Goal: Use online tool/utility: Utilize a website feature to perform a specific function

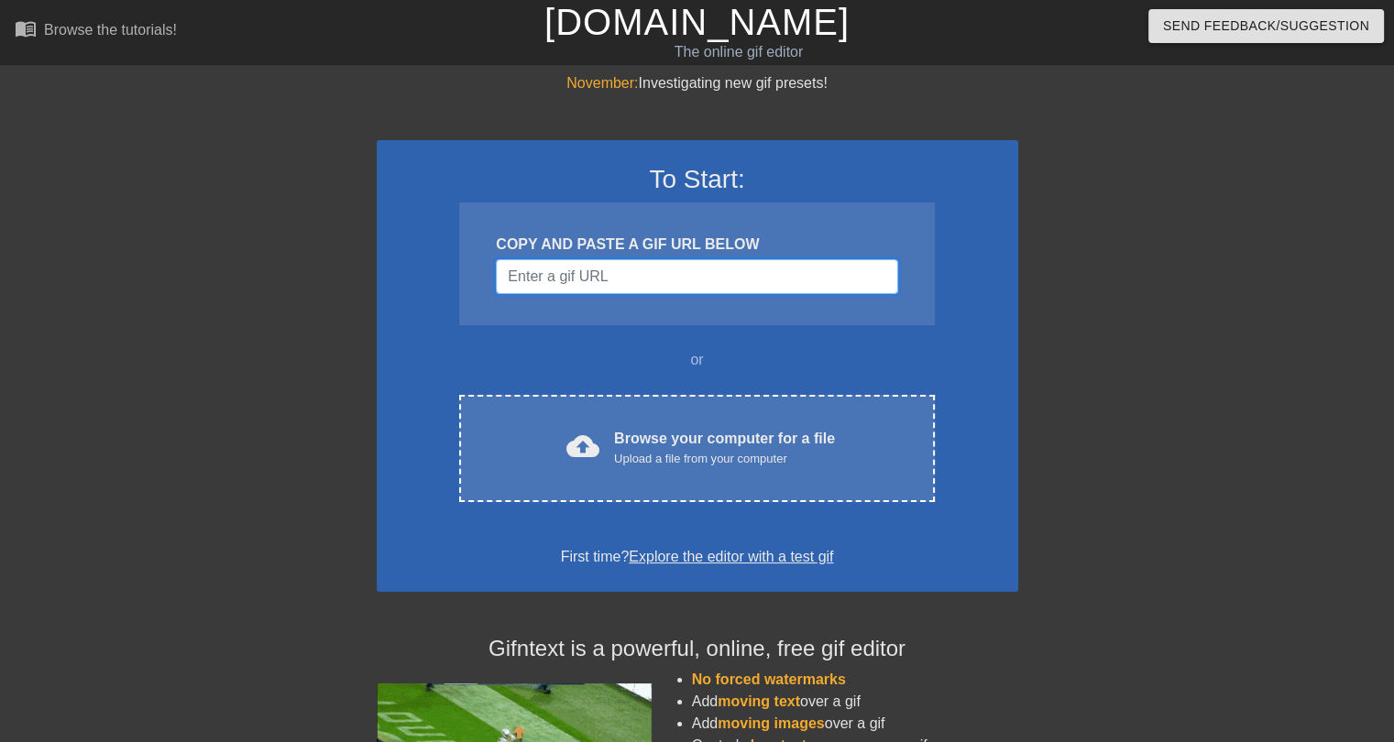
click at [607, 273] on input "Username" at bounding box center [696, 276] width 401 height 35
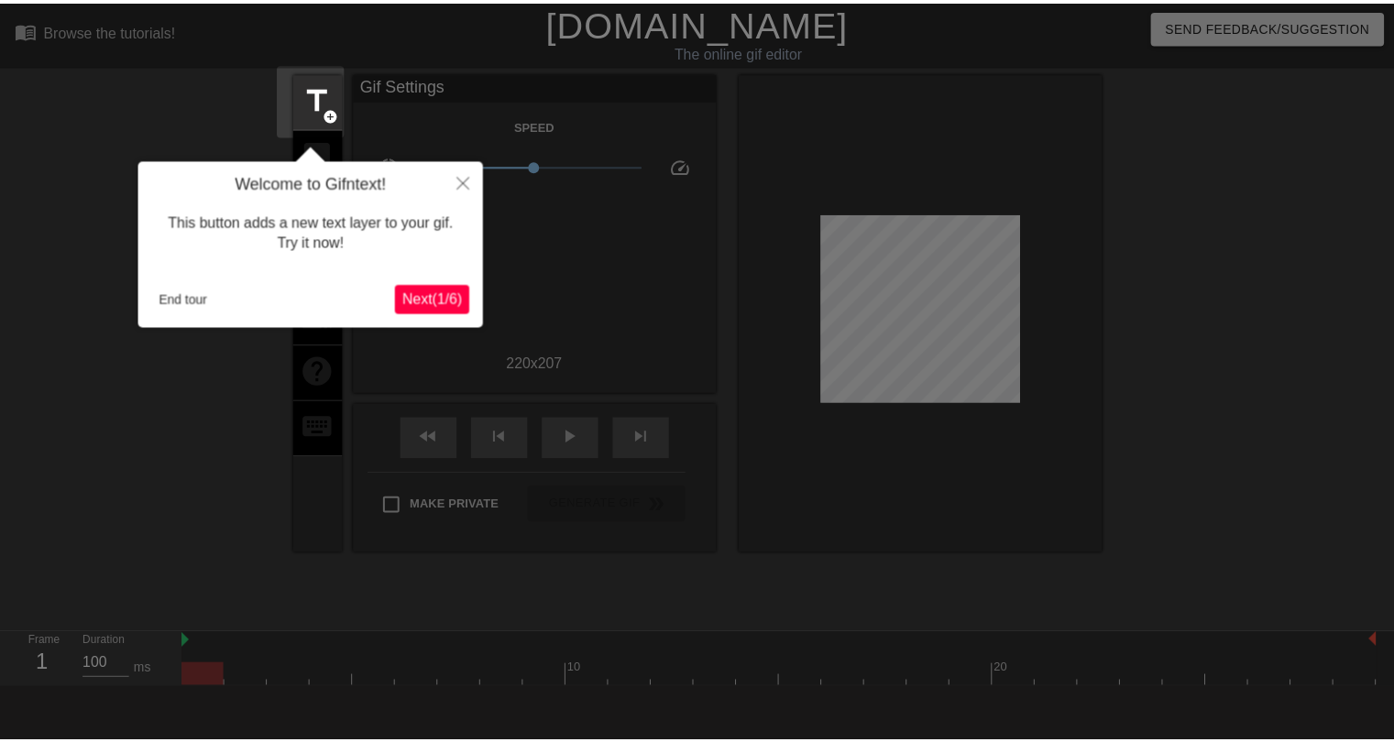
scroll to position [44, 0]
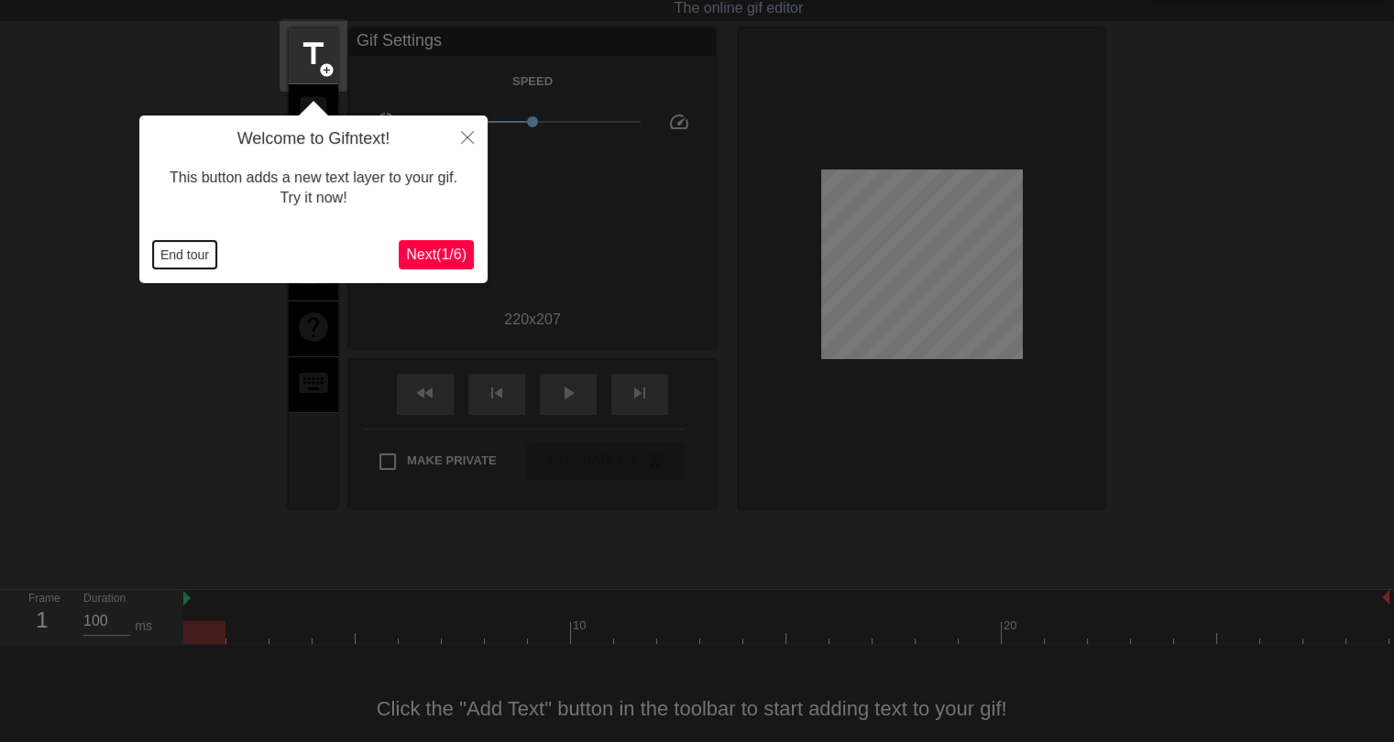
click at [188, 261] on button "End tour" at bounding box center [184, 254] width 63 height 27
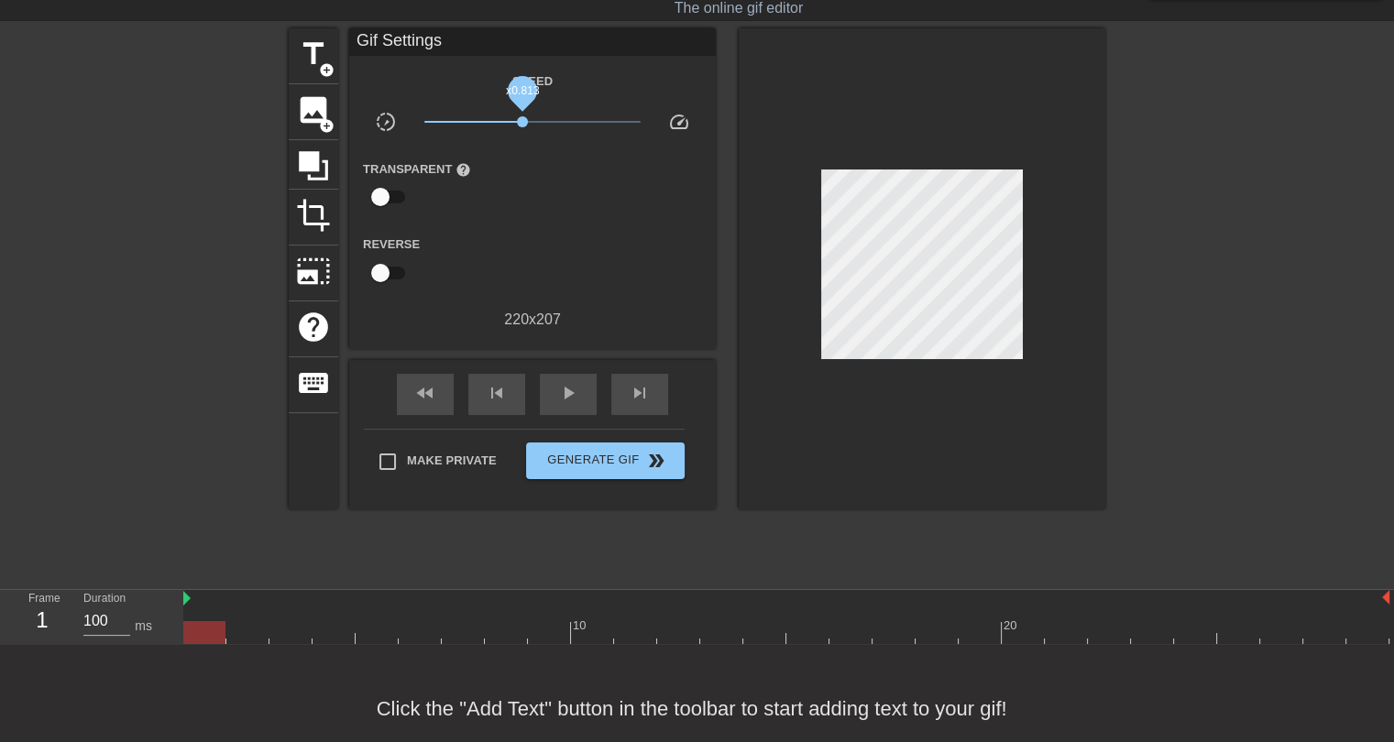
click at [522, 116] on span "x0.813" at bounding box center [522, 121] width 11 height 11
click at [557, 392] on span "play_arrow" at bounding box center [568, 393] width 22 height 22
click at [524, 121] on span "x0.841" at bounding box center [524, 121] width 11 height 11
click at [526, 121] on span "x0.871" at bounding box center [526, 121] width 11 height 11
click at [569, 396] on span "pause" at bounding box center [568, 393] width 22 height 22
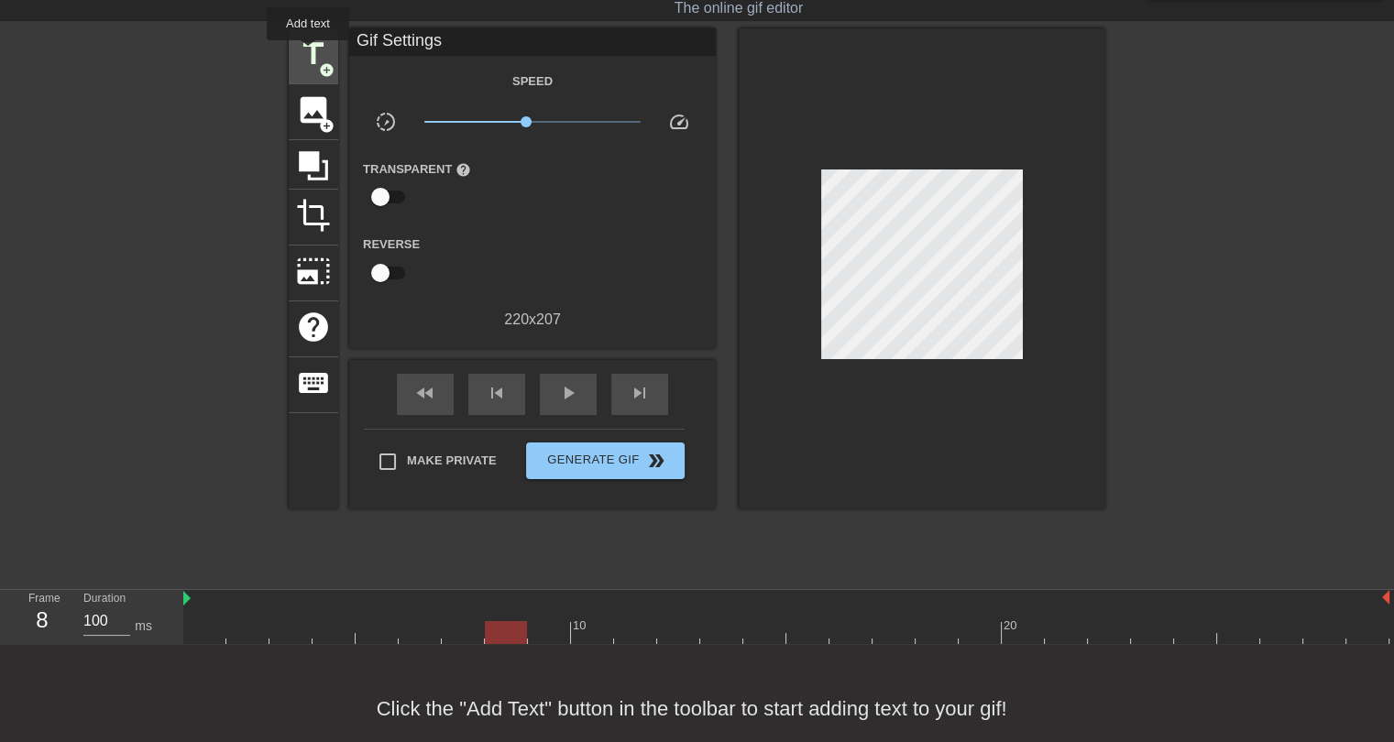
click at [308, 52] on span "title" at bounding box center [313, 54] width 35 height 35
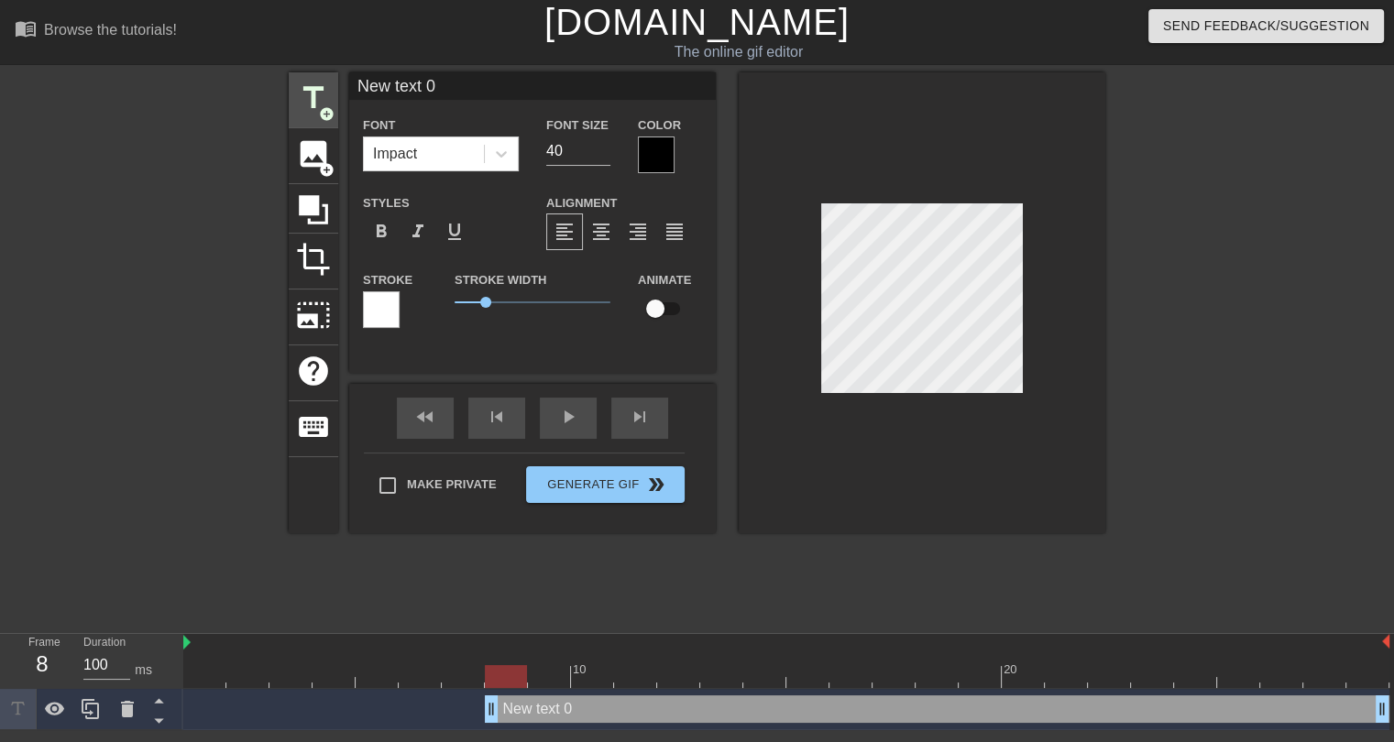
scroll to position [0, 0]
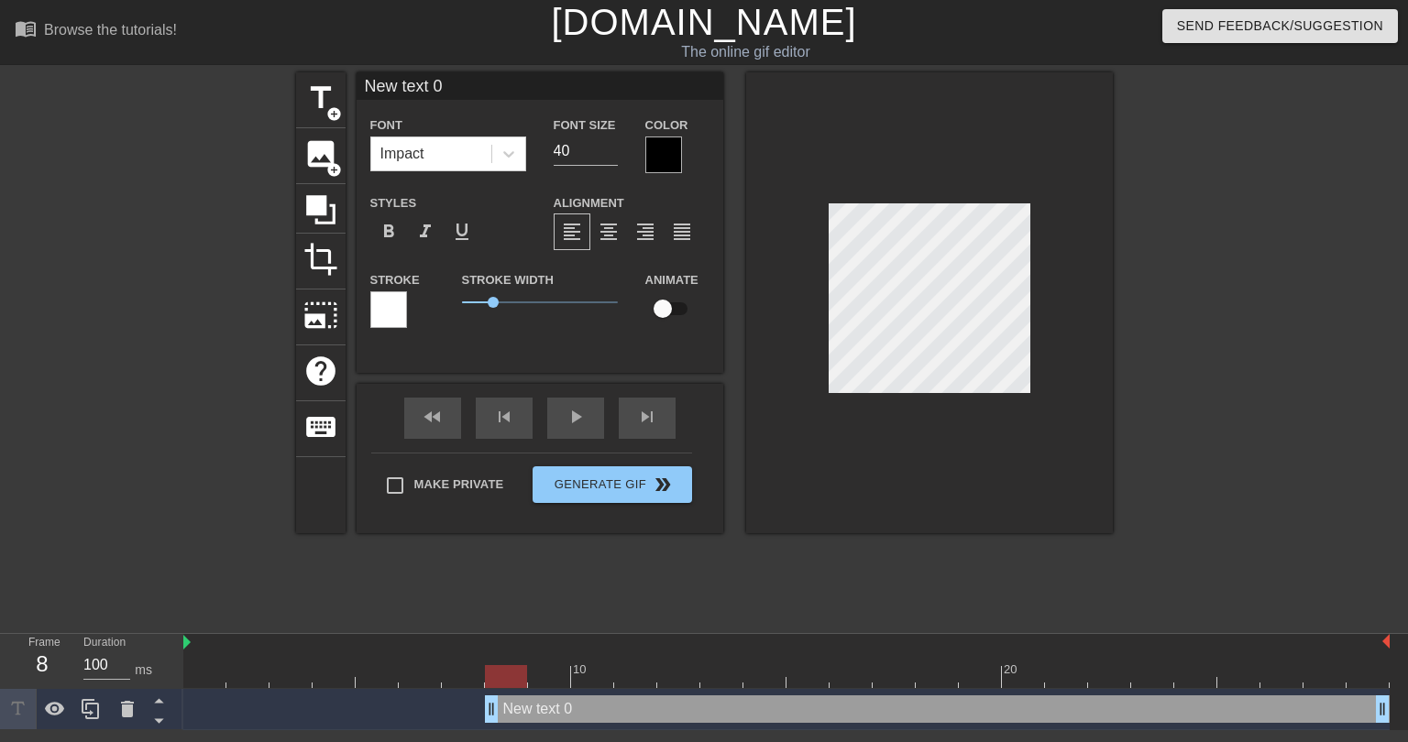
click at [415, 80] on input "New text 0" at bounding box center [539, 85] width 367 height 27
click at [366, 82] on input "I can be a friend to you"" at bounding box center [539, 85] width 367 height 27
type input ""I can be a friend to you""
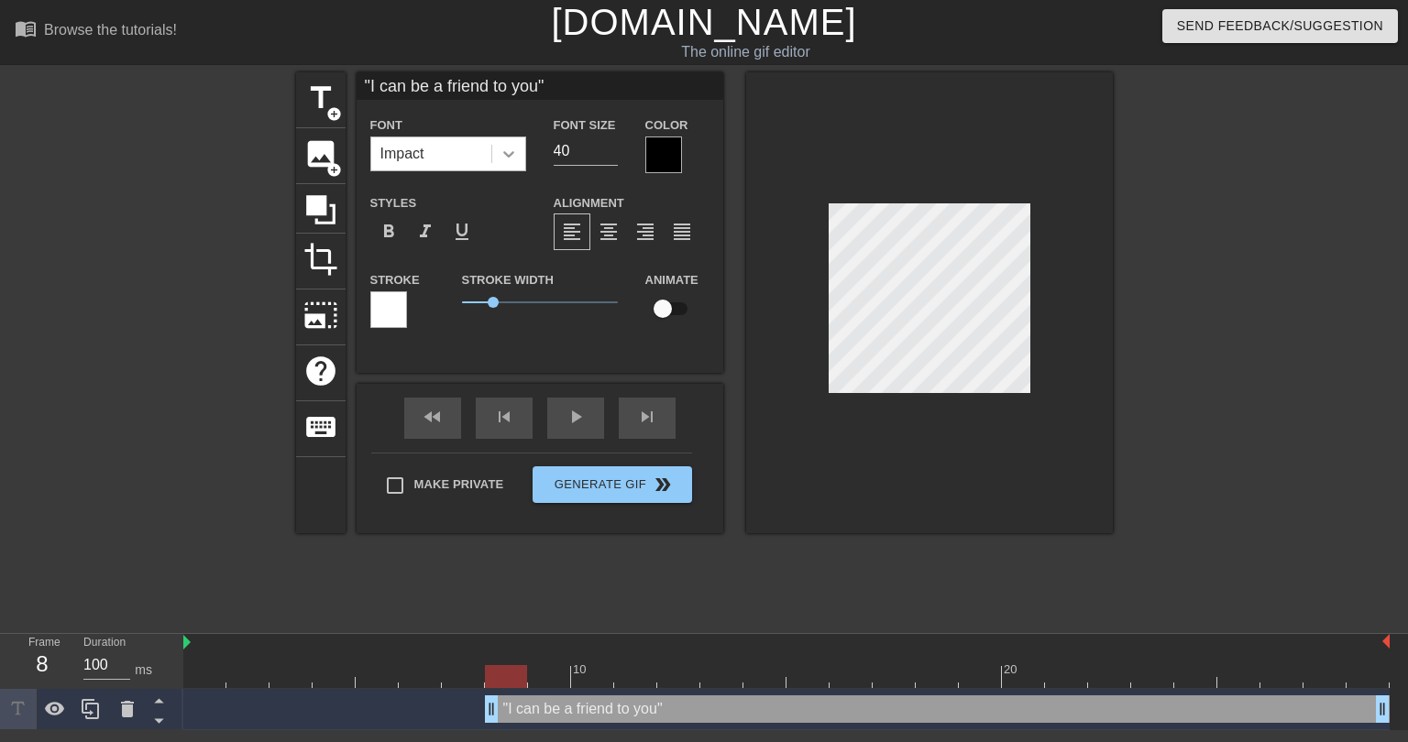
click at [502, 159] on icon at bounding box center [508, 154] width 18 height 18
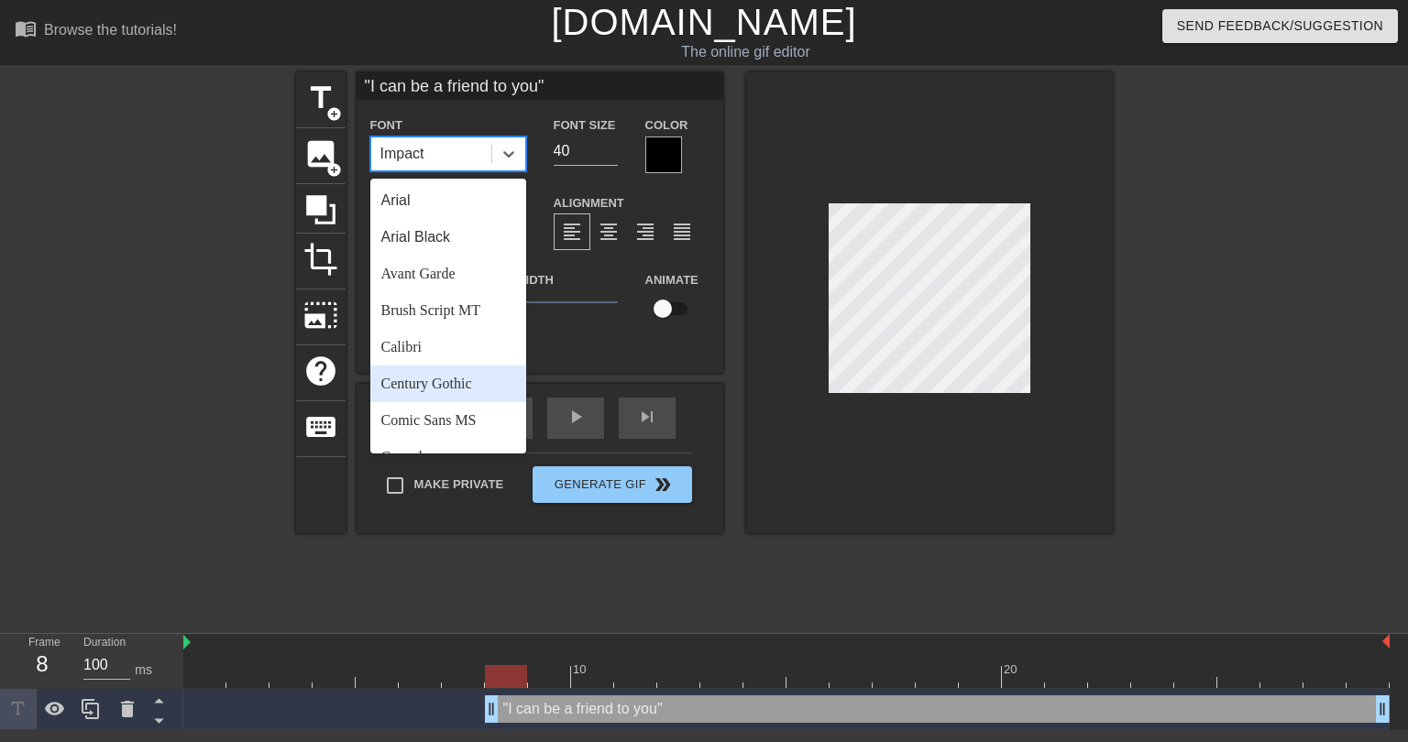
click at [454, 371] on div "Century Gothic" at bounding box center [448, 384] width 156 height 37
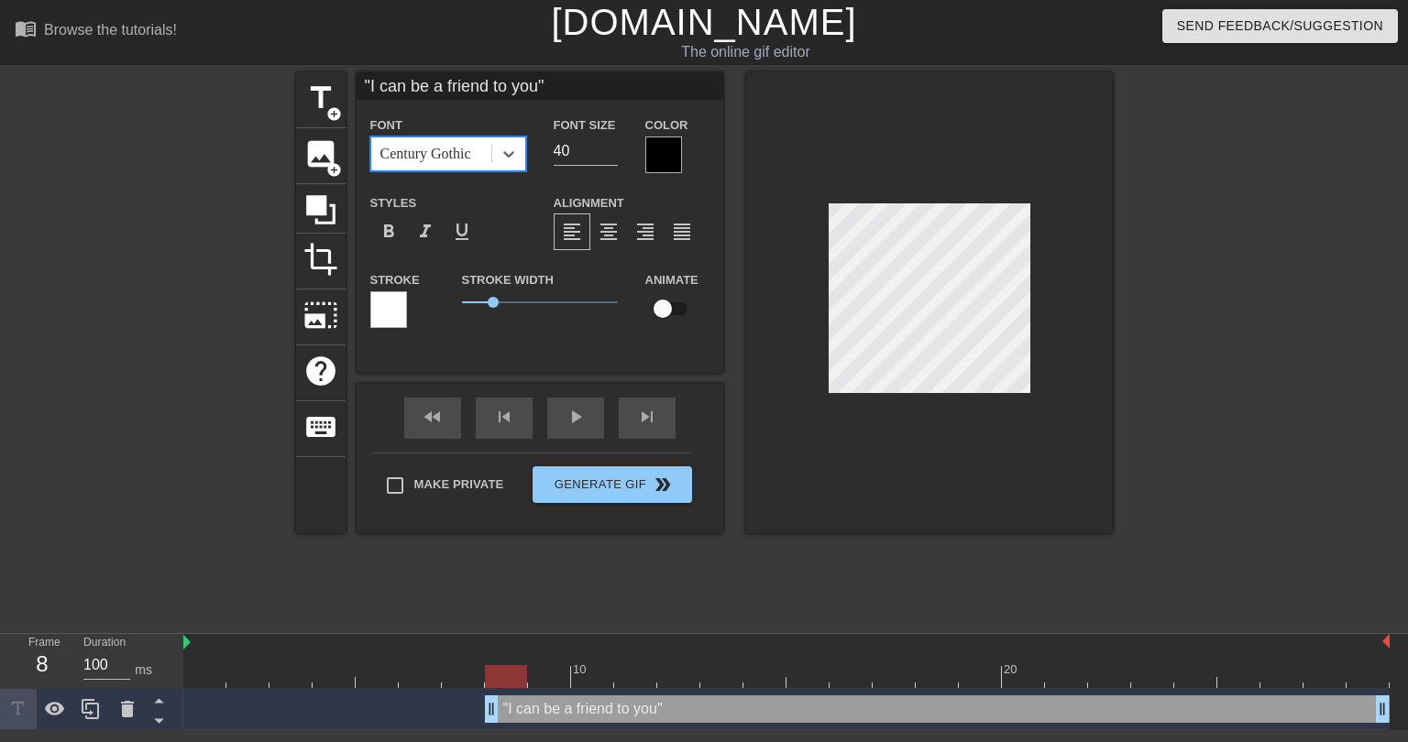
click at [666, 160] on div at bounding box center [663, 155] width 37 height 37
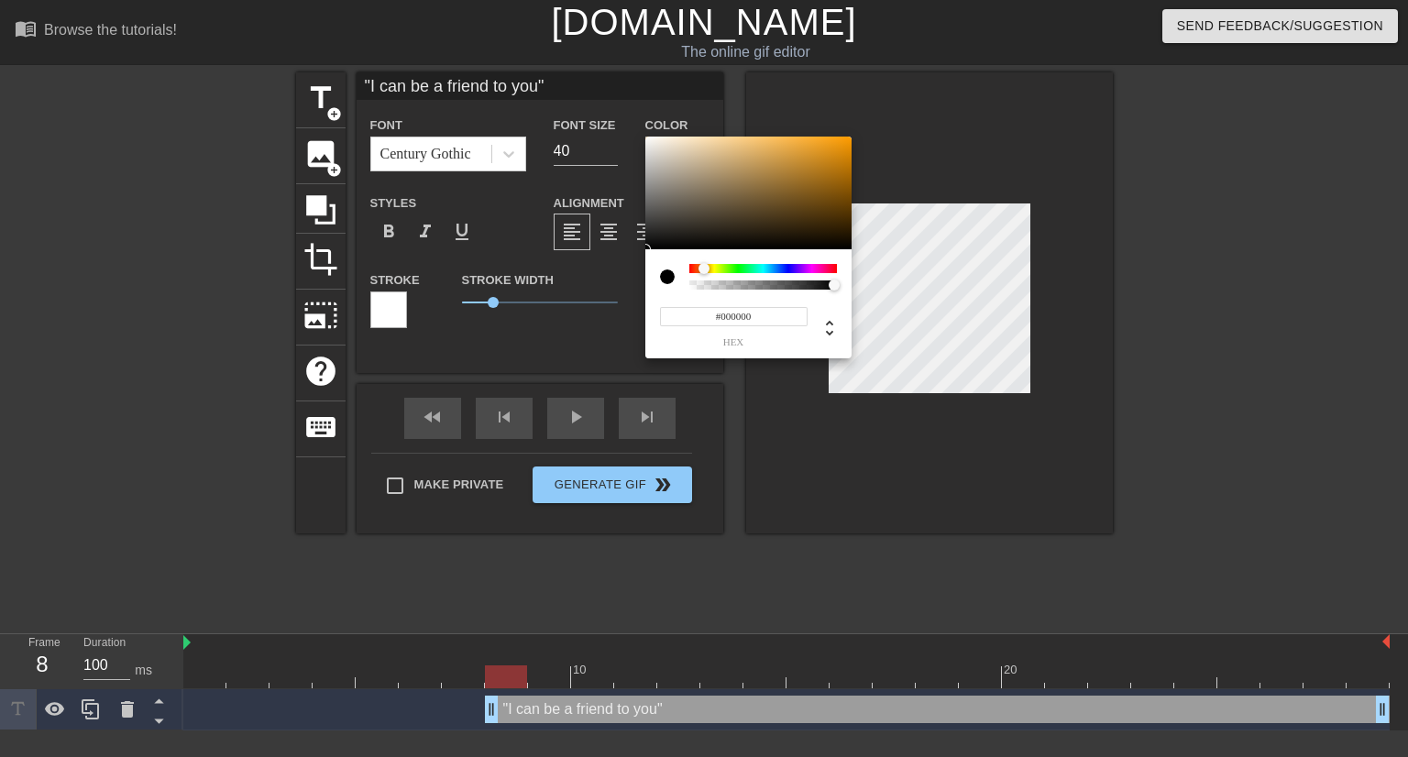
click at [704, 269] on div at bounding box center [763, 268] width 148 height 9
type input "#BFA788"
drag, startPoint x: 701, startPoint y: 215, endPoint x: 704, endPoint y: 165, distance: 50.5
click at [704, 165] on div at bounding box center [748, 194] width 206 height 114
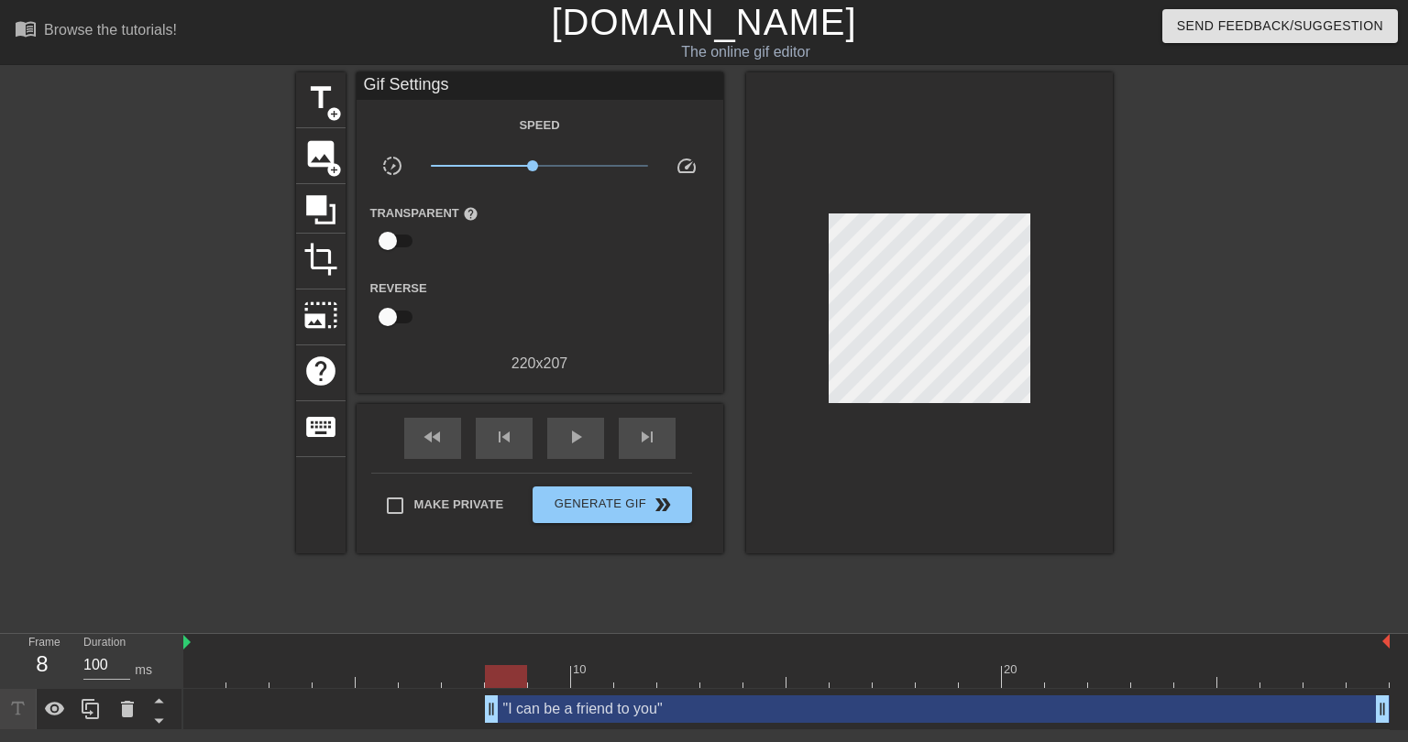
click at [568, 712] on div ""I can be a friend to you" drag_handle drag_handle" at bounding box center [937, 709] width 904 height 27
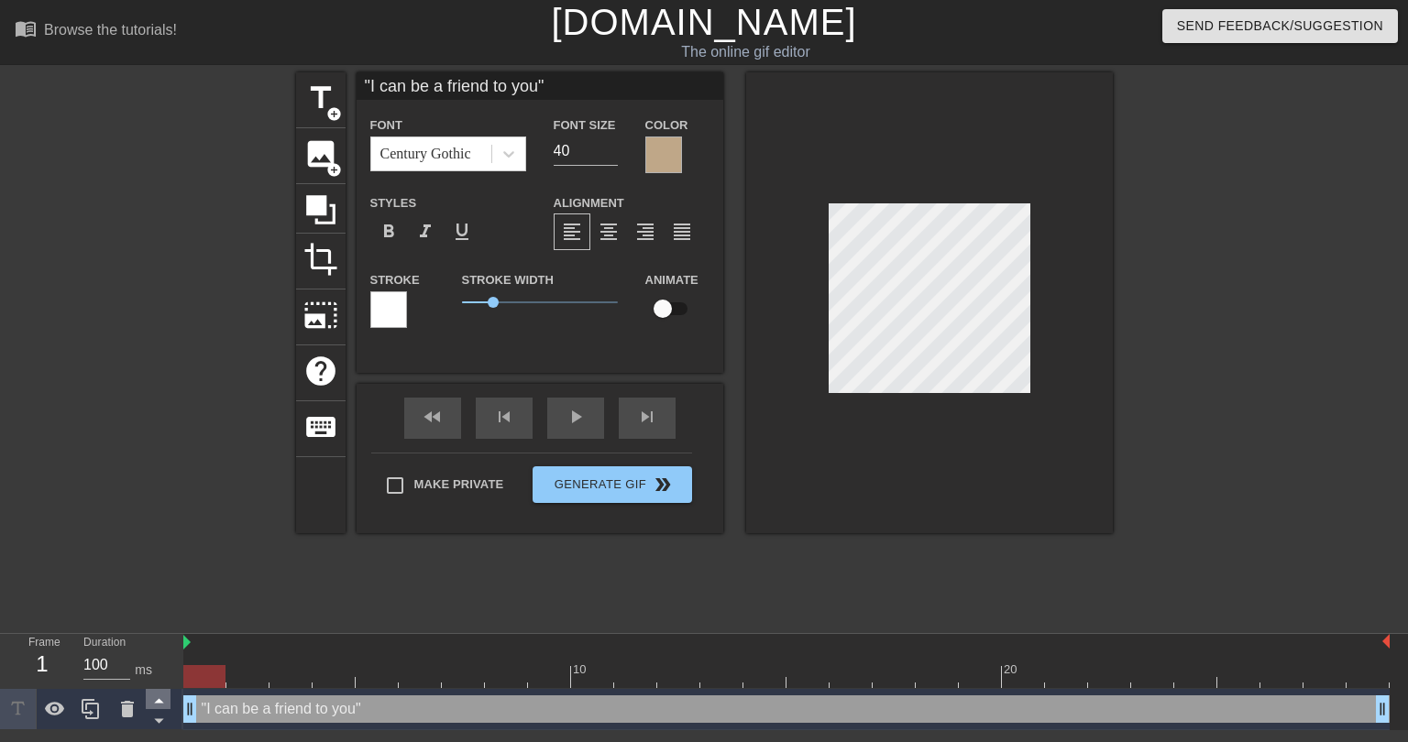
drag, startPoint x: 487, startPoint y: 712, endPoint x: 168, endPoint y: 701, distance: 319.1
click at [168, 701] on div "Frame 1 Duration 100 ms 10 20 "I can be a friend to you" drag_handle drag_handle" at bounding box center [704, 682] width 1408 height 96
drag, startPoint x: 491, startPoint y: 301, endPoint x: 424, endPoint y: 311, distance: 67.5
click at [424, 311] on div "Stroke Stroke Width 0 Animate" at bounding box center [539, 307] width 367 height 76
drag, startPoint x: 581, startPoint y: 149, endPoint x: 543, endPoint y: 150, distance: 38.5
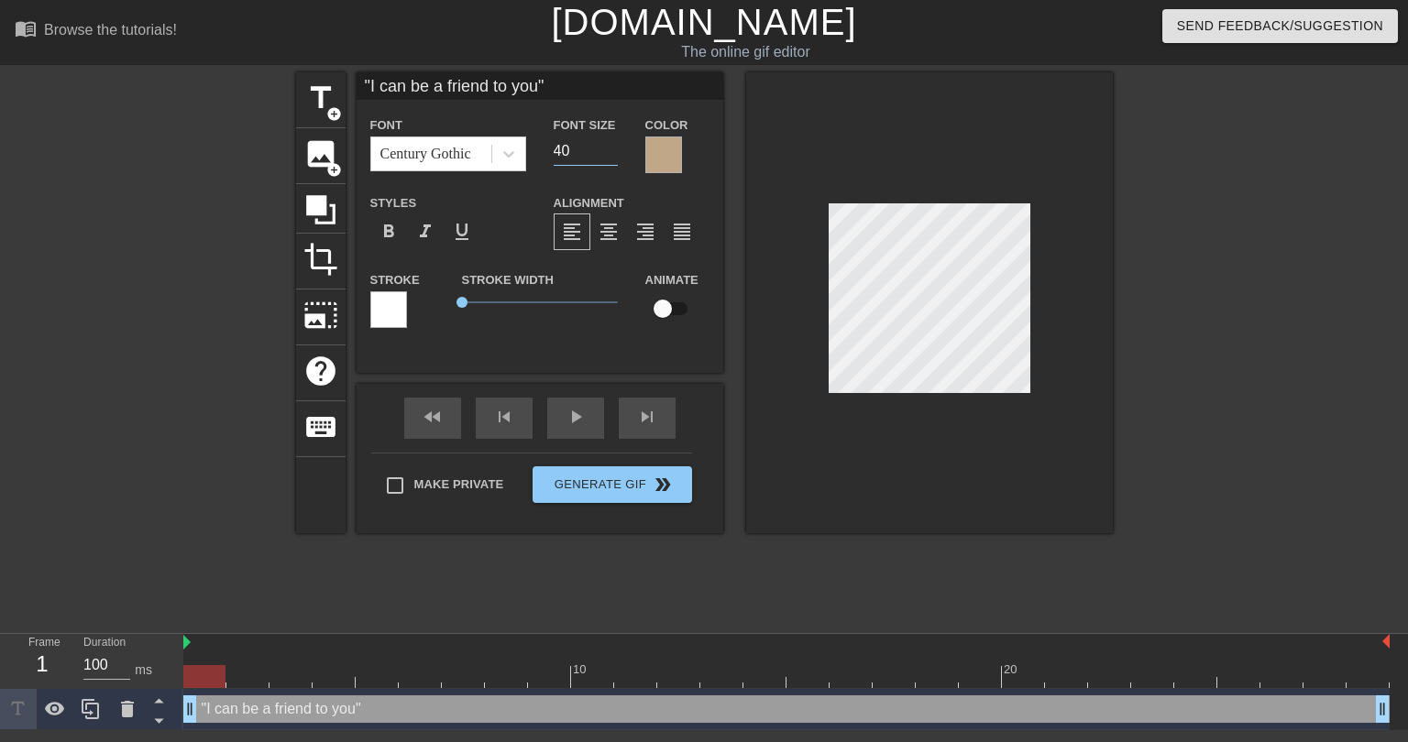
click at [543, 150] on div "Font Size 40" at bounding box center [586, 144] width 92 height 60
type input "2"
click at [606, 144] on input "17" at bounding box center [586, 151] width 64 height 29
click at [606, 144] on input "18" at bounding box center [586, 151] width 64 height 29
click at [611, 147] on input "19" at bounding box center [586, 151] width 64 height 29
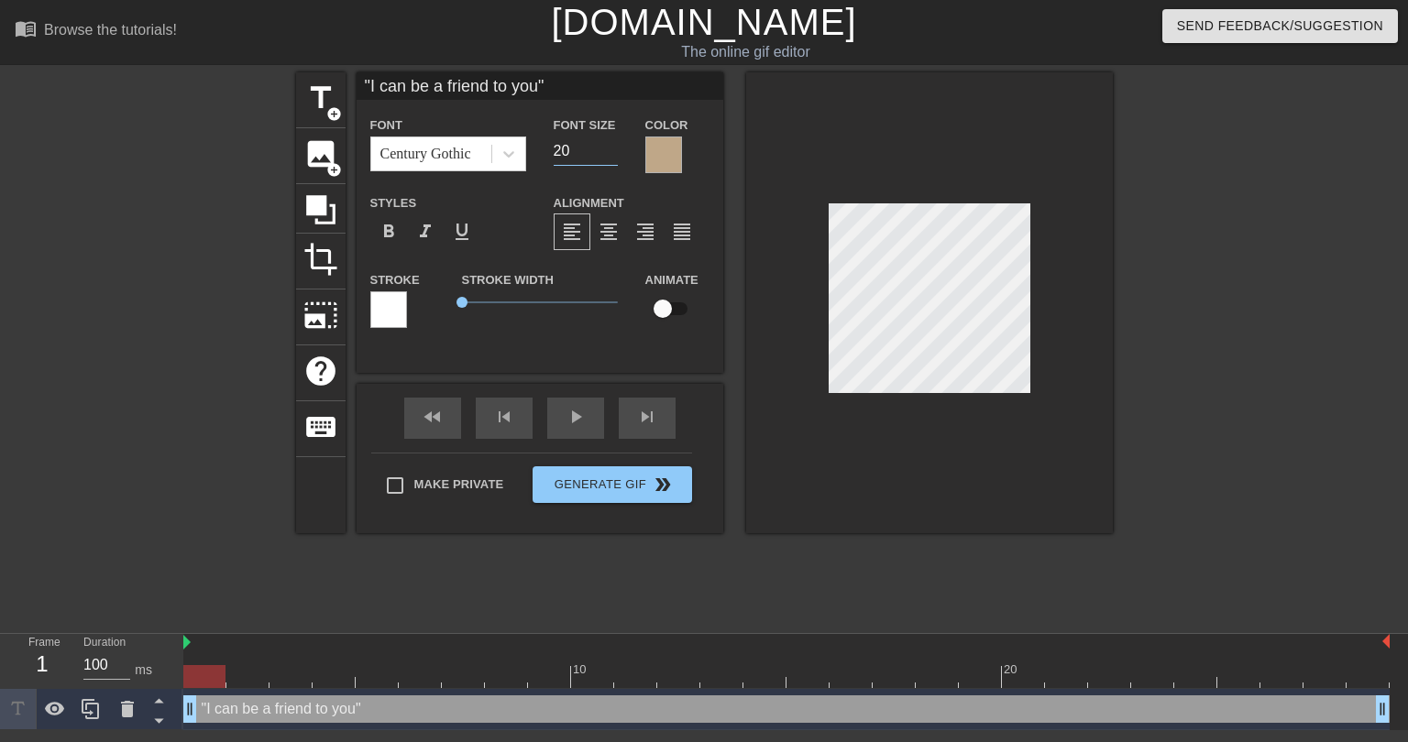
click at [611, 147] on input "20" at bounding box center [586, 151] width 64 height 29
click at [605, 157] on input "19" at bounding box center [586, 151] width 64 height 29
type input "18"
click at [605, 157] on input "18" at bounding box center [586, 151] width 64 height 29
click at [669, 155] on div at bounding box center [663, 155] width 37 height 37
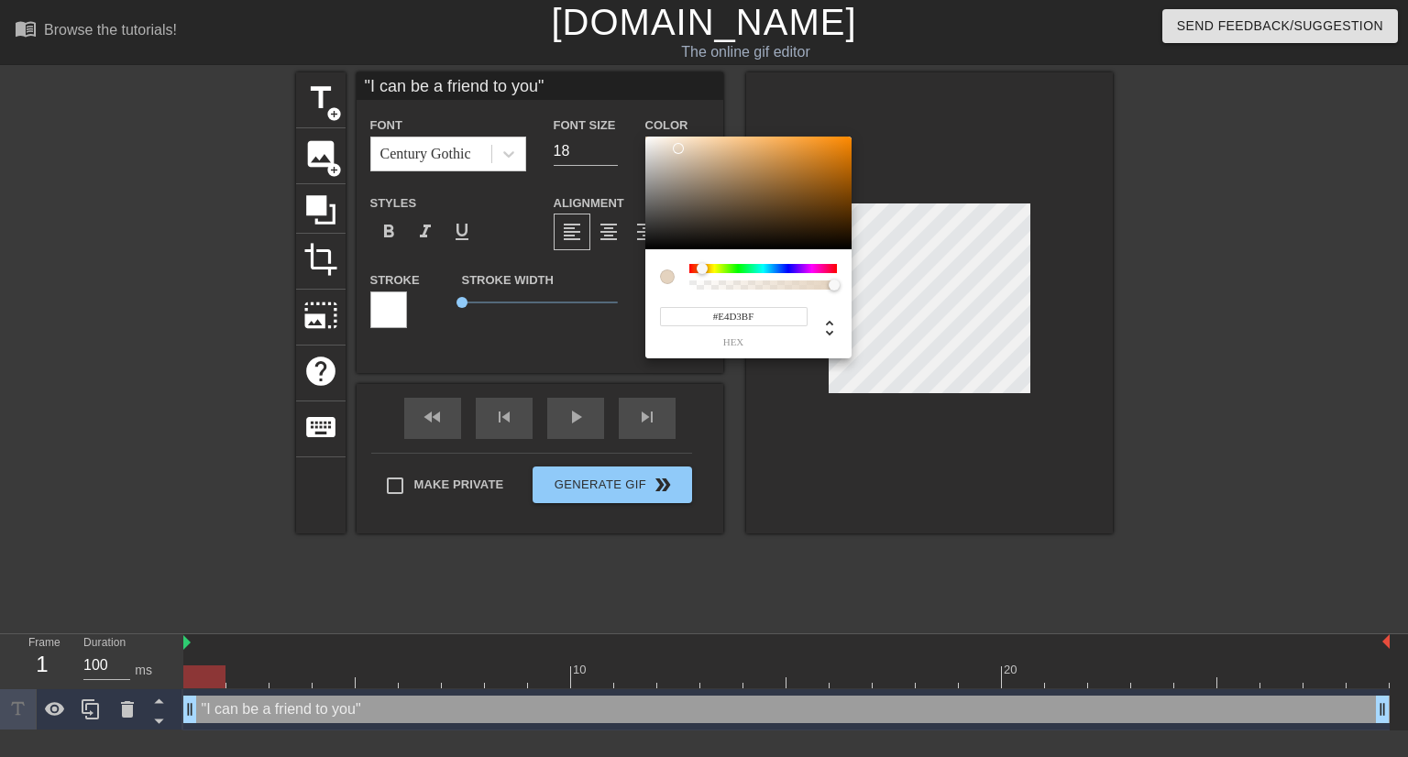
drag, startPoint x: 694, startPoint y: 161, endPoint x: 678, endPoint y: 148, distance: 20.8
click at [678, 148] on div at bounding box center [748, 194] width 206 height 114
type input "#E6D5C0"
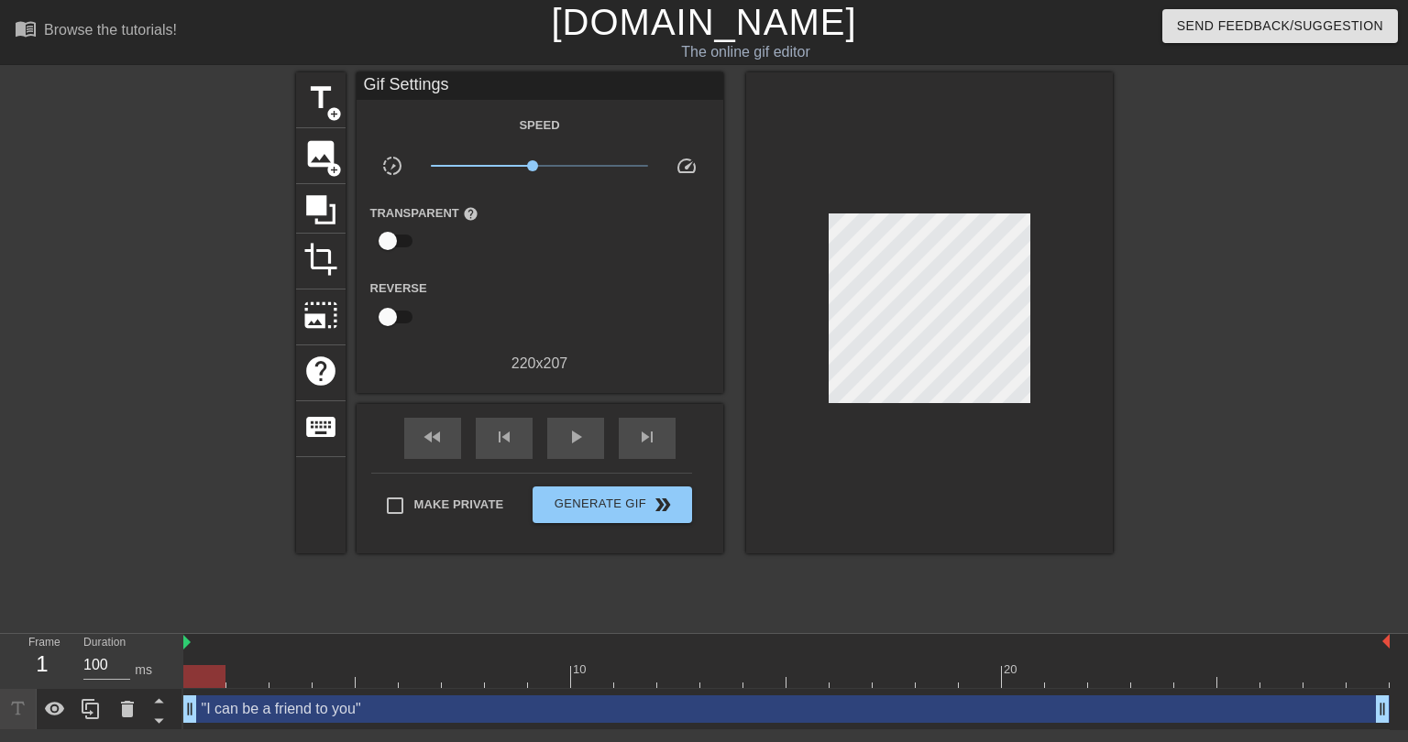
click at [565, 705] on div ""I can be a friend to you" drag_handle drag_handle" at bounding box center [786, 709] width 1206 height 27
click at [1135, 433] on div at bounding box center [1272, 347] width 275 height 550
click at [569, 438] on span "play_arrow" at bounding box center [576, 437] width 22 height 22
click at [569, 438] on span "pause" at bounding box center [576, 437] width 22 height 22
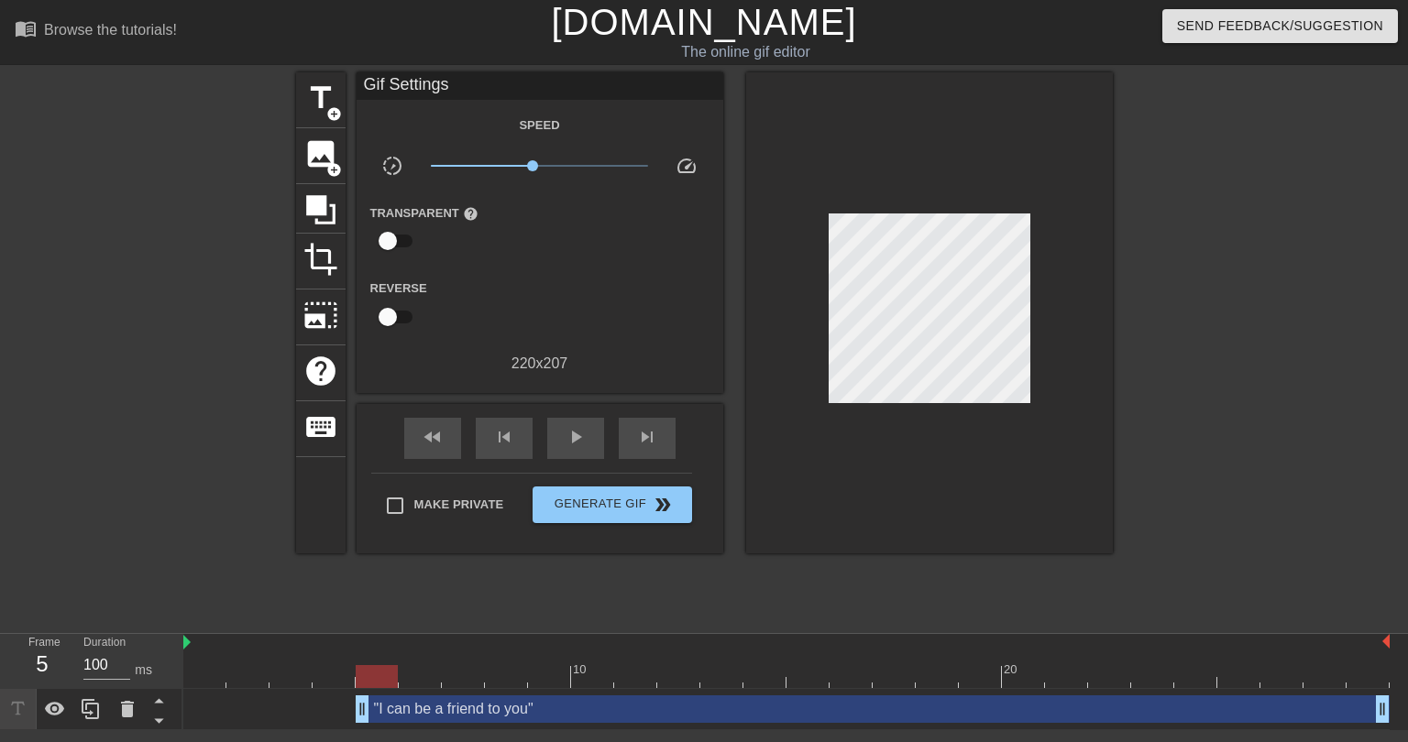
drag, startPoint x: 187, startPoint y: 712, endPoint x: 379, endPoint y: 704, distance: 192.6
click at [589, 441] on div "play_arrow" at bounding box center [575, 438] width 57 height 41
drag, startPoint x: 359, startPoint y: 707, endPoint x: 442, endPoint y: 723, distance: 84.1
click at [442, 723] on div ""I can be a friend to you" drag_handle drag_handle" at bounding box center [786, 709] width 1206 height 41
click at [198, 663] on div at bounding box center [204, 663] width 43 height 23
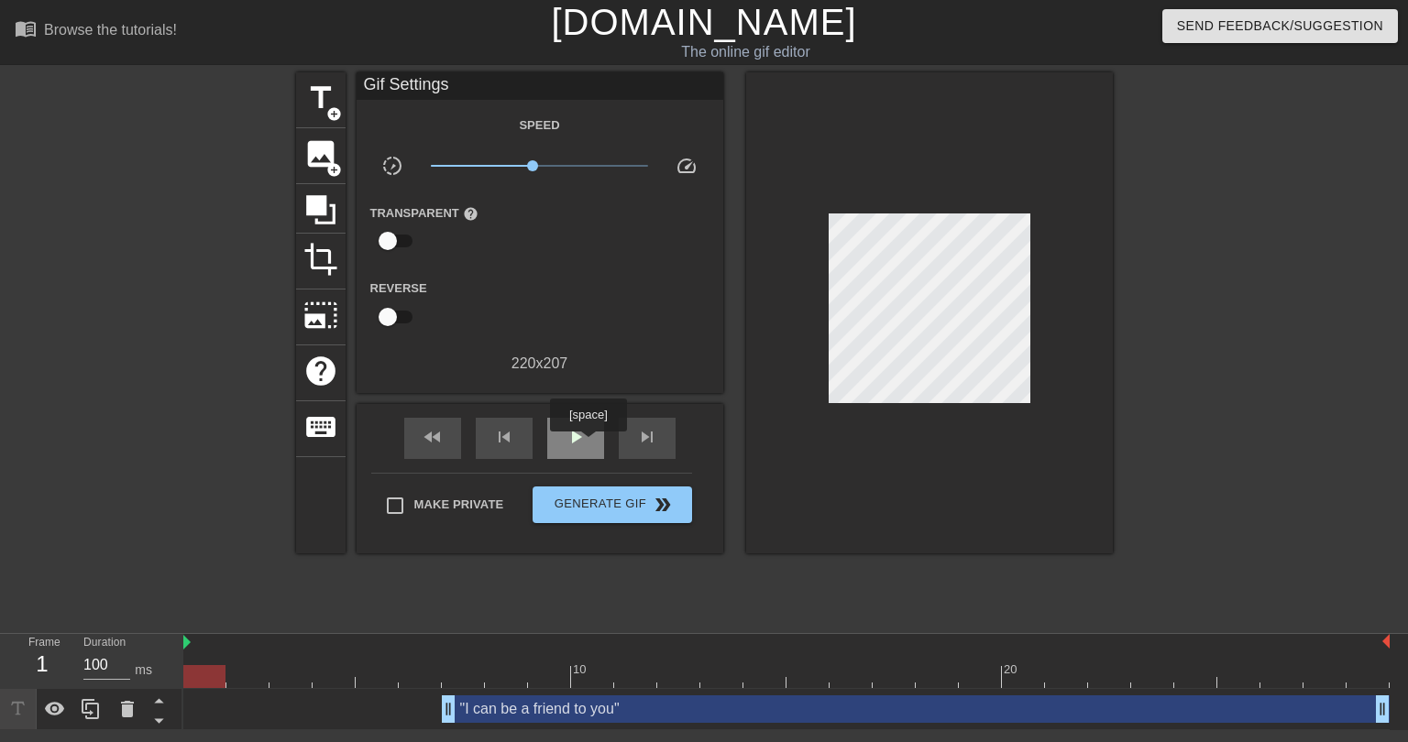
click at [587, 444] on div "play_arrow" at bounding box center [575, 438] width 57 height 41
drag, startPoint x: 451, startPoint y: 712, endPoint x: 550, endPoint y: 704, distance: 99.3
click at [216, 676] on div at bounding box center [786, 676] width 1206 height 23
click at [594, 433] on div "play_arrow" at bounding box center [575, 438] width 57 height 41
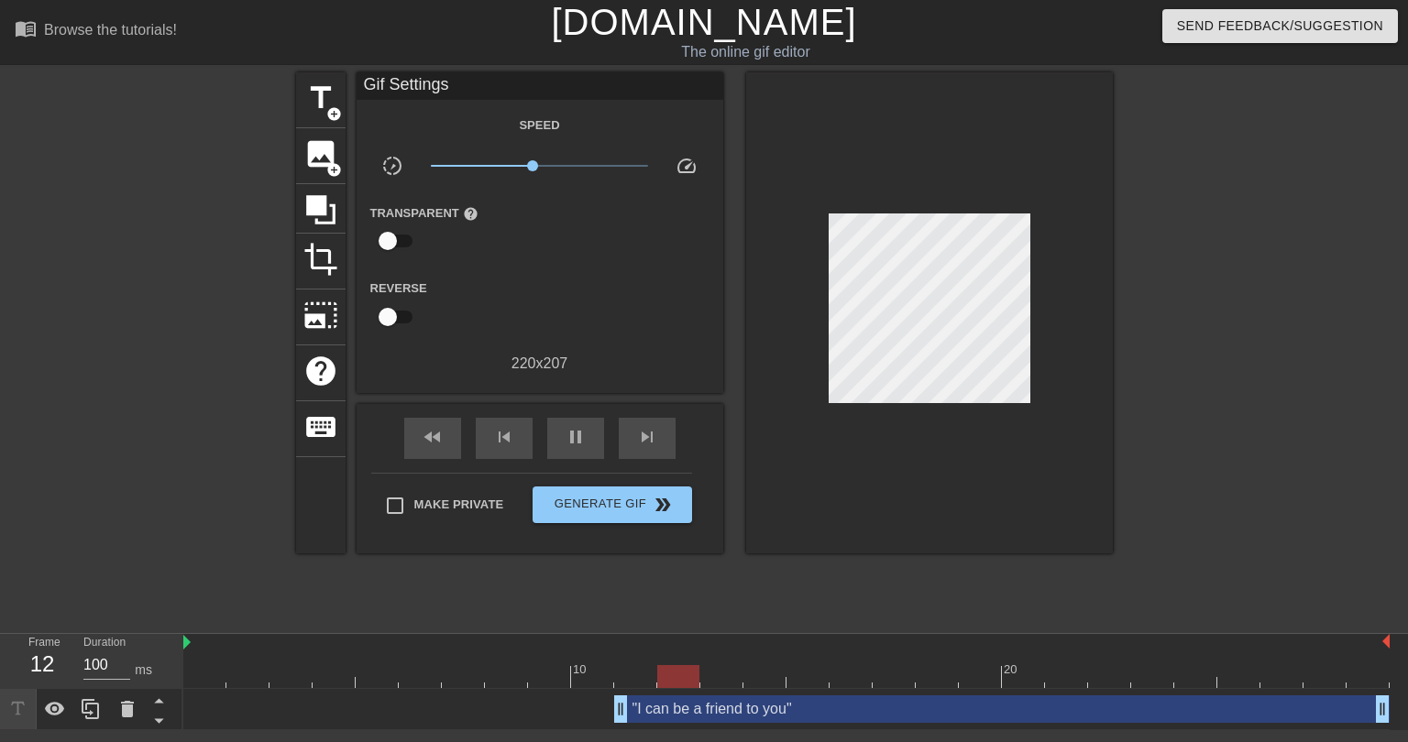
drag, startPoint x: 539, startPoint y: 718, endPoint x: 632, endPoint y: 711, distance: 93.7
click at [210, 680] on div at bounding box center [786, 676] width 1206 height 23
click at [576, 448] on div "play_arrow" at bounding box center [575, 438] width 57 height 41
click at [570, 441] on span "pause" at bounding box center [576, 437] width 22 height 22
click at [326, 108] on span "add_circle" at bounding box center [334, 114] width 16 height 16
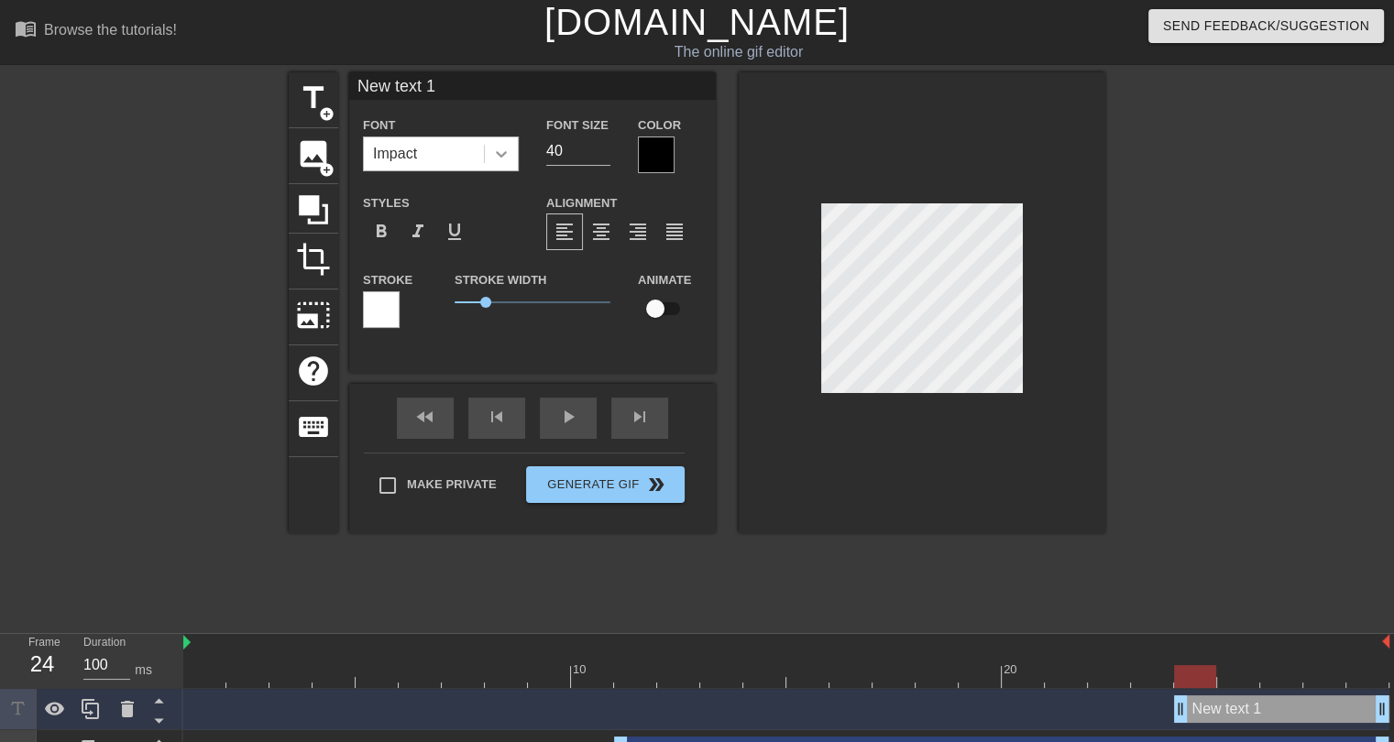
click at [492, 155] on icon at bounding box center [501, 154] width 18 height 18
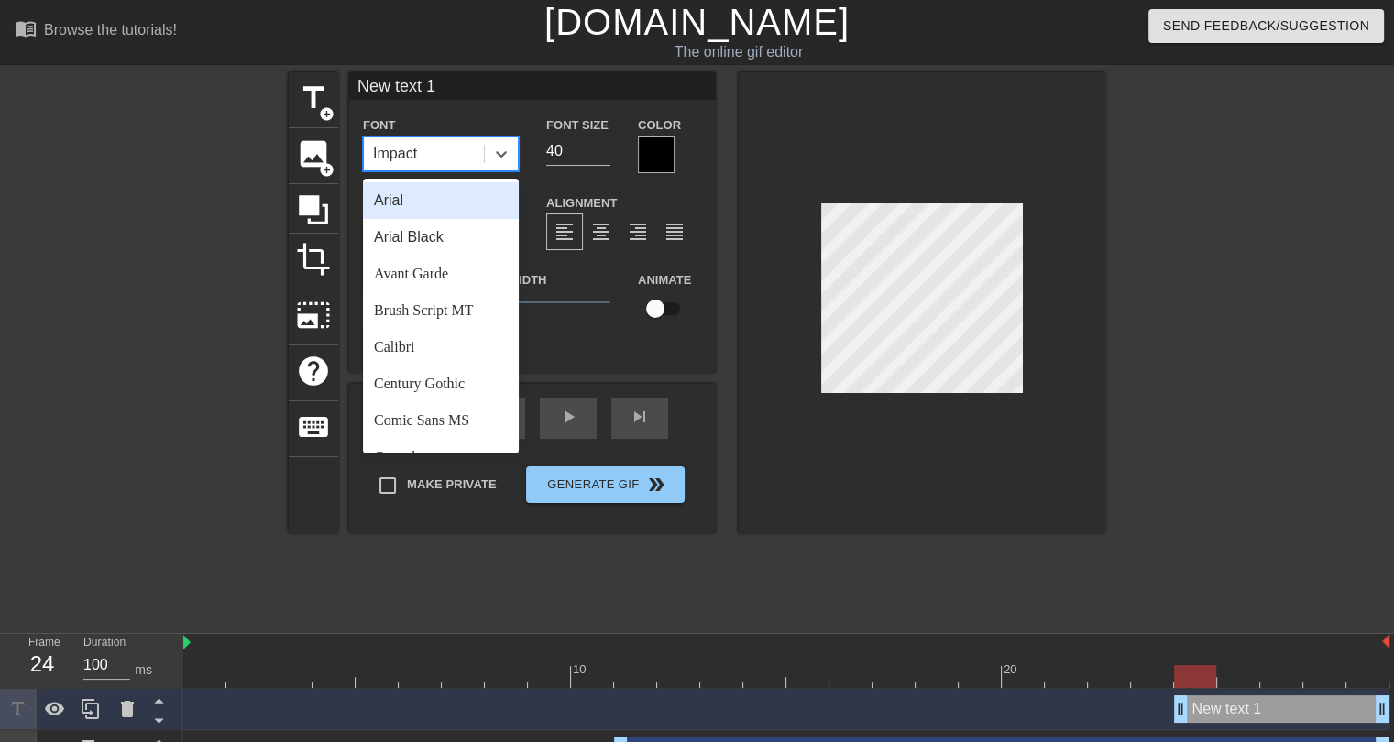
click at [400, 197] on div "Arial" at bounding box center [441, 200] width 156 height 37
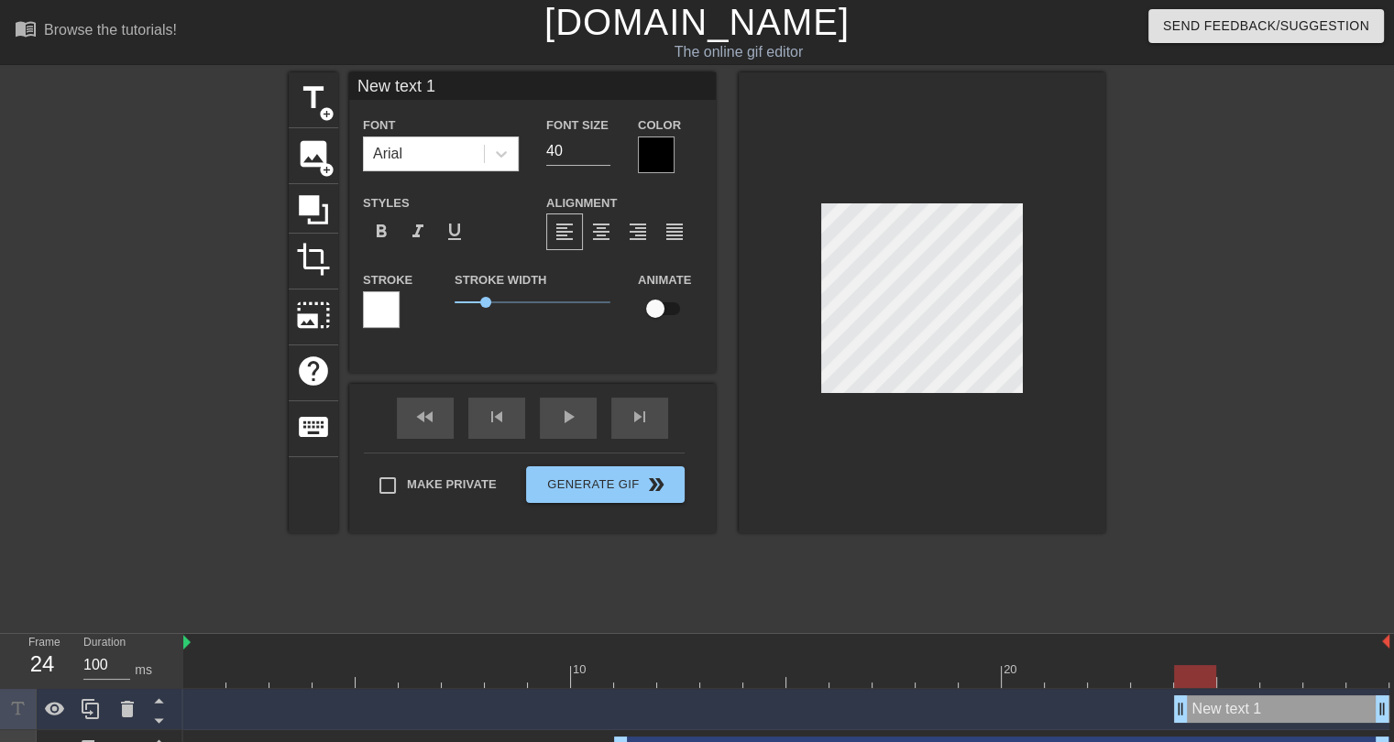
click at [378, 312] on div at bounding box center [381, 309] width 37 height 37
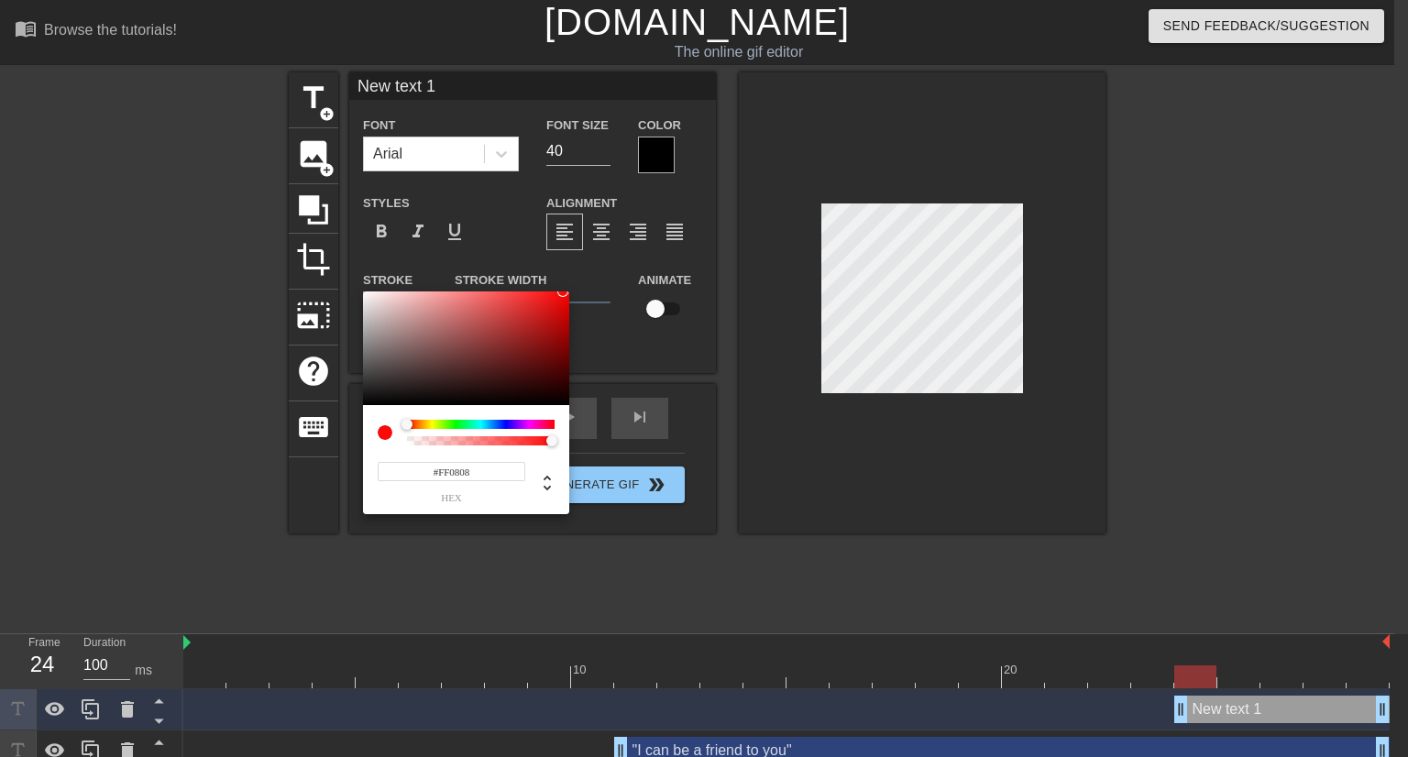
click at [563, 291] on div at bounding box center [466, 348] width 206 height 114
type input "#FD0000"
drag, startPoint x: 563, startPoint y: 291, endPoint x: 576, endPoint y: 292, distance: 12.9
click at [576, 292] on div "#FD0000 hex" at bounding box center [704, 378] width 1408 height 757
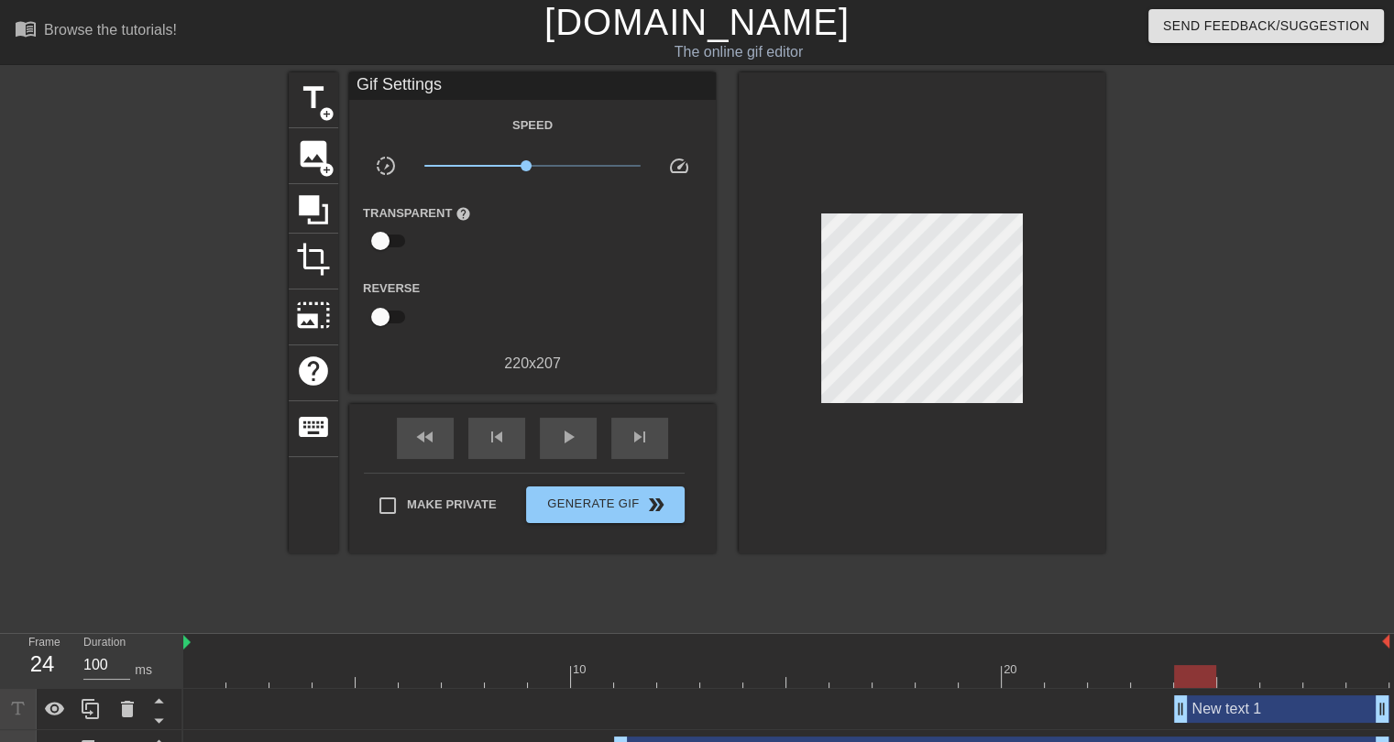
click at [1244, 713] on div "New text 1 drag_handle drag_handle" at bounding box center [1281, 709] width 215 height 27
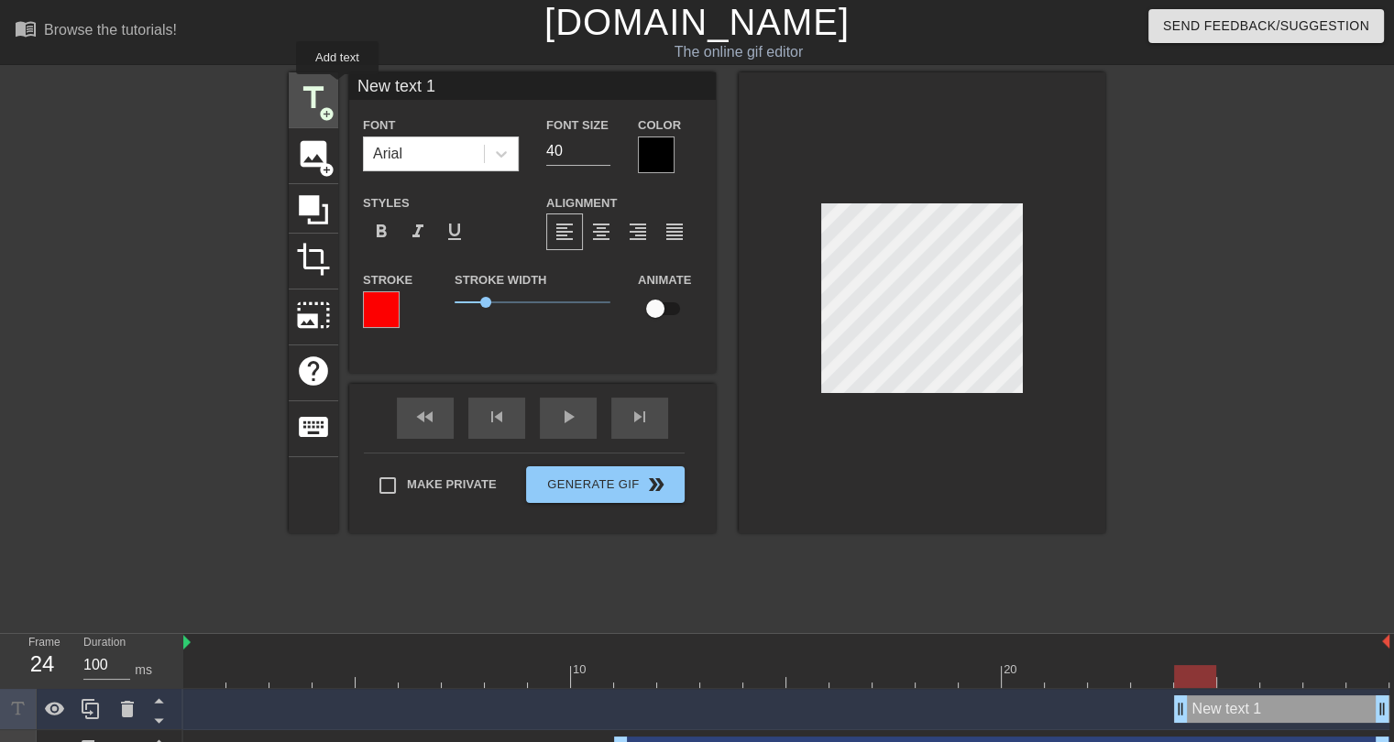
drag, startPoint x: 459, startPoint y: 89, endPoint x: 327, endPoint y: 90, distance: 132.0
click at [329, 90] on div "title add_circle image add_circle crop photo_size_select_large help keyboard Ne…" at bounding box center [697, 302] width 817 height 461
type input "("
type input "...trying to trade you Tyler Allgeier"
click at [600, 152] on input "39" at bounding box center [578, 151] width 64 height 29
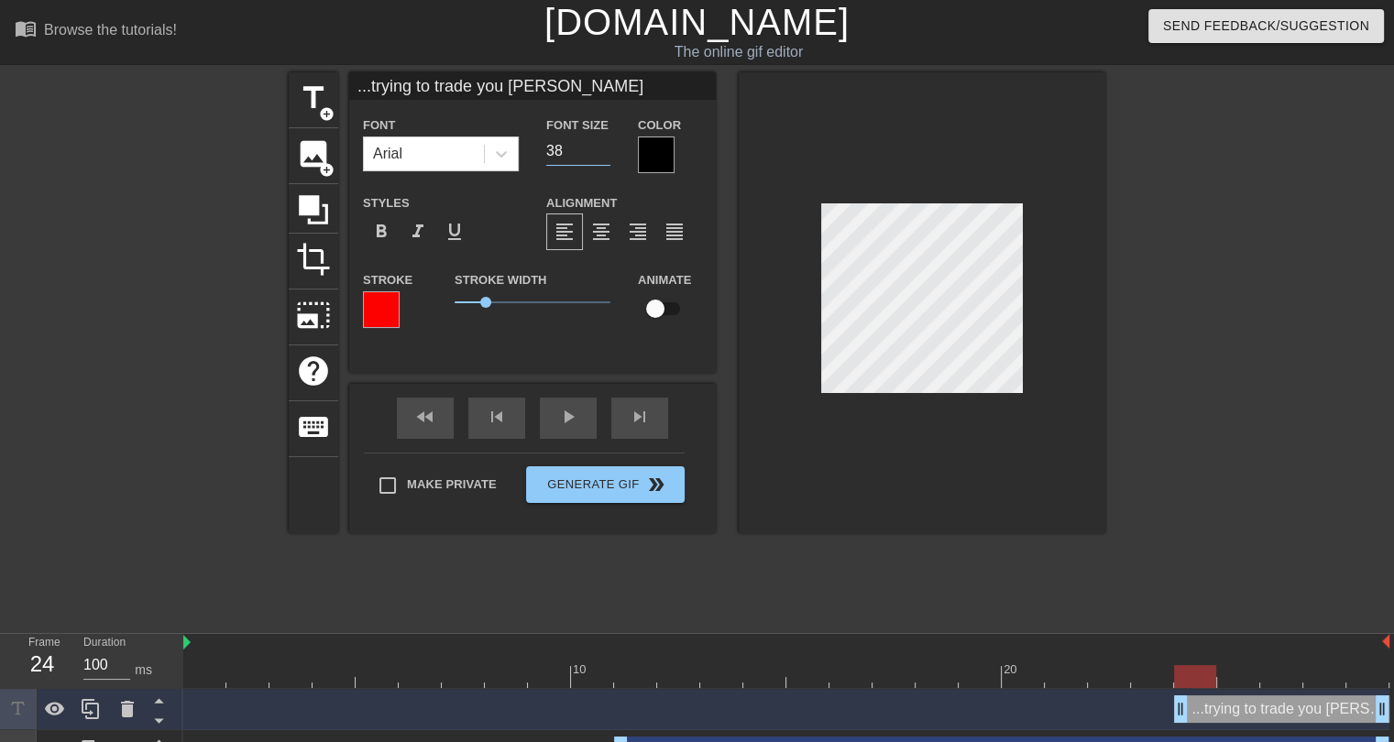
click at [600, 152] on input "38" at bounding box center [578, 151] width 64 height 29
click at [600, 152] on input "37" at bounding box center [578, 151] width 64 height 29
click at [600, 152] on input "36" at bounding box center [578, 151] width 64 height 29
click at [600, 152] on input "35" at bounding box center [578, 151] width 64 height 29
click at [600, 152] on input "34" at bounding box center [578, 151] width 64 height 29
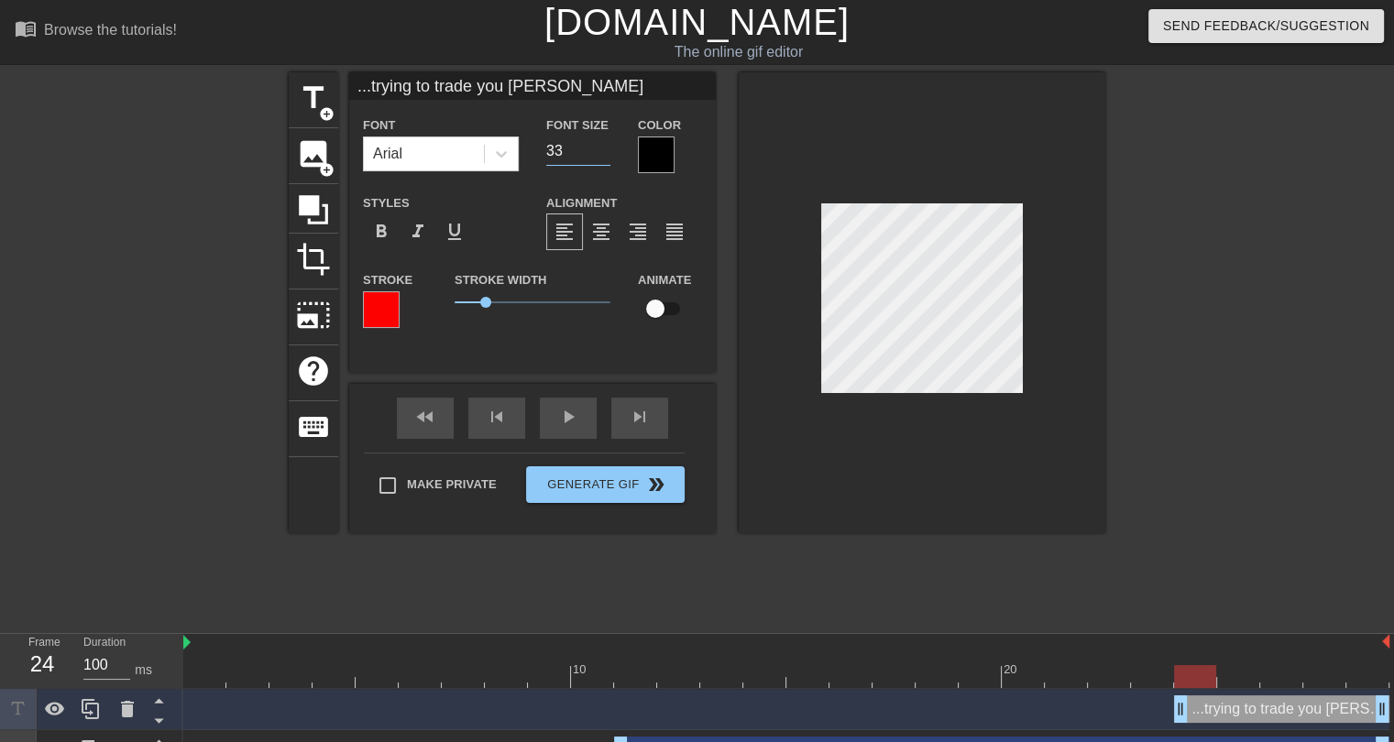
click at [600, 152] on input "33" at bounding box center [578, 151] width 64 height 29
click at [600, 152] on input "32" at bounding box center [578, 151] width 64 height 29
click at [600, 152] on input "31" at bounding box center [578, 151] width 64 height 29
click at [600, 152] on input "30" at bounding box center [578, 151] width 64 height 29
click at [600, 152] on input "29" at bounding box center [578, 151] width 64 height 29
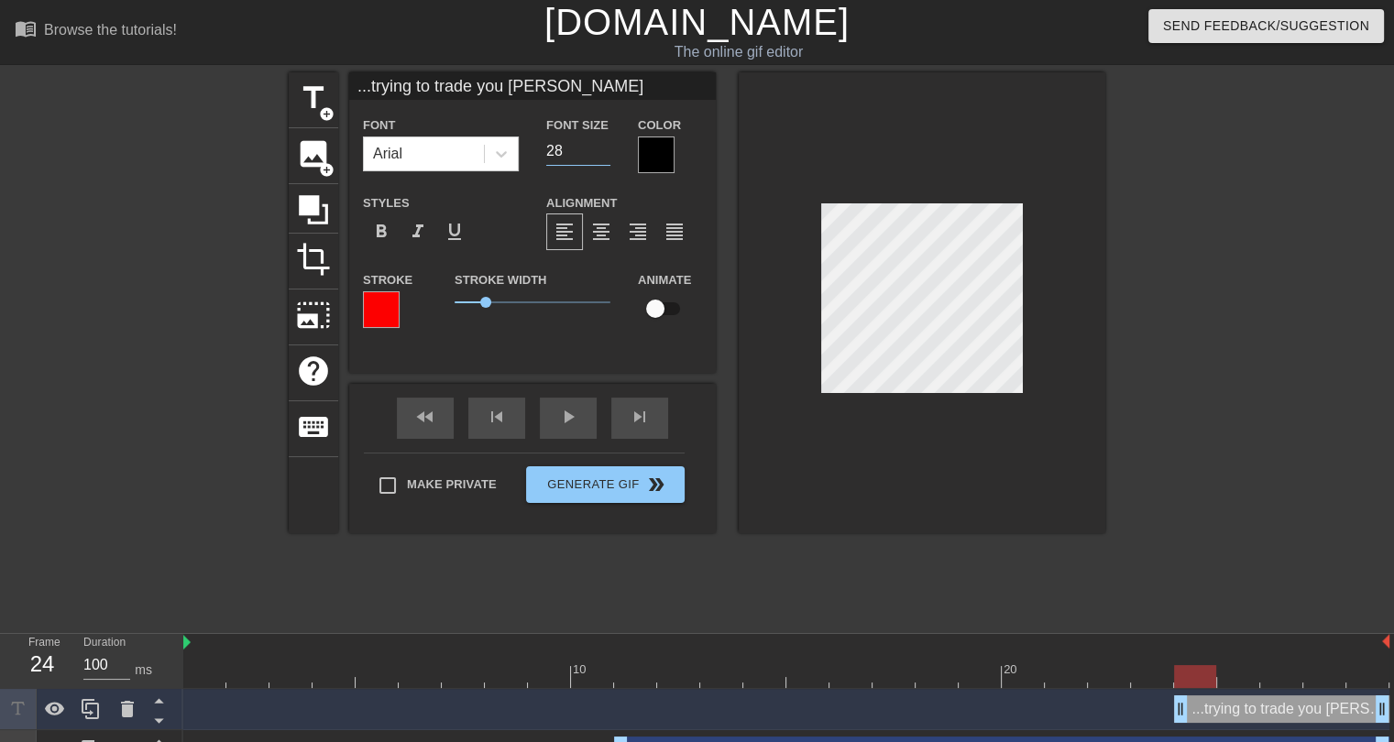
click at [600, 152] on input "28" at bounding box center [578, 151] width 64 height 29
click at [600, 152] on input "27" at bounding box center [578, 151] width 64 height 29
click at [600, 152] on input "26" at bounding box center [578, 151] width 64 height 29
click at [600, 152] on input "25" at bounding box center [578, 151] width 64 height 29
click at [600, 152] on input "24" at bounding box center [578, 151] width 64 height 29
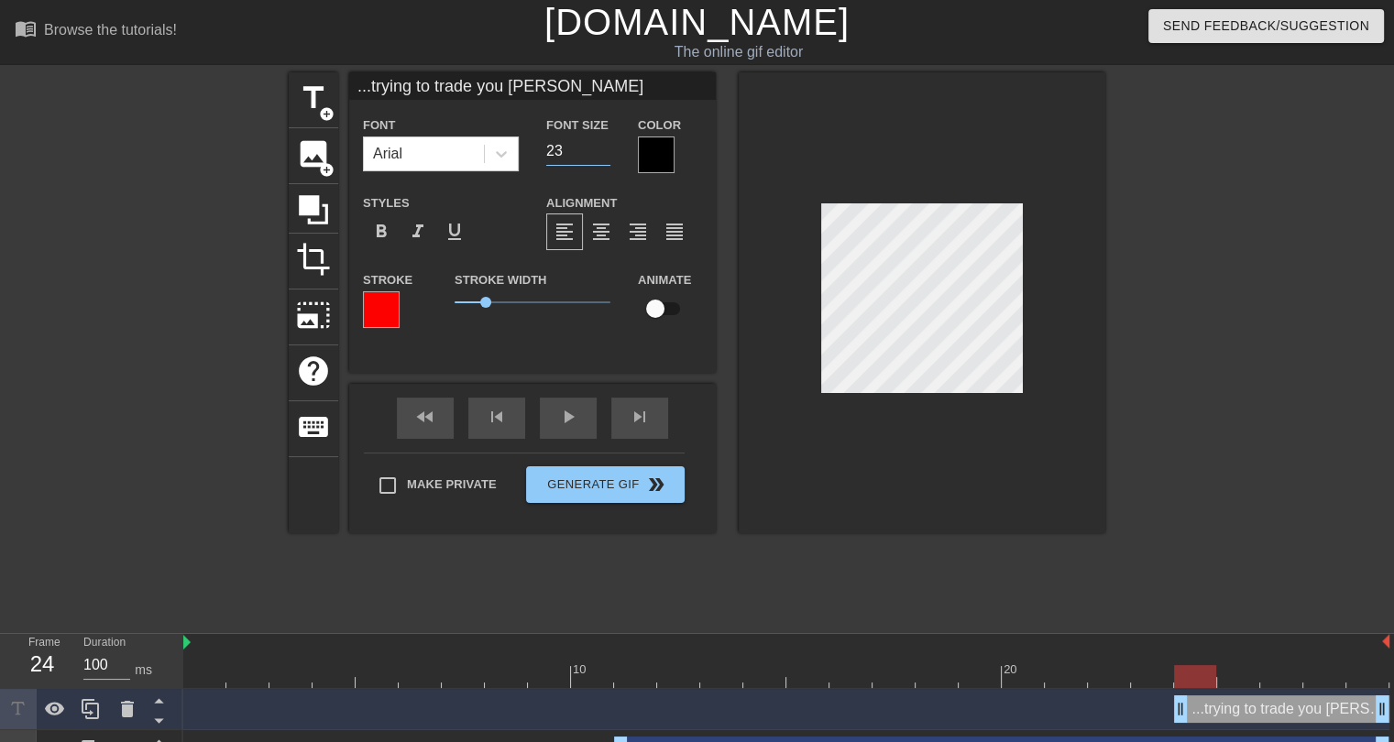
click at [600, 152] on input "23" at bounding box center [578, 151] width 64 height 29
click at [600, 152] on input "22" at bounding box center [578, 151] width 64 height 29
click at [600, 152] on input "21" at bounding box center [578, 151] width 64 height 29
click at [477, 304] on span "0.7" at bounding box center [476, 302] width 11 height 11
click at [570, 159] on input "21" at bounding box center [578, 151] width 64 height 29
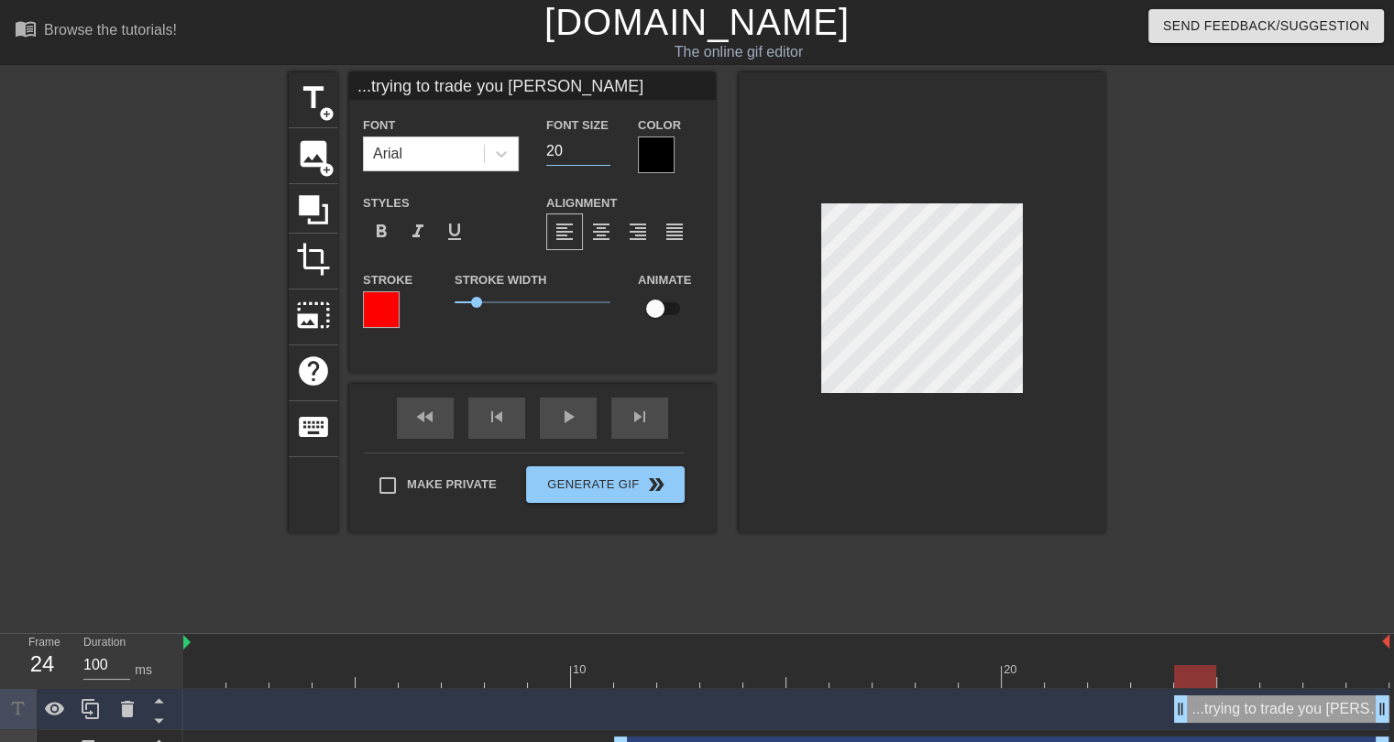
click at [598, 151] on input "20" at bounding box center [578, 151] width 64 height 29
click at [598, 151] on input "19" at bounding box center [578, 151] width 64 height 29
click at [598, 151] on input "18" at bounding box center [578, 151] width 64 height 29
click at [598, 151] on input "17" at bounding box center [578, 151] width 64 height 29
click at [598, 151] on input "16" at bounding box center [578, 151] width 64 height 29
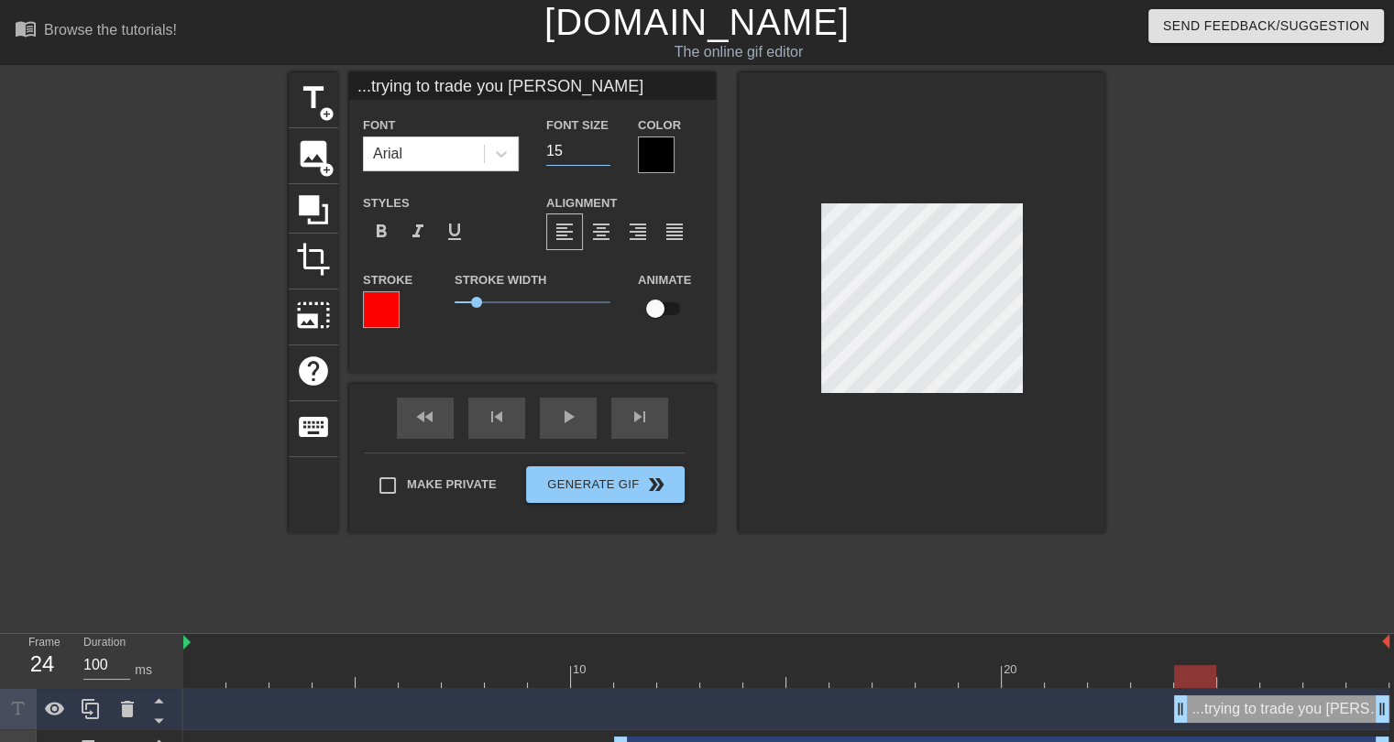
type input "15"
click at [598, 151] on input "15" at bounding box center [578, 151] width 64 height 29
drag, startPoint x: 477, startPoint y: 300, endPoint x: 439, endPoint y: 307, distance: 38.3
click at [439, 307] on div "Stroke Stroke Width 0 Animate" at bounding box center [532, 307] width 367 height 76
click at [647, 164] on div at bounding box center [656, 155] width 37 height 37
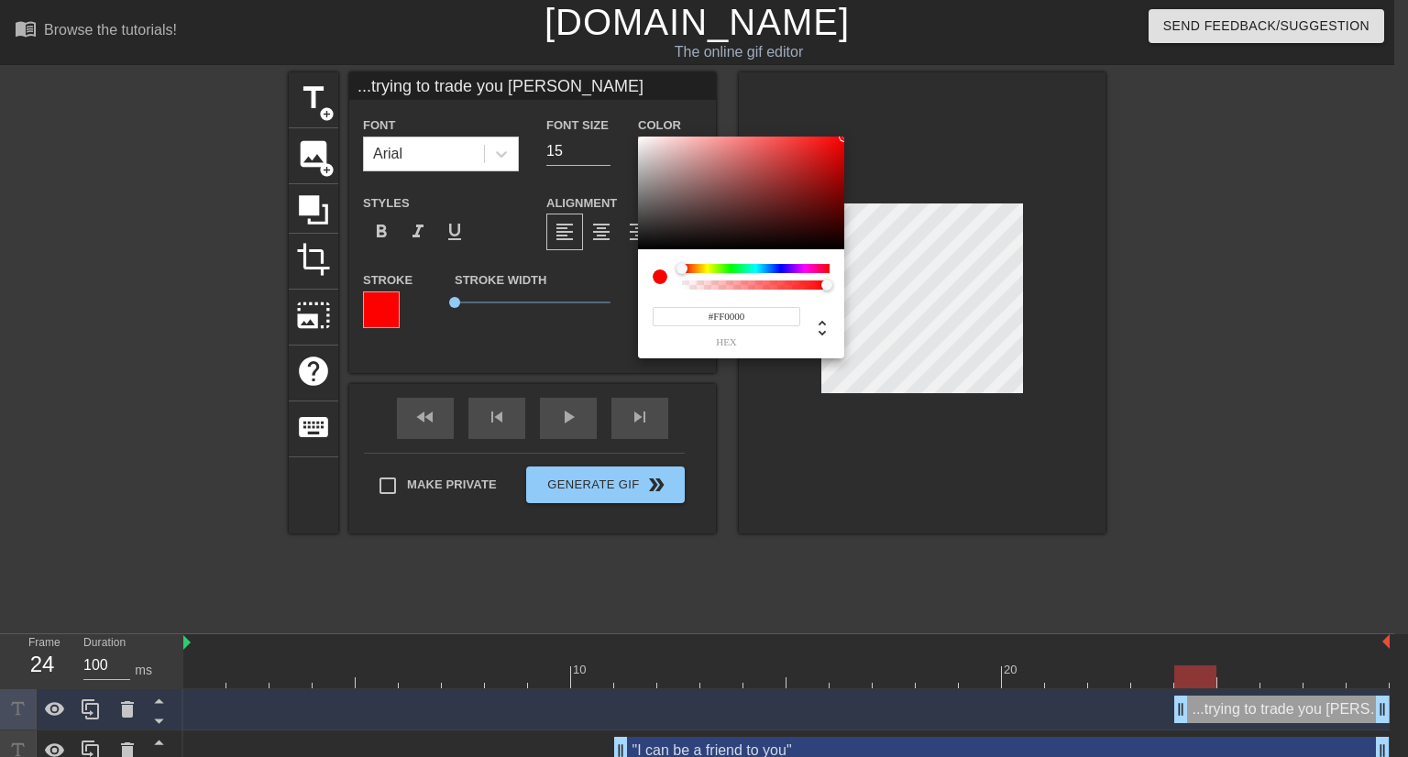
type input "#FE0000"
drag, startPoint x: 817, startPoint y: 174, endPoint x: 853, endPoint y: 137, distance: 52.5
click at [853, 137] on div "#FE0000 hex" at bounding box center [704, 378] width 1408 height 757
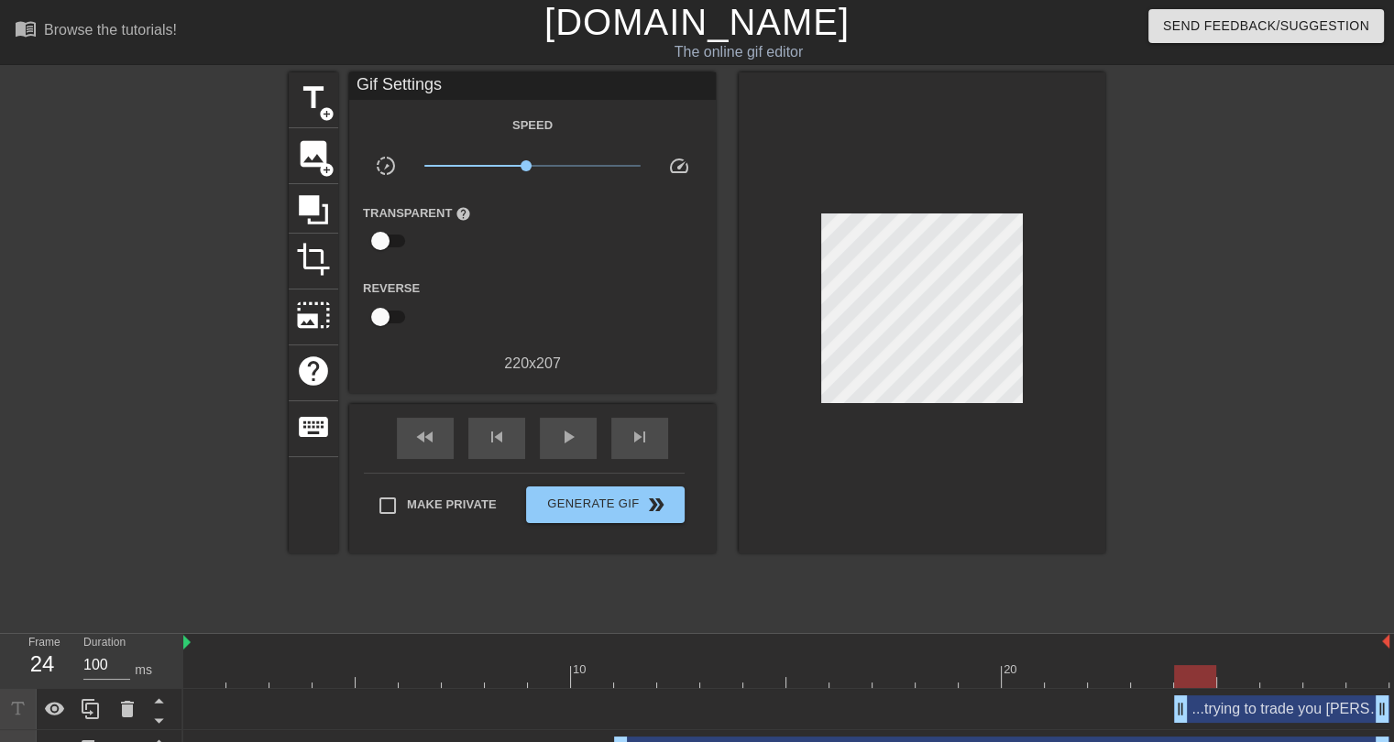
click at [1234, 712] on div "...trying to trade you Tyler Allgeier drag_handle drag_handle" at bounding box center [1281, 709] width 215 height 27
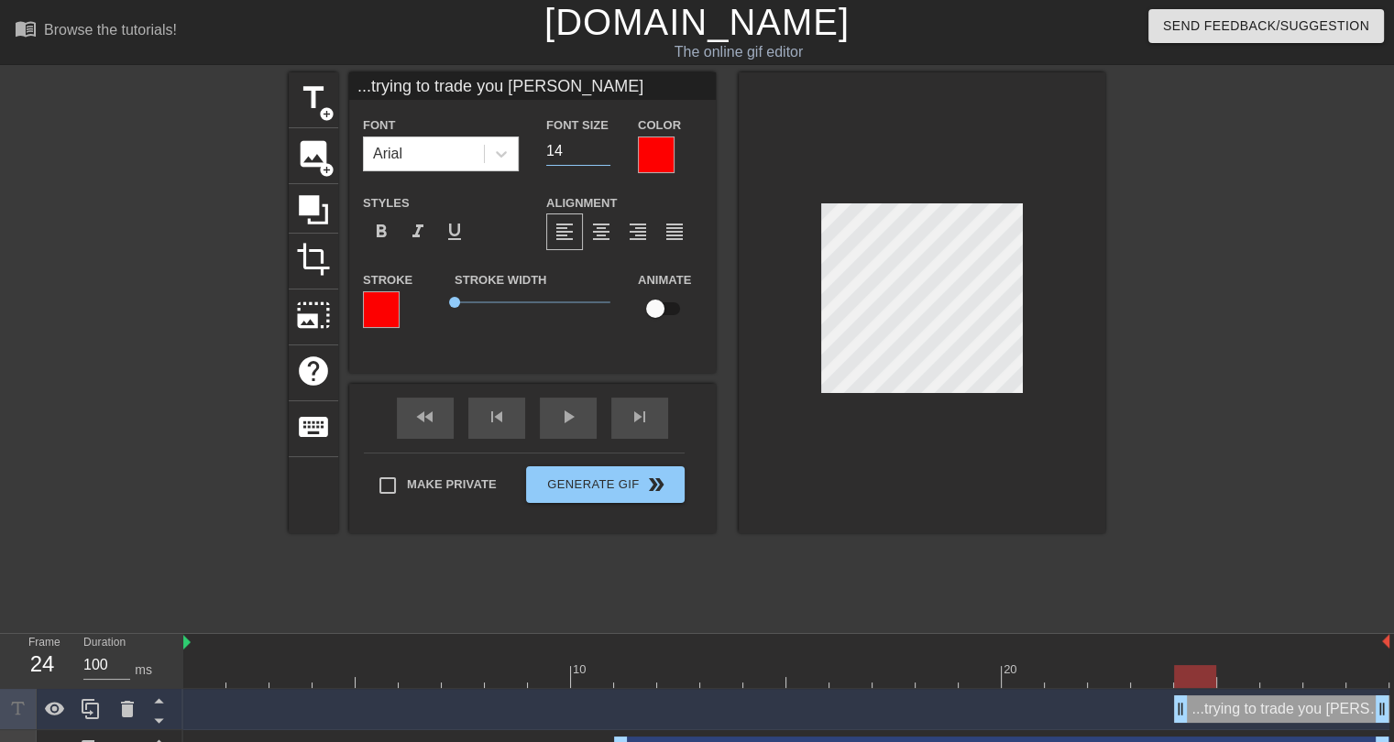
click at [608, 153] on input "14" at bounding box center [578, 151] width 64 height 29
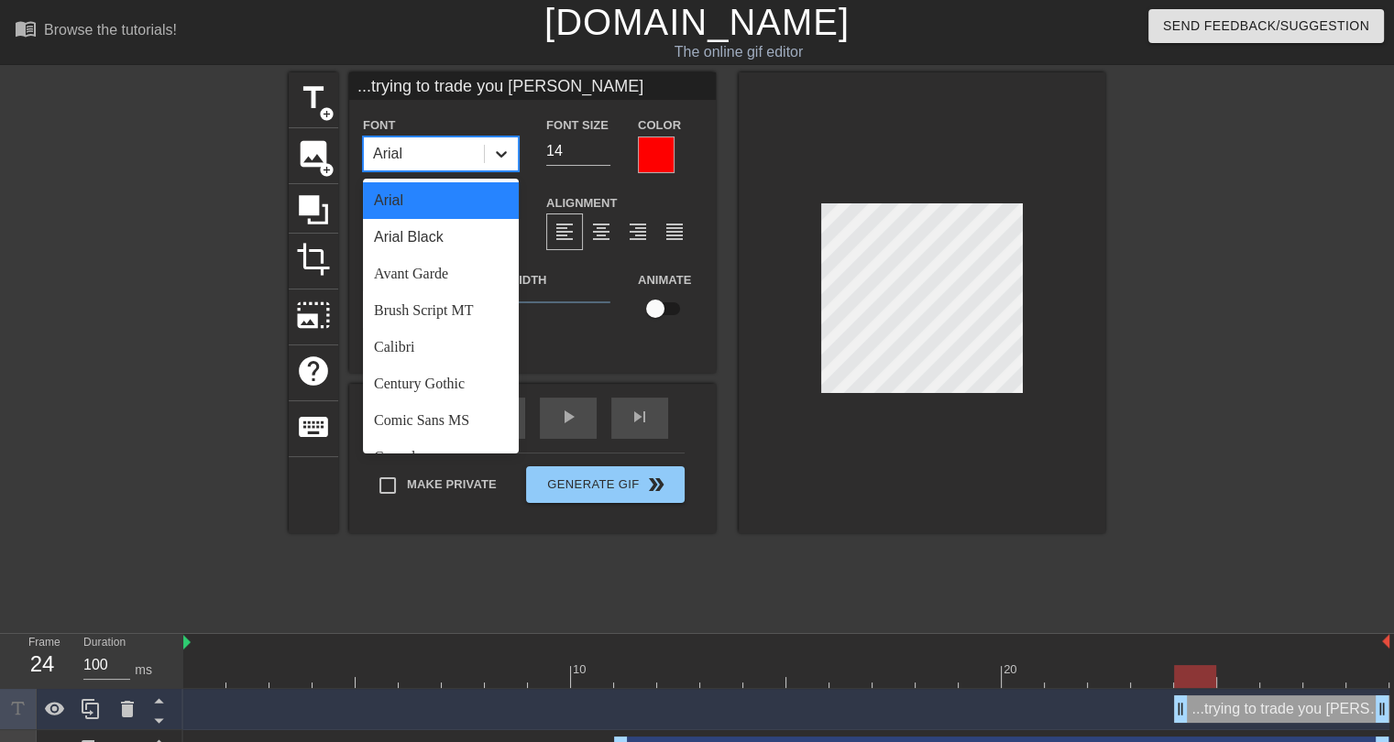
click at [496, 157] on icon at bounding box center [501, 154] width 18 height 18
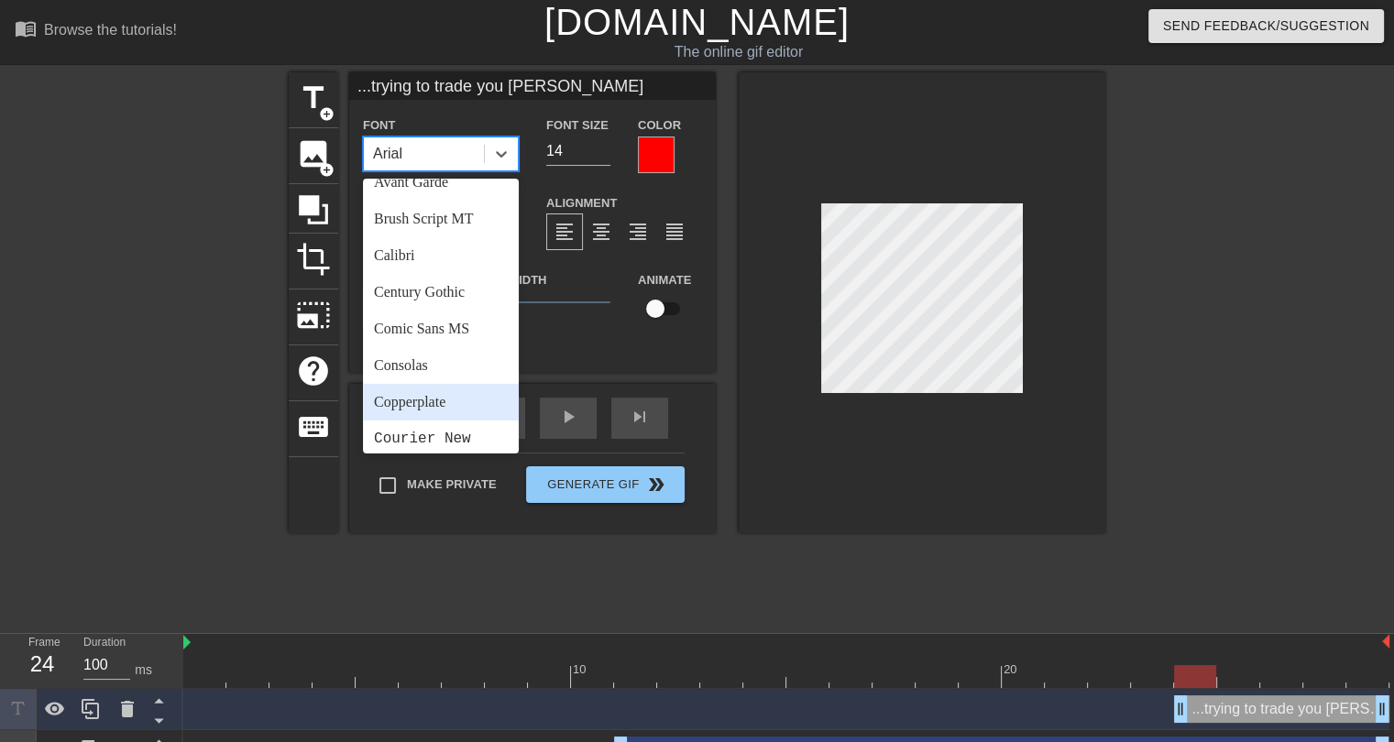
scroll to position [275, 0]
click at [418, 399] on div "Impact" at bounding box center [441, 402] width 156 height 37
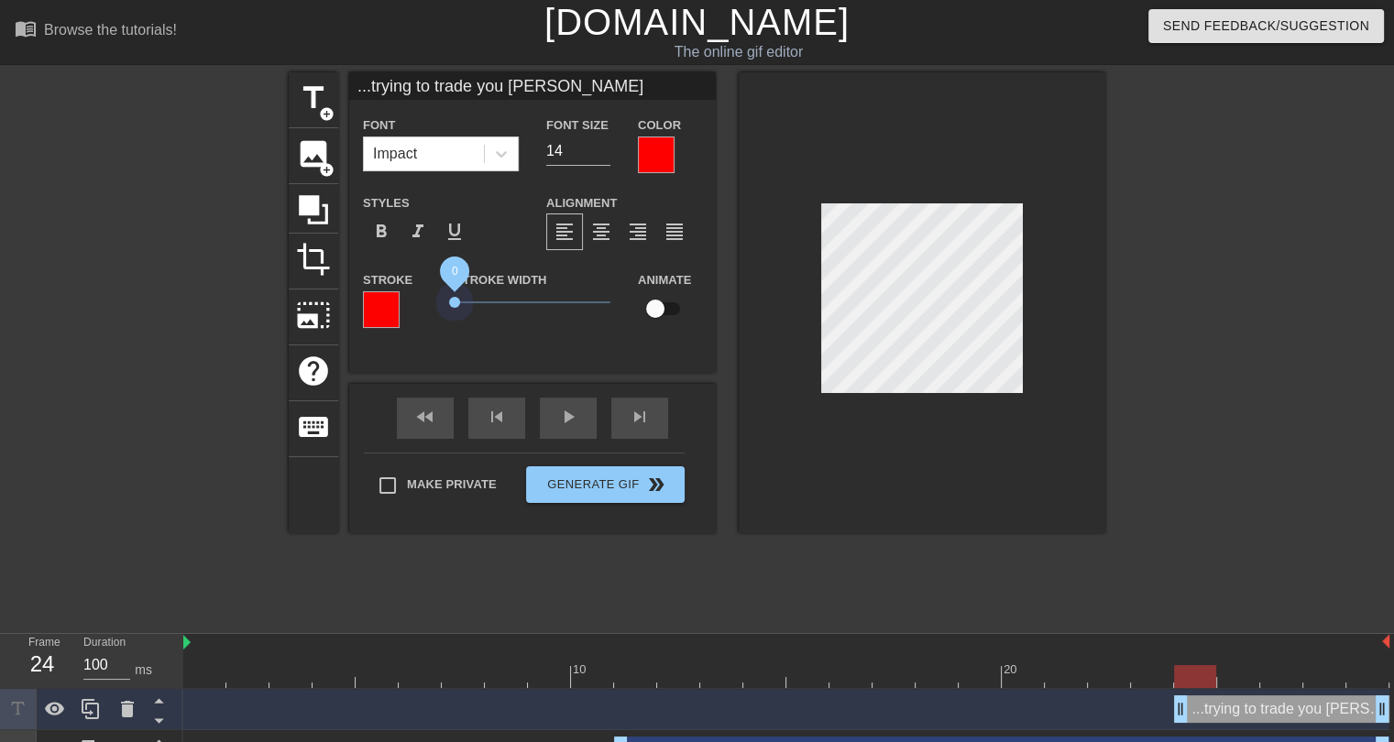
drag, startPoint x: 453, startPoint y: 304, endPoint x: 436, endPoint y: 305, distance: 16.5
click at [436, 305] on div "Stroke Stroke Width 0 Animate" at bounding box center [532, 307] width 367 height 76
type input "15"
click at [602, 147] on input "15" at bounding box center [578, 151] width 64 height 29
click at [861, 477] on div at bounding box center [922, 302] width 367 height 461
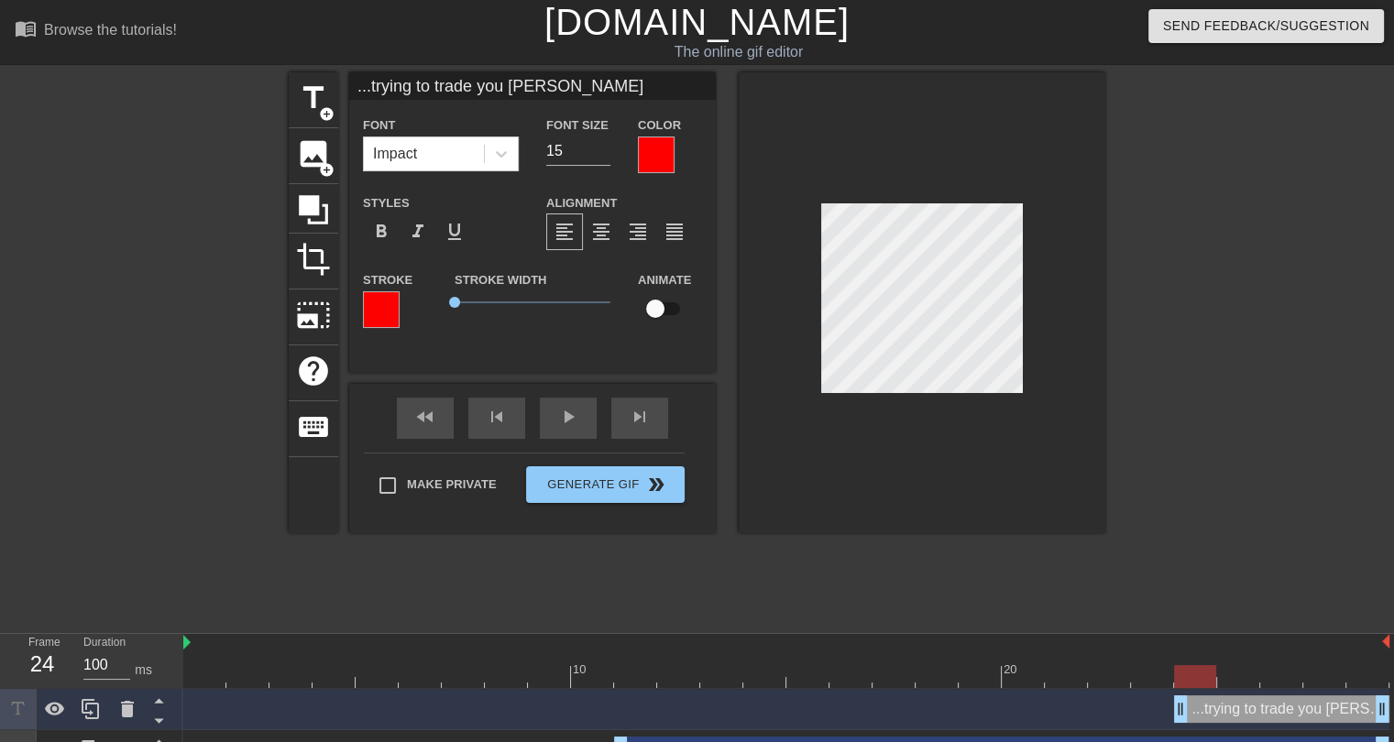
click at [391, 309] on div at bounding box center [381, 309] width 37 height 37
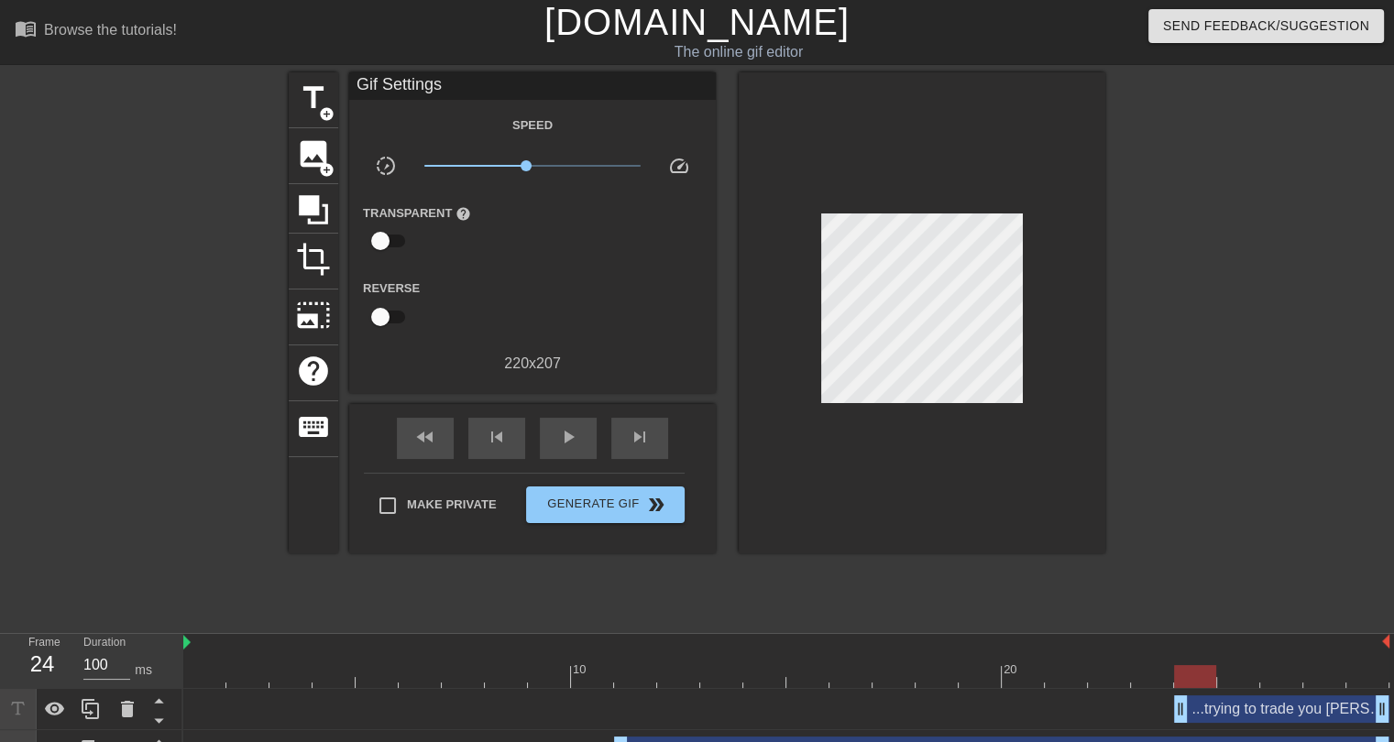
click at [1304, 715] on div "...trying to trade you Tyler Allgeier drag_handle drag_handle" at bounding box center [1281, 709] width 215 height 27
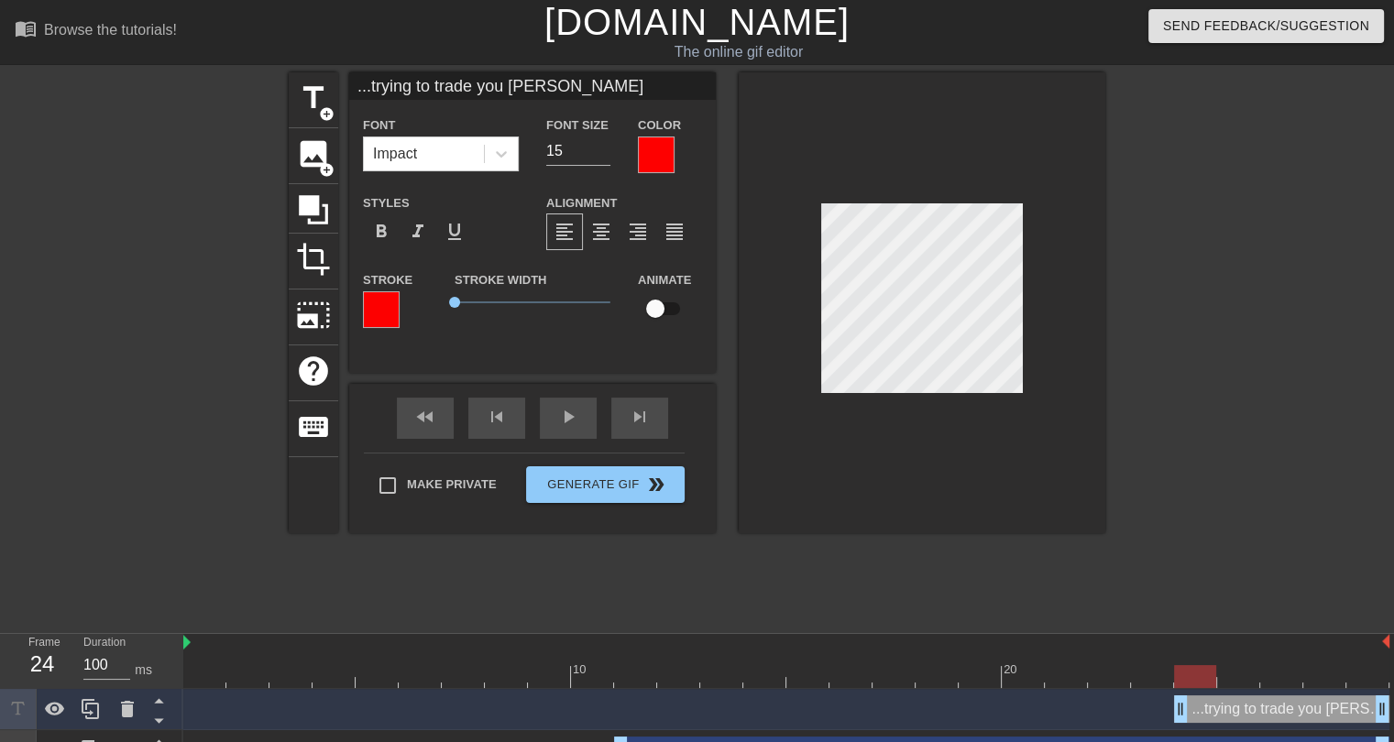
click at [658, 148] on div at bounding box center [656, 155] width 37 height 37
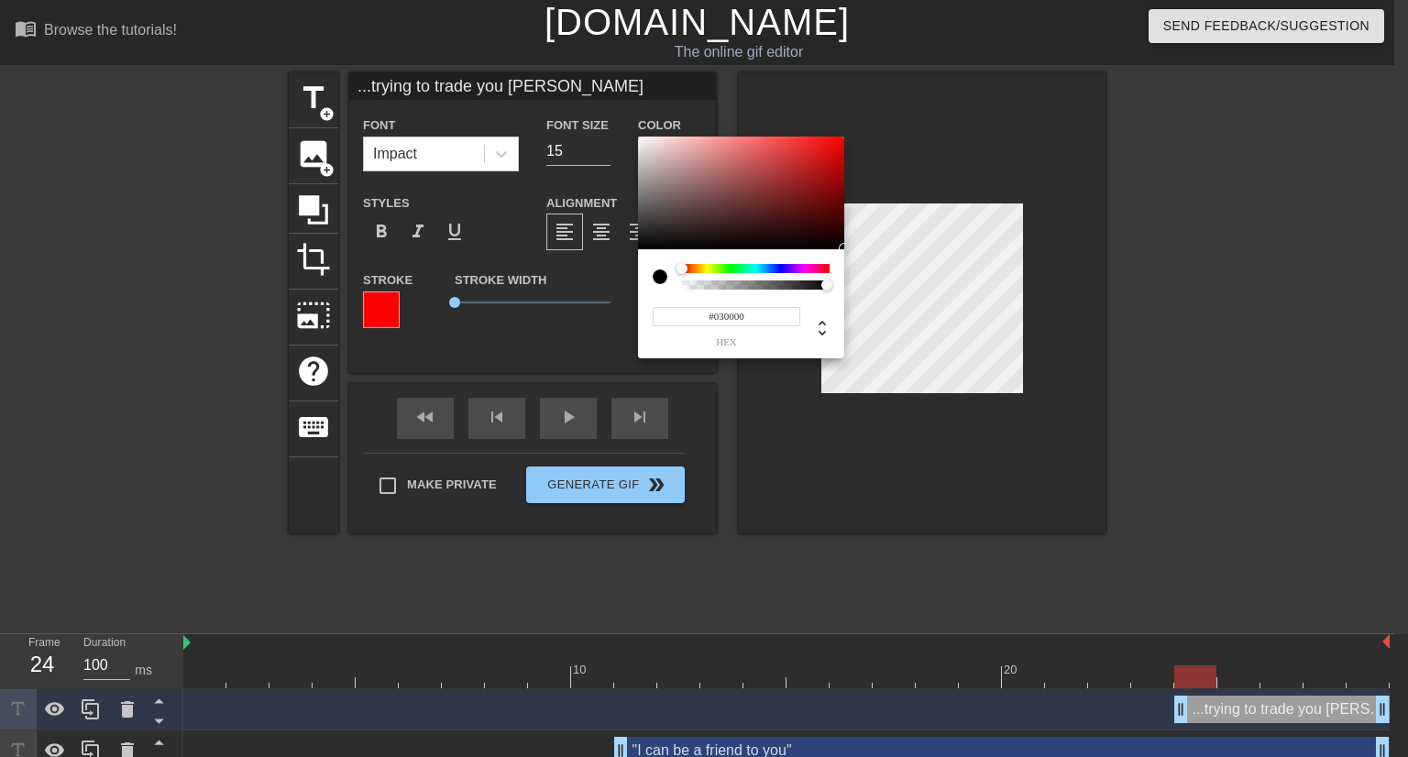
type input "#5D0000"
drag, startPoint x: 843, startPoint y: 233, endPoint x: 853, endPoint y: 249, distance: 19.3
click at [853, 249] on div "#5D0000 hex" at bounding box center [704, 378] width 1408 height 757
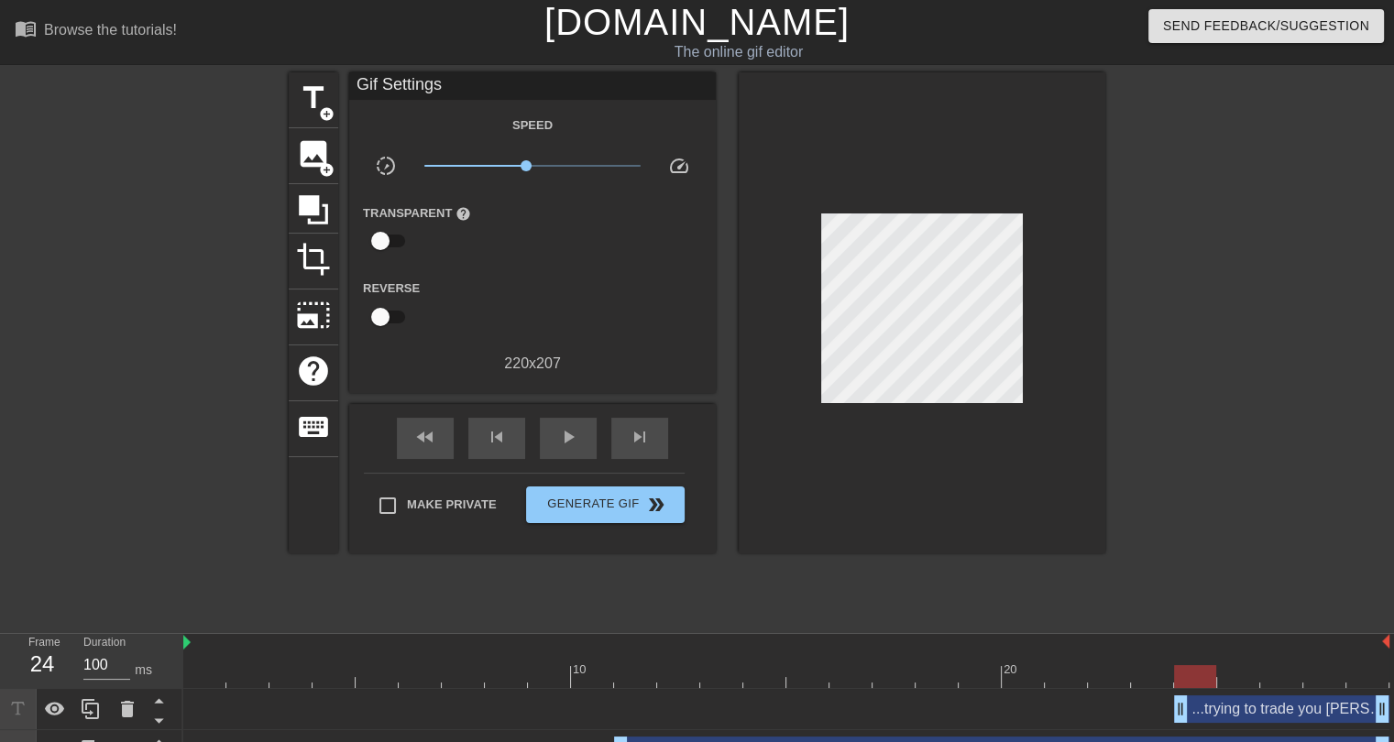
click at [1274, 718] on div "...trying to trade you Tyler Allgeier drag_handle drag_handle" at bounding box center [1281, 709] width 215 height 27
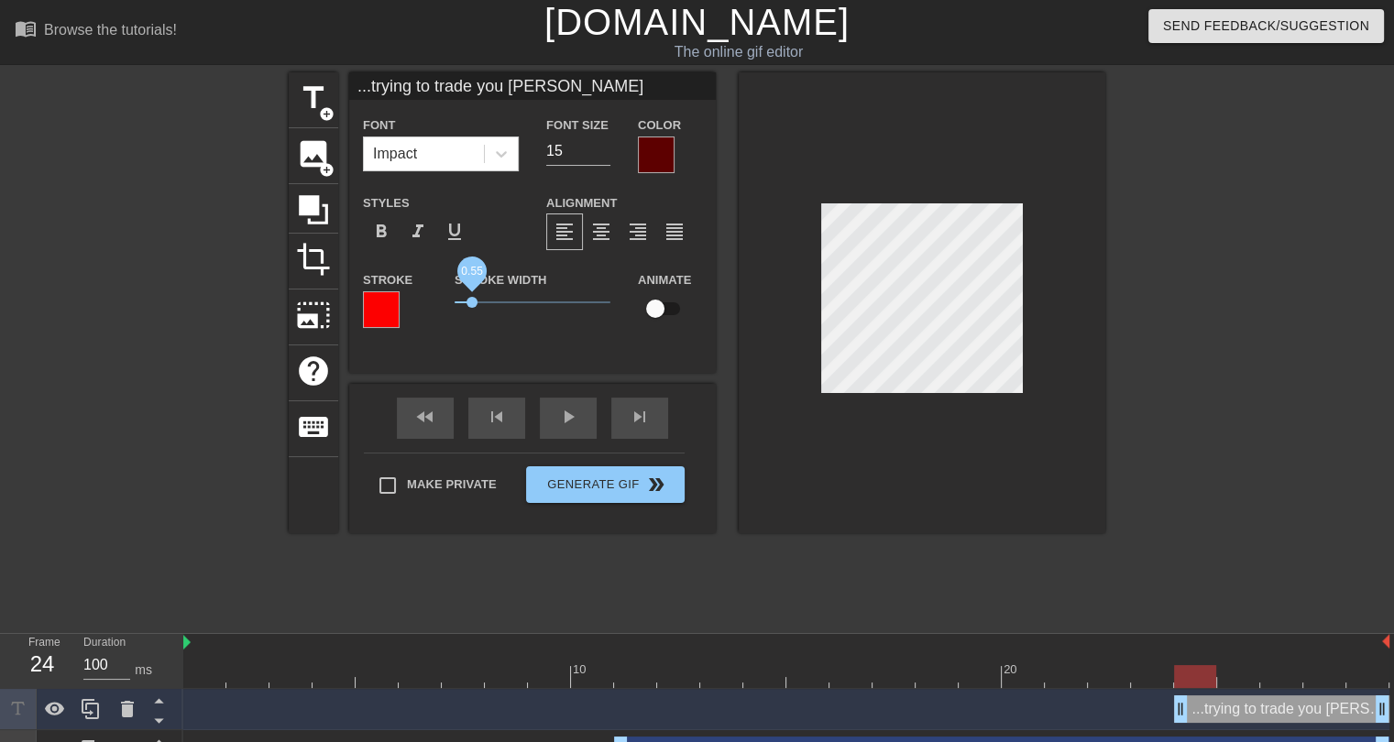
drag, startPoint x: 455, startPoint y: 304, endPoint x: 471, endPoint y: 305, distance: 16.5
click at [471, 305] on span "0.55" at bounding box center [471, 302] width 11 height 11
click at [1067, 543] on div "title add_circle image add_circle crop photo_size_select_large help keyboard ..…" at bounding box center [697, 347] width 817 height 550
click at [653, 146] on div at bounding box center [656, 155] width 37 height 37
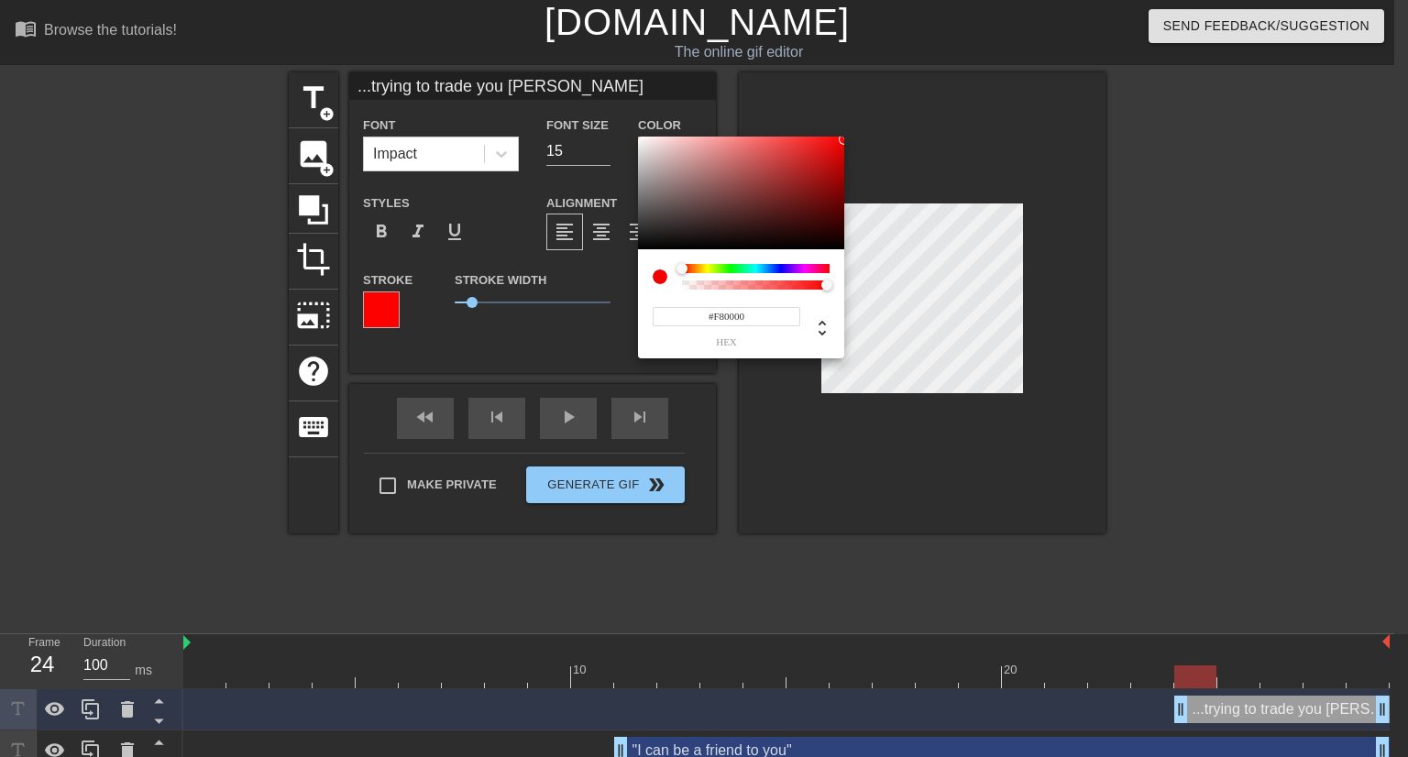
type input "#FF0000"
drag, startPoint x: 827, startPoint y: 158, endPoint x: 870, endPoint y: 129, distance: 51.6
click at [870, 129] on div "#FF0000 hex" at bounding box center [704, 378] width 1408 height 757
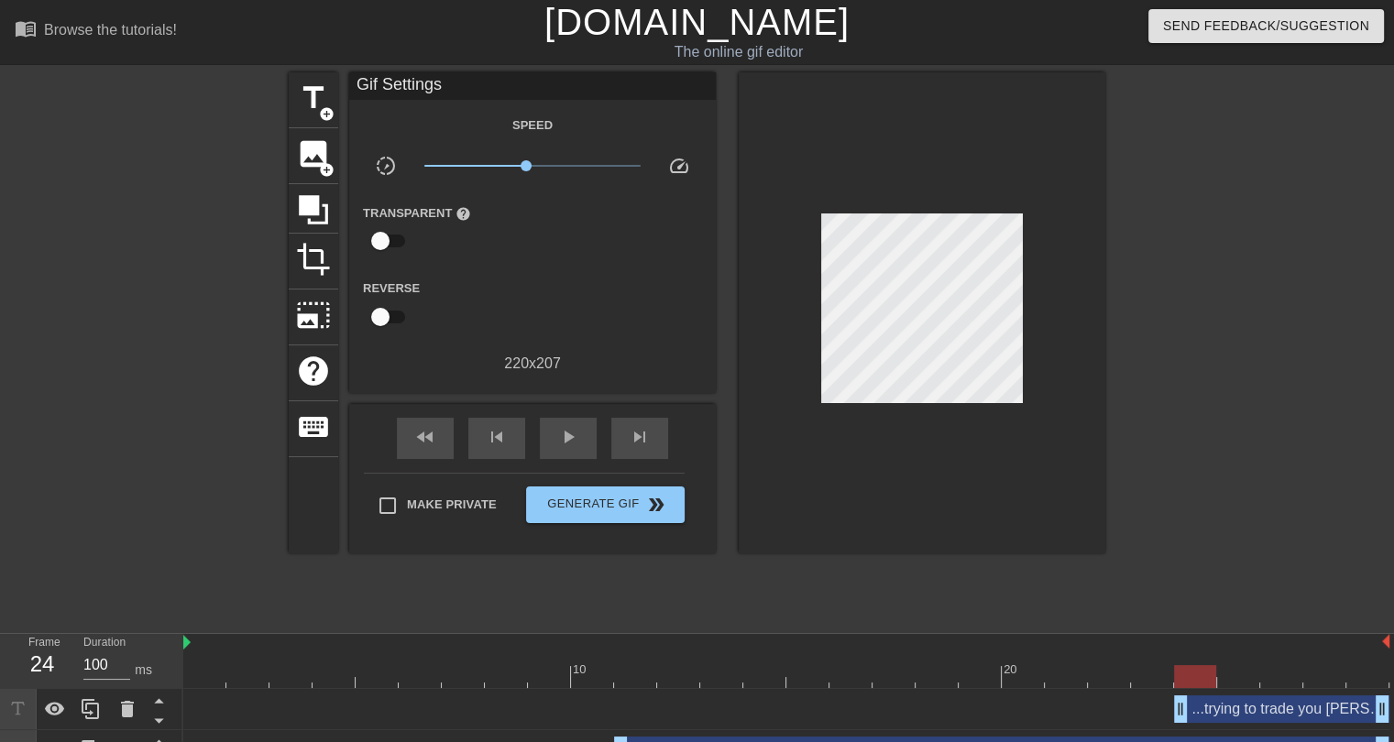
click at [1220, 720] on div "...trying to trade you Tyler Allgeier drag_handle drag_handle" at bounding box center [1281, 709] width 215 height 27
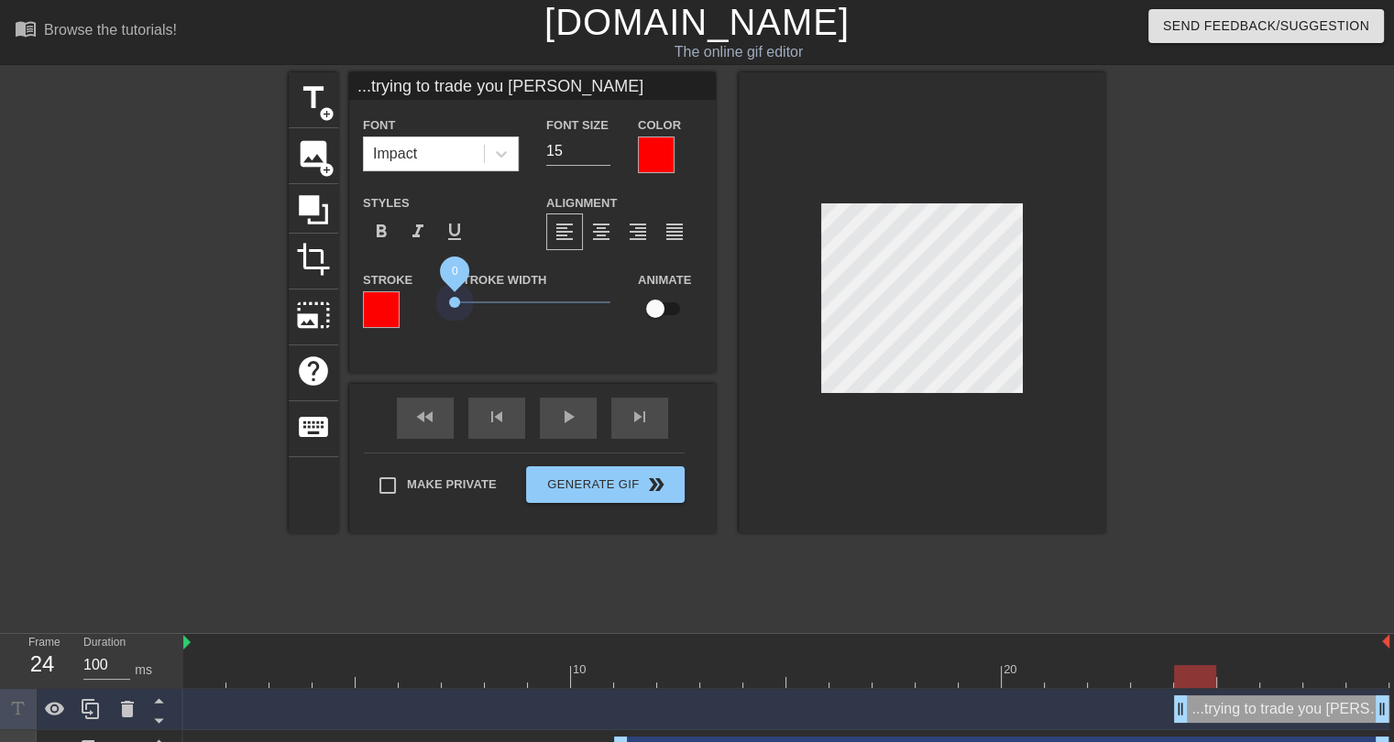
drag, startPoint x: 465, startPoint y: 305, endPoint x: 443, endPoint y: 307, distance: 22.1
click at [443, 307] on div "Stroke Width 0" at bounding box center [532, 307] width 183 height 76
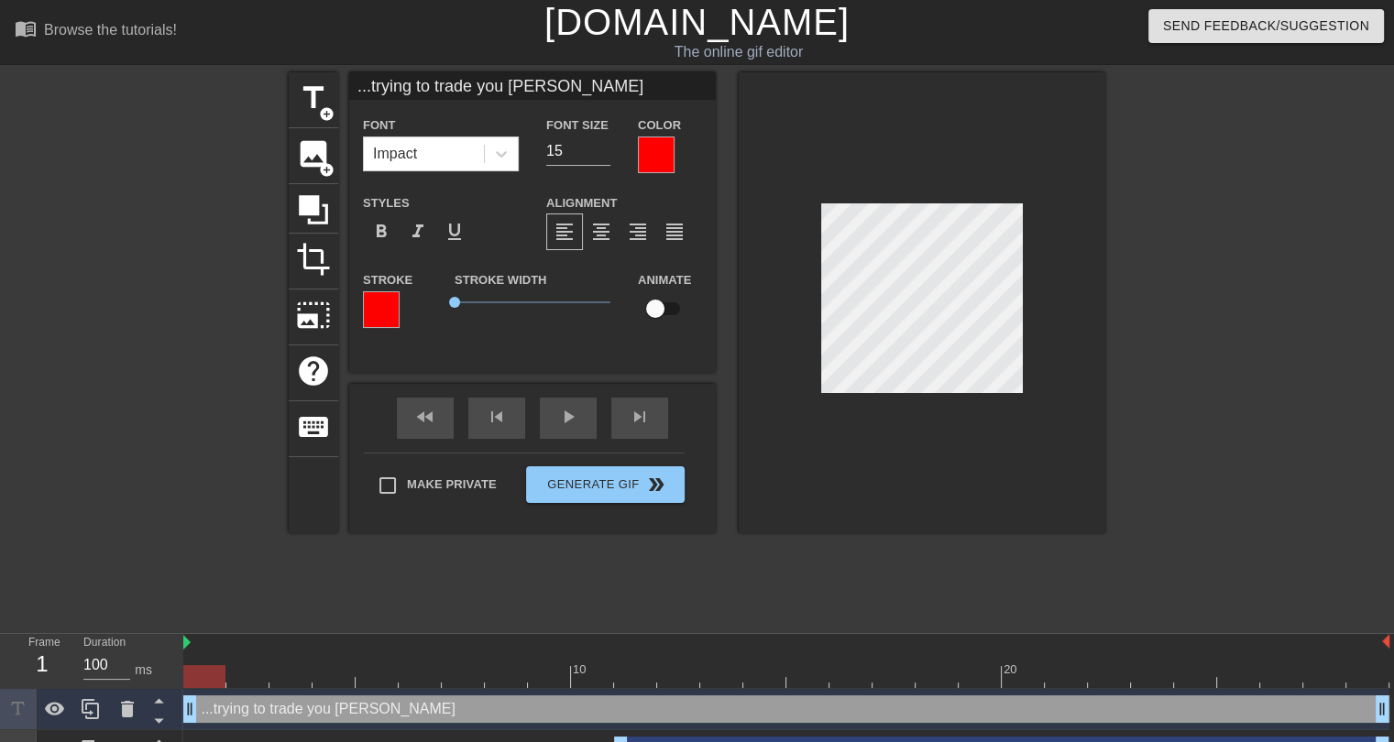
drag, startPoint x: 1181, startPoint y: 715, endPoint x: 151, endPoint y: 684, distance: 1030.5
click at [143, 689] on div "Frame 1 Duration 100 ms 10 20 ...trying to trade you Tyler Allgeier drag_handle…" at bounding box center [697, 702] width 1394 height 137
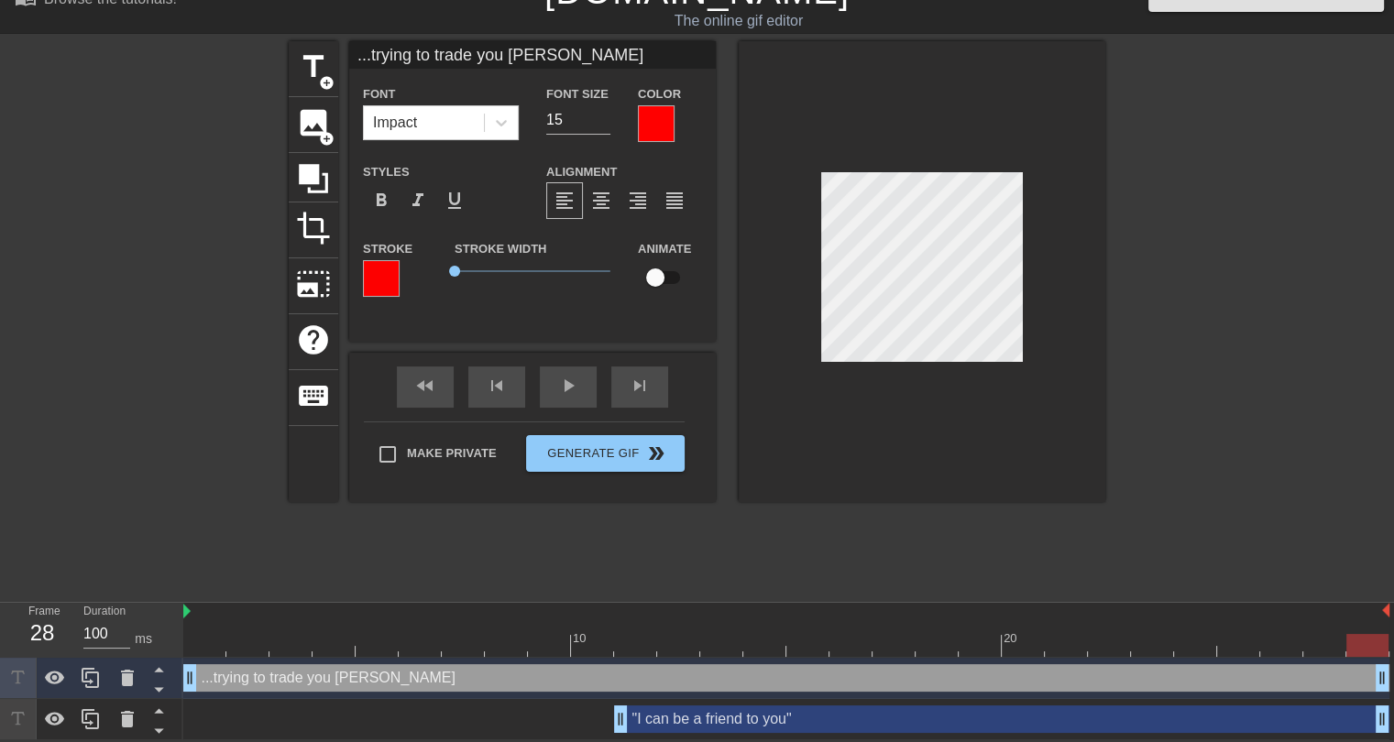
drag, startPoint x: 1382, startPoint y: 687, endPoint x: 1407, endPoint y: 668, distance: 31.3
click at [1393, 668] on html "menu_book Browse the tutorials! Gifntext.com The online gif editor Send Feedbac…" at bounding box center [697, 355] width 1394 height 772
click at [368, 56] on input "...trying to trade you Tyler Allgeier" at bounding box center [532, 54] width 367 height 27
drag, startPoint x: 407, startPoint y: 52, endPoint x: 332, endPoint y: 56, distance: 75.2
click at [332, 56] on div "title add_circle image add_circle crop photo_size_select_large help keyboard Ad…" at bounding box center [697, 271] width 817 height 461
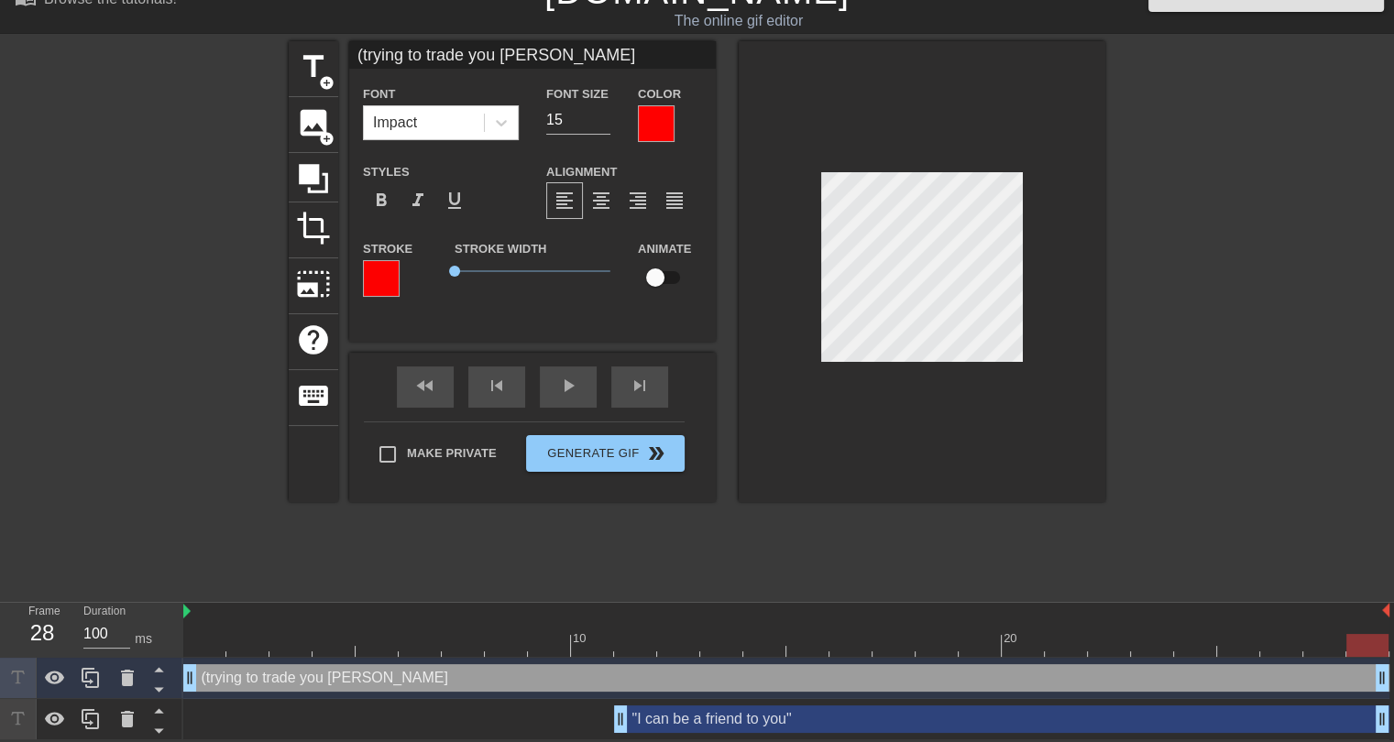
click at [597, 52] on input "(trying to trade you Tyler Allgeier" at bounding box center [532, 54] width 367 height 27
type input "(trying to trade you Tyler Allgeier)"
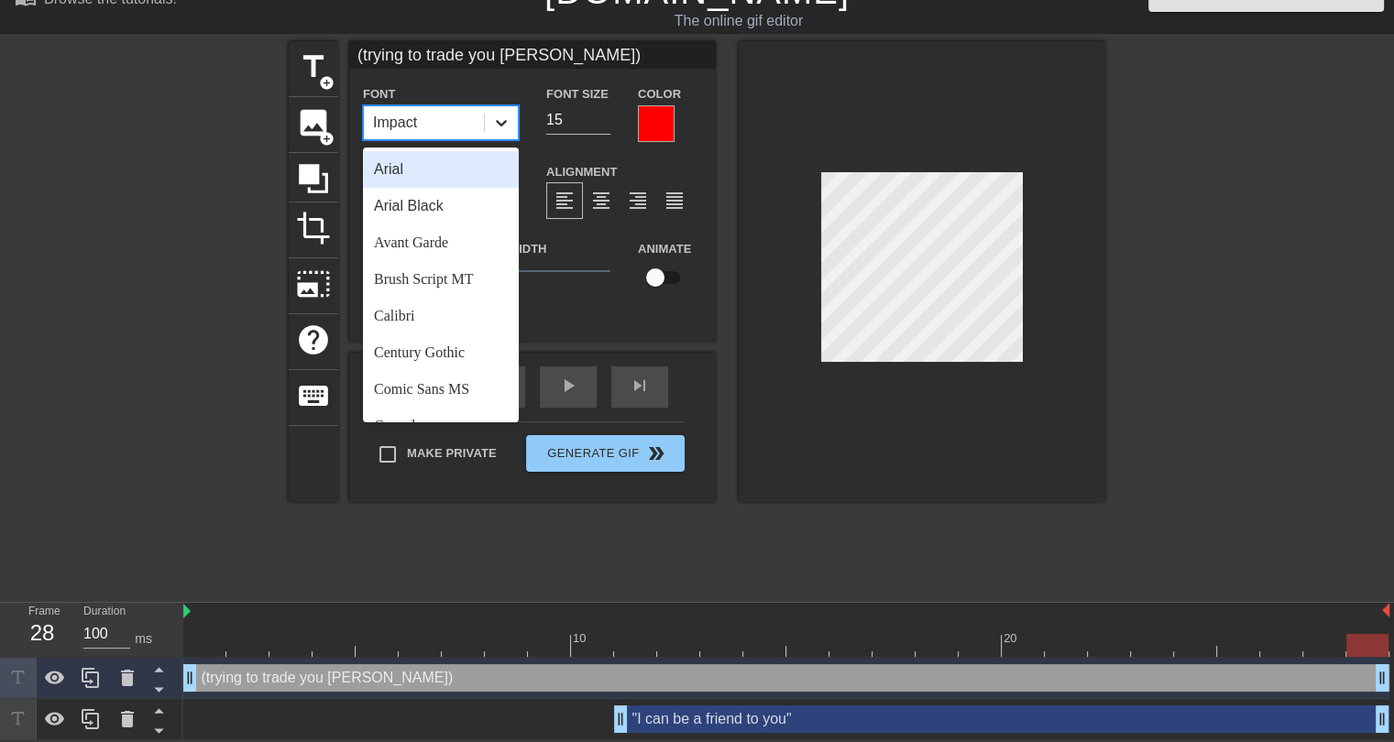
click at [508, 117] on icon at bounding box center [501, 123] width 18 height 18
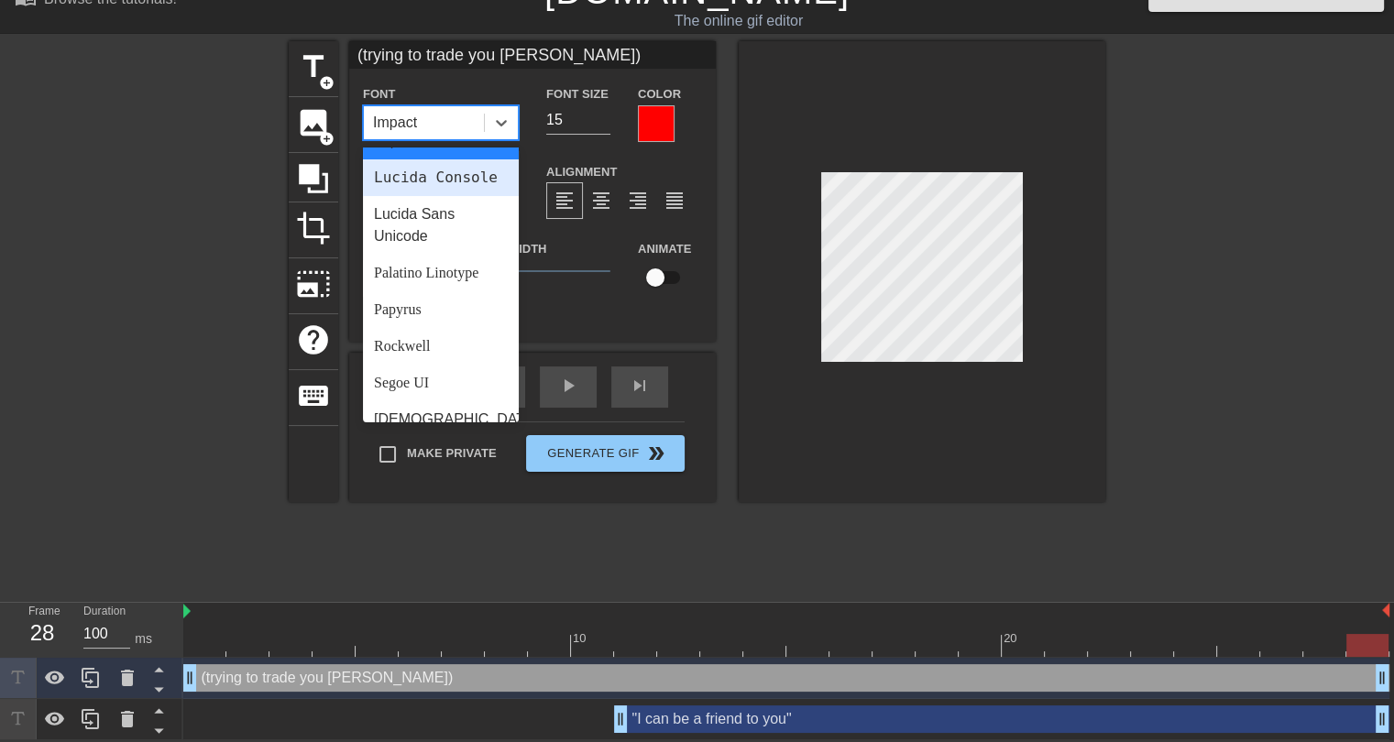
scroll to position [656, 0]
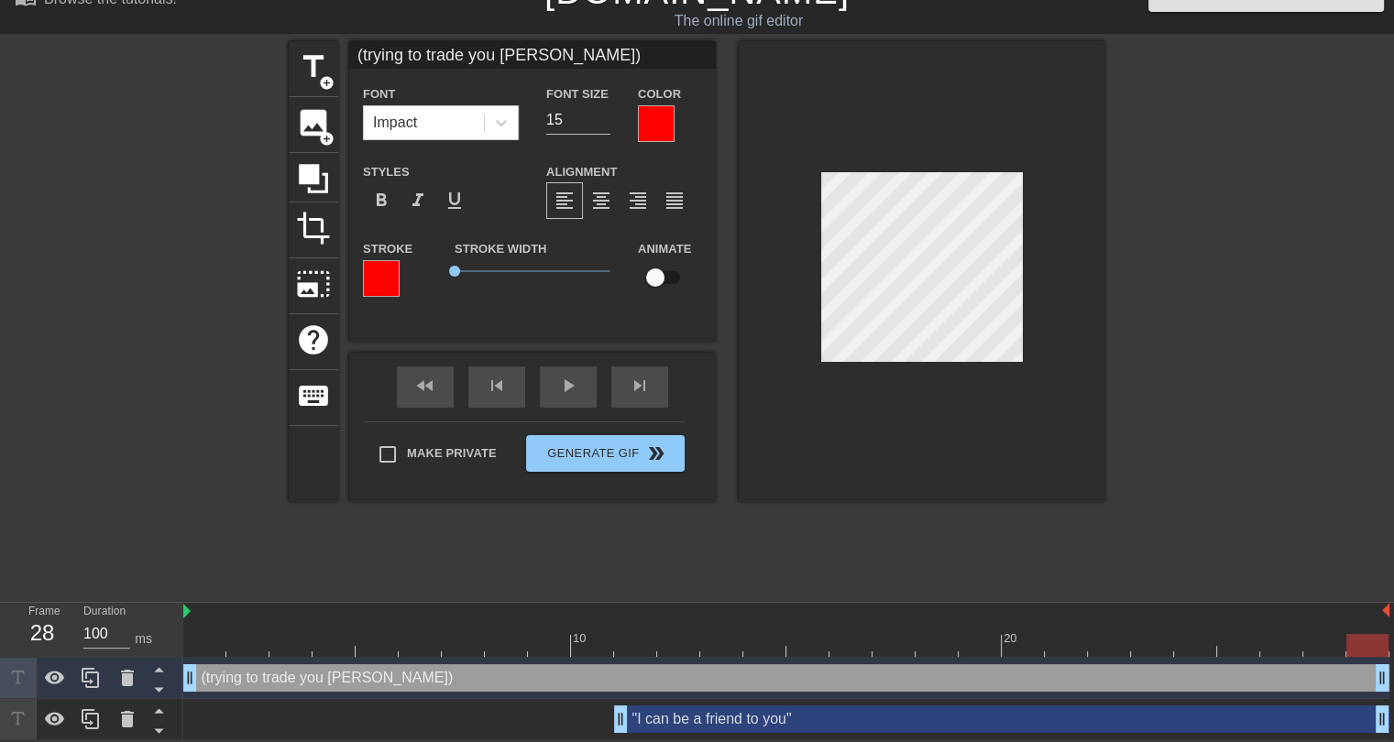
click at [574, 291] on div "Stroke Width 0" at bounding box center [532, 275] width 183 height 76
click at [416, 200] on span "format_italic" at bounding box center [418, 201] width 22 height 22
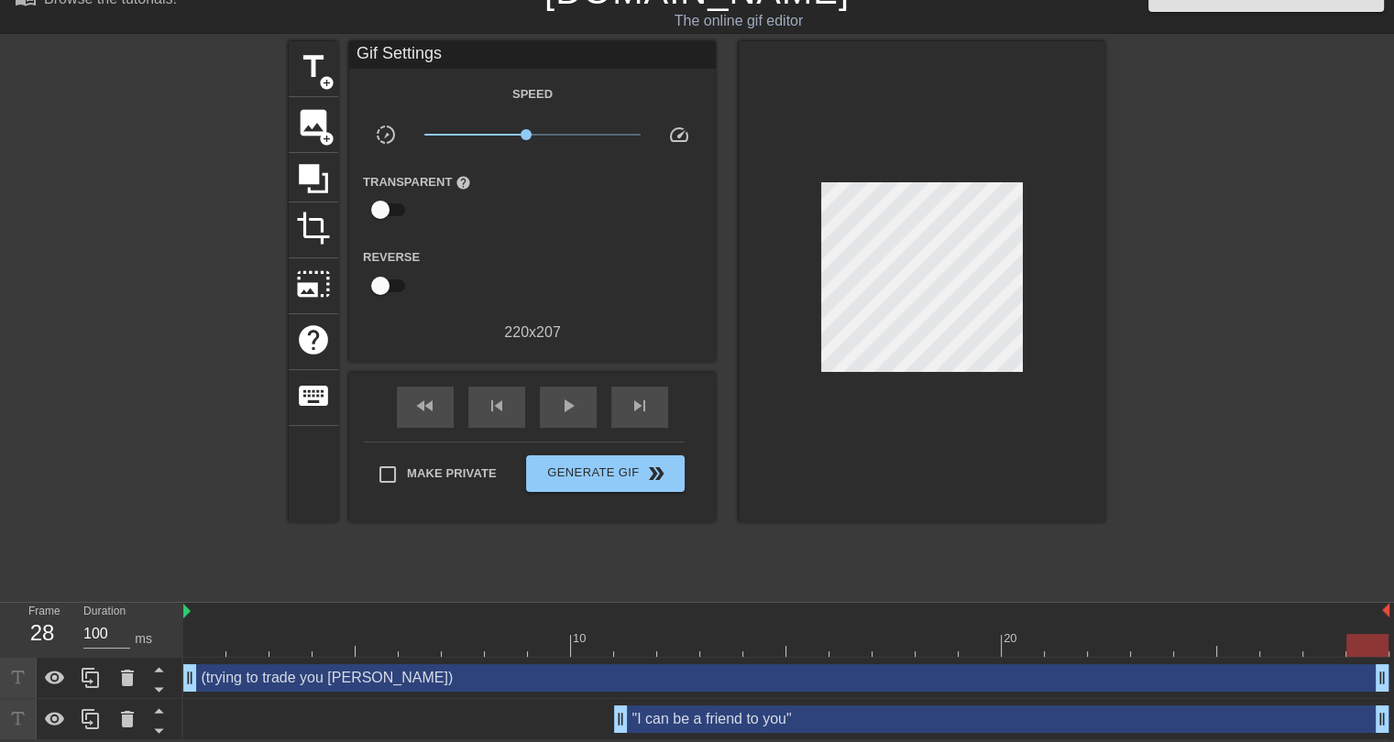
click at [985, 476] on div at bounding box center [922, 281] width 367 height 481
click at [192, 635] on div at bounding box center [786, 645] width 1206 height 23
click at [582, 402] on div "play_arrow" at bounding box center [568, 407] width 57 height 41
click at [583, 407] on div "pause" at bounding box center [568, 407] width 57 height 41
click at [560, 674] on div "(trying to trade you Tyler Allgeier) drag_handle drag_handle" at bounding box center [786, 677] width 1206 height 27
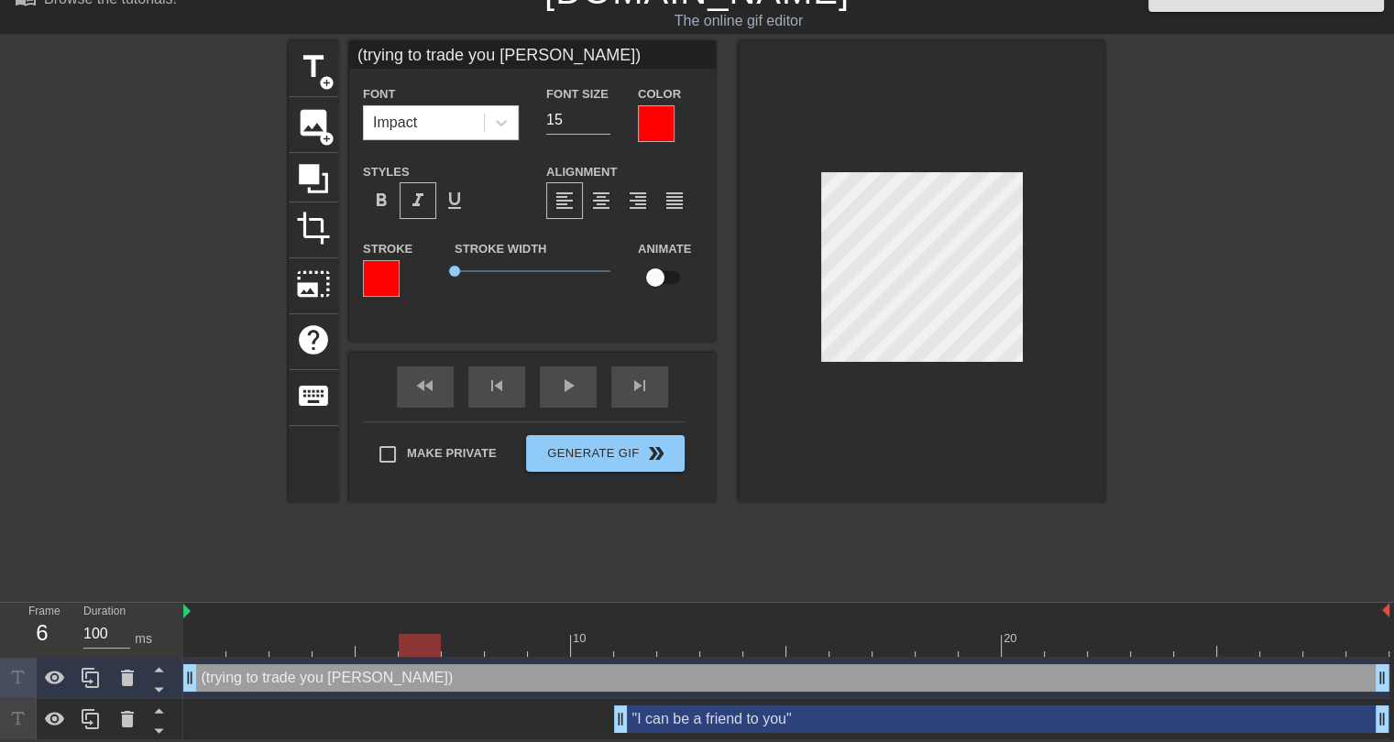
click at [663, 112] on div at bounding box center [656, 123] width 37 height 37
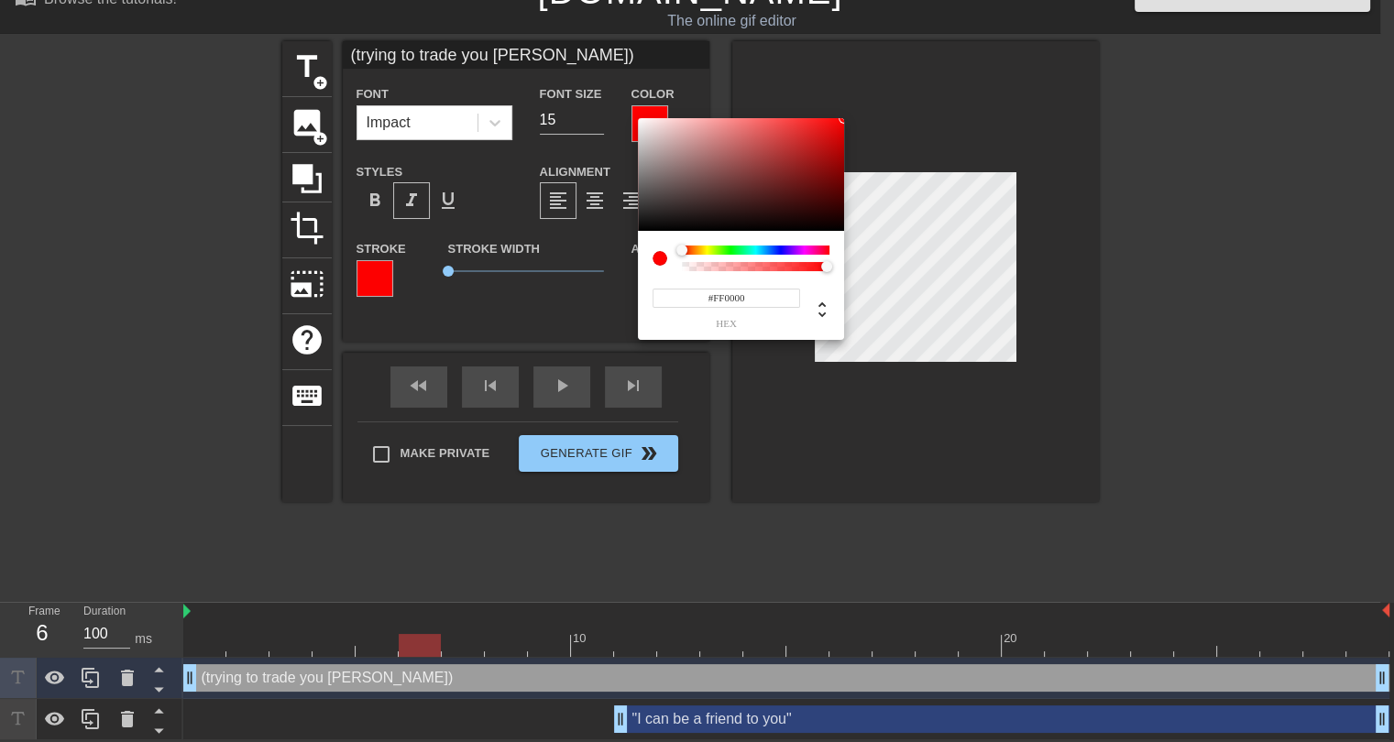
scroll to position [18, 0]
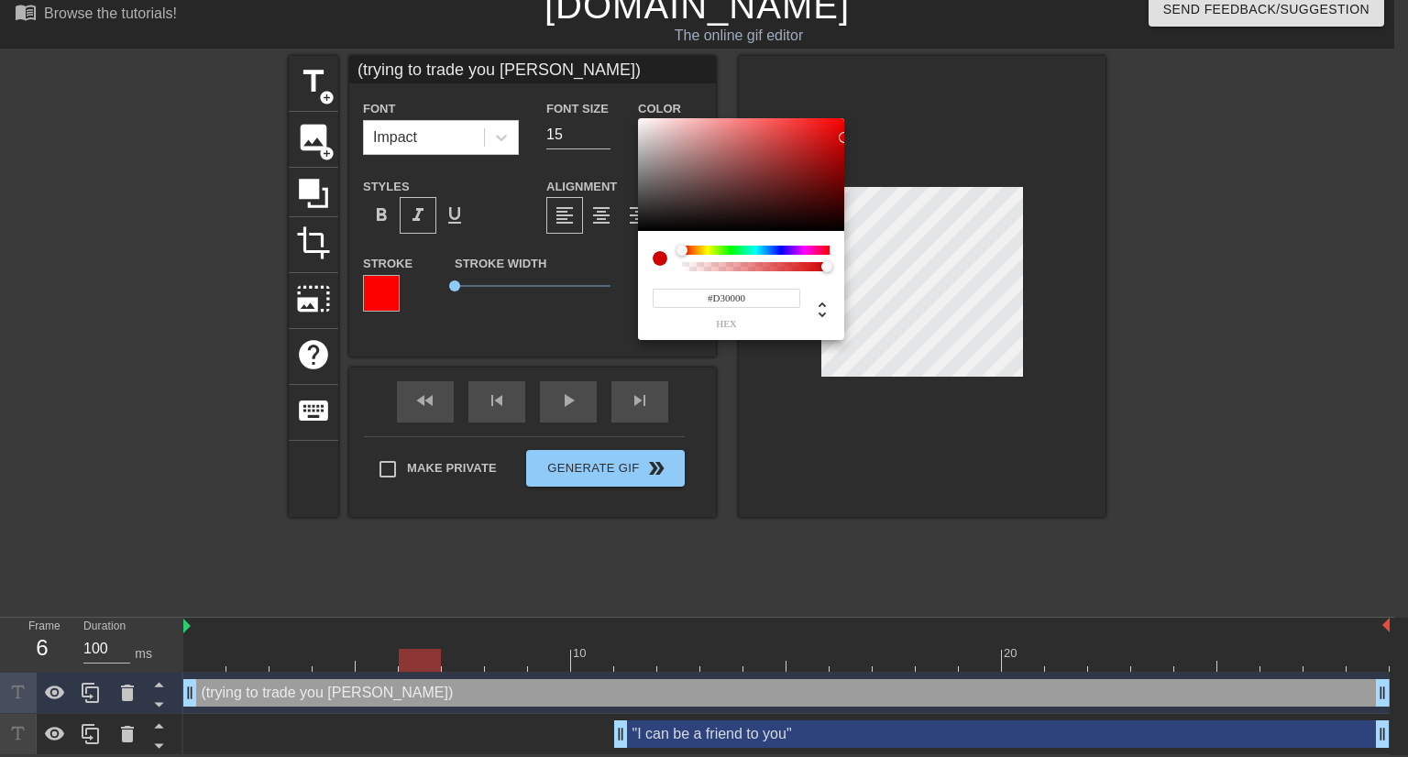
type input "#D50000"
drag, startPoint x: 838, startPoint y: 149, endPoint x: 863, endPoint y: 137, distance: 28.7
click at [863, 137] on div "#D50000 hex" at bounding box center [704, 378] width 1408 height 757
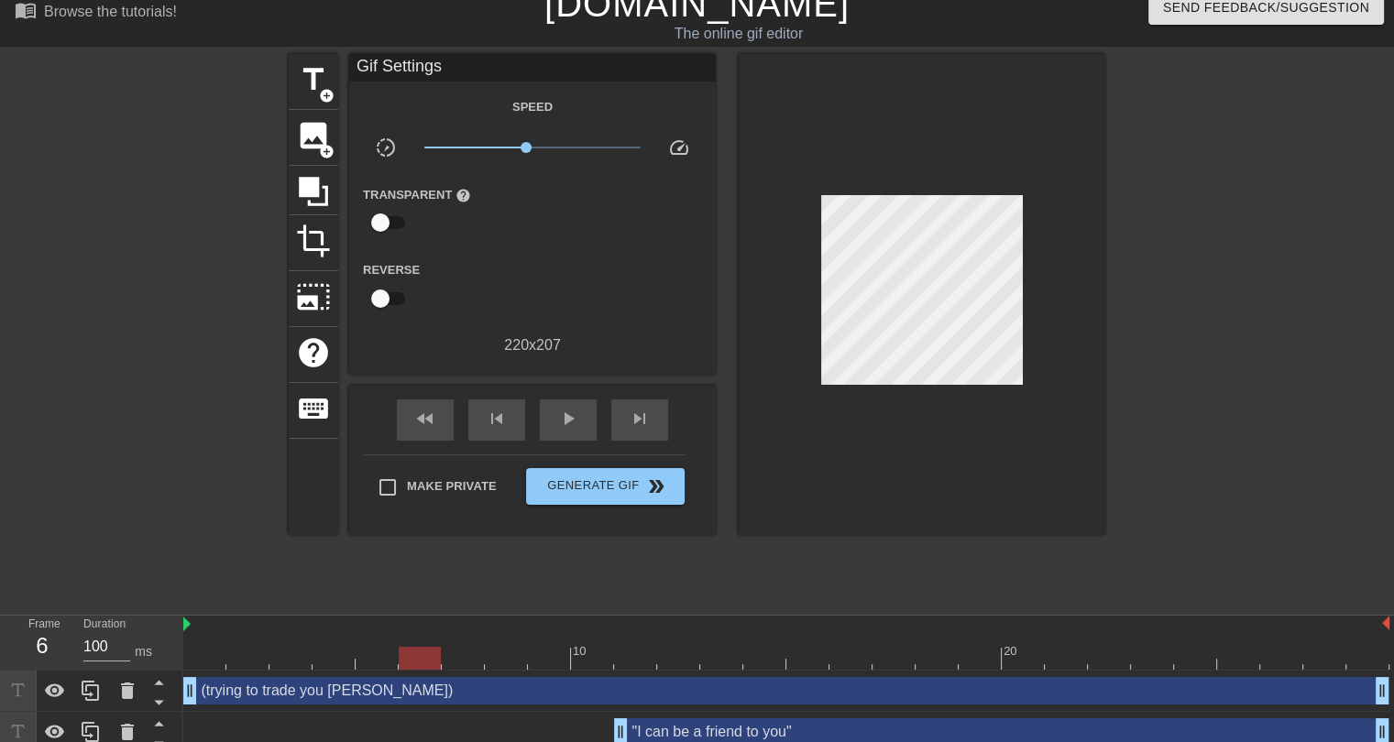
click at [597, 692] on div "(trying to trade you Tyler Allgeier) drag_handle drag_handle" at bounding box center [786, 690] width 1206 height 27
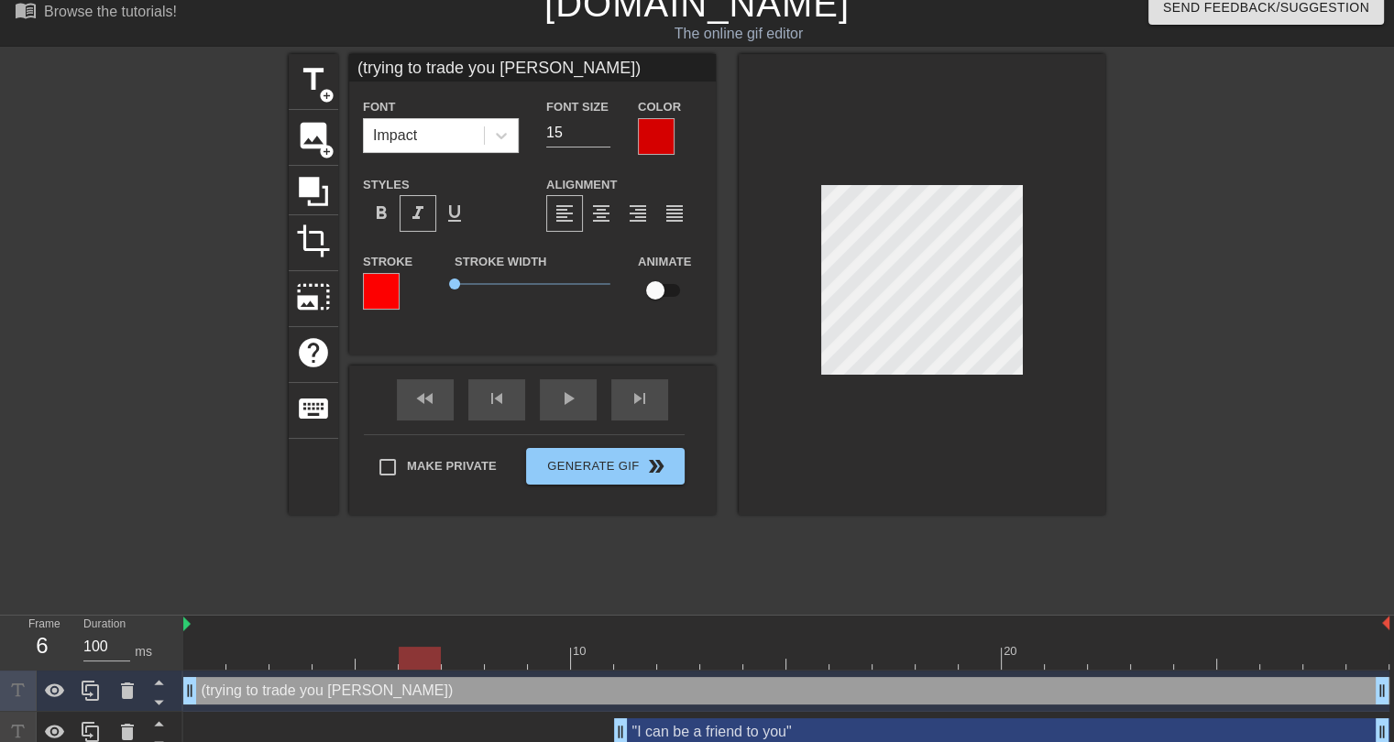
click at [389, 285] on div at bounding box center [381, 291] width 37 height 37
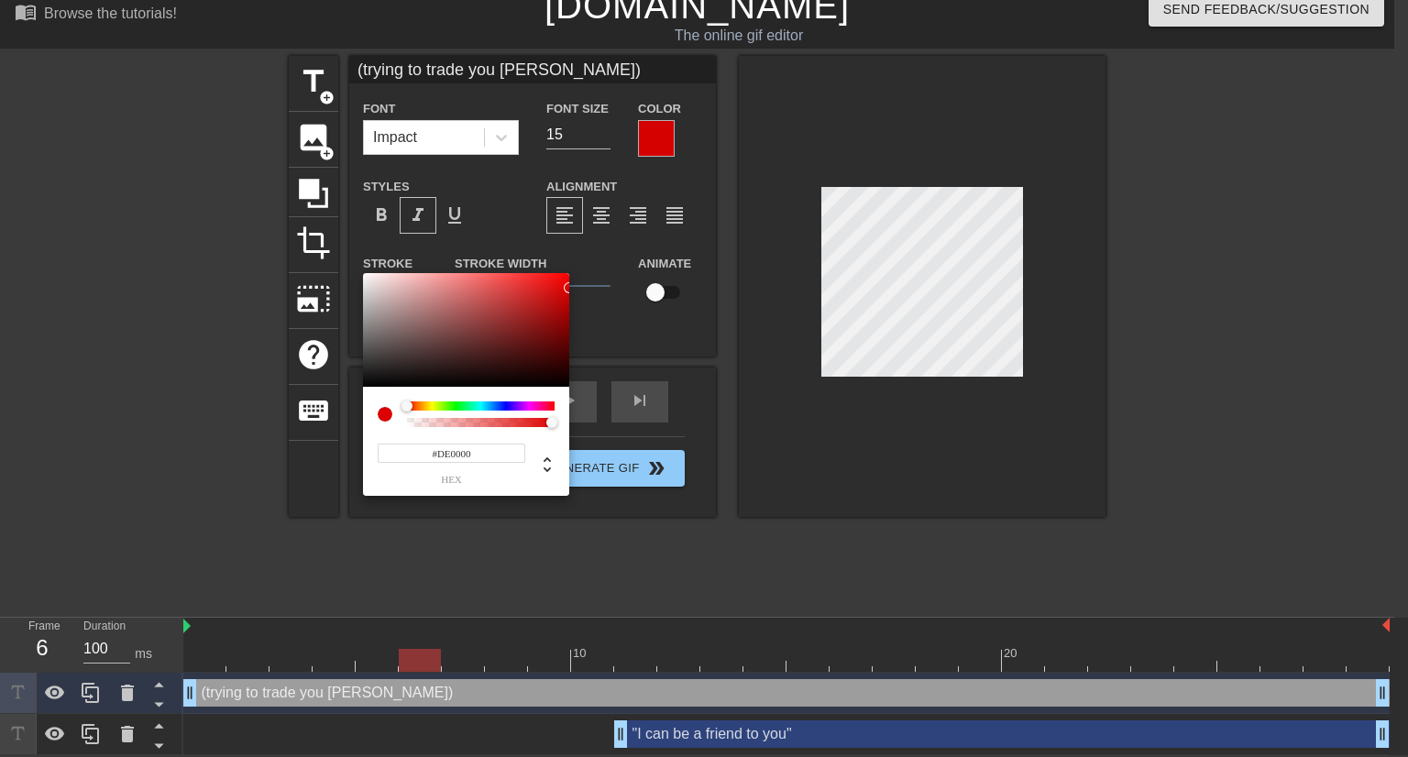
type input "#DC0000"
click at [572, 289] on div "#DC0000 hex" at bounding box center [704, 378] width 1408 height 757
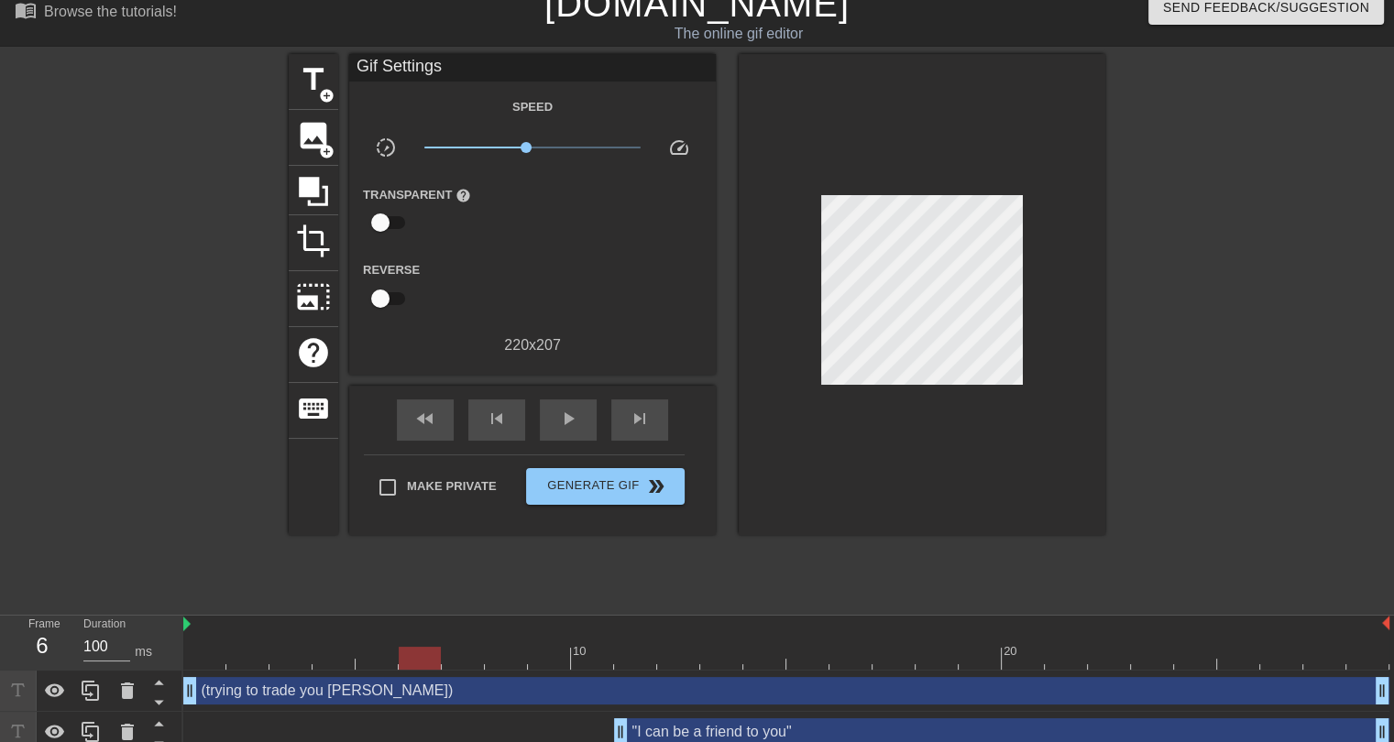
click at [489, 684] on div "(trying to trade you Tyler Allgeier) drag_handle drag_handle" at bounding box center [786, 690] width 1206 height 27
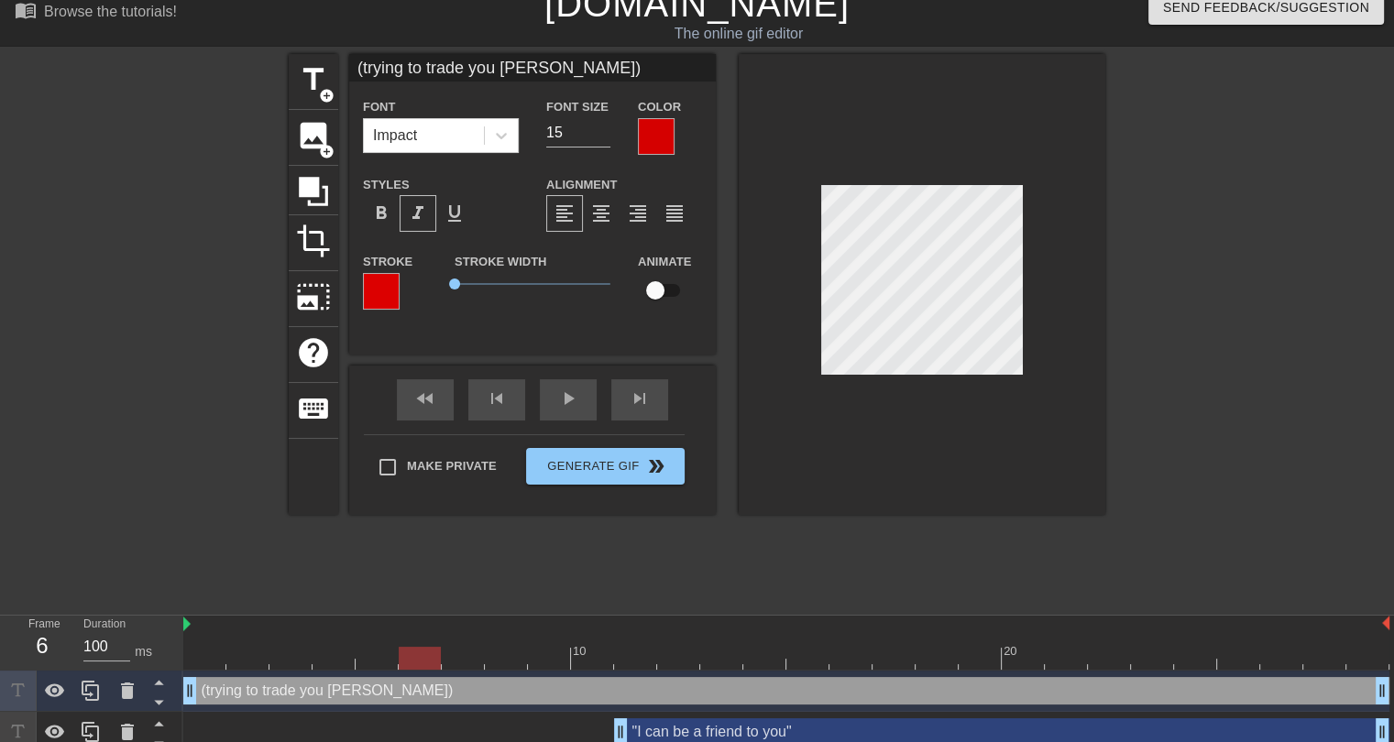
click at [656, 144] on div at bounding box center [656, 136] width 37 height 37
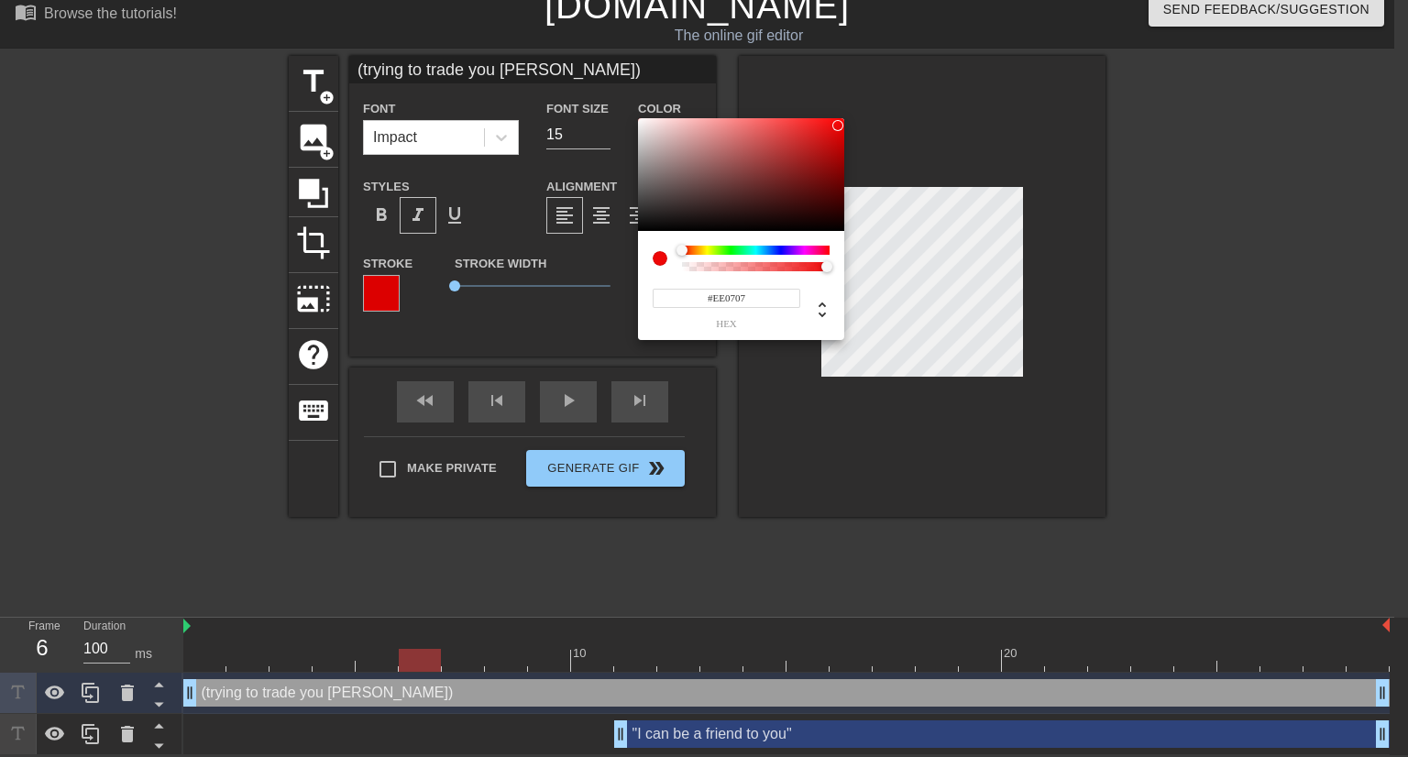
type input "#EE0808"
drag, startPoint x: 841, startPoint y: 136, endPoint x: 837, endPoint y: 126, distance: 11.1
click at [837, 126] on div at bounding box center [836, 125] width 11 height 11
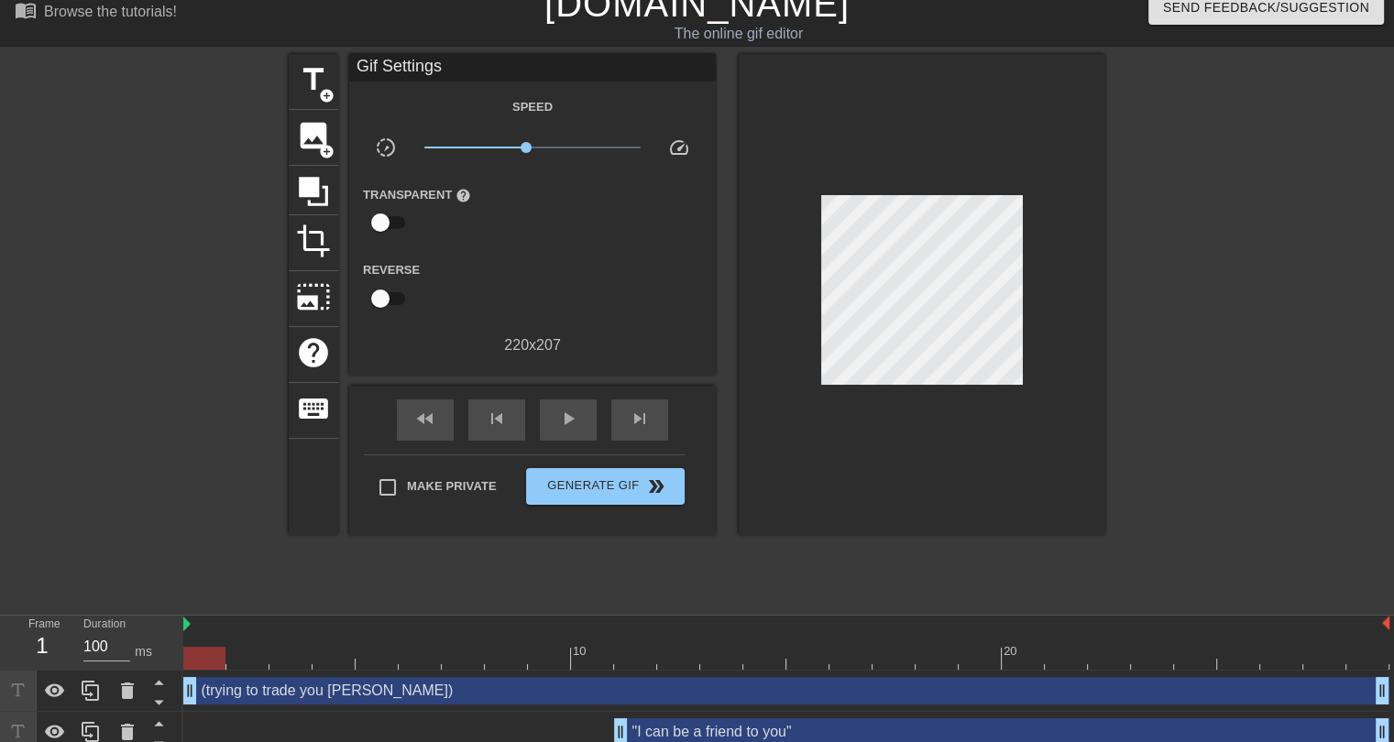
click at [205, 665] on div at bounding box center [786, 658] width 1206 height 23
click at [554, 418] on div "play_arrow" at bounding box center [568, 420] width 57 height 41
click at [596, 493] on span "Generate Gif double_arrow" at bounding box center [605, 487] width 144 height 22
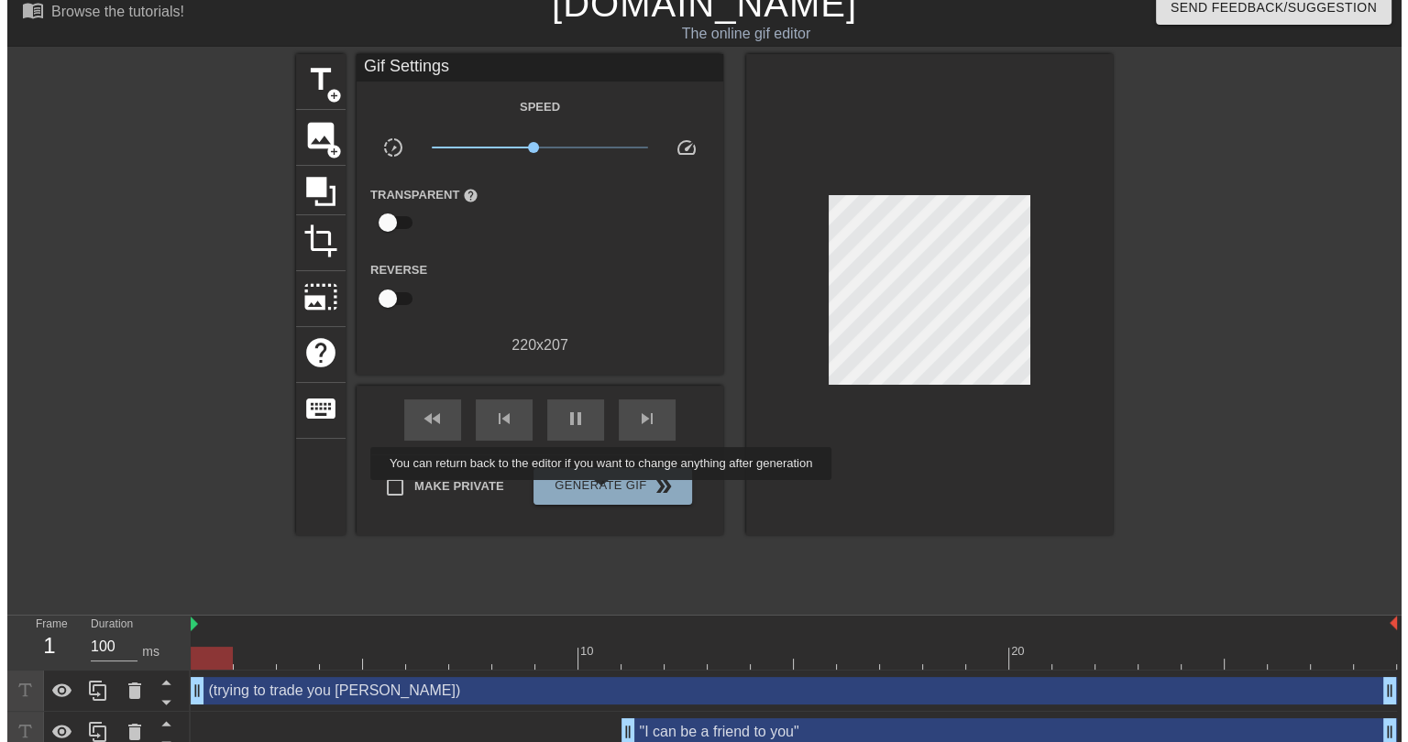
scroll to position [0, 0]
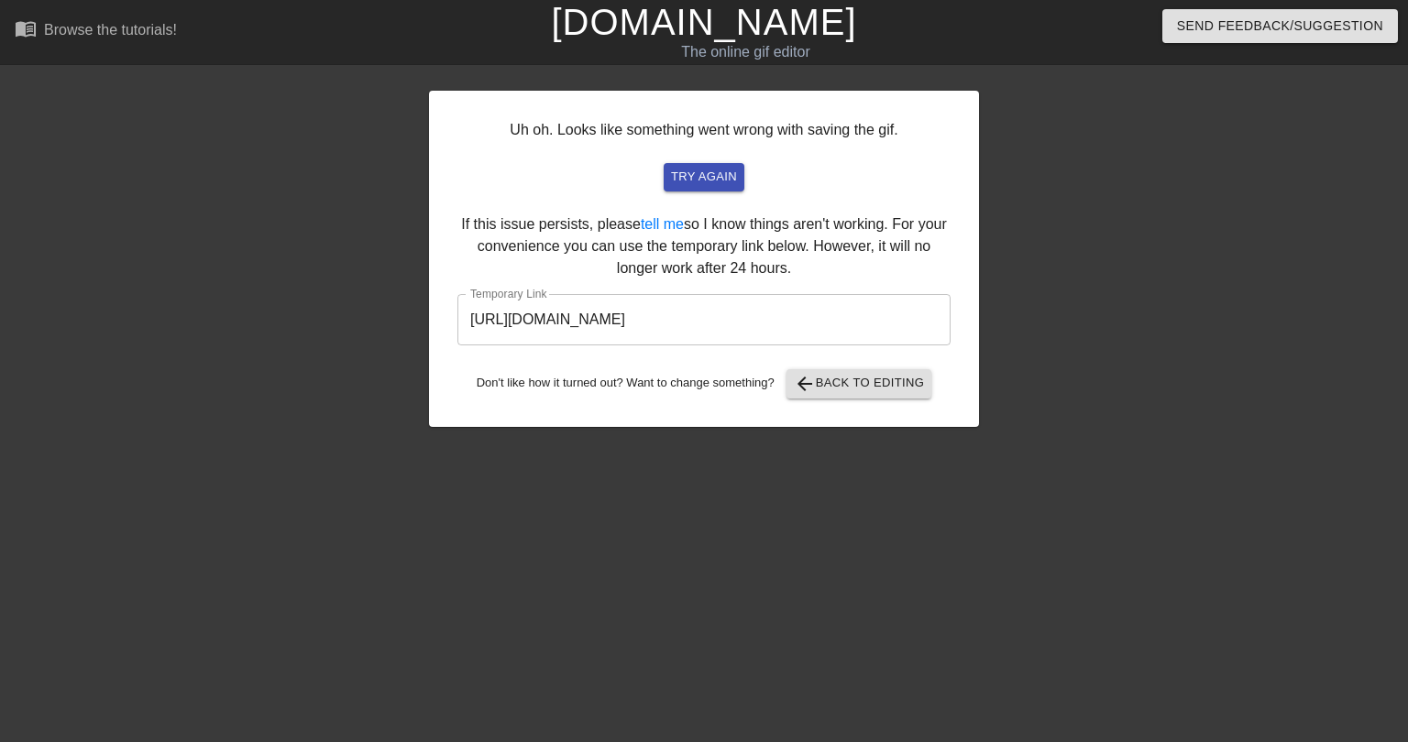
click at [696, 325] on input "https://www.gifntext.com/temp_generations/OHdlRrm2.gif" at bounding box center [703, 319] width 493 height 51
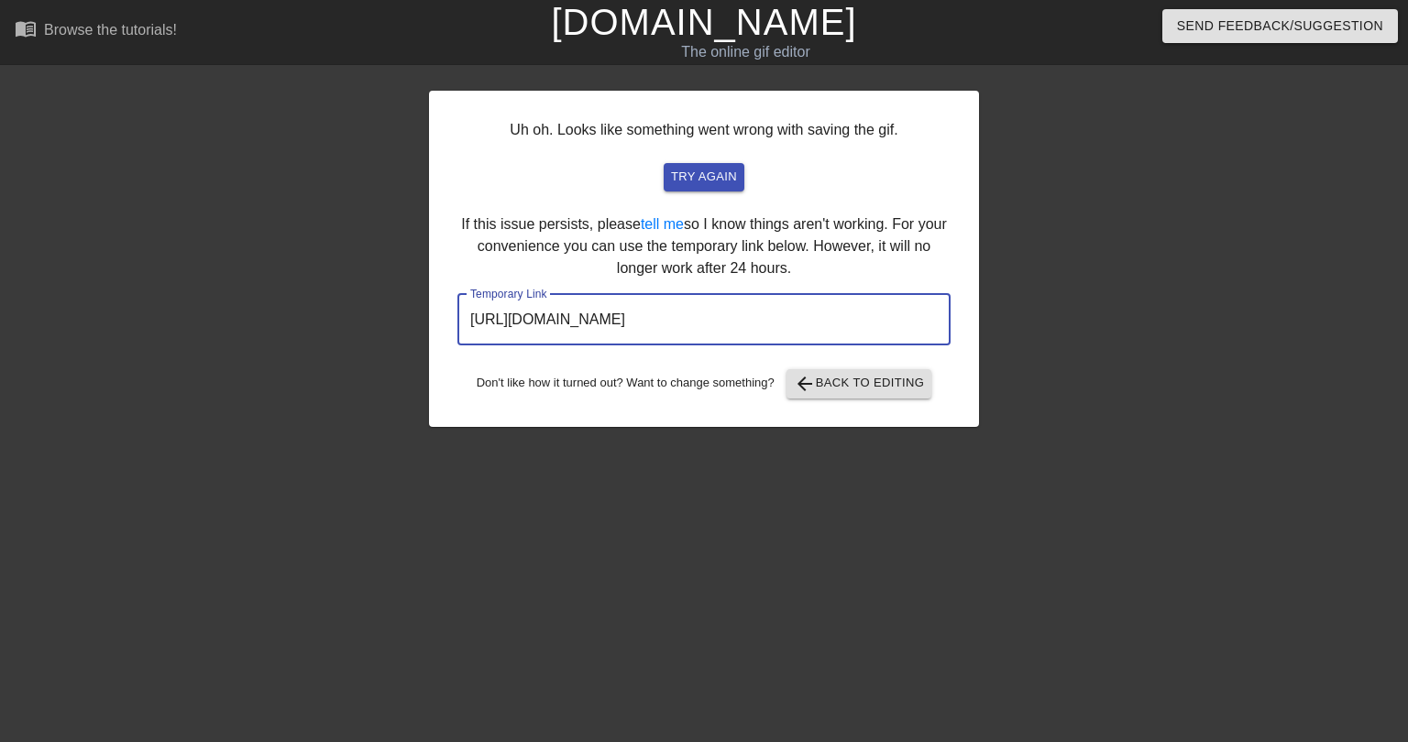
click at [696, 325] on input "https://www.gifntext.com/temp_generations/OHdlRrm2.gif" at bounding box center [703, 319] width 493 height 51
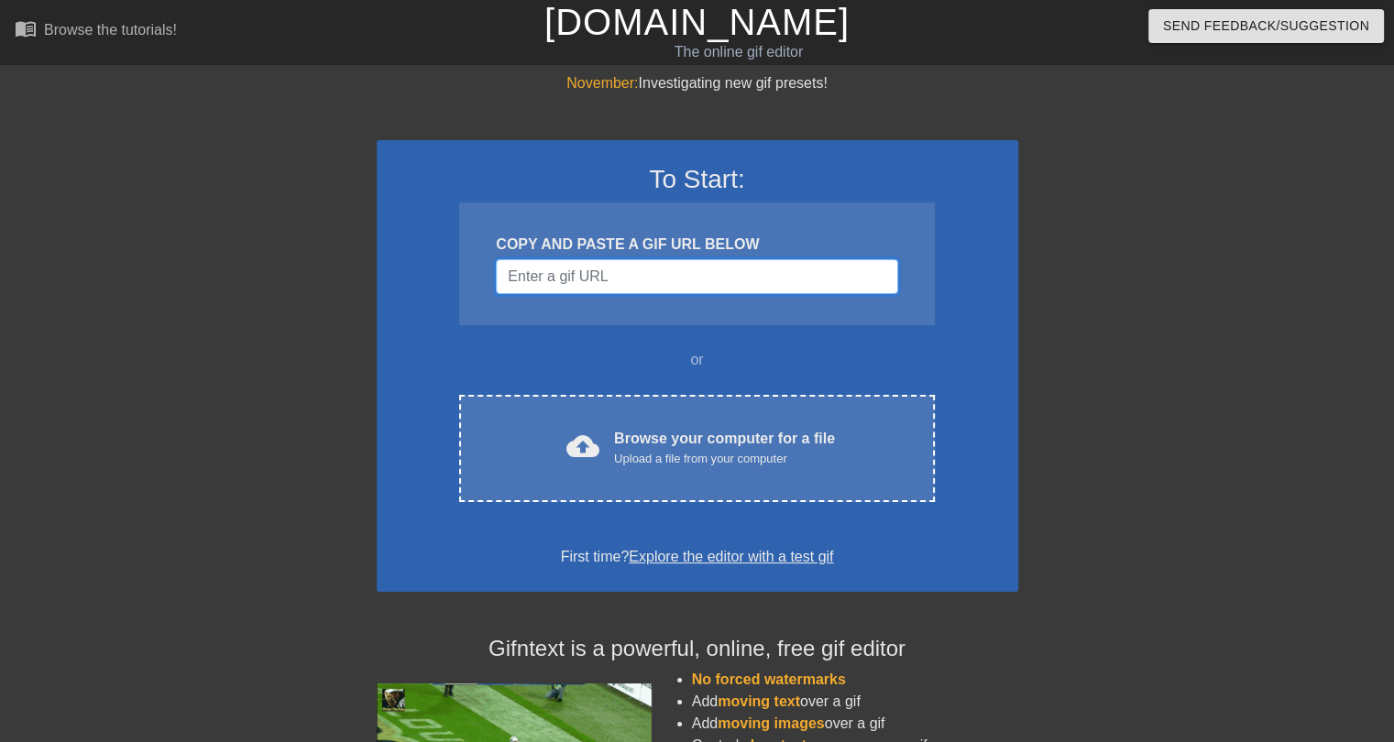
click at [638, 279] on input "Username" at bounding box center [696, 276] width 401 height 35
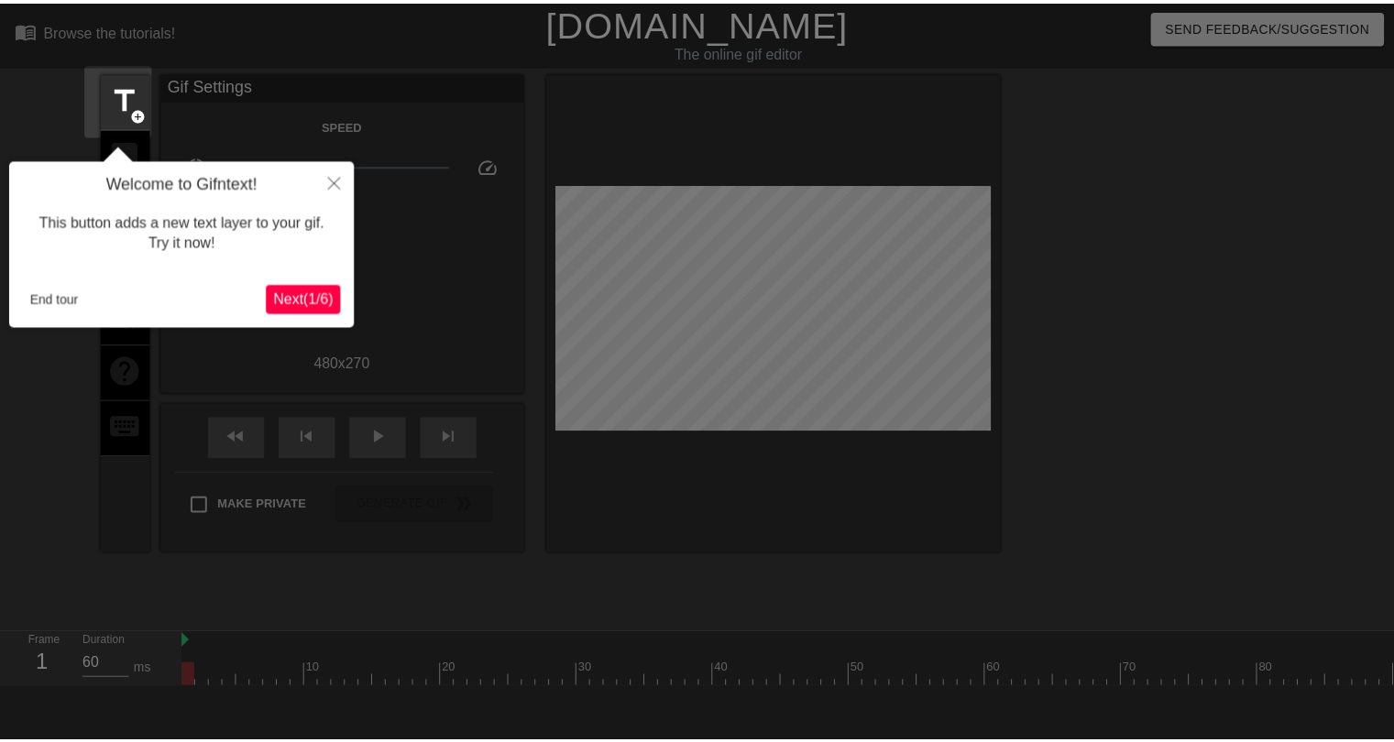
scroll to position [44, 0]
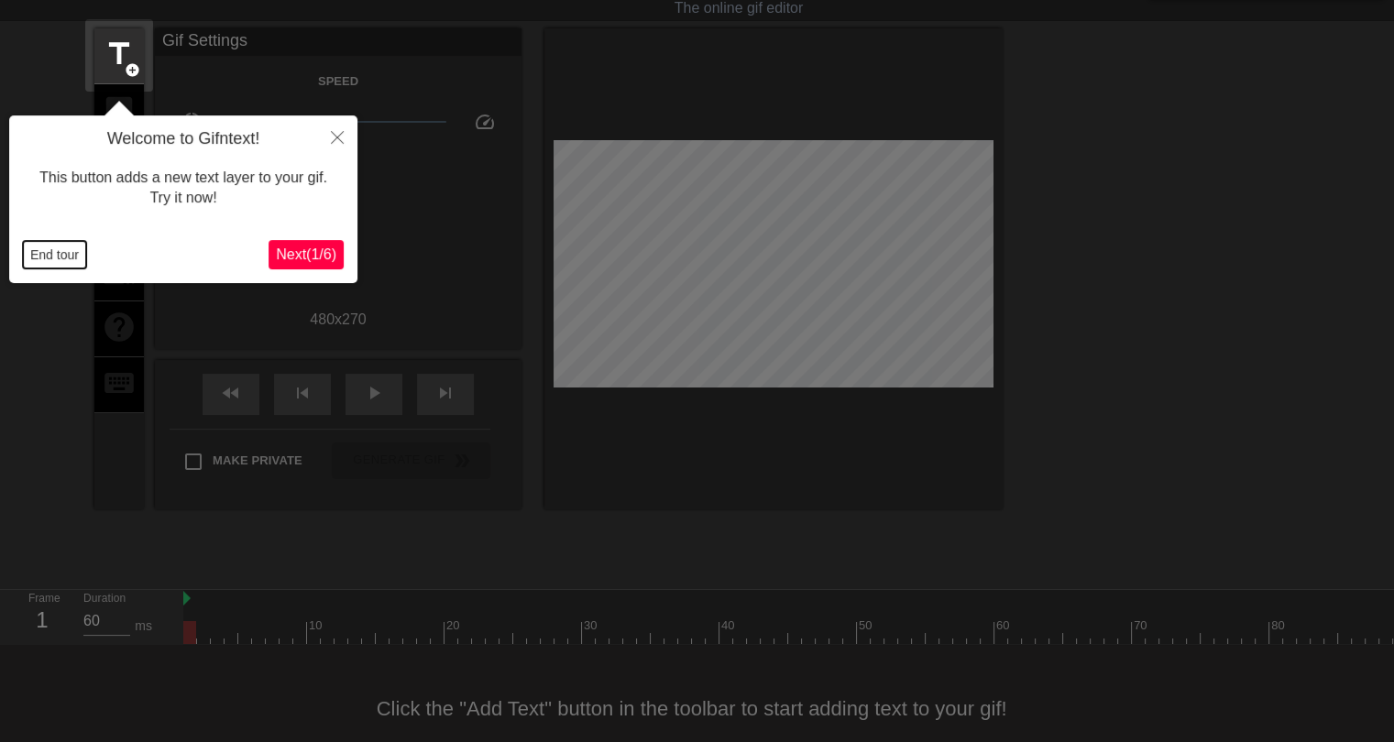
click at [51, 251] on button "End tour" at bounding box center [54, 254] width 63 height 27
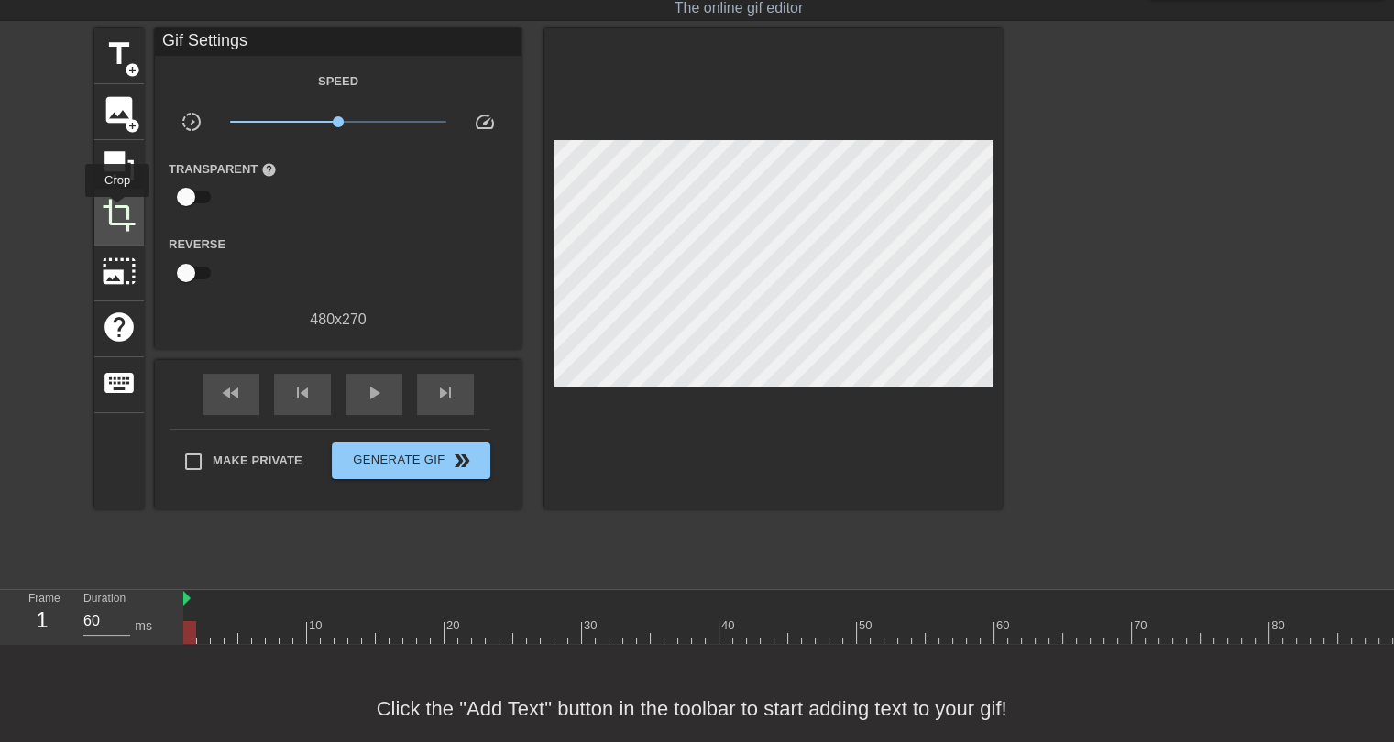
click at [117, 210] on span "crop" at bounding box center [119, 215] width 35 height 35
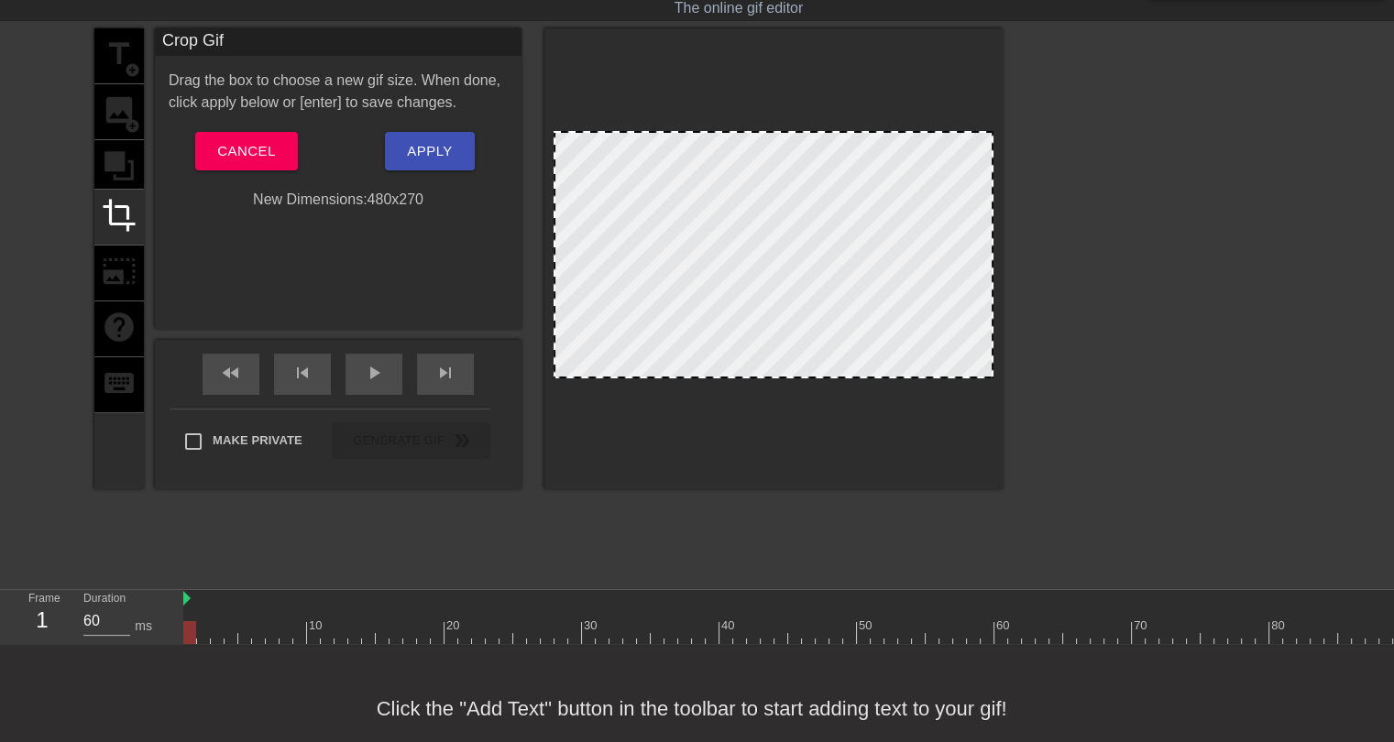
drag, startPoint x: 784, startPoint y: 376, endPoint x: 795, endPoint y: 400, distance: 25.9
click at [795, 400] on div at bounding box center [773, 258] width 458 height 461
click at [365, 364] on span "play_arrow" at bounding box center [374, 373] width 22 height 22
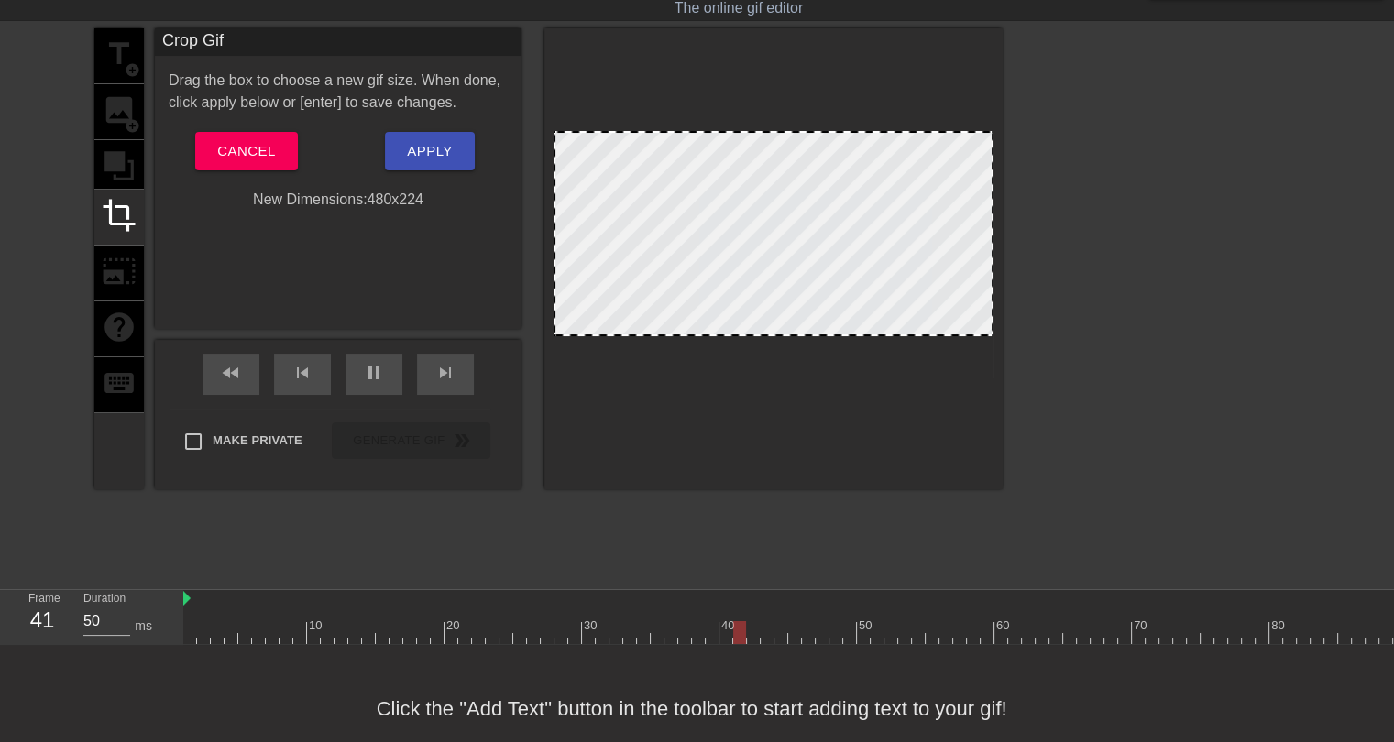
drag, startPoint x: 748, startPoint y: 375, endPoint x: 748, endPoint y: 333, distance: 42.2
click at [442, 162] on button "Apply" at bounding box center [429, 151] width 89 height 38
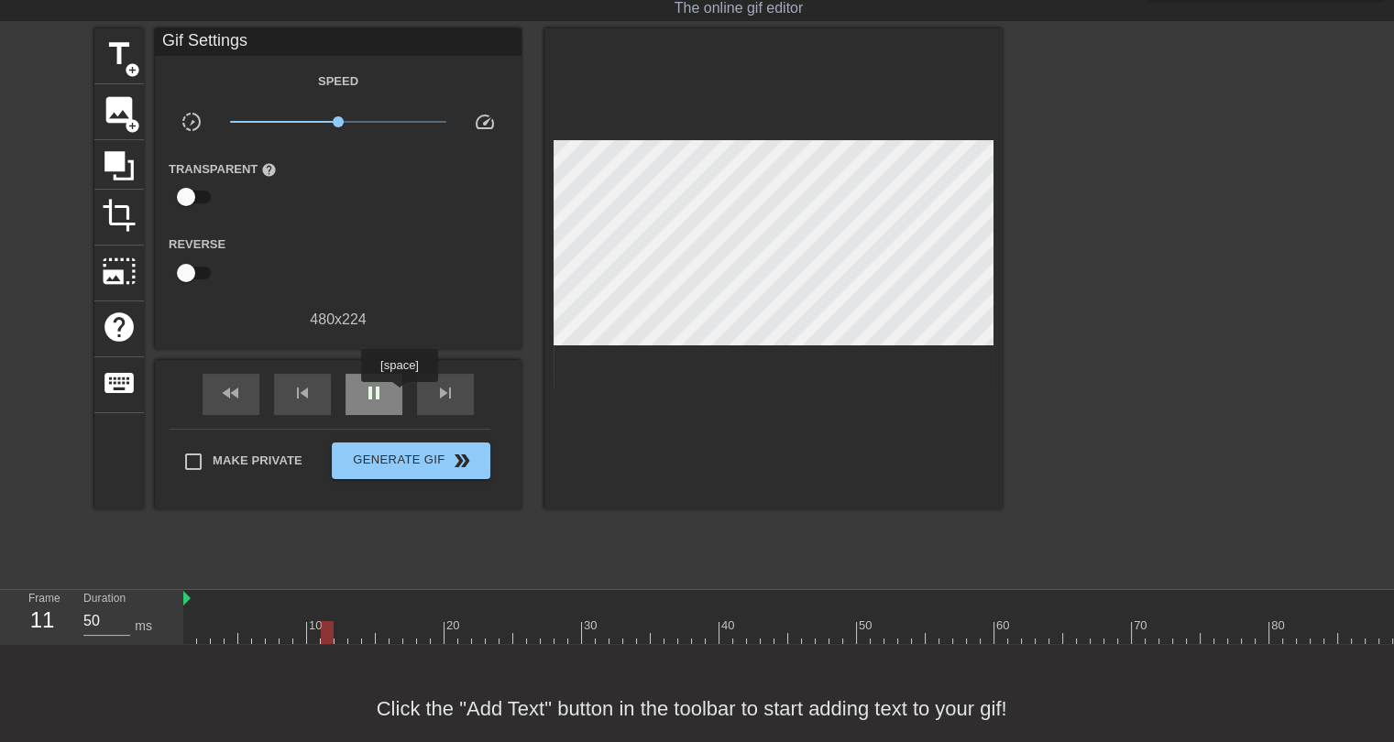
click at [396, 392] on div "pause" at bounding box center [373, 394] width 57 height 41
click at [389, 389] on div "play_arrow" at bounding box center [373, 394] width 57 height 41
click at [389, 389] on div "pause" at bounding box center [373, 394] width 57 height 41
click at [389, 389] on div "play_arrow" at bounding box center [373, 394] width 57 height 41
click at [389, 389] on div "pause" at bounding box center [373, 394] width 57 height 41
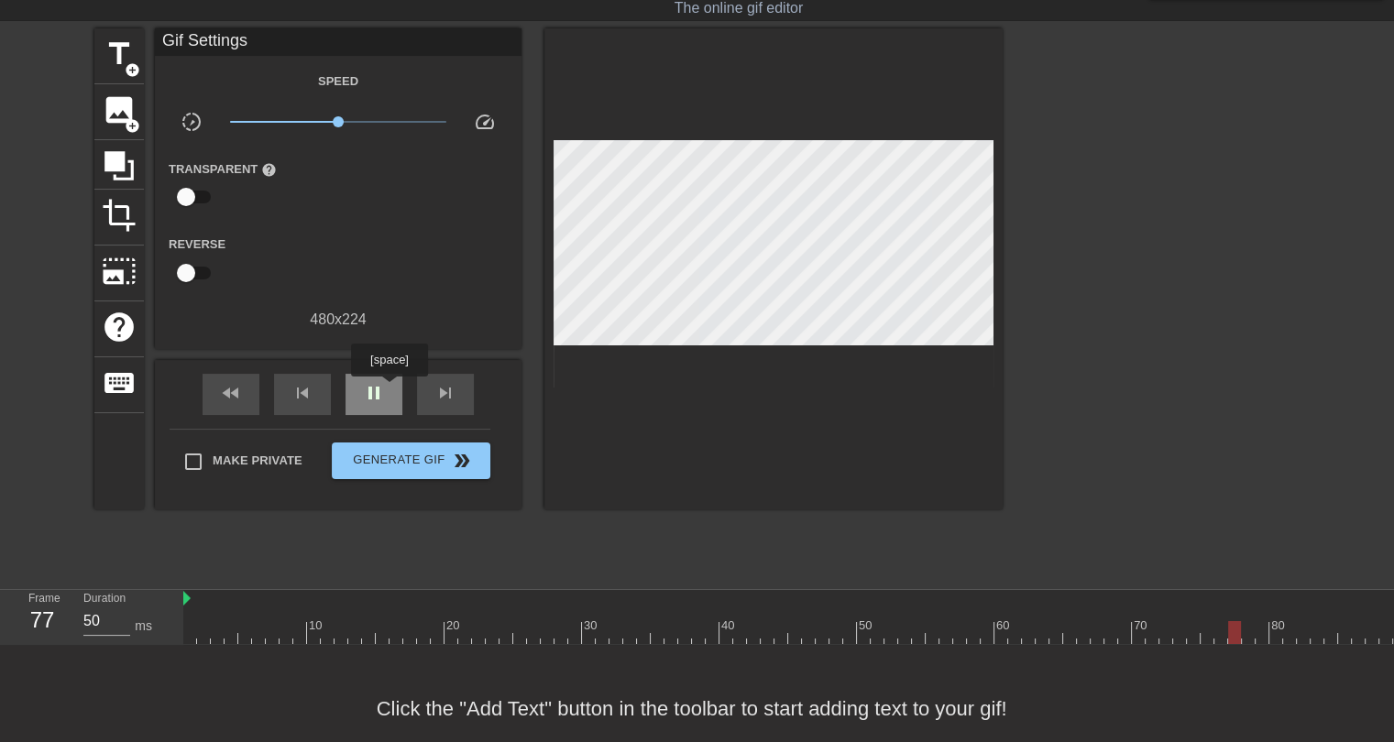
type input "60"
click at [122, 65] on span "title" at bounding box center [119, 54] width 35 height 35
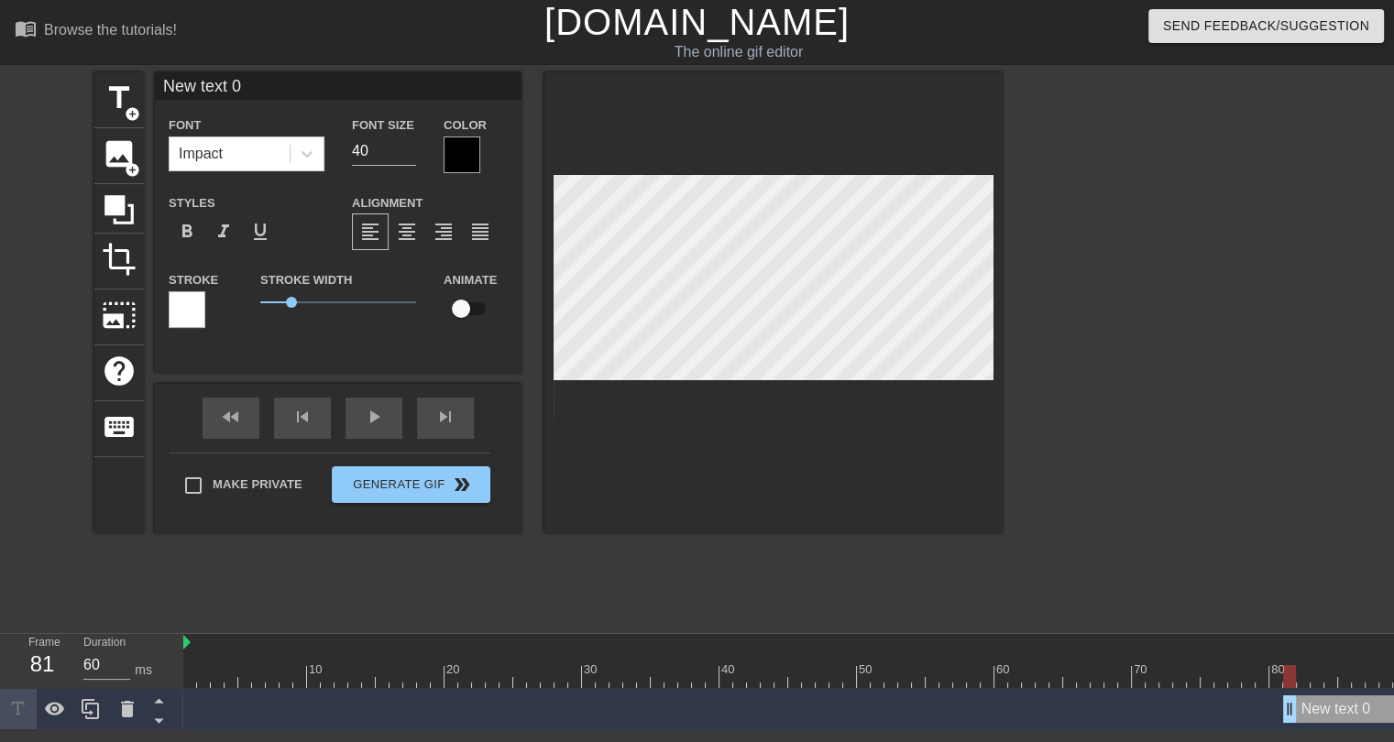
click at [218, 89] on input "New text 0" at bounding box center [338, 85] width 367 height 27
type input "[PERSON_NAME] can throw it so far"
click at [403, 151] on input "39" at bounding box center [384, 151] width 64 height 29
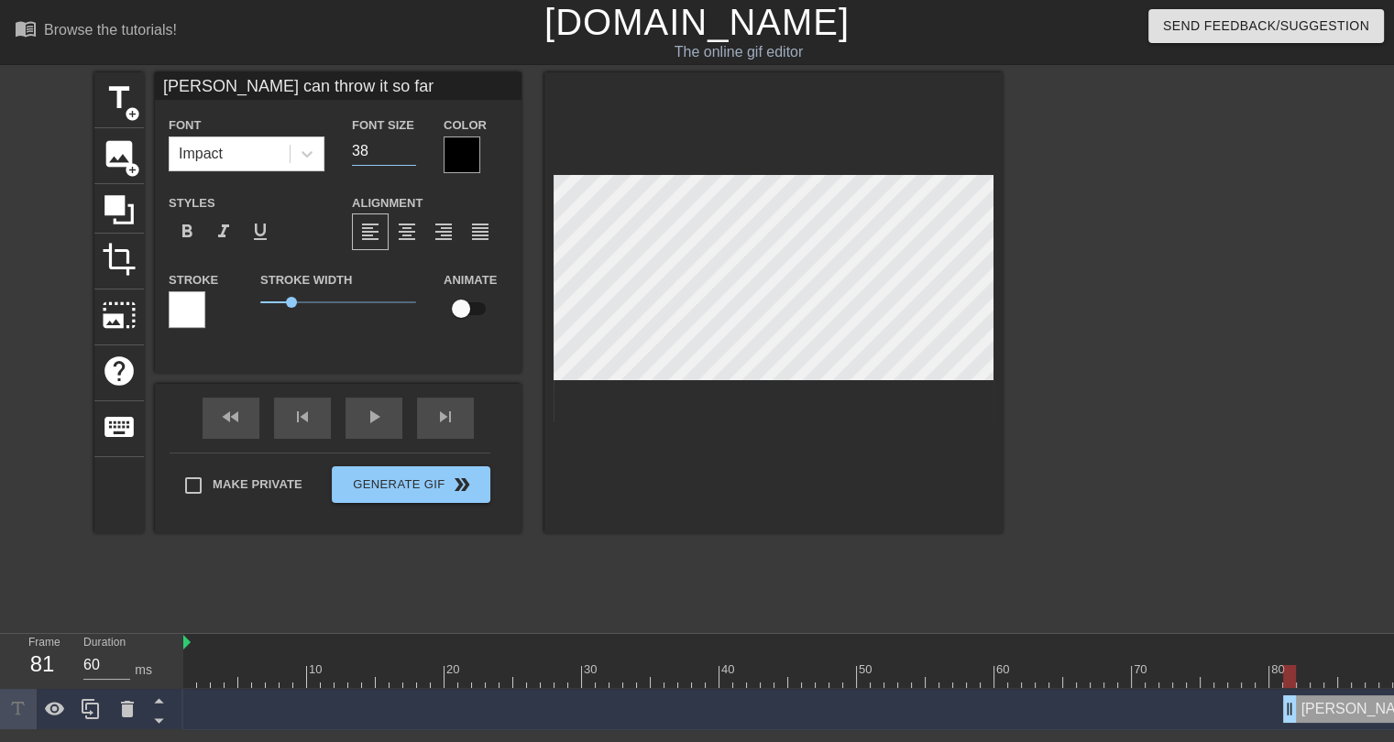
click at [403, 151] on input "38" at bounding box center [384, 151] width 64 height 29
click at [403, 151] on input "37" at bounding box center [384, 151] width 64 height 29
click at [403, 151] on input "36" at bounding box center [384, 151] width 64 height 29
click at [403, 151] on input "35" at bounding box center [384, 151] width 64 height 29
click at [403, 151] on input "34" at bounding box center [384, 151] width 64 height 29
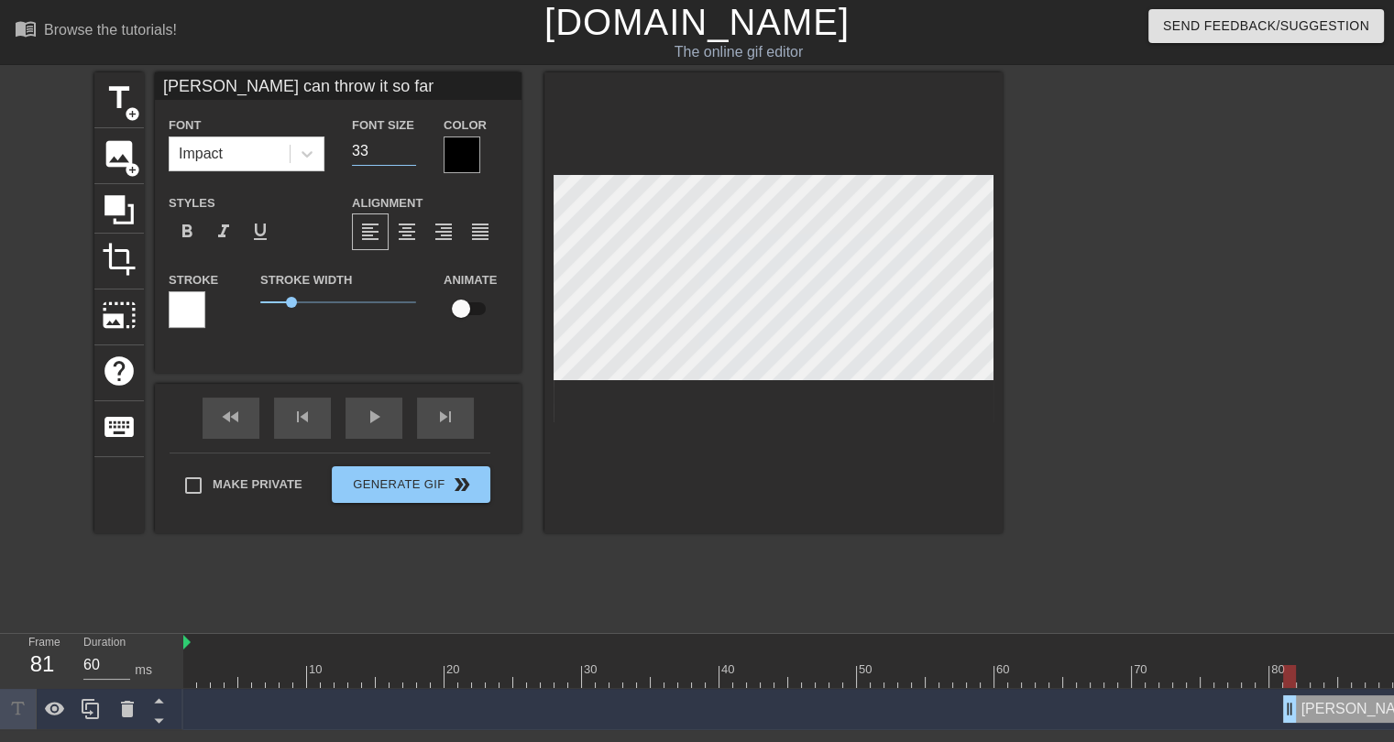
click at [403, 151] on input "33" at bounding box center [384, 151] width 64 height 29
click at [403, 151] on input "32" at bounding box center [384, 151] width 64 height 29
click at [404, 151] on input "31" at bounding box center [384, 151] width 64 height 29
click at [404, 151] on input "30" at bounding box center [384, 151] width 64 height 29
type input "29"
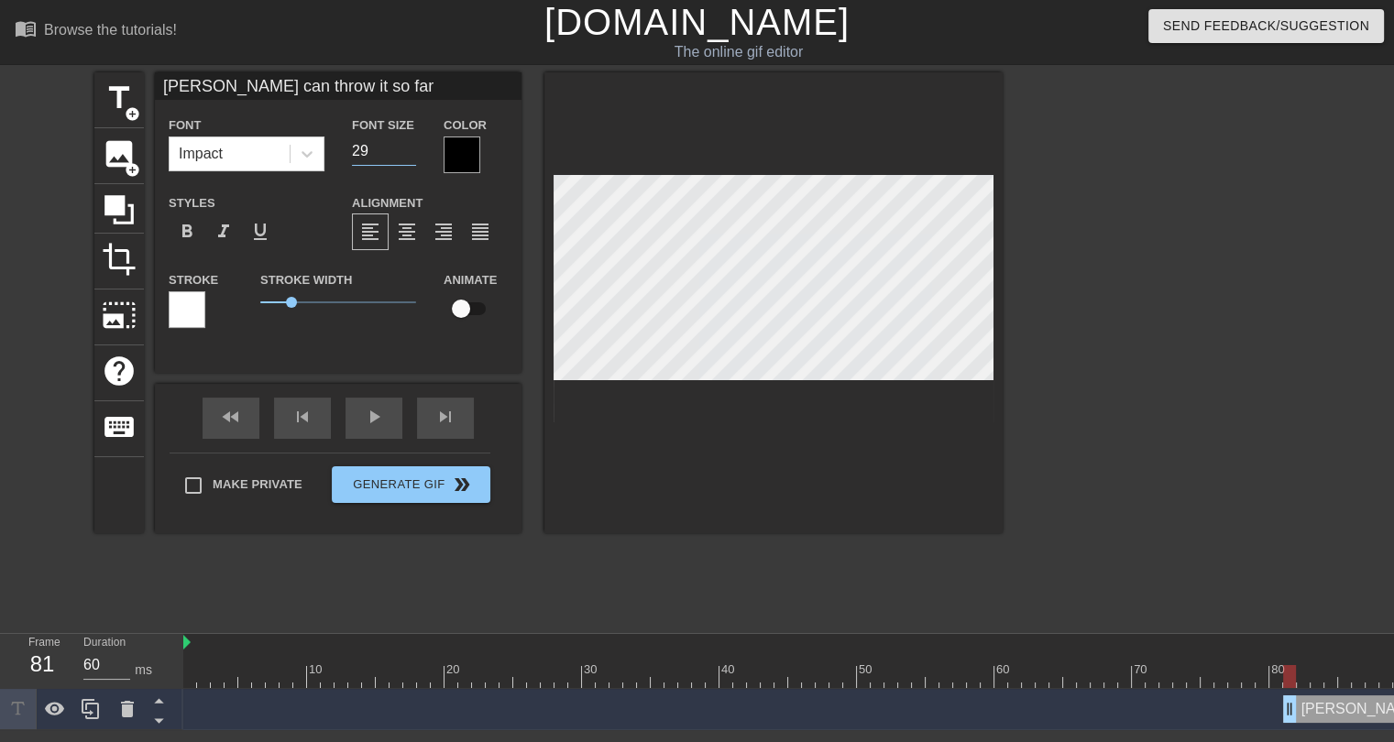
click at [405, 151] on input "29" at bounding box center [384, 151] width 64 height 29
click at [456, 149] on div at bounding box center [462, 155] width 37 height 37
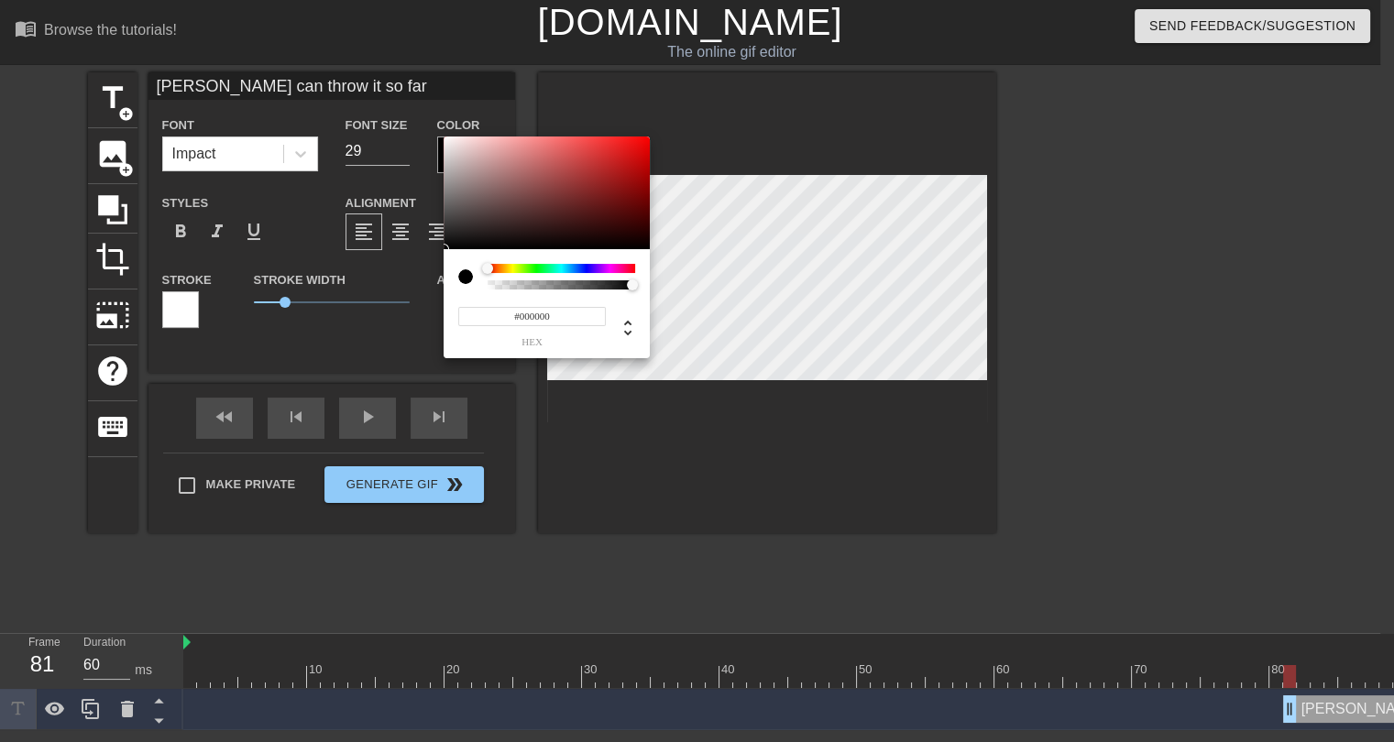
scroll to position [0, 0]
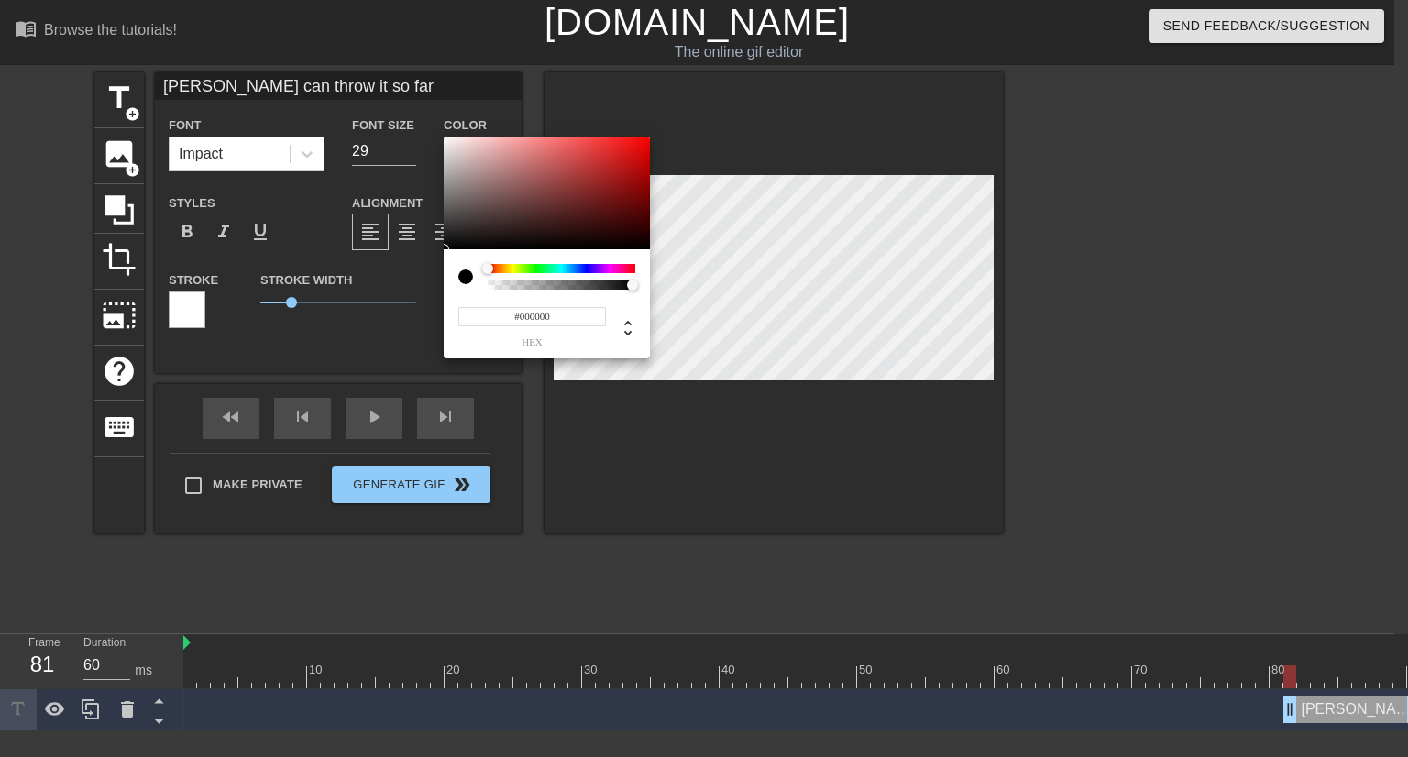
click at [542, 319] on input "#000000" at bounding box center [532, 316] width 148 height 19
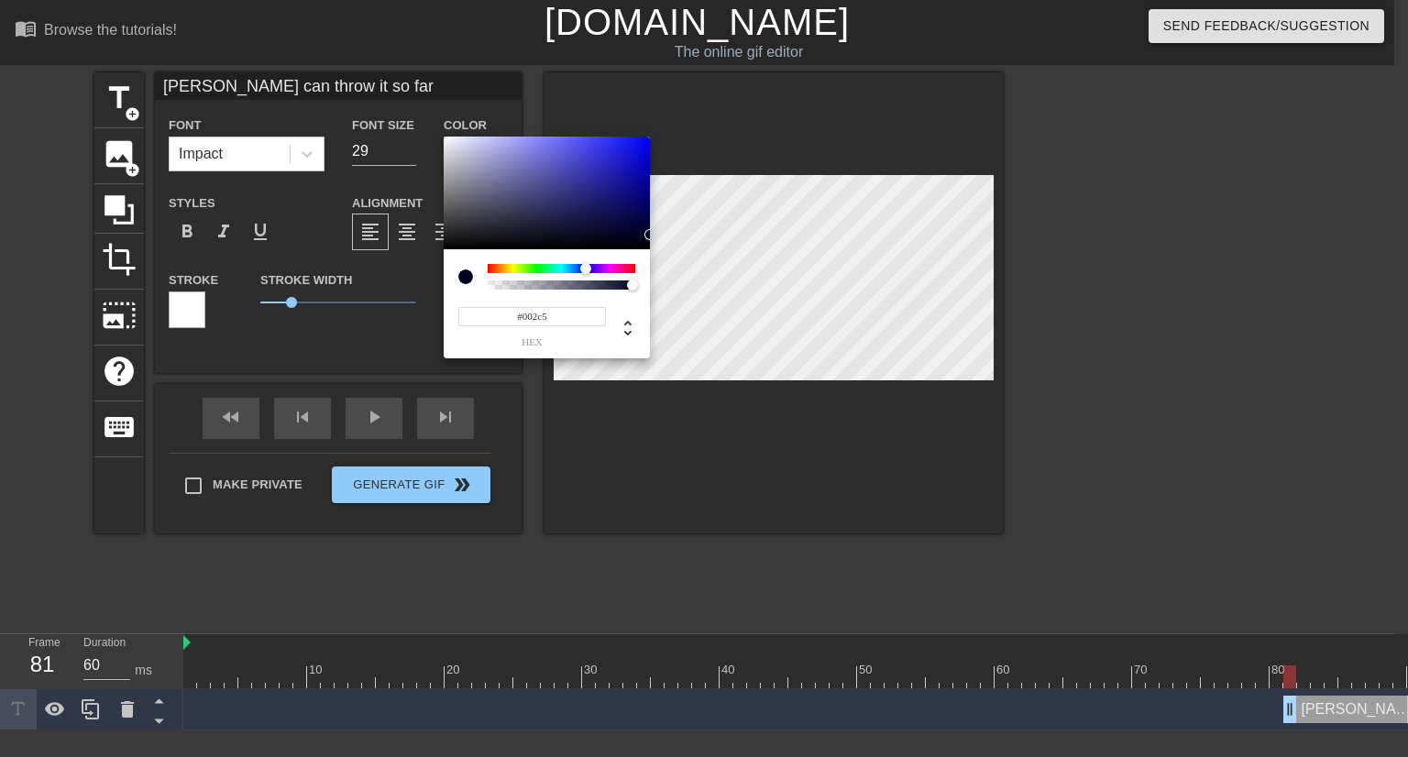
type input "#002c5f"
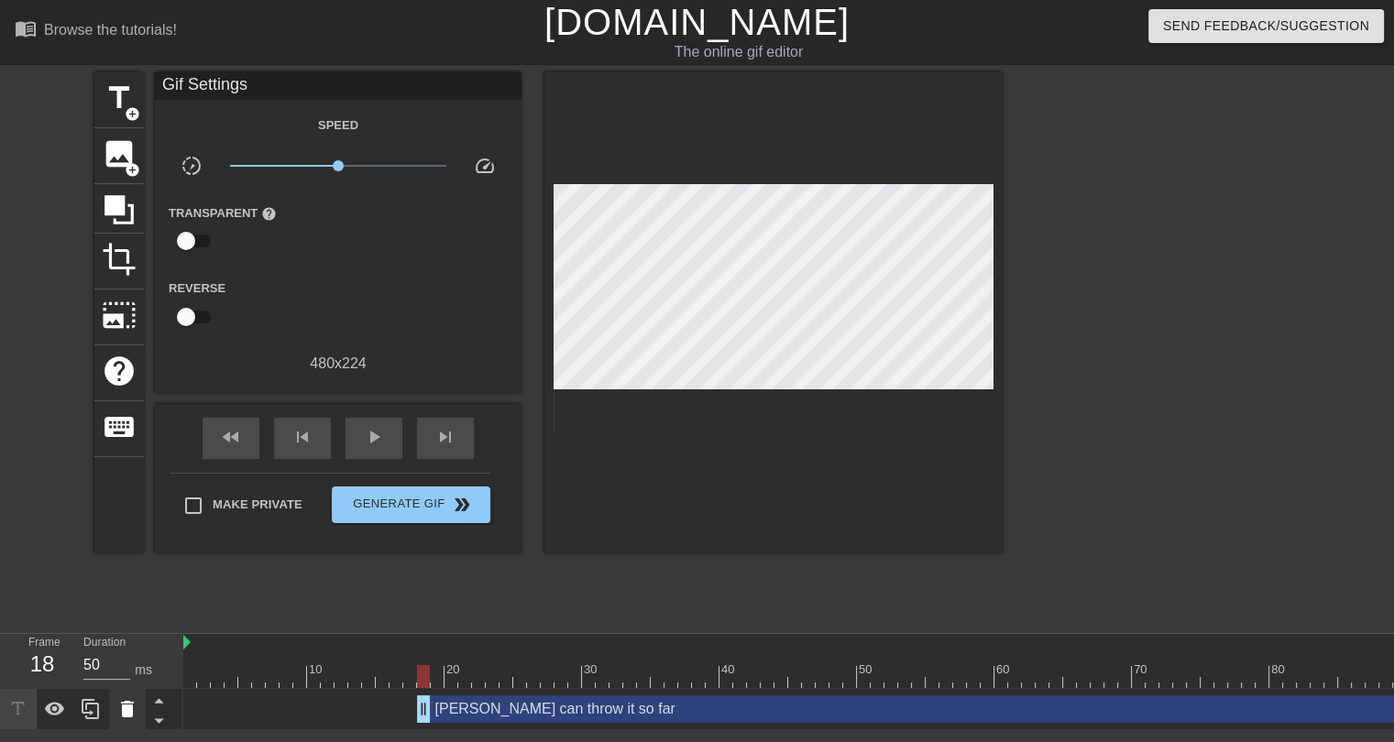
type input "60"
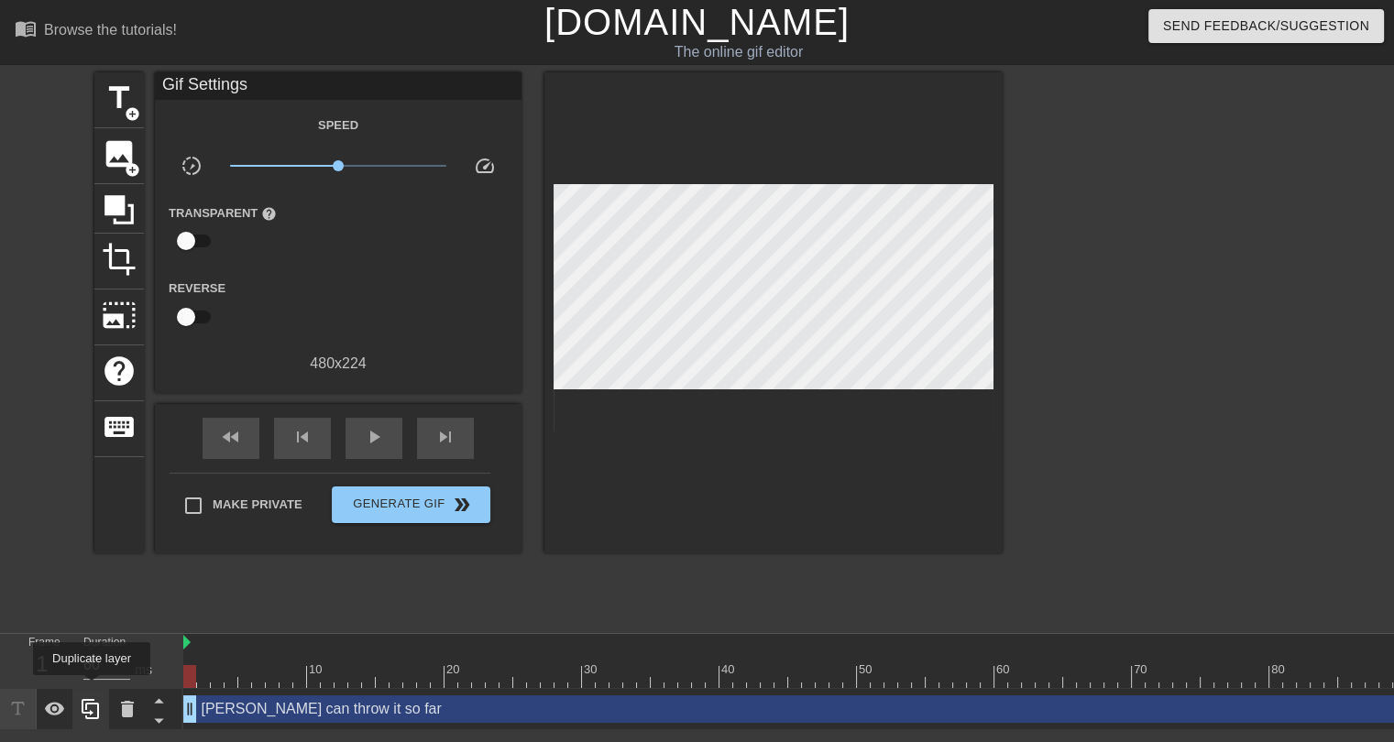
drag, startPoint x: 1292, startPoint y: 711, endPoint x: 91, endPoint y: 688, distance: 1201.6
click at [91, 688] on div "Frame 1 Duration 60 ms 10 20 30 40 50 60 70 80 90 [PERSON_NAME] can throw it so…" at bounding box center [697, 682] width 1394 height 96
click at [360, 712] on div "[PERSON_NAME] can throw it so far drag_handle drag_handle" at bounding box center [801, 709] width 1237 height 27
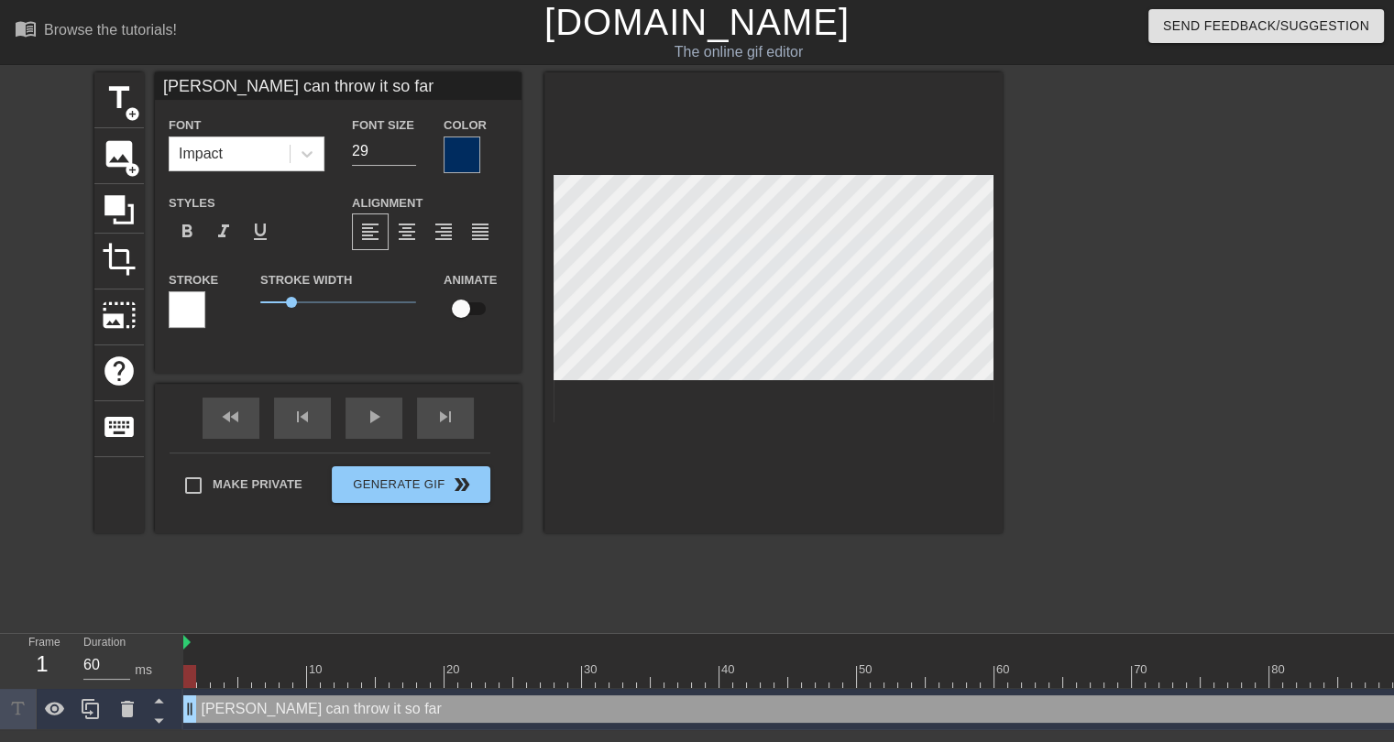
click at [468, 162] on div at bounding box center [462, 155] width 37 height 37
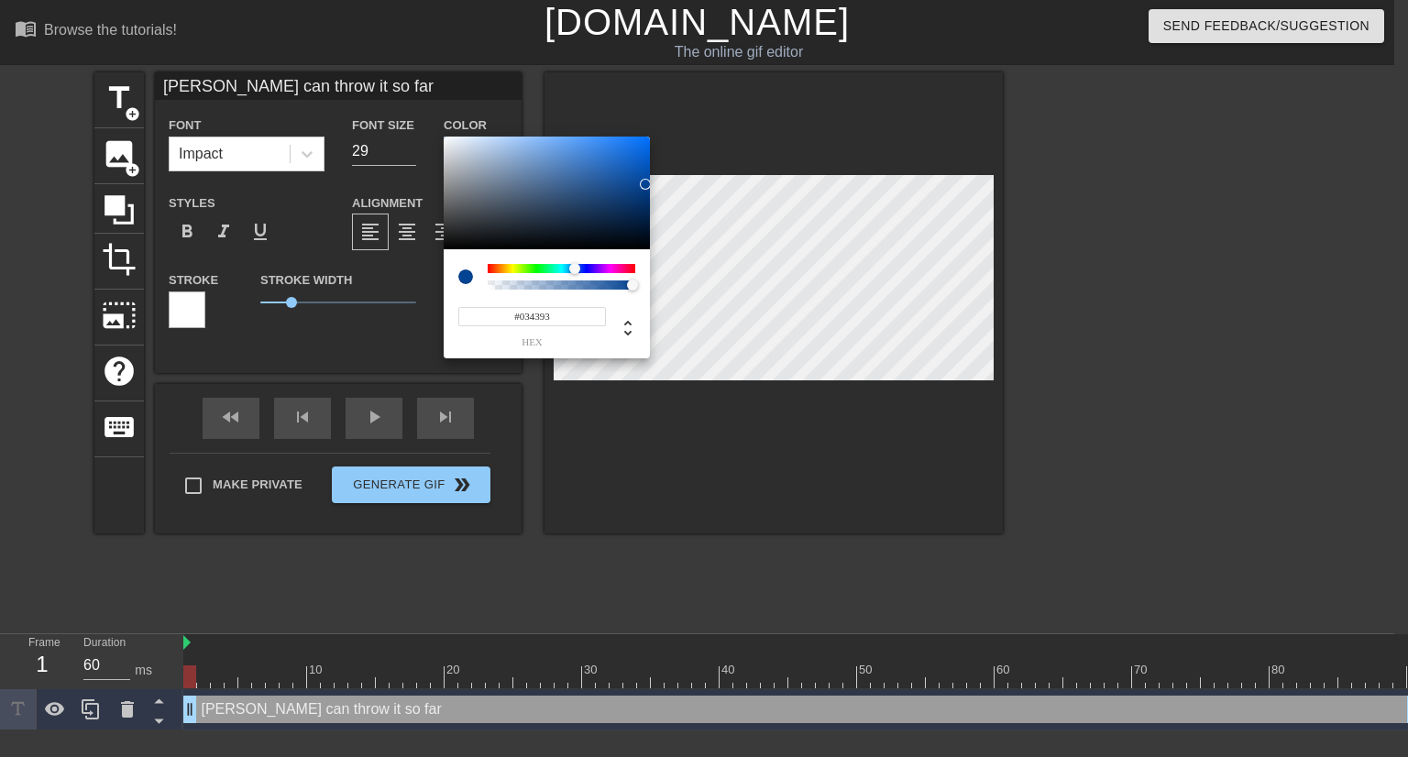
type input "#024393"
click at [647, 184] on div at bounding box center [547, 194] width 206 height 114
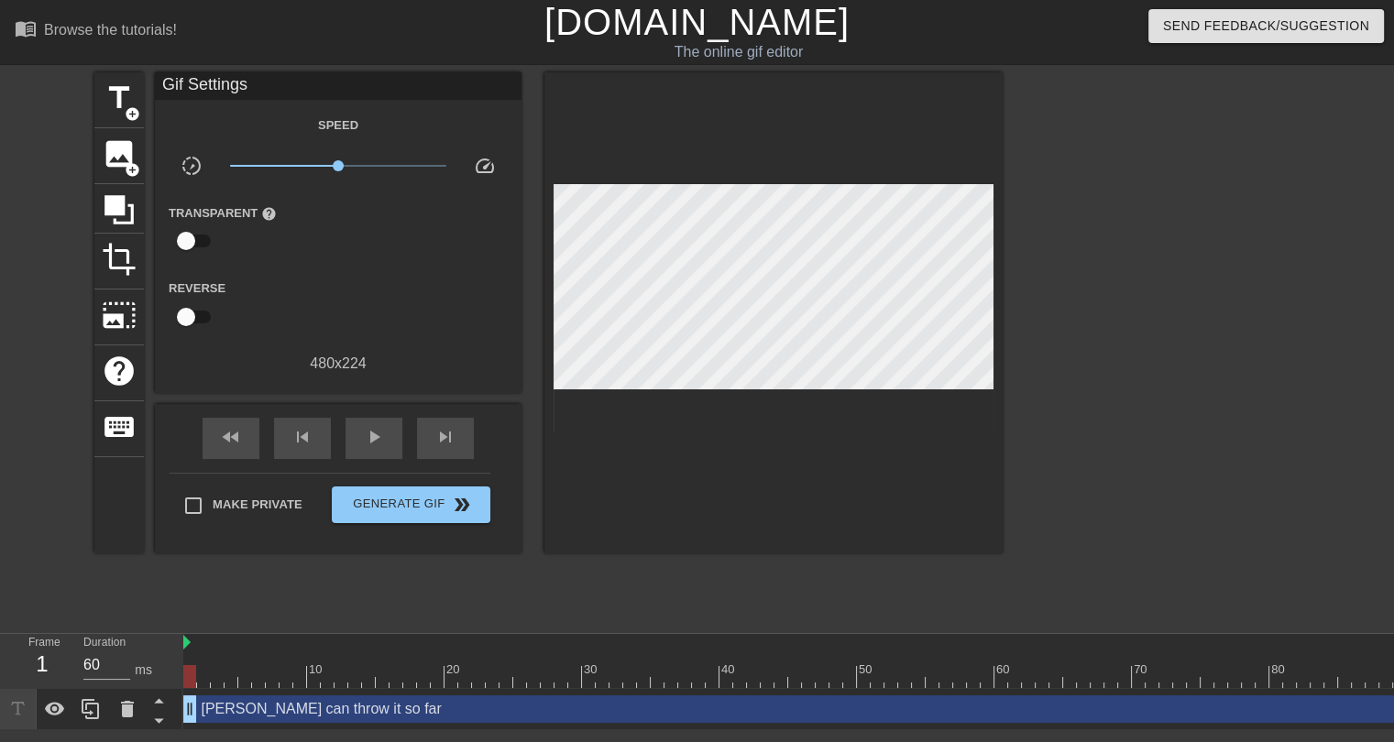
drag, startPoint x: 639, startPoint y: 551, endPoint x: 649, endPoint y: 557, distance: 11.9
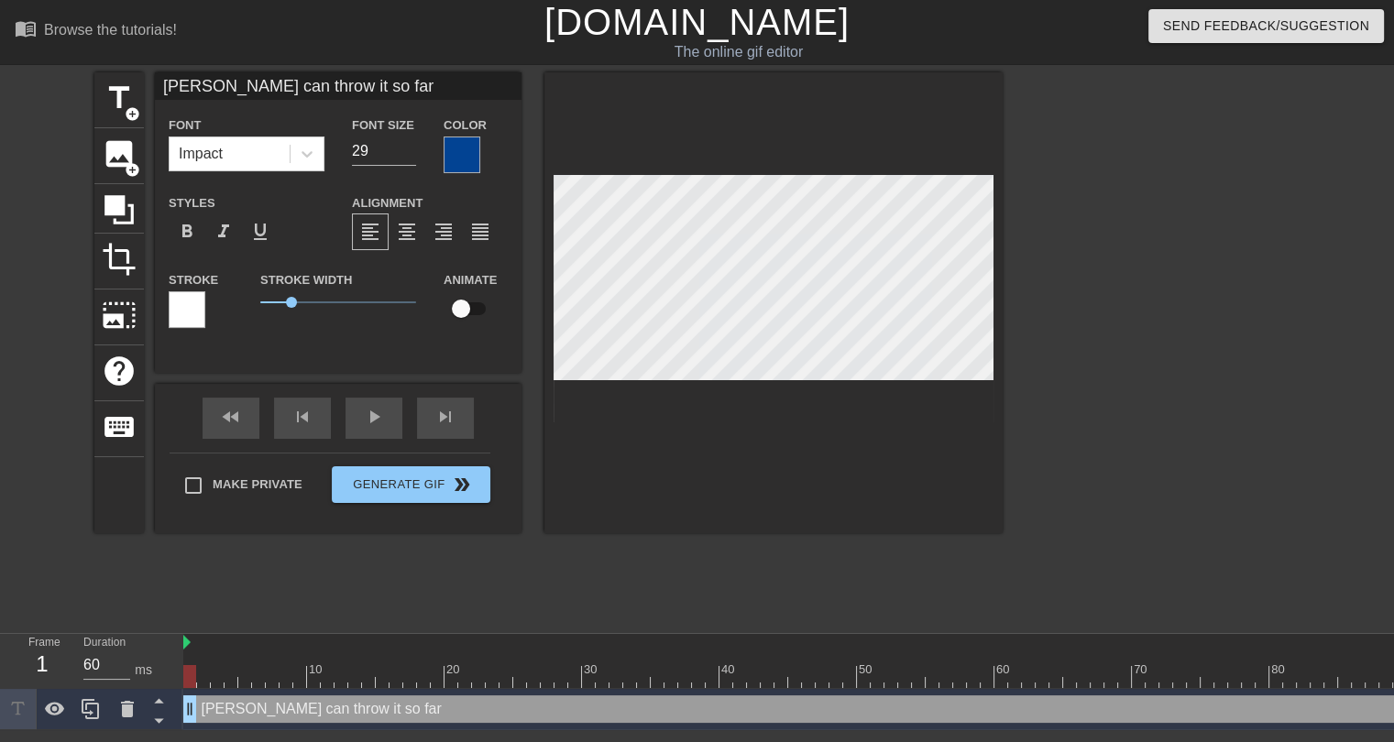
click at [164, 90] on input "[PERSON_NAME] can throw it so far" at bounding box center [338, 85] width 367 height 27
click at [455, 88] on input ""[PERSON_NAME] can throw it so far" at bounding box center [338, 85] width 367 height 27
type input ""[PERSON_NAME] can throw it so far""
click at [405, 154] on input "28" at bounding box center [384, 151] width 64 height 29
click at [405, 154] on input "27" at bounding box center [384, 151] width 64 height 29
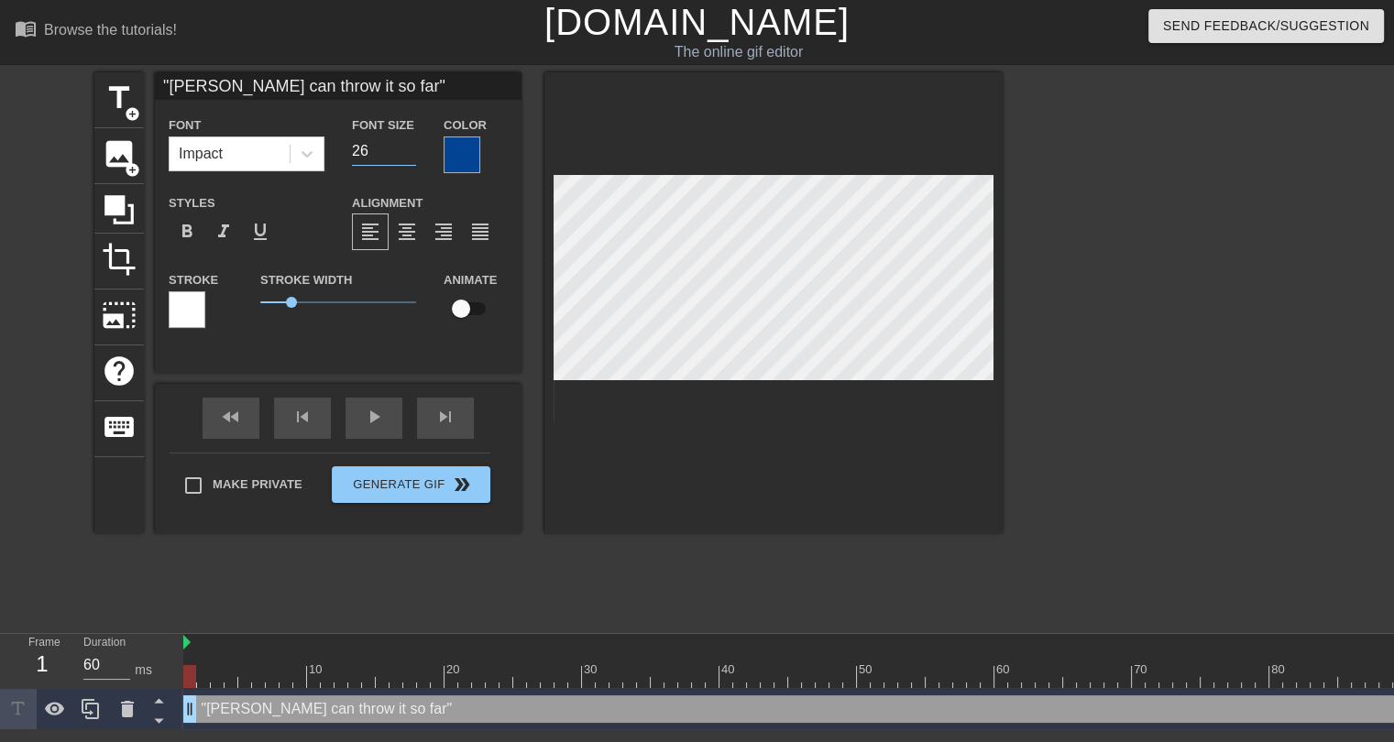
type input "26"
click at [405, 154] on input "26" at bounding box center [384, 151] width 64 height 29
click at [288, 301] on span "0.9" at bounding box center [288, 302] width 11 height 11
click at [646, 570] on div "title add_circle image add_circle crop photo_size_select_large help keyboard "[…" at bounding box center [548, 347] width 908 height 550
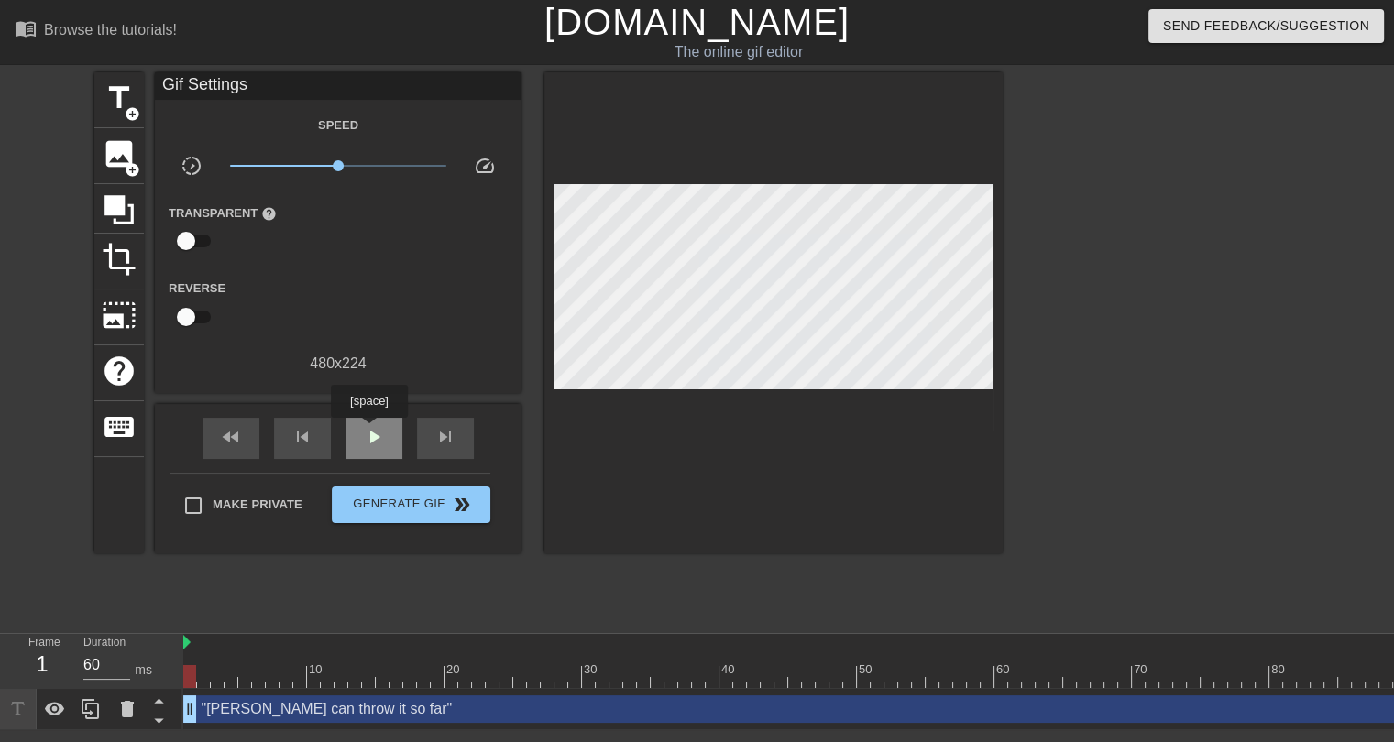
click at [368, 431] on span "play_arrow" at bounding box center [374, 437] width 22 height 22
click at [1175, 713] on div ""[PERSON_NAME] can throw it so far" drag_handle drag_handle" at bounding box center [801, 709] width 1237 height 27
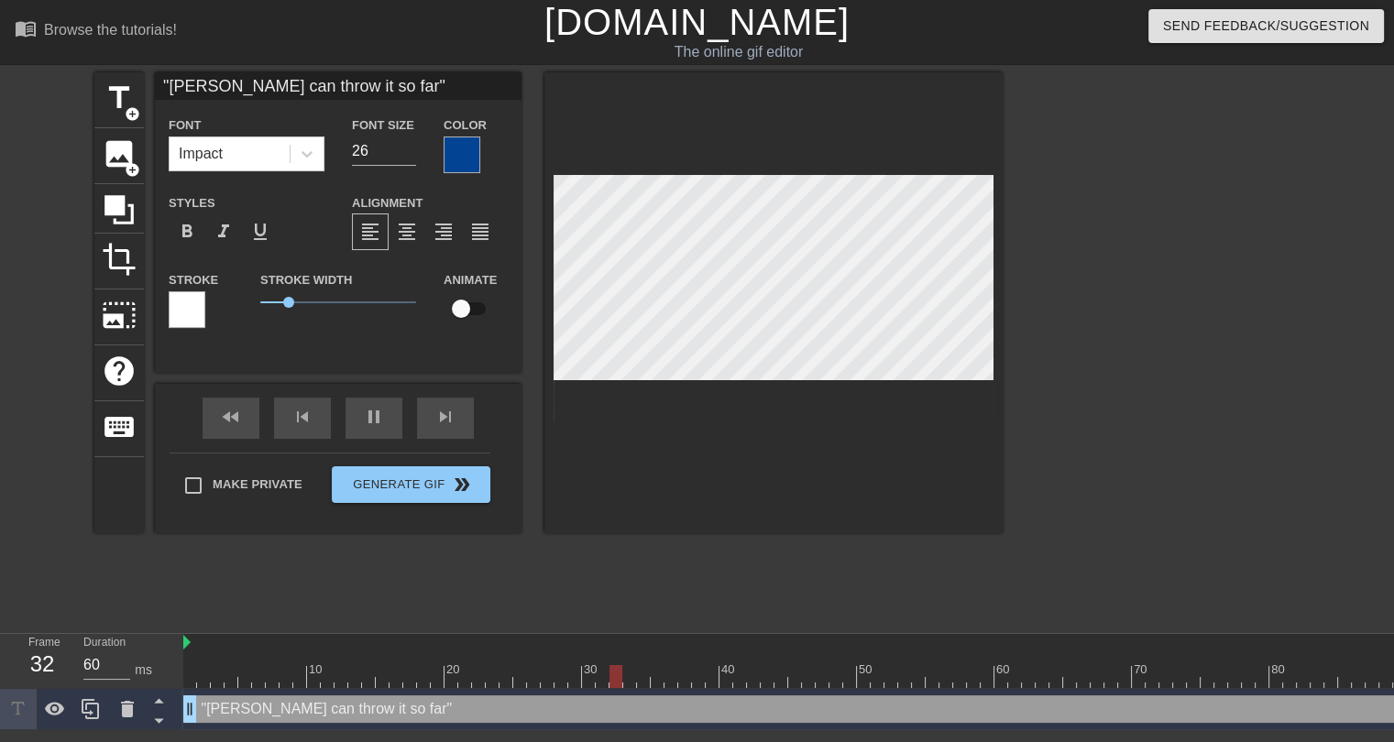
scroll to position [0, 17]
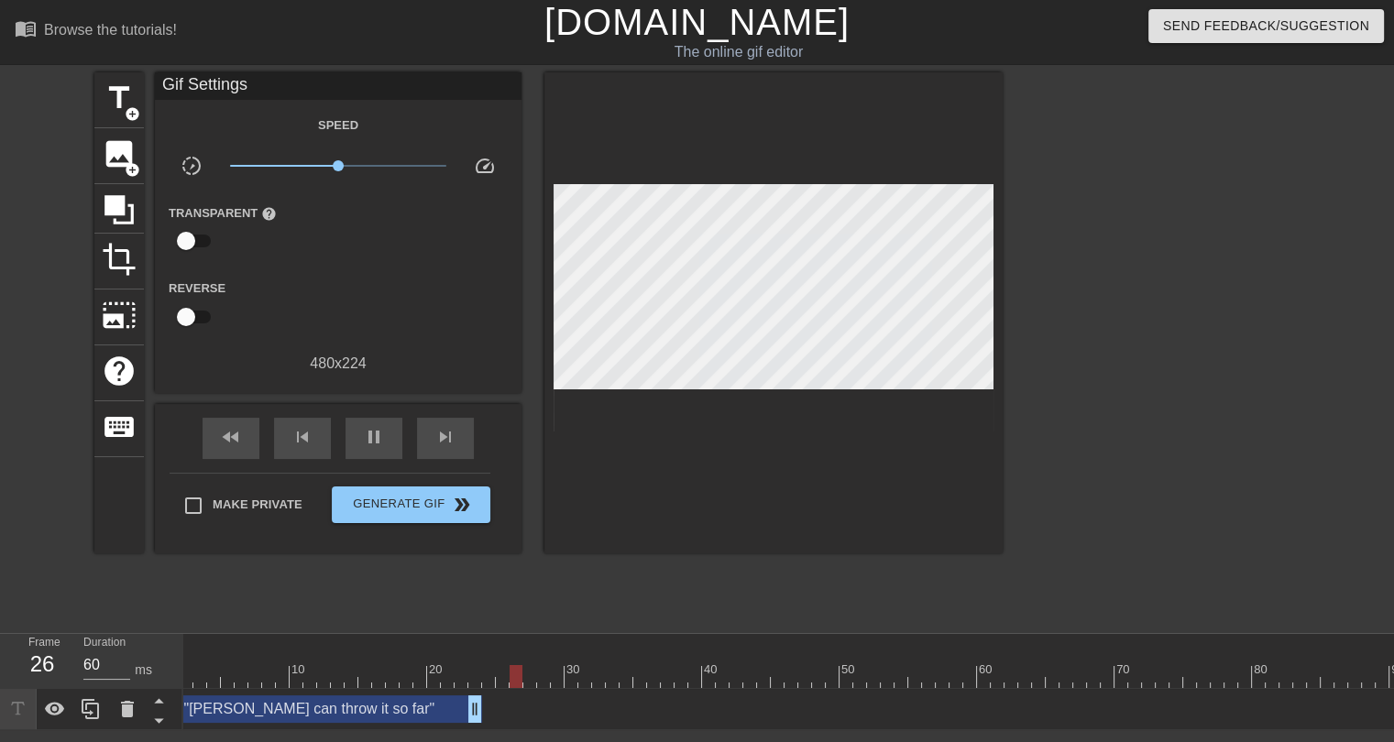
drag, startPoint x: 1389, startPoint y: 708, endPoint x: 470, endPoint y: 715, distance: 919.2
click at [194, 676] on div at bounding box center [784, 676] width 1237 height 23
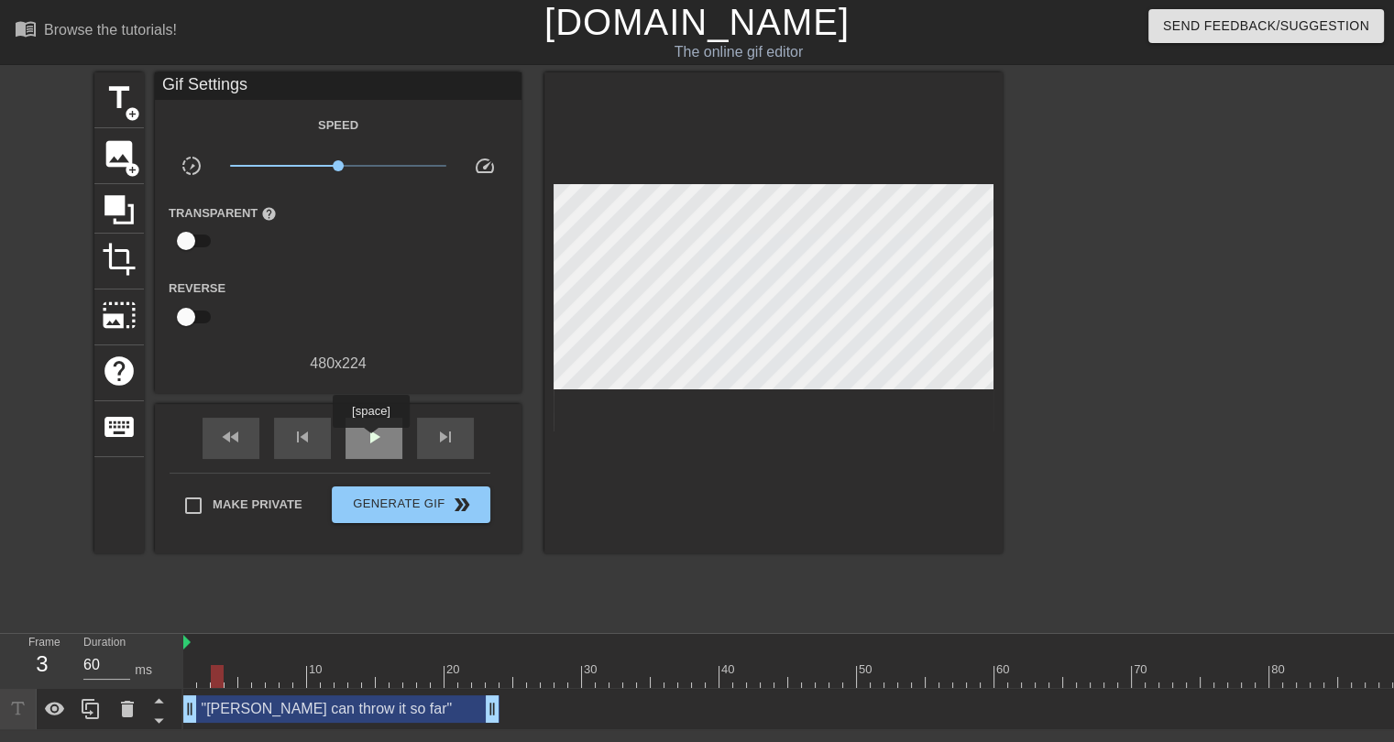
click at [369, 440] on span "play_arrow" at bounding box center [374, 437] width 22 height 22
drag, startPoint x: 491, startPoint y: 707, endPoint x: 437, endPoint y: 702, distance: 54.3
type input "60"
click at [378, 437] on span "pause" at bounding box center [374, 437] width 22 height 22
click at [103, 90] on span "title" at bounding box center [119, 98] width 35 height 35
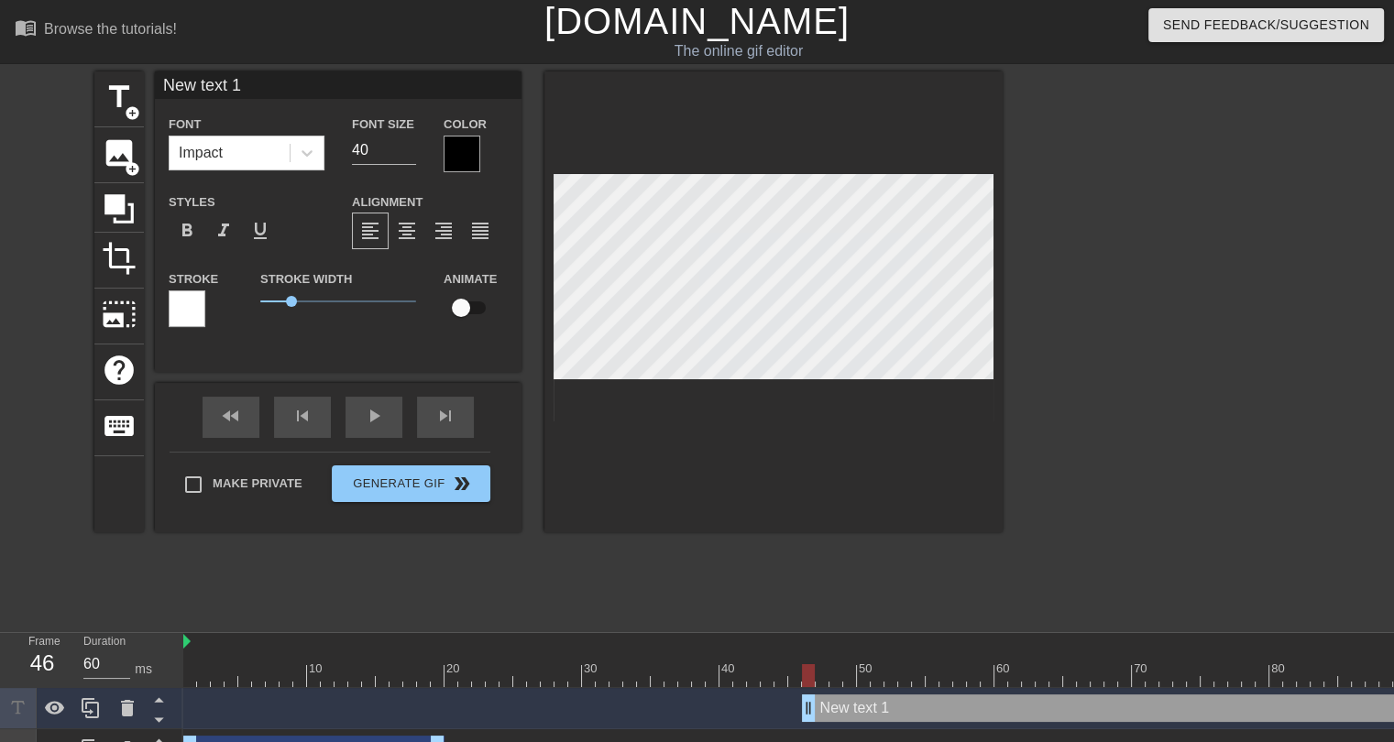
drag, startPoint x: 246, startPoint y: 82, endPoint x: 152, endPoint y: 82, distance: 93.5
click at [152, 82] on div "title add_circle image add_circle crop photo_size_select_large help keyboard Ne…" at bounding box center [548, 301] width 908 height 461
type input ""...so far""
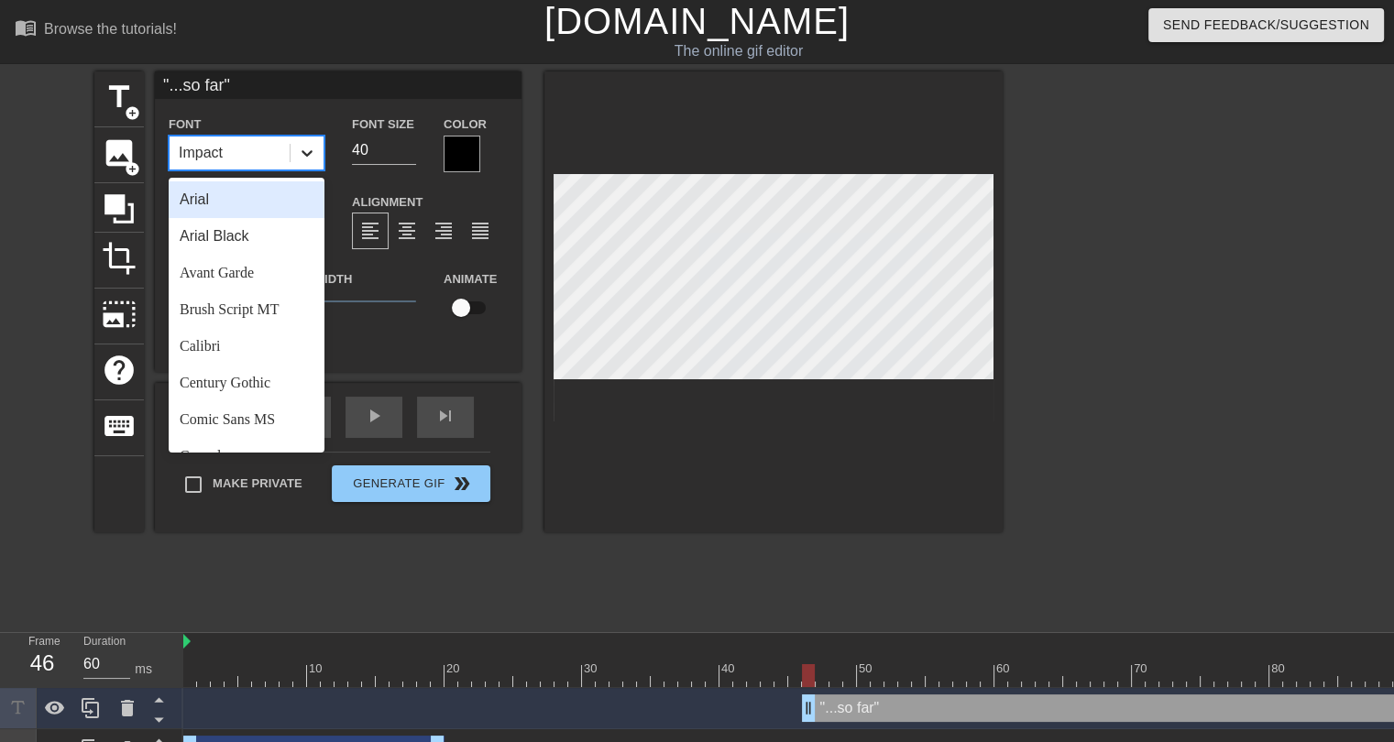
click at [298, 153] on icon at bounding box center [307, 153] width 18 height 18
click at [405, 158] on input "40" at bounding box center [384, 150] width 64 height 29
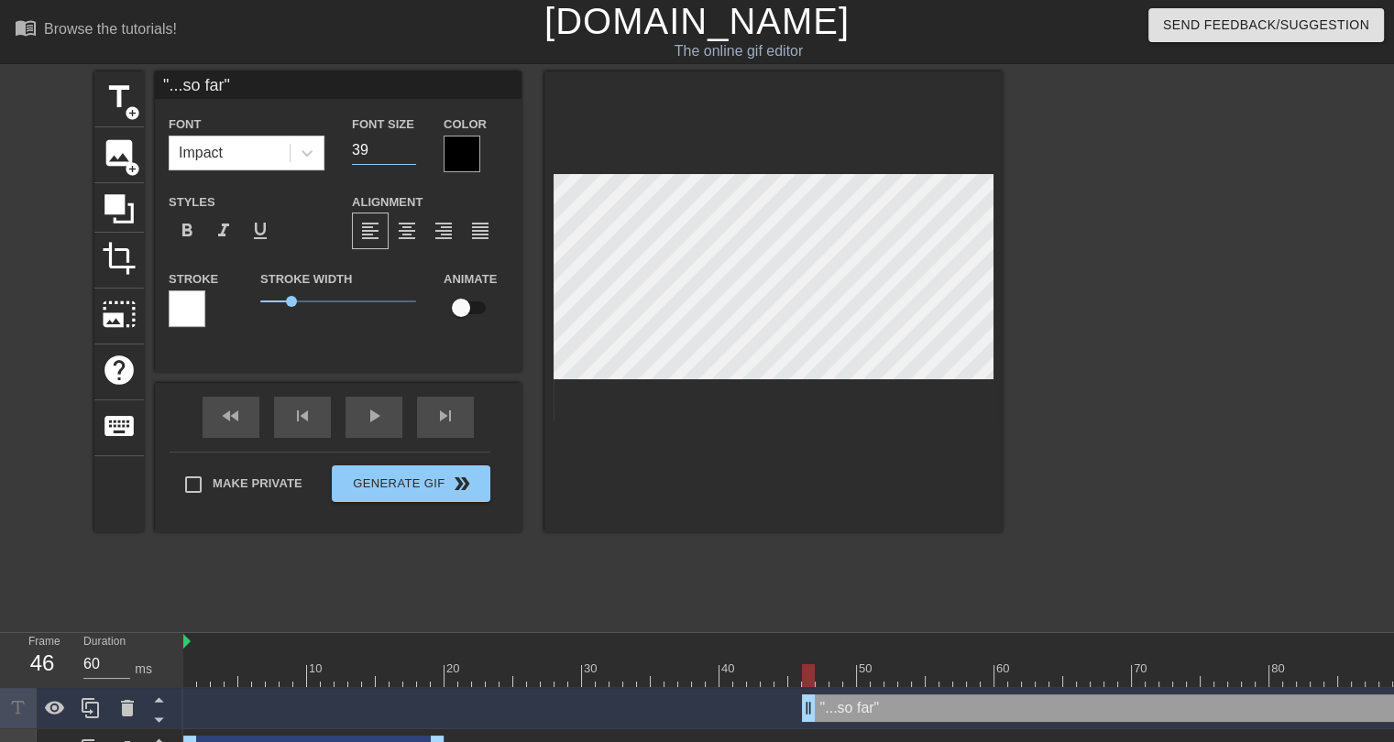
click at [407, 155] on input "39" at bounding box center [384, 150] width 64 height 29
click at [407, 155] on input "38" at bounding box center [384, 150] width 64 height 29
click at [407, 155] on input "37" at bounding box center [384, 150] width 64 height 29
click at [407, 155] on input "36" at bounding box center [384, 150] width 64 height 29
click at [407, 155] on input "35" at bounding box center [384, 150] width 64 height 29
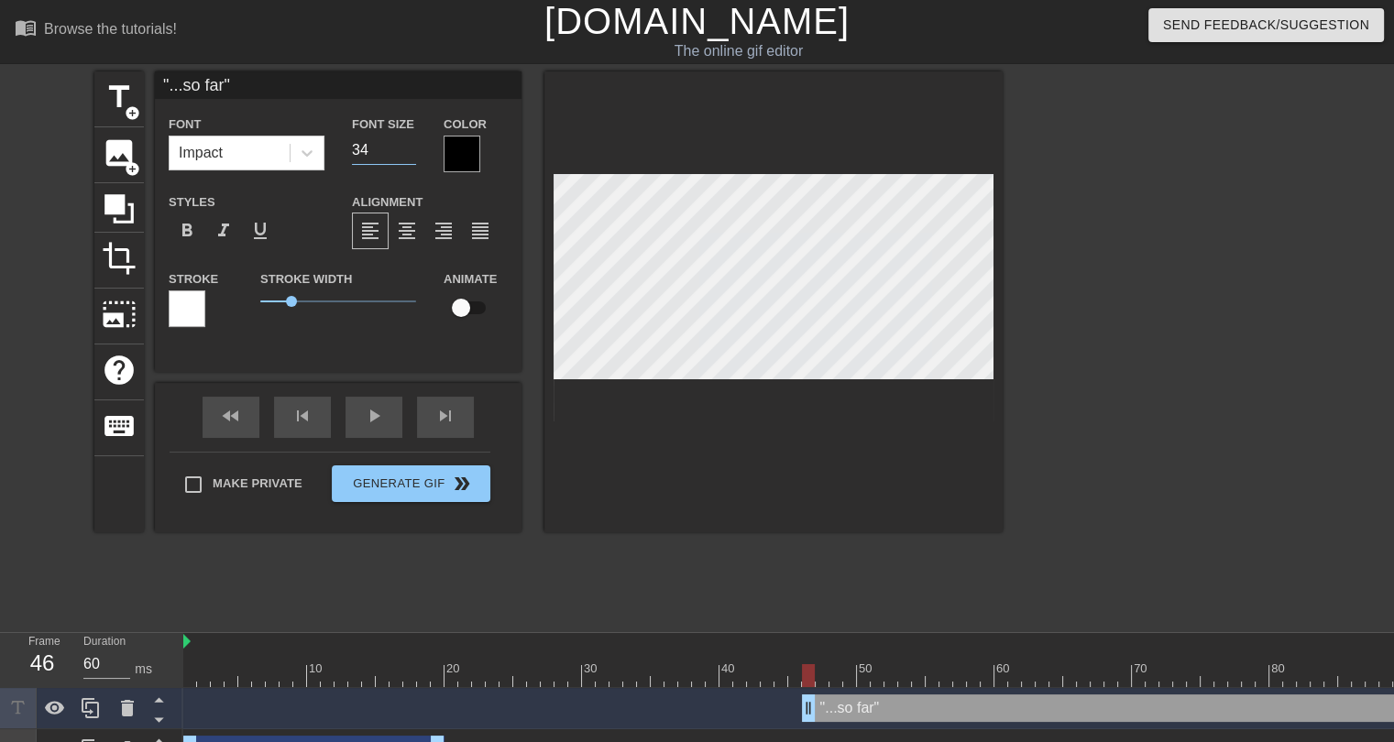
click at [407, 155] on input "34" at bounding box center [384, 150] width 64 height 29
click at [407, 155] on input "33" at bounding box center [384, 150] width 64 height 29
click at [407, 155] on input "32" at bounding box center [384, 150] width 64 height 29
click at [407, 155] on input "31" at bounding box center [384, 150] width 64 height 29
click at [407, 155] on input "30" at bounding box center [384, 150] width 64 height 29
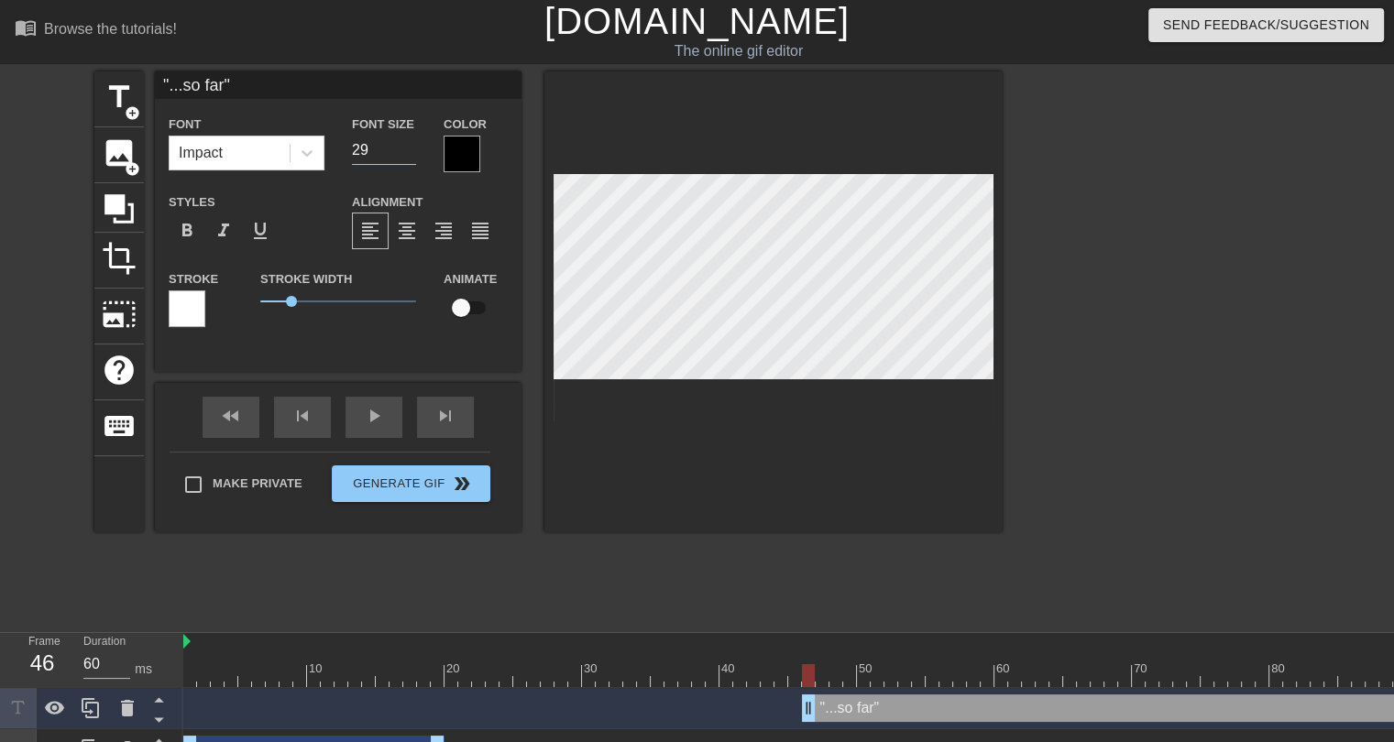
click at [407, 155] on input "29" at bounding box center [384, 150] width 64 height 29
click at [407, 155] on input "28" at bounding box center [384, 150] width 64 height 29
click at [407, 155] on input "27" at bounding box center [384, 150] width 64 height 29
click at [407, 155] on input "26" at bounding box center [384, 150] width 64 height 29
type input "25"
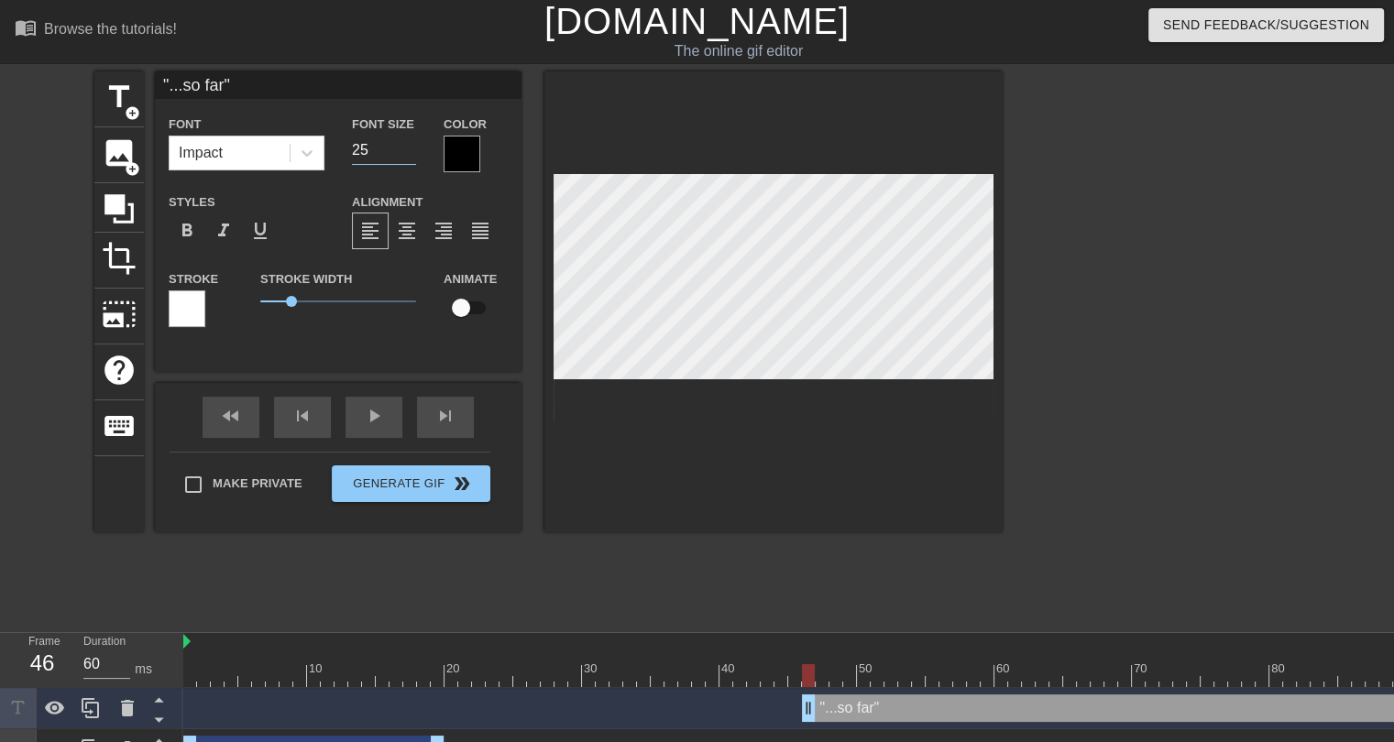
click at [407, 155] on input "25" at bounding box center [384, 150] width 64 height 29
click at [458, 152] on div at bounding box center [462, 154] width 37 height 37
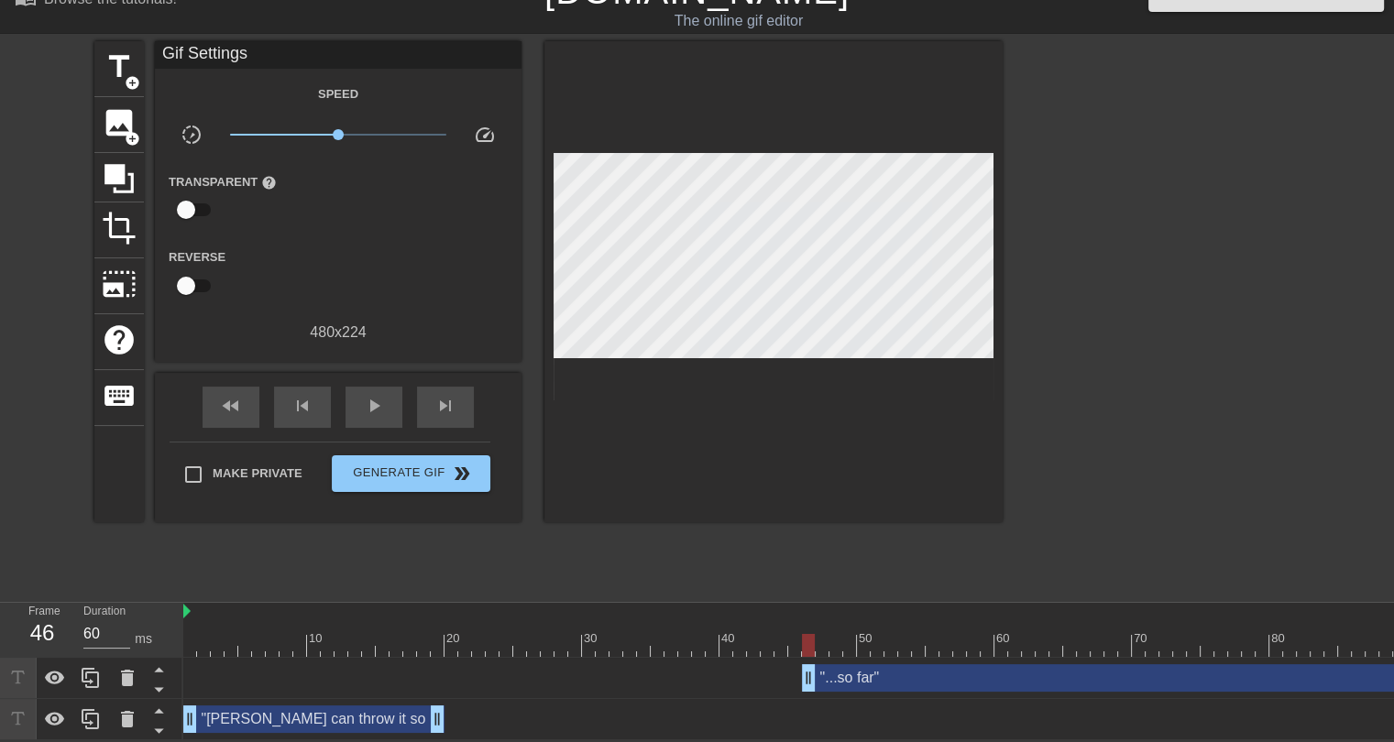
scroll to position [42, 0]
click at [371, 706] on div ""[PERSON_NAME] can throw it so far" drag_handle drag_handle" at bounding box center [313, 719] width 261 height 27
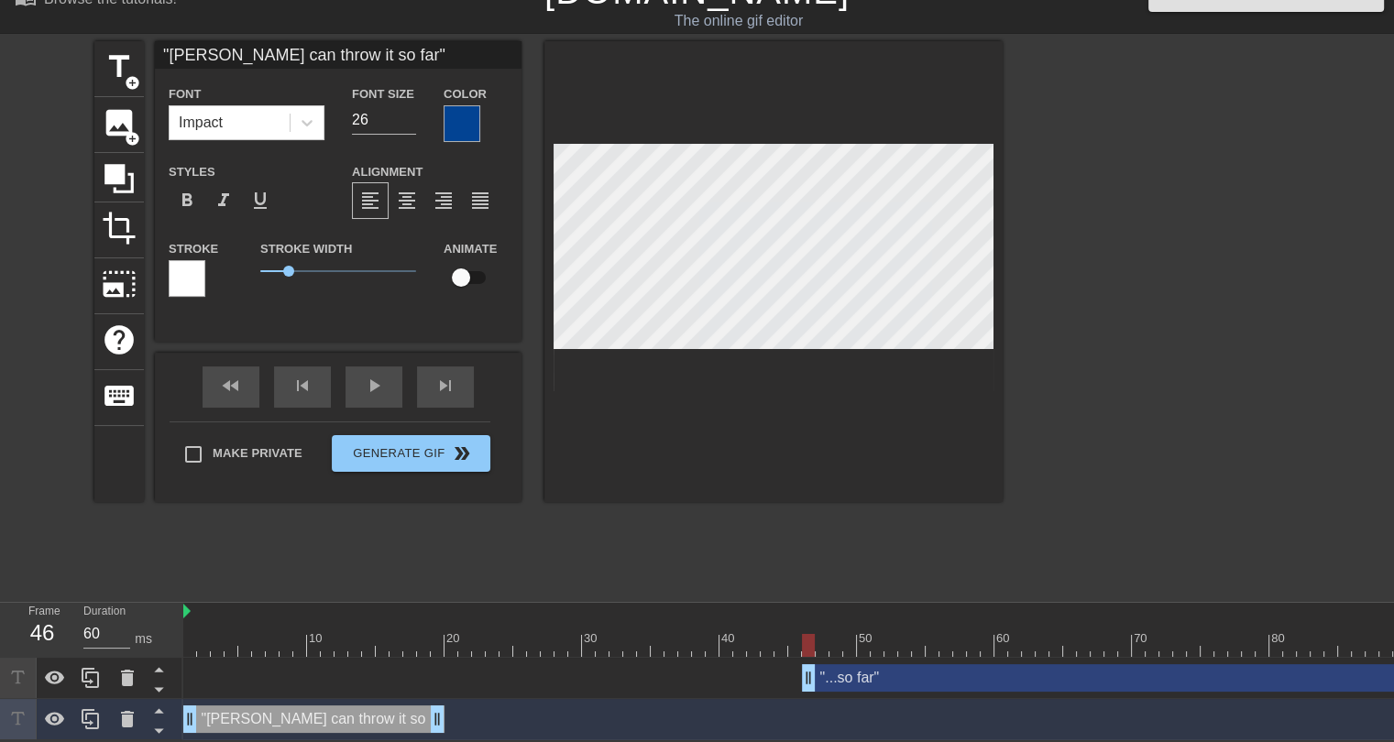
click at [468, 105] on div at bounding box center [462, 123] width 37 height 37
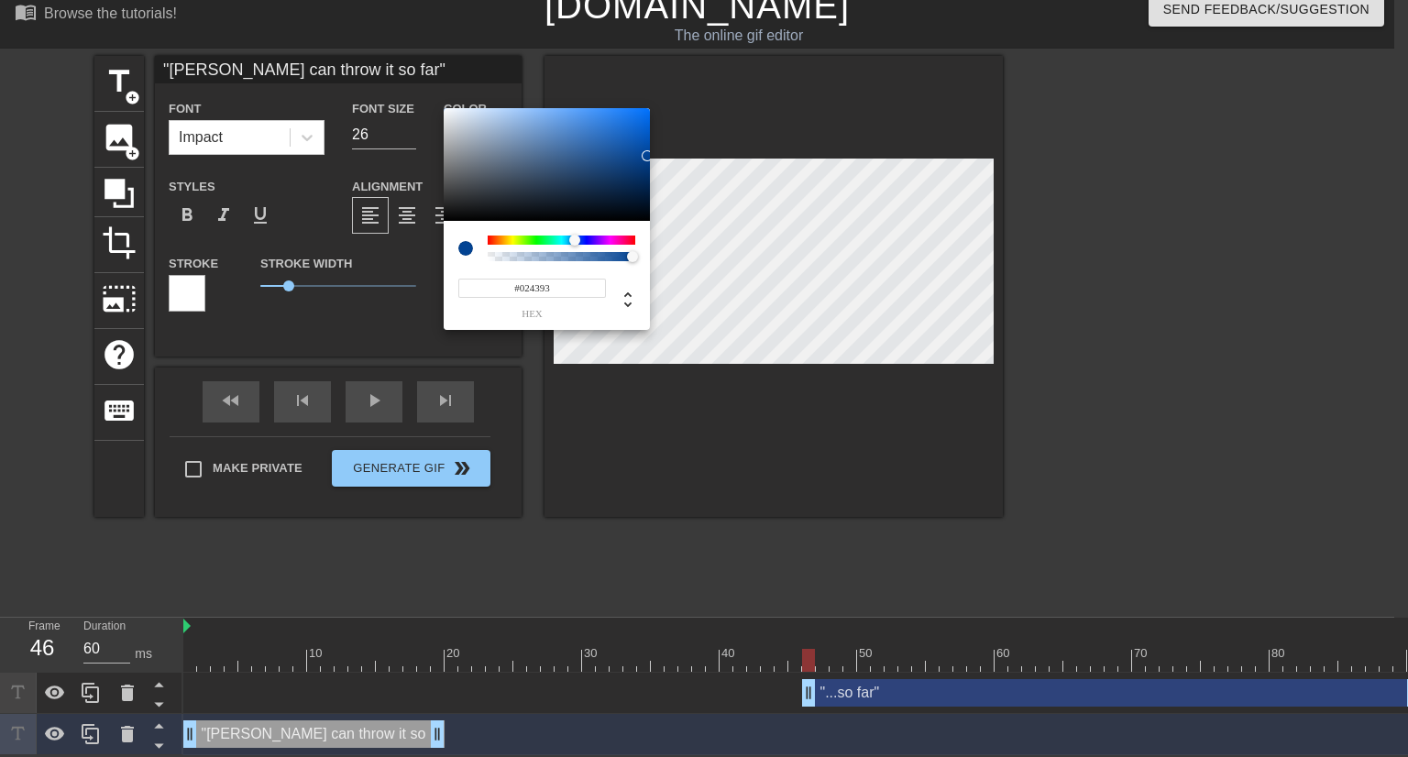
click at [538, 291] on input "#024393" at bounding box center [532, 288] width 148 height 19
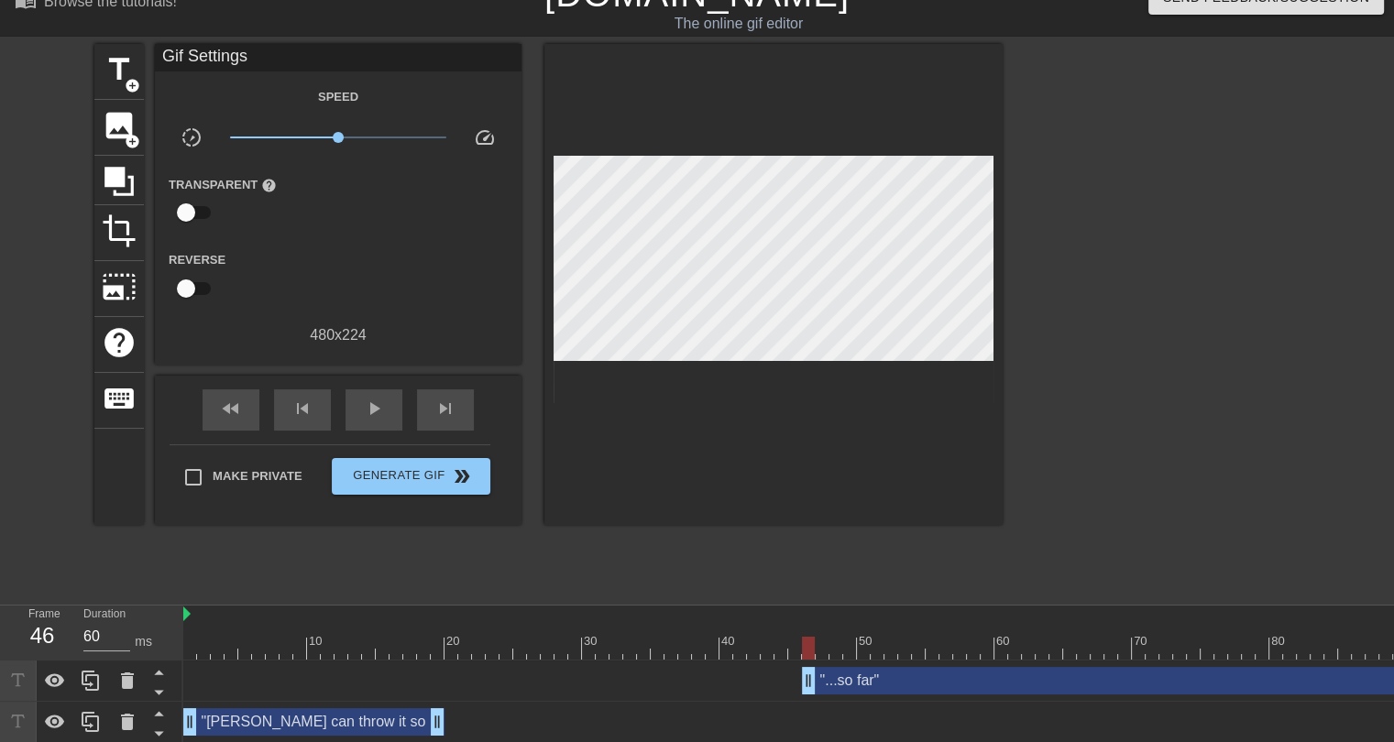
click at [889, 685] on div ""...so far" drag_handle drag_handle" at bounding box center [1111, 680] width 619 height 27
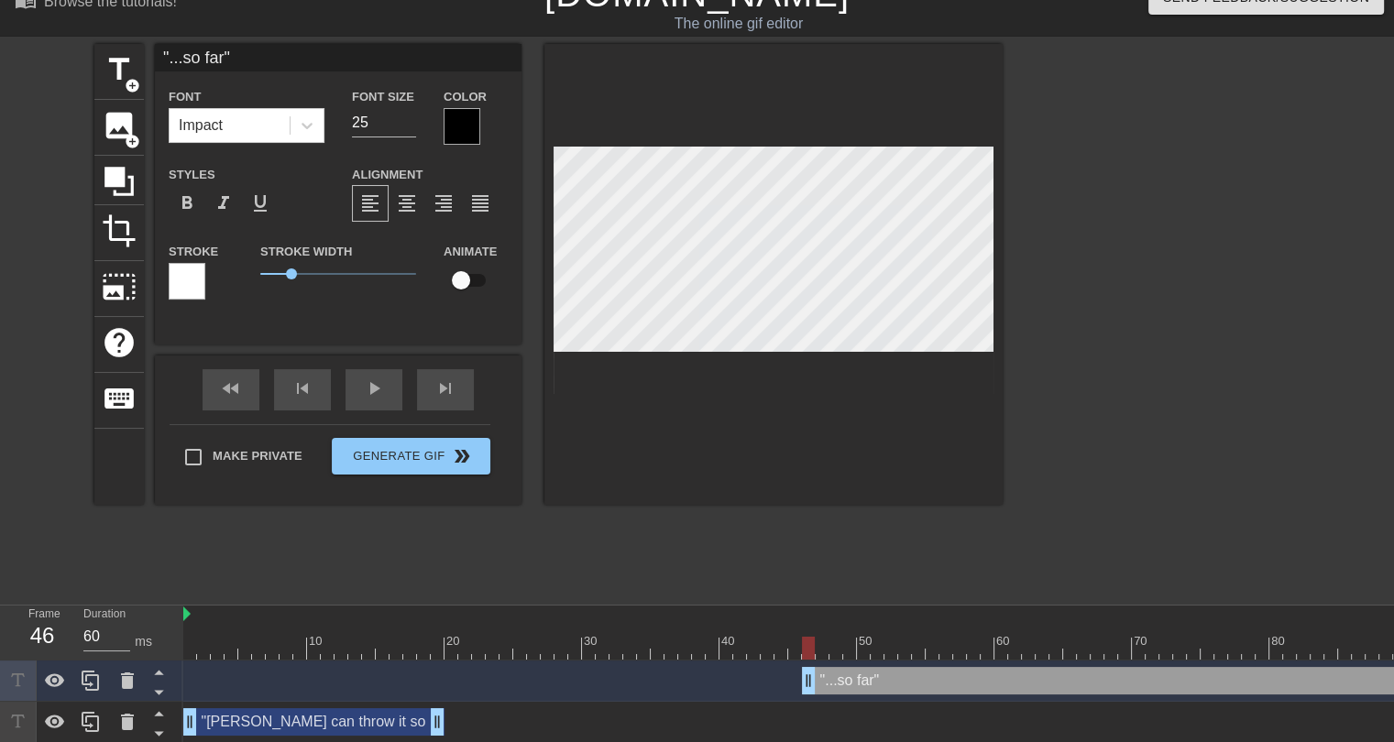
click at [464, 129] on div at bounding box center [462, 126] width 37 height 37
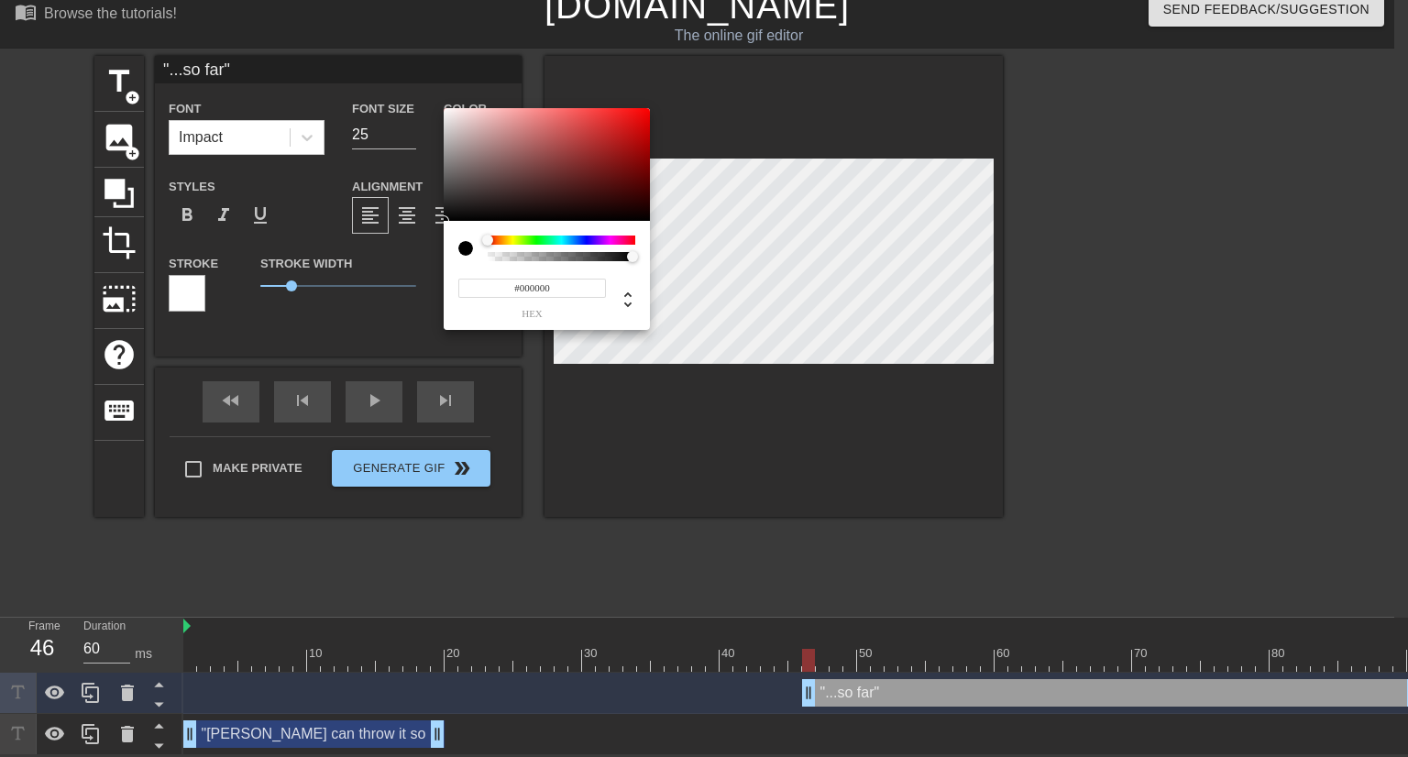
click at [530, 288] on input "#000000" at bounding box center [532, 288] width 148 height 19
paste input "24393"
type input "#024393"
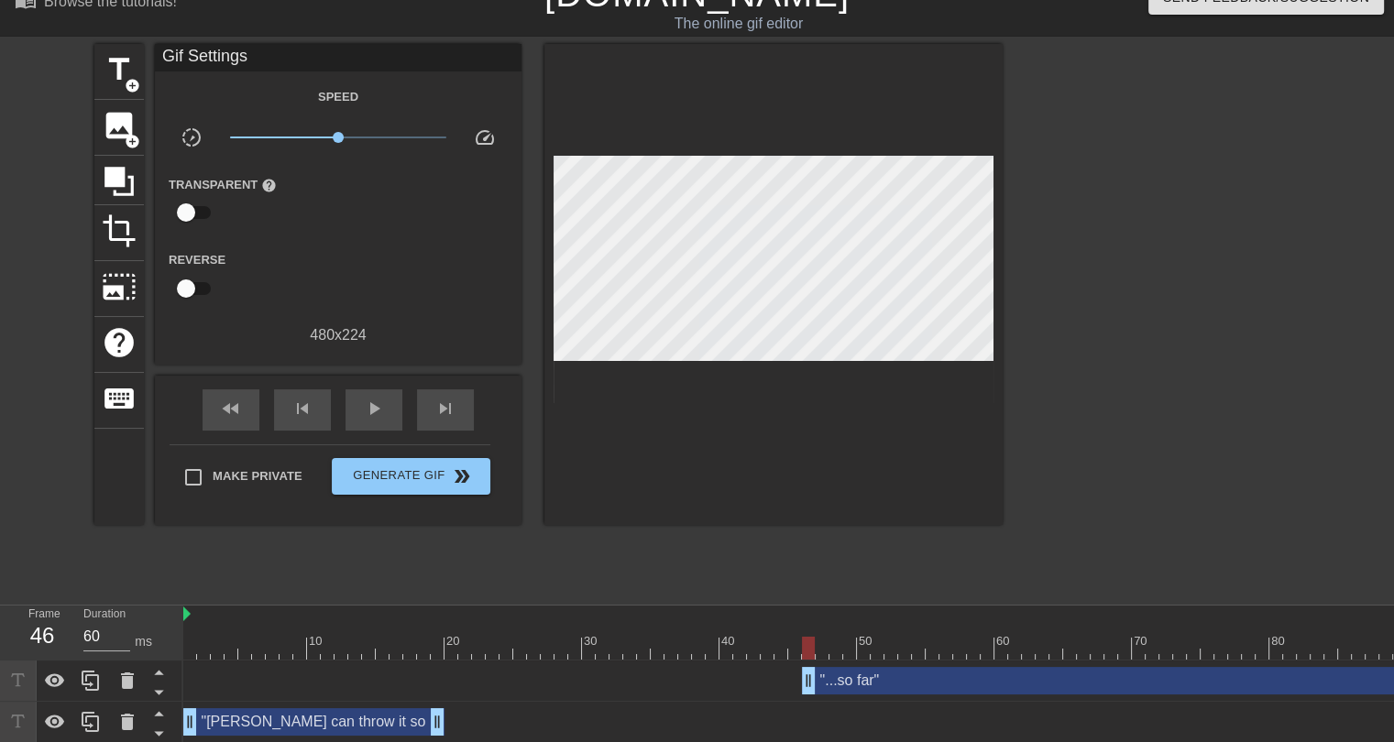
click at [343, 718] on div ""[PERSON_NAME] can throw it so far" drag_handle drag_handle" at bounding box center [313, 721] width 261 height 27
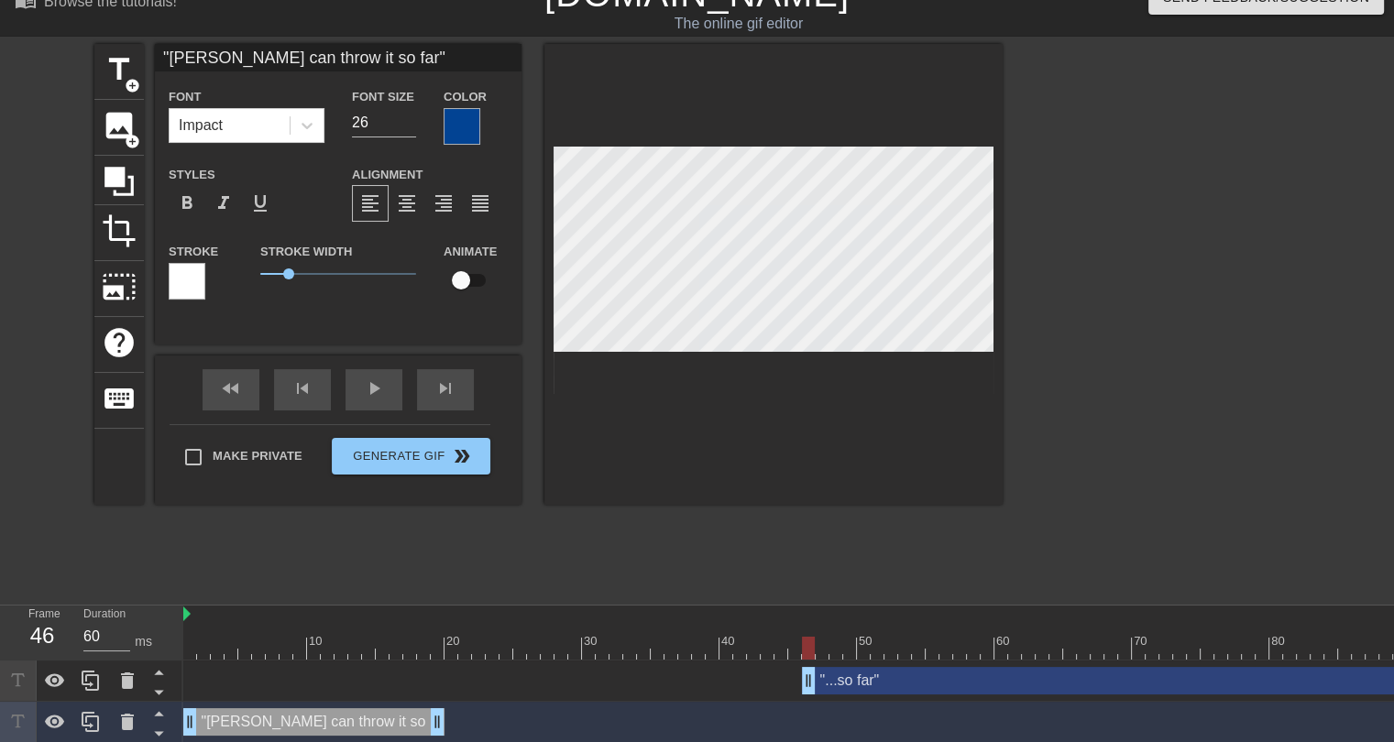
click at [899, 679] on div ""...so far" drag_handle drag_handle" at bounding box center [1111, 680] width 619 height 27
type input ""...so far""
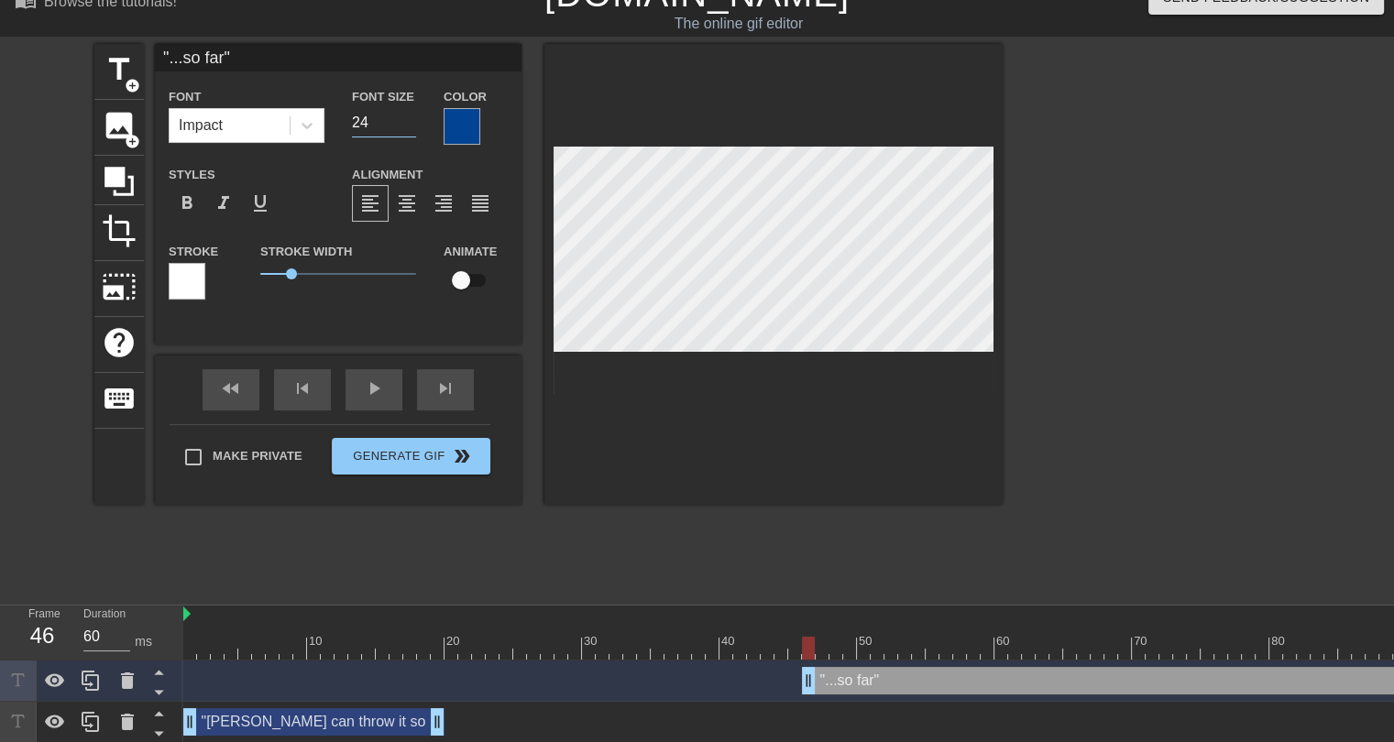
click at [410, 129] on input "24" at bounding box center [384, 122] width 64 height 29
click at [410, 129] on input "23" at bounding box center [384, 122] width 64 height 29
type input "22"
click at [410, 129] on input "22" at bounding box center [384, 122] width 64 height 29
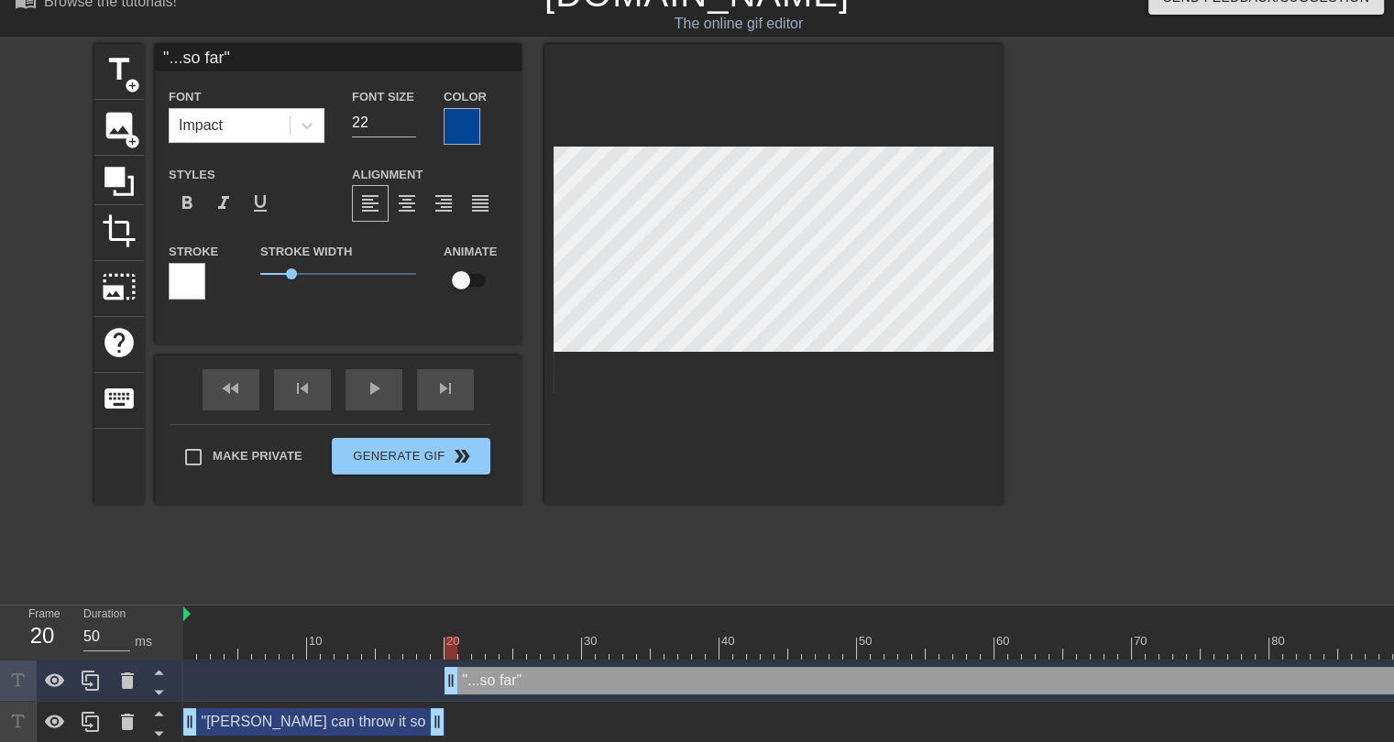
drag, startPoint x: 809, startPoint y: 684, endPoint x: 458, endPoint y: 693, distance: 351.1
click at [510, 576] on div "title add_circle image add_circle crop photo_size_select_large help keyboard ".…" at bounding box center [548, 319] width 908 height 550
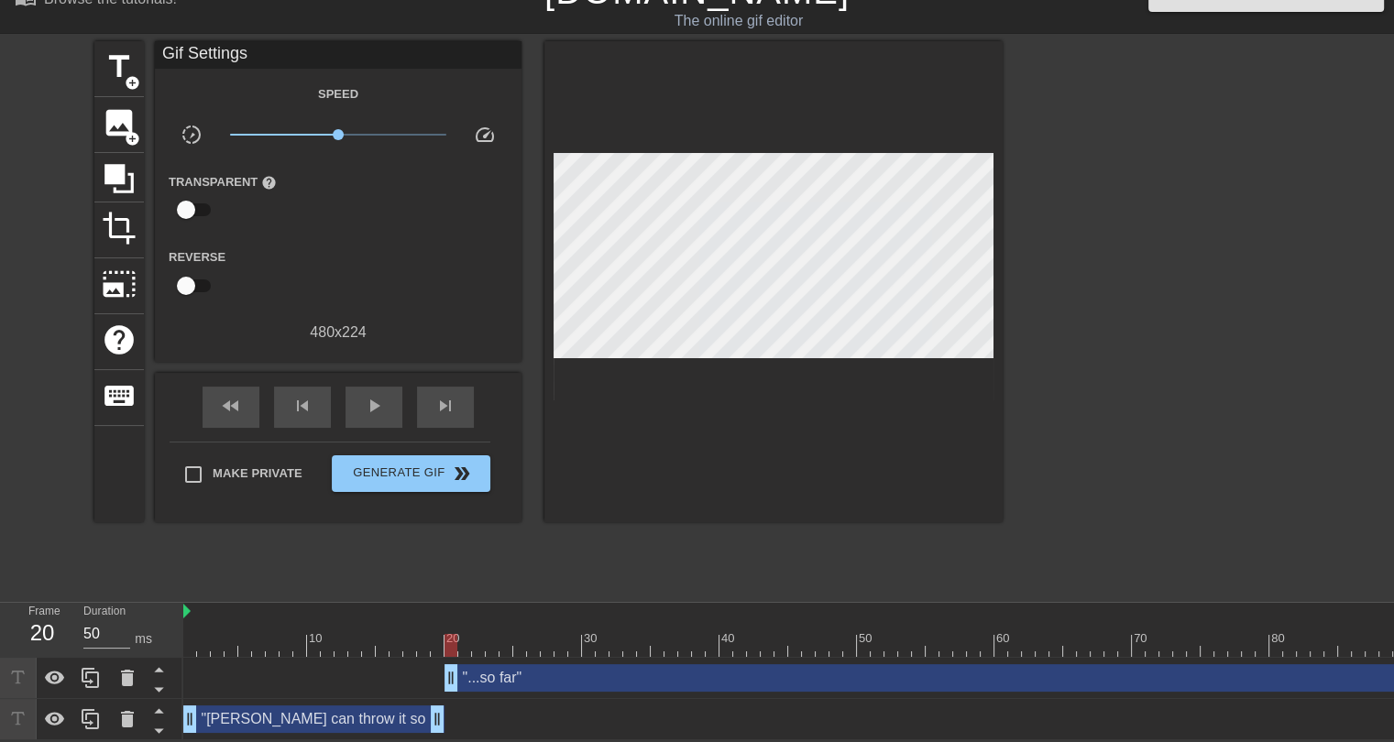
scroll to position [0, 17]
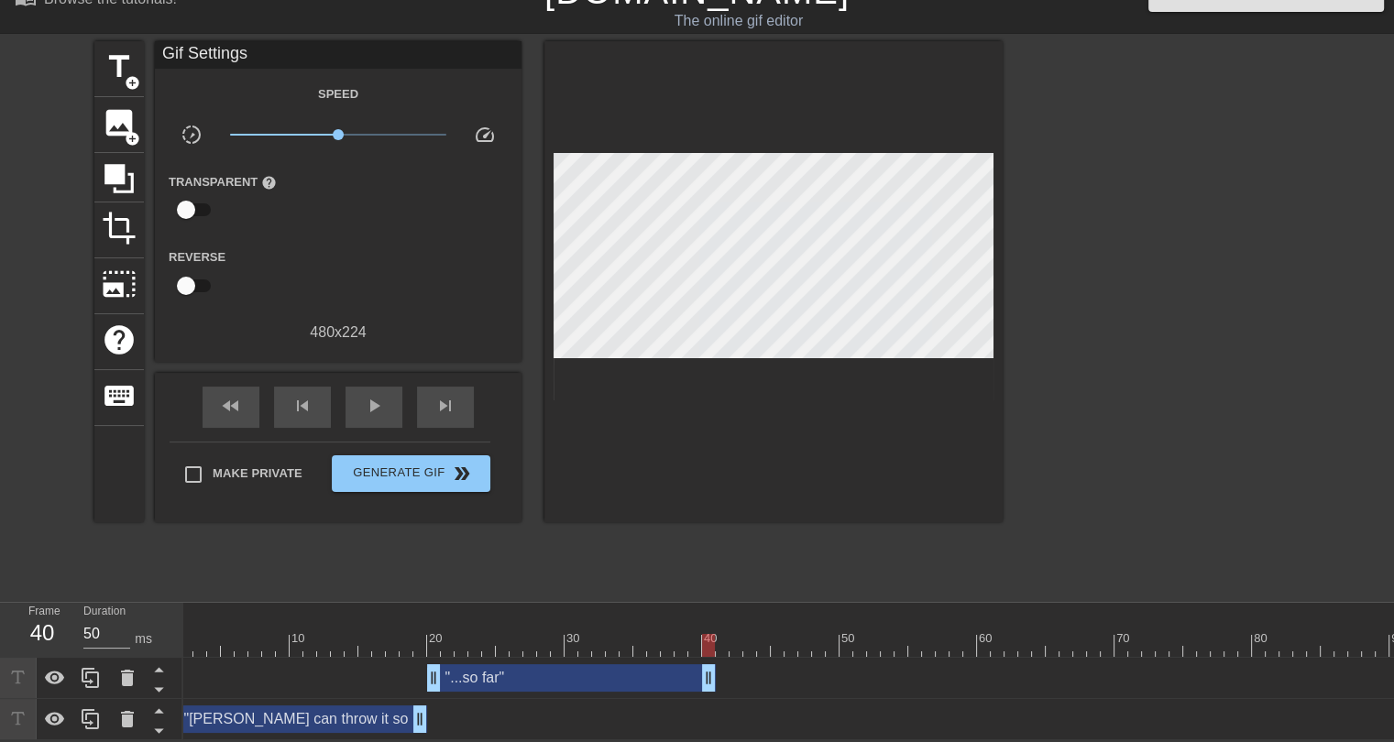
drag, startPoint x: 1390, startPoint y: 663, endPoint x: 696, endPoint y: 694, distance: 694.4
click at [696, 694] on div ""...so far" drag_handle drag_handle "[PERSON_NAME] can throw it so far" drag_ha…" at bounding box center [771, 699] width 1211 height 82
click at [526, 551] on div "title add_circle image add_circle crop photo_size_select_large help keyboard Gi…" at bounding box center [548, 316] width 908 height 550
click at [190, 635] on div at bounding box center [801, 645] width 1237 height 23
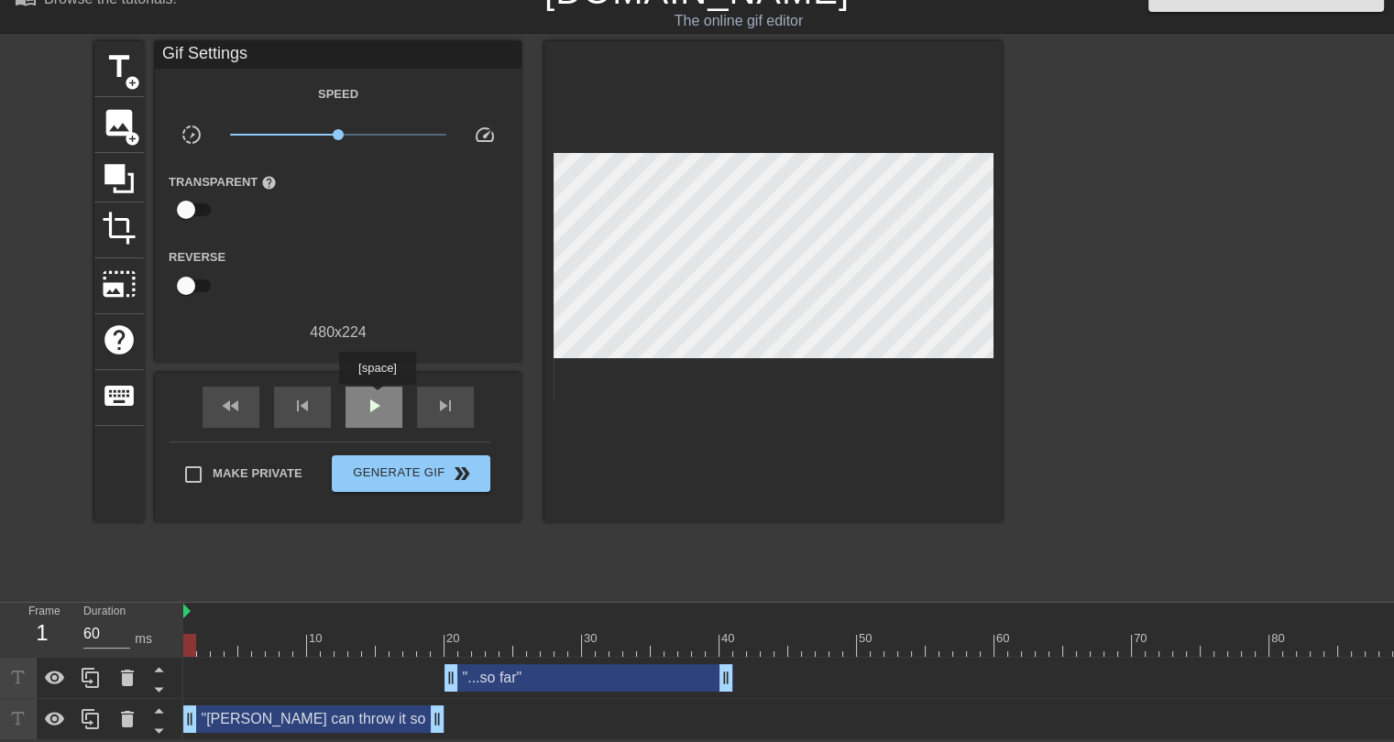
click at [376, 397] on span "play_arrow" at bounding box center [374, 406] width 22 height 22
drag, startPoint x: 452, startPoint y: 664, endPoint x: 532, endPoint y: 674, distance: 80.4
click at [381, 408] on div "pause" at bounding box center [373, 407] width 57 height 41
click at [611, 664] on div ""...so far" drag_handle drag_handle" at bounding box center [630, 677] width 206 height 27
click at [608, 603] on div at bounding box center [801, 612] width 1237 height 18
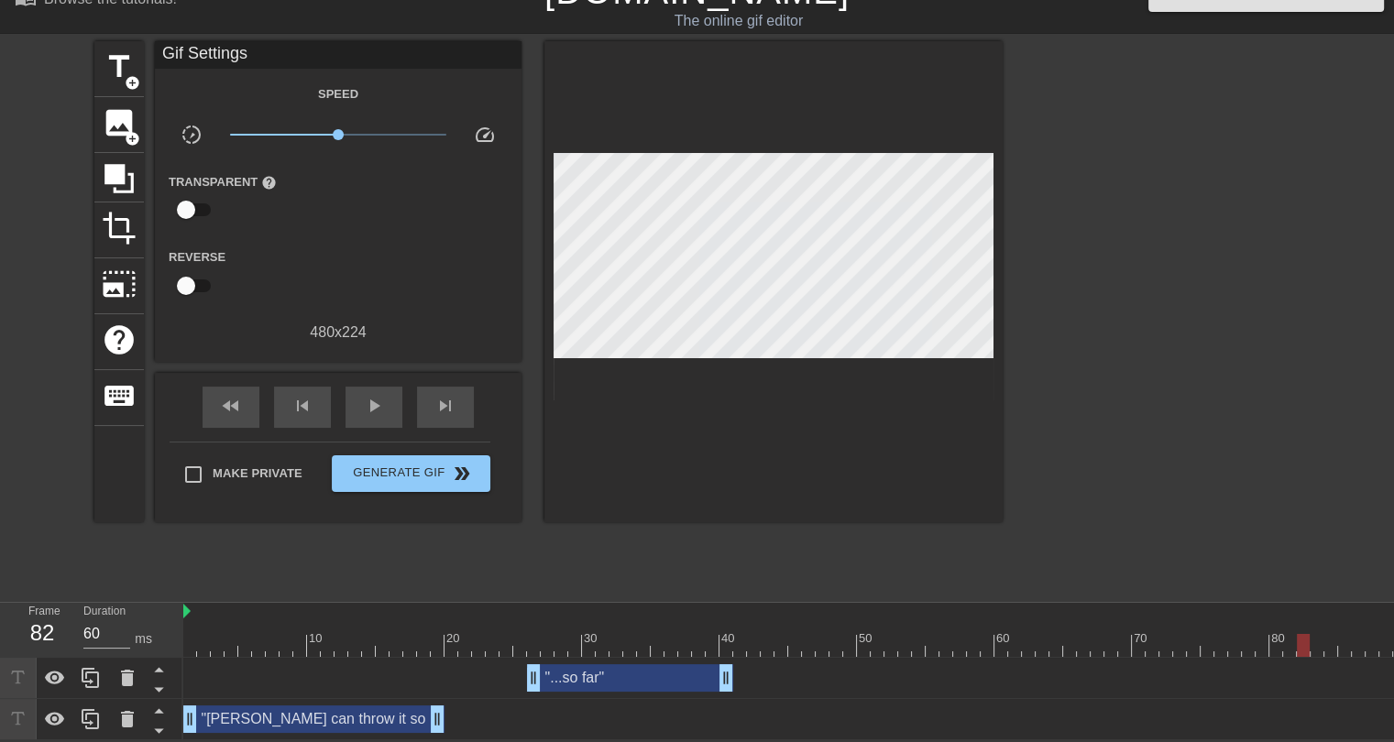
click at [579, 674] on div ""...so far" drag_handle drag_handle" at bounding box center [630, 677] width 206 height 27
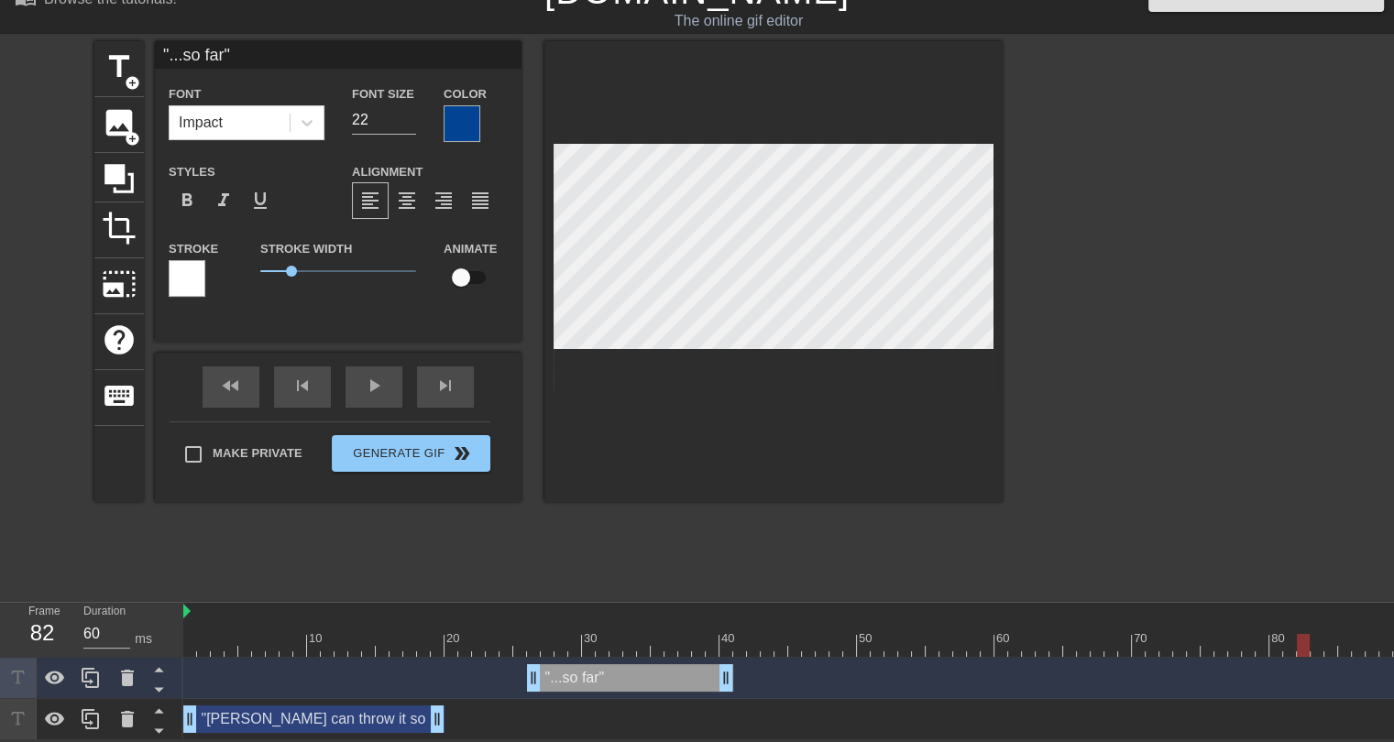
click at [605, 672] on div ""...so far" drag_handle drag_handle" at bounding box center [630, 677] width 206 height 27
click at [116, 667] on icon at bounding box center [127, 678] width 22 height 22
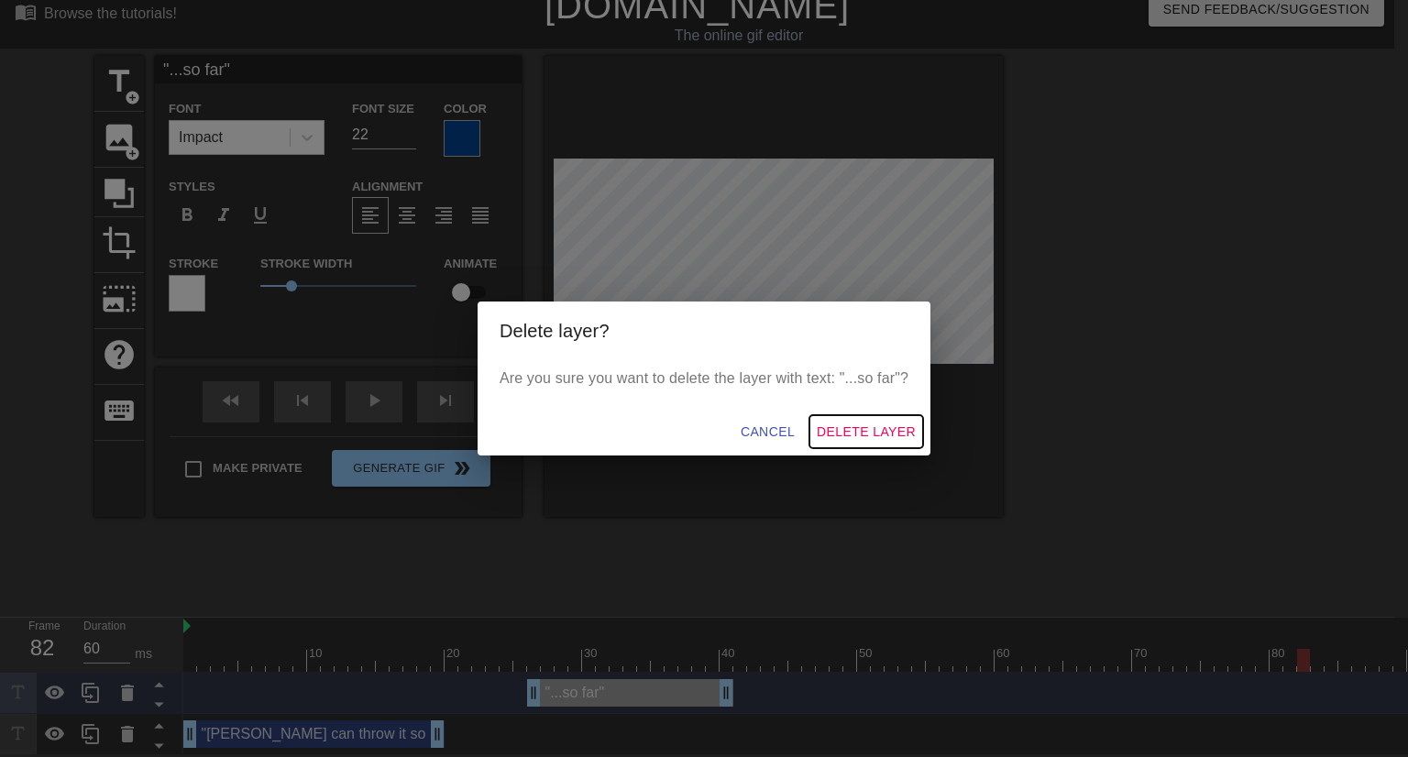
click at [861, 422] on span "Delete Layer" at bounding box center [866, 432] width 99 height 23
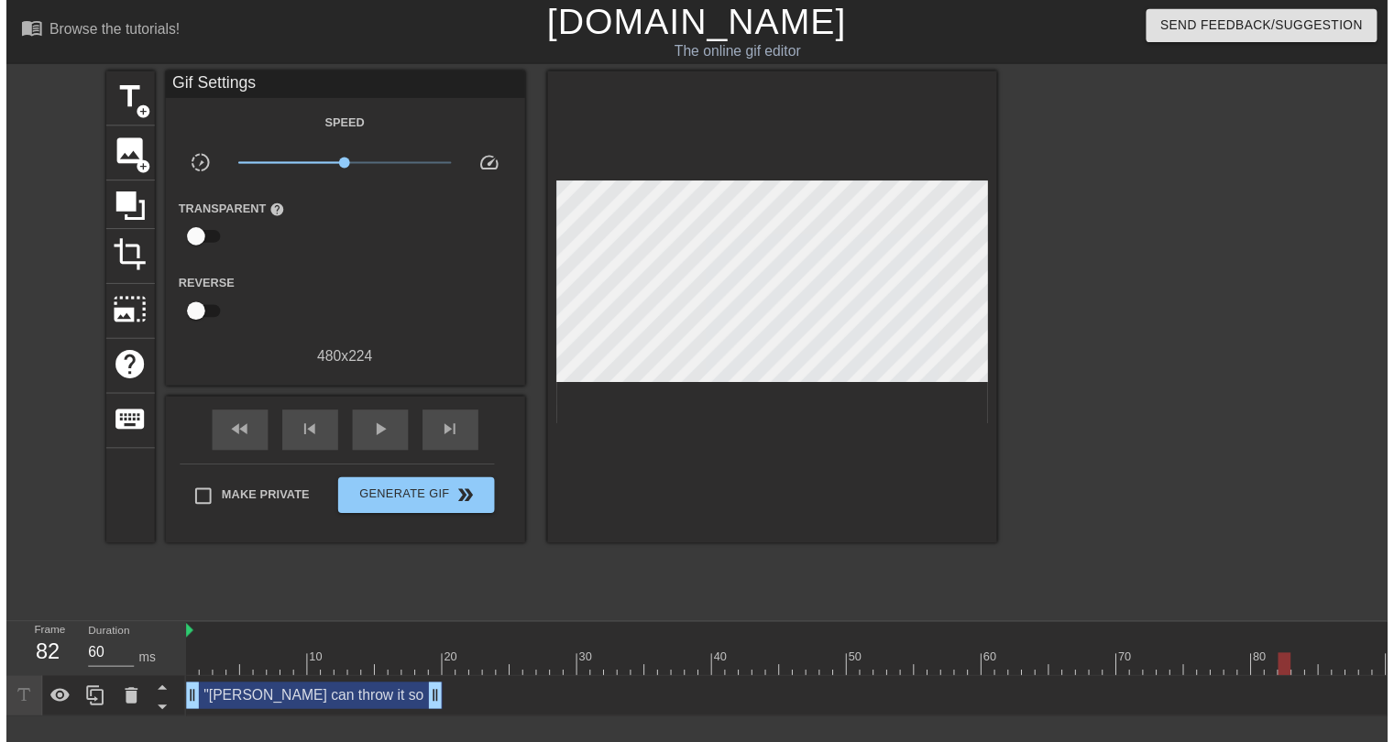
scroll to position [1, 0]
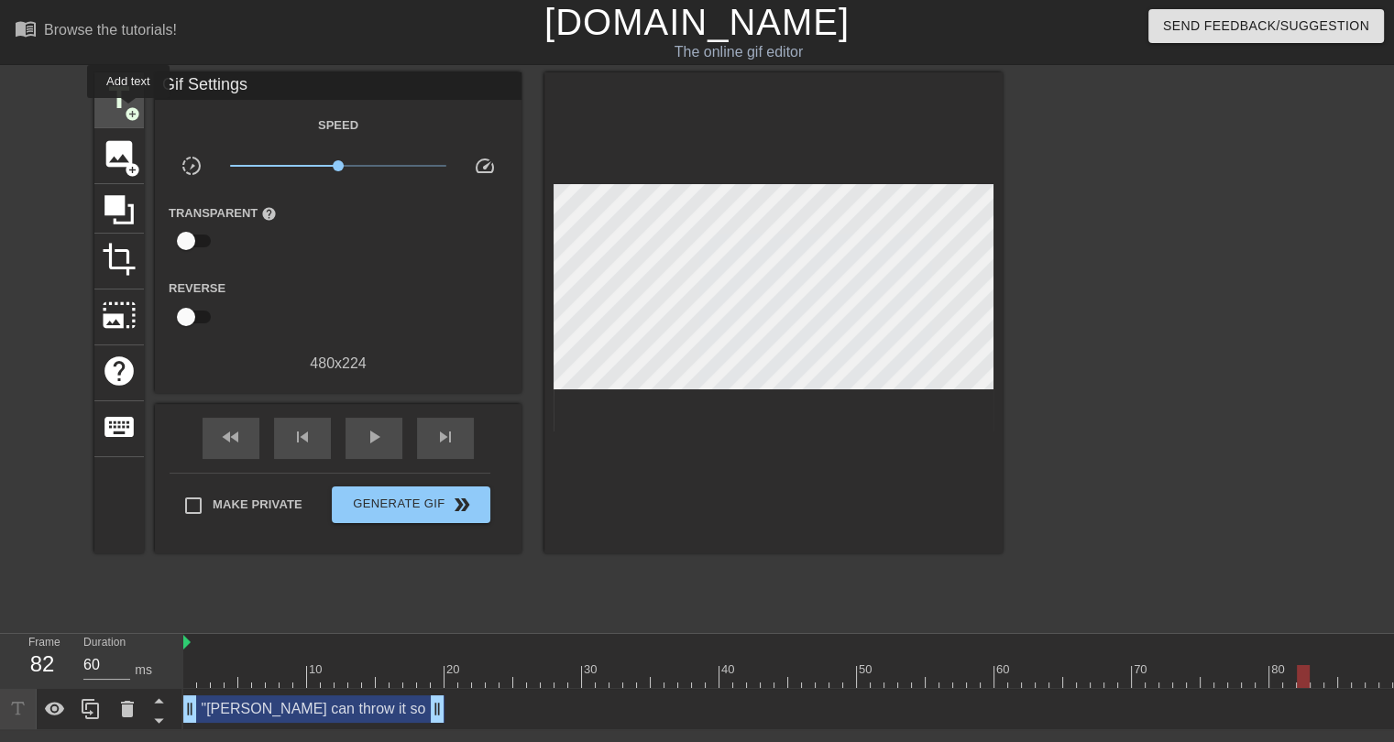
click at [128, 111] on span "add_circle" at bounding box center [133, 114] width 16 height 16
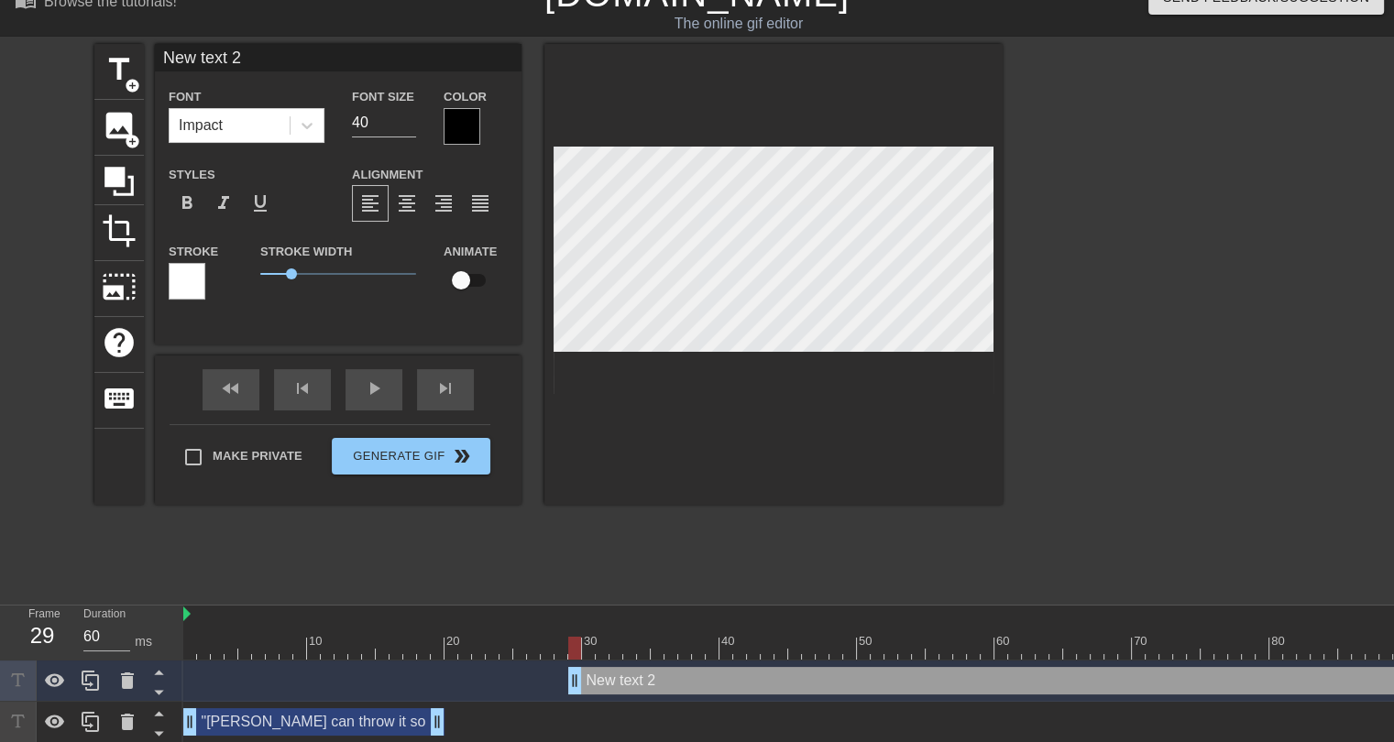
type input "50"
drag, startPoint x: 1304, startPoint y: 676, endPoint x: 528, endPoint y: 688, distance: 776.3
click at [411, 127] on input "39" at bounding box center [384, 122] width 64 height 29
click at [411, 127] on input "38" at bounding box center [384, 122] width 64 height 29
click at [411, 127] on input "37" at bounding box center [384, 122] width 64 height 29
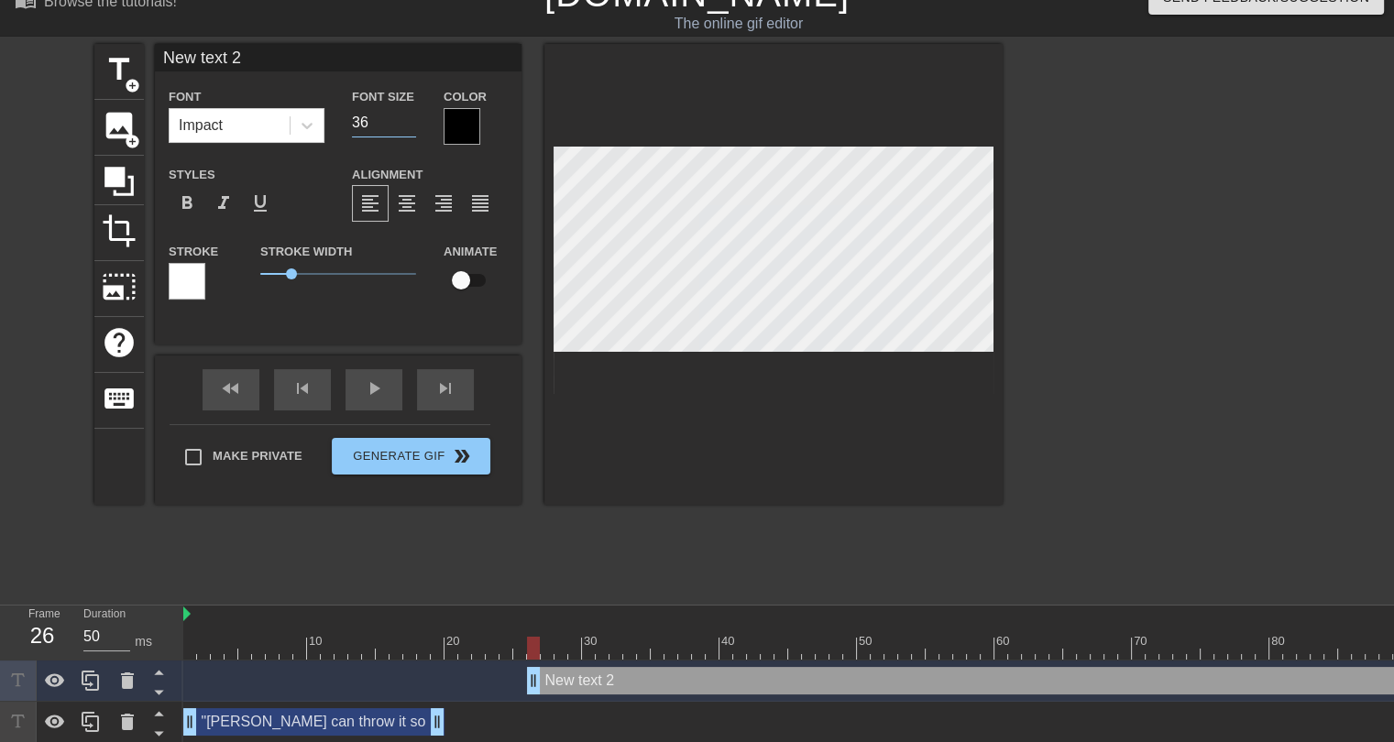
click at [411, 127] on input "36" at bounding box center [384, 122] width 64 height 29
click at [411, 127] on input "35" at bounding box center [384, 122] width 64 height 29
click at [411, 127] on input "34" at bounding box center [384, 122] width 64 height 29
click at [411, 127] on input "33" at bounding box center [384, 122] width 64 height 29
click at [411, 127] on input "32" at bounding box center [384, 122] width 64 height 29
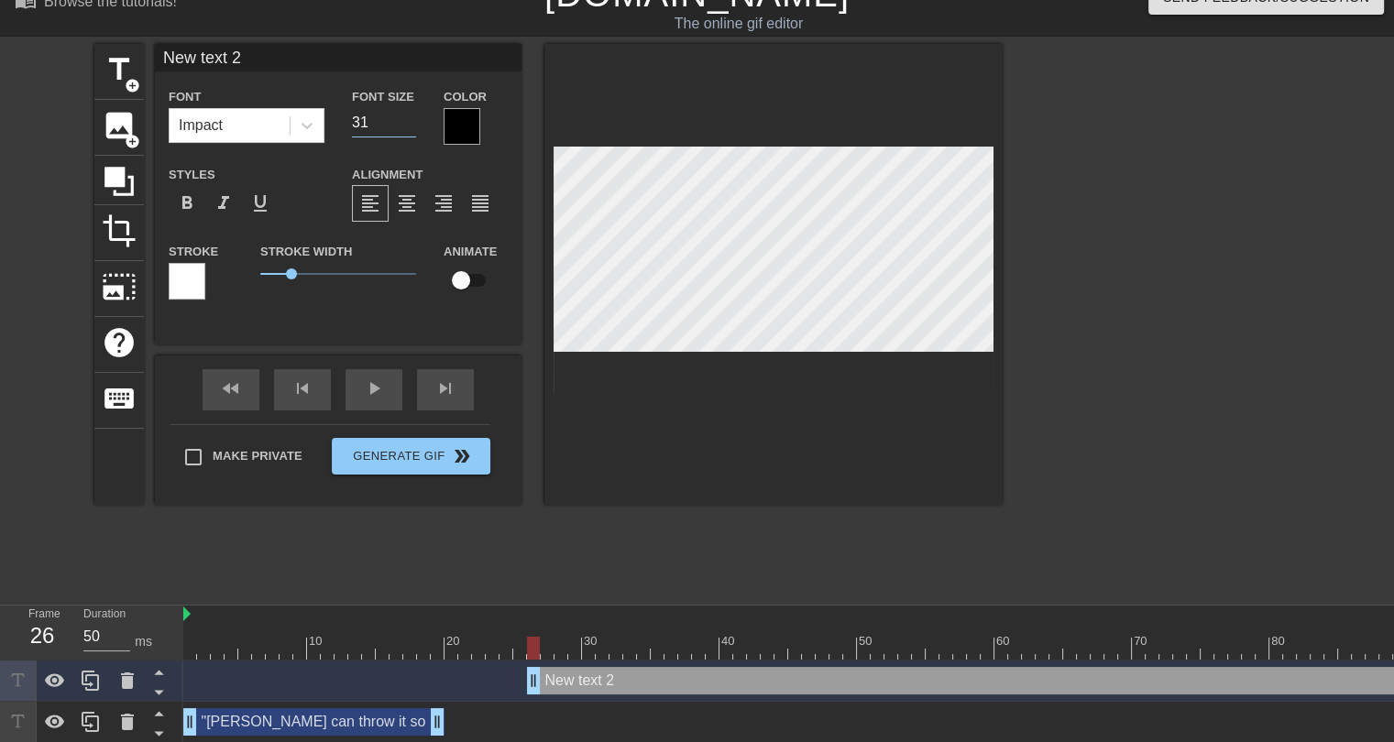
click at [411, 127] on input "31" at bounding box center [384, 122] width 64 height 29
click at [411, 127] on input "30" at bounding box center [384, 122] width 64 height 29
click at [411, 127] on input "29" at bounding box center [384, 122] width 64 height 29
click at [411, 127] on input "28" at bounding box center [384, 122] width 64 height 29
click at [411, 127] on input "27" at bounding box center [384, 122] width 64 height 29
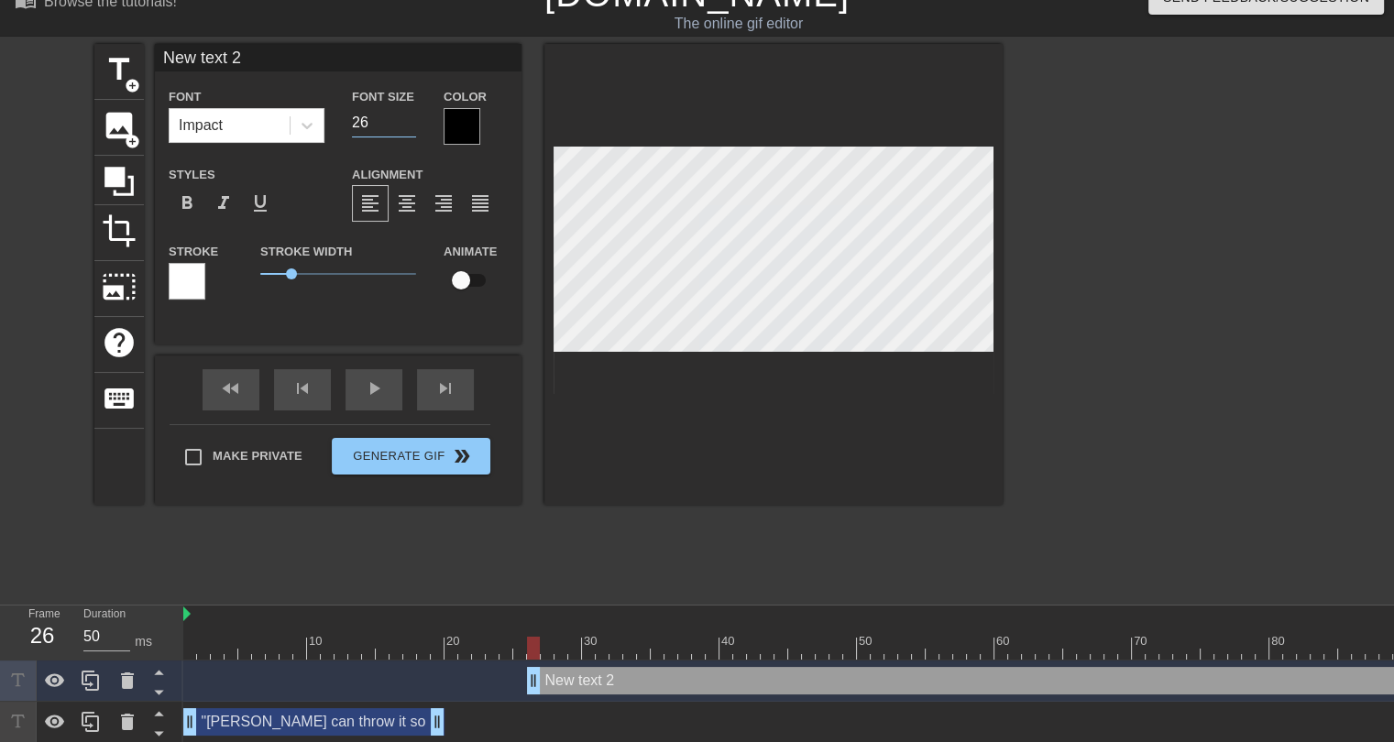
click at [411, 127] on input "26" at bounding box center [384, 122] width 64 height 29
click at [411, 127] on input "25" at bounding box center [384, 122] width 64 height 29
type input "24"
click at [411, 127] on input "24" at bounding box center [384, 122] width 64 height 29
click at [454, 126] on div at bounding box center [462, 126] width 37 height 37
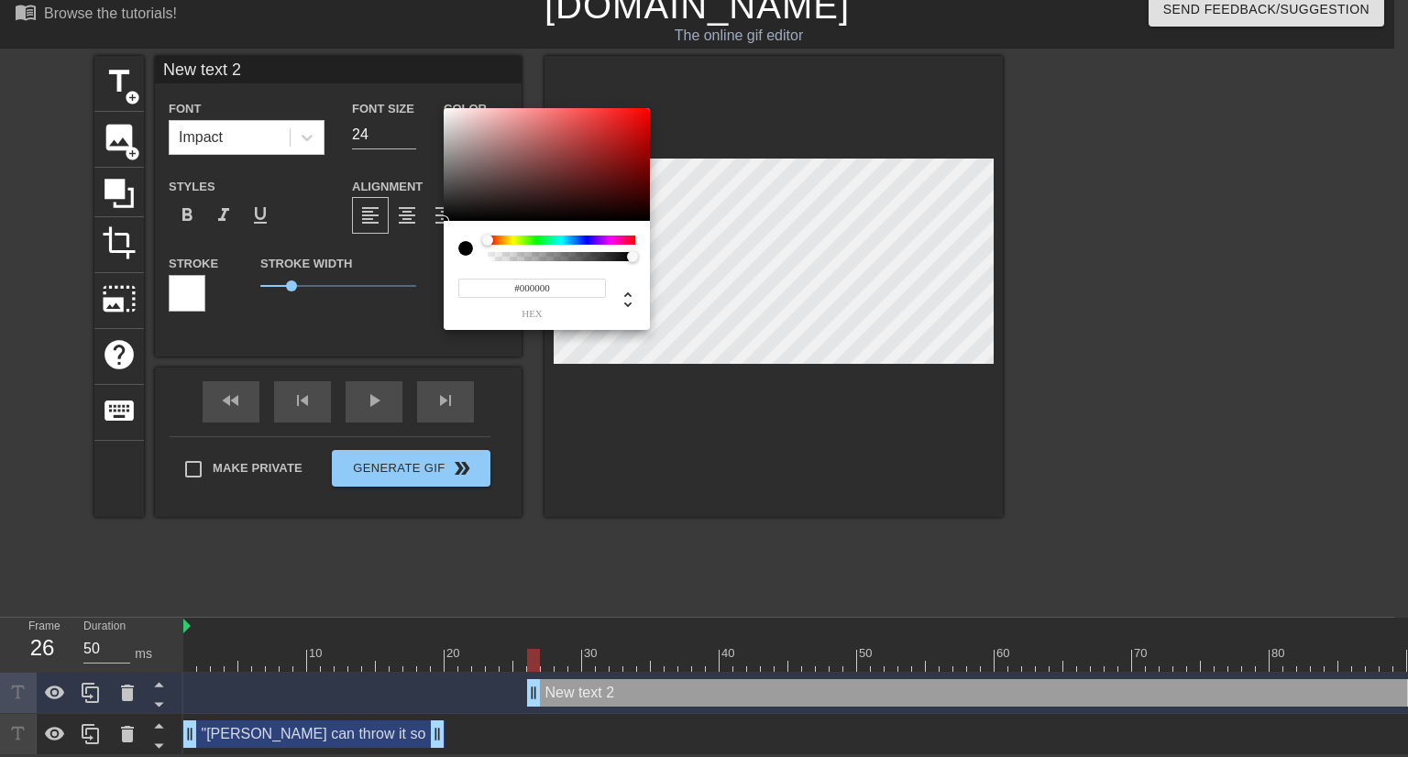
click at [543, 291] on input "#000000" at bounding box center [532, 288] width 148 height 19
paste input "24393"
type input "#024393"
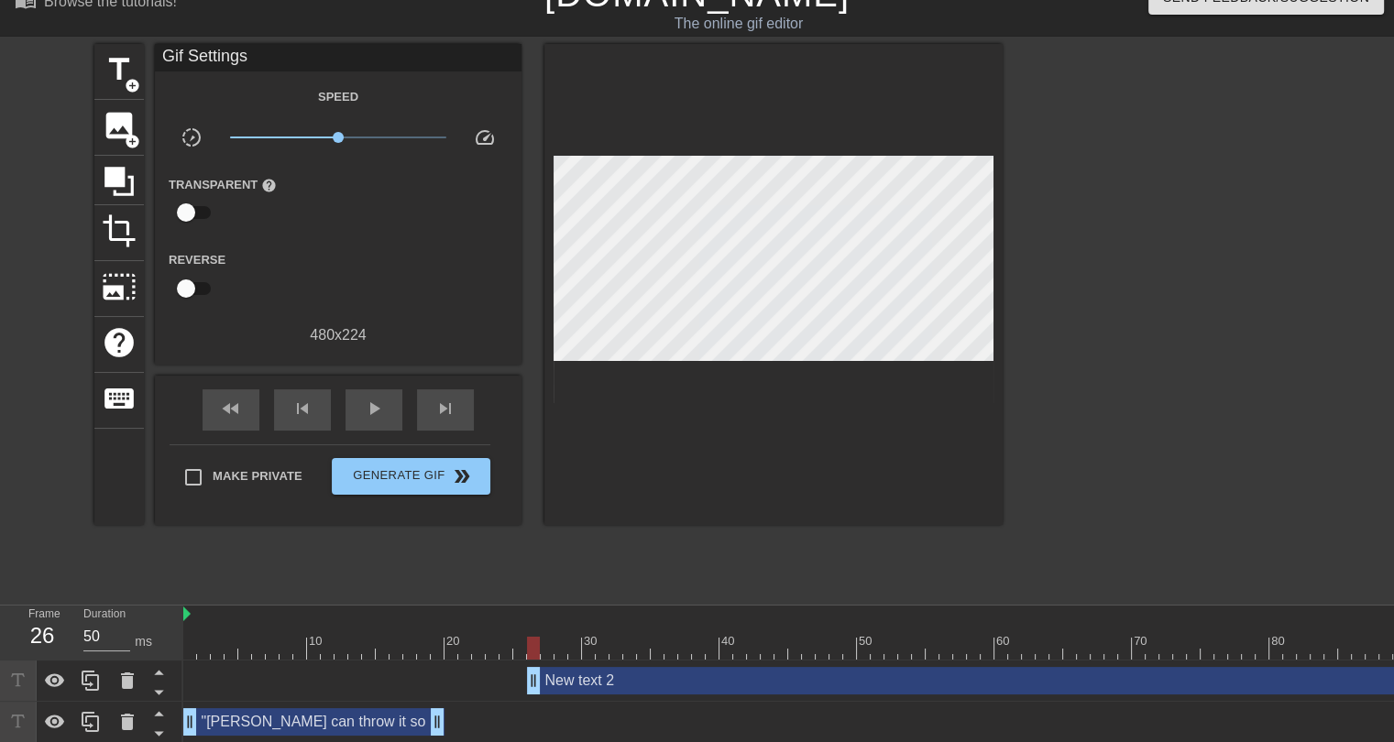
click at [631, 680] on div "New text 2 drag_handle drag_handle" at bounding box center [973, 680] width 893 height 27
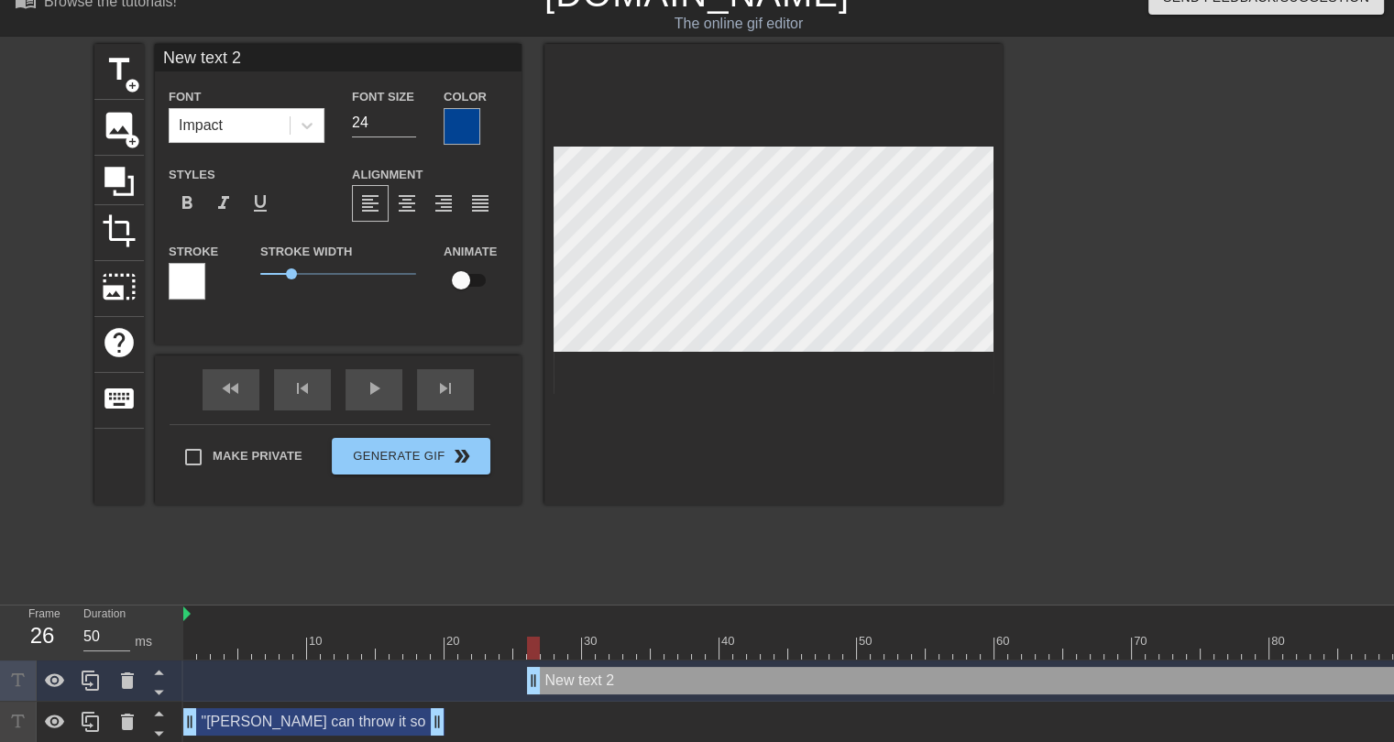
click at [225, 53] on input "New text 2" at bounding box center [338, 57] width 367 height 27
type input ""...so far""
click at [601, 578] on div "title add_circle image add_circle crop photo_size_select_large help keyboard ".…" at bounding box center [548, 319] width 908 height 550
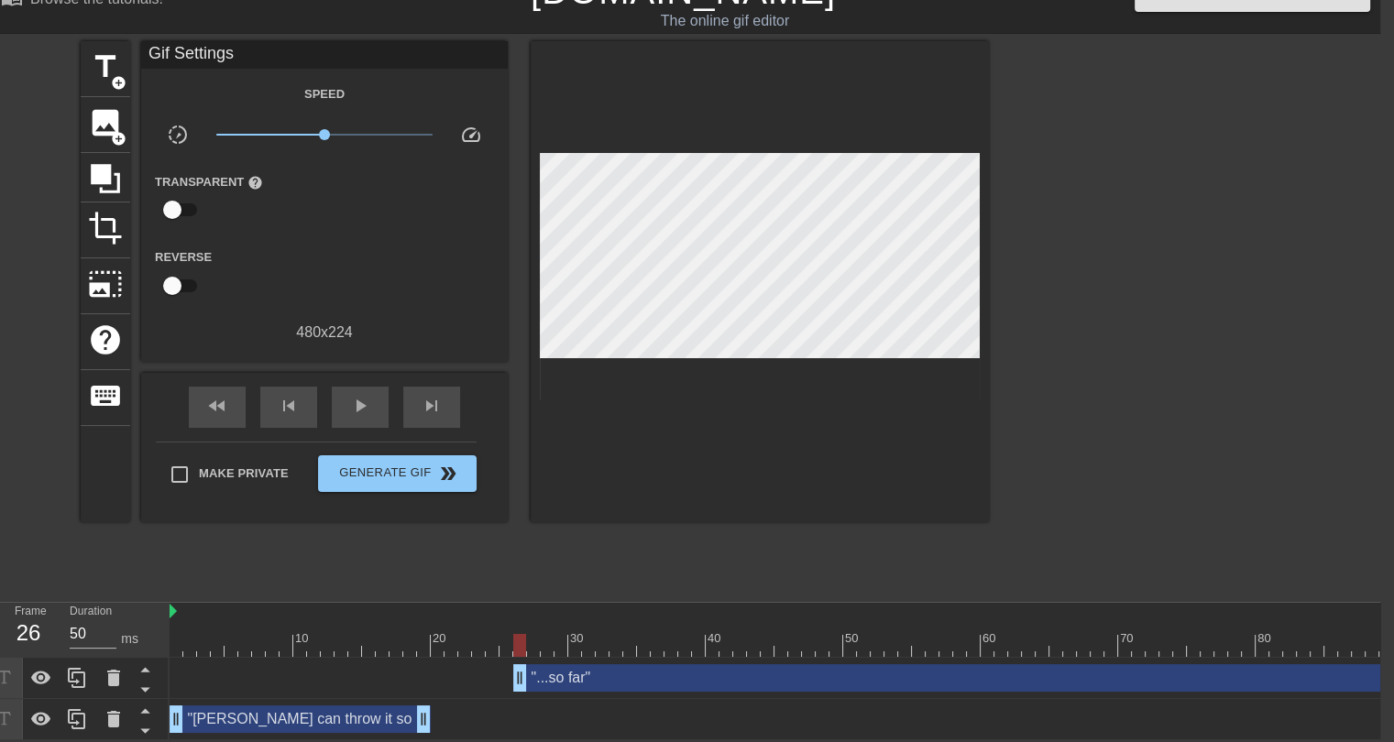
scroll to position [0, 17]
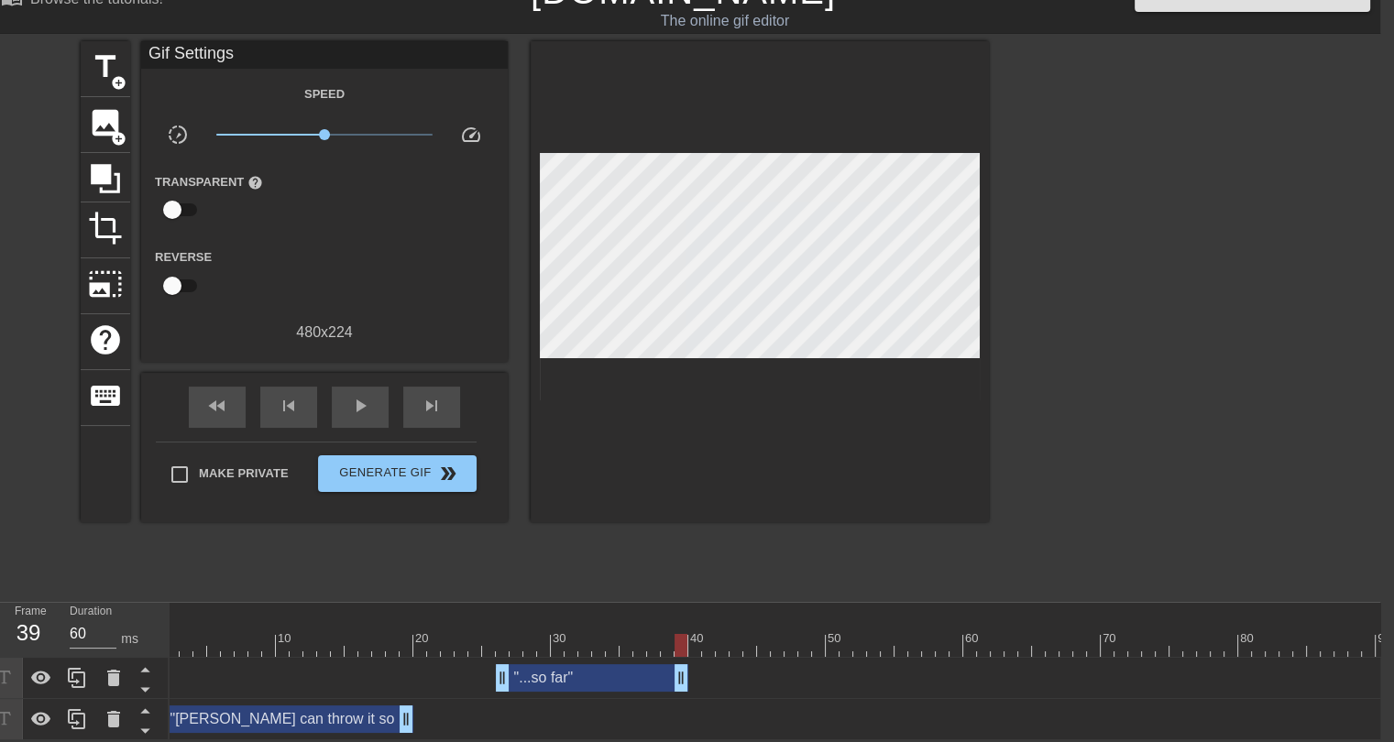
drag, startPoint x: 1382, startPoint y: 664, endPoint x: 678, endPoint y: 657, distance: 703.8
click at [576, 558] on div "title add_circle image add_circle crop photo_size_select_large help keyboard Gi…" at bounding box center [535, 316] width 908 height 550
click at [177, 634] on div at bounding box center [788, 645] width 1237 height 23
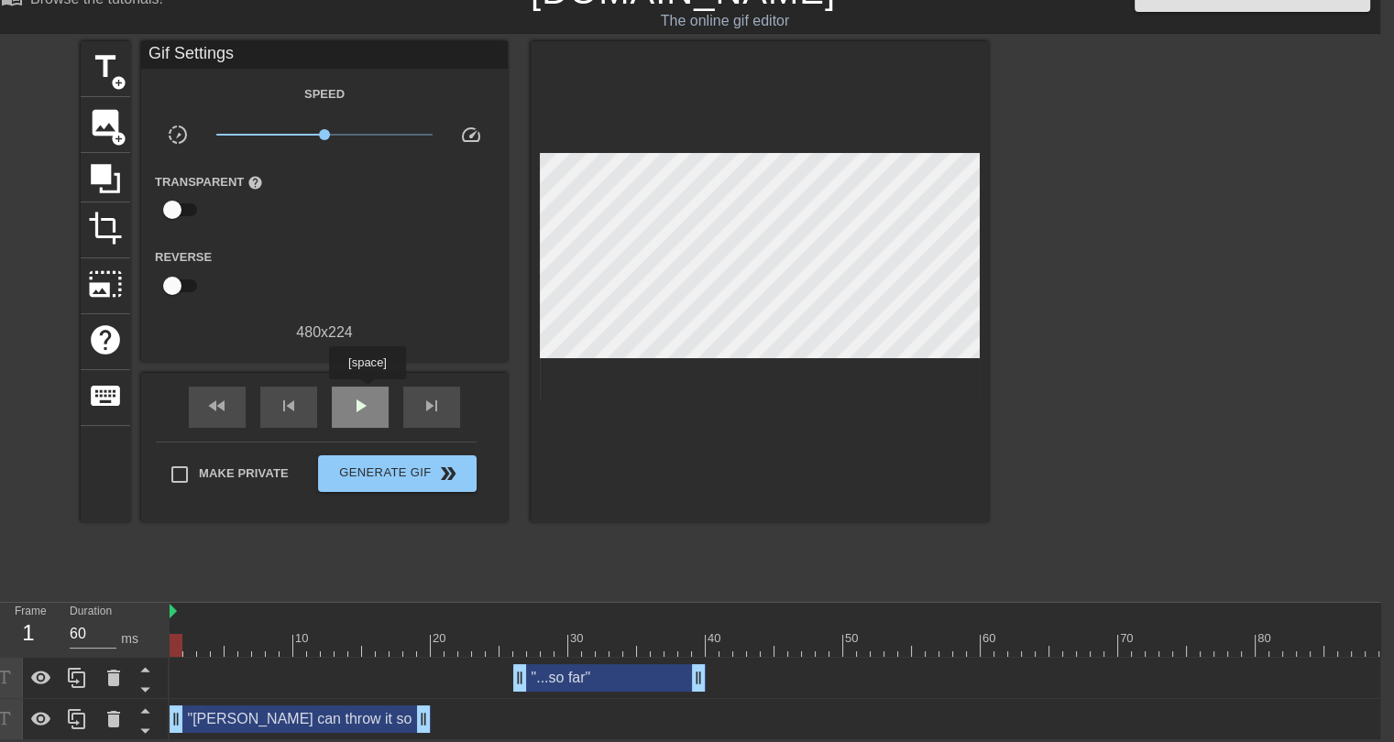
click at [367, 395] on span "play_arrow" at bounding box center [360, 406] width 22 height 22
drag, startPoint x: 425, startPoint y: 705, endPoint x: 492, endPoint y: 697, distance: 67.3
click at [180, 634] on div at bounding box center [788, 645] width 1237 height 23
click at [356, 407] on div "play_arrow" at bounding box center [360, 407] width 57 height 41
drag, startPoint x: 519, startPoint y: 671, endPoint x: 536, endPoint y: 668, distance: 17.6
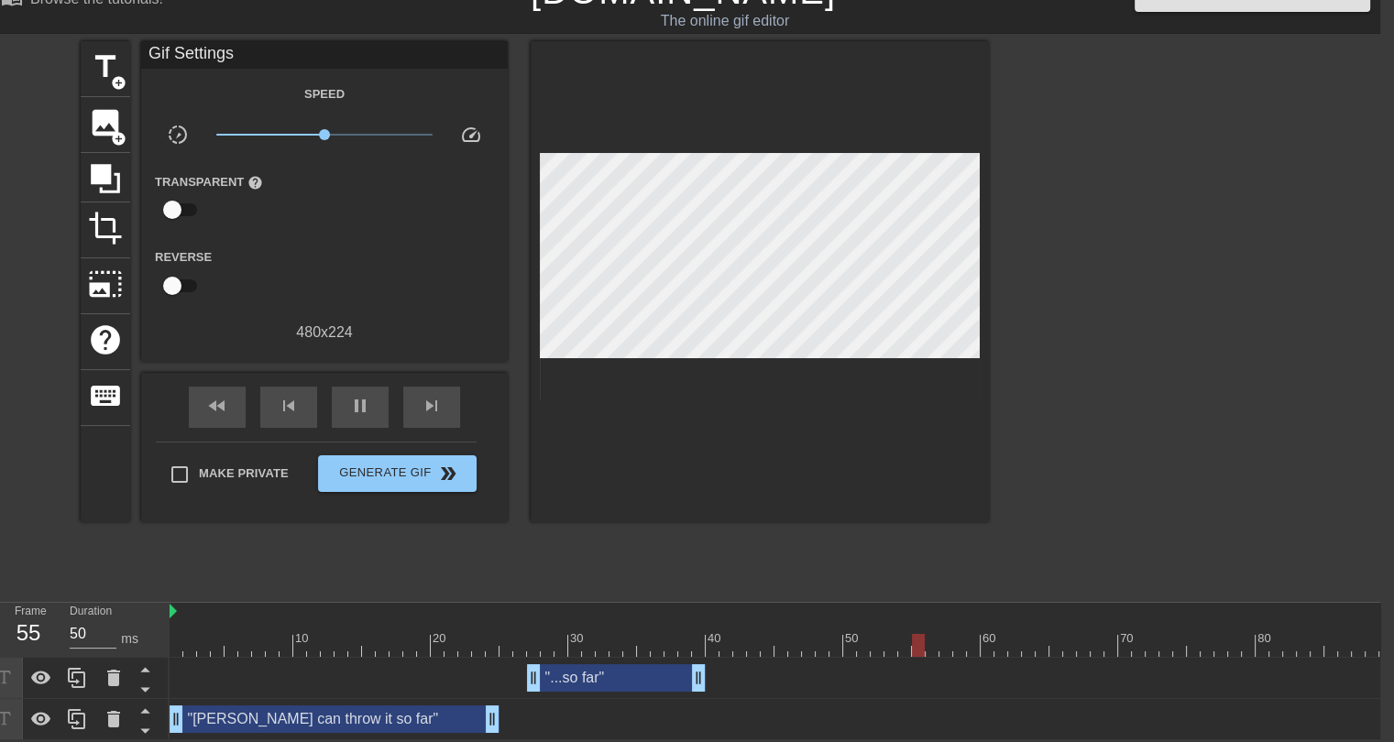
click at [504, 555] on div "title add_circle image add_circle crop photo_size_select_large help keyboard Gi…" at bounding box center [535, 316] width 908 height 550
drag, startPoint x: 492, startPoint y: 705, endPoint x: 698, endPoint y: 710, distance: 206.3
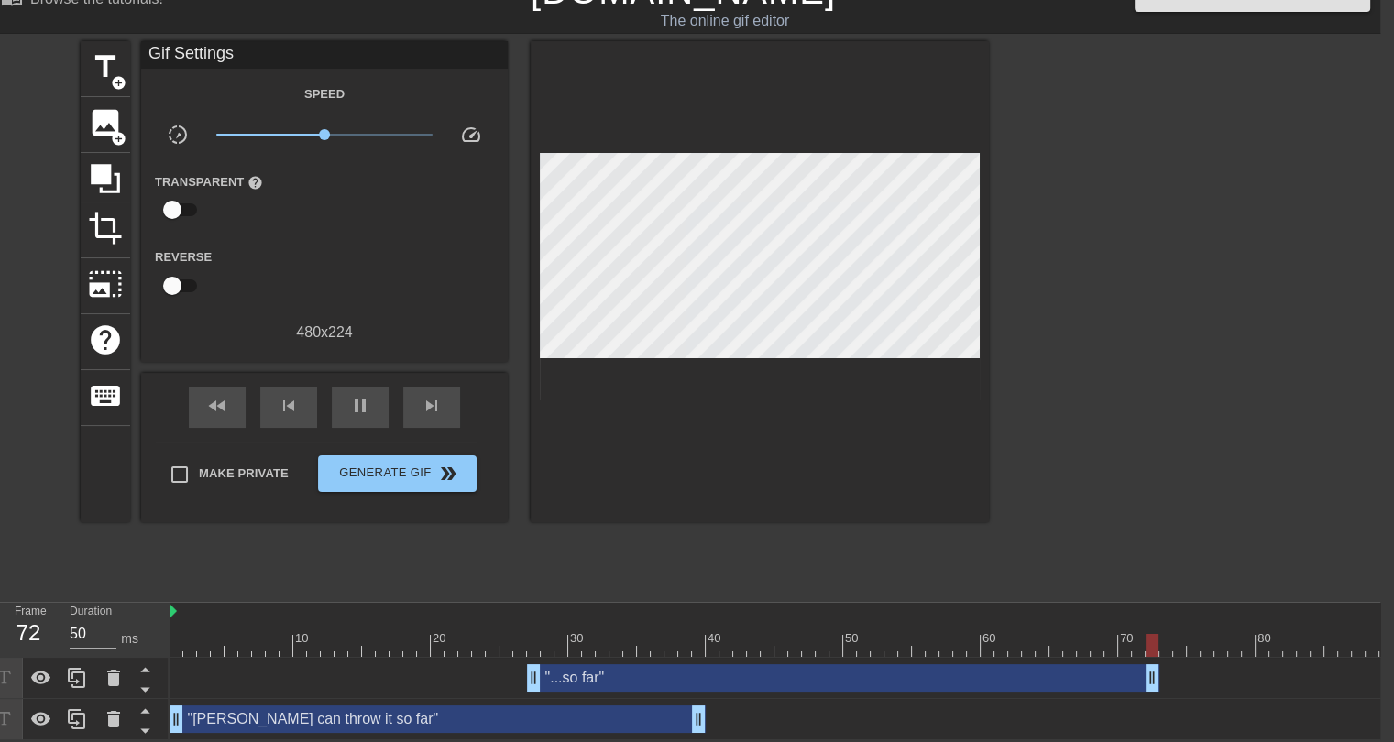
drag, startPoint x: 698, startPoint y: 673, endPoint x: 1157, endPoint y: 658, distance: 458.4
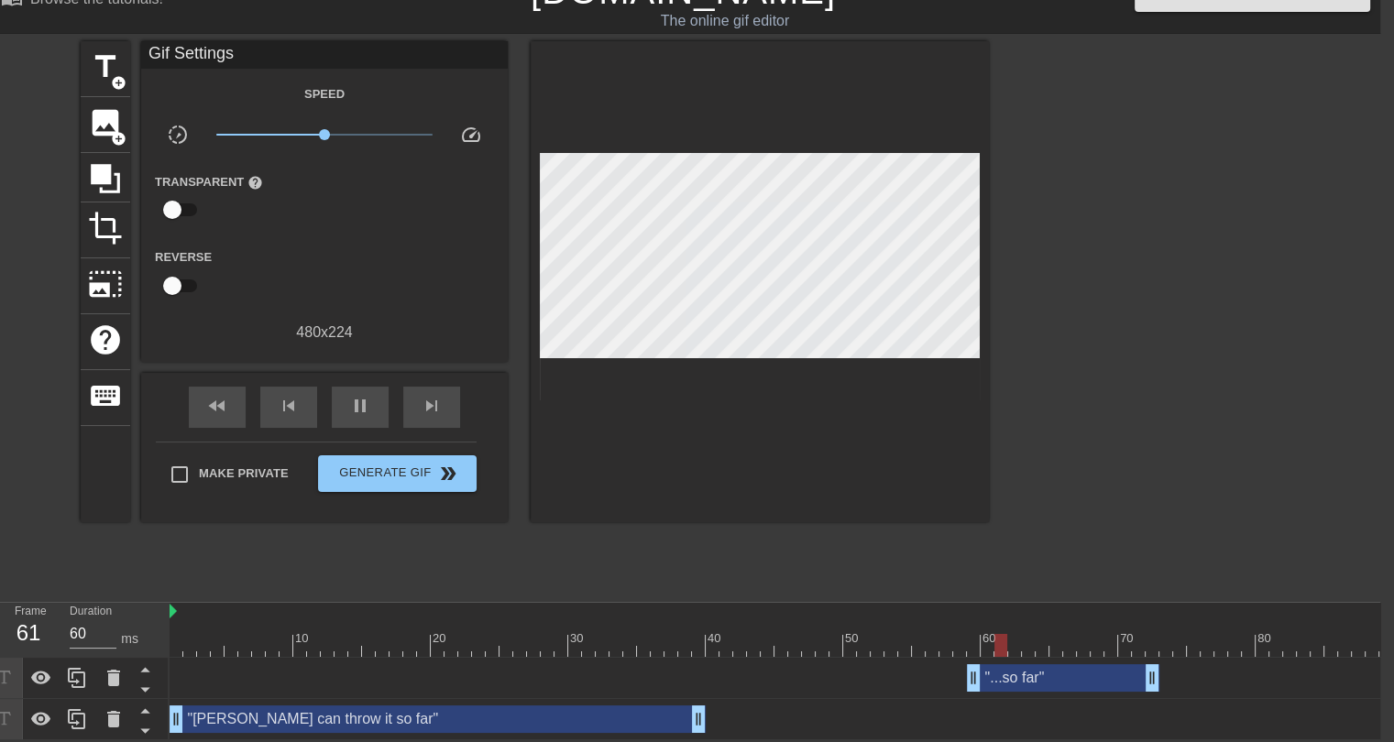
drag, startPoint x: 531, startPoint y: 667, endPoint x: 977, endPoint y: 664, distance: 446.3
drag, startPoint x: 971, startPoint y: 664, endPoint x: 938, endPoint y: 664, distance: 33.0
drag, startPoint x: 1149, startPoint y: 664, endPoint x: 1124, endPoint y: 667, distance: 24.9
drag, startPoint x: 945, startPoint y: 671, endPoint x: 928, endPoint y: 670, distance: 16.5
click at [177, 634] on div at bounding box center [788, 645] width 1237 height 23
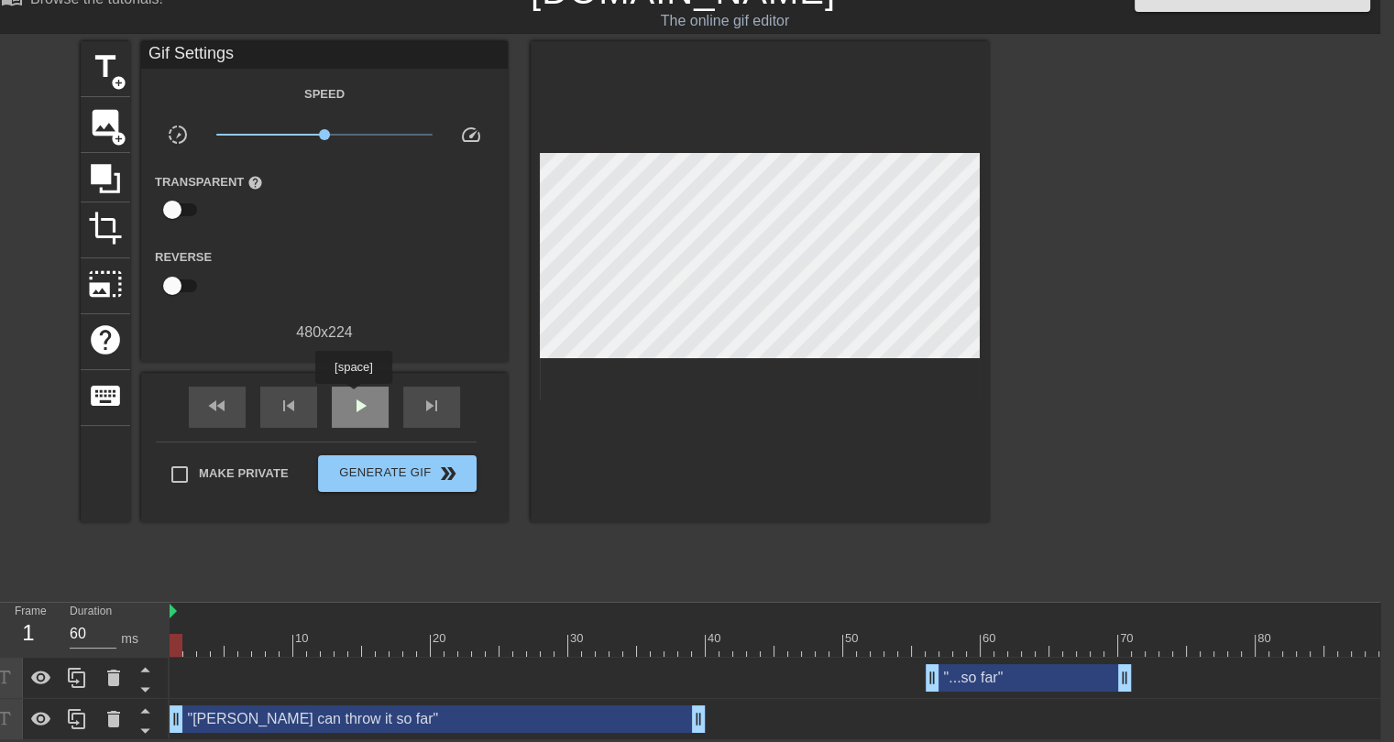
click at [353, 397] on span "play_arrow" at bounding box center [360, 406] width 22 height 22
drag, startPoint x: 931, startPoint y: 666, endPoint x: 977, endPoint y: 668, distance: 45.9
drag, startPoint x: 1126, startPoint y: 672, endPoint x: 1156, endPoint y: 672, distance: 29.3
click at [613, 638] on div at bounding box center [788, 645] width 1237 height 23
click at [377, 395] on div "play_arrow" at bounding box center [360, 407] width 57 height 41
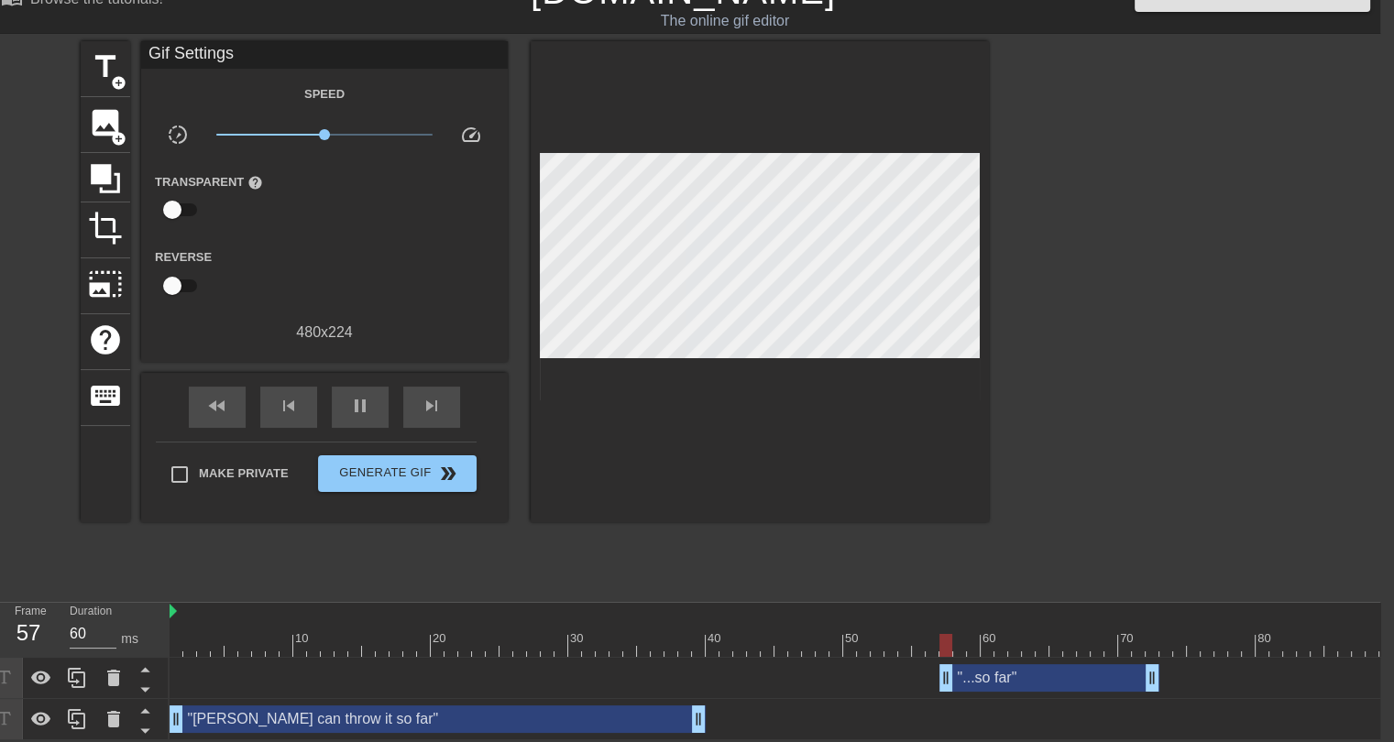
drag, startPoint x: 975, startPoint y: 663, endPoint x: 946, endPoint y: 666, distance: 29.5
click at [740, 639] on div at bounding box center [788, 645] width 1237 height 23
click at [354, 400] on span "play_arrow" at bounding box center [360, 406] width 22 height 22
drag, startPoint x: 946, startPoint y: 663, endPoint x: 992, endPoint y: 663, distance: 46.7
drag, startPoint x: 986, startPoint y: 670, endPoint x: 910, endPoint y: 663, distance: 76.3
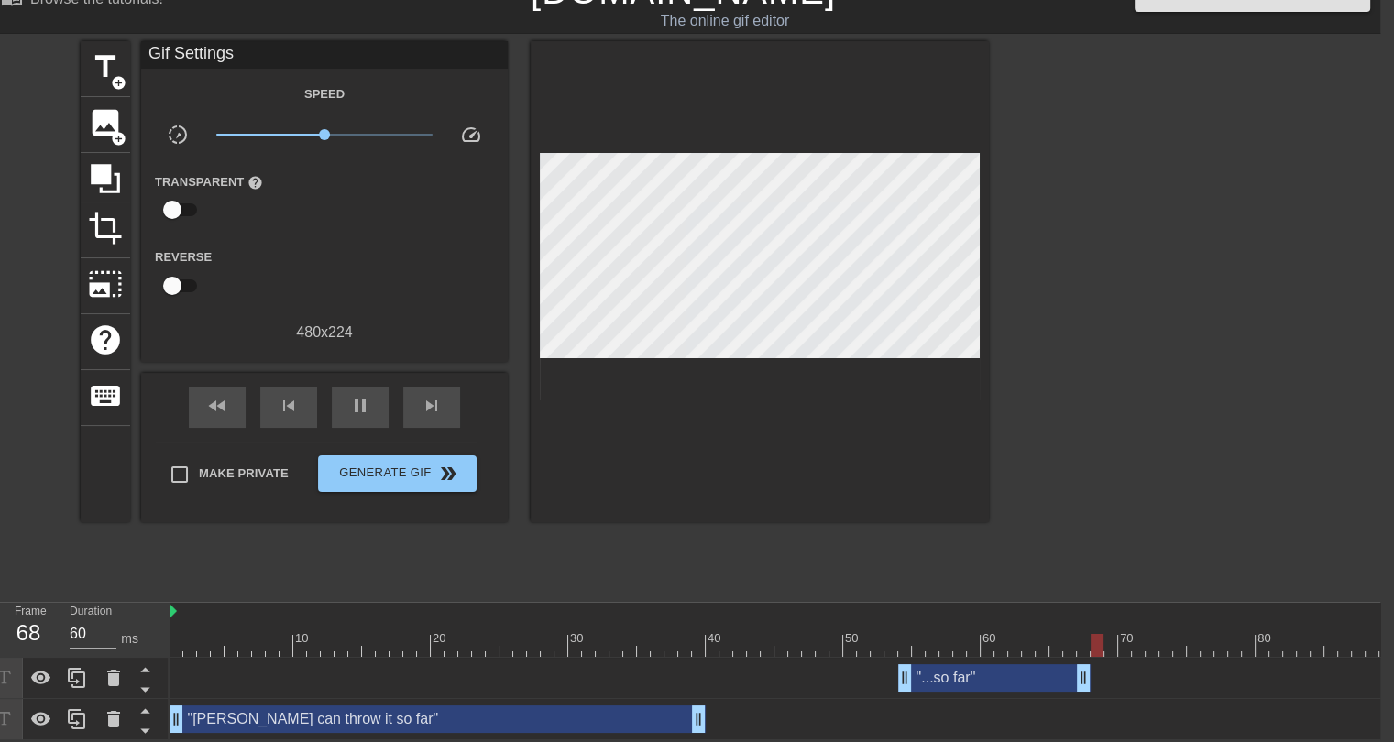
drag, startPoint x: 1151, startPoint y: 672, endPoint x: 968, endPoint y: 660, distance: 183.7
click at [309, 639] on div at bounding box center [788, 645] width 1237 height 23
click at [367, 400] on span "play_arrow" at bounding box center [360, 406] width 22 height 22
drag, startPoint x: 907, startPoint y: 675, endPoint x: 972, endPoint y: 674, distance: 65.1
drag, startPoint x: 1081, startPoint y: 671, endPoint x: 1111, endPoint y: 670, distance: 29.3
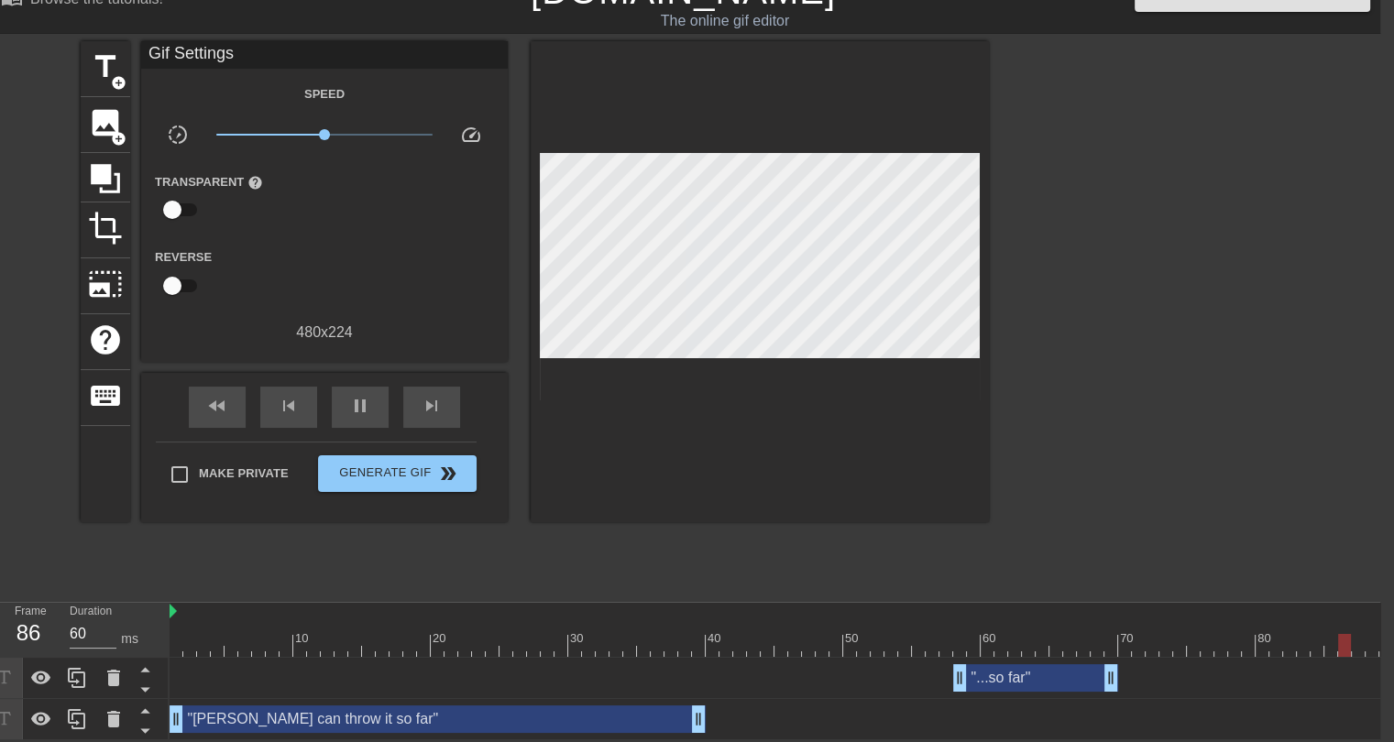
click at [700, 634] on div at bounding box center [788, 645] width 1237 height 23
click at [369, 397] on span "play_arrow" at bounding box center [360, 406] width 22 height 22
drag, startPoint x: 958, startPoint y: 677, endPoint x: 1010, endPoint y: 674, distance: 52.3
drag, startPoint x: 1112, startPoint y: 669, endPoint x: 1159, endPoint y: 657, distance: 49.1
click at [1159, 664] on div ""...so far" drag_handle drag_handle" at bounding box center [788, 677] width 1237 height 27
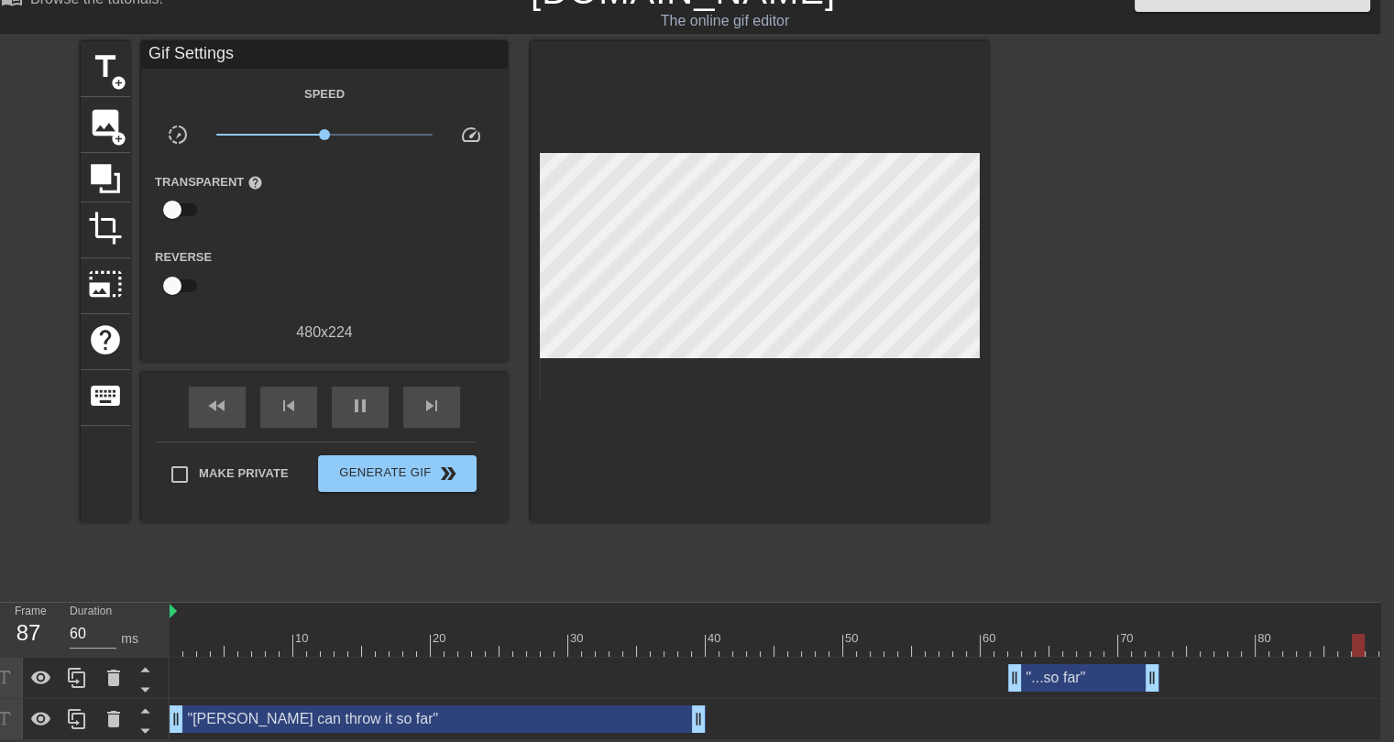
click at [760, 634] on div at bounding box center [788, 645] width 1237 height 23
click at [378, 393] on div "play_arrow" at bounding box center [360, 407] width 57 height 41
drag, startPoint x: 1015, startPoint y: 668, endPoint x: 1106, endPoint y: 665, distance: 90.8
drag, startPoint x: 1151, startPoint y: 668, endPoint x: 1163, endPoint y: 670, distance: 12.1
drag, startPoint x: 1026, startPoint y: 668, endPoint x: 1037, endPoint y: 671, distance: 11.3
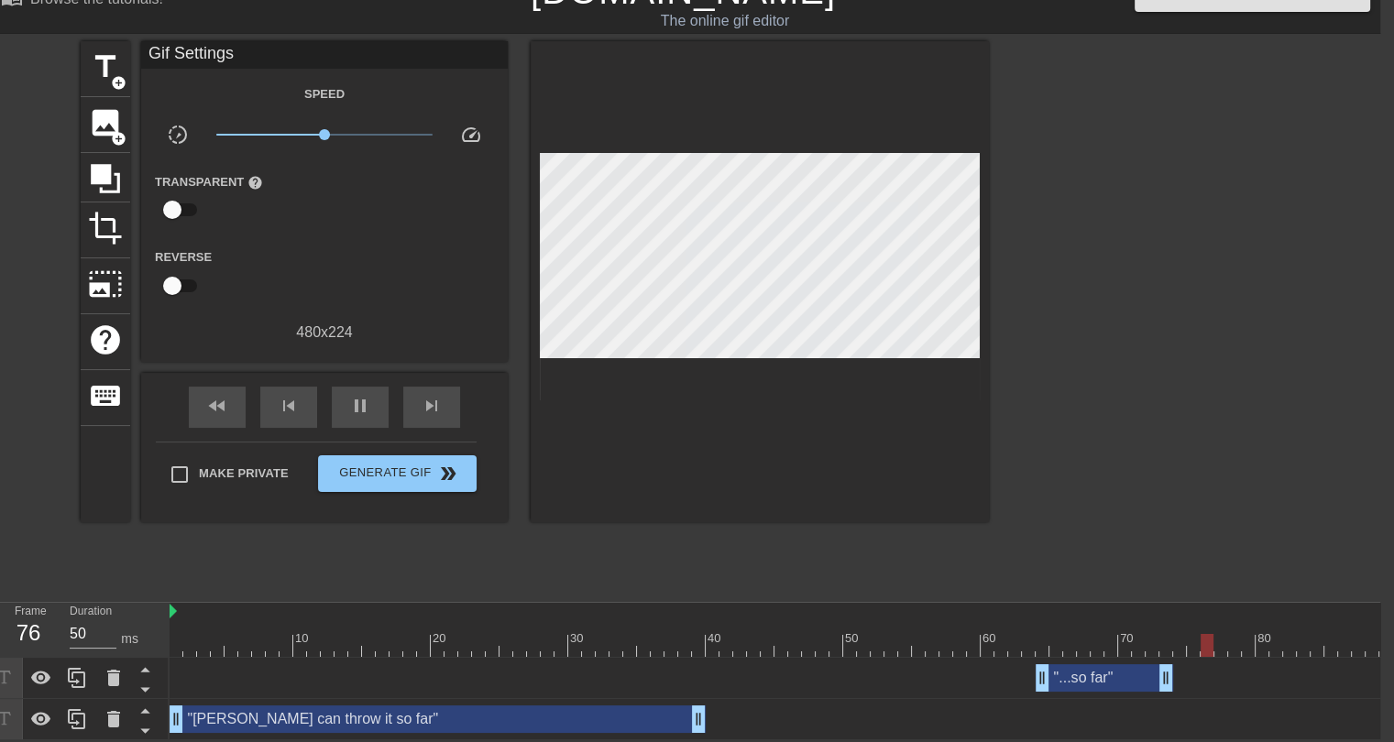
click at [865, 637] on div at bounding box center [788, 645] width 1237 height 23
click at [374, 392] on div "play_arrow" at bounding box center [360, 407] width 57 height 41
type input "50"
click at [354, 401] on span "pause" at bounding box center [360, 406] width 22 height 22
click at [106, 58] on span "title" at bounding box center [105, 66] width 35 height 35
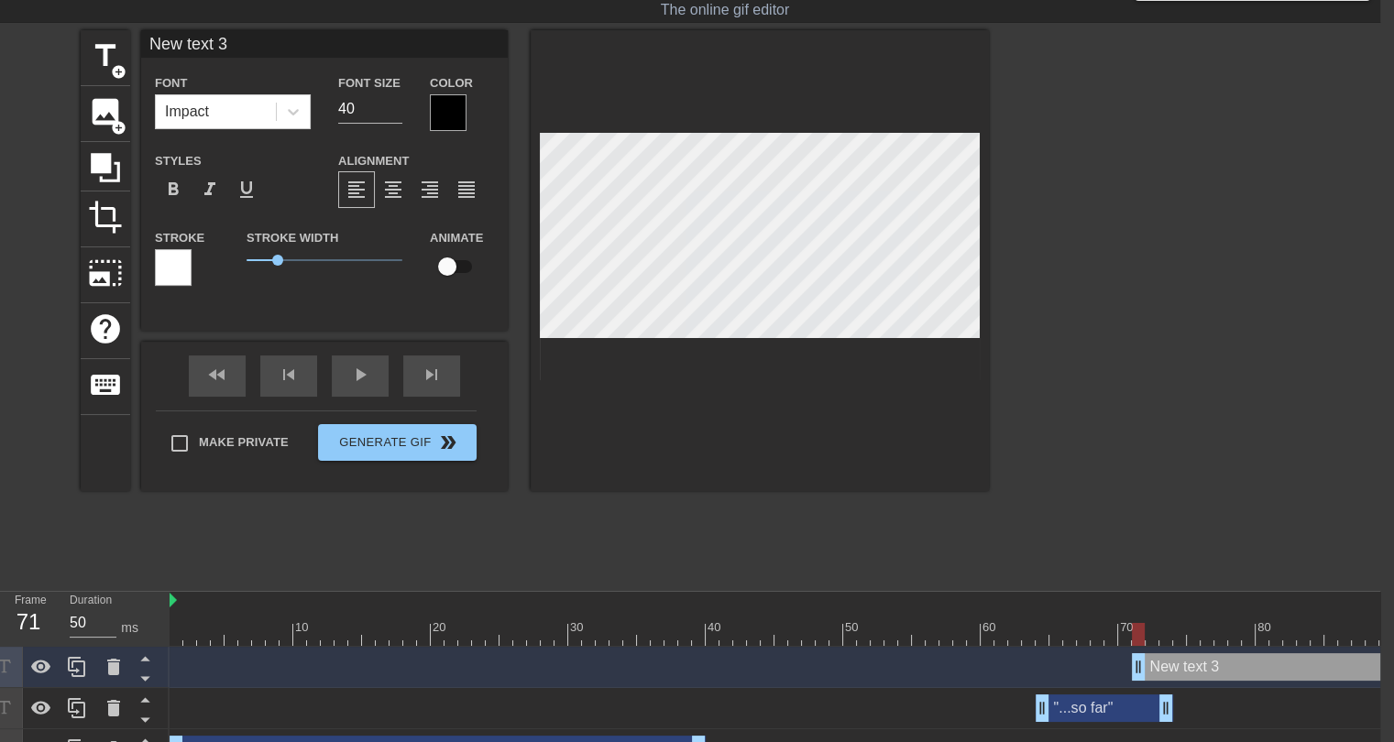
click at [213, 38] on input "New text 3" at bounding box center [324, 43] width 367 height 27
type input "(not at all trading [GEOGRAPHIC_DATA][PERSON_NAME])"
click at [435, 107] on div at bounding box center [448, 112] width 37 height 37
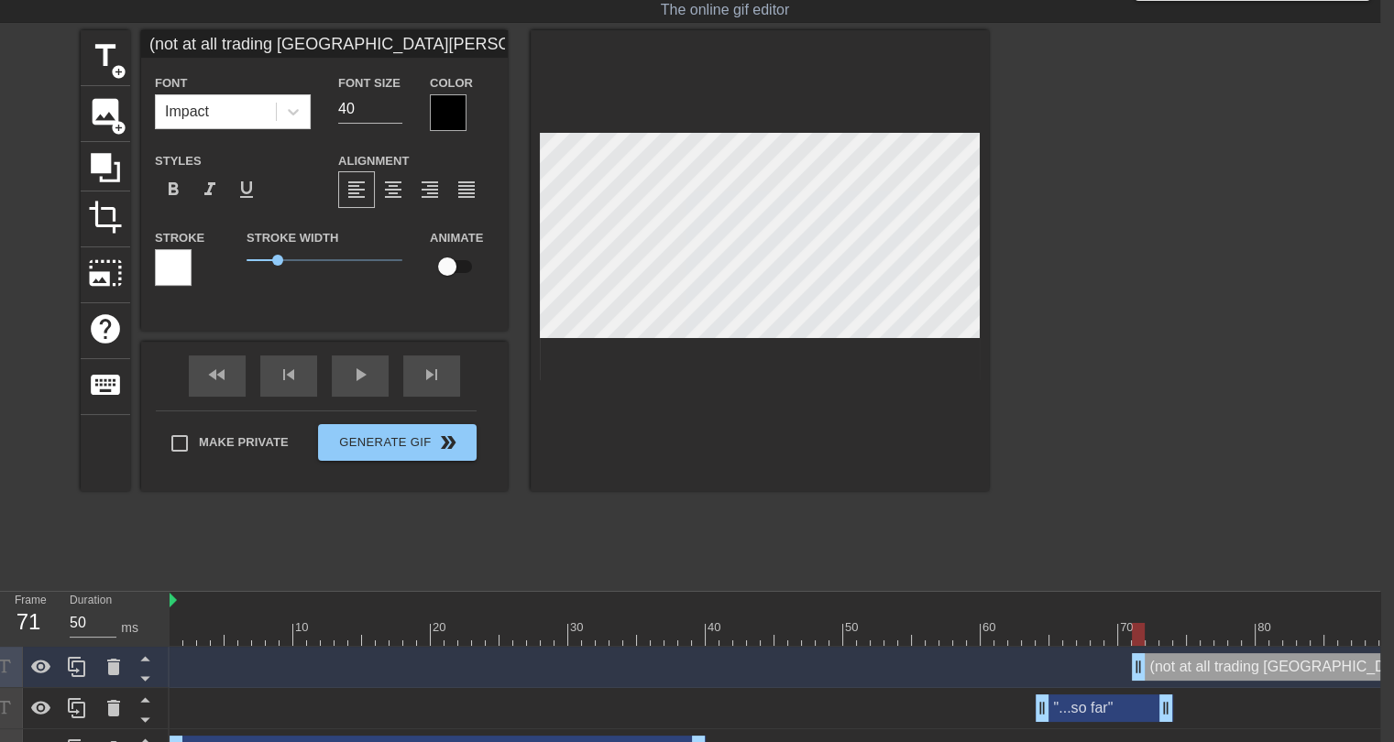
scroll to position [42, 0]
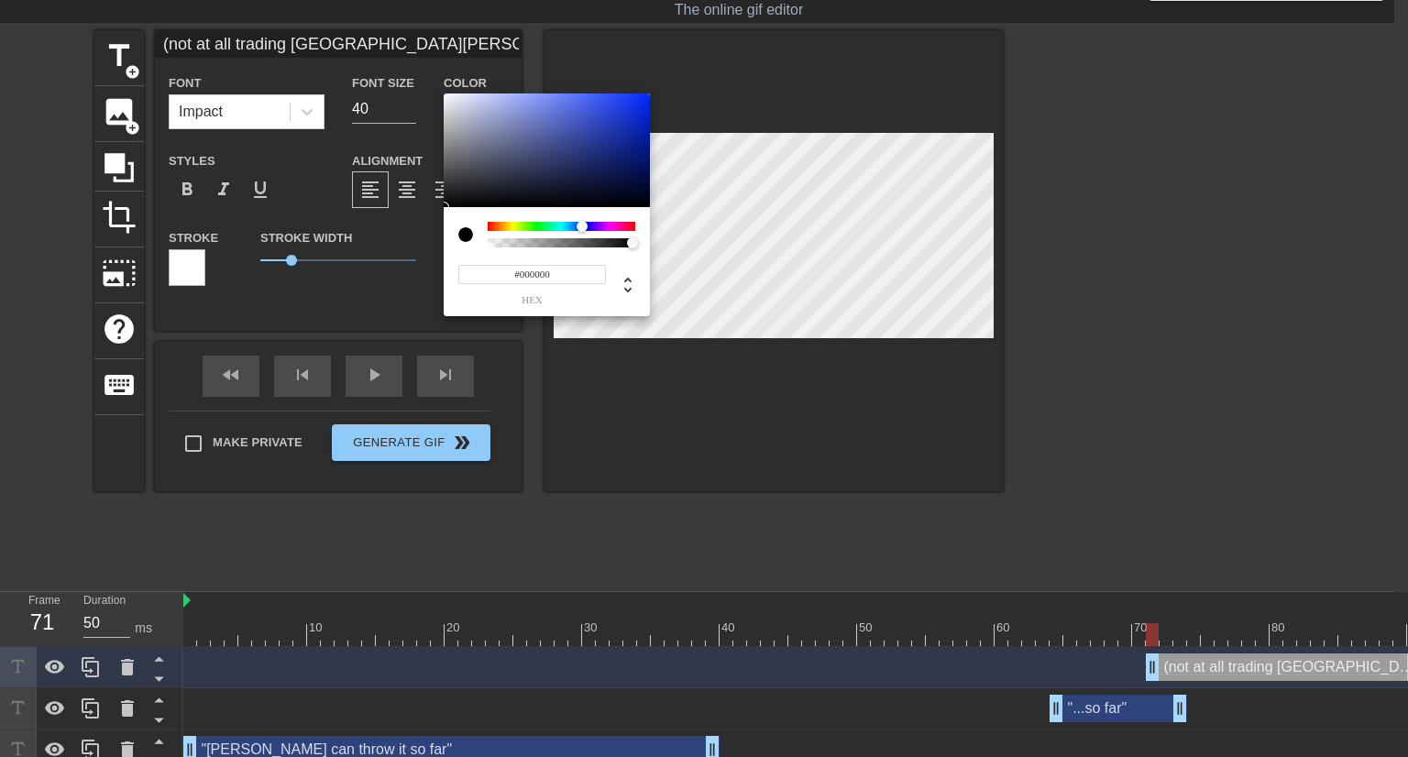
click at [582, 226] on div at bounding box center [562, 226] width 148 height 9
type input "#0020D3"
drag, startPoint x: 630, startPoint y: 130, endPoint x: 653, endPoint y: 114, distance: 28.2
click at [653, 114] on div "#0020D3 hex" at bounding box center [704, 378] width 1408 height 757
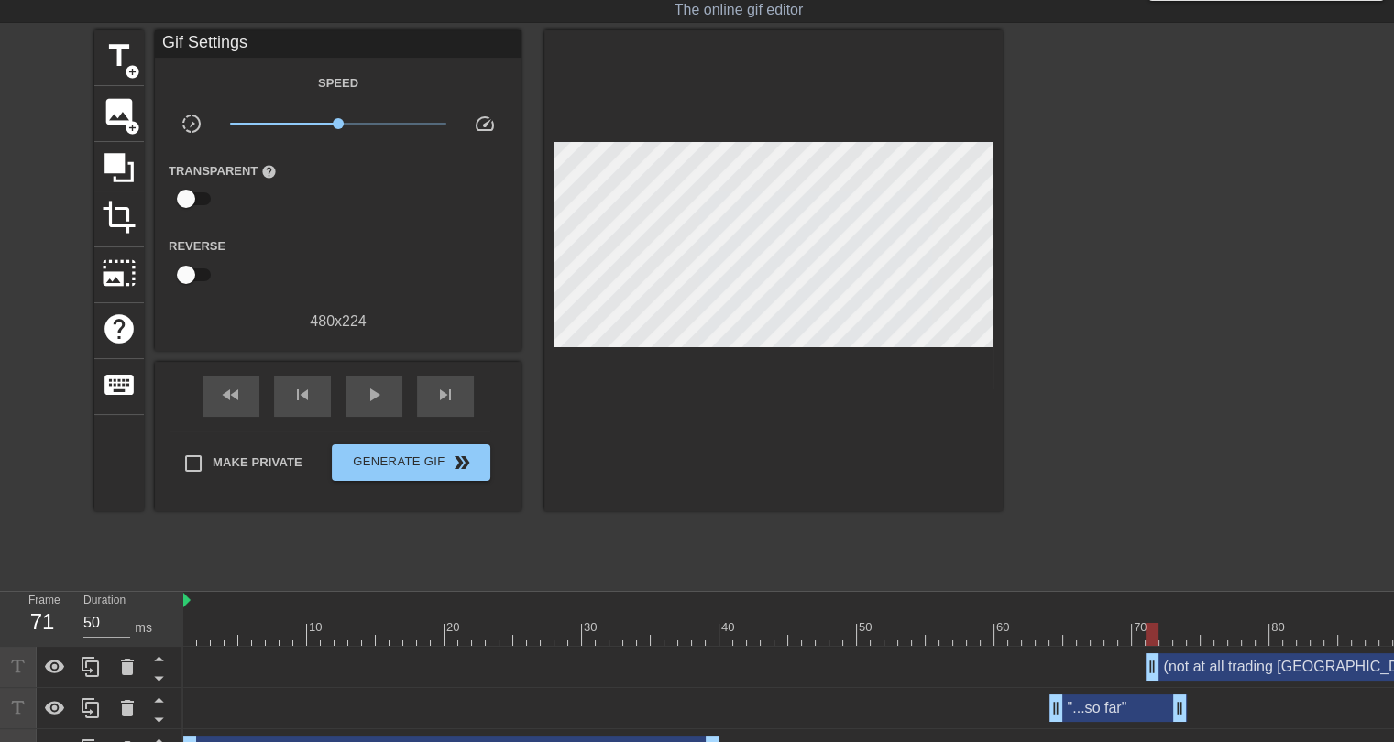
click at [1189, 671] on div "(not at all trading Puka [PERSON_NAME]) drag_handle drag_handle" at bounding box center [1283, 666] width 275 height 27
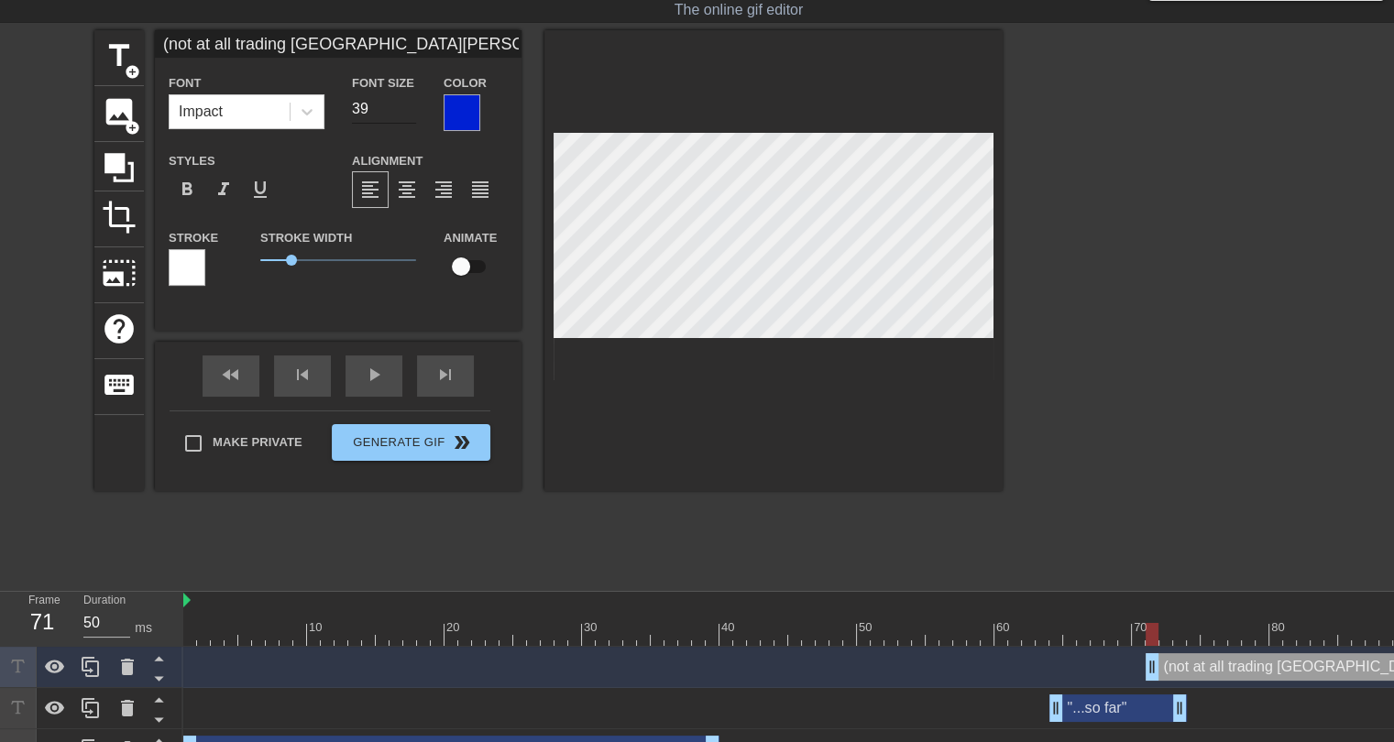
click at [411, 115] on input "39" at bounding box center [384, 108] width 64 height 29
click at [411, 115] on input "38" at bounding box center [384, 108] width 64 height 29
click at [411, 115] on input "37" at bounding box center [384, 108] width 64 height 29
click at [411, 115] on input "36" at bounding box center [384, 108] width 64 height 29
click at [411, 115] on input "35" at bounding box center [384, 108] width 64 height 29
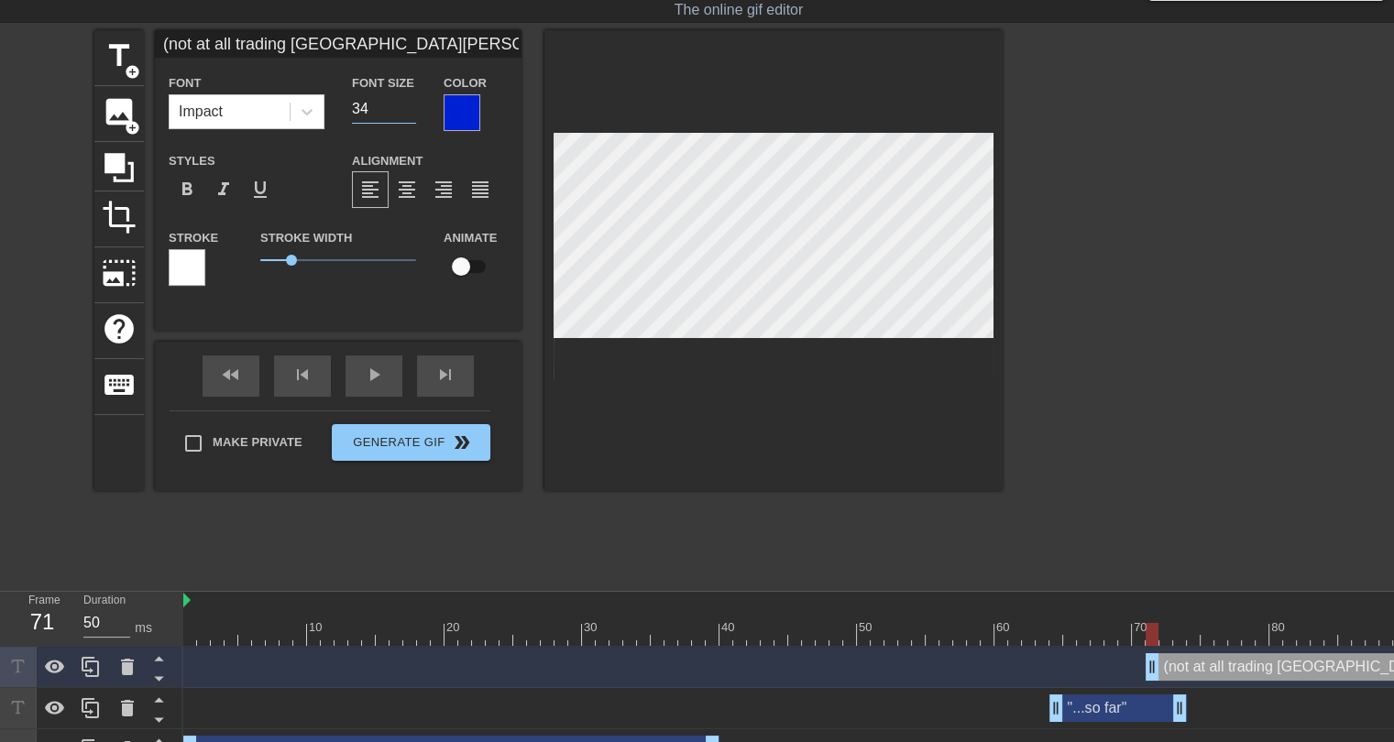
click at [411, 115] on input "34" at bounding box center [384, 108] width 64 height 29
click at [411, 115] on input "33" at bounding box center [384, 108] width 64 height 29
click at [411, 115] on input "32" at bounding box center [384, 108] width 64 height 29
click at [411, 115] on input "31" at bounding box center [384, 108] width 64 height 29
click at [411, 115] on input "30" at bounding box center [384, 108] width 64 height 29
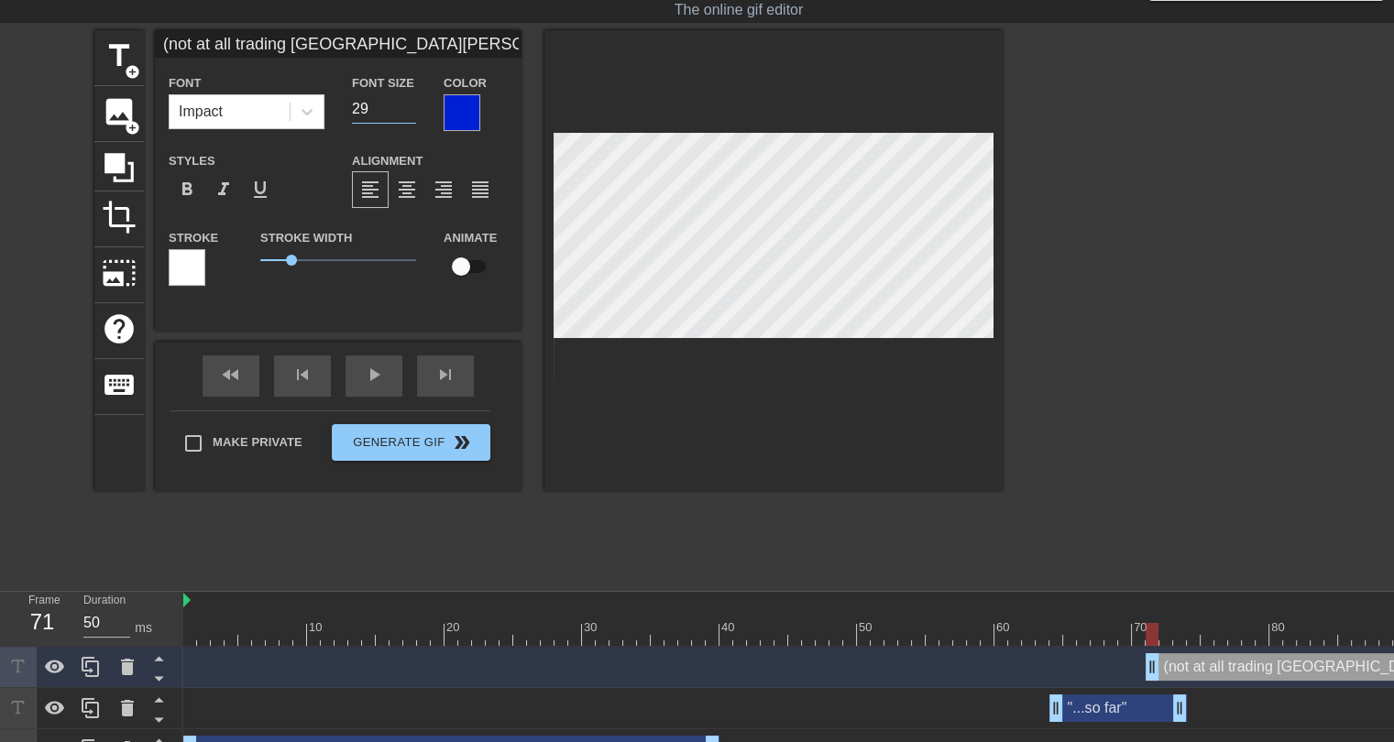
click at [411, 115] on input "29" at bounding box center [384, 108] width 64 height 29
type input "28"
click at [411, 115] on input "28" at bounding box center [384, 108] width 64 height 29
click at [227, 188] on span "format_italic" at bounding box center [224, 190] width 22 height 22
click at [182, 272] on div at bounding box center [187, 267] width 37 height 37
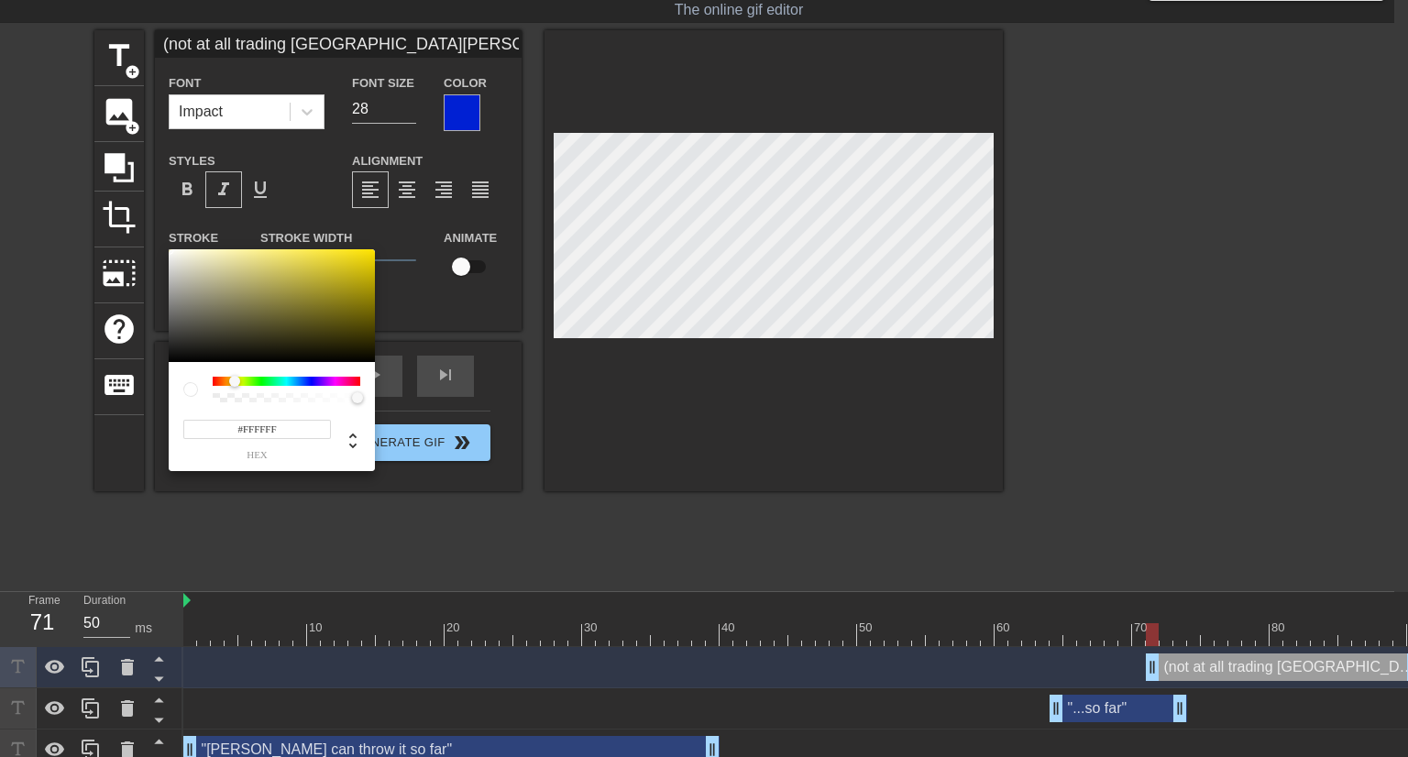
click at [235, 382] on div at bounding box center [287, 381] width 148 height 9
type input "#FFE301"
drag, startPoint x: 337, startPoint y: 266, endPoint x: 374, endPoint y: 247, distance: 41.4
click at [374, 247] on div "#FFE301 hex" at bounding box center [704, 378] width 1408 height 757
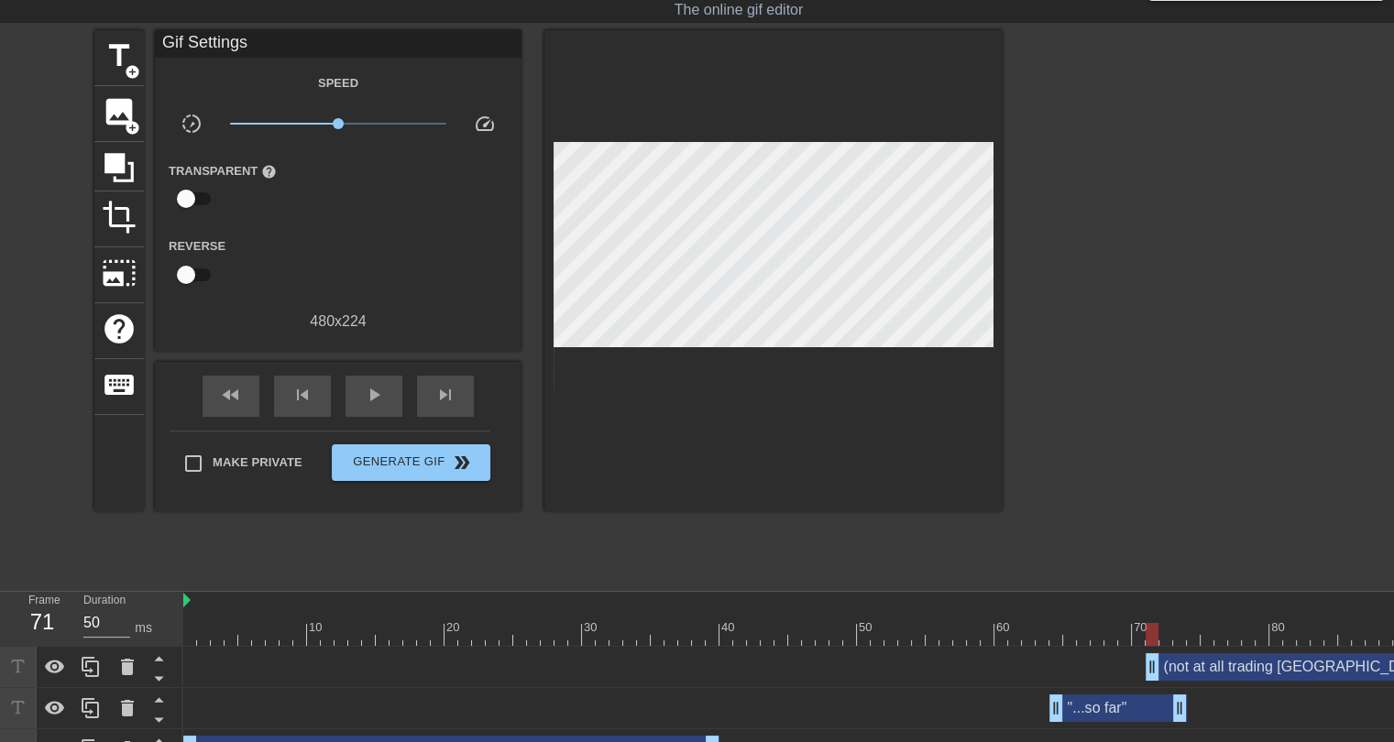
click at [1189, 664] on div "(not at all trading Puka [PERSON_NAME]) drag_handle drag_handle" at bounding box center [1283, 666] width 275 height 27
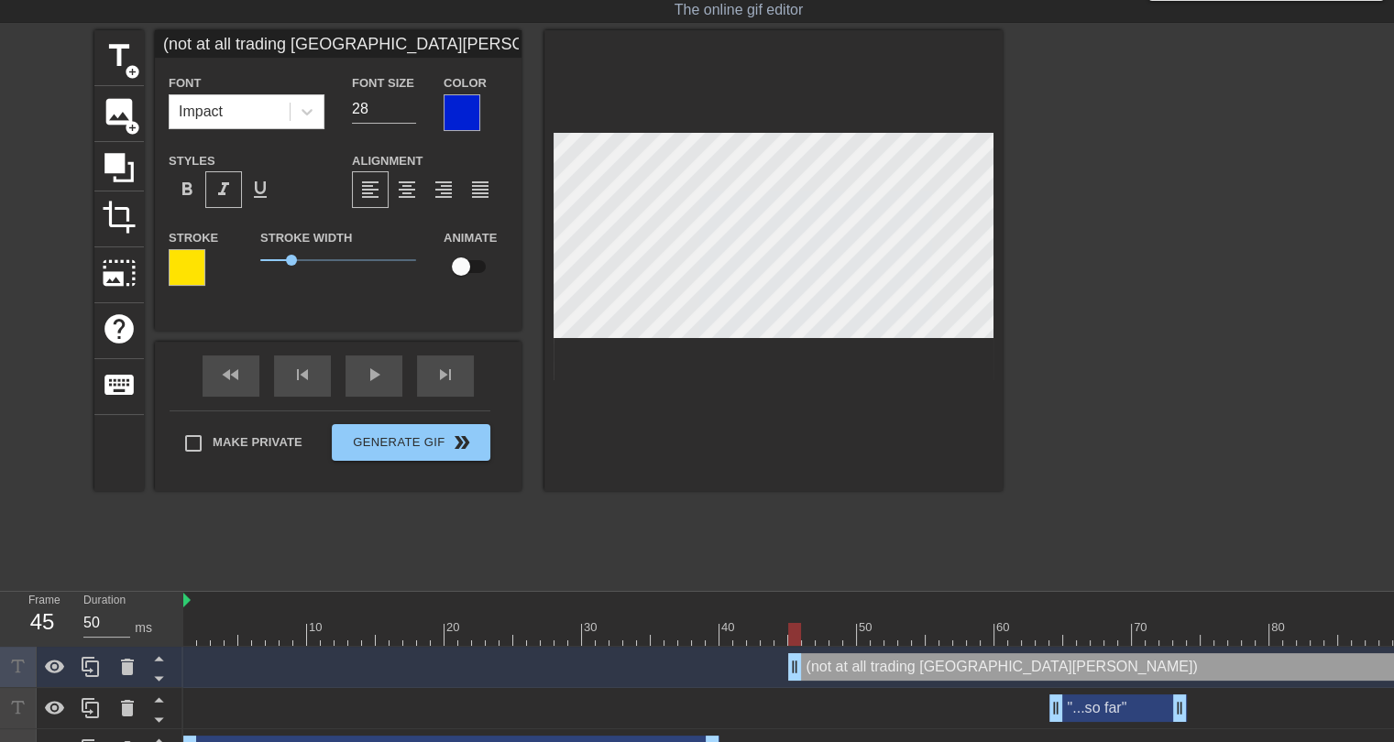
type input "60"
drag, startPoint x: 1148, startPoint y: 673, endPoint x: 799, endPoint y: 657, distance: 349.5
click at [799, 657] on div "(not at all trading Puka [PERSON_NAME]) drag_handle drag_handle" at bounding box center [801, 666] width 1237 height 27
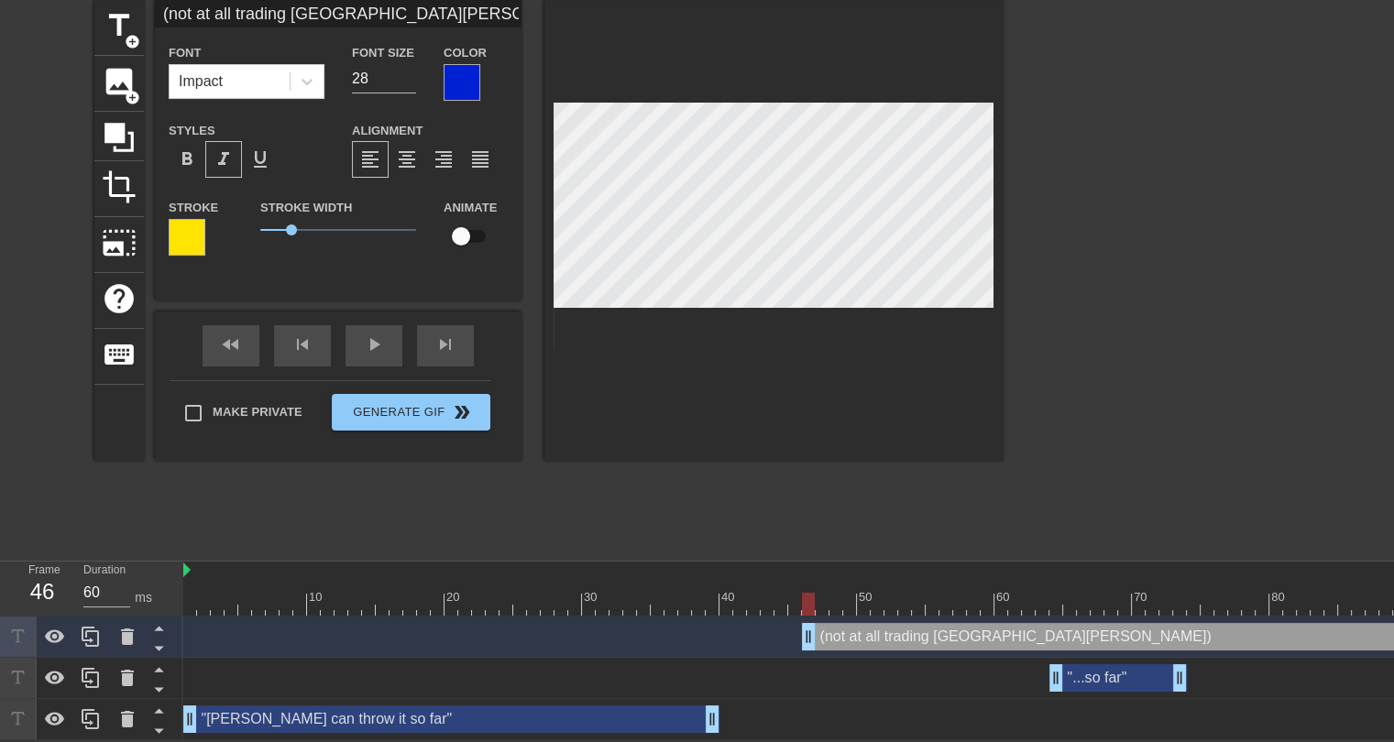
scroll to position [84, 0]
click at [407, 71] on input "27" at bounding box center [384, 78] width 64 height 29
click at [407, 71] on input "26" at bounding box center [384, 78] width 64 height 29
click at [407, 71] on input "25" at bounding box center [384, 78] width 64 height 29
type input "24"
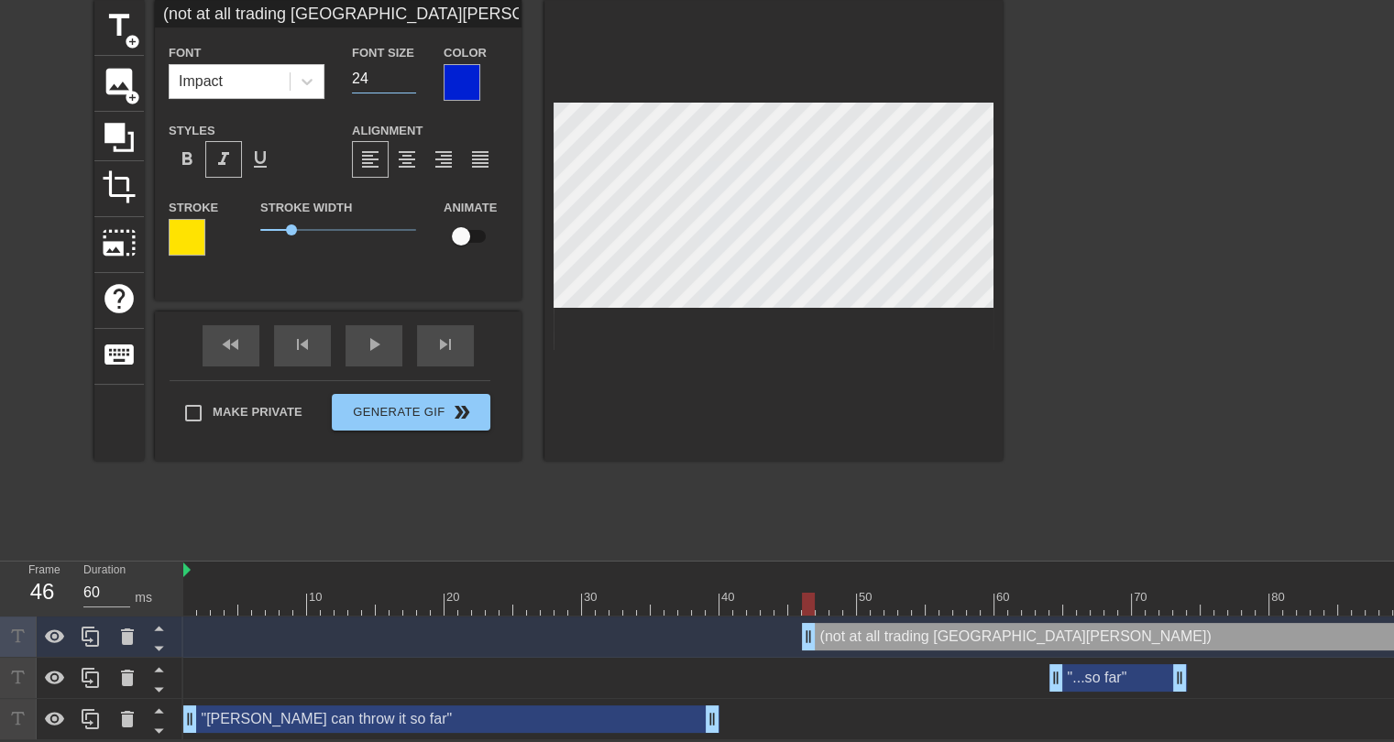
click at [407, 71] on input "24" at bounding box center [384, 78] width 64 height 29
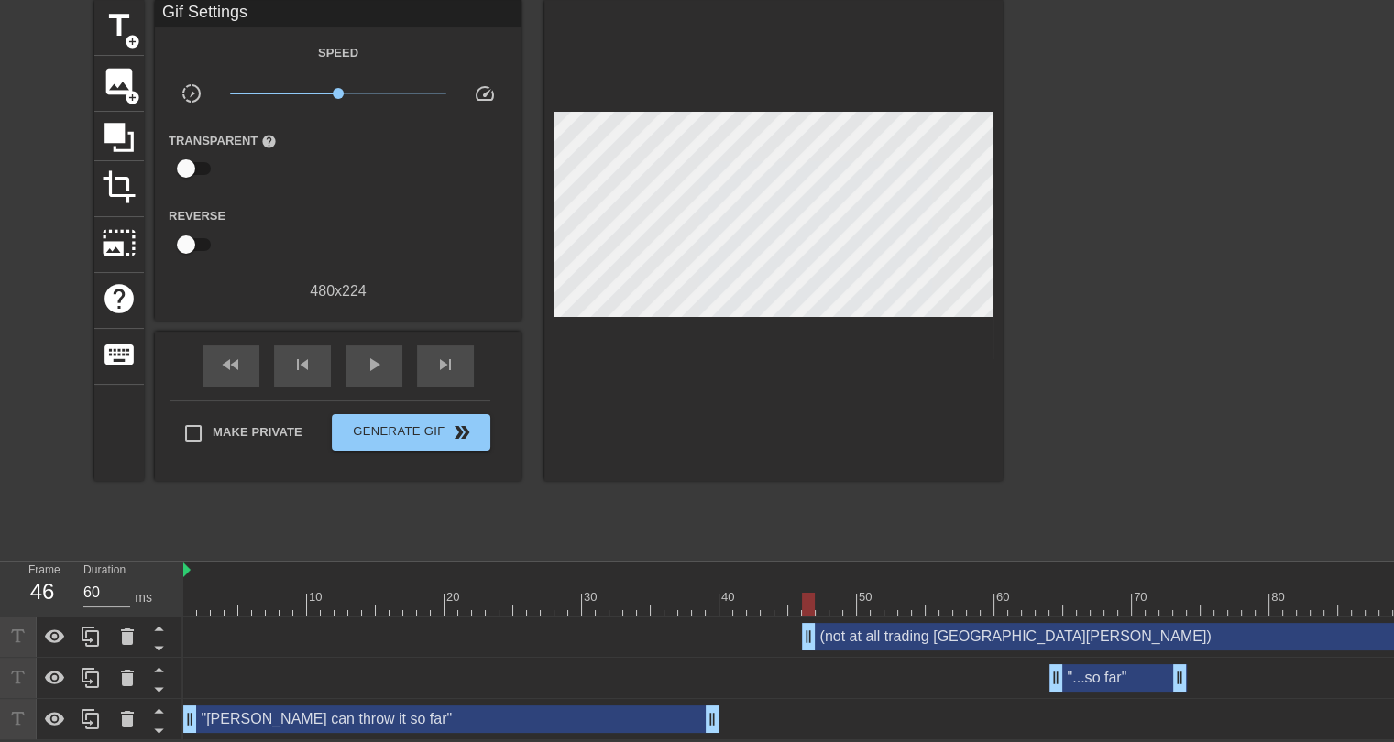
click at [685, 524] on div "title add_circle image add_circle crop photo_size_select_large help keyboard Gi…" at bounding box center [548, 275] width 908 height 550
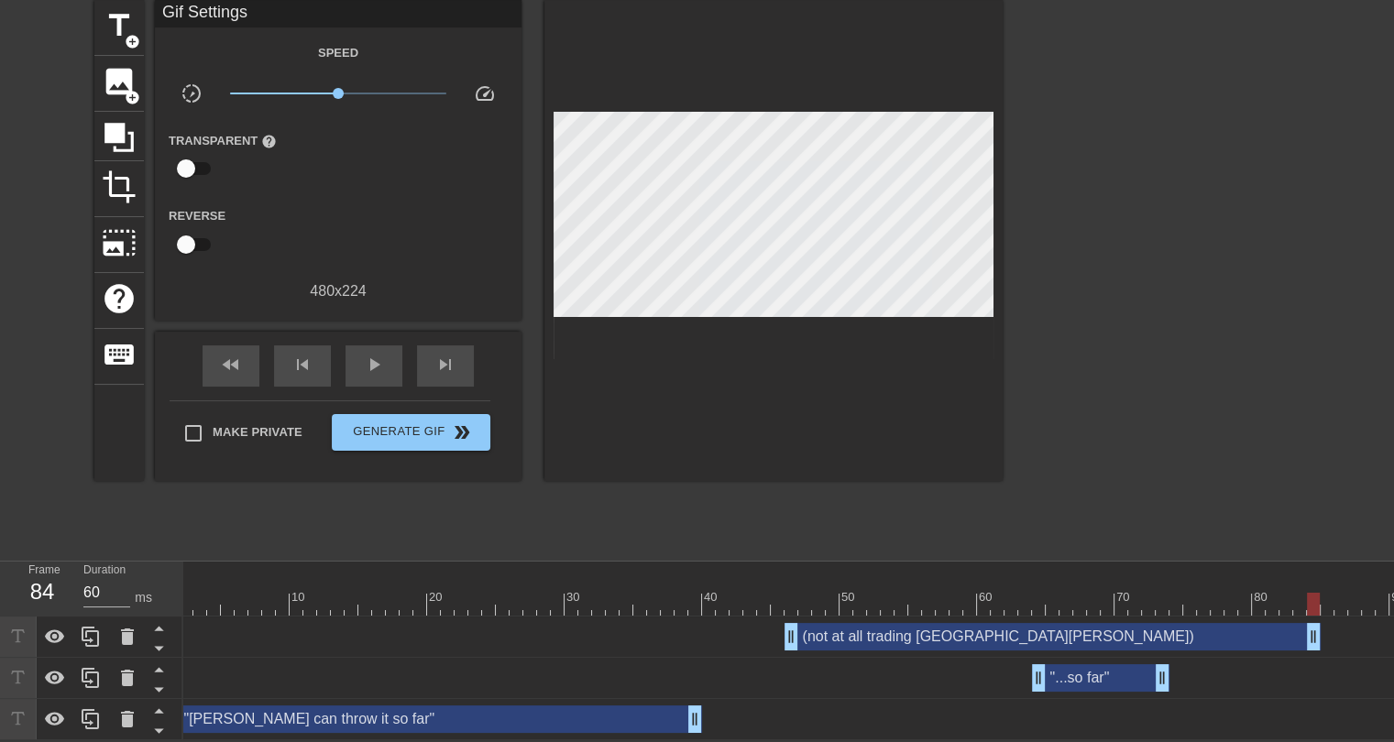
drag, startPoint x: 1390, startPoint y: 619, endPoint x: 894, endPoint y: 668, distance: 498.2
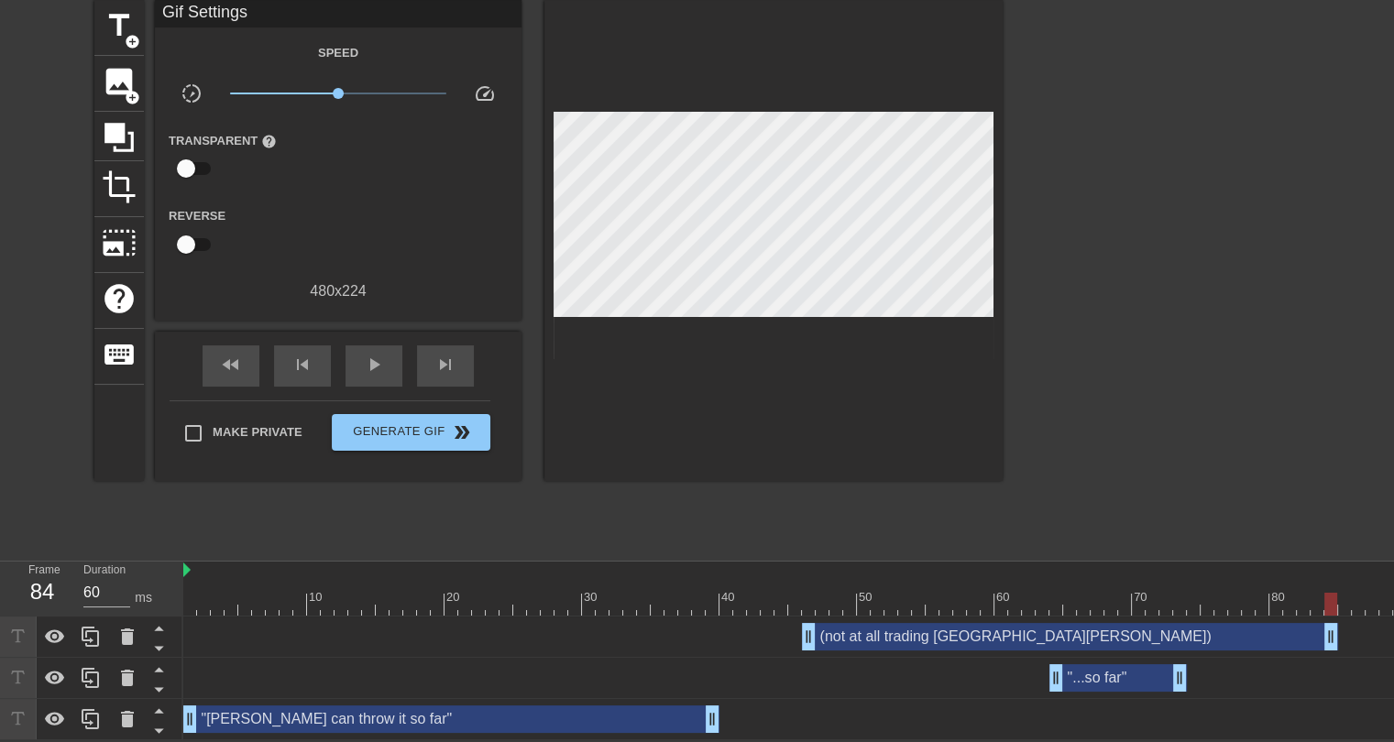
click at [194, 595] on div at bounding box center [801, 604] width 1237 height 23
click at [386, 345] on div "play_arrow" at bounding box center [373, 365] width 57 height 41
drag, startPoint x: 1333, startPoint y: 630, endPoint x: 930, endPoint y: 639, distance: 403.3
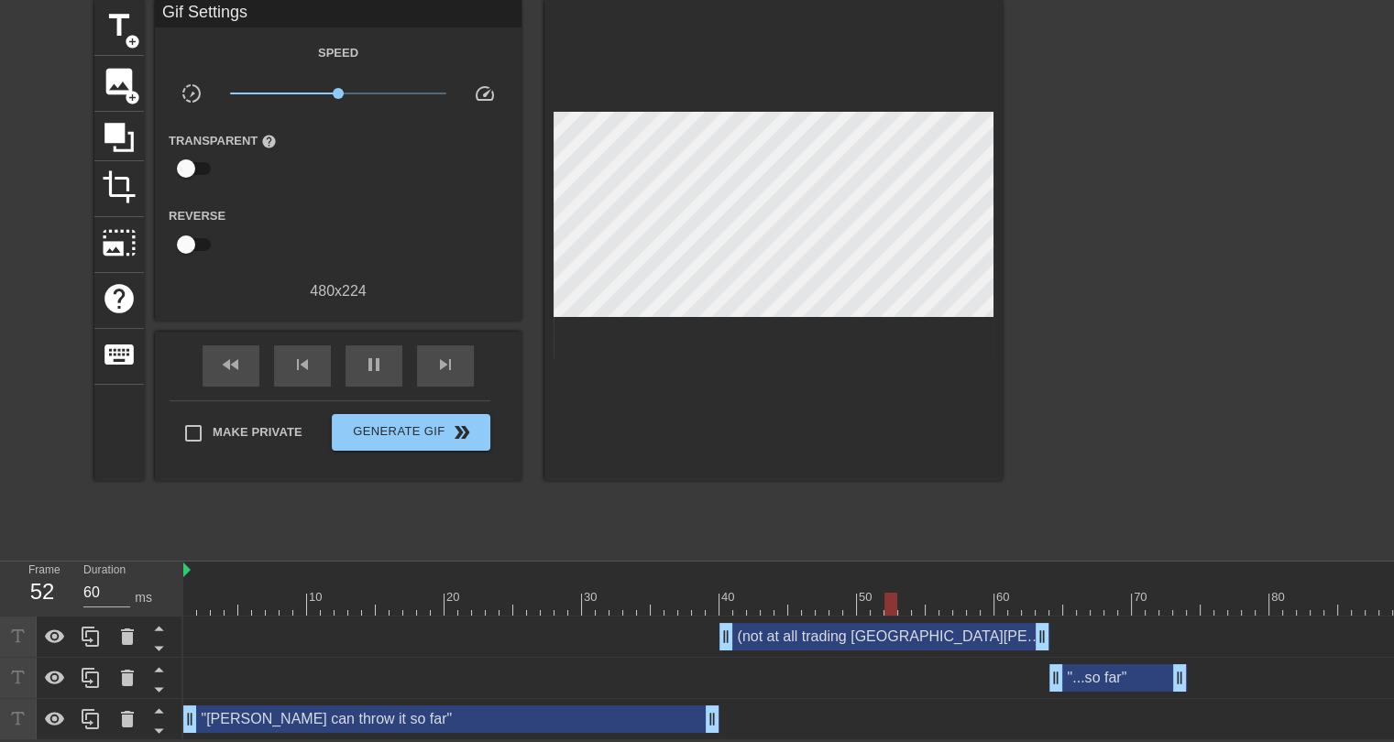
drag, startPoint x: 808, startPoint y: 628, endPoint x: 732, endPoint y: 631, distance: 76.2
click at [241, 593] on div at bounding box center [801, 604] width 1237 height 23
click at [369, 354] on span "play_arrow" at bounding box center [374, 365] width 22 height 22
drag, startPoint x: 1178, startPoint y: 673, endPoint x: 1210, endPoint y: 672, distance: 32.1
click at [331, 88] on span "x0.861" at bounding box center [330, 93] width 11 height 11
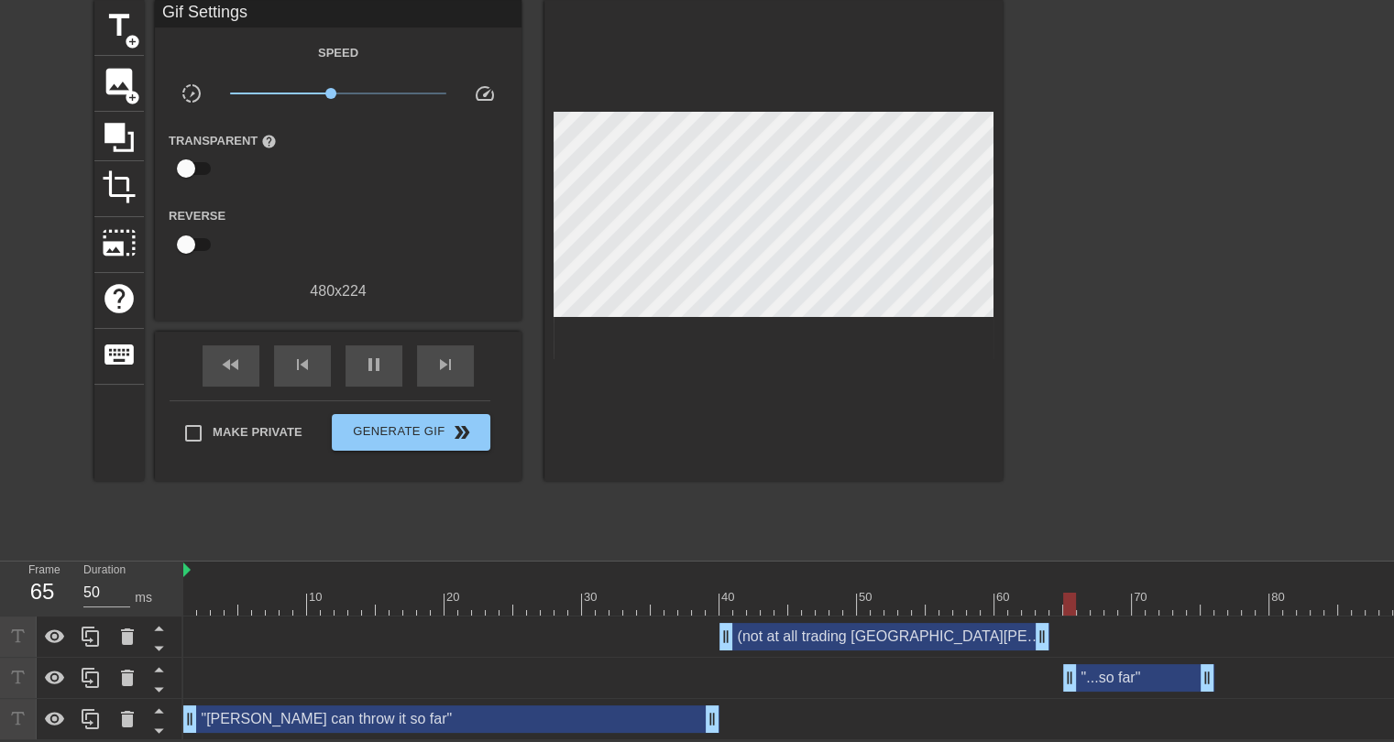
drag, startPoint x: 1056, startPoint y: 662, endPoint x: 1065, endPoint y: 646, distance: 18.1
drag, startPoint x: 1043, startPoint y: 625, endPoint x: 1052, endPoint y: 627, distance: 9.3
drag, startPoint x: 1067, startPoint y: 664, endPoint x: 1080, endPoint y: 665, distance: 12.9
drag, startPoint x: 1205, startPoint y: 667, endPoint x: 1232, endPoint y: 676, distance: 28.1
click at [647, 598] on div at bounding box center [801, 604] width 1237 height 23
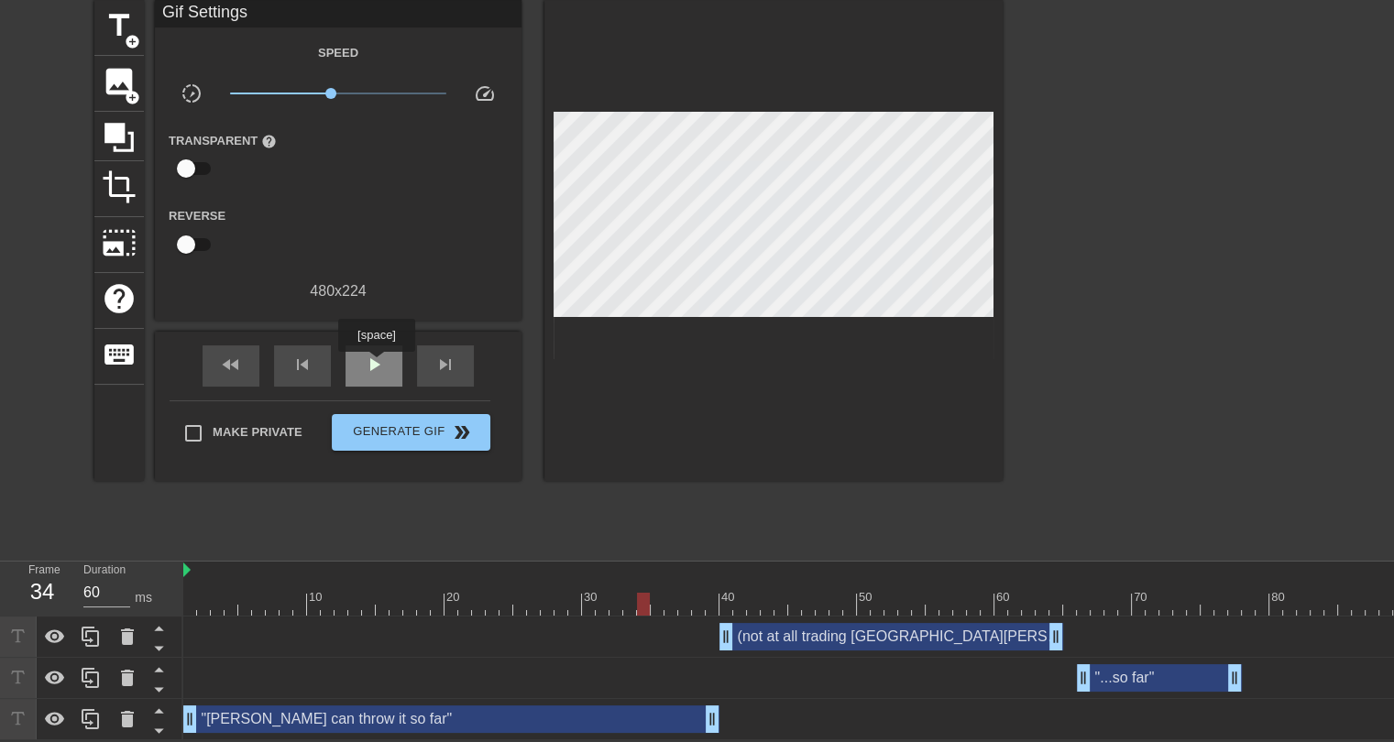
click at [376, 360] on span "play_arrow" at bounding box center [374, 365] width 22 height 22
click at [323, 88] on span "x0.733" at bounding box center [323, 93] width 11 height 11
click at [327, 87] on span "x0.794" at bounding box center [338, 93] width 217 height 22
click at [329, 88] on span "x0.822" at bounding box center [328, 93] width 11 height 11
type input "50"
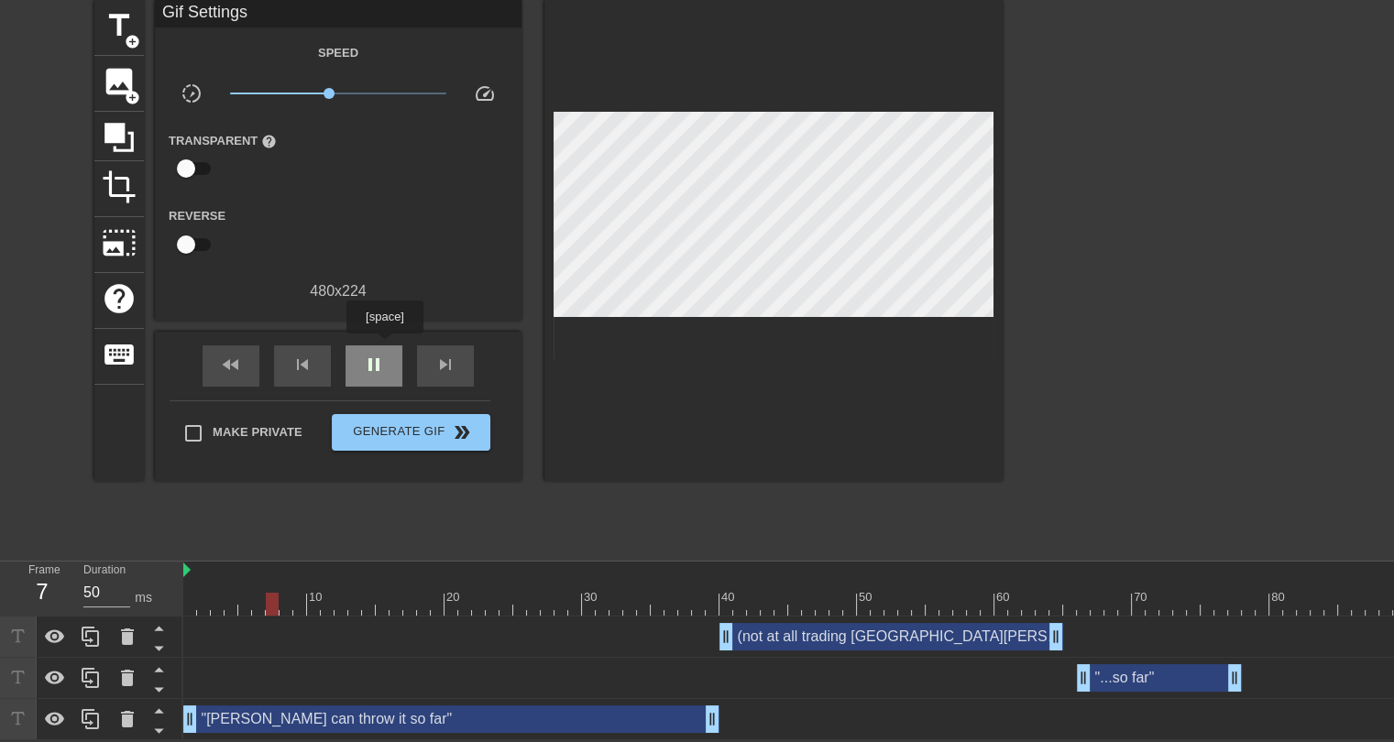
click at [384, 354] on span "pause" at bounding box center [374, 365] width 22 height 22
click at [764, 623] on div "(not at all trading Puka [PERSON_NAME]) drag_handle drag_handle" at bounding box center [891, 636] width 344 height 27
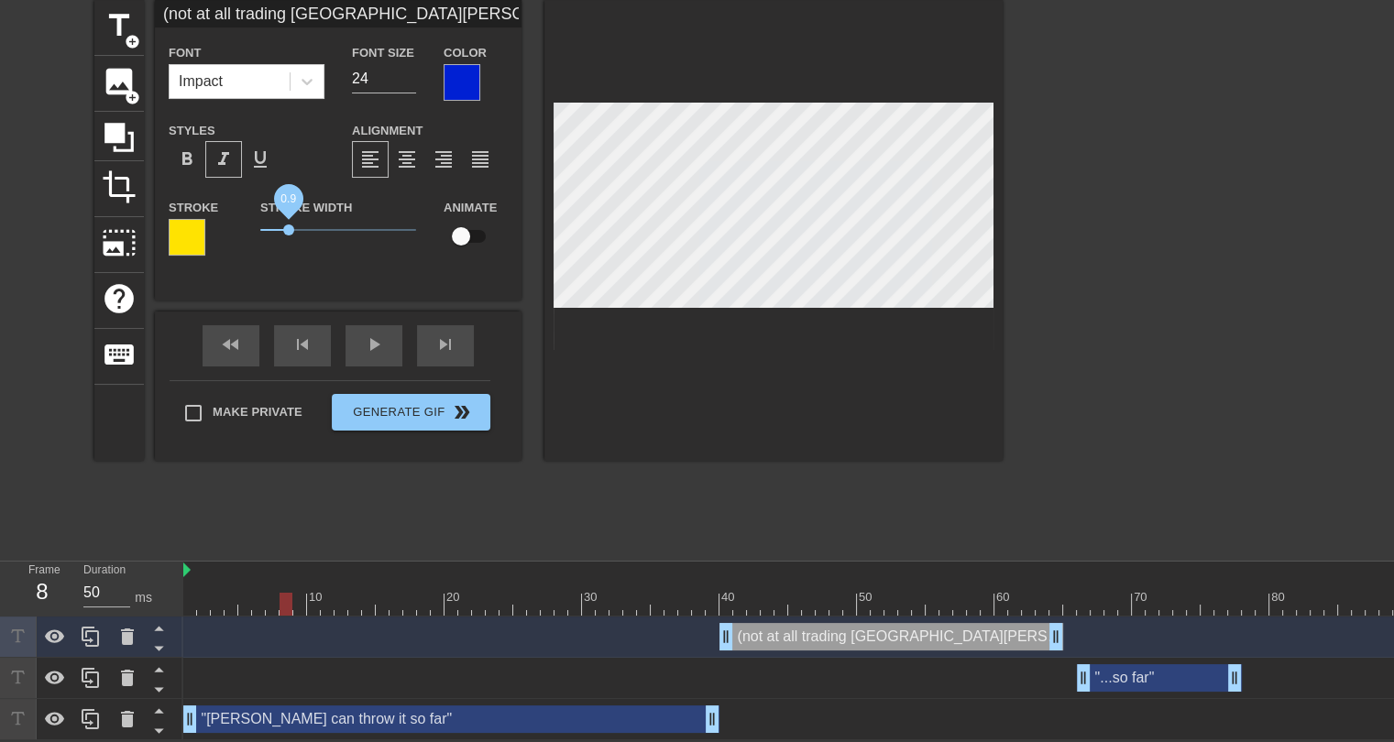
click at [288, 225] on span "0.9" at bounding box center [288, 230] width 11 height 11
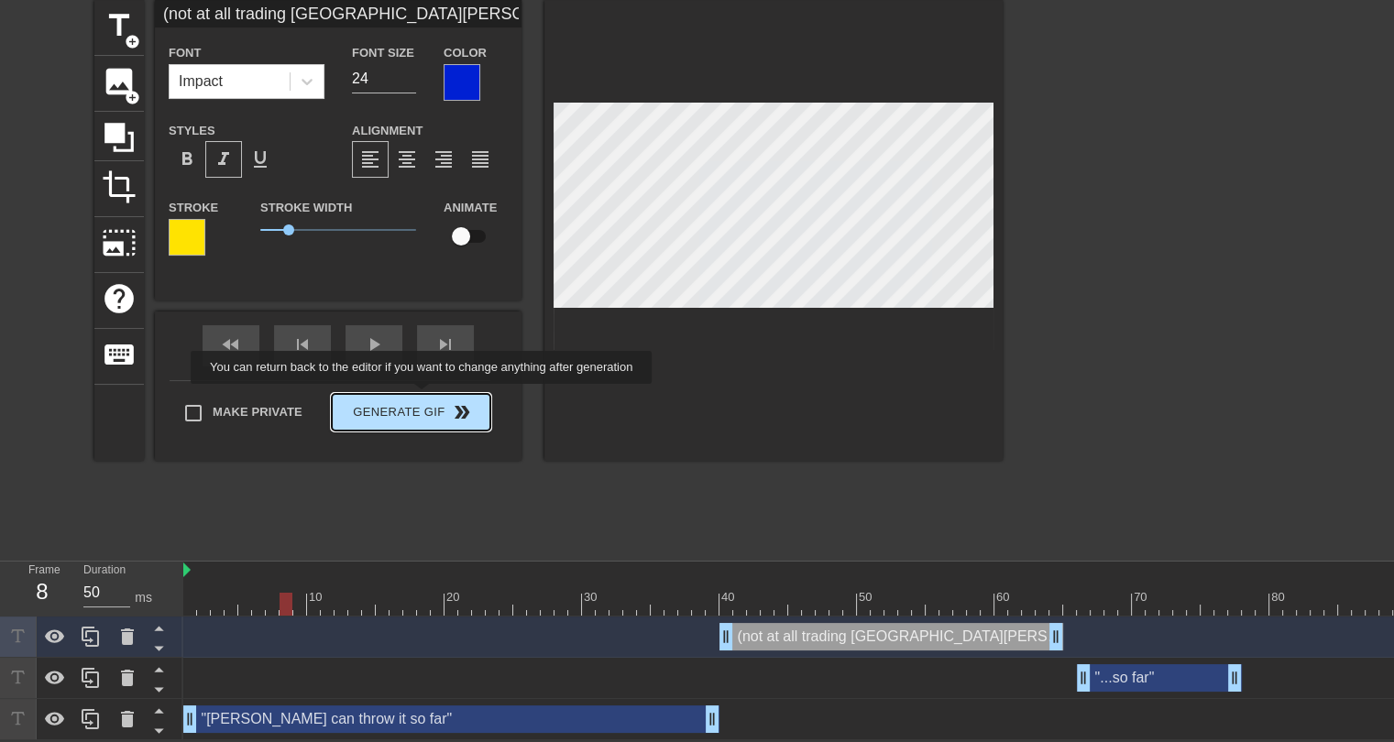
click at [420, 390] on div "Make Private Generate Gif double_arrow" at bounding box center [330, 416] width 321 height 72
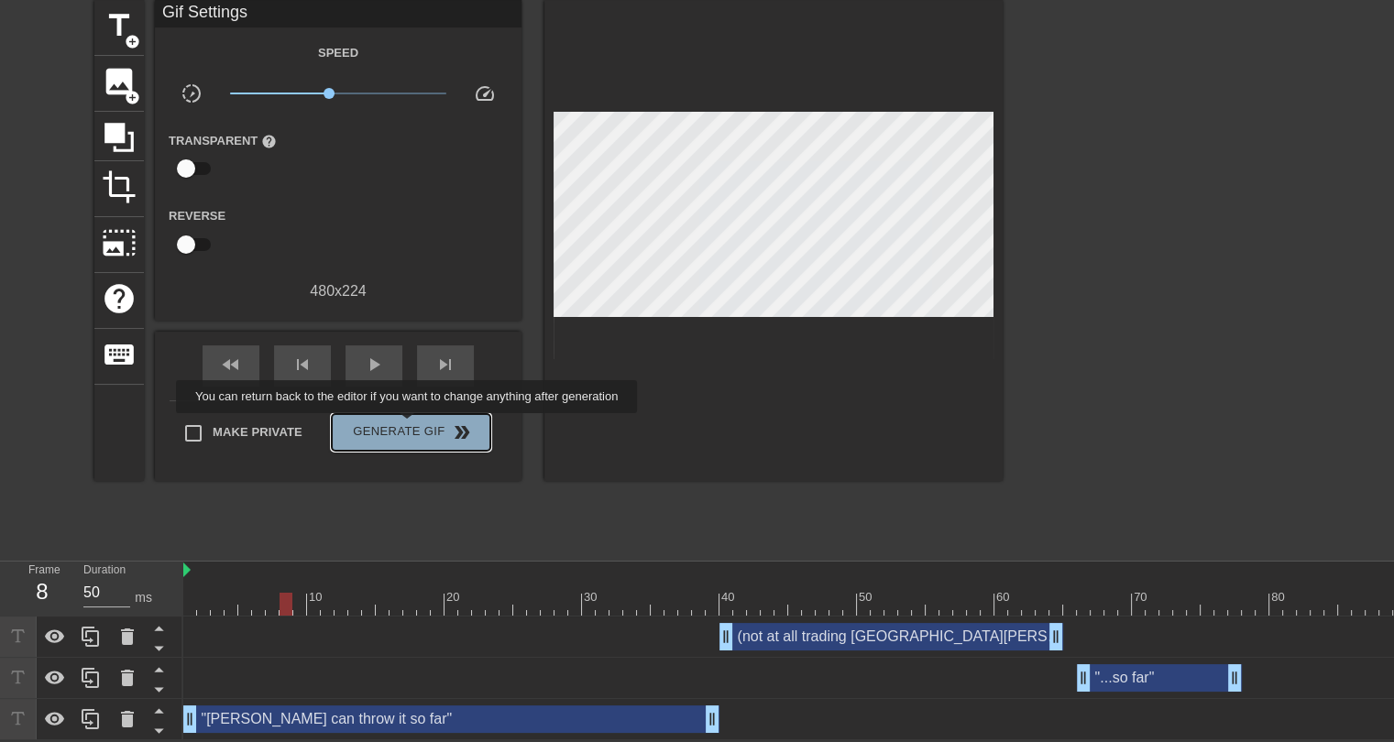
click at [409, 426] on span "Generate Gif double_arrow" at bounding box center [411, 433] width 144 height 22
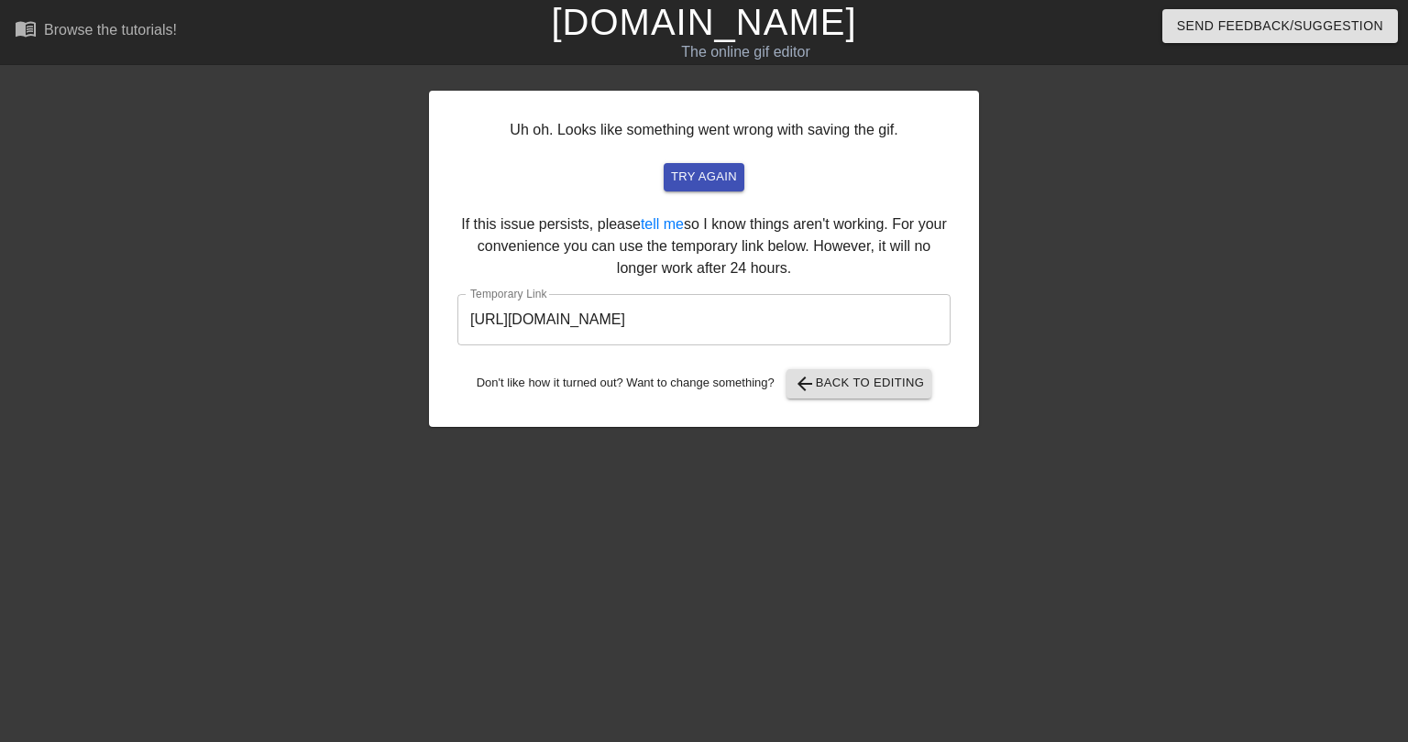
click at [729, 323] on input "[URL][DOMAIN_NAME]" at bounding box center [703, 319] width 493 height 51
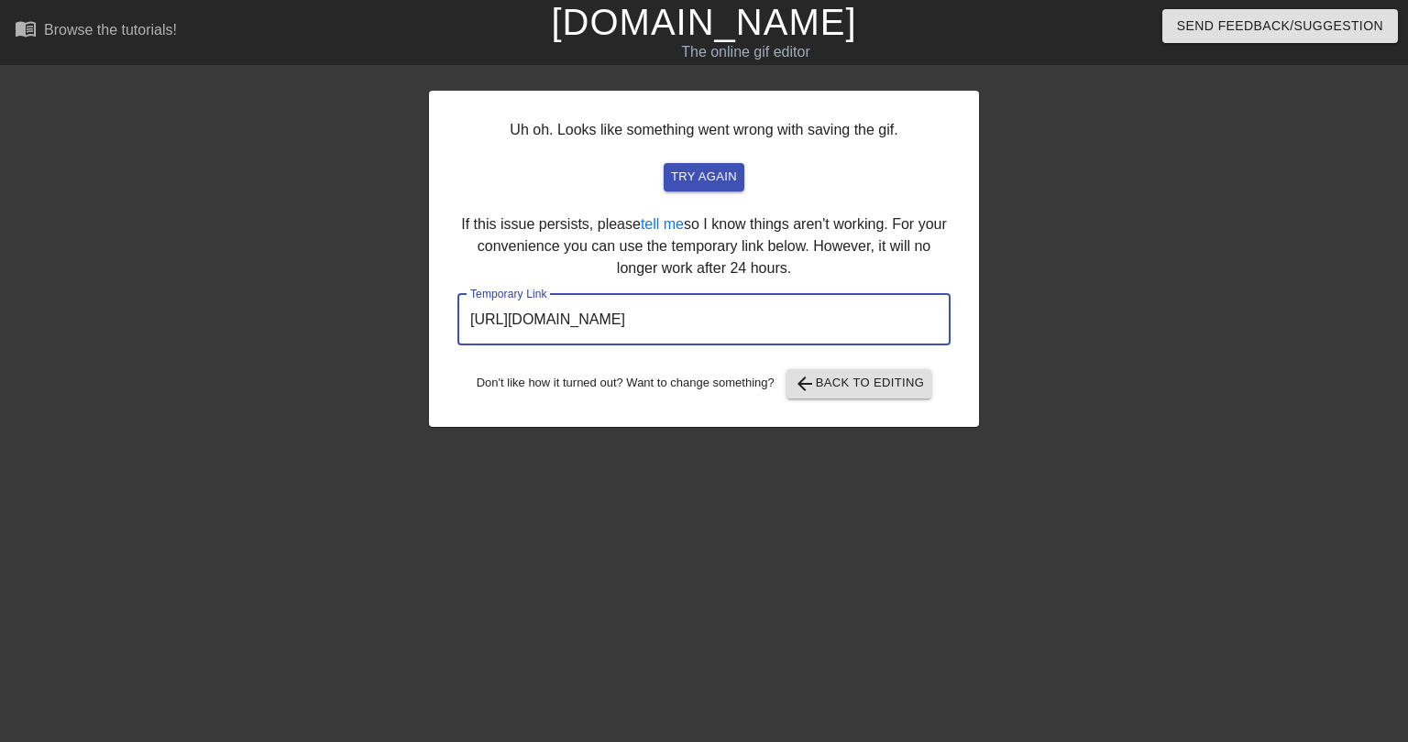
click at [729, 323] on input "[URL][DOMAIN_NAME]" at bounding box center [703, 319] width 493 height 51
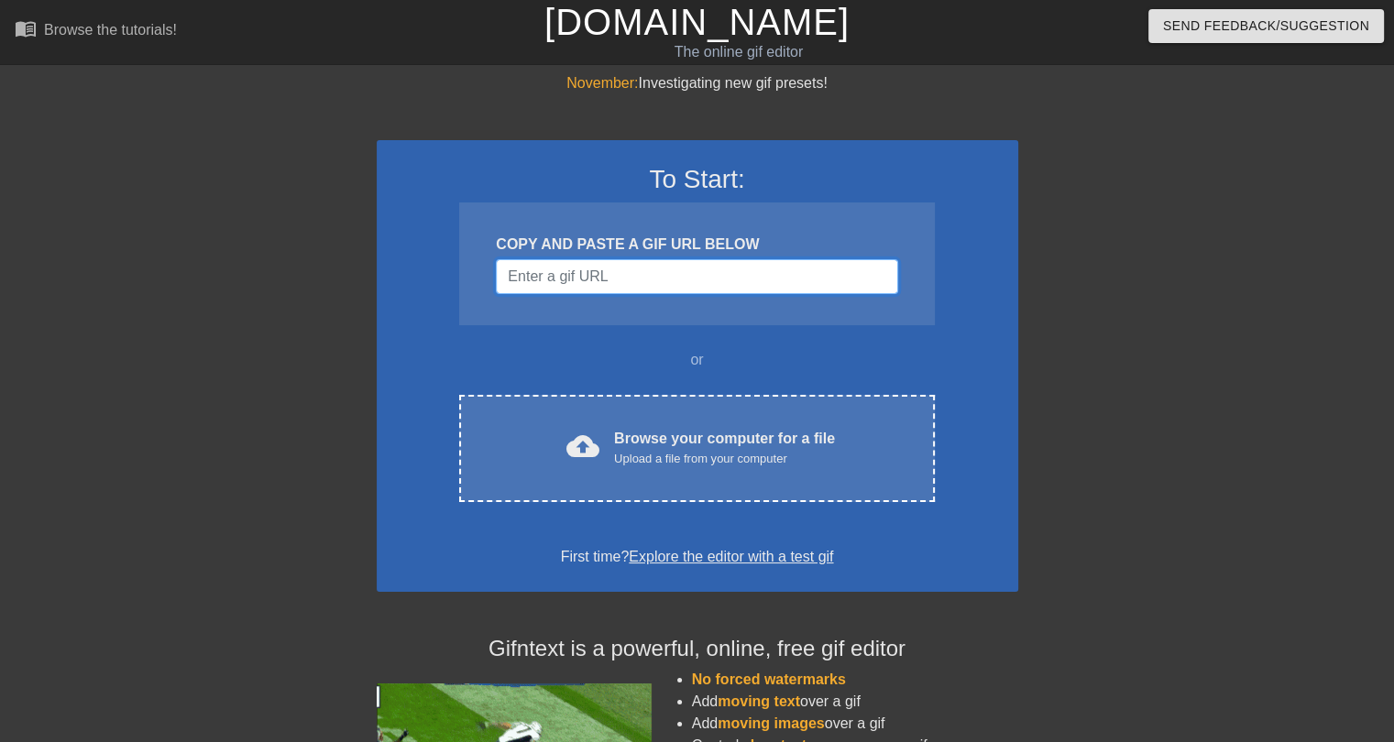
click at [574, 277] on input "Username" at bounding box center [696, 276] width 401 height 35
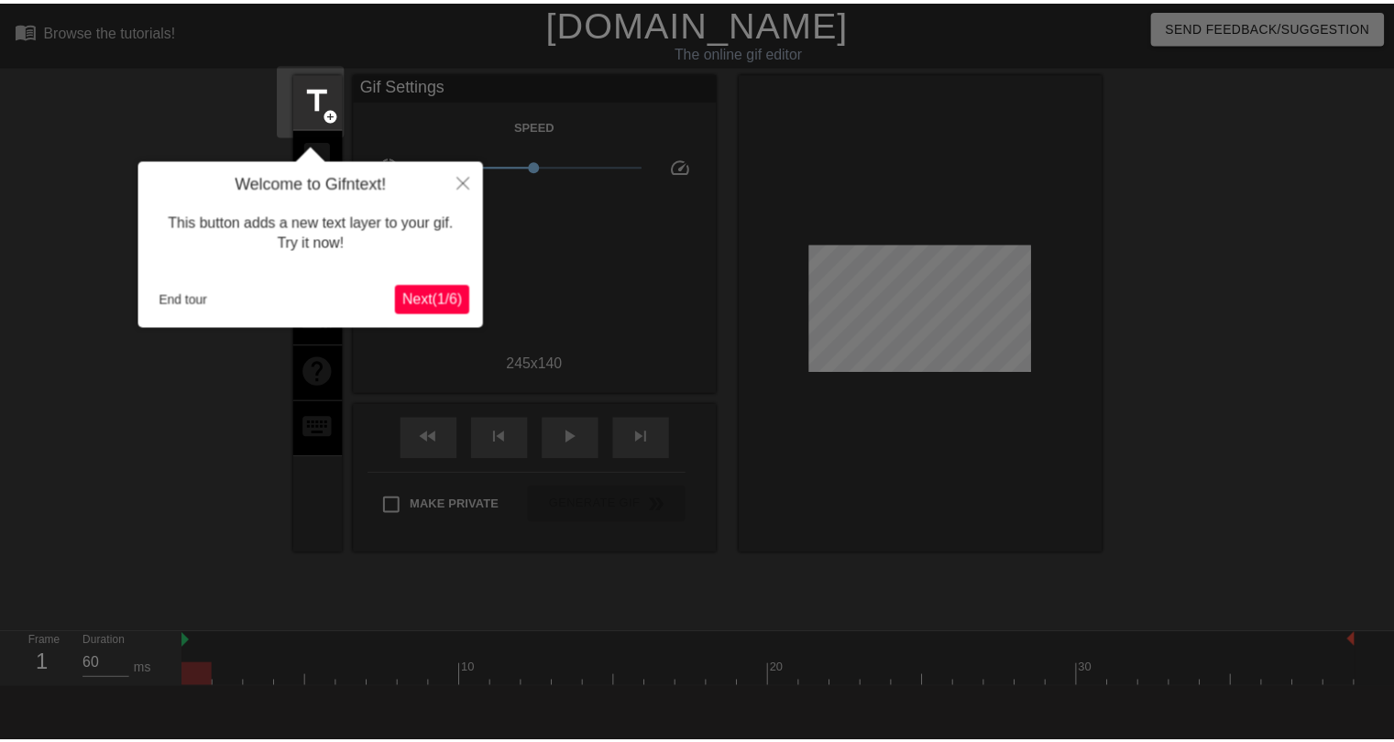
scroll to position [44, 0]
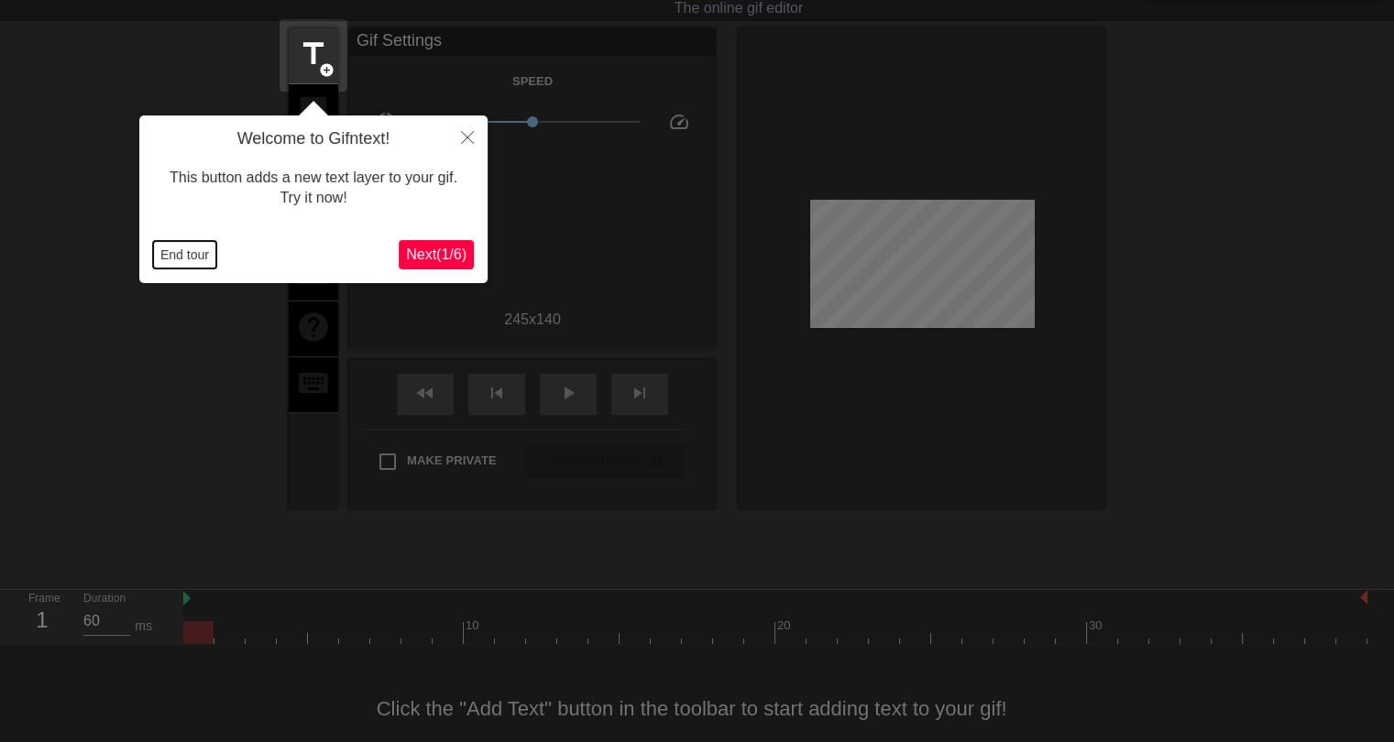
click at [172, 258] on button "End tour" at bounding box center [184, 254] width 63 height 27
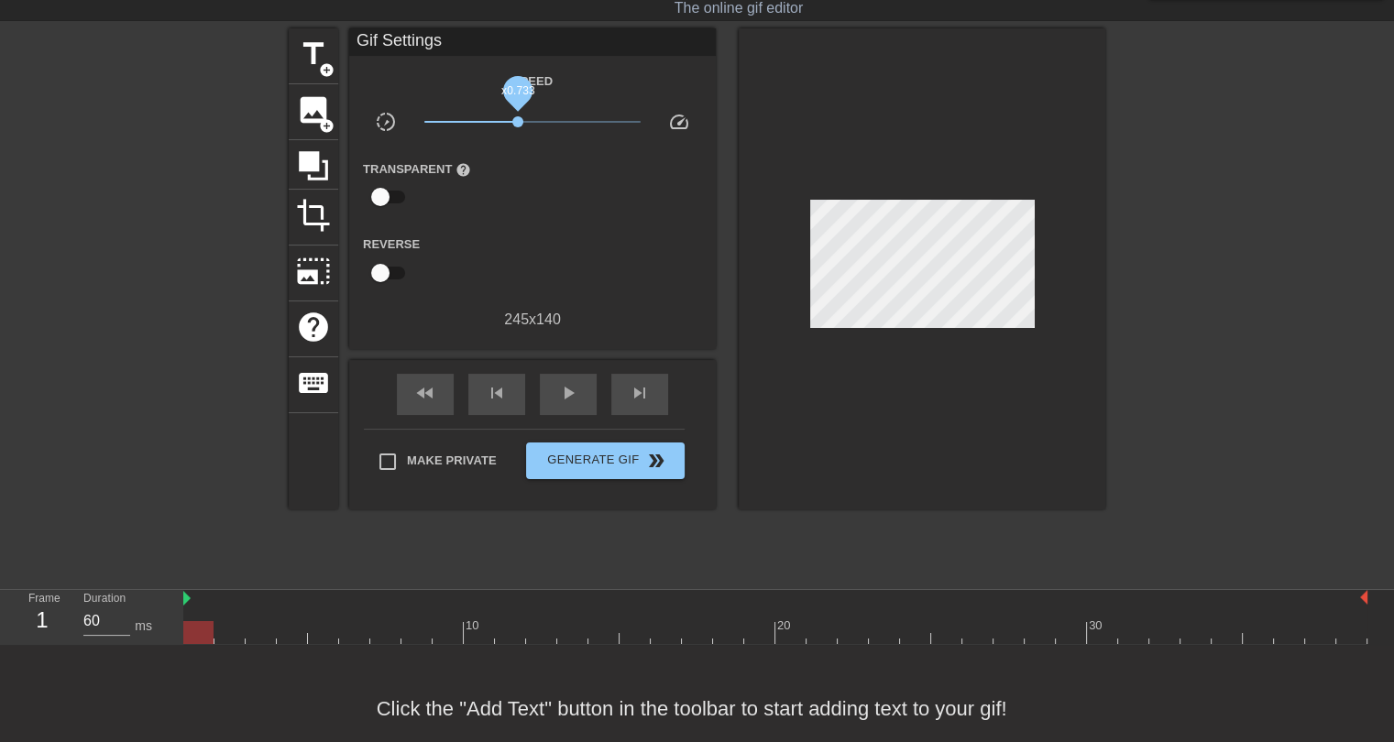
drag, startPoint x: 532, startPoint y: 124, endPoint x: 518, endPoint y: 121, distance: 14.0
click at [518, 121] on span "x0.733" at bounding box center [517, 121] width 11 height 11
click at [325, 56] on span "title" at bounding box center [313, 54] width 35 height 35
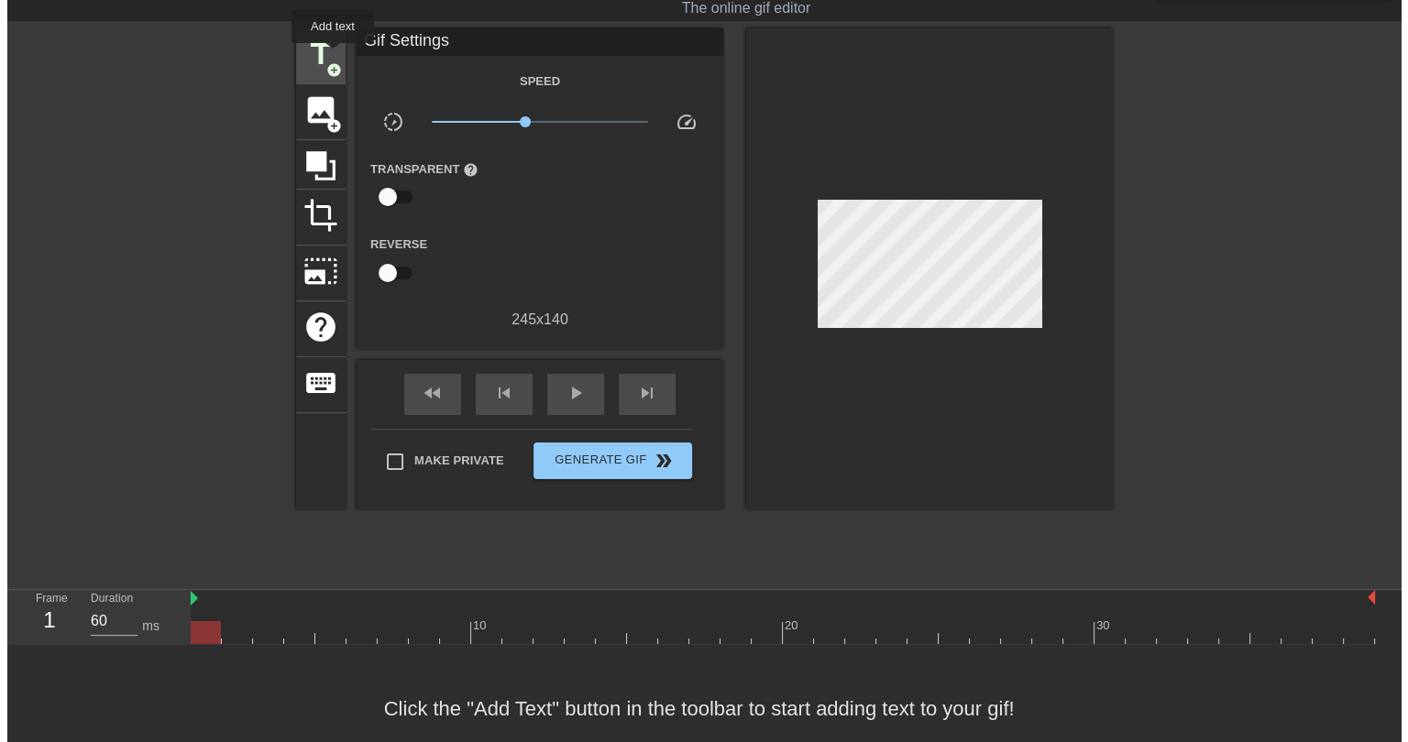
scroll to position [0, 0]
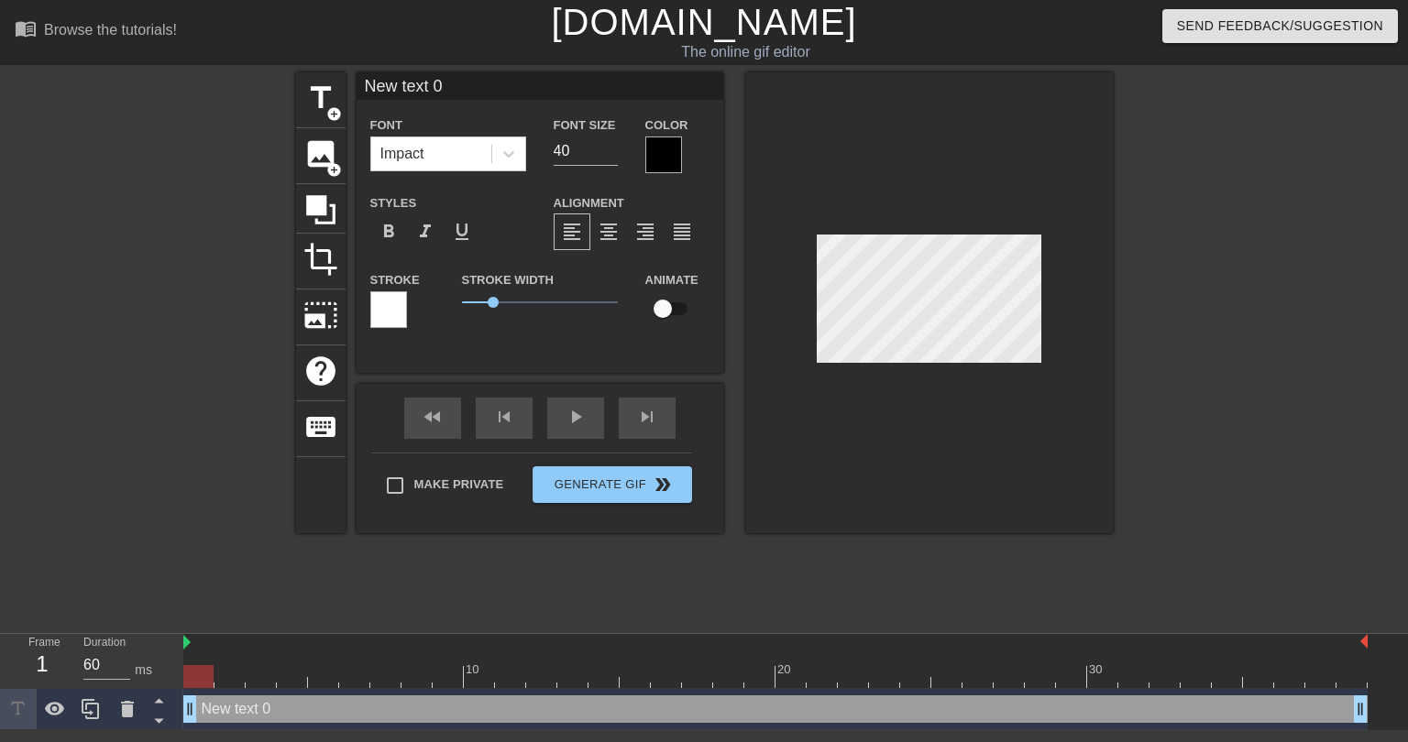
click at [420, 92] on input "New text 0" at bounding box center [539, 85] width 367 height 27
click at [420, 91] on input "New text 0" at bounding box center [539, 85] width 367 height 27
type input "Y"
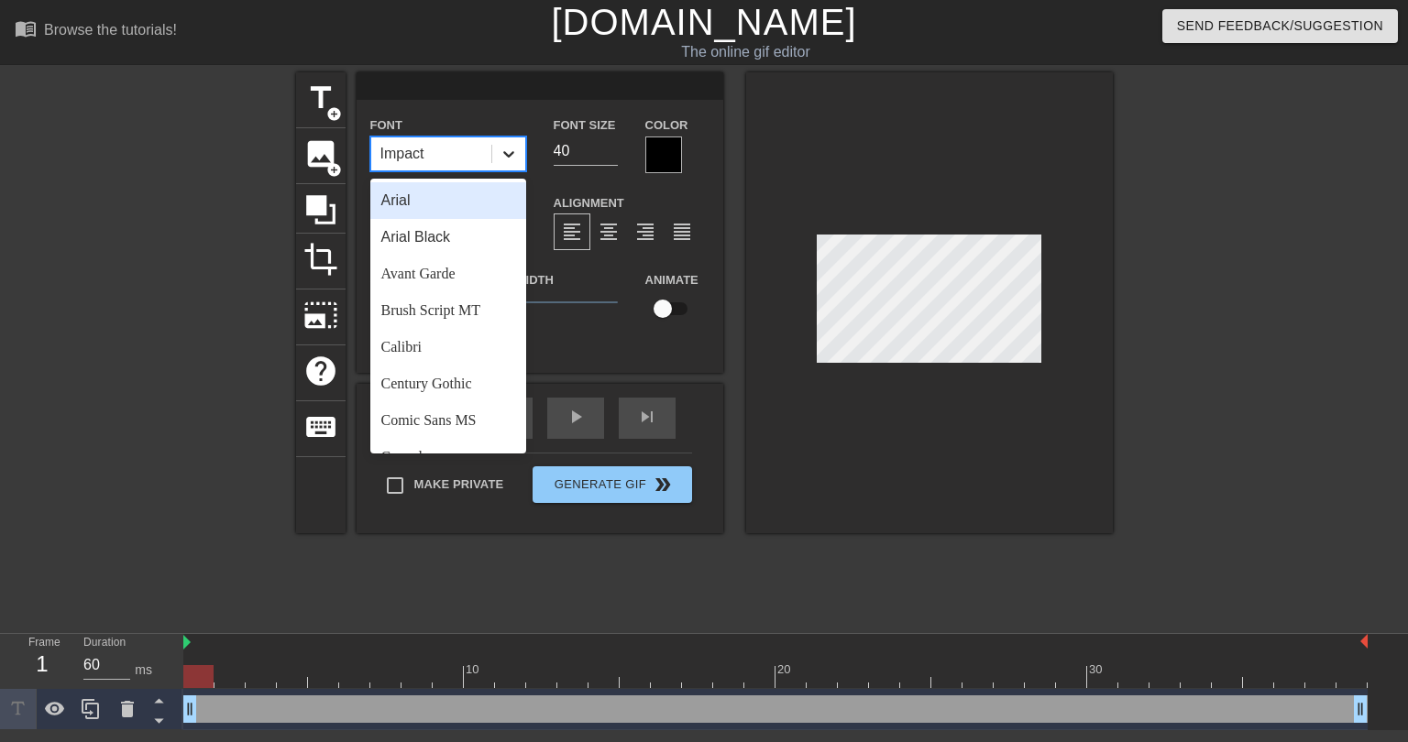
click at [507, 159] on icon at bounding box center [508, 154] width 18 height 18
click at [401, 351] on div "Calibri" at bounding box center [448, 347] width 156 height 37
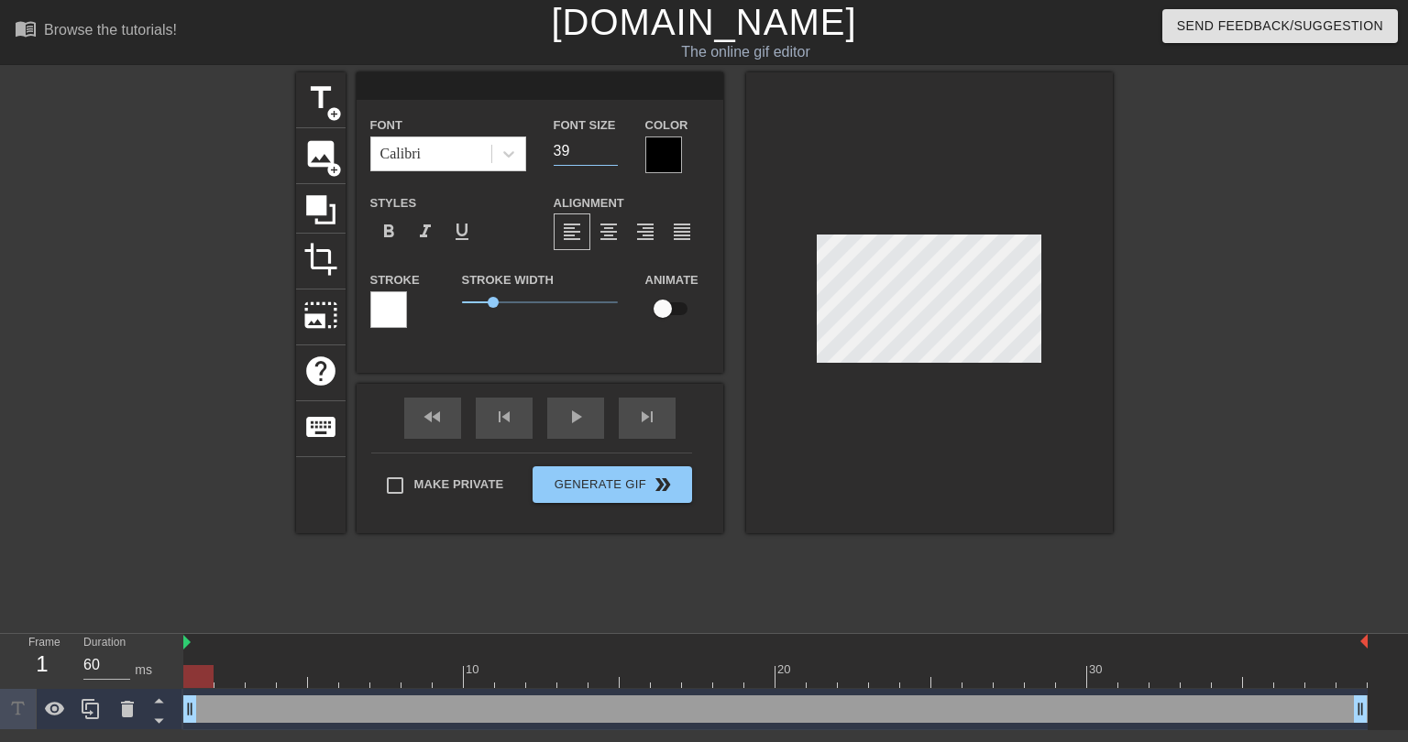
click at [608, 155] on input "39" at bounding box center [586, 151] width 64 height 29
click at [608, 155] on input "38" at bounding box center [586, 151] width 64 height 29
click at [608, 155] on input "37" at bounding box center [586, 151] width 64 height 29
click at [608, 155] on input "24" at bounding box center [586, 151] width 64 height 29
click at [608, 154] on input "23" at bounding box center [586, 151] width 64 height 29
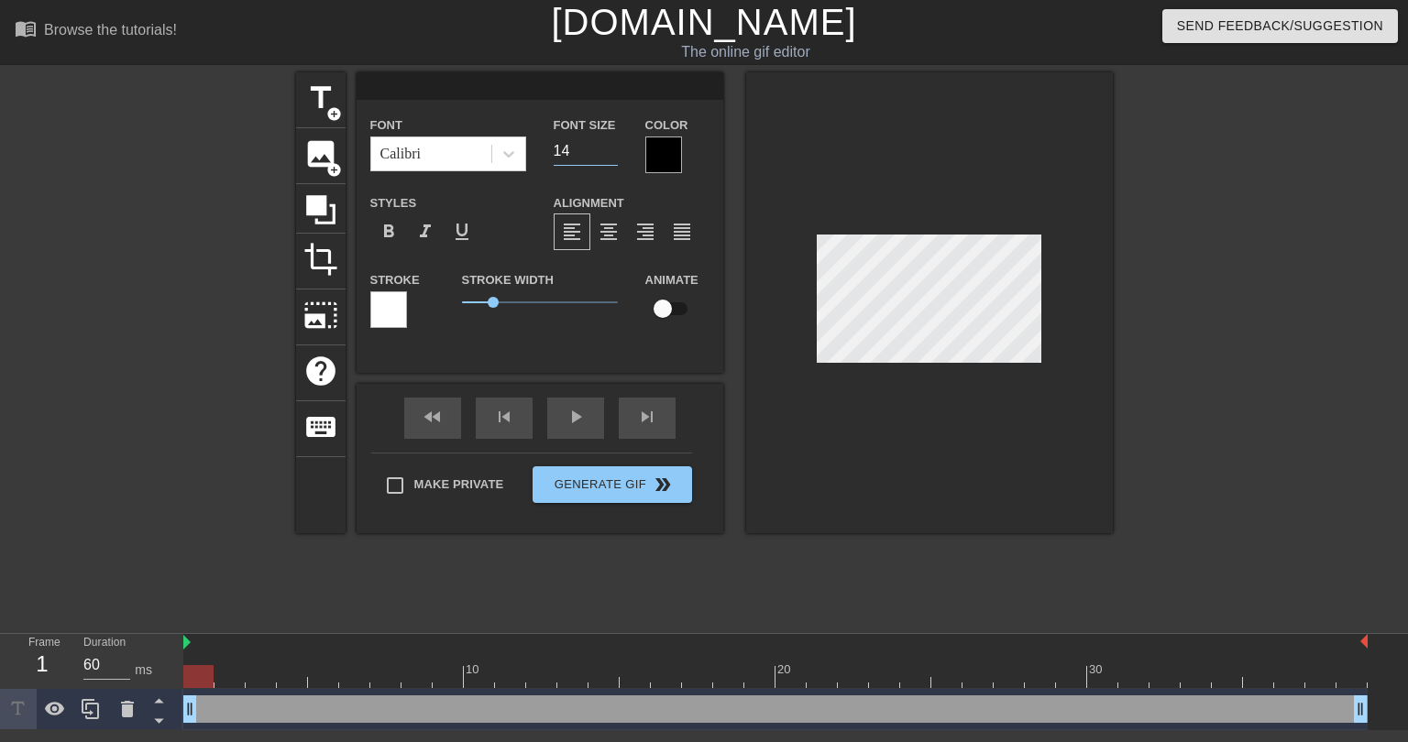
click at [608, 154] on input "14" at bounding box center [586, 151] width 64 height 29
type input "15"
click at [609, 148] on input "15" at bounding box center [586, 151] width 64 height 29
click at [388, 89] on input at bounding box center [539, 85] width 367 height 27
click at [378, 78] on input "JUST SPENT $5 ON VIKINGS D/ST FOR T" at bounding box center [539, 85] width 367 height 27
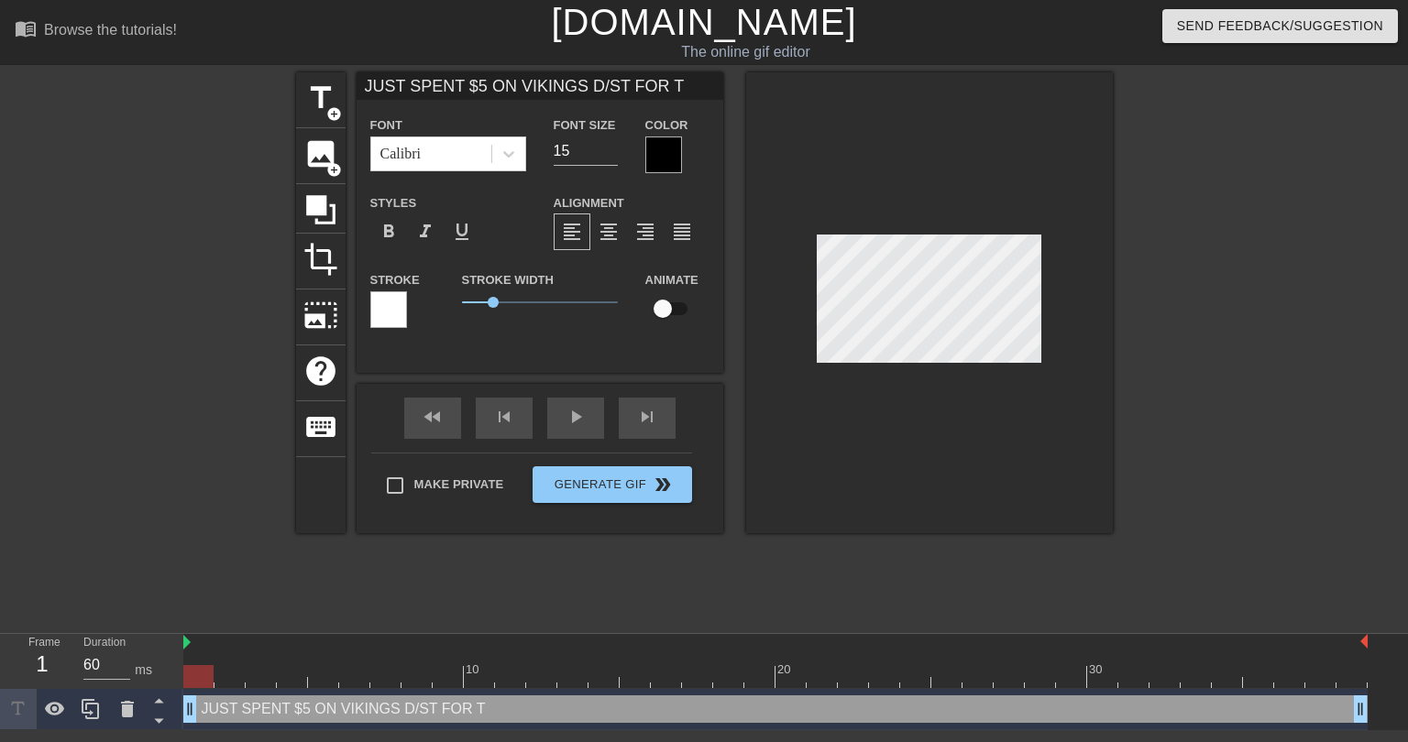
click at [378, 78] on input "JUST SPENT $5 ON VIKINGS D/ST FOR T" at bounding box center [539, 85] width 367 height 27
drag, startPoint x: 660, startPoint y: 89, endPoint x: 611, endPoint y: 82, distance: 49.1
click at [611, 82] on input "YOU SPENT $5 ON VIKINGS D/ST FOR T" at bounding box center [539, 85] width 367 height 27
type input "YOU SPENT $5 ON VIKINGS D/ST"
click at [606, 145] on input "16" at bounding box center [586, 151] width 64 height 29
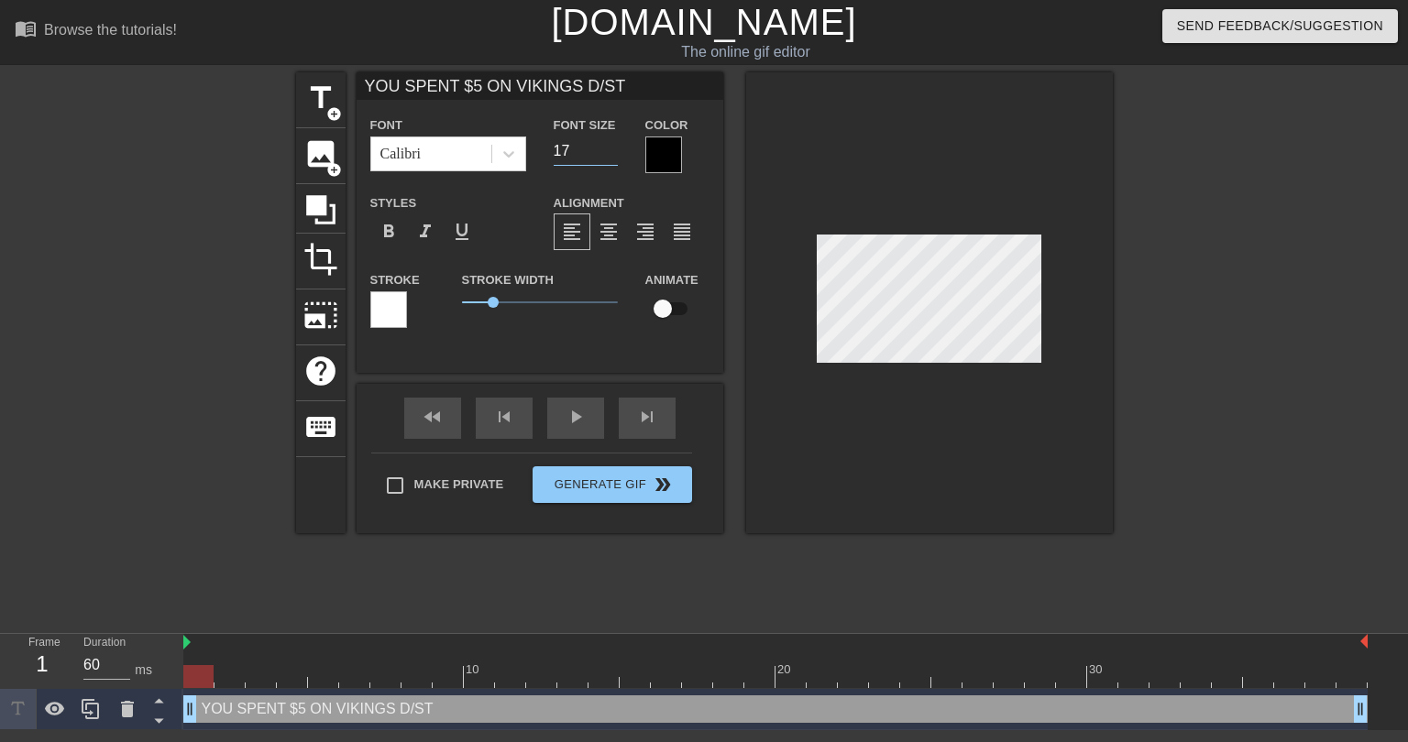
click at [606, 145] on input "17" at bounding box center [586, 151] width 64 height 29
type input "18"
click at [606, 145] on input "18" at bounding box center [586, 151] width 64 height 29
click at [654, 144] on div at bounding box center [663, 155] width 37 height 37
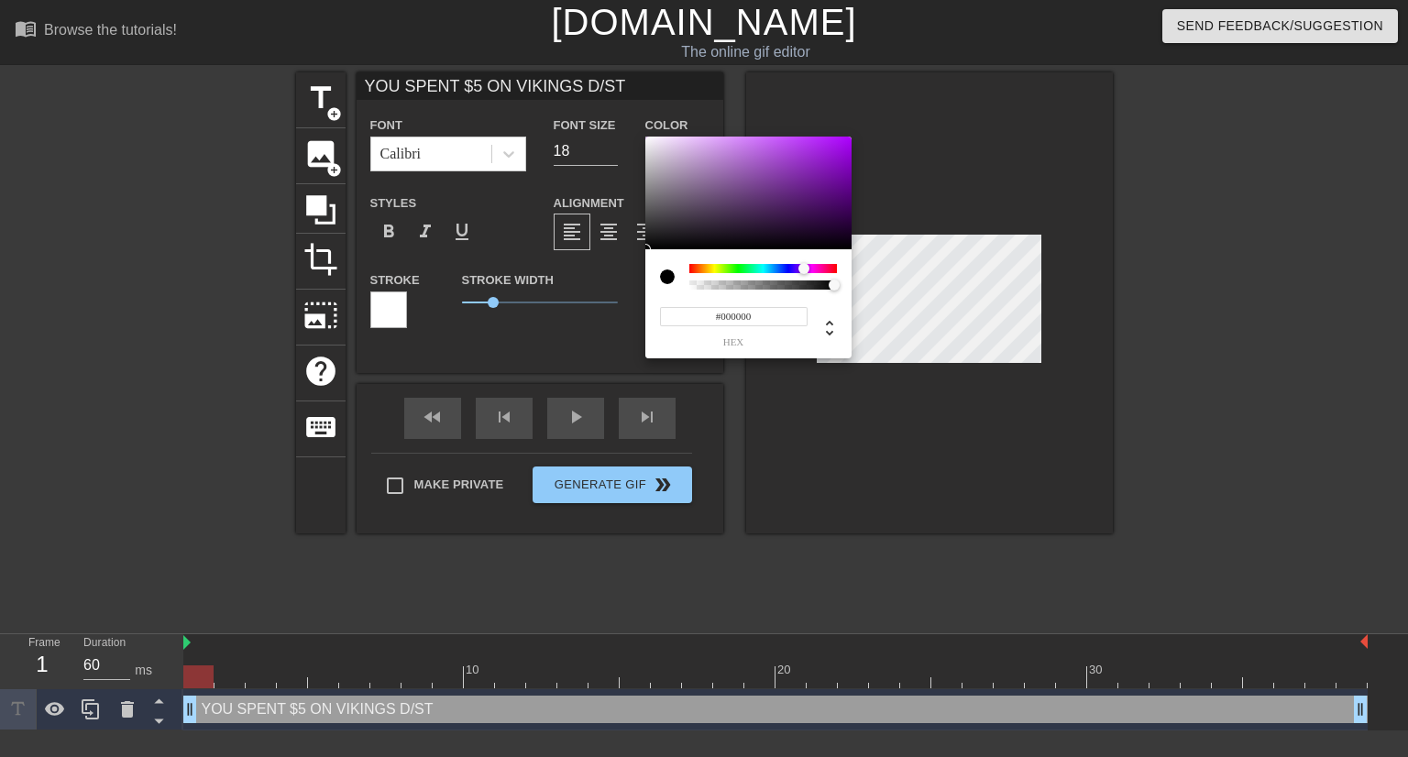
click at [804, 269] on div at bounding box center [763, 268] width 148 height 9
type input "#6E00A4"
drag, startPoint x: 818, startPoint y: 166, endPoint x: 855, endPoint y: 177, distance: 38.3
click at [855, 177] on div "#6E00A4 hex" at bounding box center [704, 378] width 1408 height 757
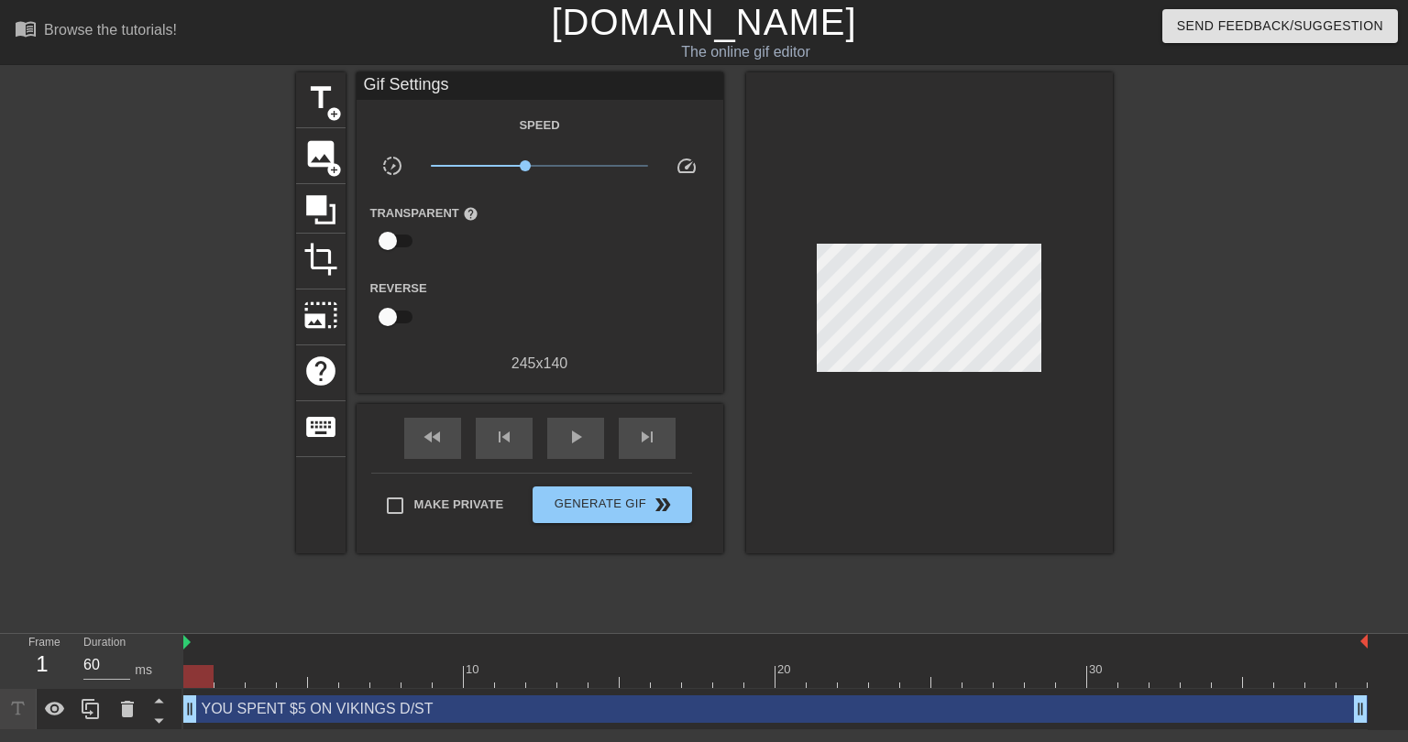
click at [387, 708] on div "YOU SPENT $5 ON VIKINGS D/ST drag_handle drag_handle" at bounding box center [775, 709] width 1184 height 27
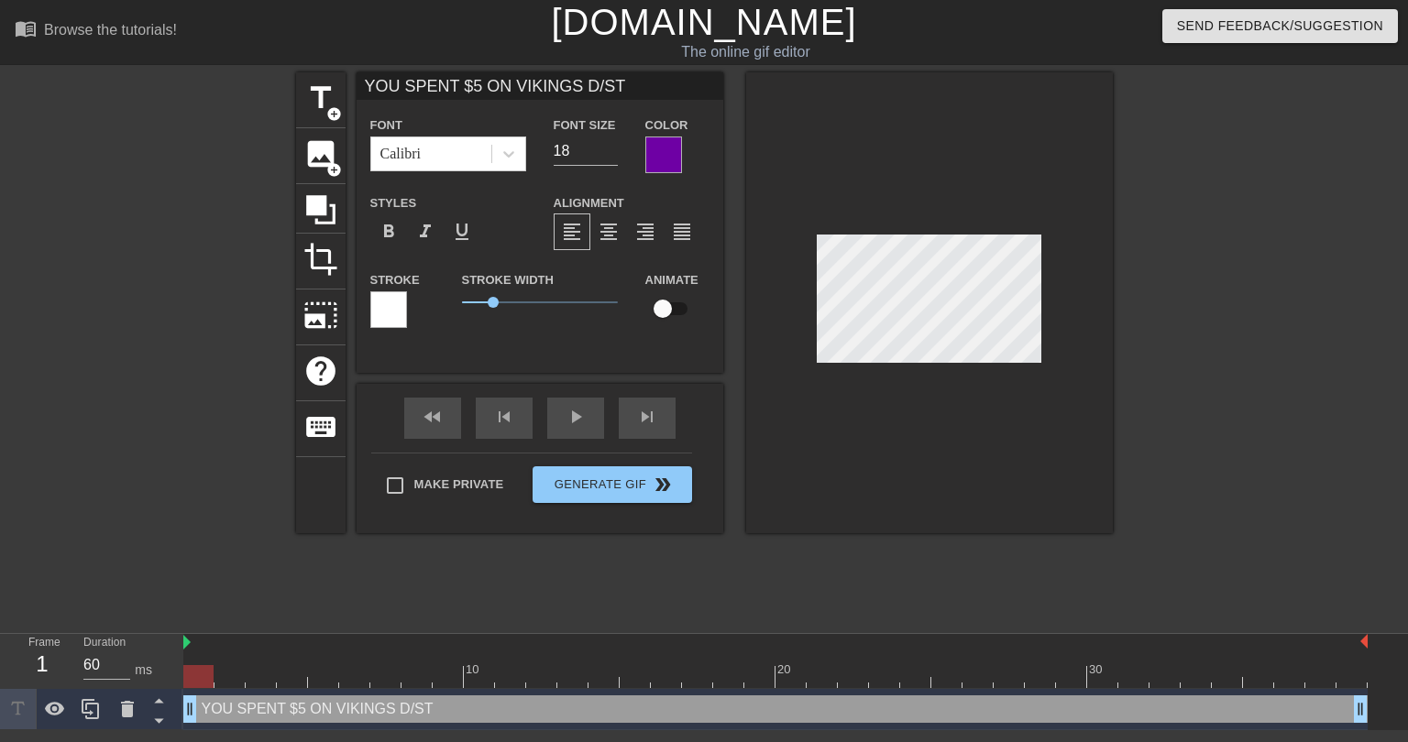
click at [398, 310] on div at bounding box center [388, 309] width 37 height 37
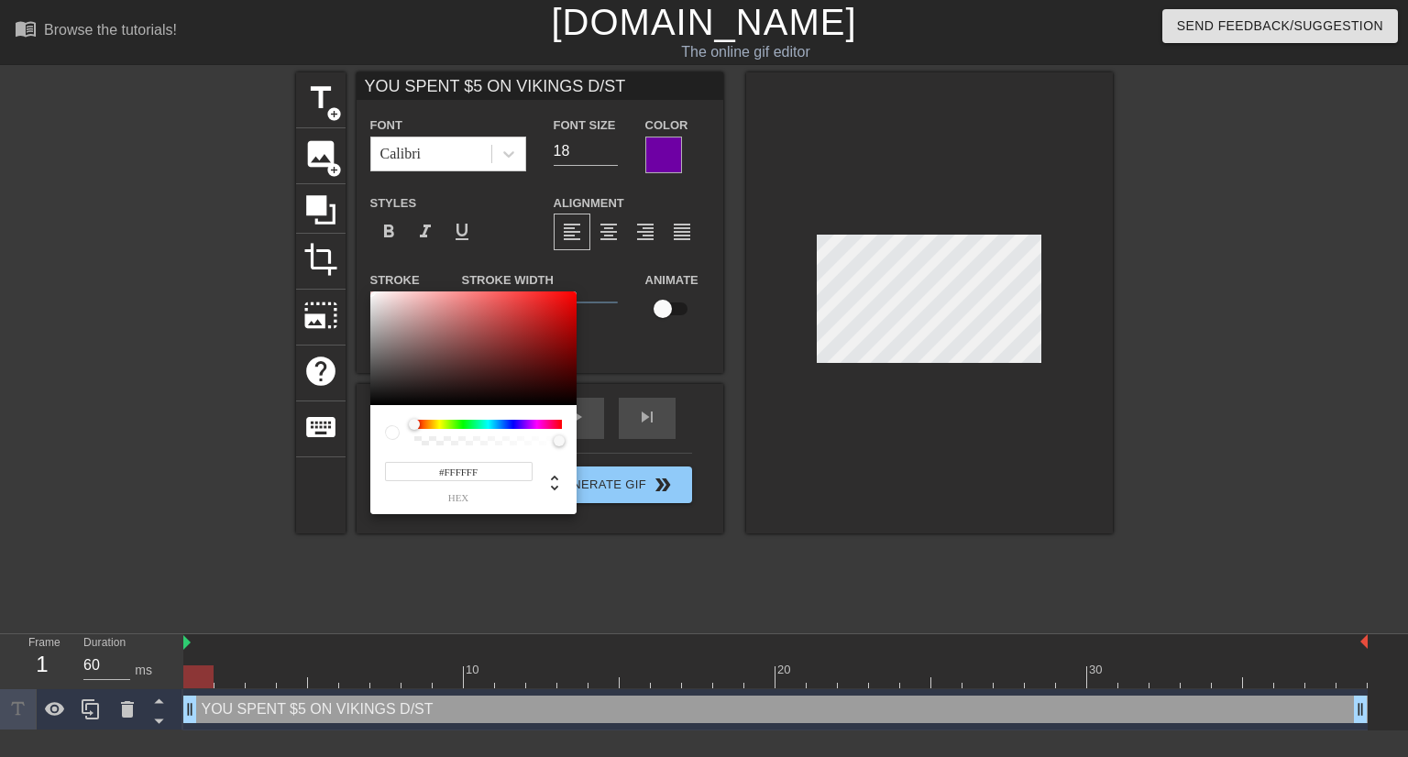
click at [436, 426] on div at bounding box center [488, 424] width 148 height 9
click at [439, 422] on div at bounding box center [488, 424] width 148 height 9
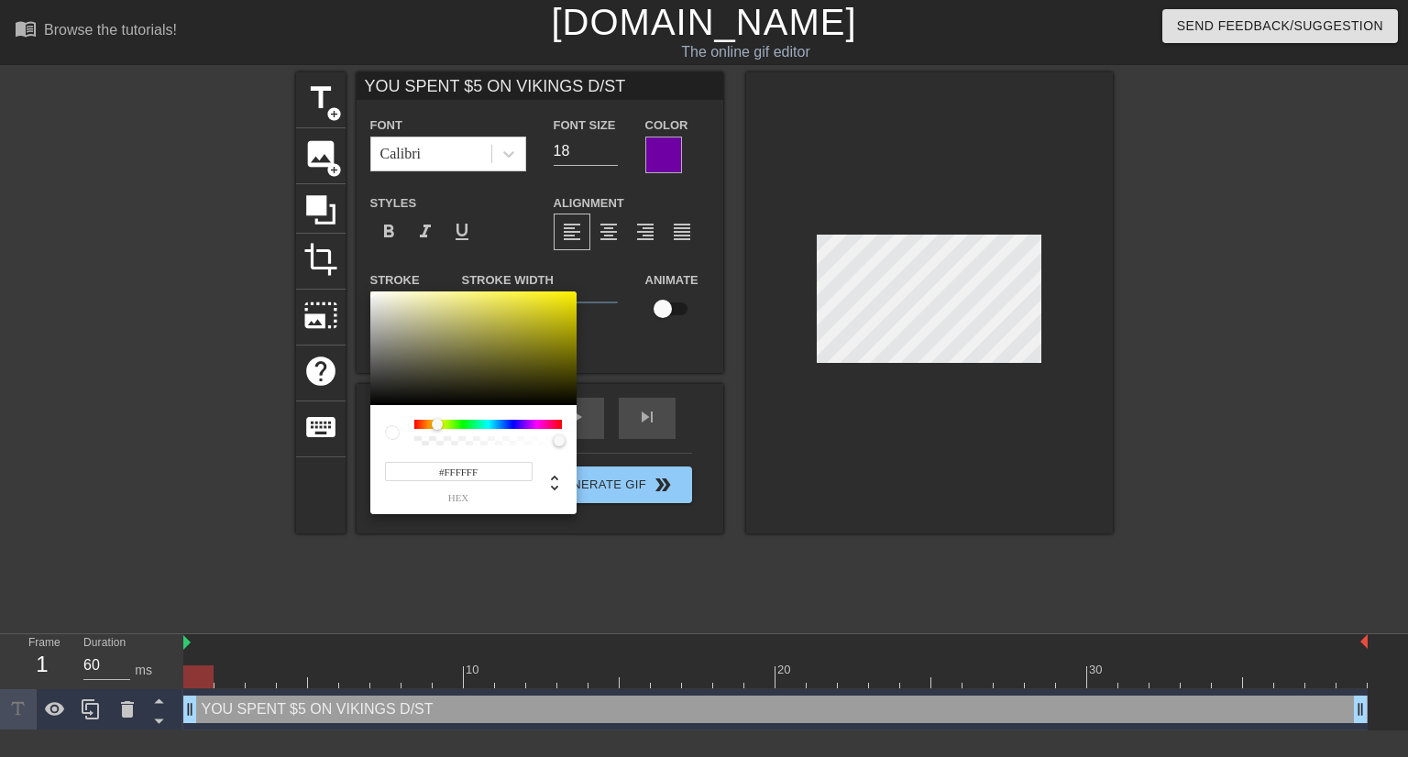
click at [437, 422] on div at bounding box center [437, 424] width 11 height 11
type input "#FFF300"
drag, startPoint x: 568, startPoint y: 315, endPoint x: 580, endPoint y: 291, distance: 26.6
click at [580, 291] on div "#FFF300 hex" at bounding box center [704, 378] width 1408 height 757
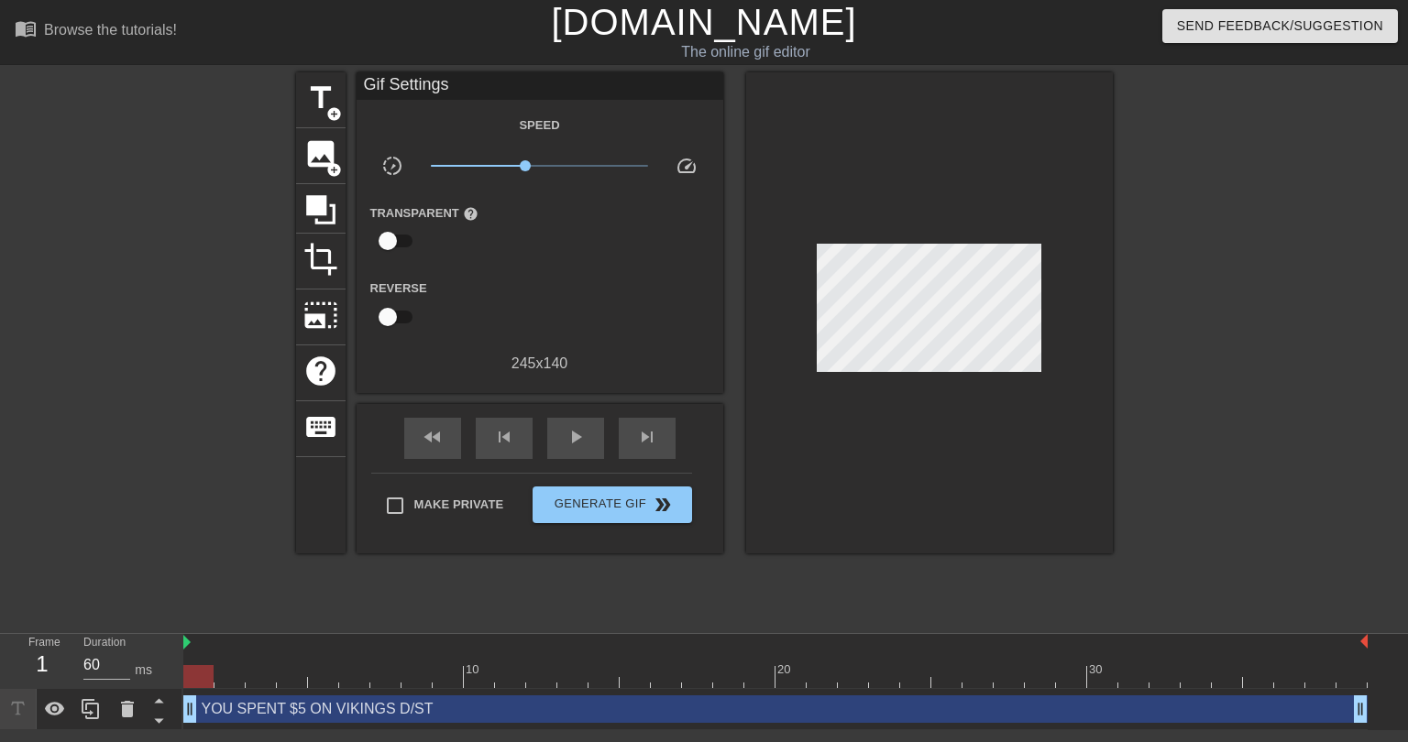
click at [480, 714] on div "YOU SPENT $5 ON VIKINGS D/ST drag_handle drag_handle" at bounding box center [775, 709] width 1184 height 27
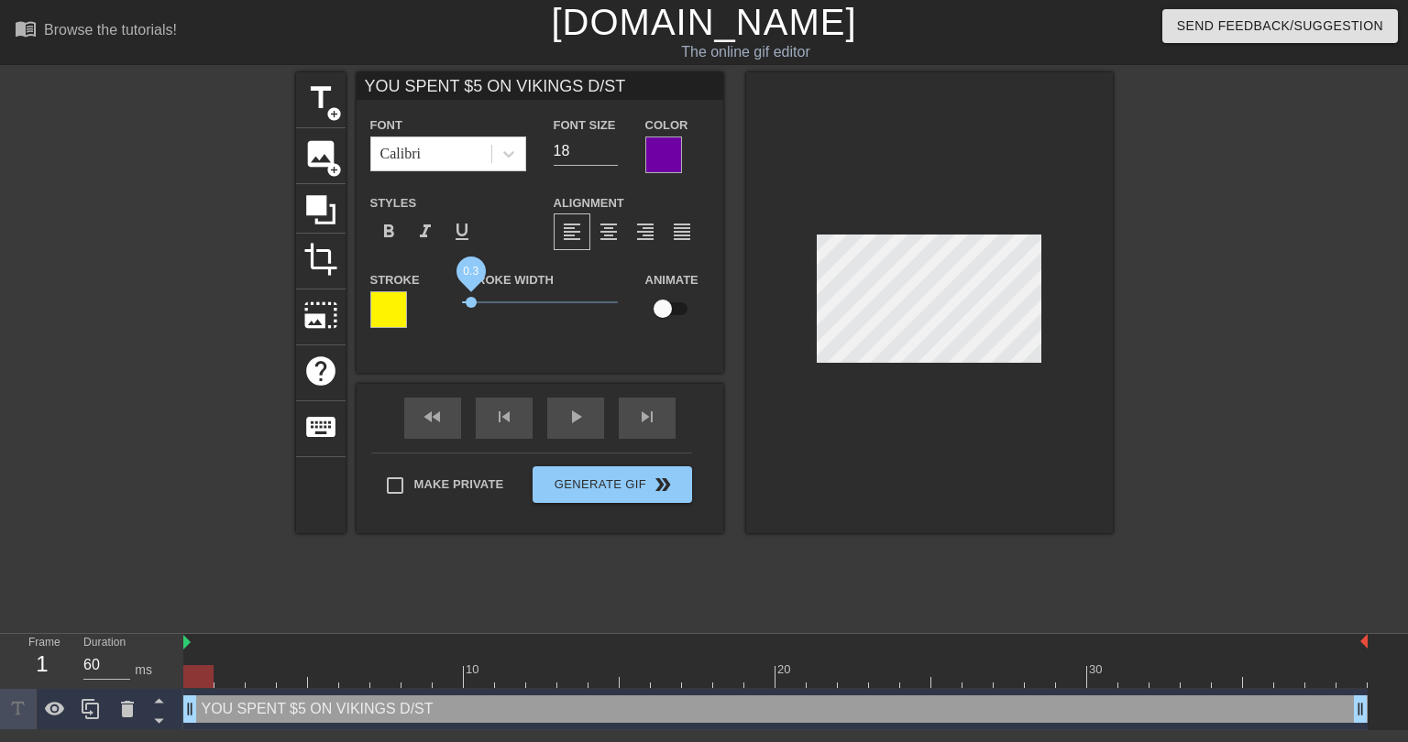
drag, startPoint x: 494, startPoint y: 301, endPoint x: 471, endPoint y: 305, distance: 23.2
click at [471, 305] on span "0.3" at bounding box center [471, 302] width 11 height 11
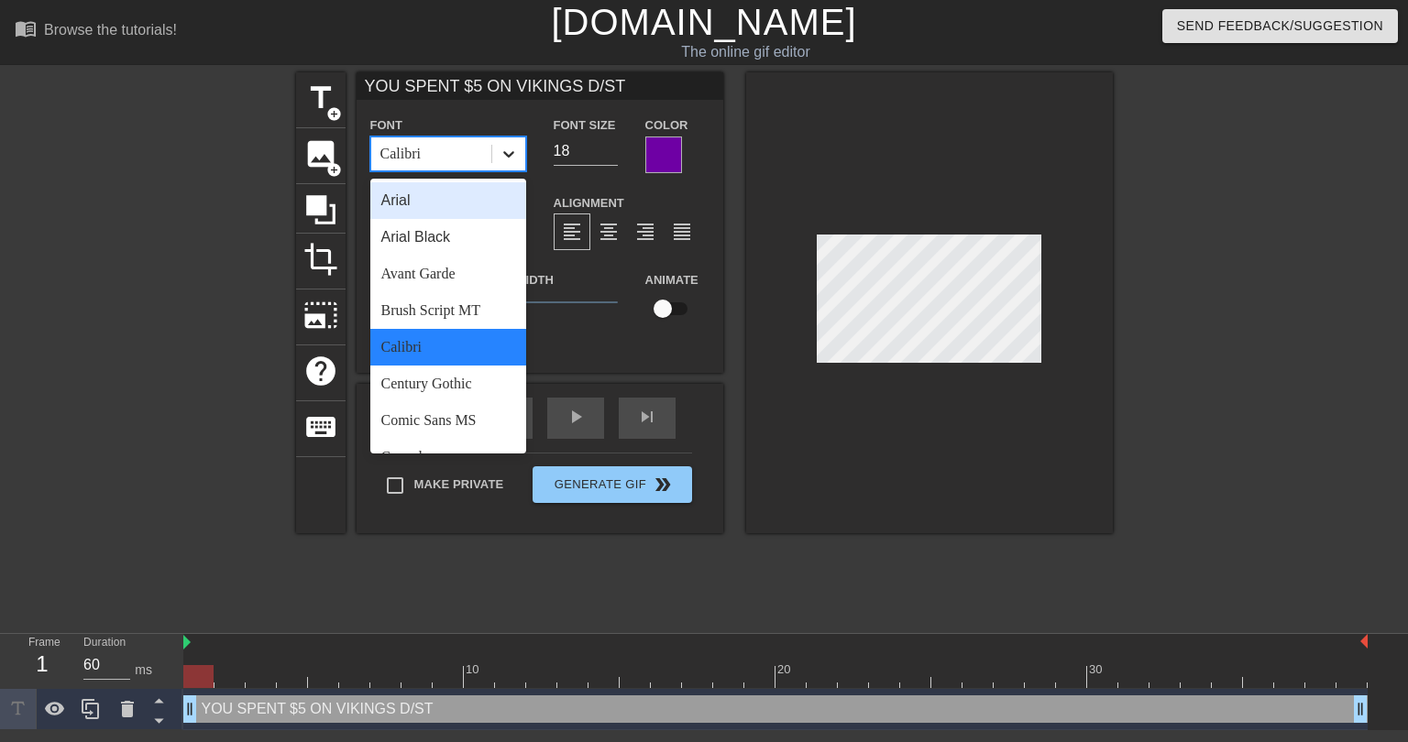
click at [510, 161] on icon at bounding box center [508, 154] width 18 height 18
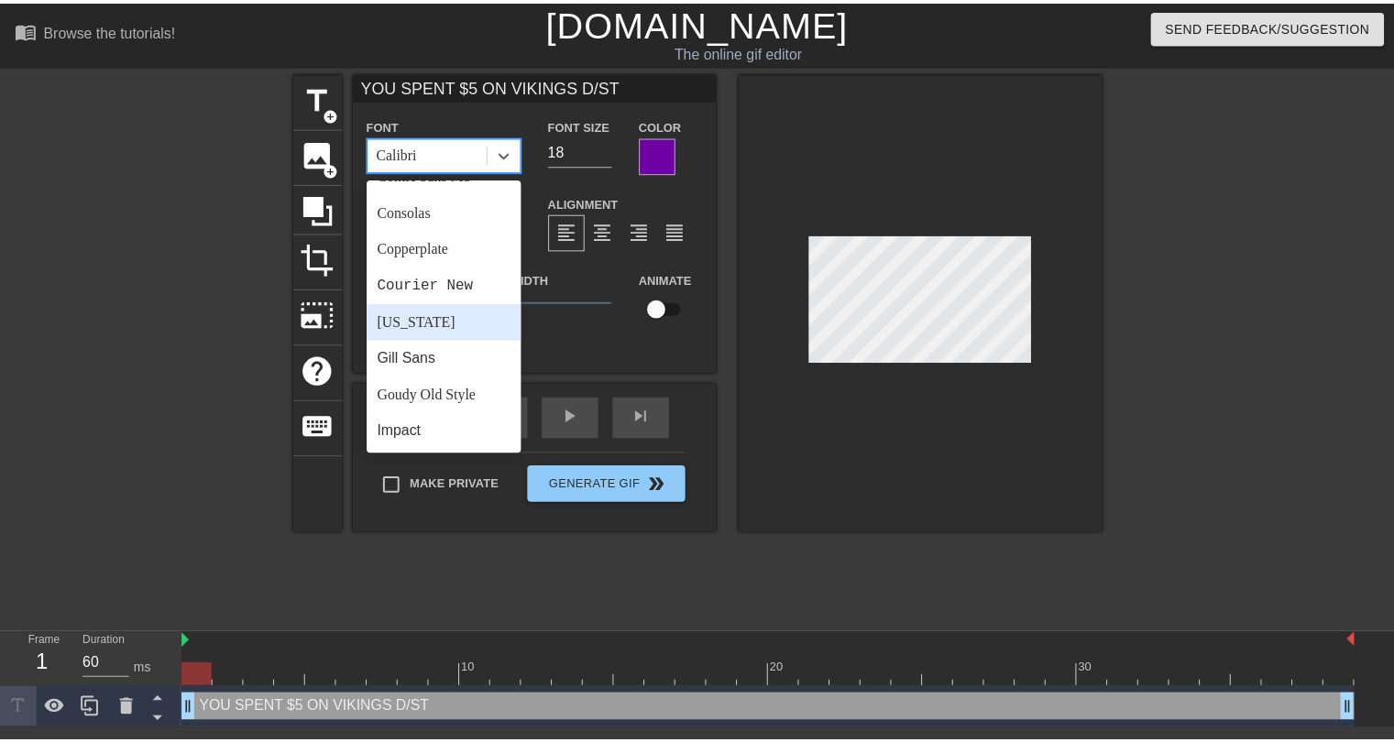
scroll to position [275, 0]
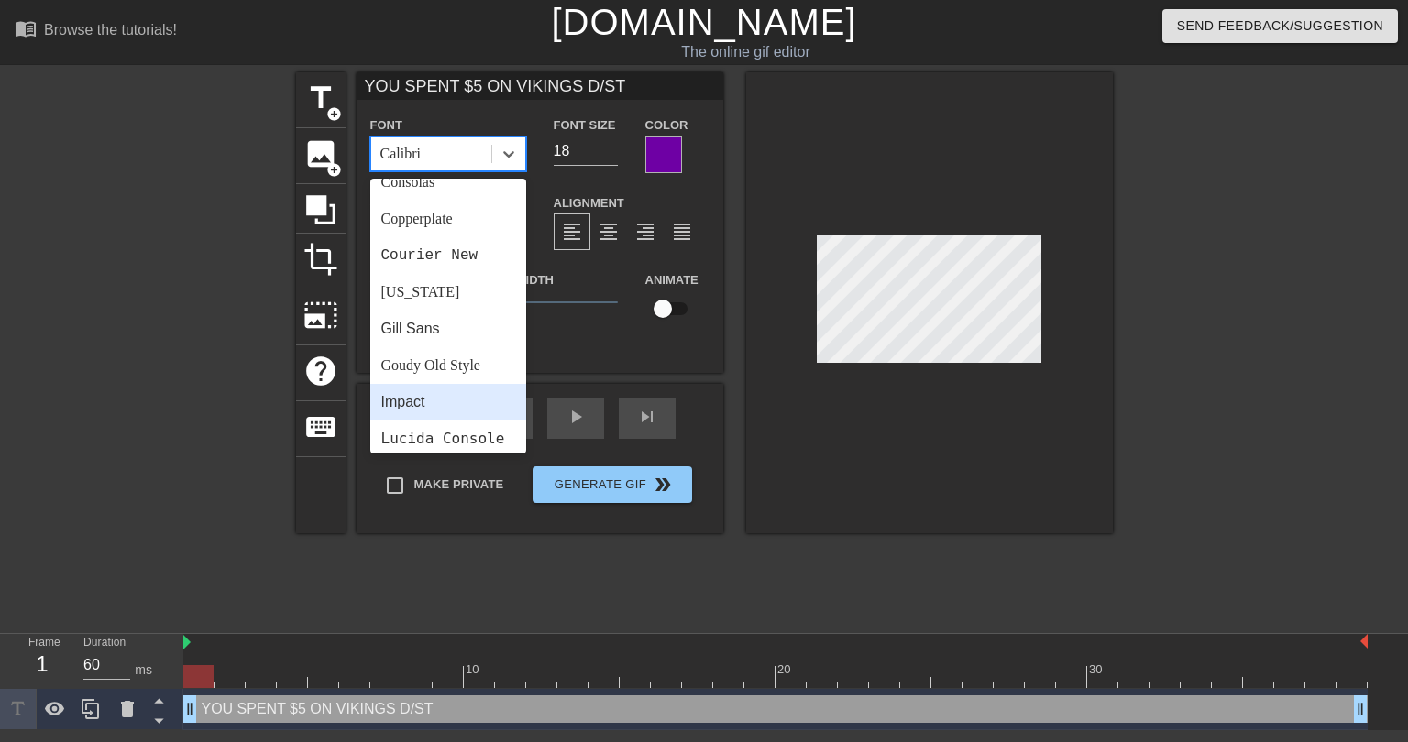
click at [428, 400] on div "Impact" at bounding box center [448, 402] width 156 height 37
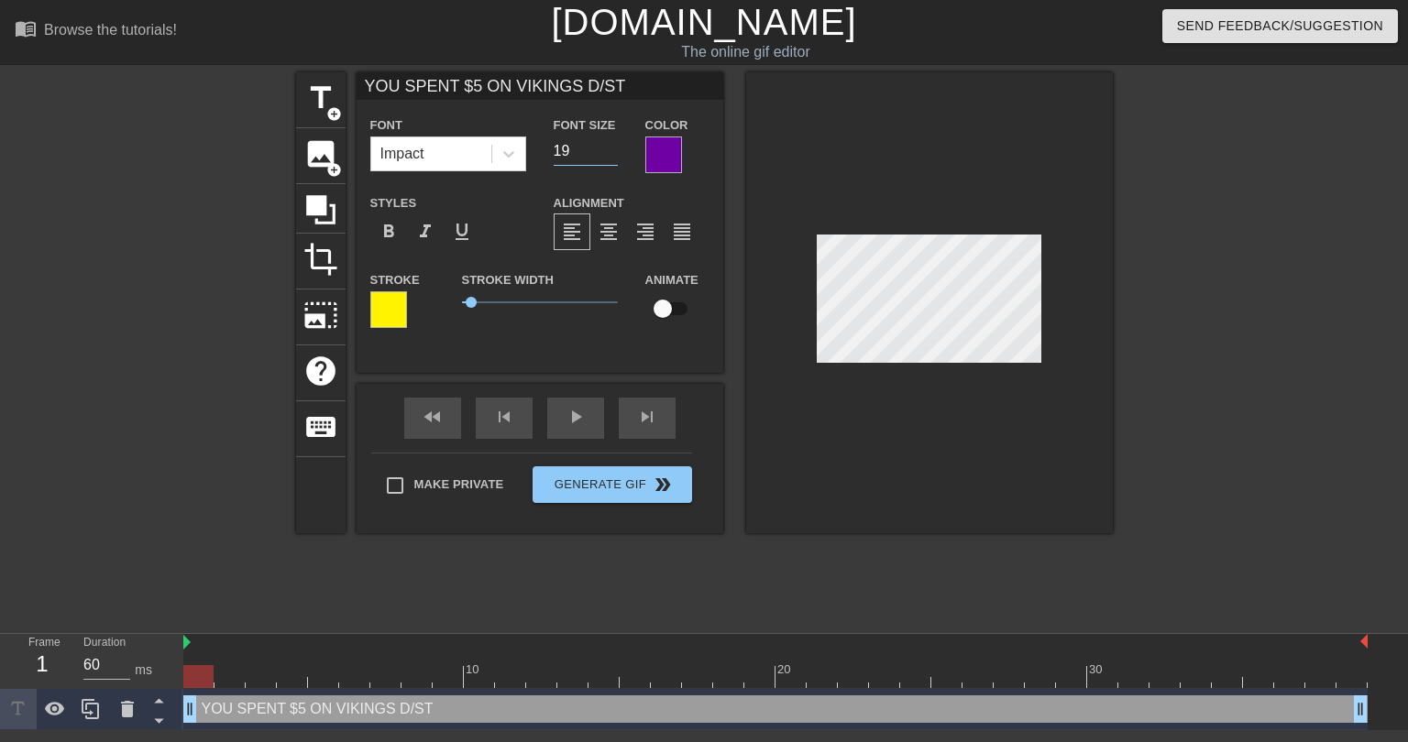
click at [610, 145] on input "19" at bounding box center [586, 151] width 64 height 29
type input "20"
click at [610, 145] on input "20" at bounding box center [586, 151] width 64 height 29
click at [475, 298] on span "0.45" at bounding box center [475, 302] width 11 height 11
click at [893, 534] on div "title add_circle image add_circle crop photo_size_select_large help keyboard YO…" at bounding box center [704, 347] width 817 height 550
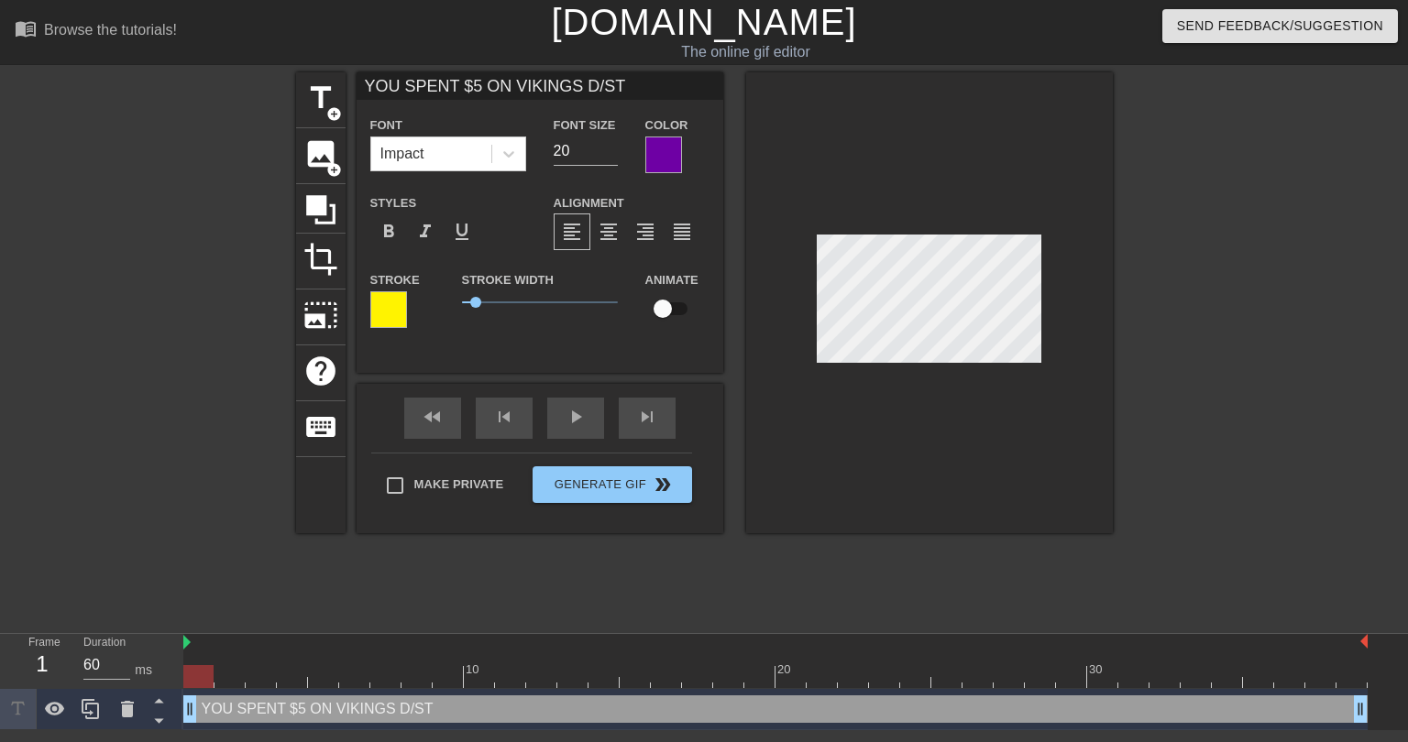
click at [374, 314] on div at bounding box center [388, 309] width 37 height 37
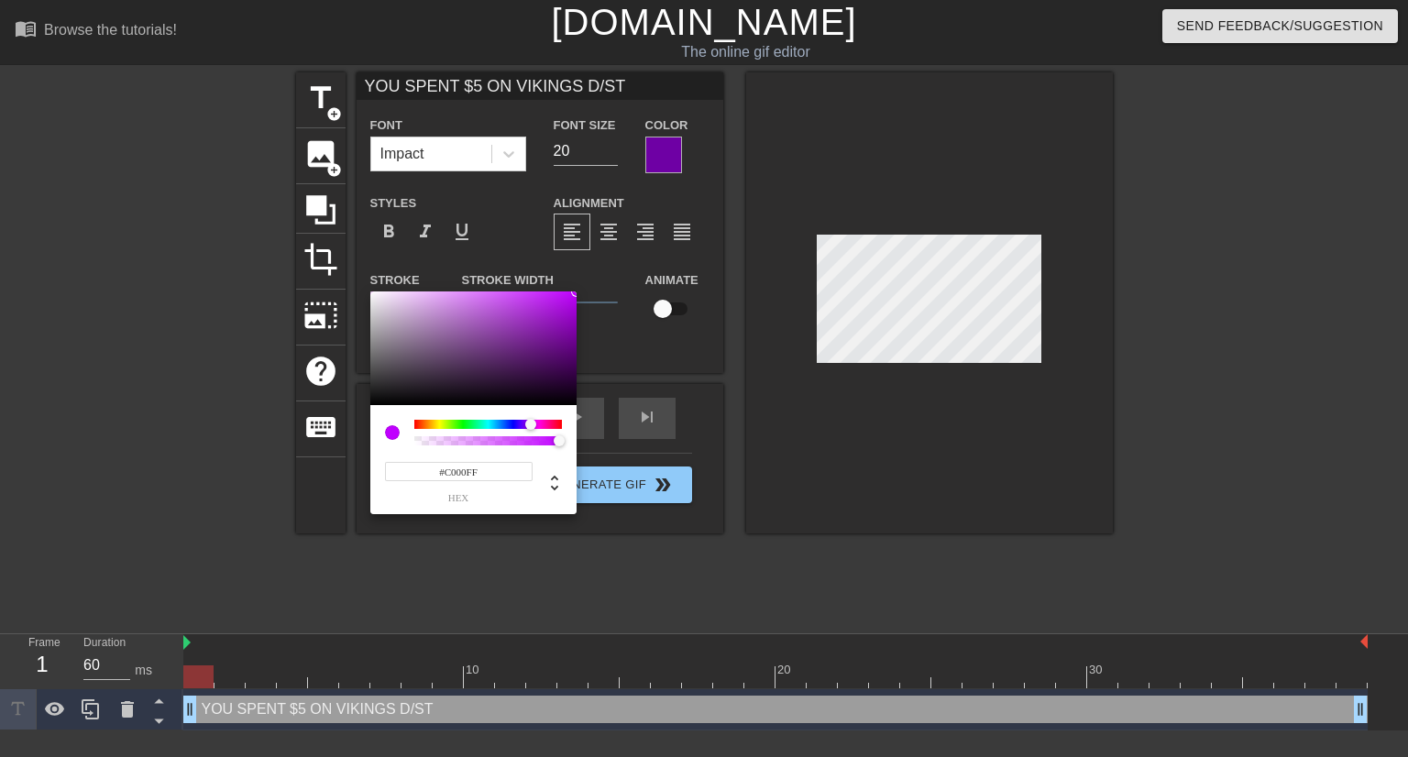
click at [531, 422] on div at bounding box center [488, 424] width 148 height 9
type input "#A900E0"
drag, startPoint x: 568, startPoint y: 314, endPoint x: 583, endPoint y: 305, distance: 17.3
click at [583, 305] on div "#A900E0 hex" at bounding box center [704, 378] width 1408 height 757
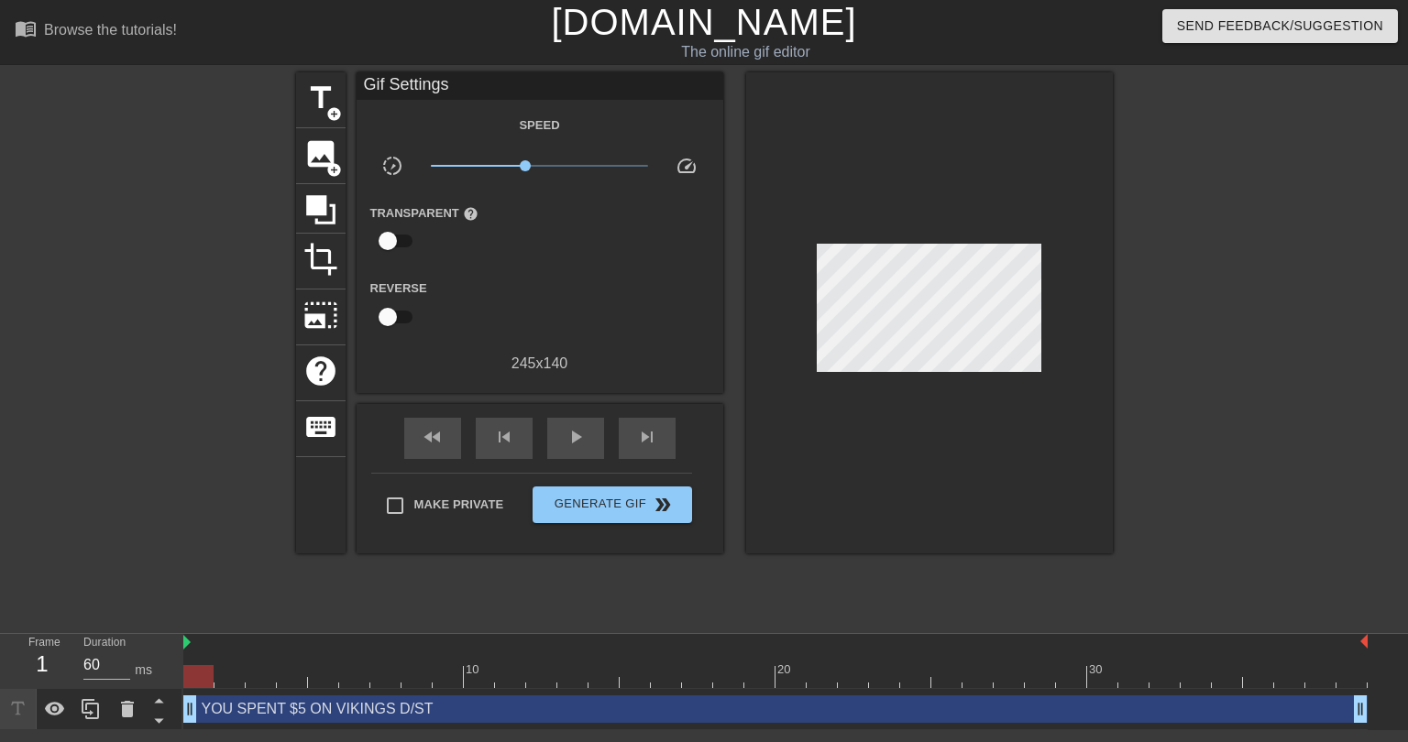
click at [629, 709] on div "YOU SPENT $5 ON VIKINGS D/ST drag_handle drag_handle" at bounding box center [775, 709] width 1184 height 27
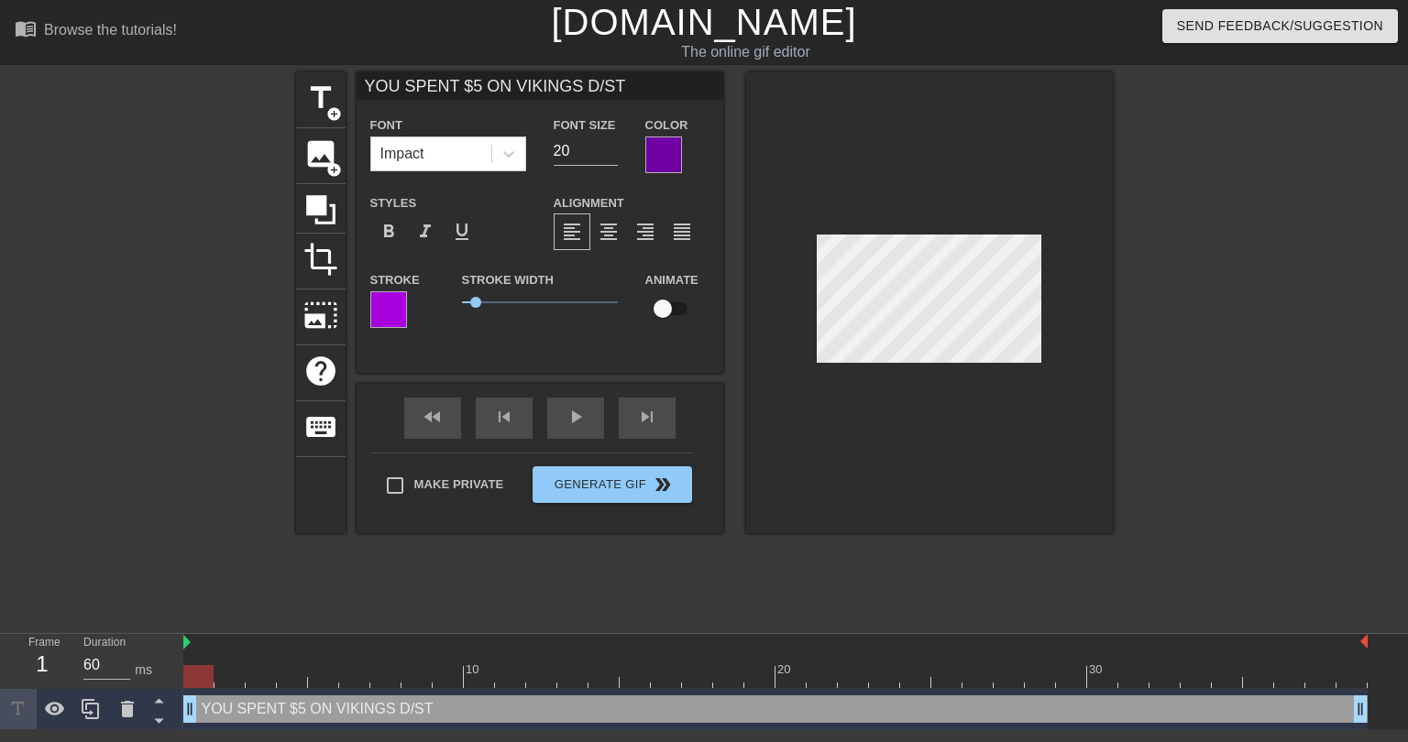
click at [663, 159] on div at bounding box center [663, 155] width 37 height 37
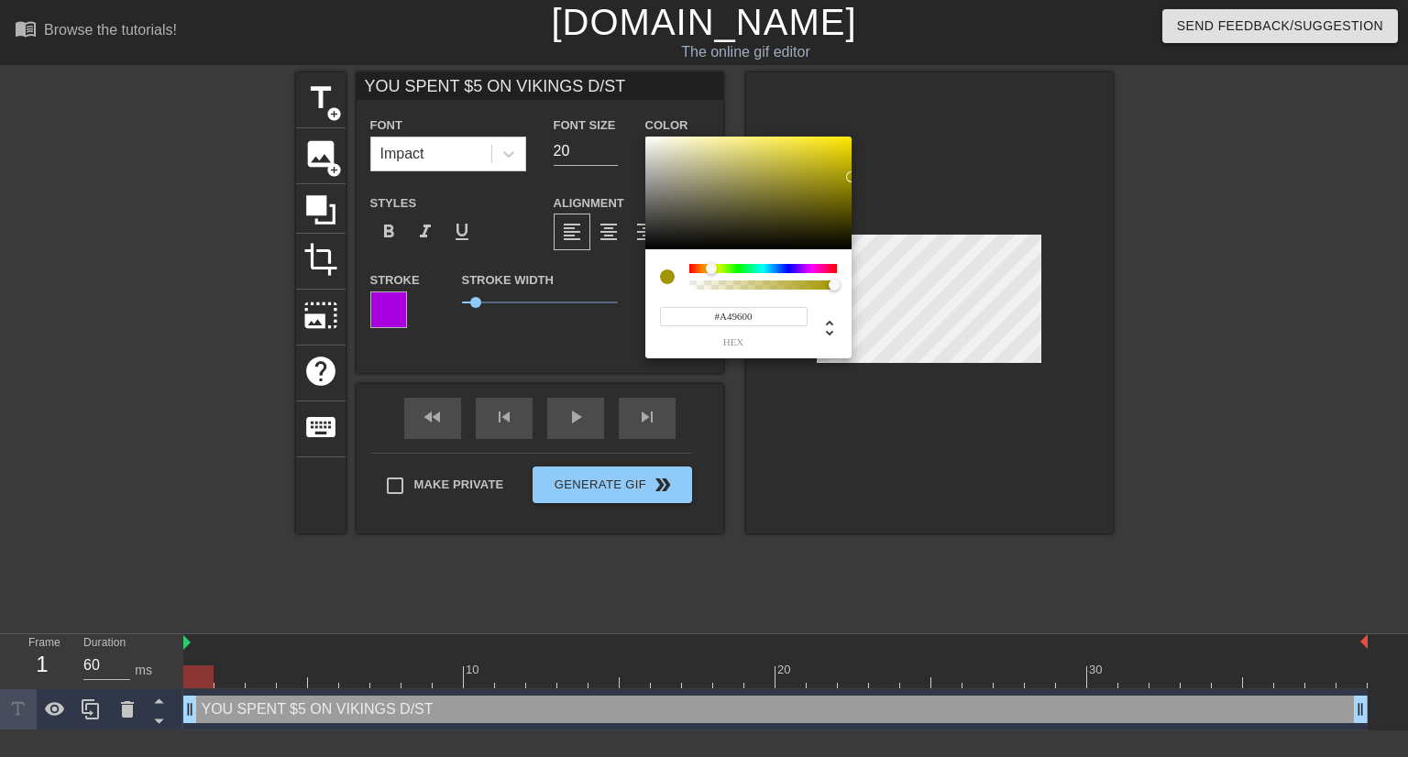
click at [711, 269] on div at bounding box center [763, 268] width 148 height 9
type input "#FFEB00"
drag, startPoint x: 839, startPoint y: 152, endPoint x: 854, endPoint y: 136, distance: 22.1
click at [854, 136] on div "#FFEB00 hex" at bounding box center [704, 378] width 1408 height 757
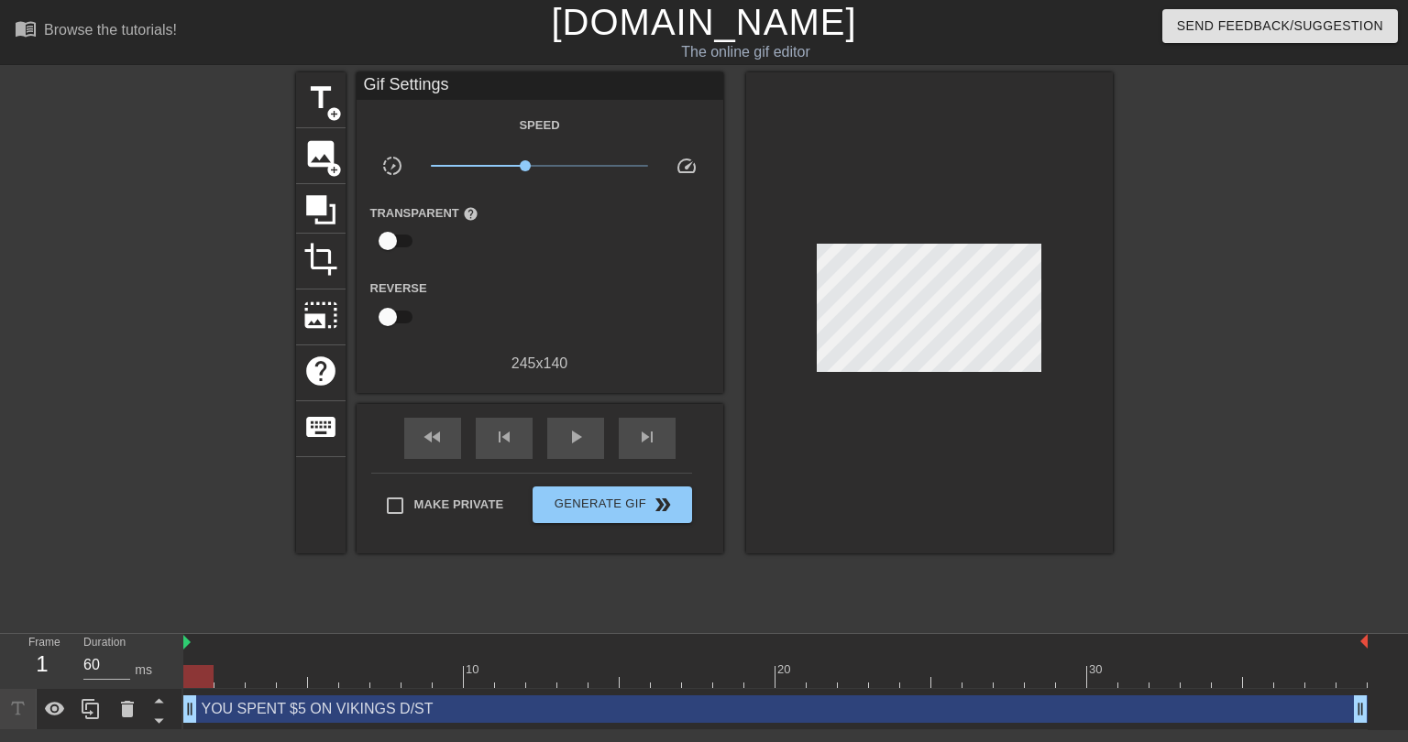
click at [433, 708] on div "YOU SPENT $5 ON VIKINGS D/ST drag_handle drag_handle" at bounding box center [775, 709] width 1184 height 27
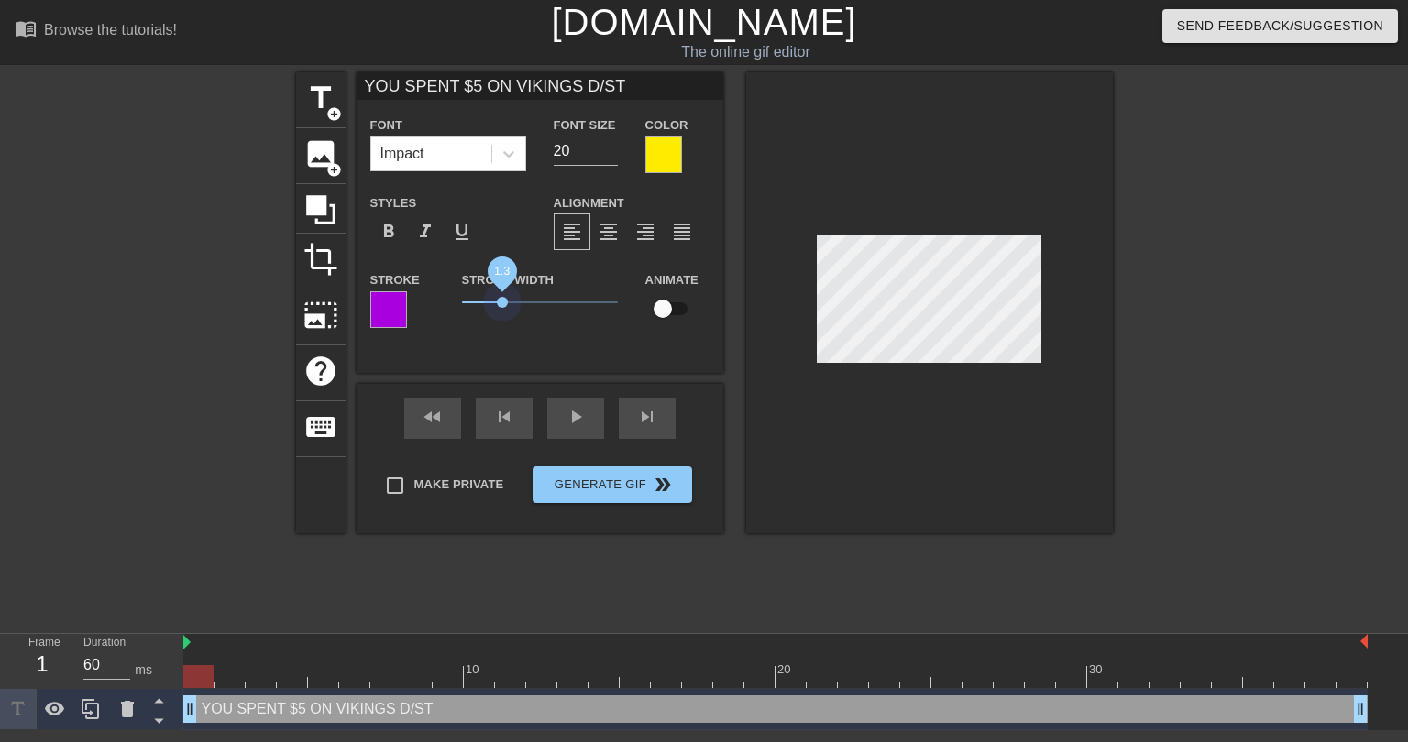
drag, startPoint x: 480, startPoint y: 304, endPoint x: 502, endPoint y: 312, distance: 23.5
click at [502, 312] on span "1.3" at bounding box center [540, 302] width 156 height 22
click at [392, 307] on div at bounding box center [388, 309] width 37 height 37
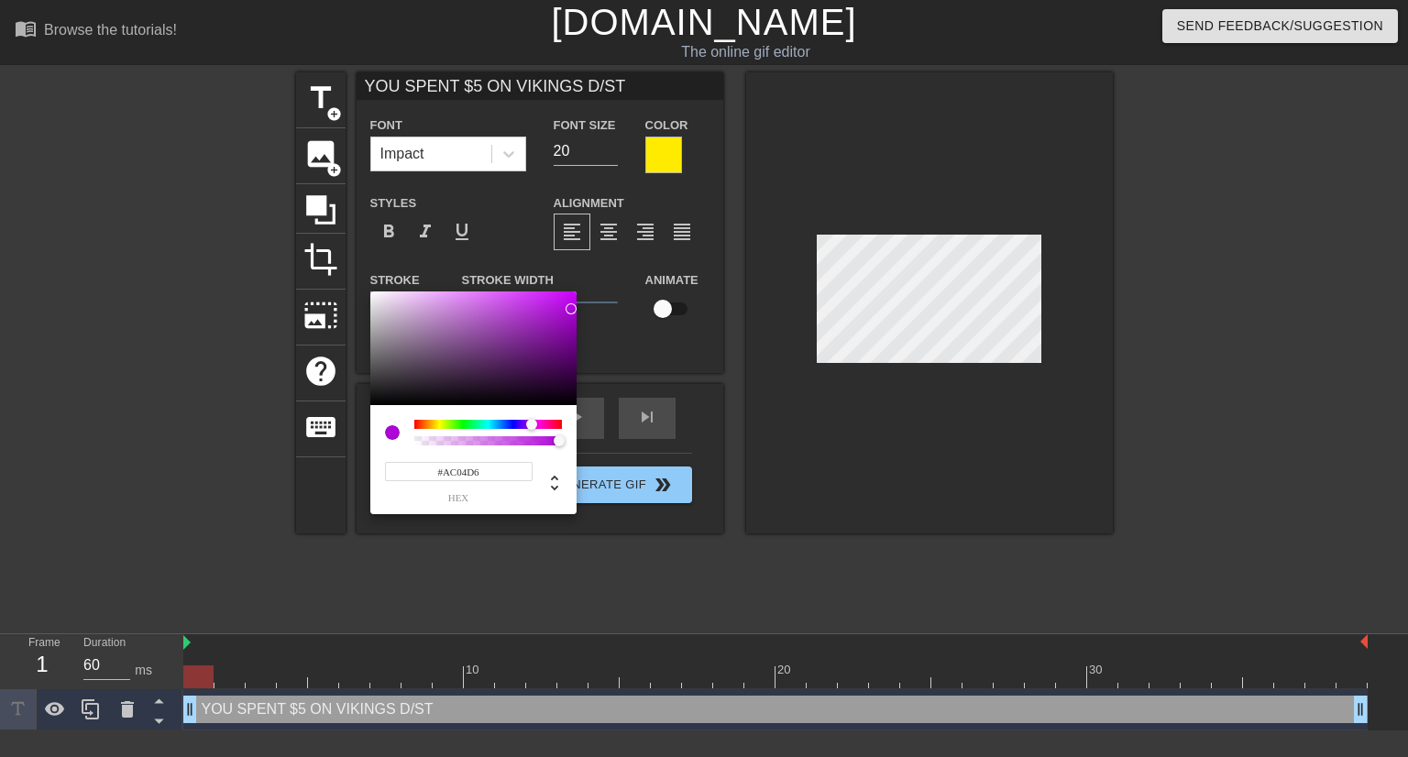
type input "#AC03D6"
drag, startPoint x: 572, startPoint y: 319, endPoint x: 573, endPoint y: 310, distance: 9.2
click at [573, 310] on div at bounding box center [473, 348] width 206 height 114
click at [457, 468] on input "#AC03D6" at bounding box center [459, 471] width 148 height 19
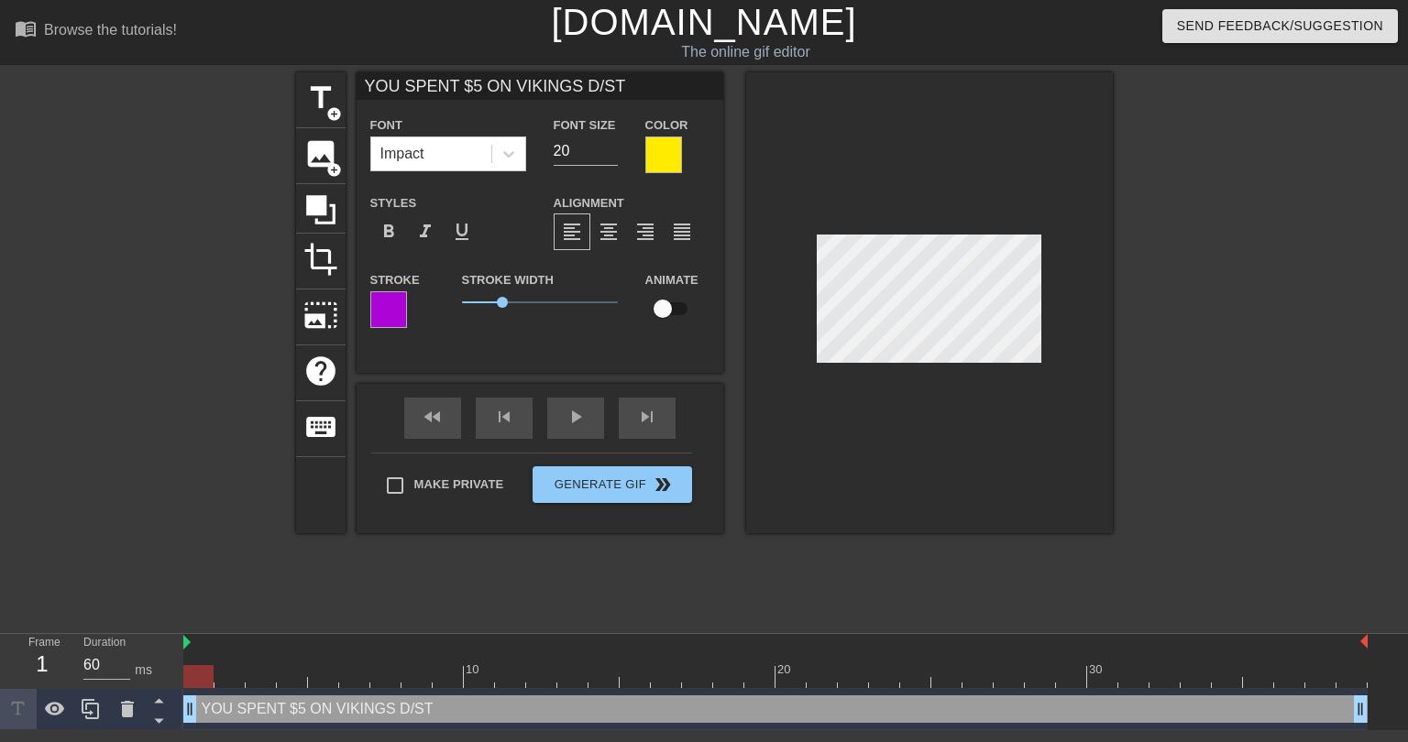
click at [943, 510] on div at bounding box center [929, 302] width 367 height 461
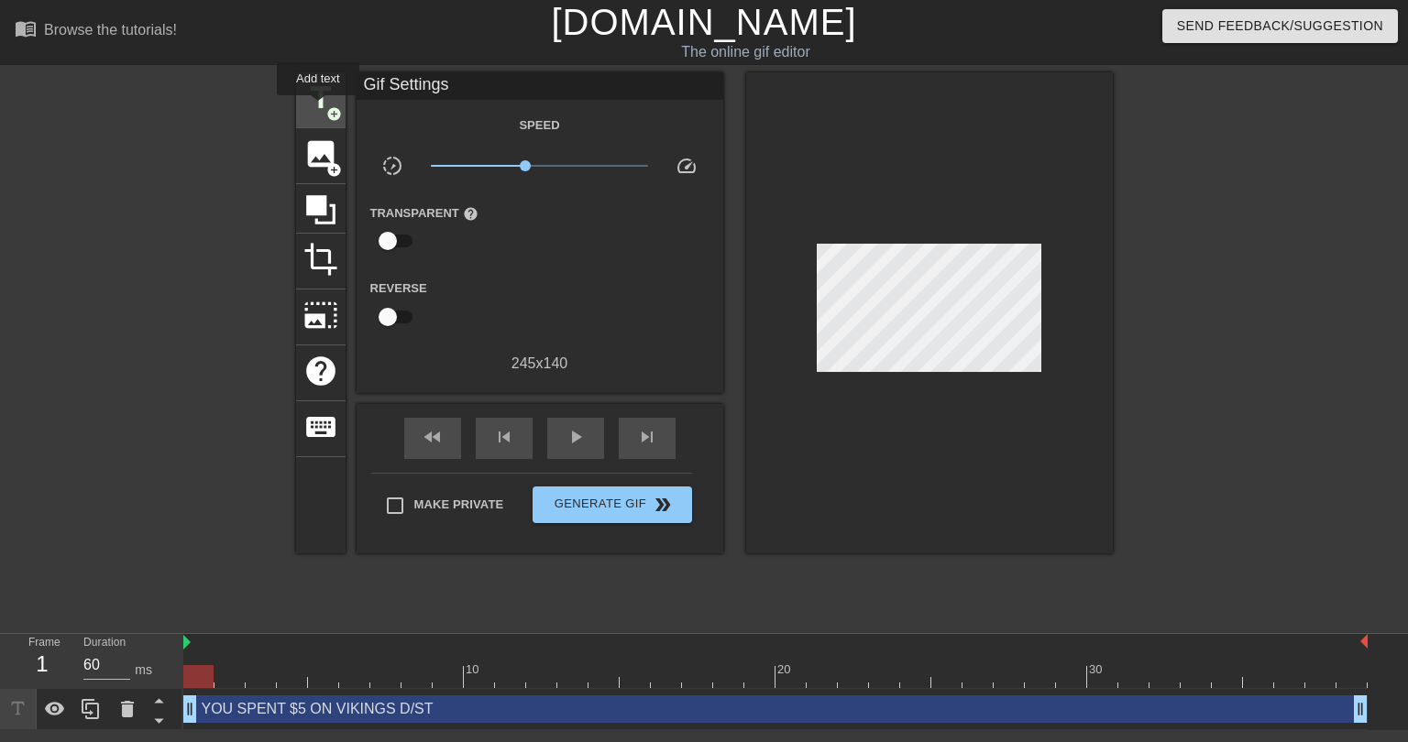
click at [318, 108] on span "title" at bounding box center [320, 98] width 35 height 35
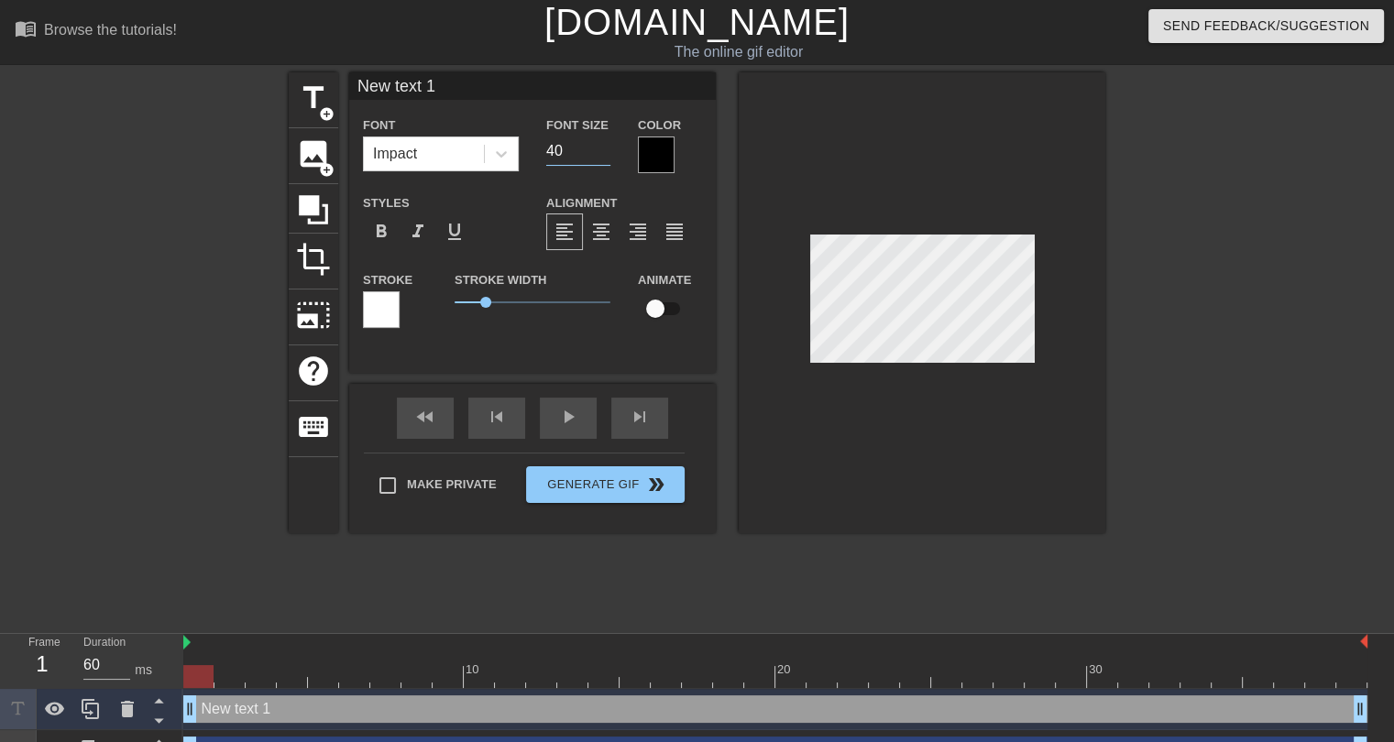
drag, startPoint x: 562, startPoint y: 152, endPoint x: 543, endPoint y: 146, distance: 20.3
click at [543, 146] on div "Font Size 40" at bounding box center [578, 144] width 92 height 60
type input "20"
click at [394, 305] on div at bounding box center [381, 309] width 37 height 37
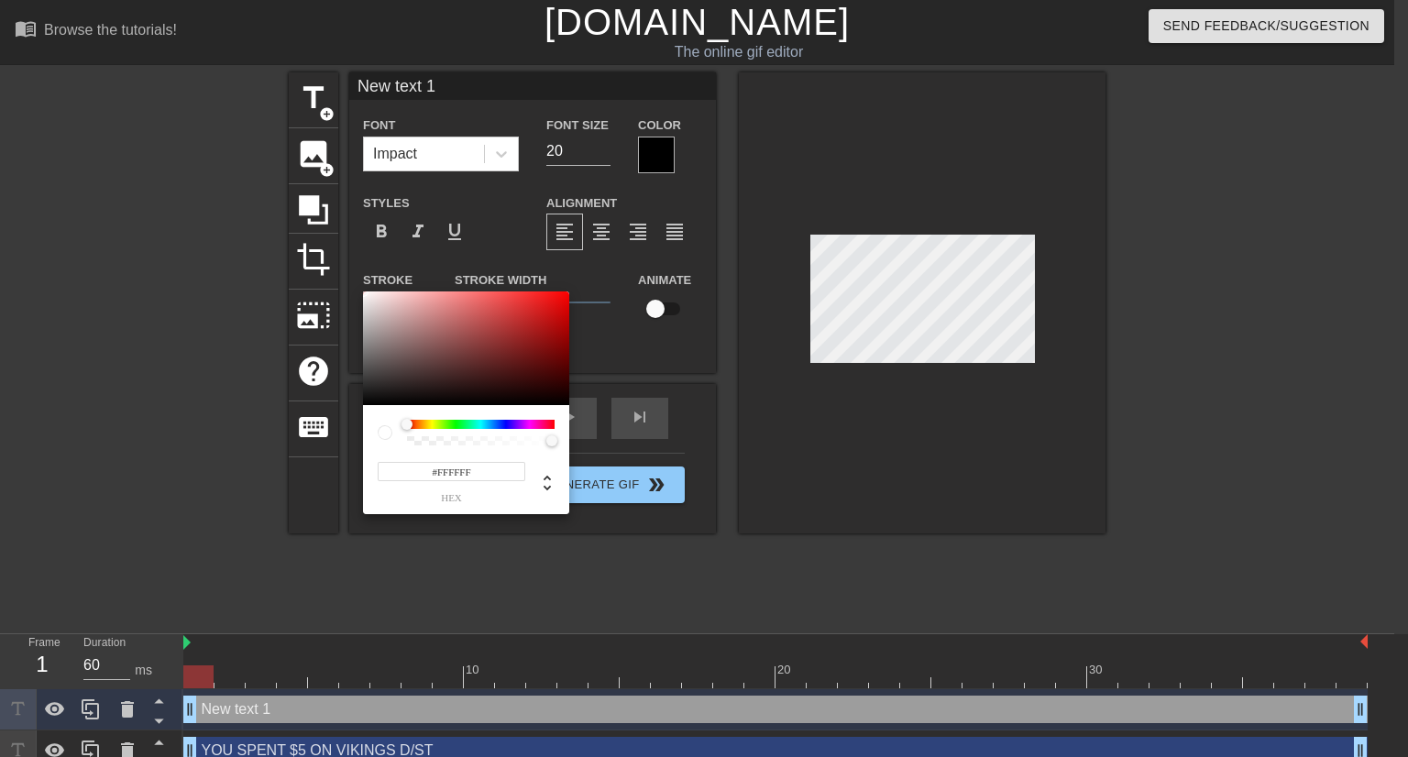
click at [455, 474] on input "#FFFFFF" at bounding box center [452, 471] width 148 height 19
paste input "AC03D6"
type input "#AC03D6"
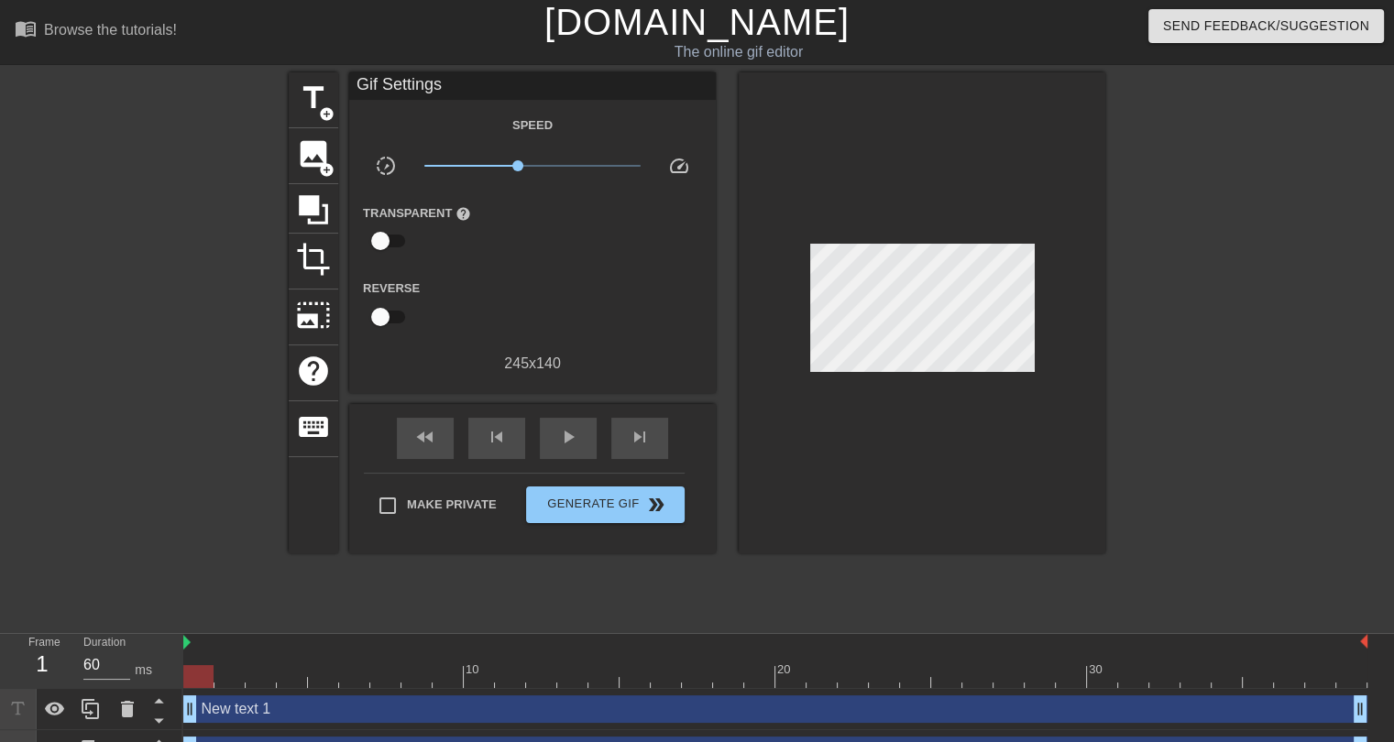
scroll to position [32, 0]
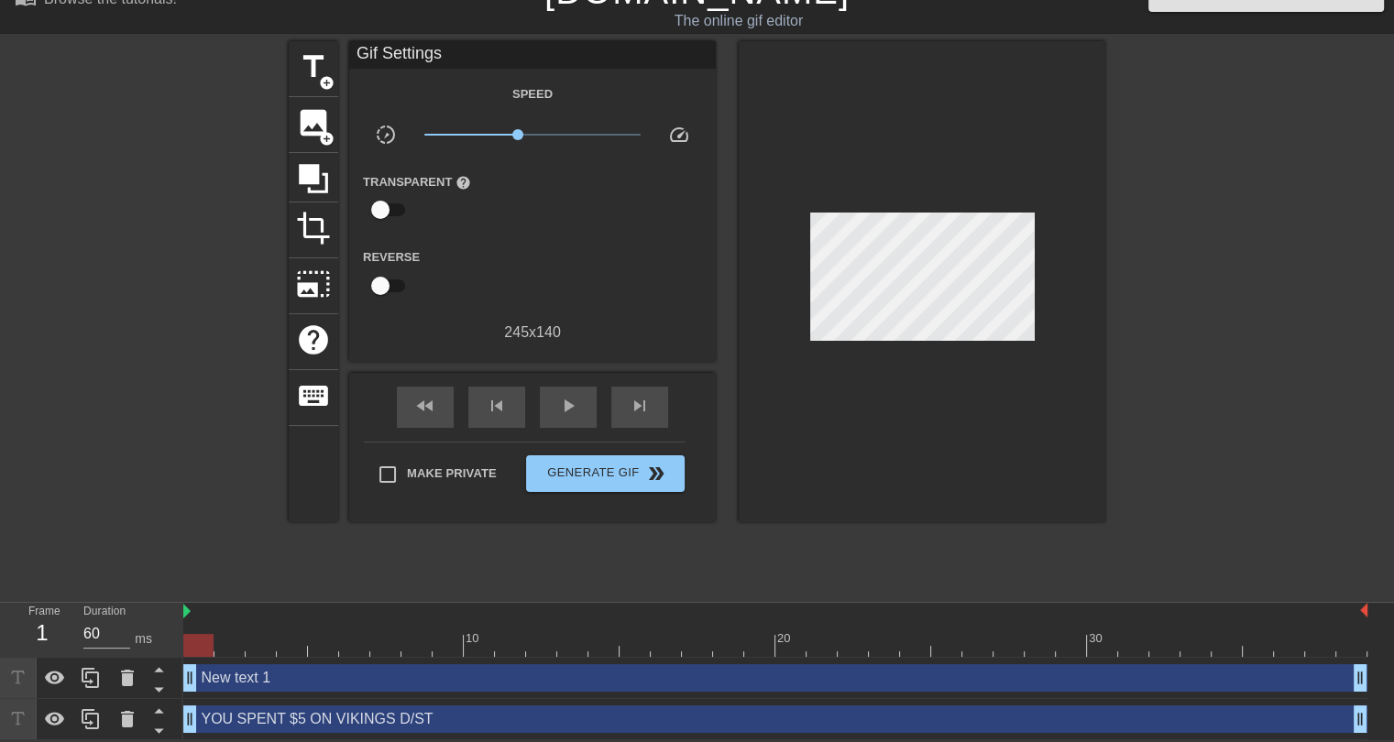
click at [391, 679] on div "New text 1 drag_handle drag_handle" at bounding box center [775, 677] width 1184 height 27
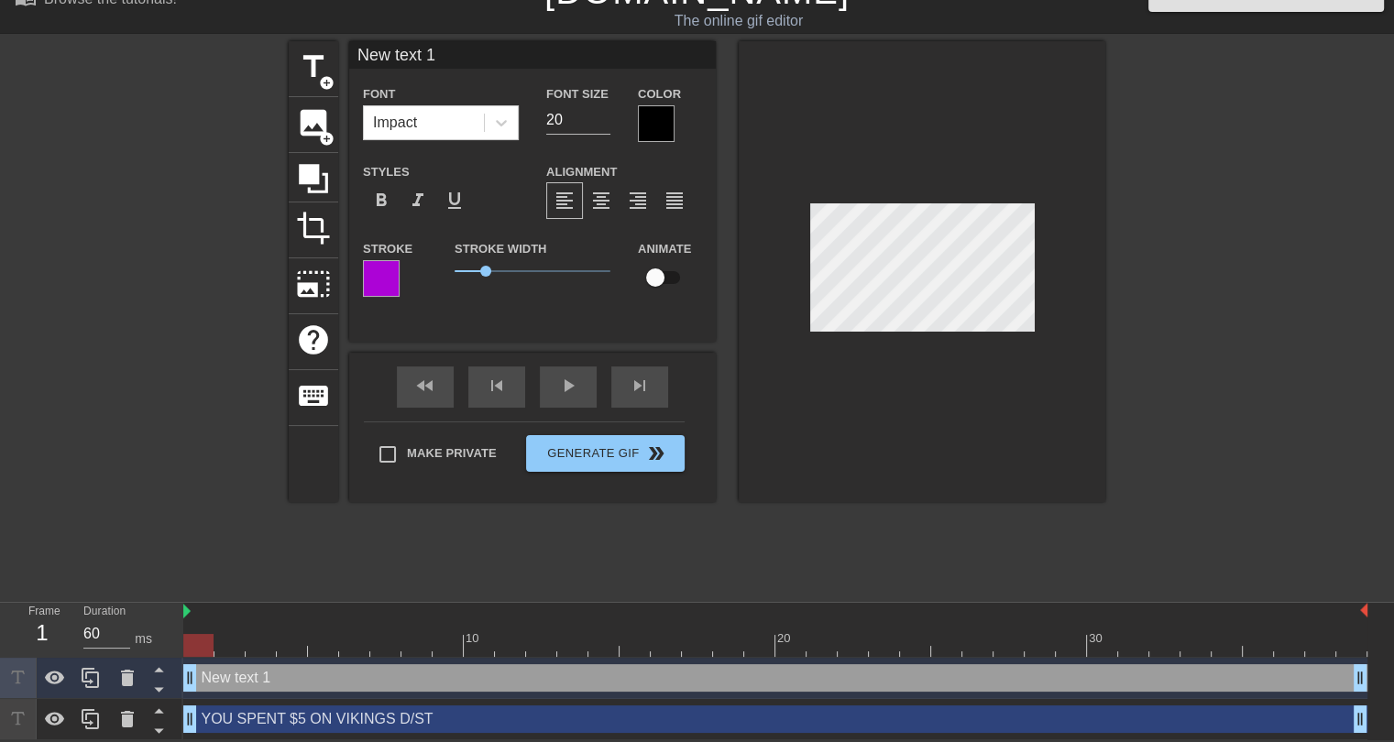
click at [401, 58] on input "New text 1" at bounding box center [532, 54] width 367 height 27
type input "JUST FOR THE NAME"
click at [718, 554] on div "title add_circle image add_circle crop photo_size_select_large help keyboard JU…" at bounding box center [697, 316] width 817 height 550
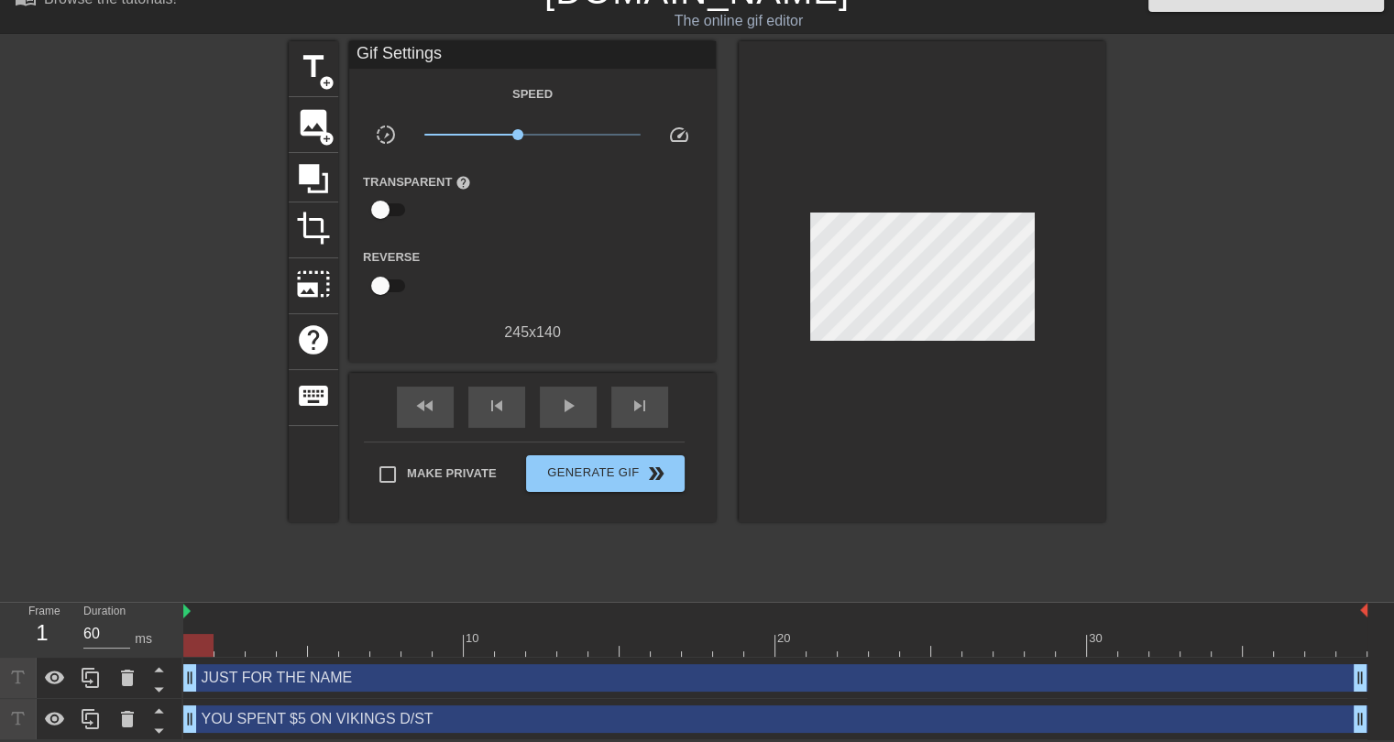
click at [470, 718] on div "YOU SPENT $5 ON VIKINGS D/ST drag_handle drag_handle" at bounding box center [775, 719] width 1184 height 27
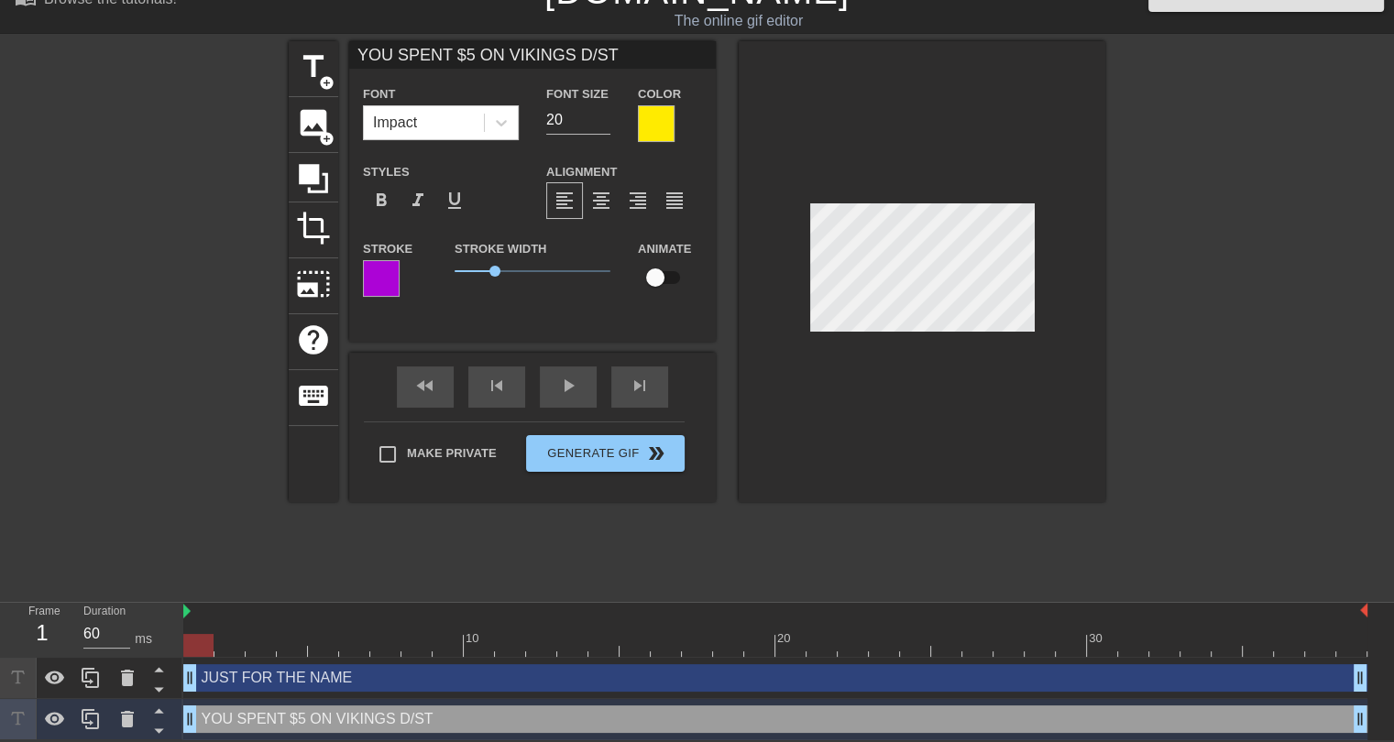
click at [657, 123] on div at bounding box center [656, 123] width 37 height 37
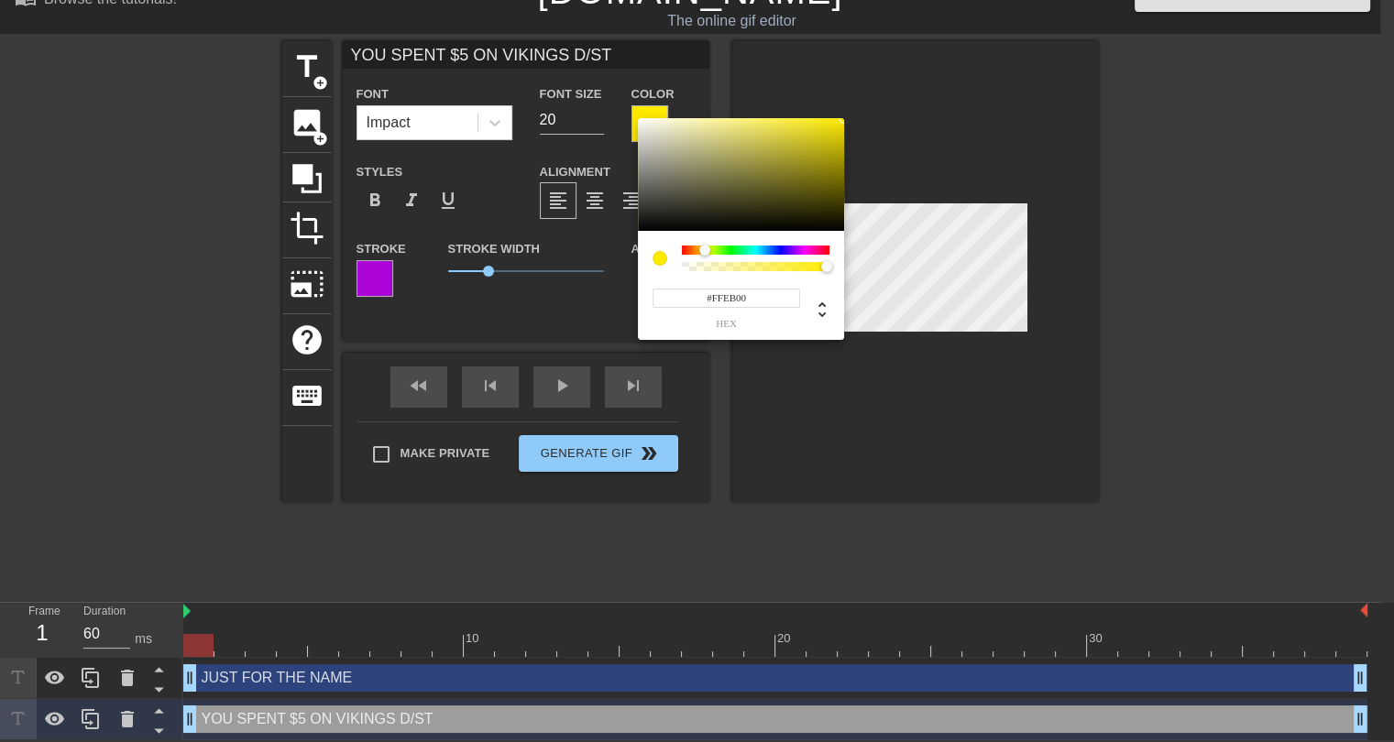
scroll to position [18, 0]
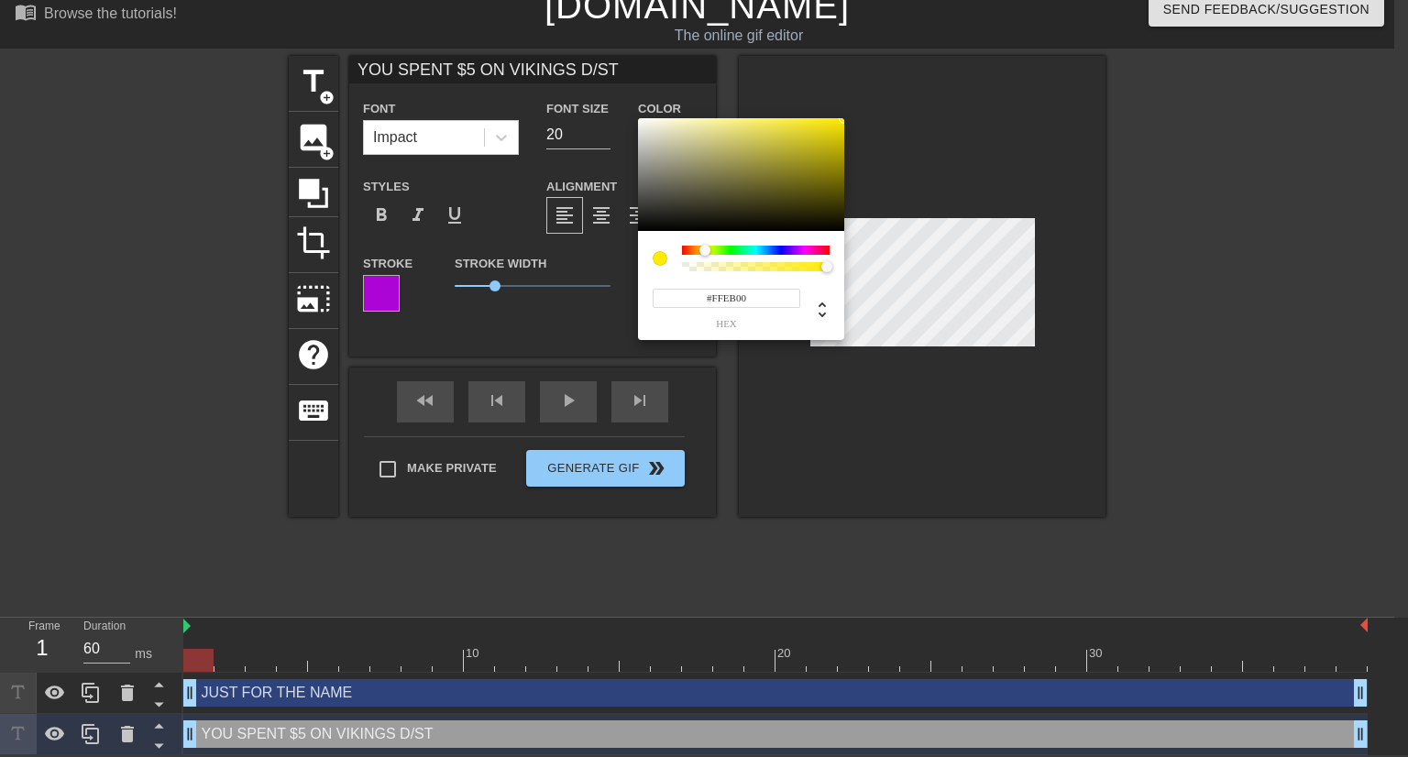
click at [726, 301] on input "#FFEB00" at bounding box center [726, 298] width 148 height 19
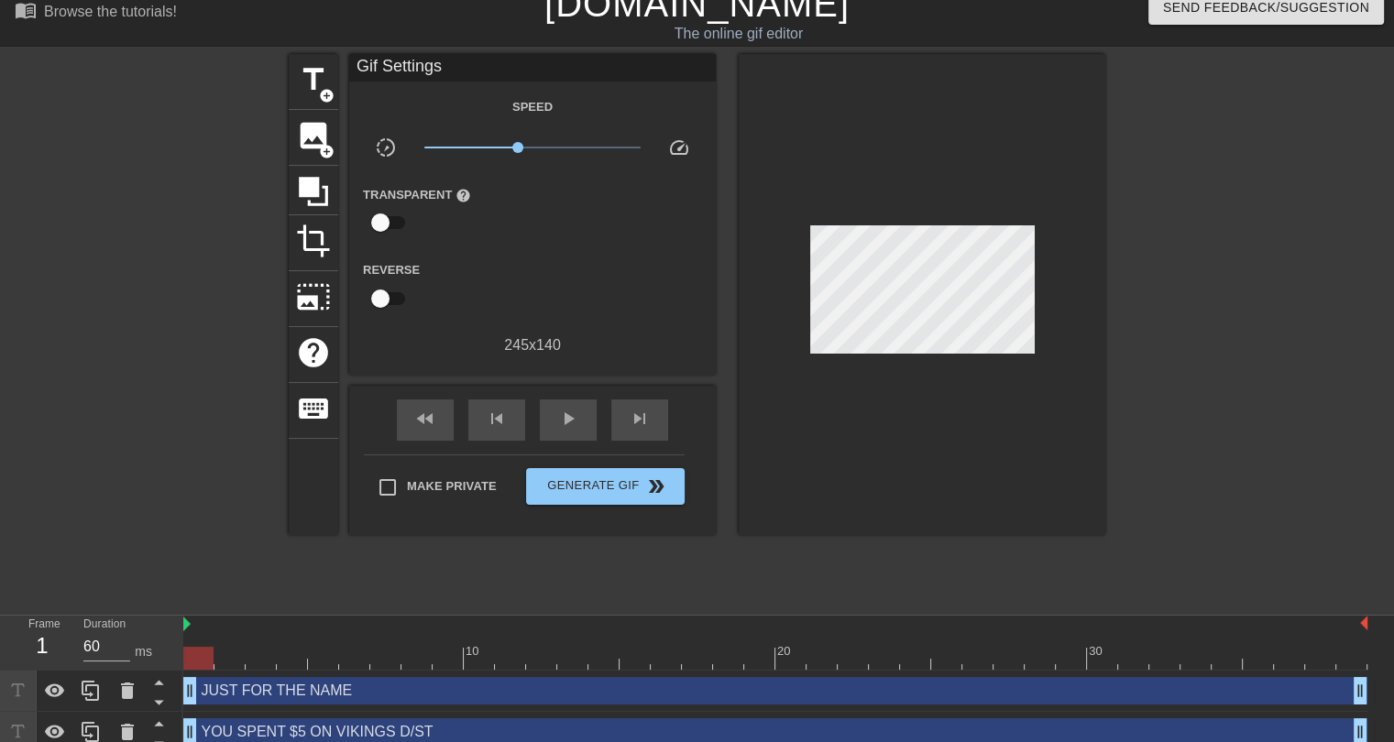
click at [396, 700] on div "JUST FOR THE NAME drag_handle drag_handle" at bounding box center [775, 690] width 1184 height 27
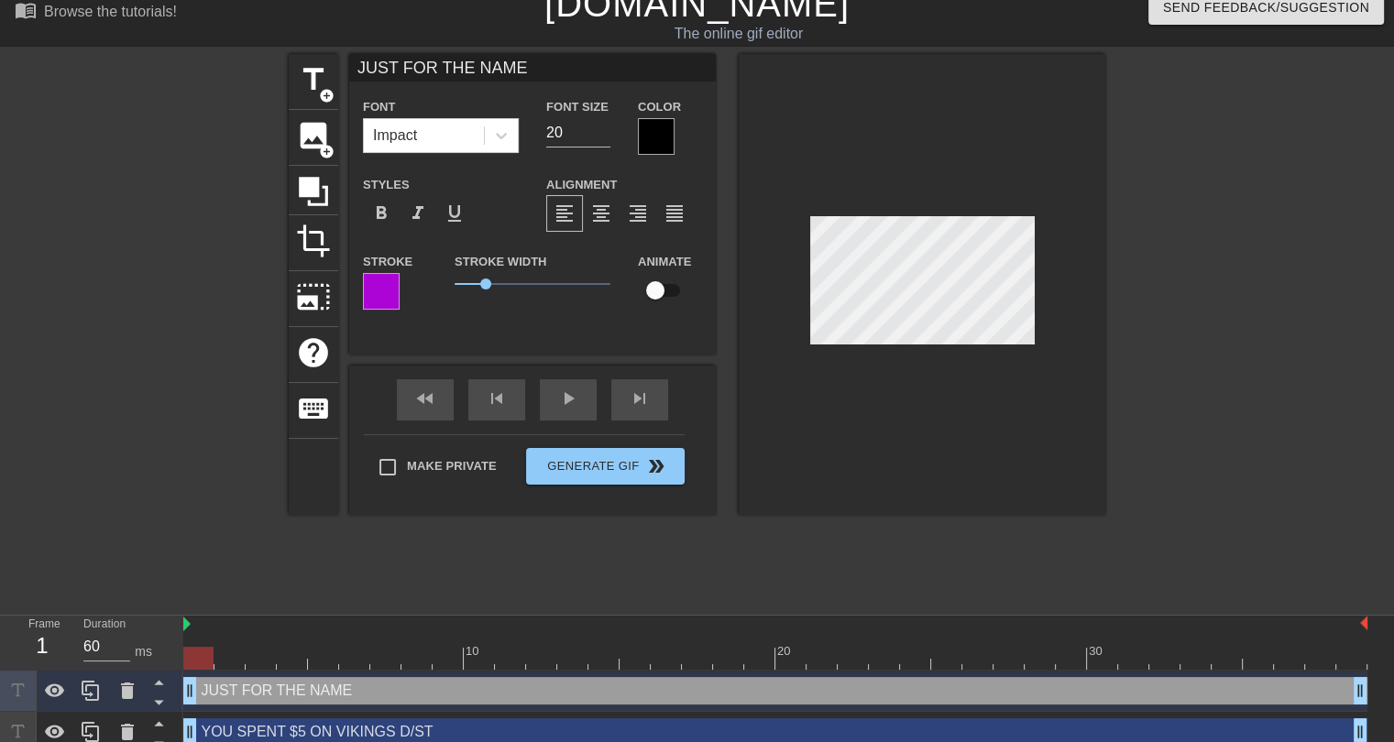
click at [646, 134] on div at bounding box center [656, 136] width 37 height 37
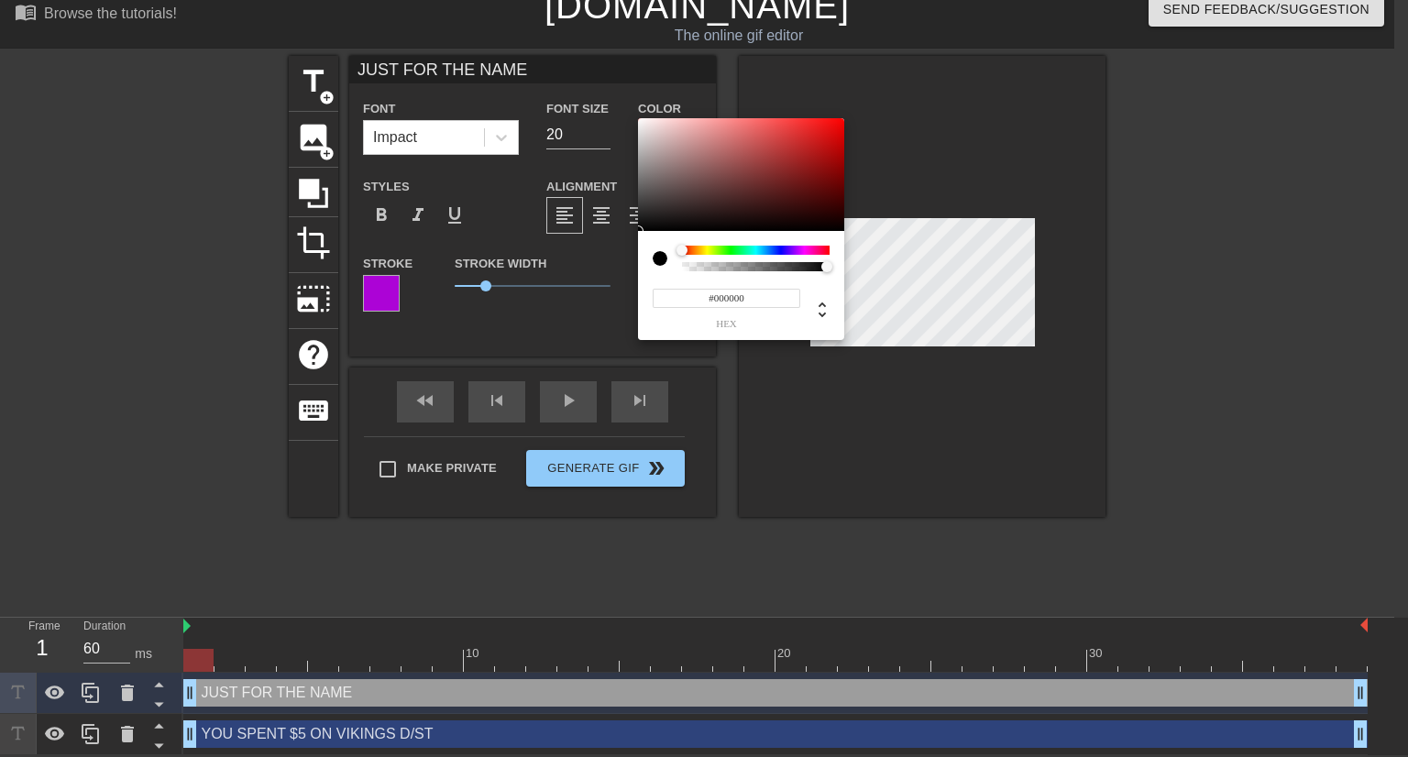
click at [718, 298] on input "#000000" at bounding box center [726, 298] width 148 height 19
paste input "FFEB"
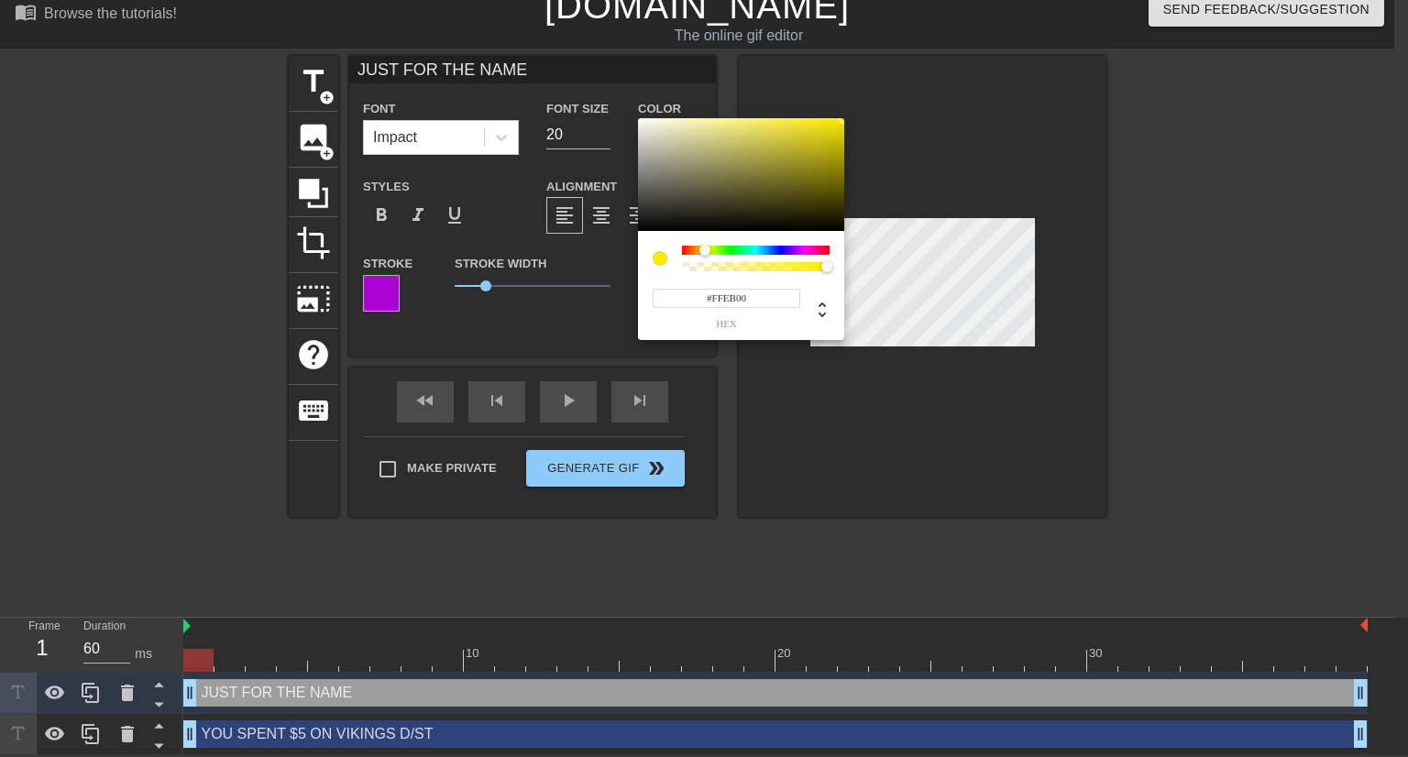
type input "#FFEB00"
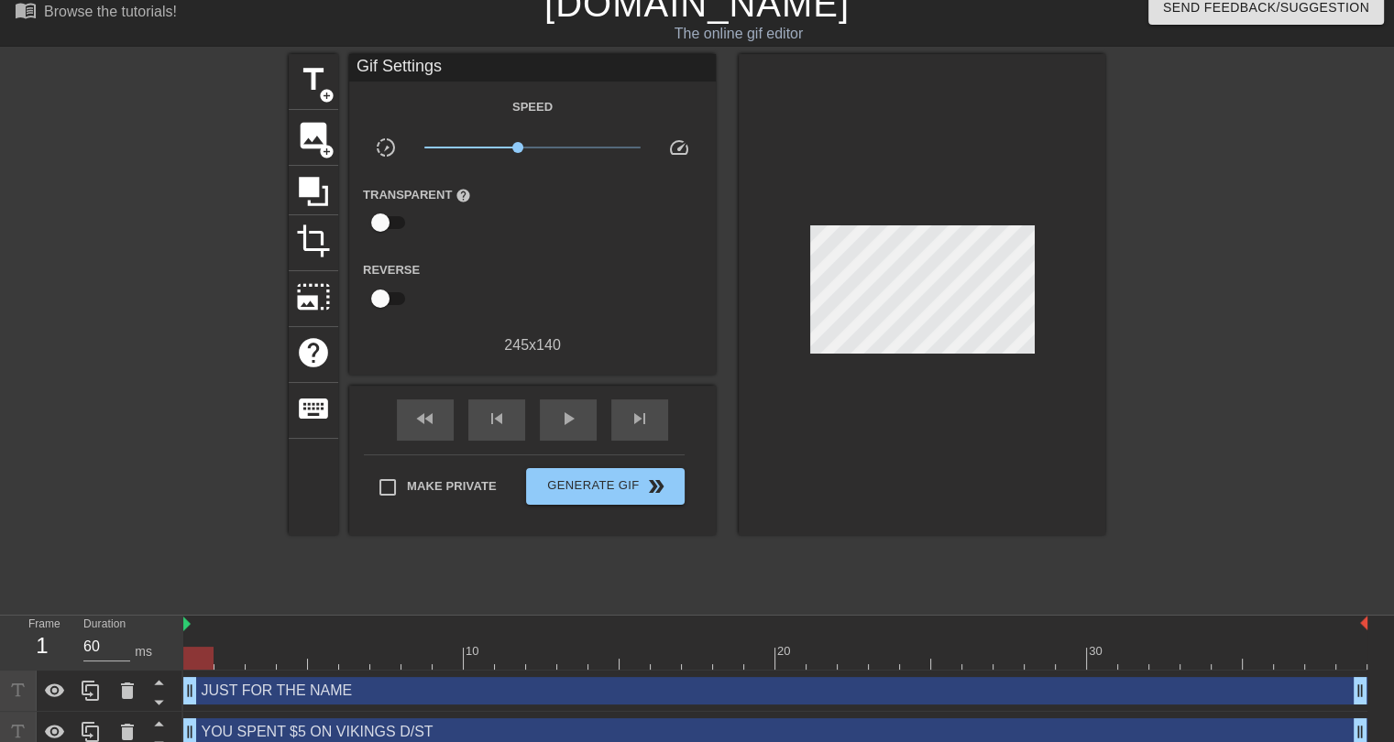
click at [455, 730] on div "YOU SPENT $5 ON VIKINGS D/ST drag_handle drag_handle" at bounding box center [775, 731] width 1184 height 27
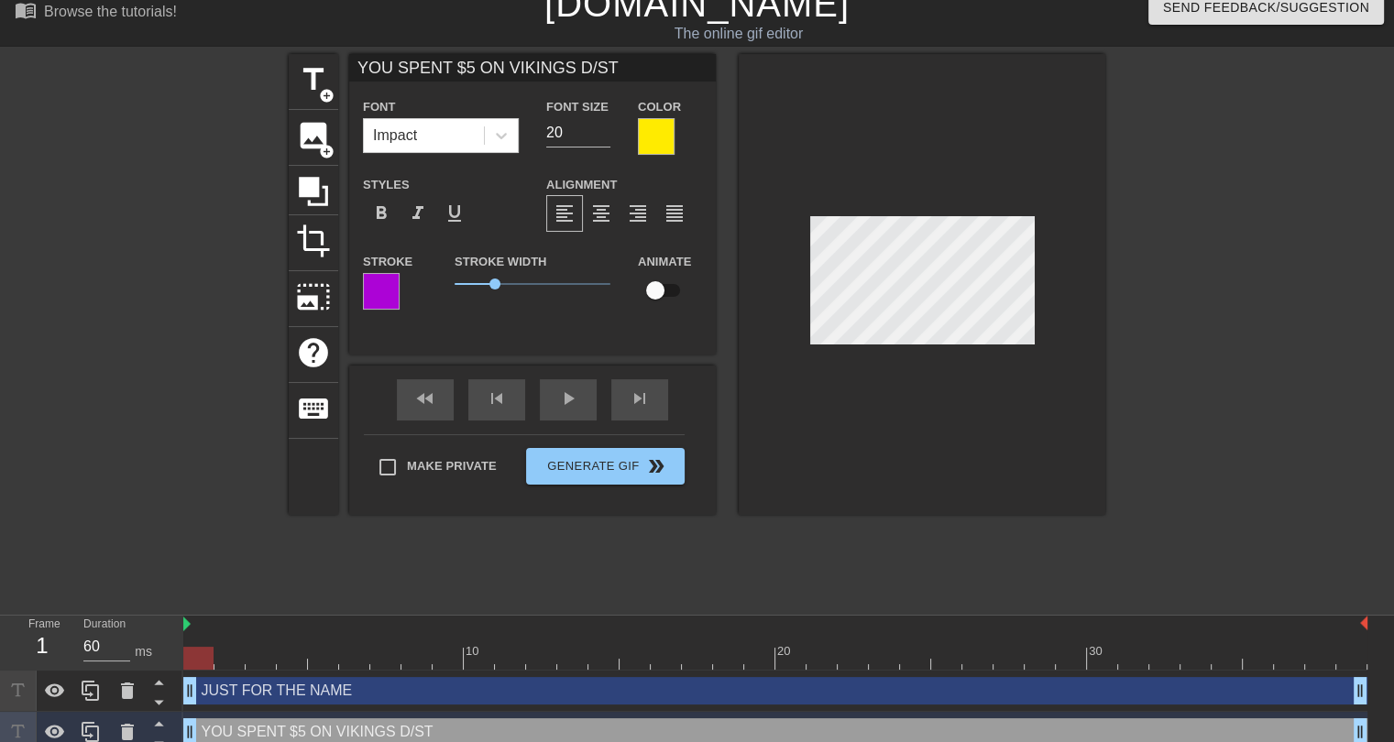
click at [412, 686] on div "JUST FOR THE NAME drag_handle drag_handle" at bounding box center [775, 690] width 1184 height 27
type input "JUST FOR THE NAME"
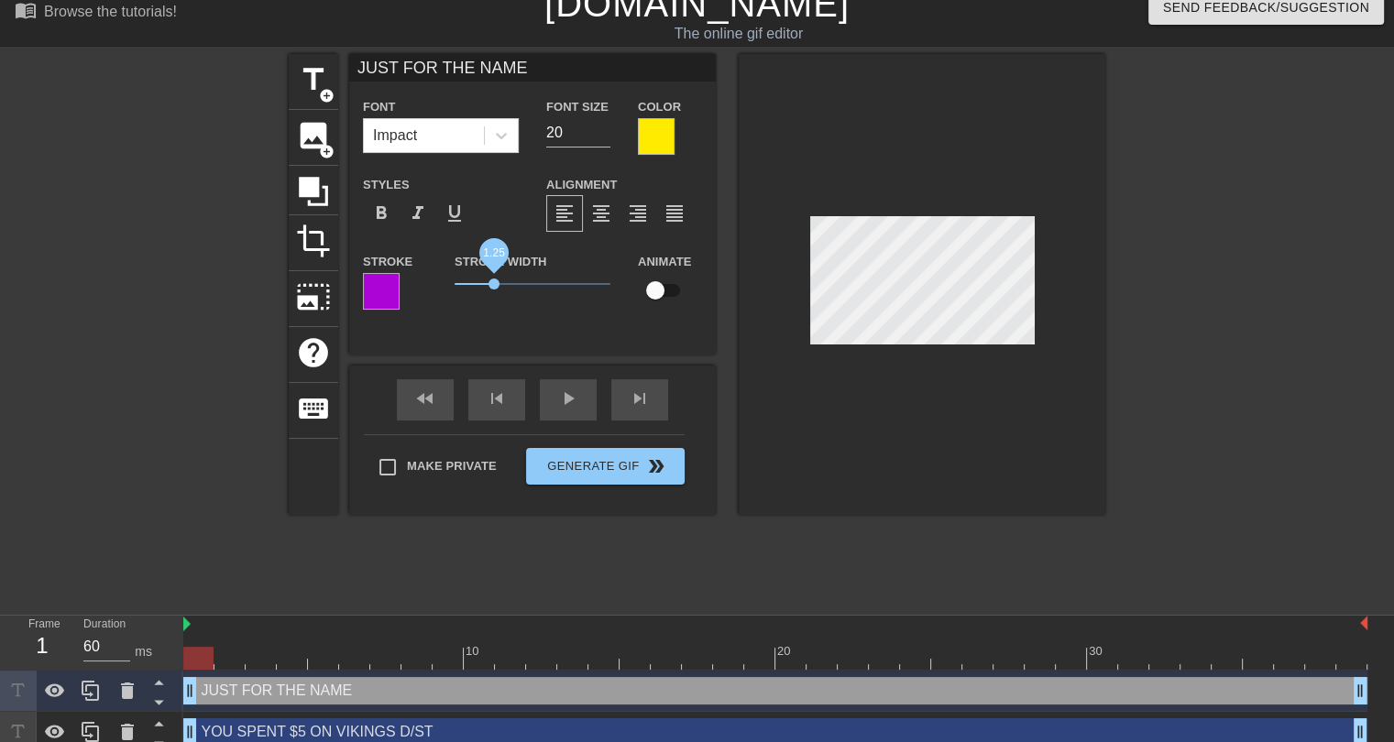
click at [493, 285] on span "1.25" at bounding box center [493, 284] width 11 height 11
click at [792, 468] on div at bounding box center [922, 284] width 367 height 461
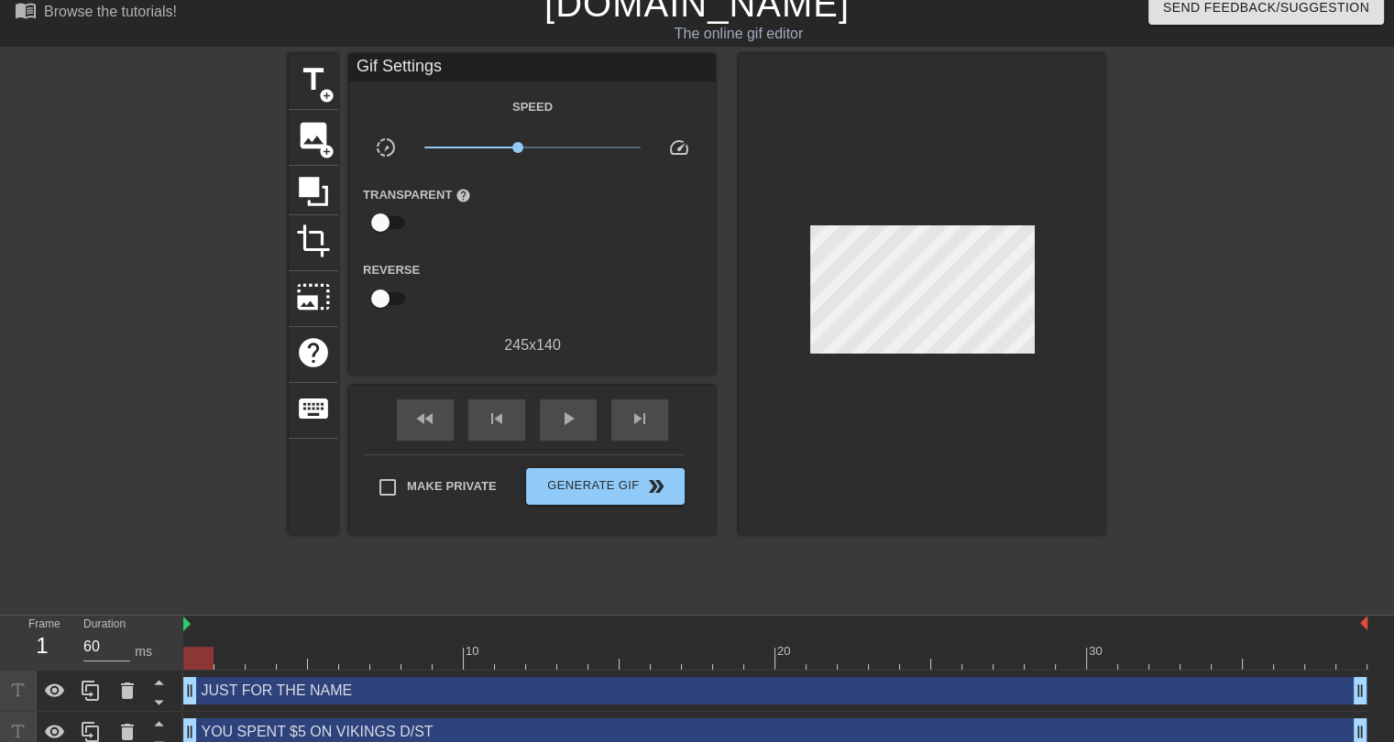
click at [859, 565] on div "title add_circle image add_circle crop photo_size_select_large help keyboard Gi…" at bounding box center [697, 329] width 817 height 550
click at [569, 428] on span "play_arrow" at bounding box center [568, 419] width 22 height 22
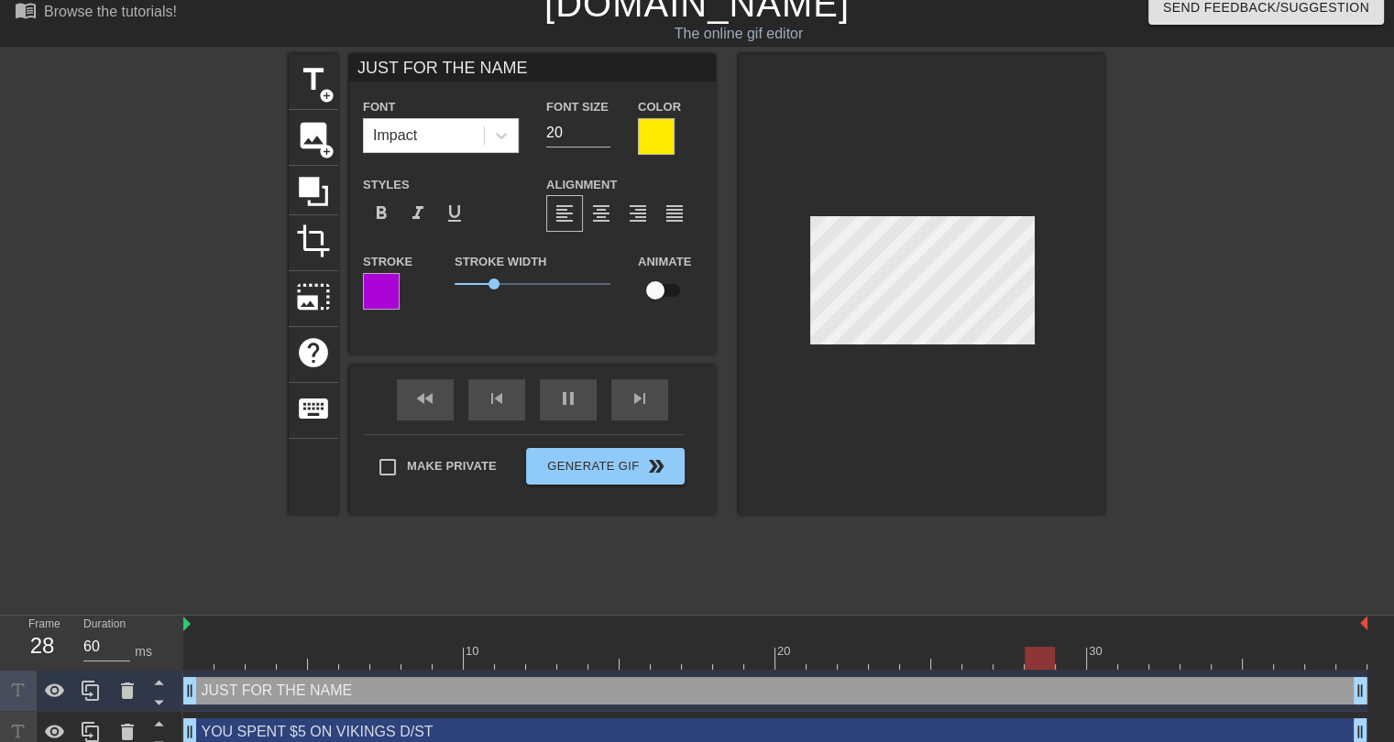
click at [894, 536] on div "title add_circle image add_circle crop photo_size_select_large help keyboard JU…" at bounding box center [697, 329] width 817 height 550
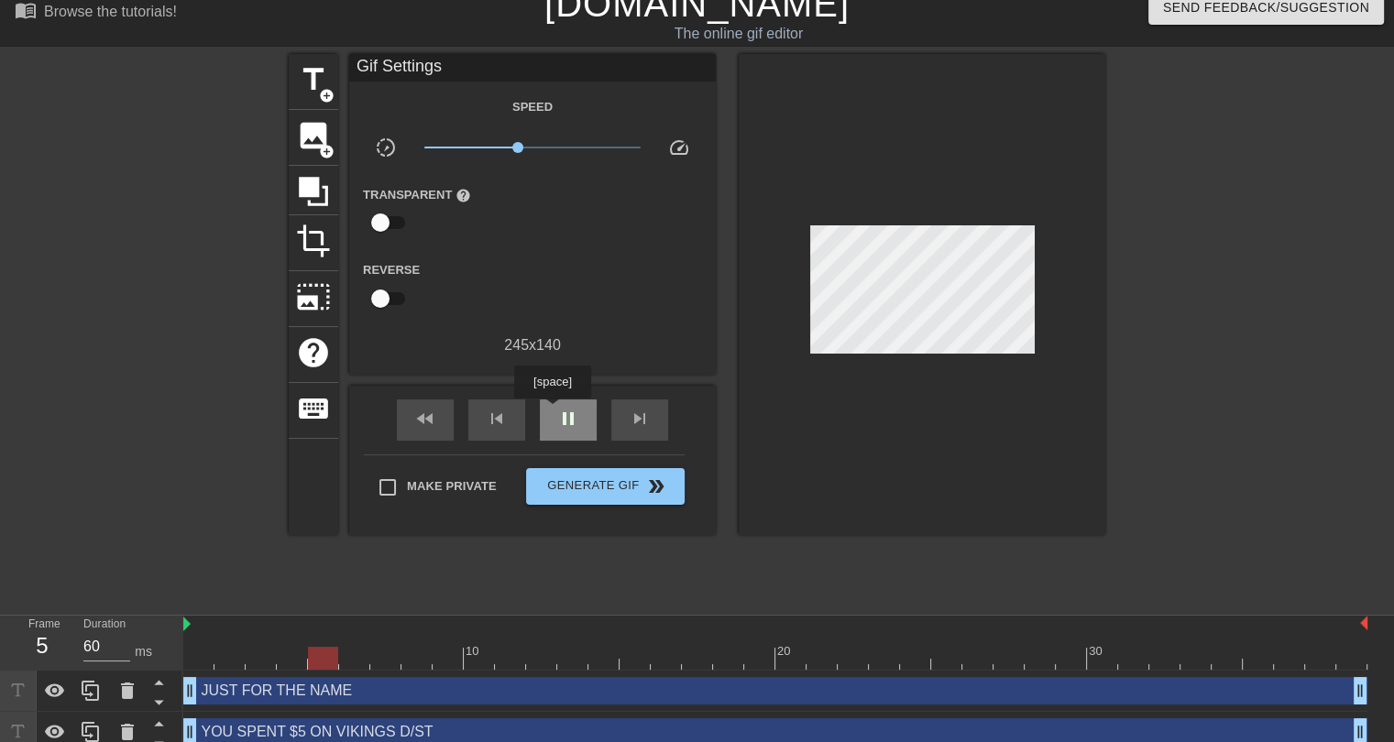
click at [552, 411] on div "pause" at bounding box center [568, 420] width 57 height 41
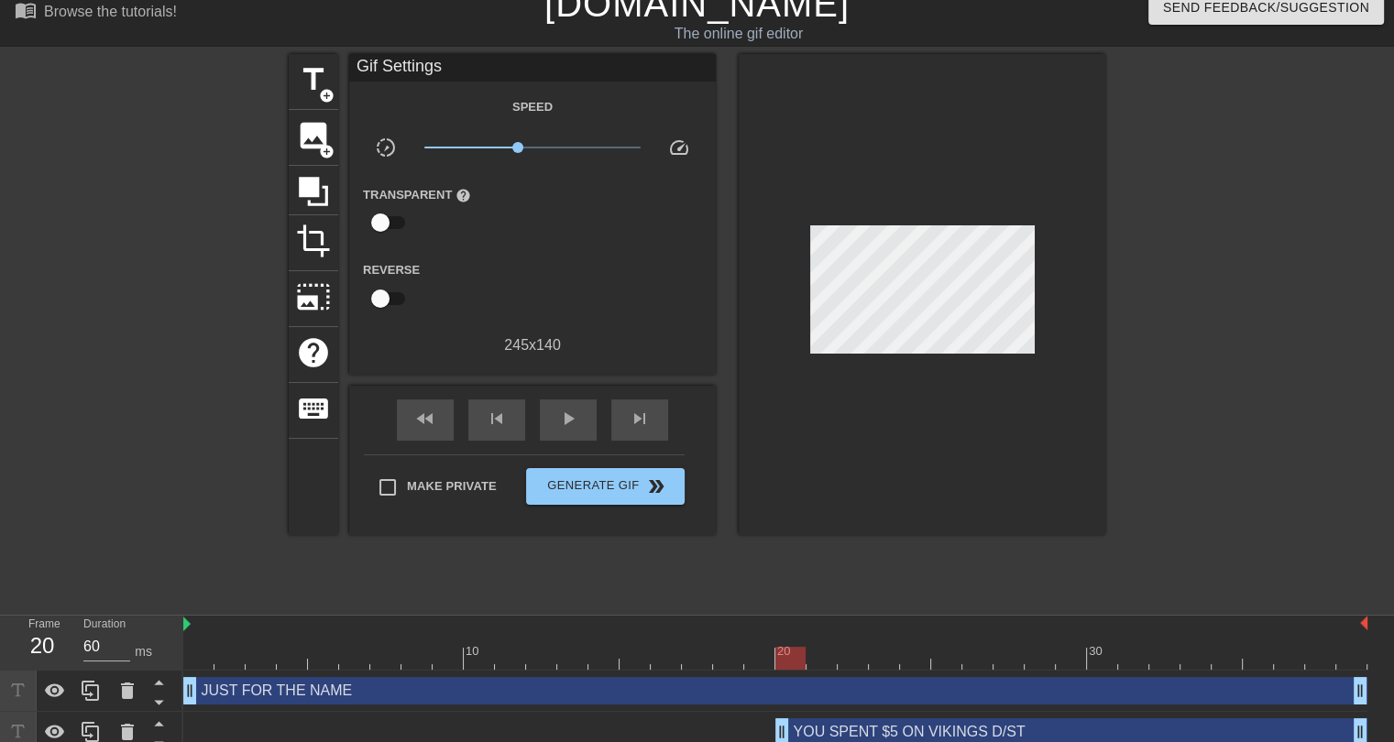
drag, startPoint x: 194, startPoint y: 730, endPoint x: 773, endPoint y: 712, distance: 578.5
click at [773, 712] on div "YOU SPENT $5 ON VIKINGS D/ST drag_handle drag_handle" at bounding box center [775, 732] width 1184 height 41
click at [578, 561] on div "title add_circle image add_circle crop photo_size_select_large help keyboard Gi…" at bounding box center [697, 329] width 817 height 550
click at [587, 409] on div "play_arrow" at bounding box center [568, 420] width 57 height 41
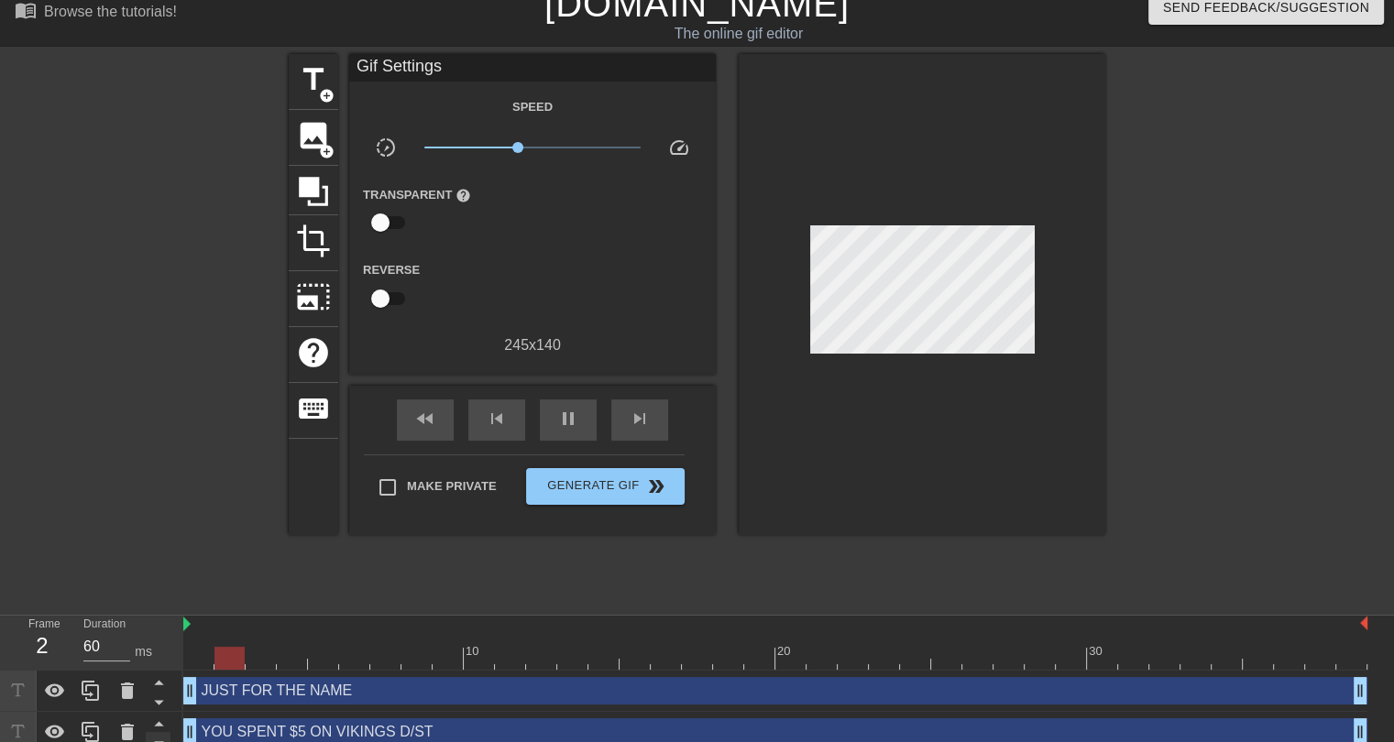
drag, startPoint x: 778, startPoint y: 731, endPoint x: 168, endPoint y: 741, distance: 610.4
click at [168, 741] on div "Frame 2 Duration 60 ms 10 20 30 JUST FOR THE NAME drag_handle drag_handle YOU S…" at bounding box center [697, 684] width 1394 height 137
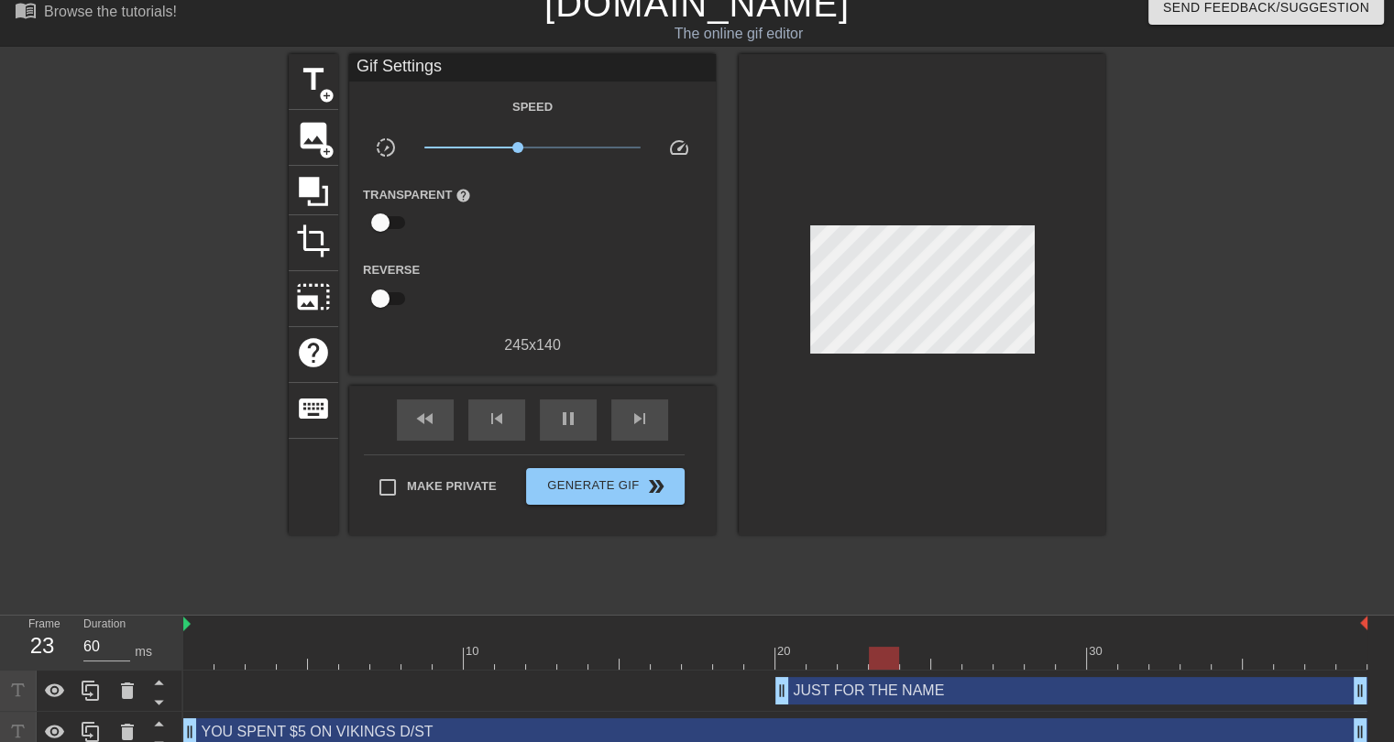
drag, startPoint x: 184, startPoint y: 697, endPoint x: 774, endPoint y: 679, distance: 590.5
drag, startPoint x: 782, startPoint y: 696, endPoint x: 718, endPoint y: 685, distance: 65.1
click at [563, 426] on span "pause" at bounding box center [568, 419] width 22 height 22
click at [361, 740] on div "YOU SPENT $5 ON VIKINGS D/ST drag_handle drag_handle" at bounding box center [775, 731] width 1184 height 27
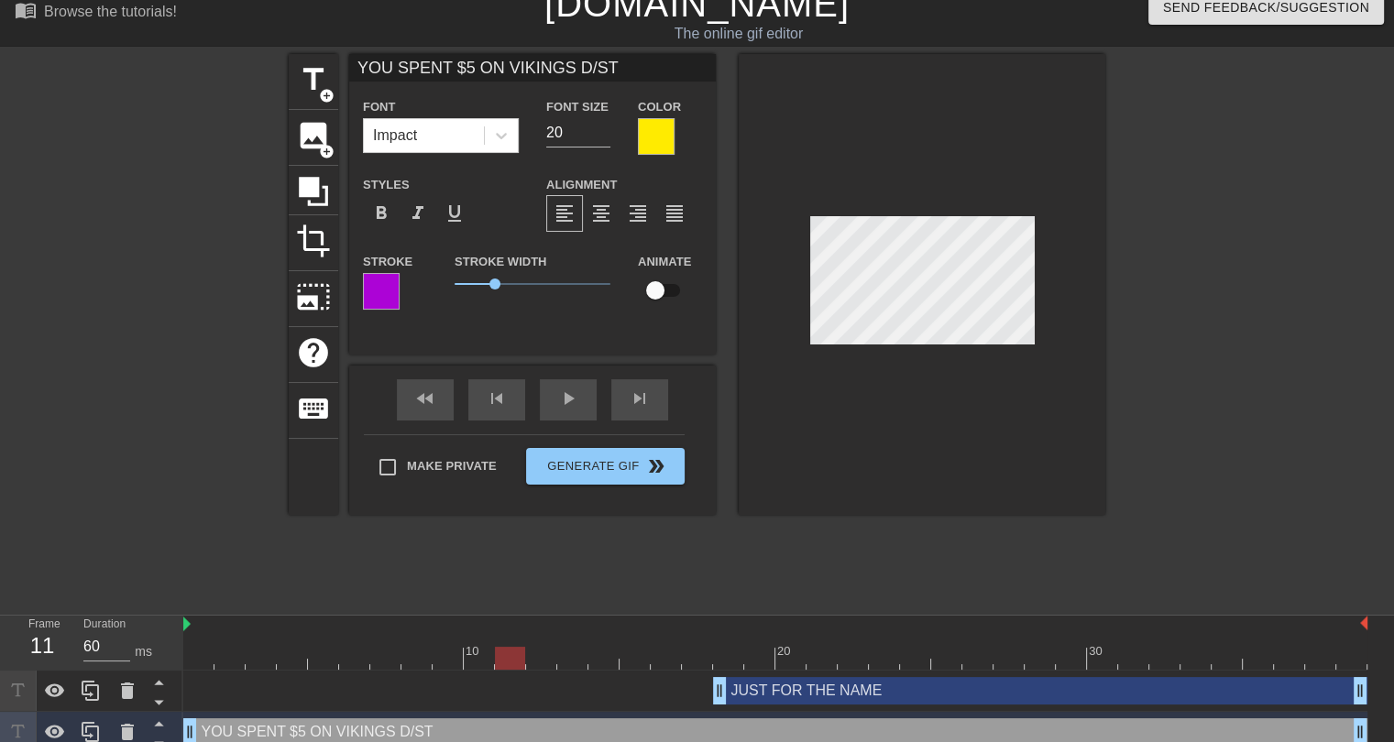
click at [462, 67] on input "YOU SPENT $5 ON VIKINGS D/ST" at bounding box center [532, 67] width 367 height 27
type input "YOU SPENT $7 ON VIKINGS D/ST"
click at [554, 560] on div "title add_circle image add_circle crop photo_size_select_large help keyboard YO…" at bounding box center [697, 329] width 817 height 550
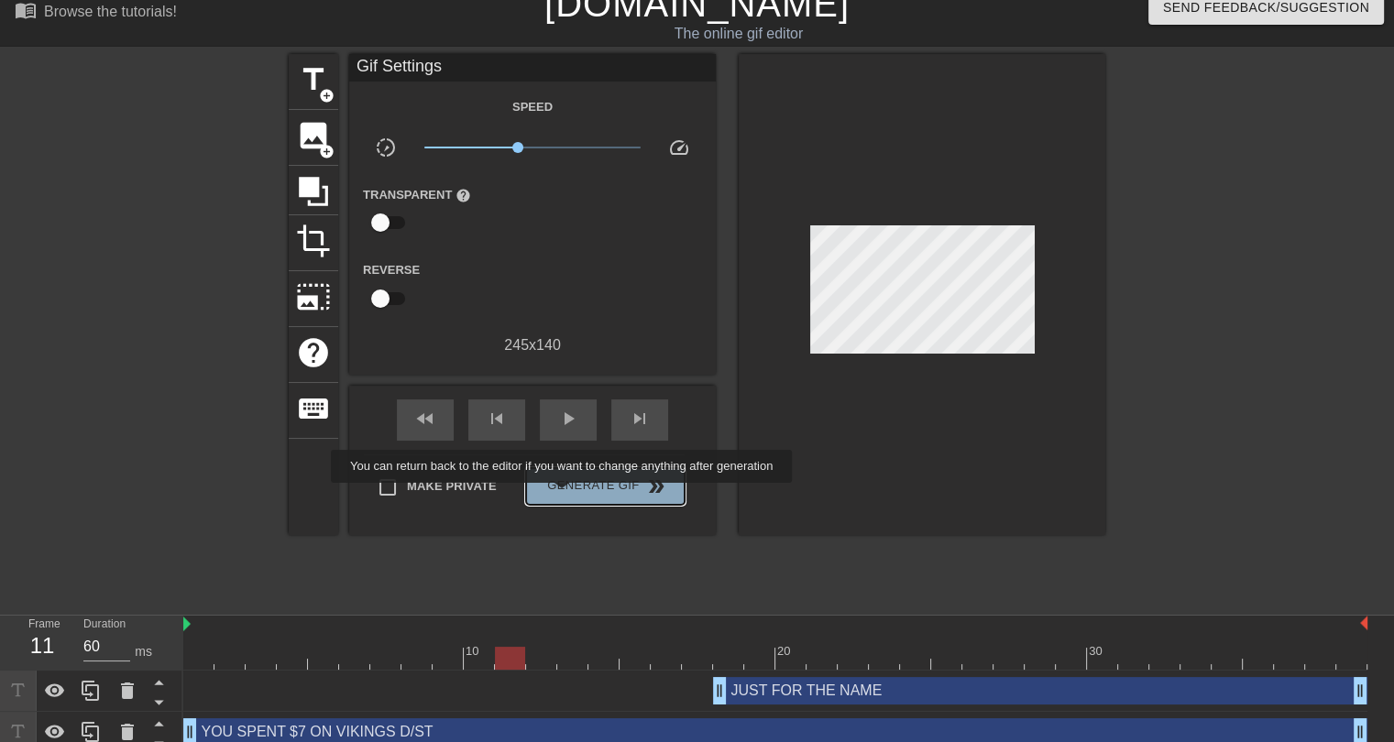
click at [564, 496] on button "Generate Gif double_arrow" at bounding box center [605, 486] width 159 height 37
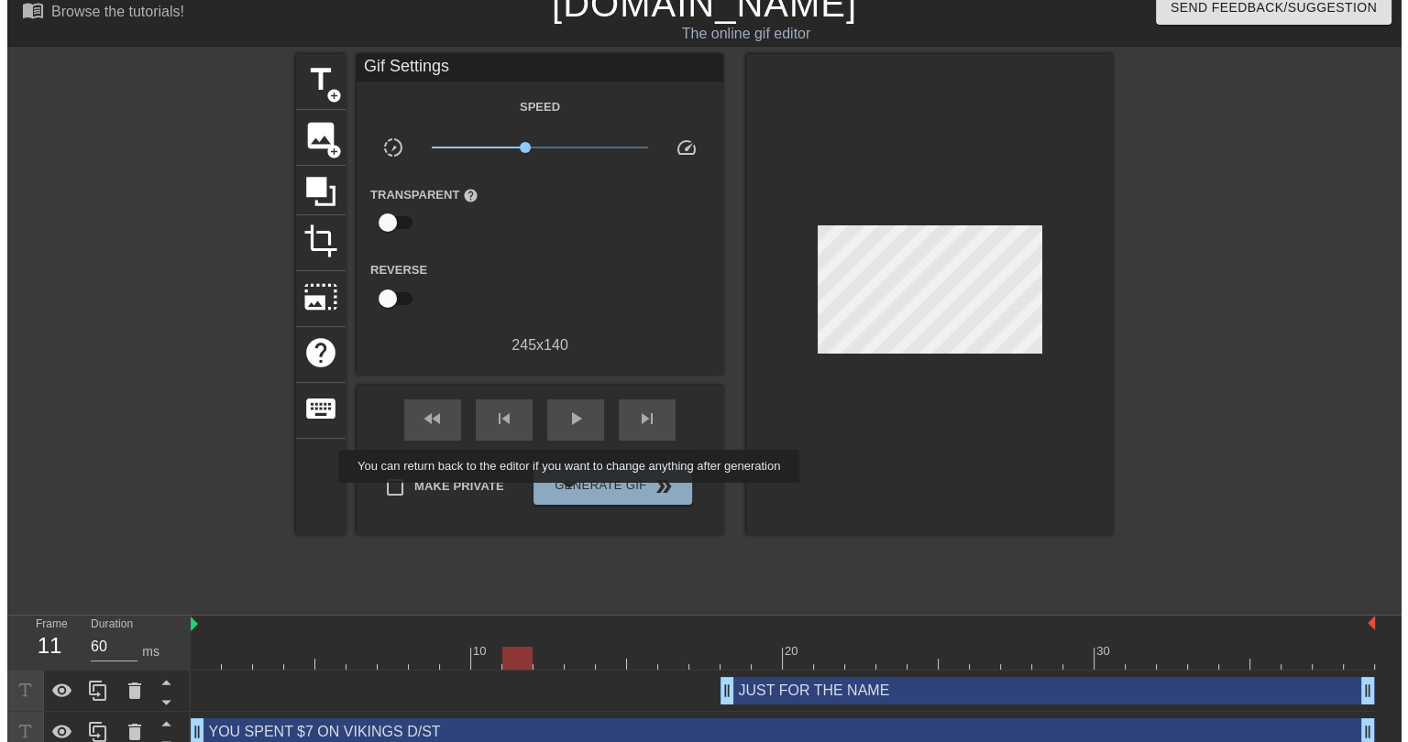
scroll to position [0, 0]
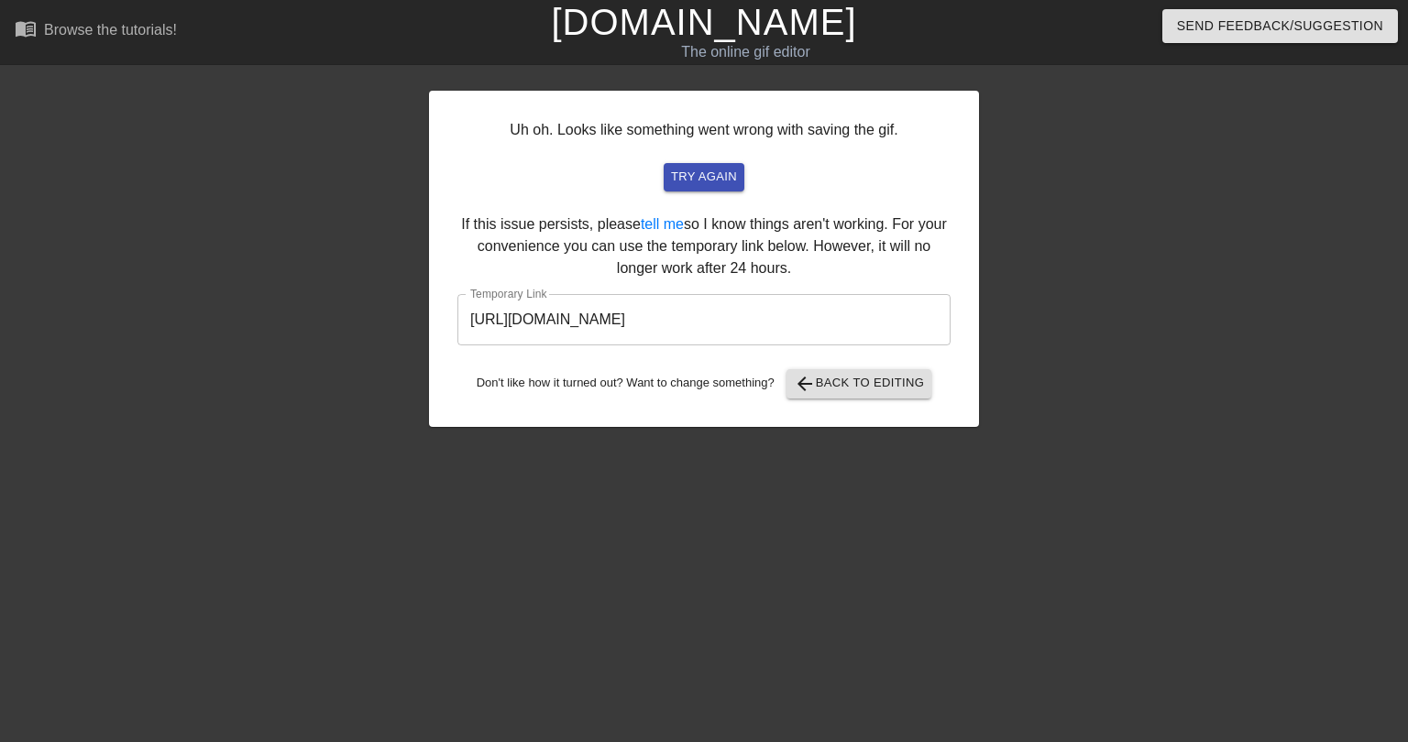
click at [773, 321] on input "https://www.gifntext.com/temp_generations/DM7qN7Yf.gif" at bounding box center [703, 319] width 493 height 51
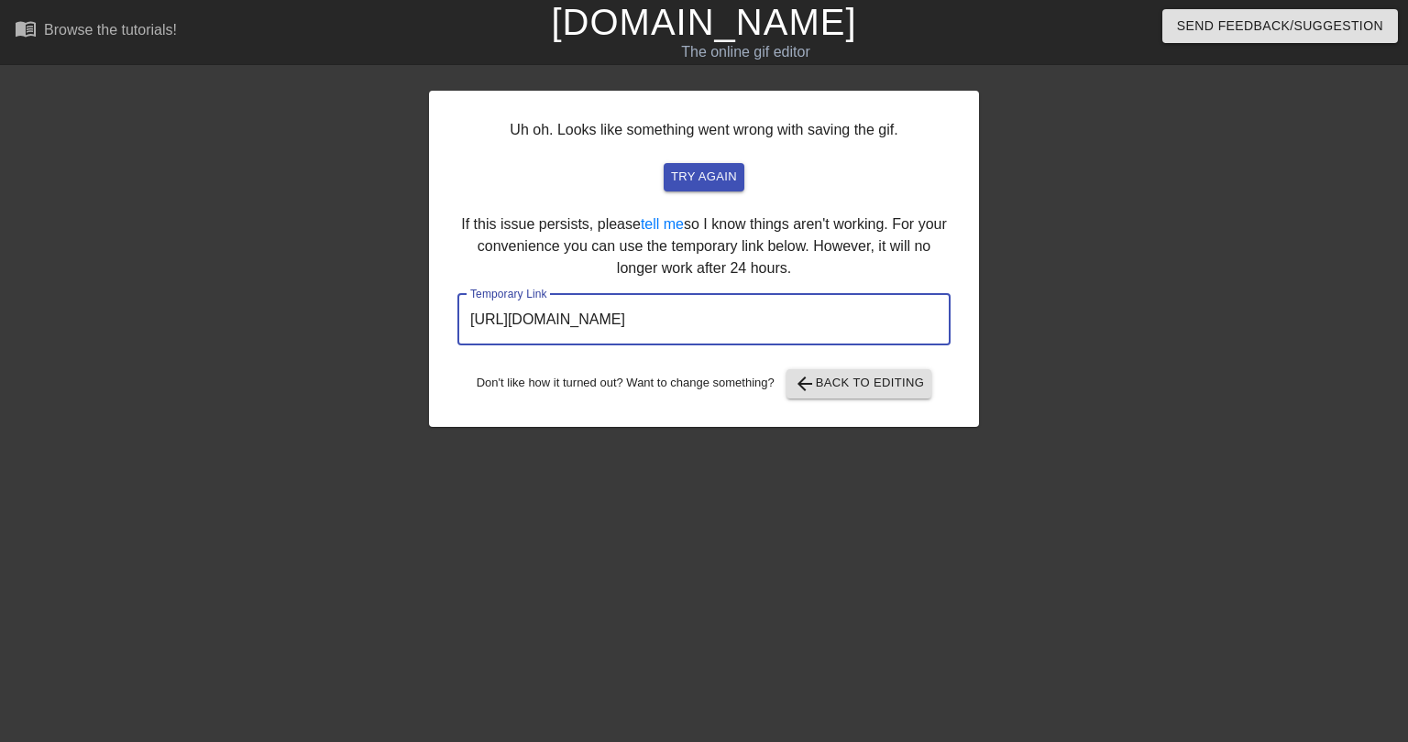
click at [773, 321] on input "https://www.gifntext.com/temp_generations/DM7qN7Yf.gif" at bounding box center [703, 319] width 493 height 51
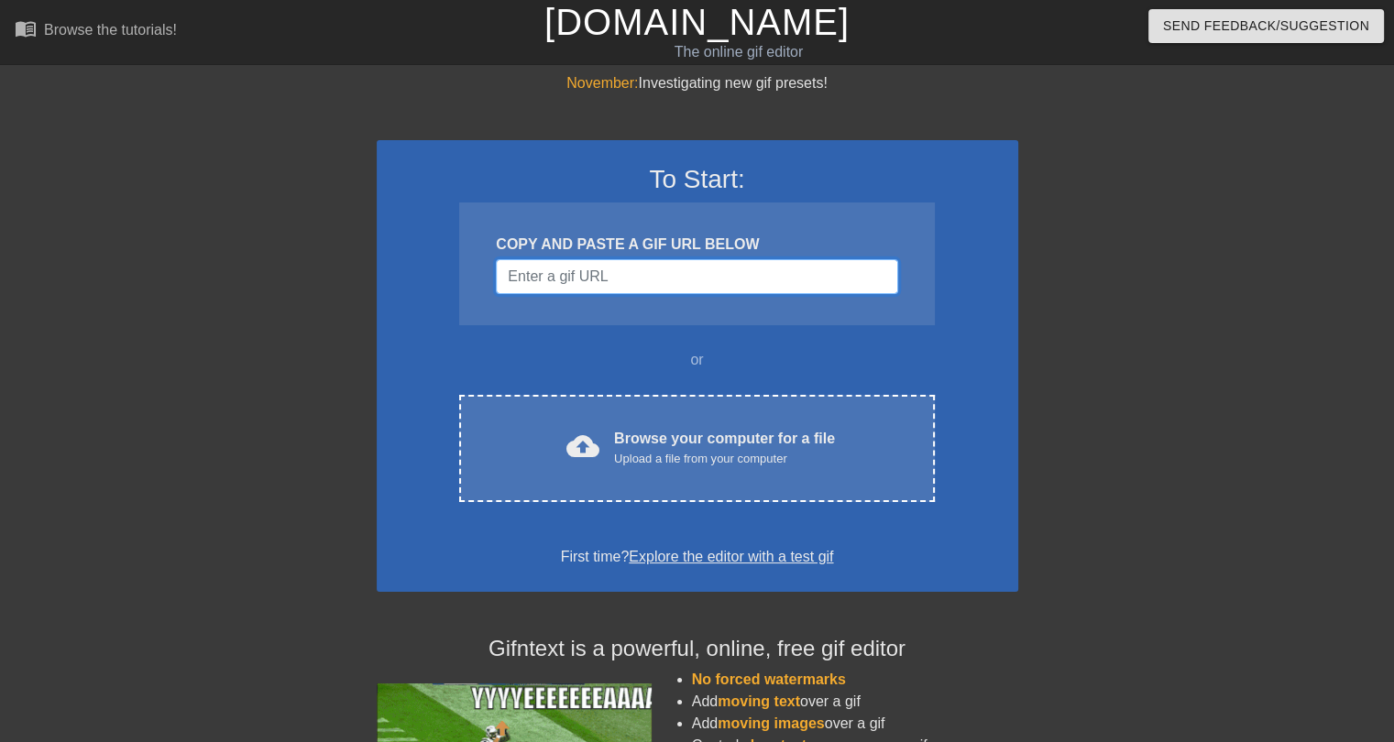
click at [575, 275] on input "Username" at bounding box center [696, 276] width 401 height 35
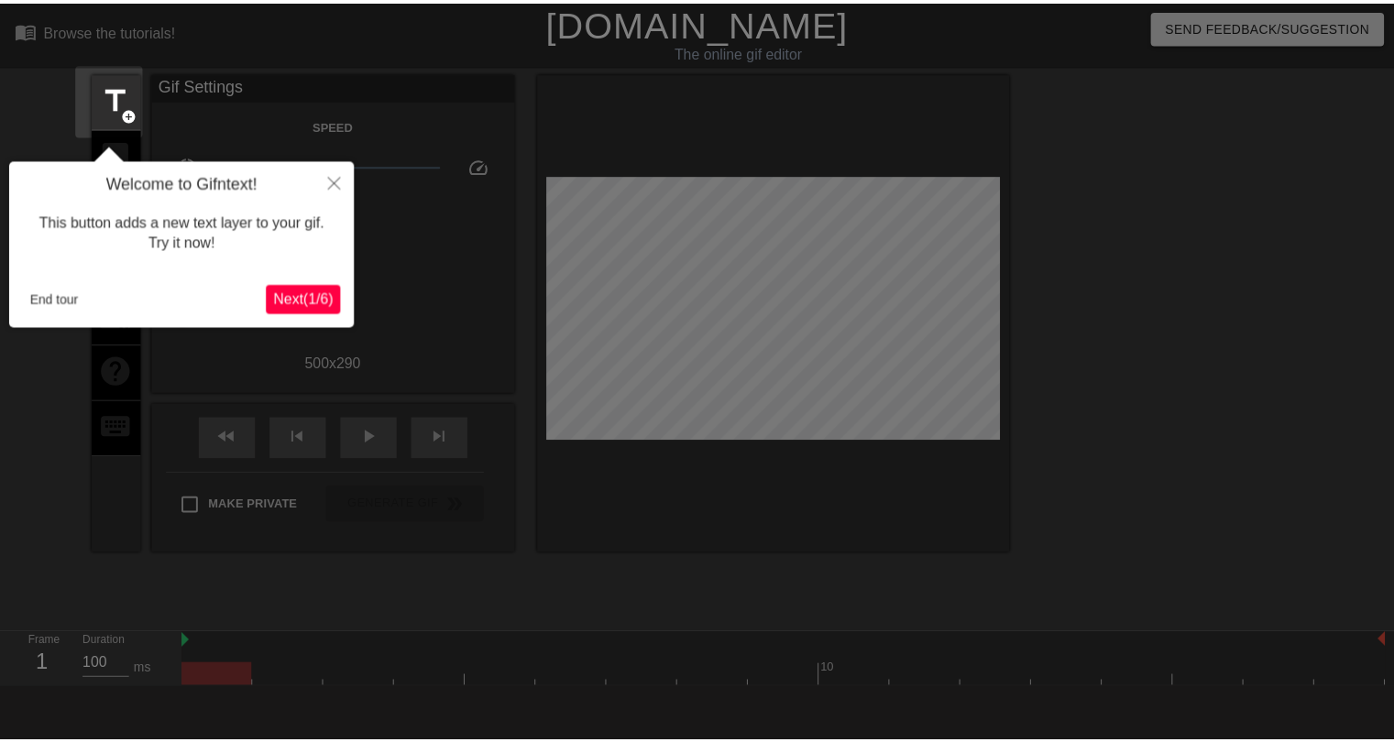
scroll to position [44, 0]
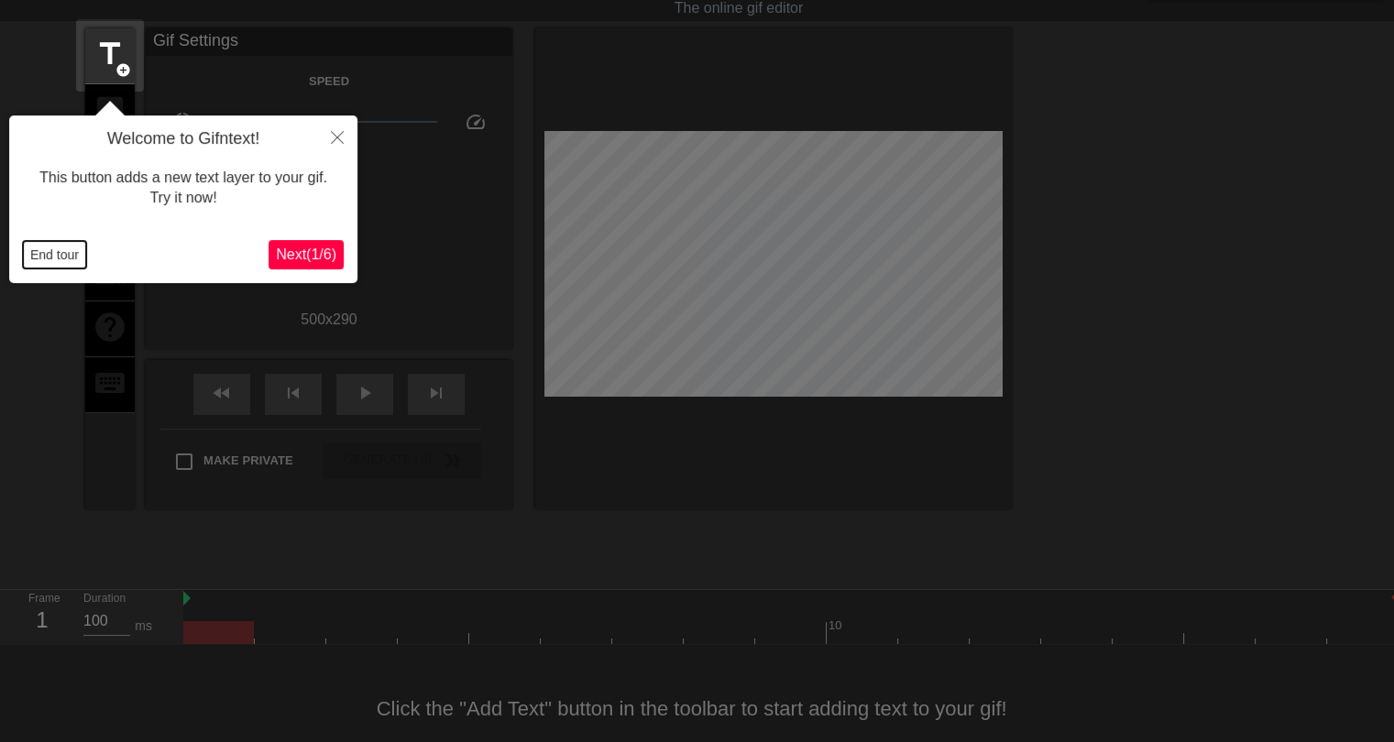
click at [31, 247] on button "End tour" at bounding box center [54, 254] width 63 height 27
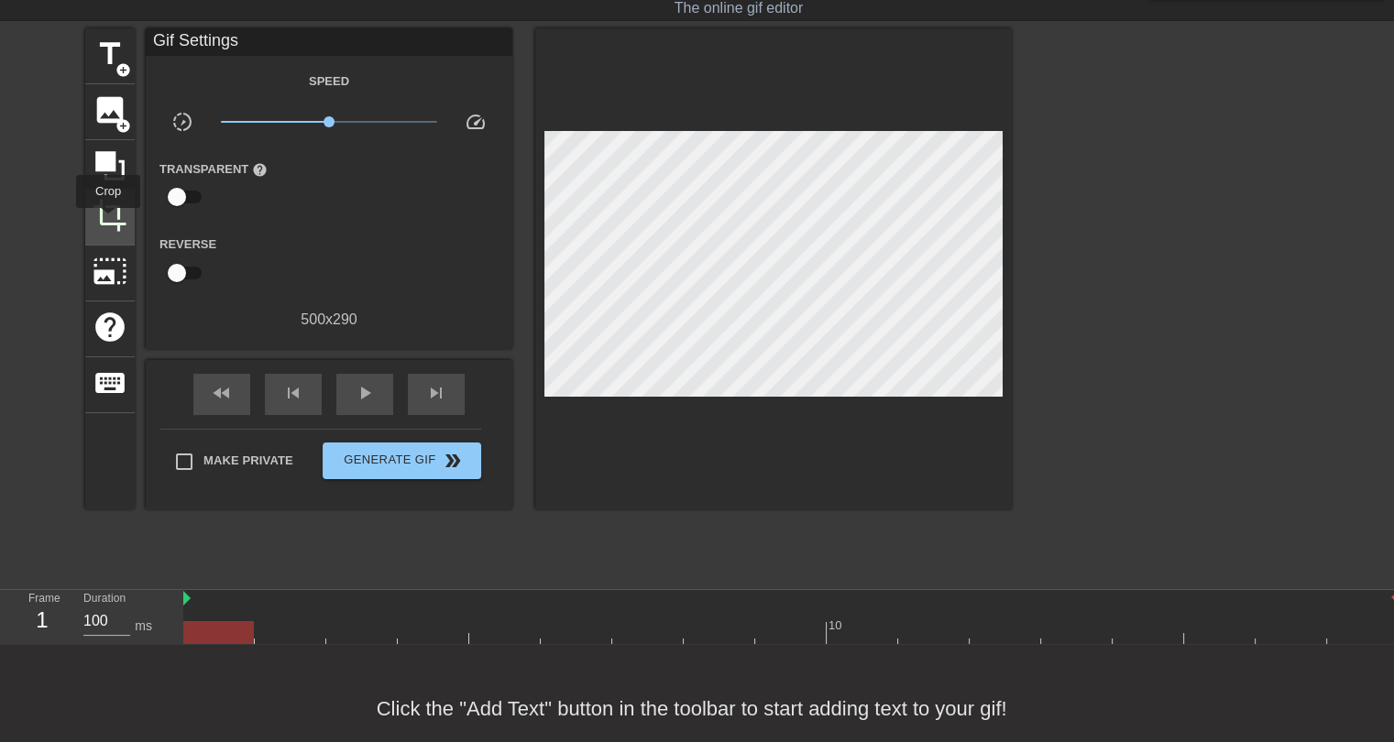
click at [108, 221] on span "crop" at bounding box center [110, 215] width 35 height 35
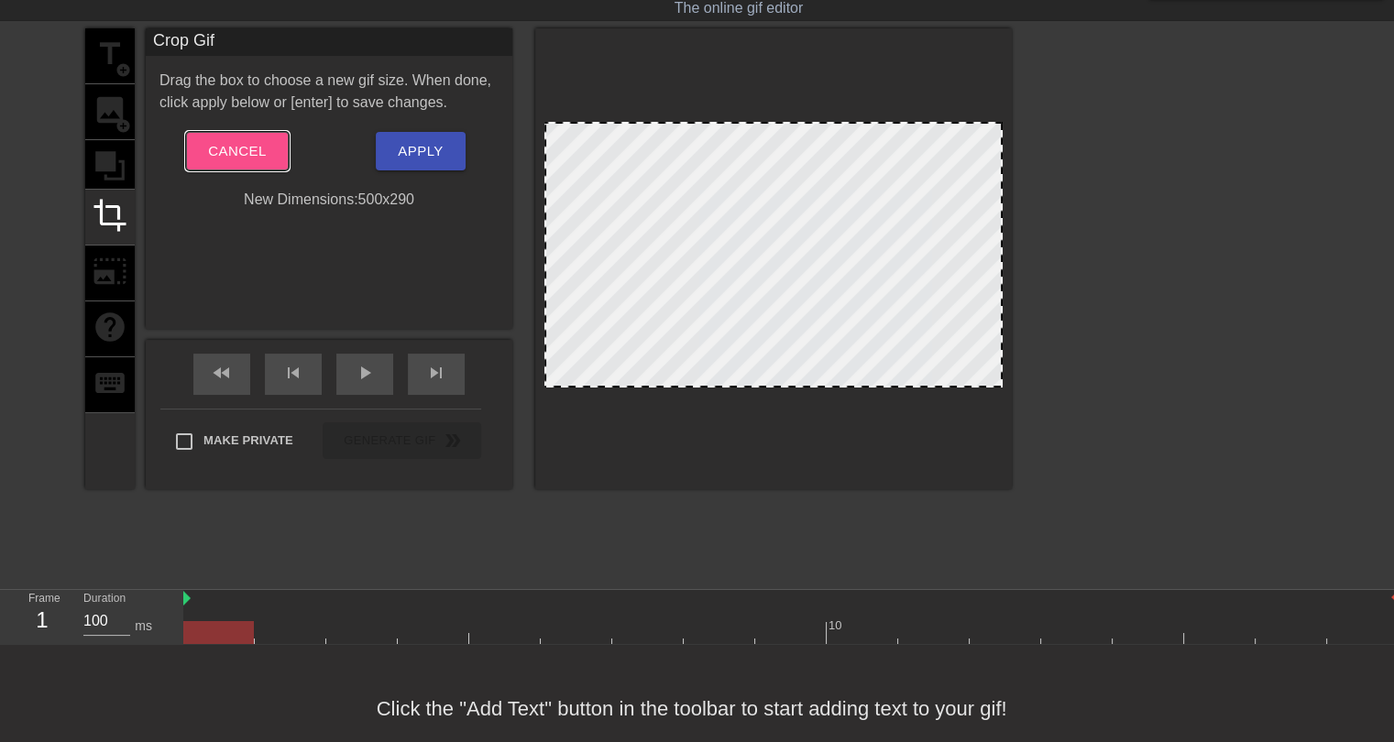
click at [262, 152] on span "Cancel" at bounding box center [237, 151] width 58 height 24
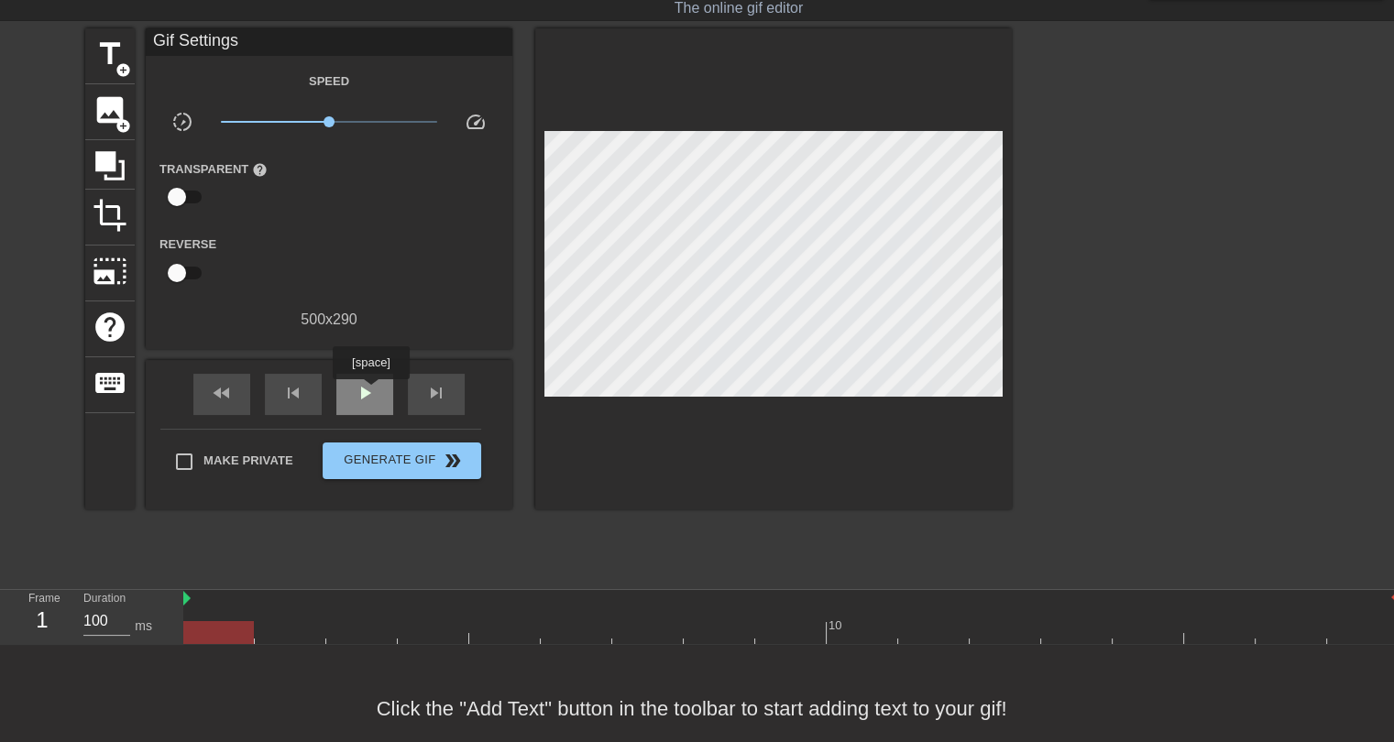
click at [370, 392] on span "play_arrow" at bounding box center [365, 393] width 22 height 22
click at [370, 392] on span "pause" at bounding box center [365, 393] width 22 height 22
click at [119, 66] on span "add_circle" at bounding box center [123, 70] width 16 height 16
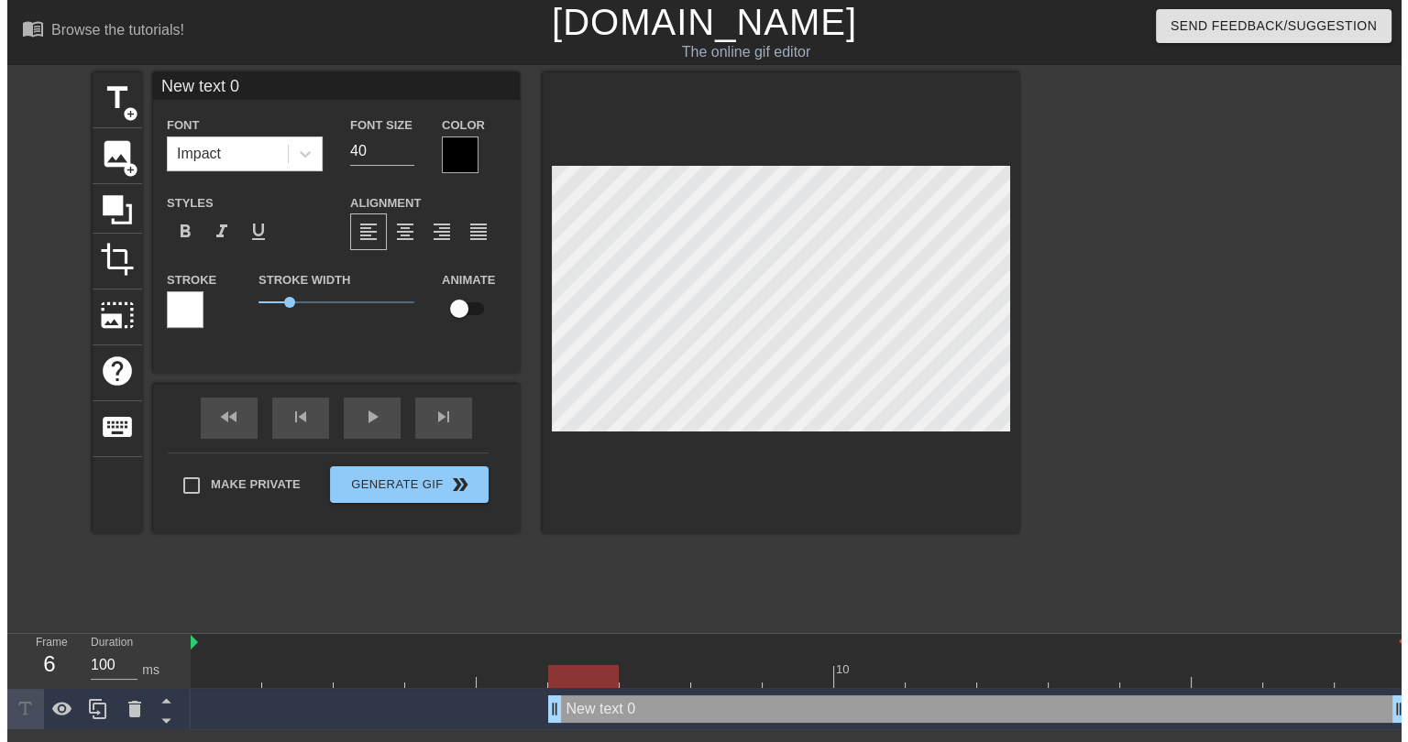
scroll to position [0, 0]
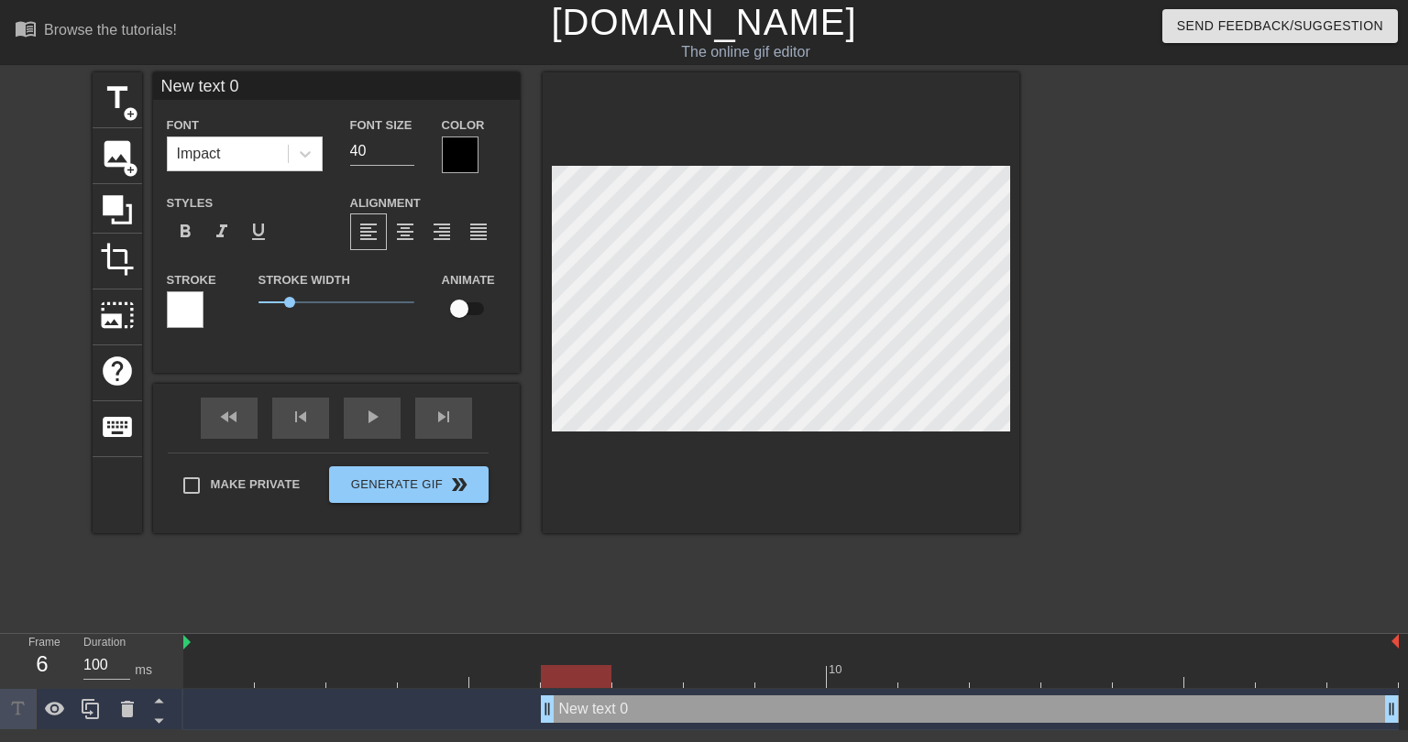
click at [238, 80] on input "New text 0" at bounding box center [336, 85] width 367 height 27
type input "PRETENDING YOU LIKE YOUR NAME OPTIONS"
click at [406, 152] on input "39" at bounding box center [382, 151] width 64 height 29
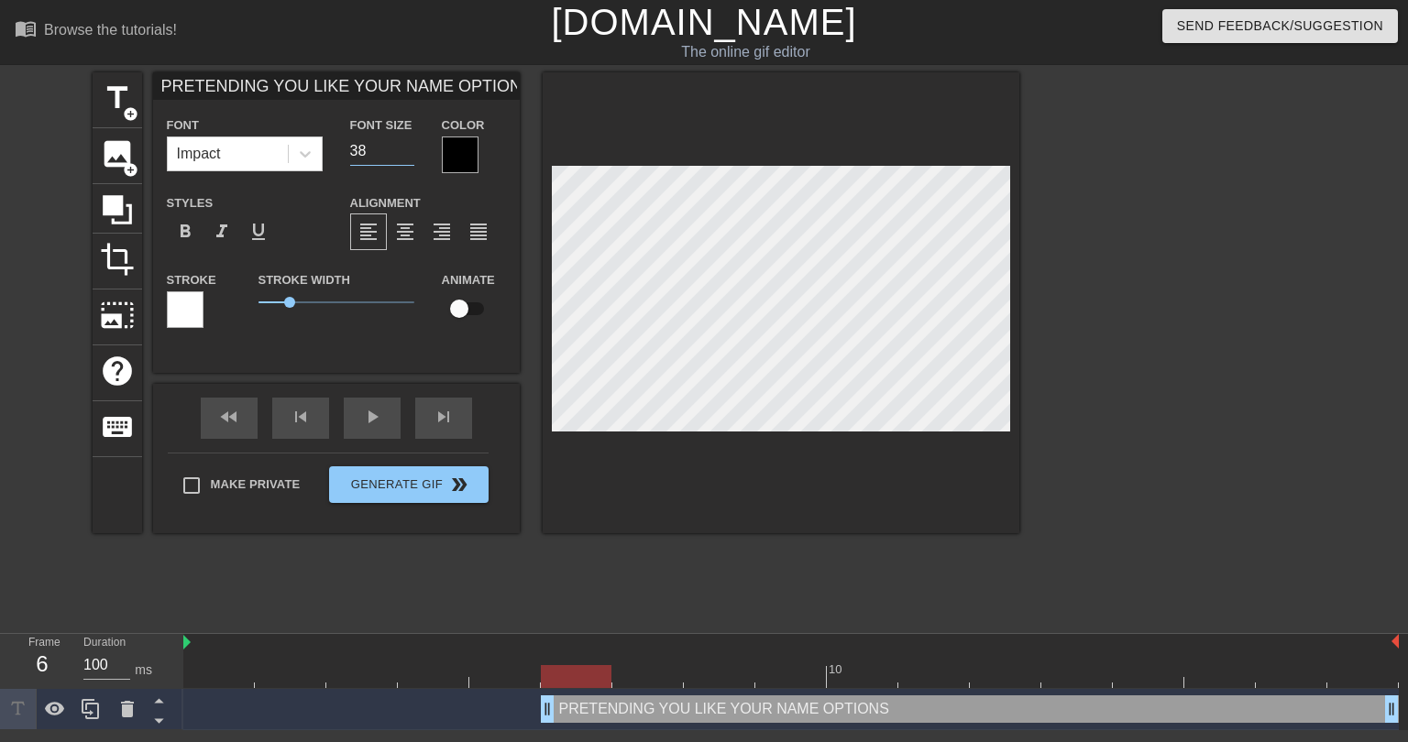
click at [406, 152] on input "38" at bounding box center [382, 151] width 64 height 29
click at [405, 153] on input "31" at bounding box center [382, 151] width 64 height 29
click at [405, 153] on input "25" at bounding box center [382, 151] width 64 height 29
click at [405, 153] on input "24" at bounding box center [382, 151] width 64 height 29
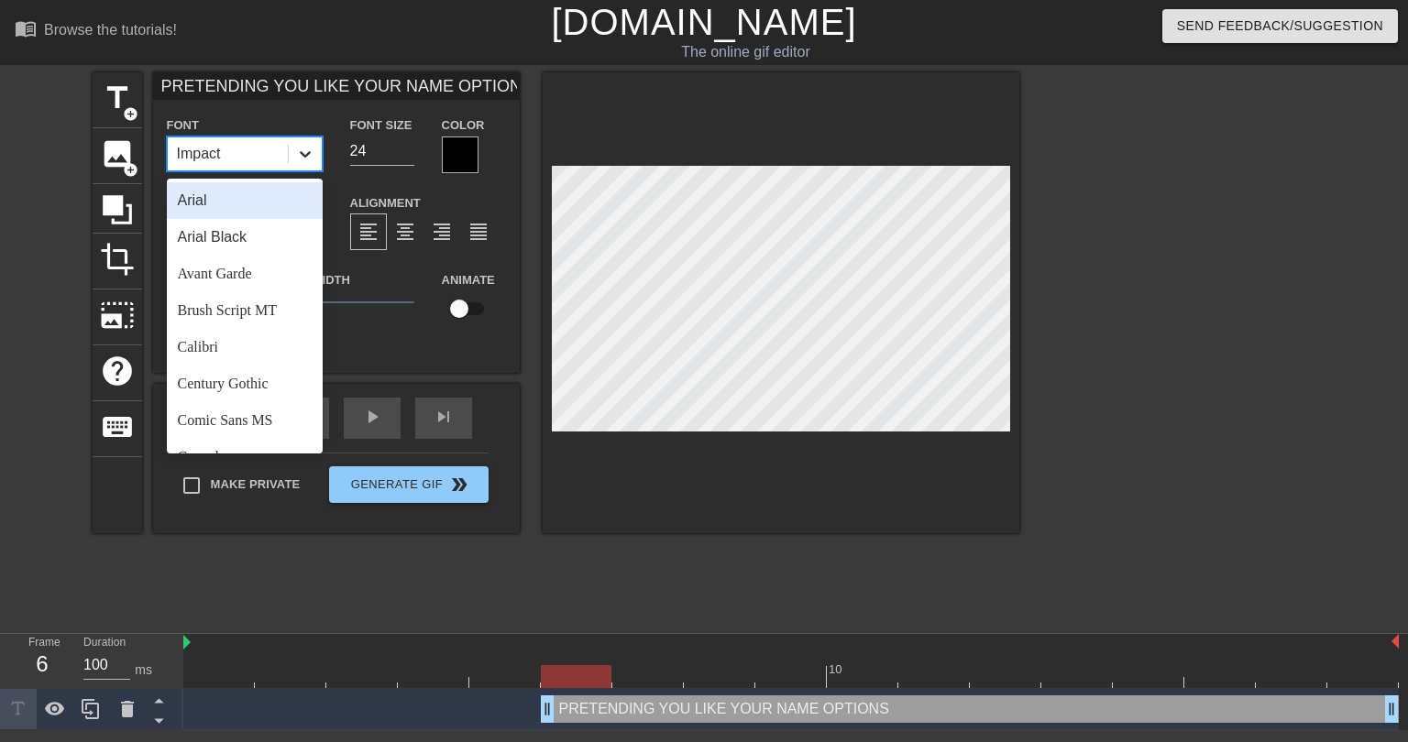
click at [318, 157] on div at bounding box center [305, 153] width 33 height 33
click at [251, 378] on div "Century Gothic" at bounding box center [245, 384] width 156 height 37
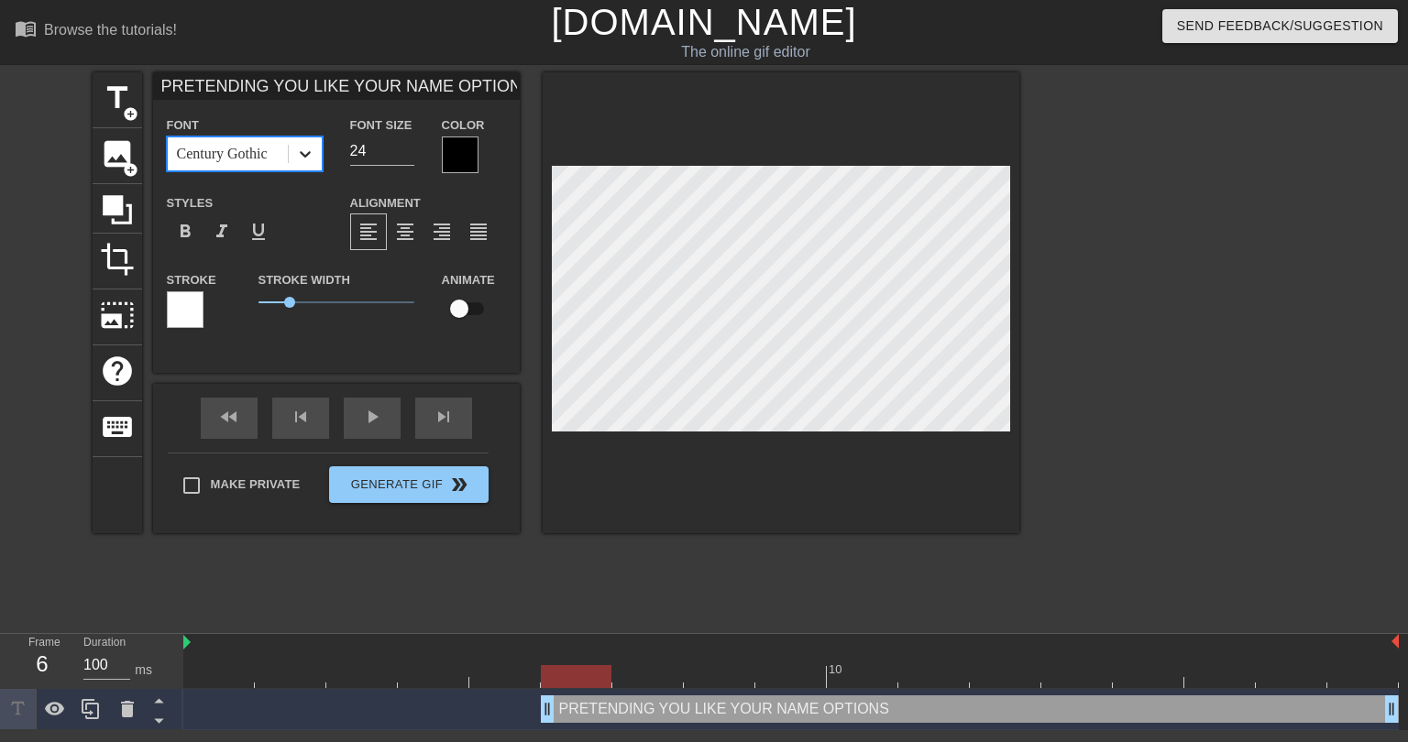
click at [303, 161] on icon at bounding box center [305, 154] width 18 height 18
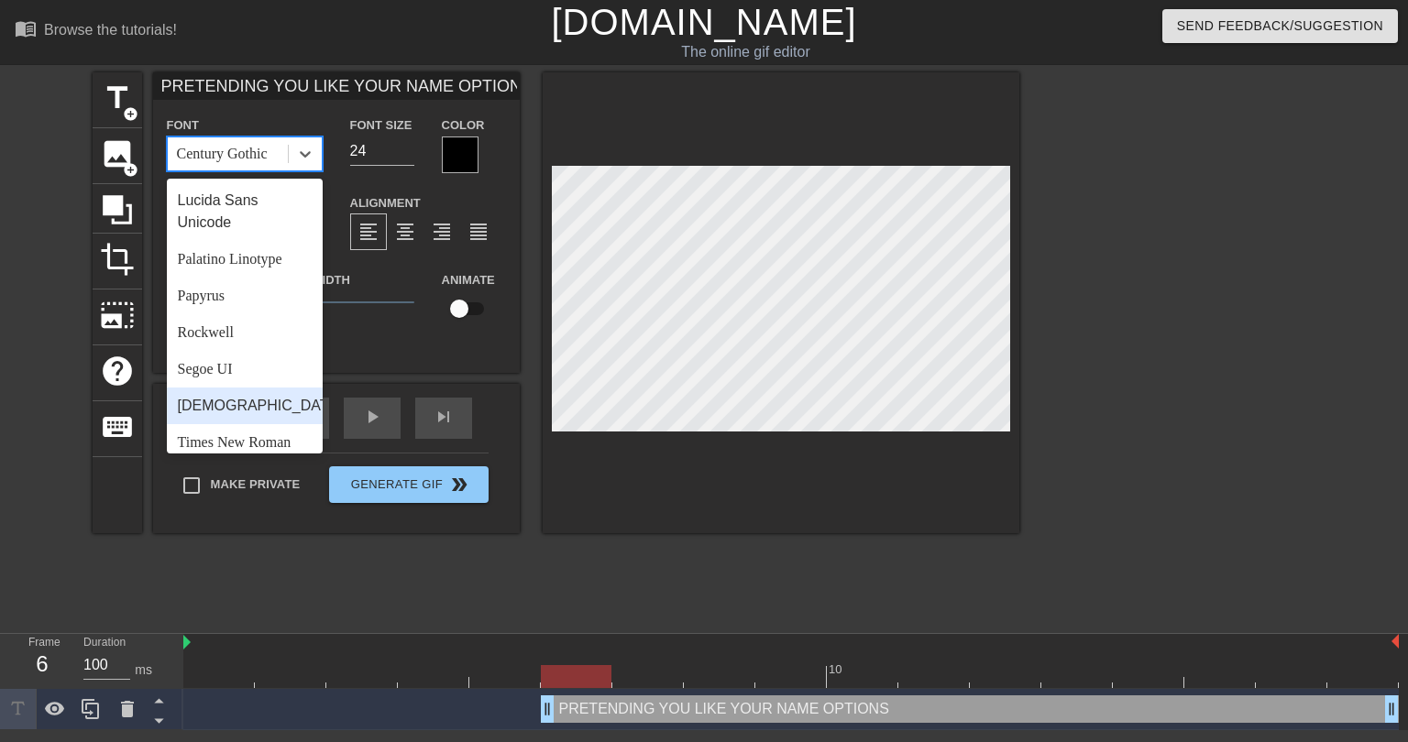
scroll to position [656, 0]
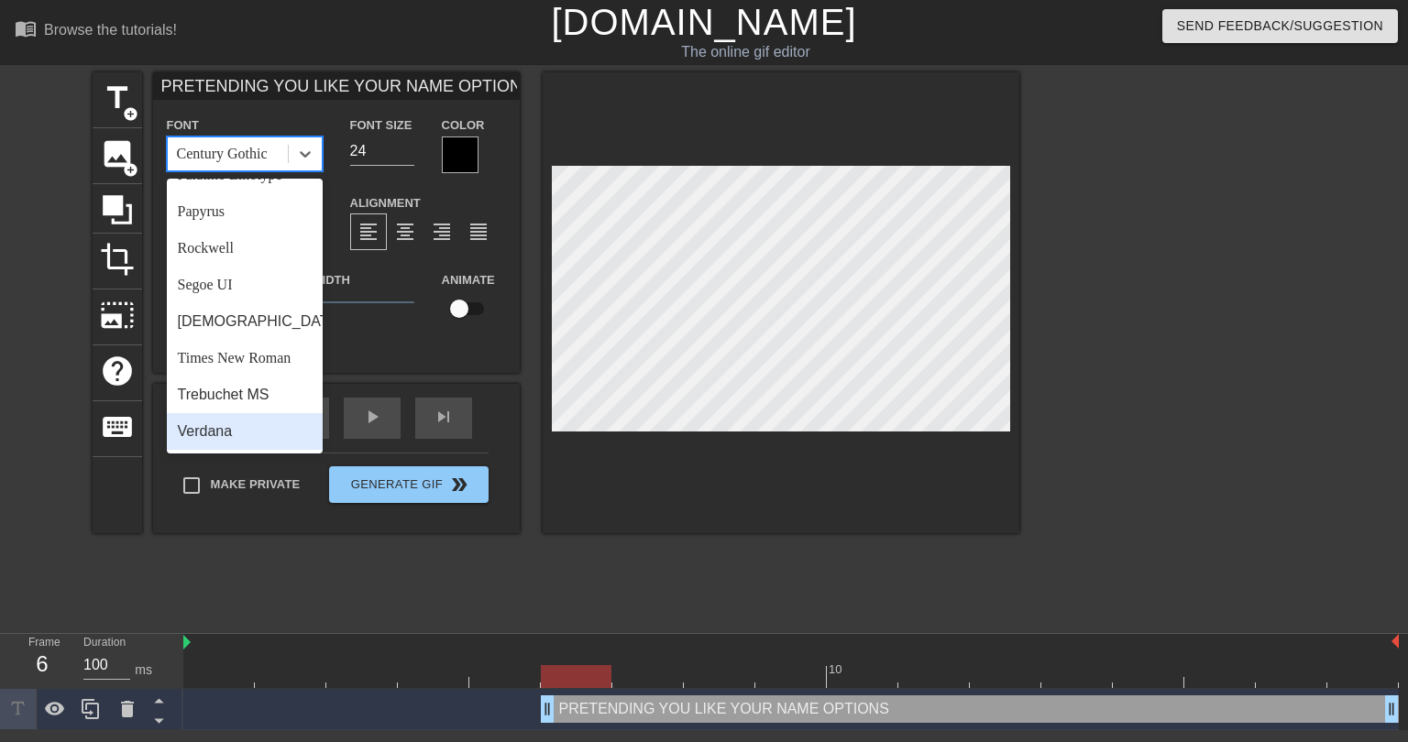
click at [213, 422] on div "Verdana" at bounding box center [245, 431] width 156 height 37
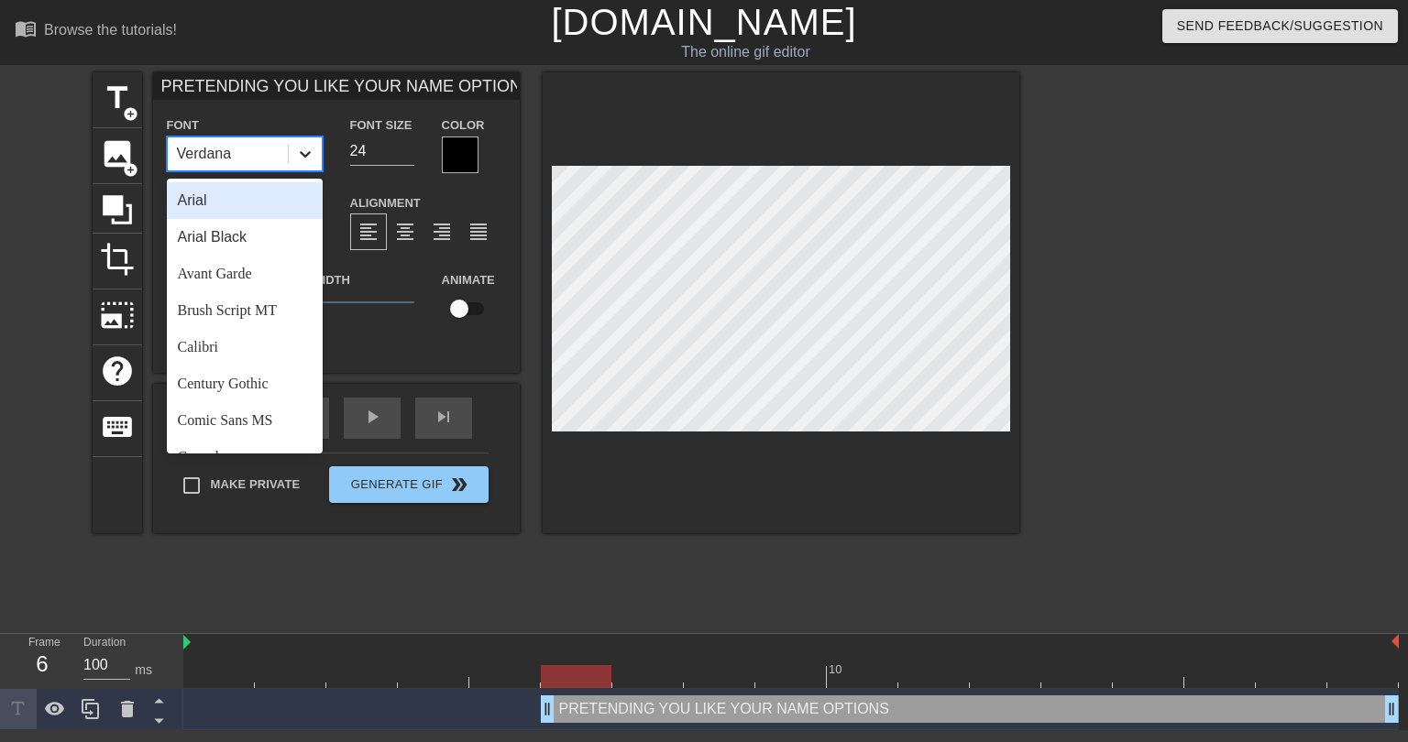
click at [312, 151] on icon at bounding box center [305, 154] width 18 height 18
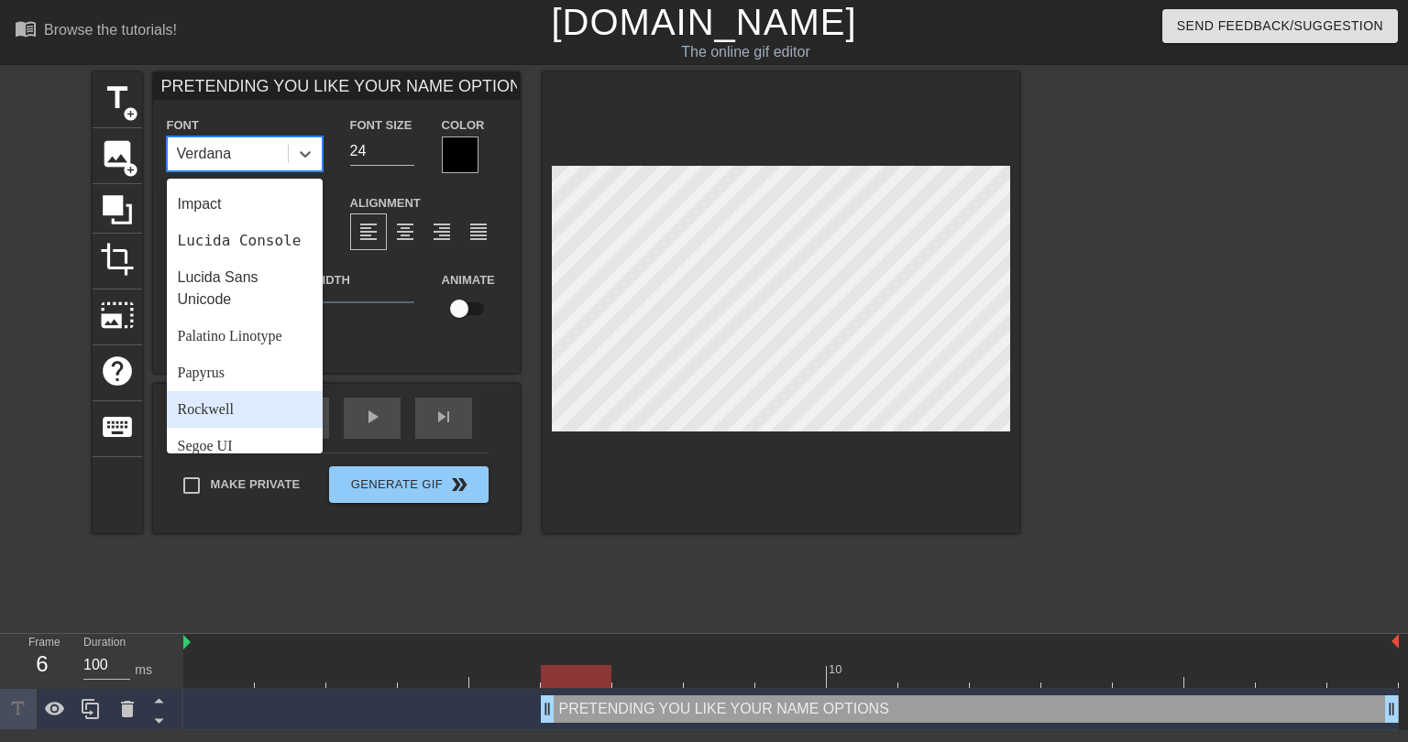
scroll to position [473, 0]
click at [219, 258] on div "Lucida Console" at bounding box center [245, 241] width 156 height 37
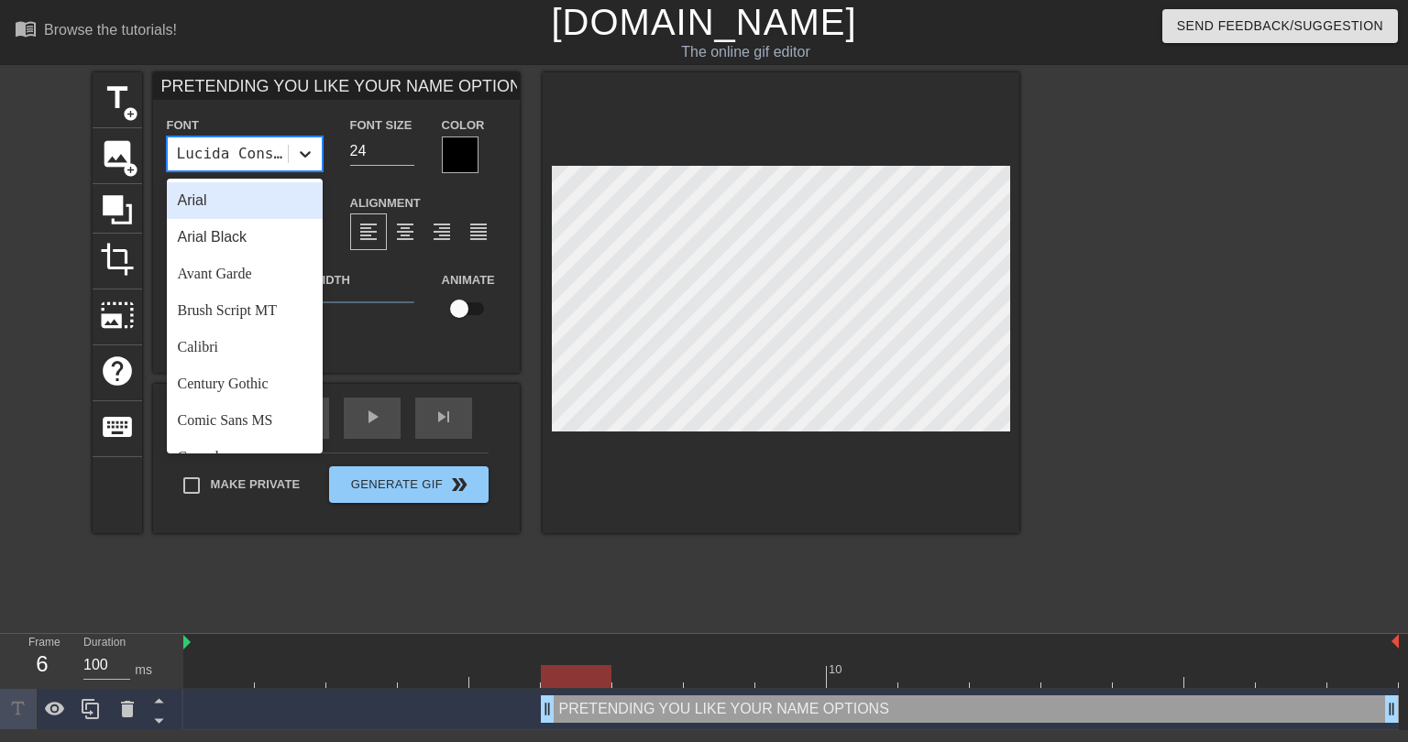
click at [304, 160] on icon at bounding box center [305, 154] width 18 height 18
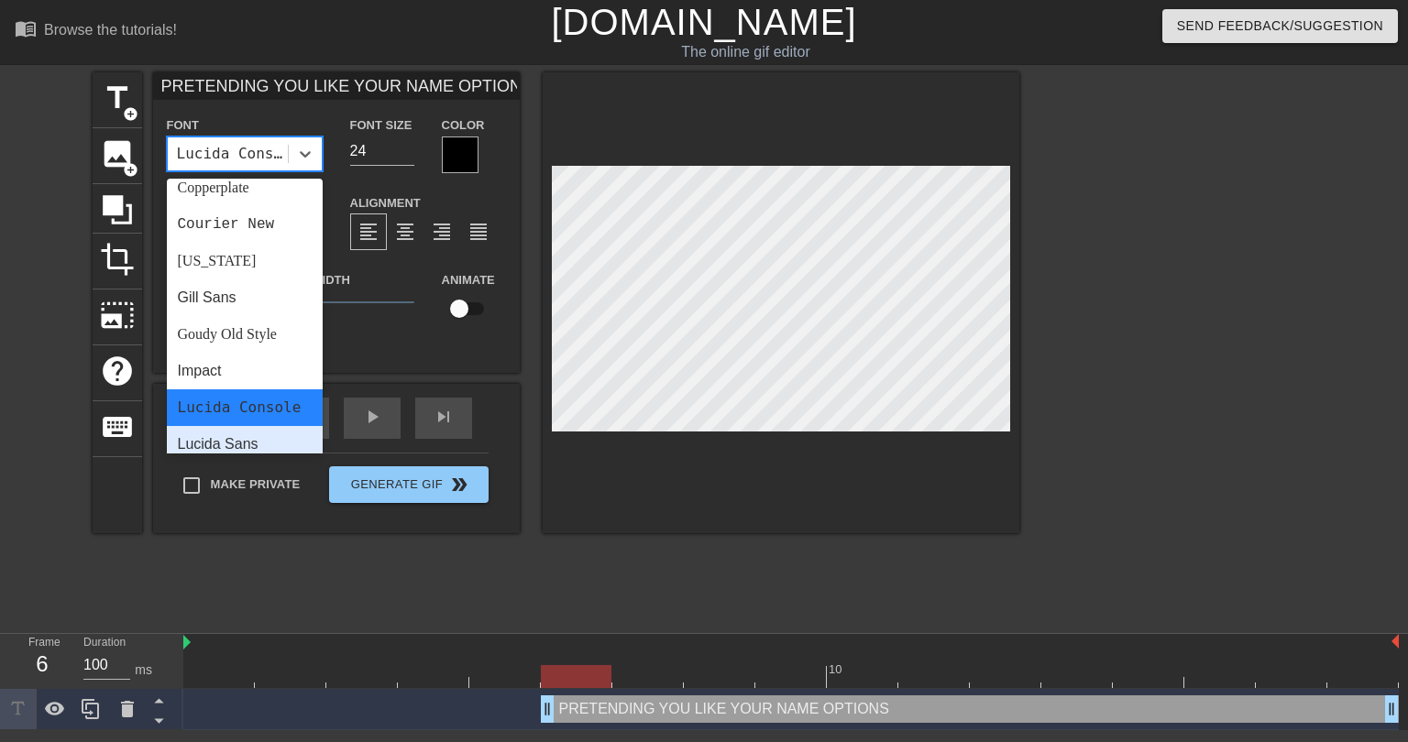
scroll to position [275, 0]
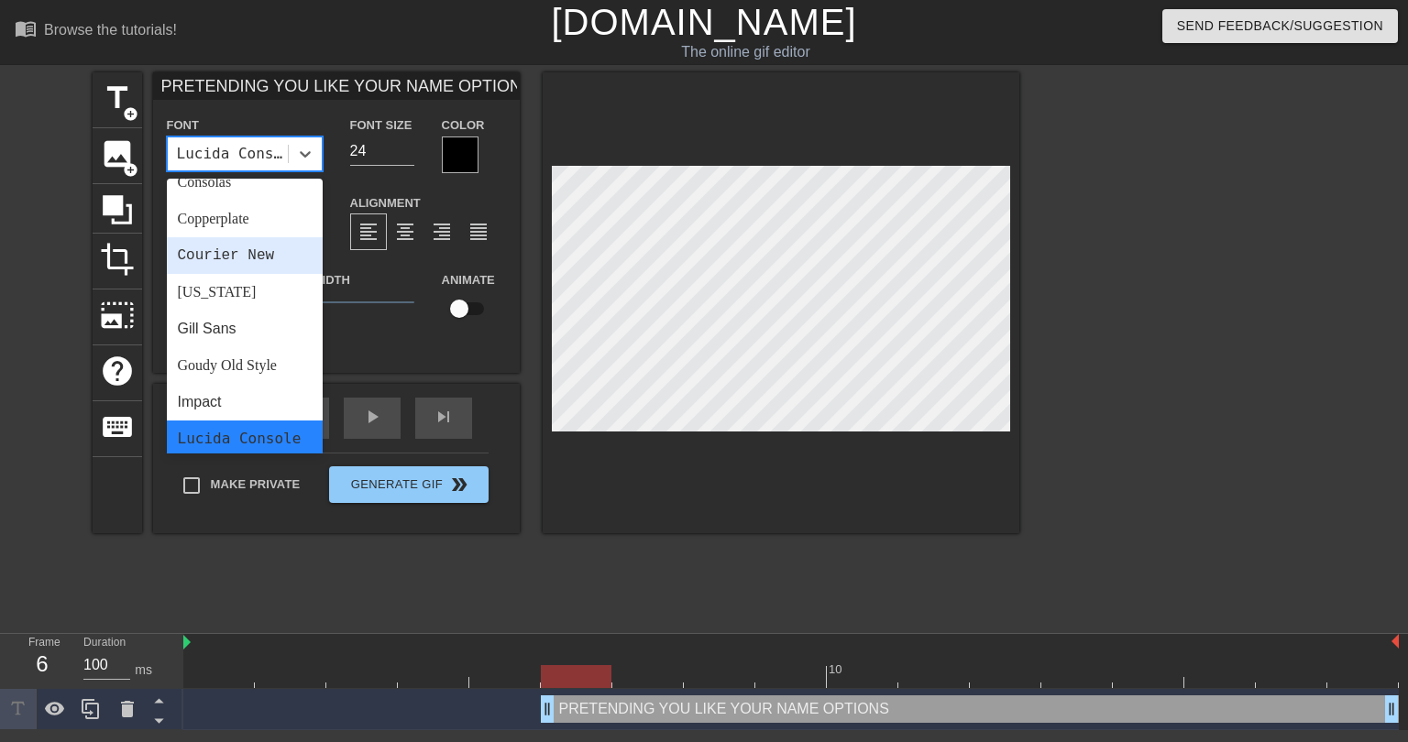
click at [238, 264] on div "Courier New" at bounding box center [245, 255] width 156 height 37
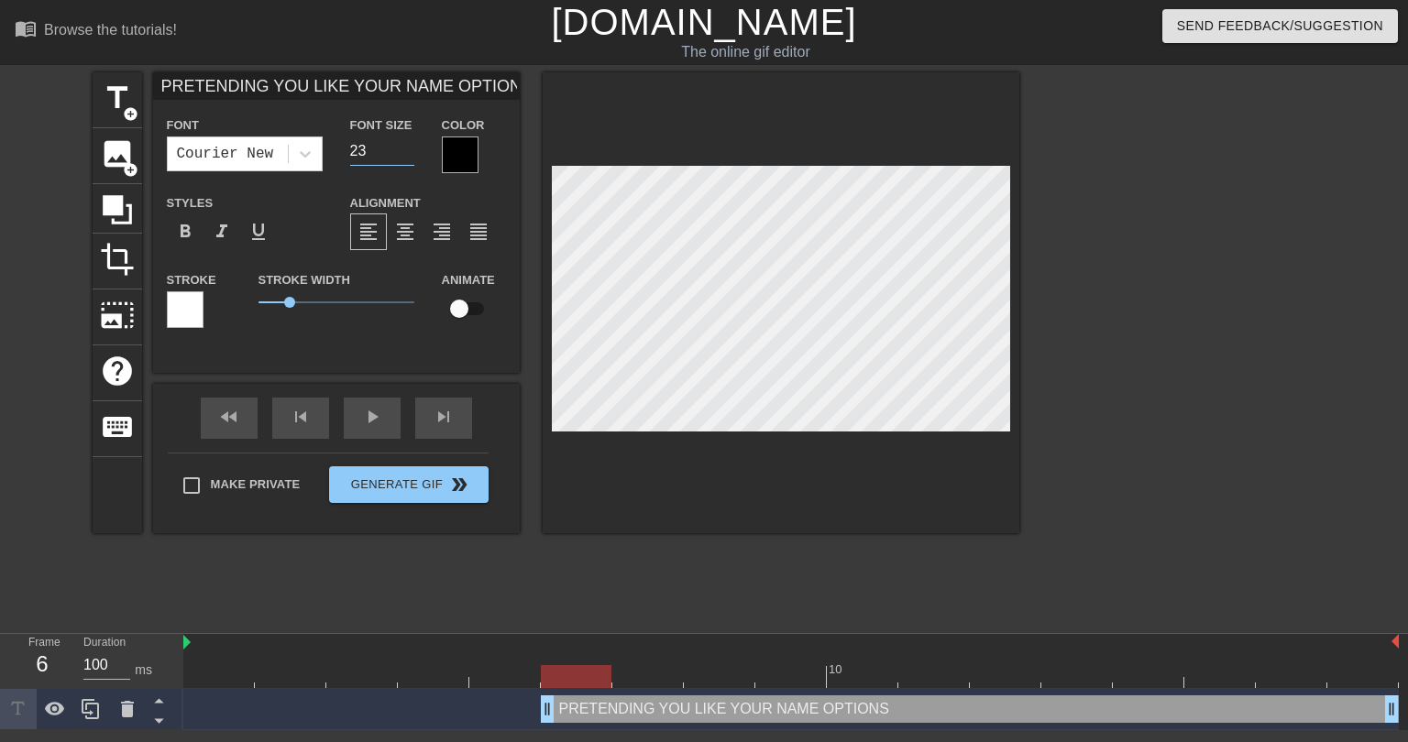
click at [404, 155] on input "23" at bounding box center [382, 151] width 64 height 29
click at [404, 155] on input "22" at bounding box center [382, 151] width 64 height 29
type input "21"
click at [404, 155] on input "21" at bounding box center [382, 151] width 64 height 29
click at [291, 305] on span "1.05" at bounding box center [290, 302] width 11 height 11
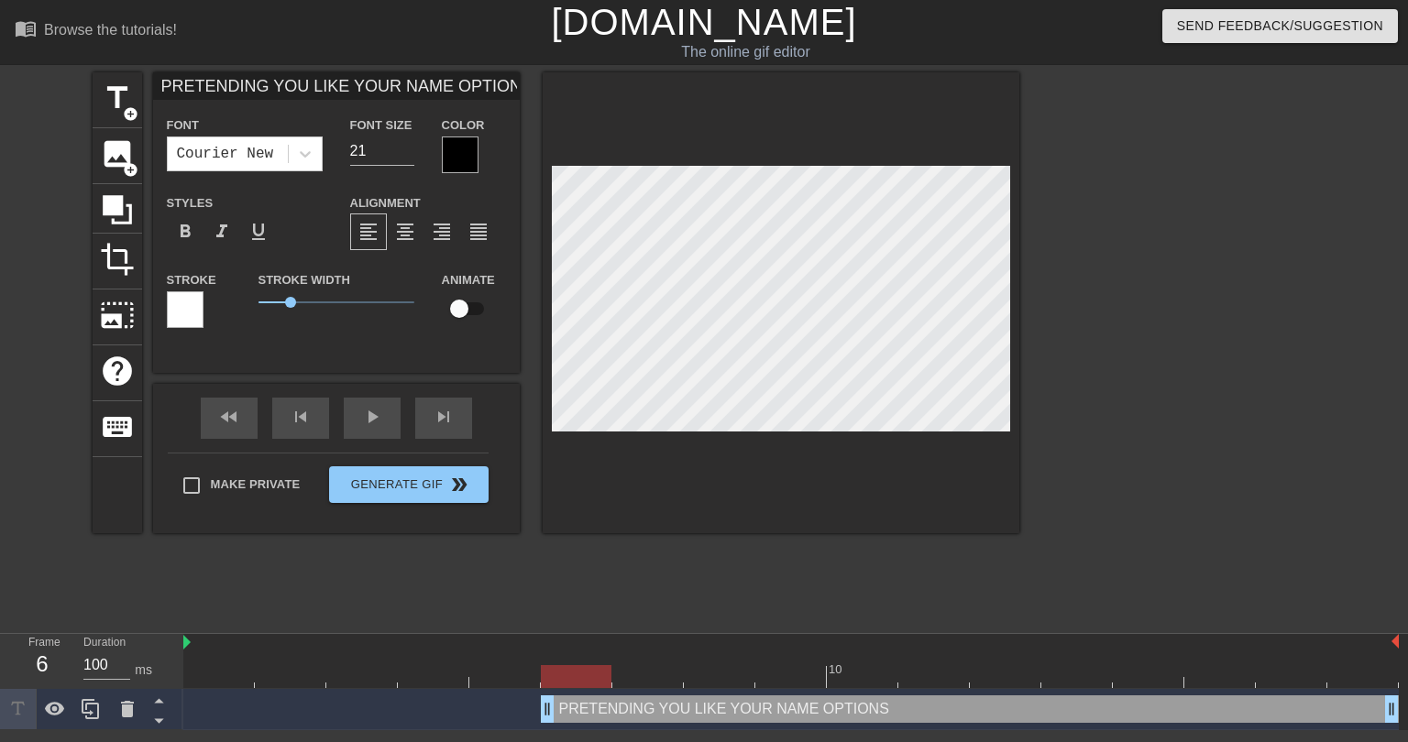
click at [1081, 429] on div at bounding box center [1178, 347] width 275 height 550
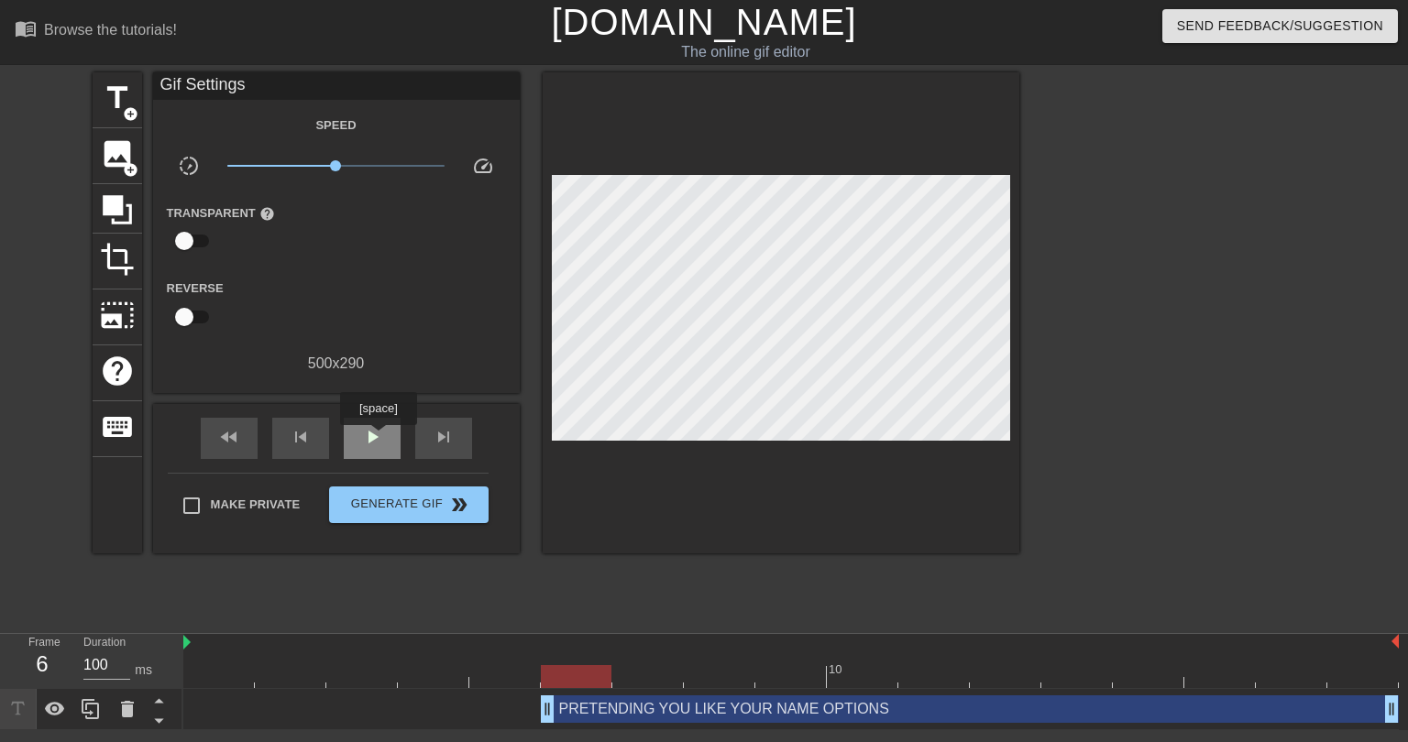
click at [377, 437] on span "play_arrow" at bounding box center [372, 437] width 22 height 22
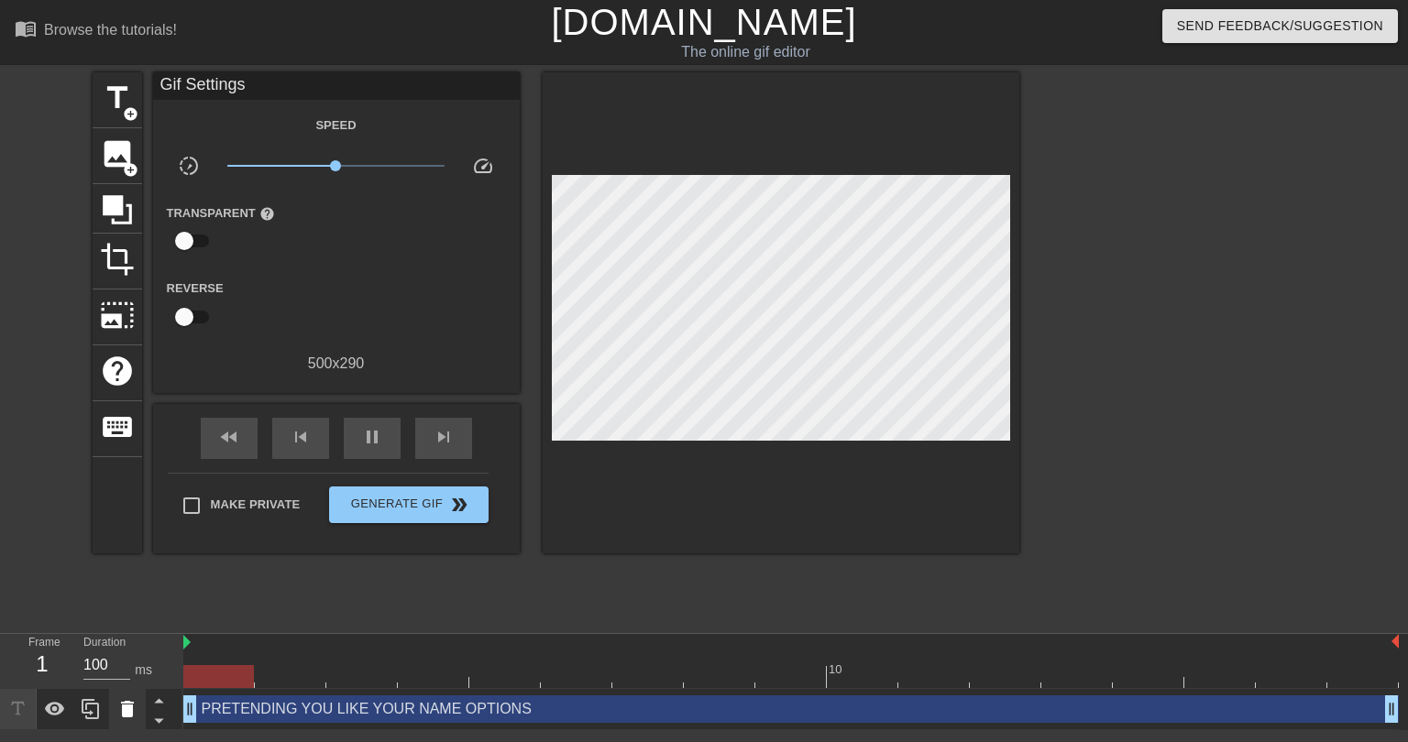
drag, startPoint x: 540, startPoint y: 710, endPoint x: 143, endPoint y: 694, distance: 397.1
click at [143, 694] on div "Frame 1 Duration 100 ms 10 PRETENDING YOU LIKE YOUR NAME OPTIONS drag_handle dr…" at bounding box center [704, 682] width 1408 height 96
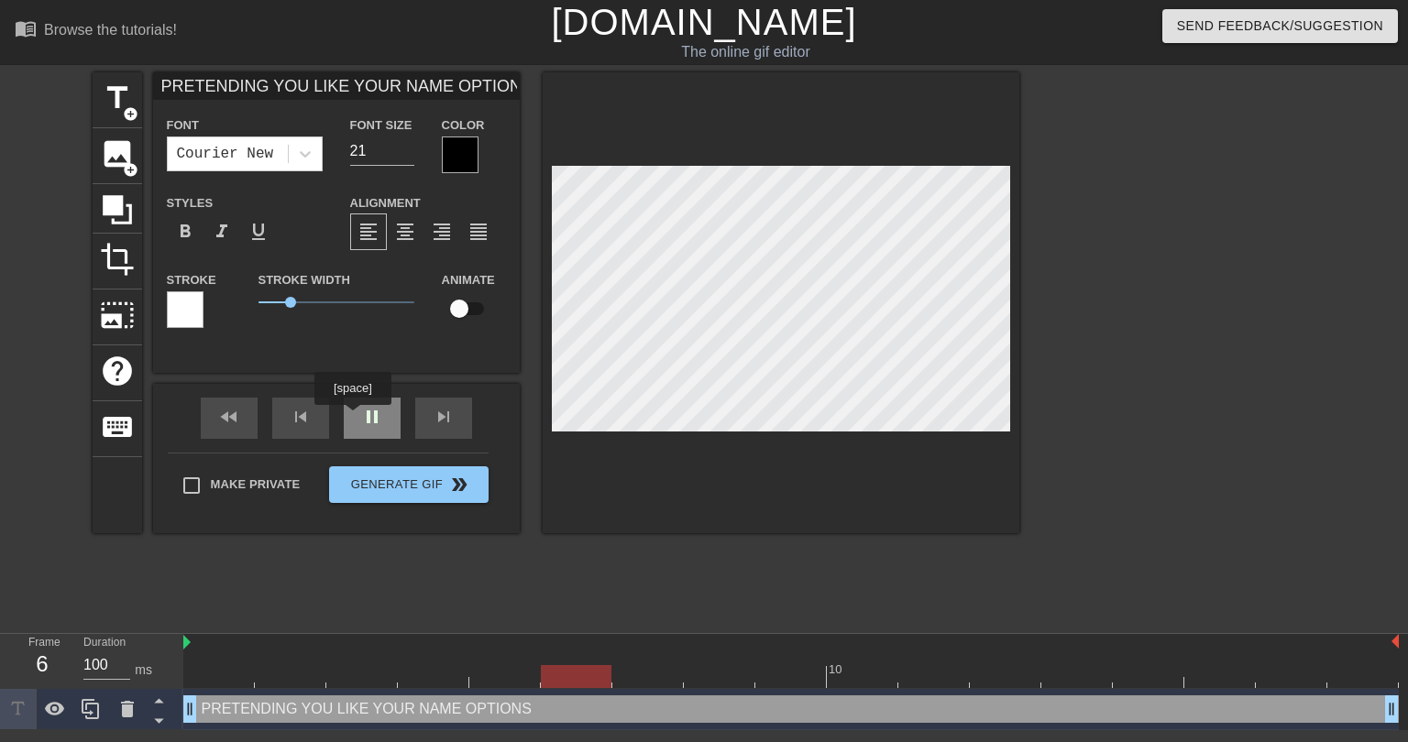
click at [352, 418] on div "pause" at bounding box center [372, 418] width 57 height 41
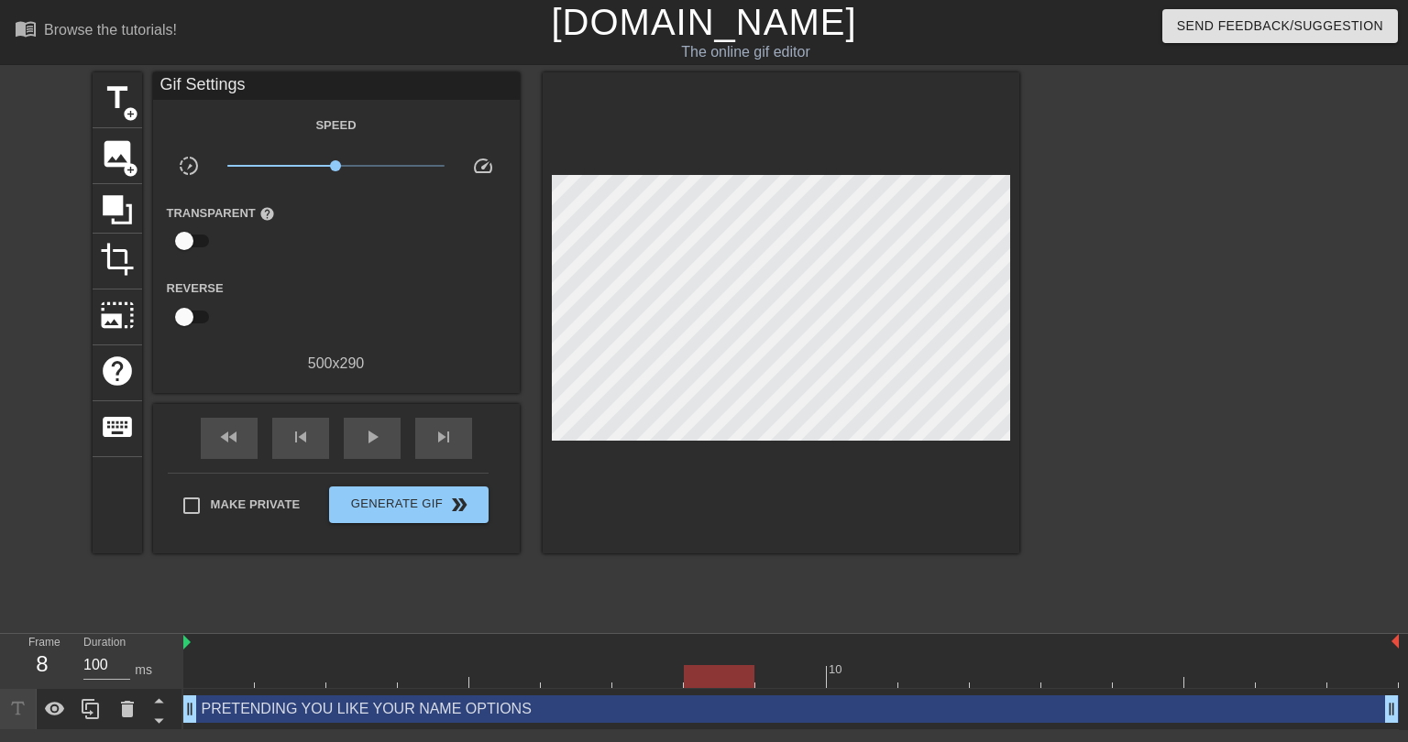
click at [513, 708] on div "PRETENDING YOU LIKE YOUR NAME OPTIONS drag_handle drag_handle" at bounding box center [790, 709] width 1215 height 27
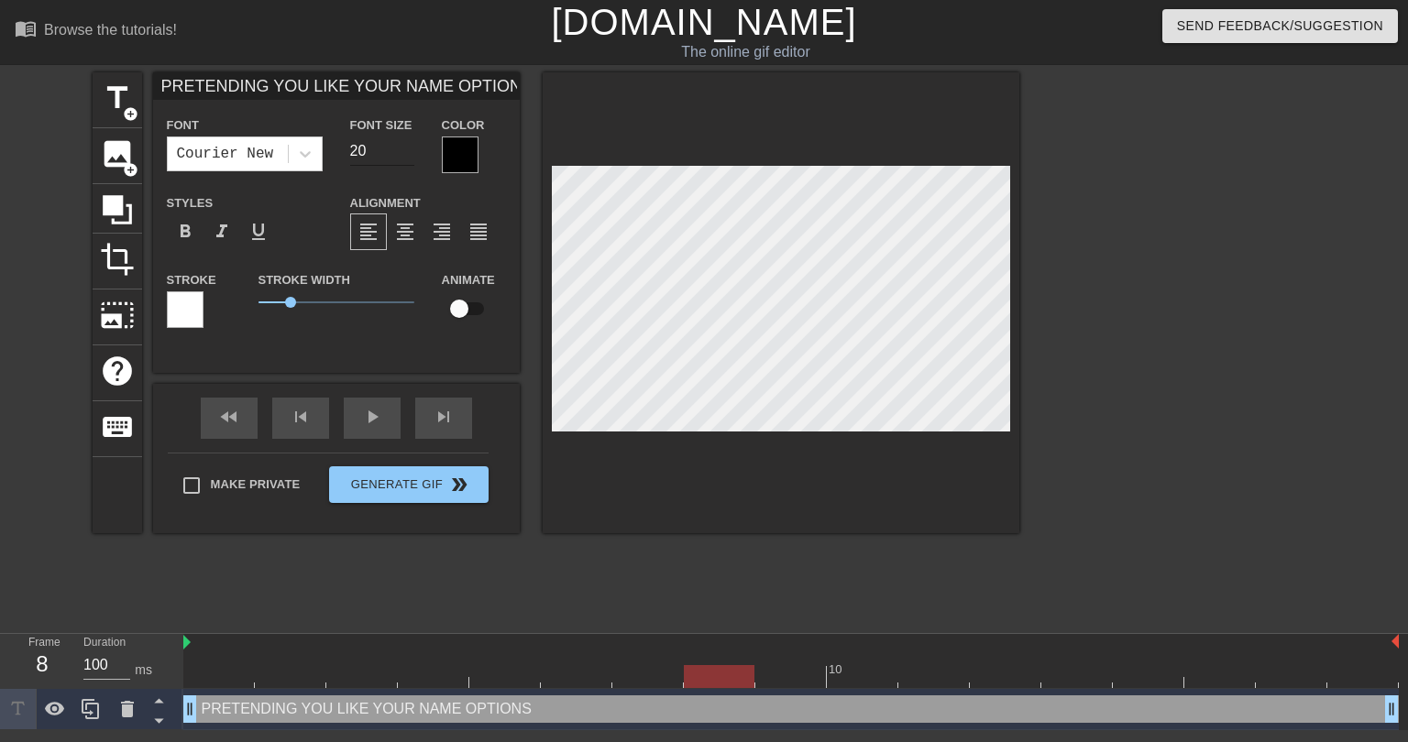
type input "20"
click at [400, 151] on input "20" at bounding box center [382, 151] width 64 height 29
click at [455, 155] on div at bounding box center [460, 155] width 37 height 37
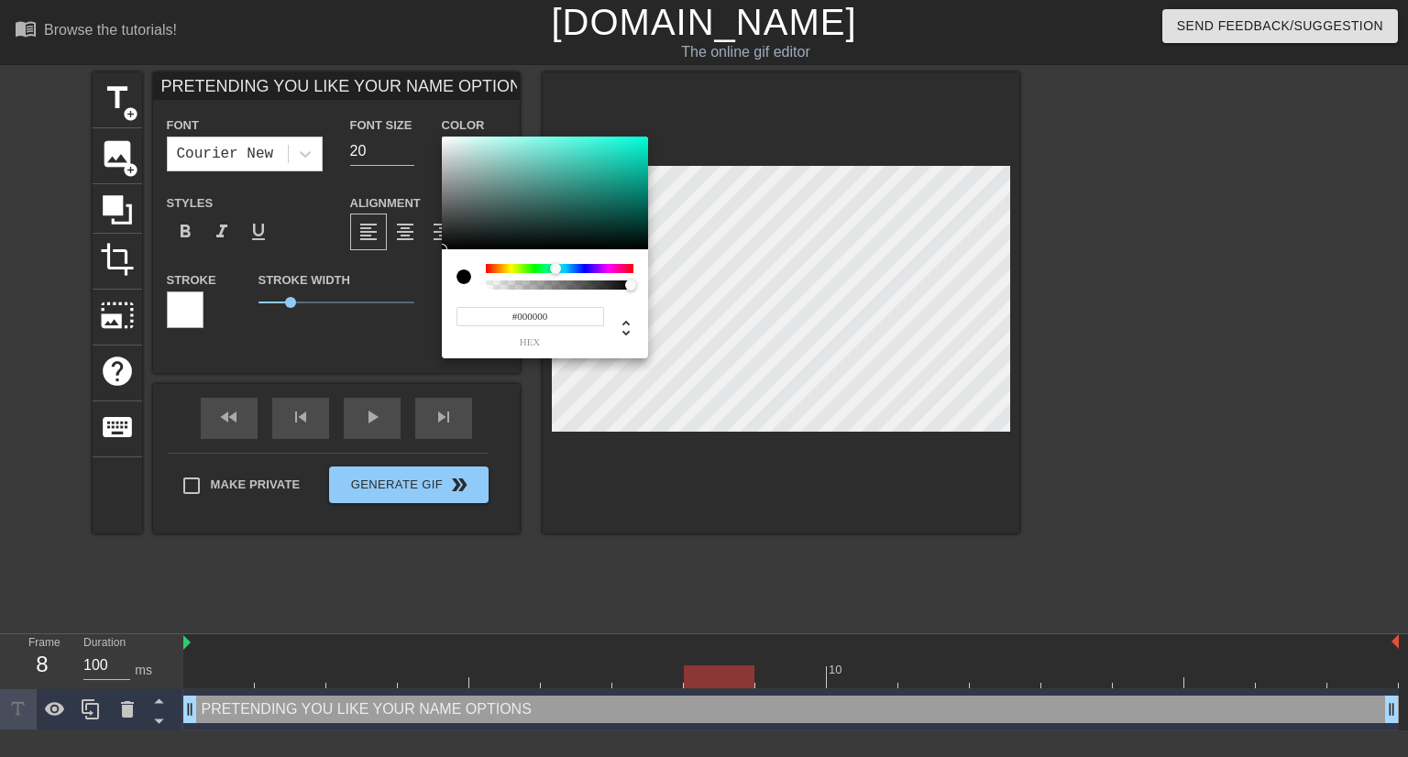
click at [555, 268] on div at bounding box center [560, 268] width 148 height 9
drag, startPoint x: 539, startPoint y: 153, endPoint x: 554, endPoint y: 129, distance: 28.0
click at [554, 129] on div "#74FFED hex" at bounding box center [704, 378] width 1408 height 757
type input "#74F5FF"
click at [561, 266] on div at bounding box center [560, 268] width 11 height 11
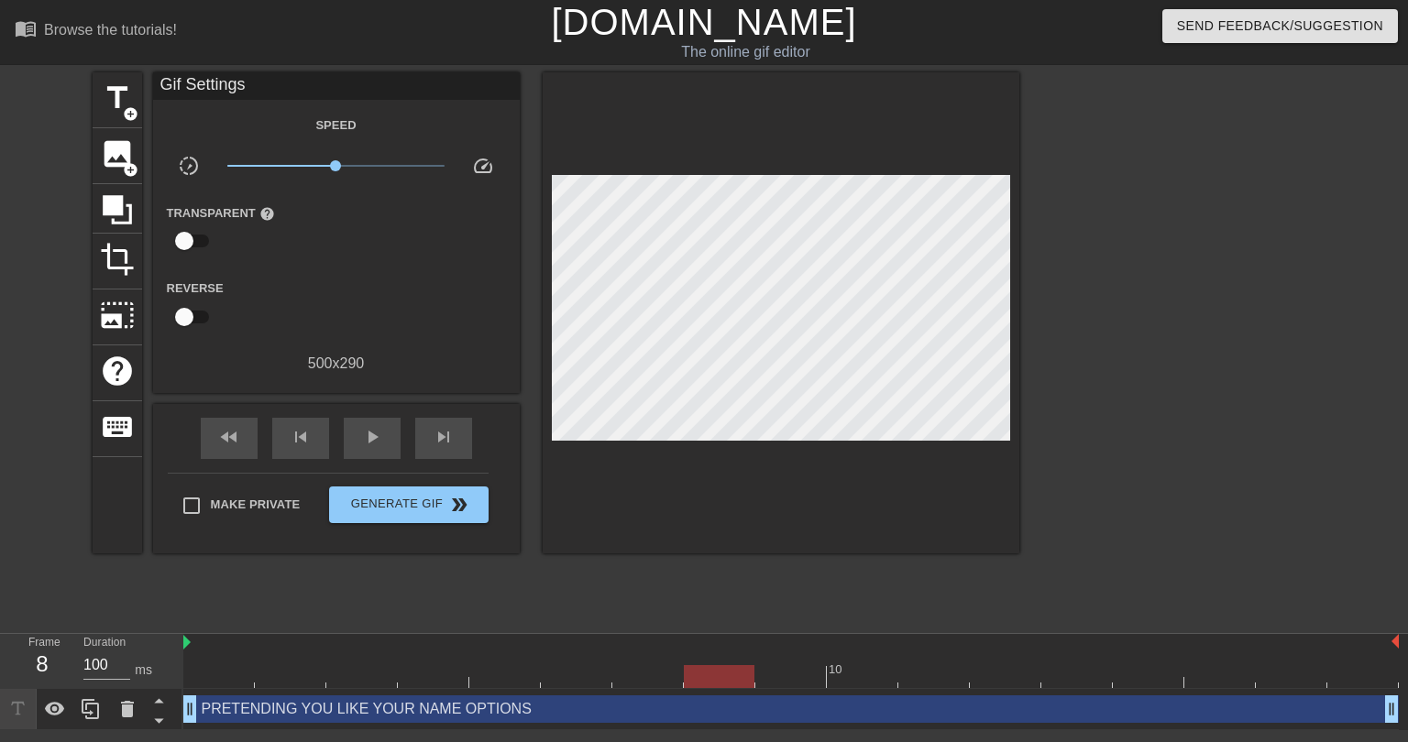
click at [458, 710] on div "PRETENDING YOU LIKE YOUR NAME OPTIONS drag_handle drag_handle" at bounding box center [790, 709] width 1215 height 27
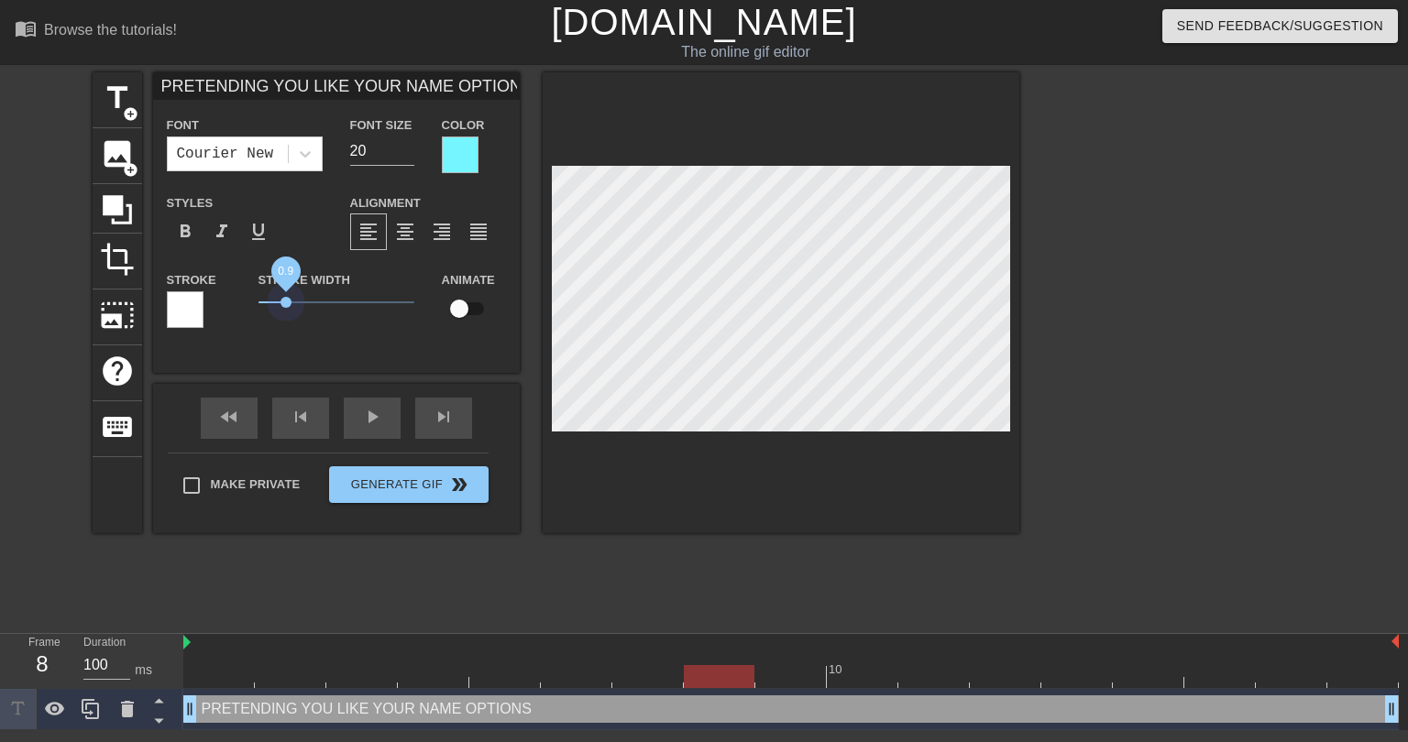
drag, startPoint x: 293, startPoint y: 303, endPoint x: 286, endPoint y: 311, distance: 10.4
click at [286, 311] on span "0.9" at bounding box center [336, 302] width 156 height 22
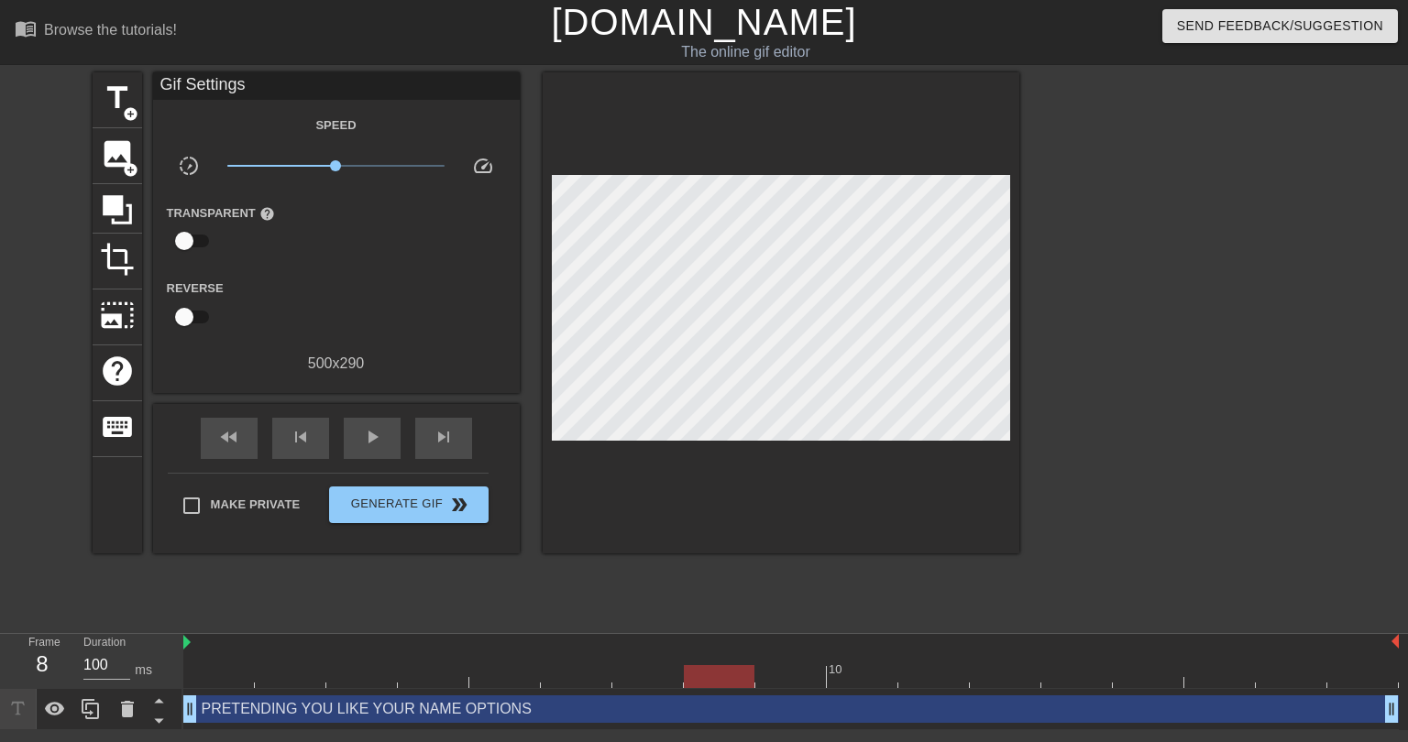
click at [569, 572] on div "title add_circle image add_circle crop photo_size_select_large help keyboard Gi…" at bounding box center [556, 347] width 926 height 550
click at [553, 708] on div "PRETENDING YOU LIKE YOUR NAME OPTIONS drag_handle drag_handle" at bounding box center [790, 709] width 1215 height 27
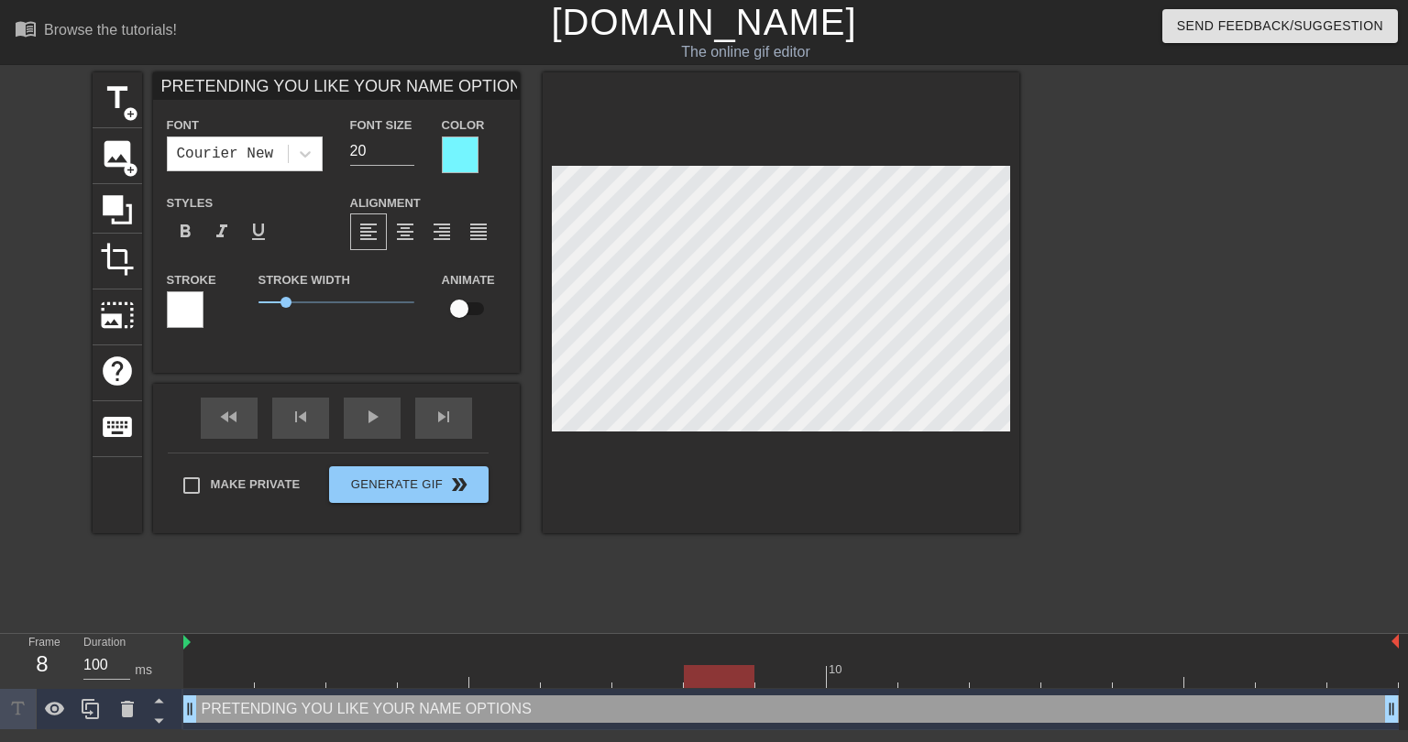
click at [184, 304] on div at bounding box center [185, 309] width 37 height 37
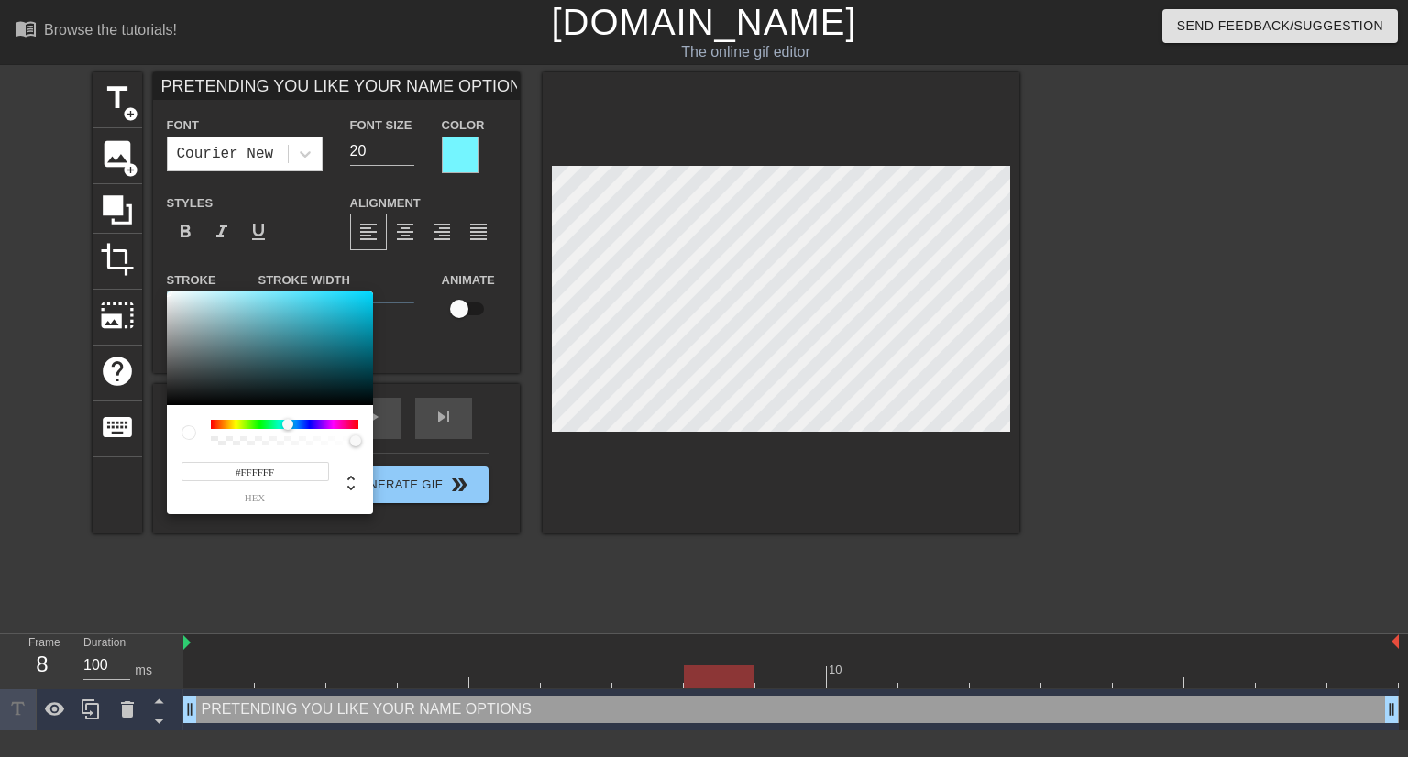
drag, startPoint x: 275, startPoint y: 423, endPoint x: 288, endPoint y: 425, distance: 13.0
click at [288, 425] on div at bounding box center [285, 424] width 148 height 9
type input "#8BEFFF"
drag, startPoint x: 249, startPoint y: 316, endPoint x: 260, endPoint y: 291, distance: 27.9
click at [260, 291] on div "#8BEFFF hex" at bounding box center [704, 378] width 1408 height 757
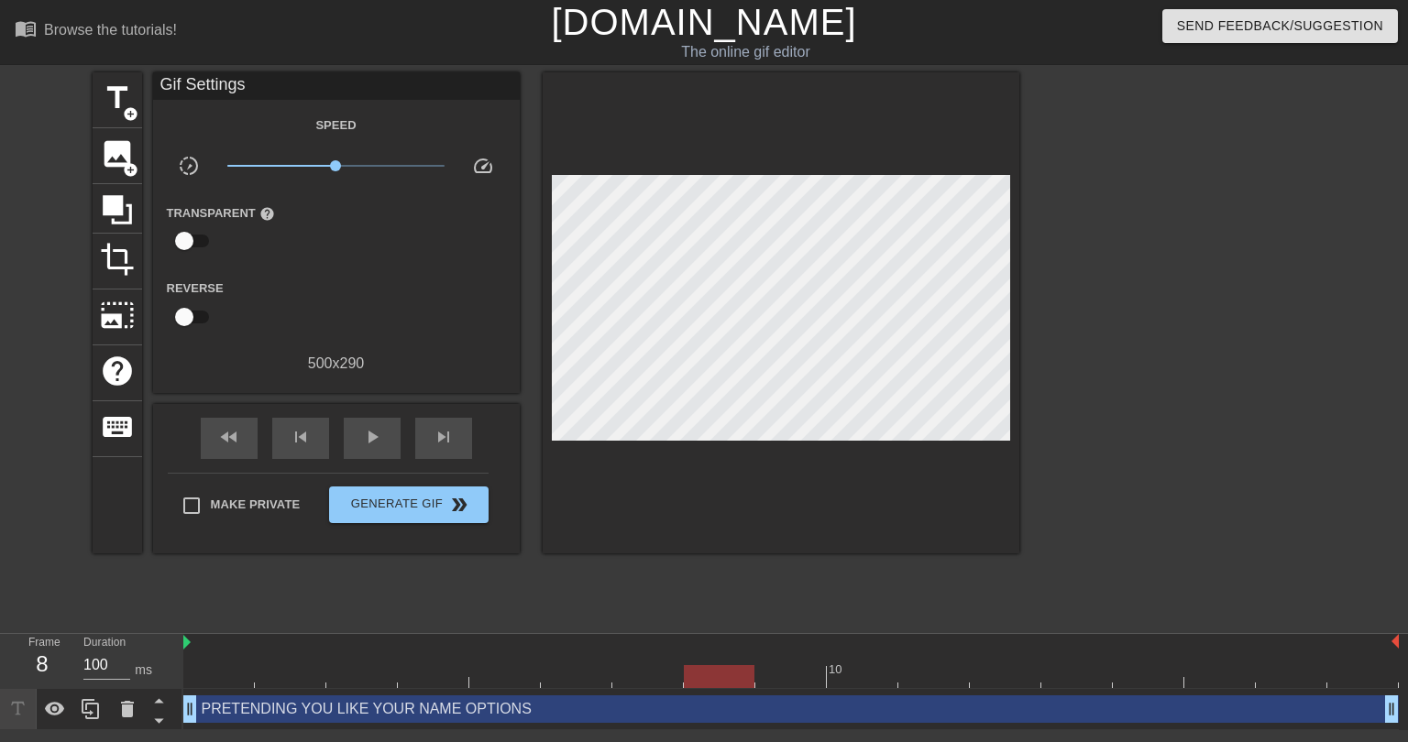
click at [518, 708] on div "PRETENDING YOU LIKE YOUR NAME OPTIONS drag_handle drag_handle" at bounding box center [790, 709] width 1215 height 27
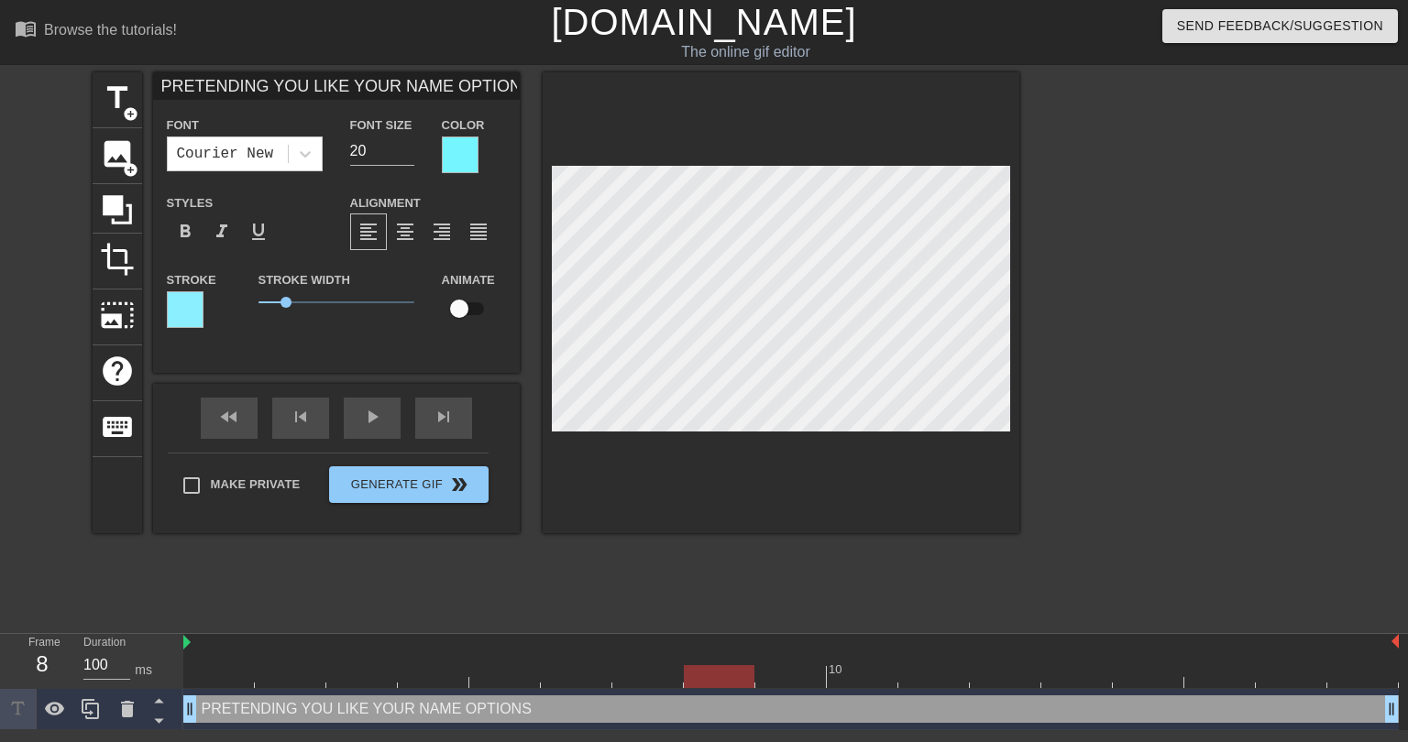
click at [190, 299] on div at bounding box center [185, 309] width 37 height 37
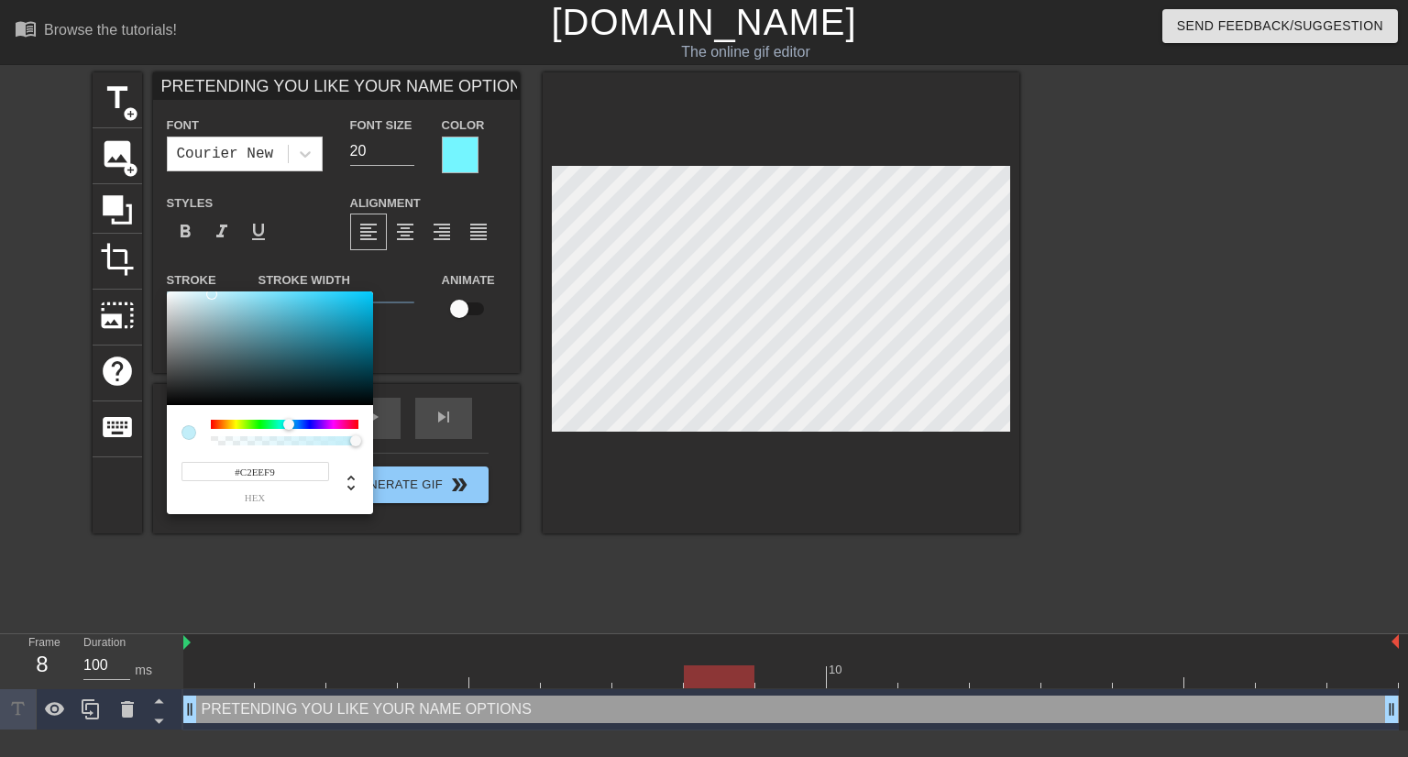
type input "#F9F9F9"
drag, startPoint x: 176, startPoint y: 324, endPoint x: 165, endPoint y: 294, distance: 32.2
click at [165, 294] on div "#F9F9F9 hex" at bounding box center [704, 378] width 1408 height 757
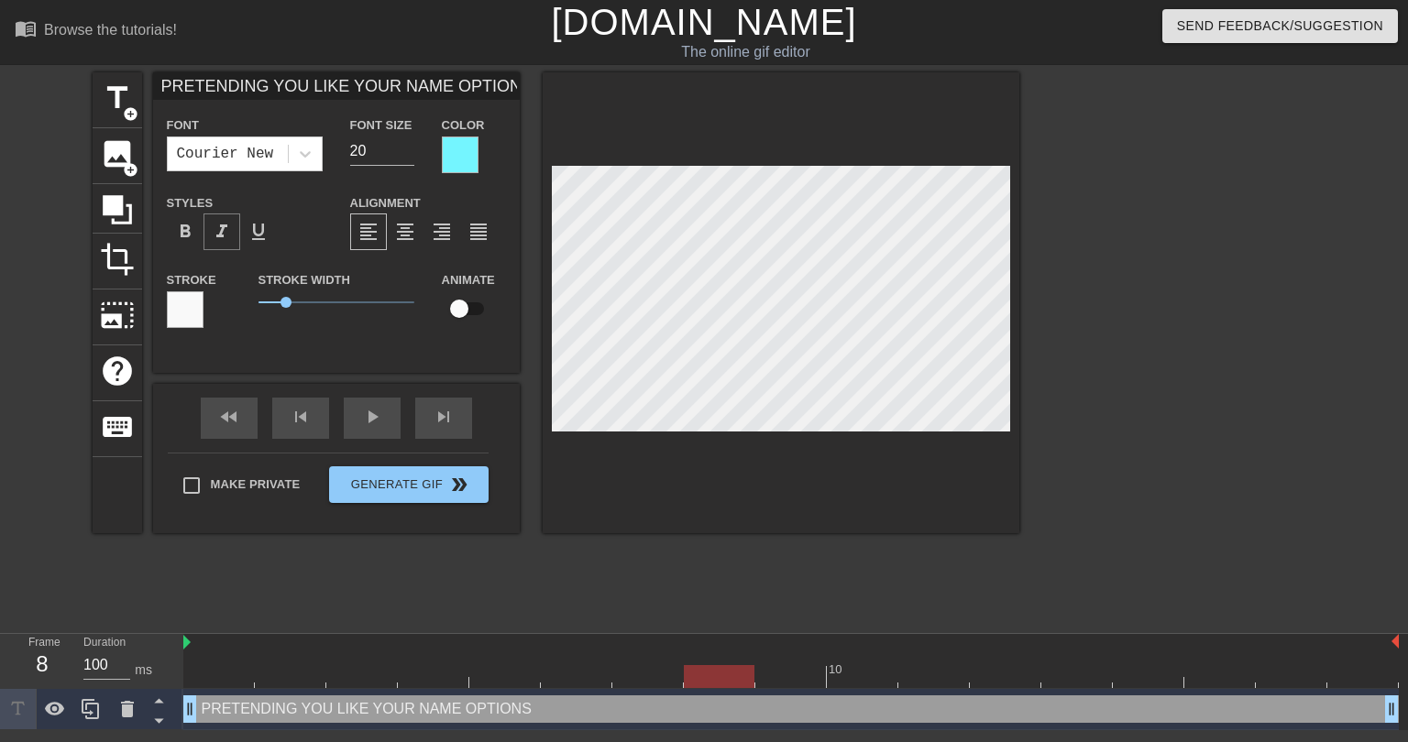
click at [231, 236] on span "format_italic" at bounding box center [222, 232] width 22 height 22
click at [619, 562] on div "title add_circle image add_circle crop photo_size_select_large help keyboard PR…" at bounding box center [556, 347] width 926 height 550
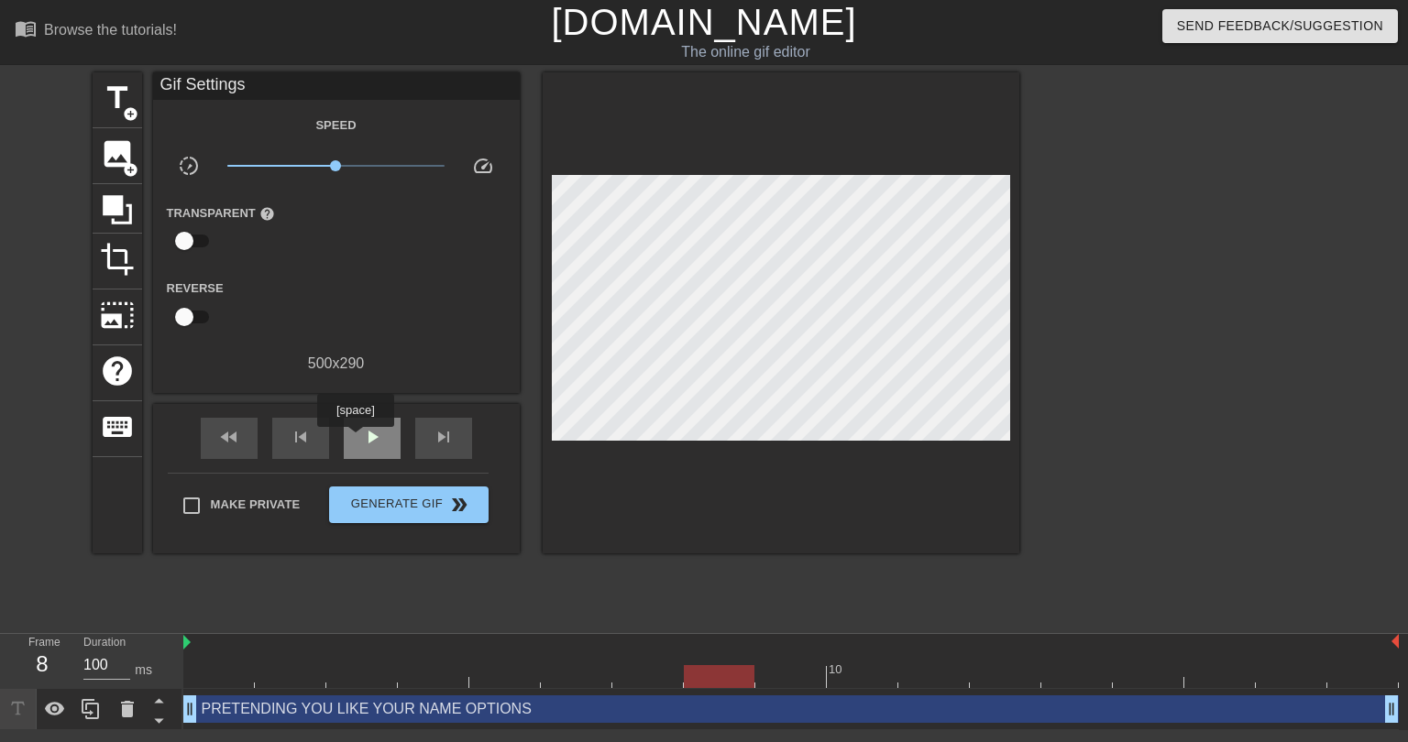
click at [361, 439] on span "play_arrow" at bounding box center [372, 437] width 22 height 22
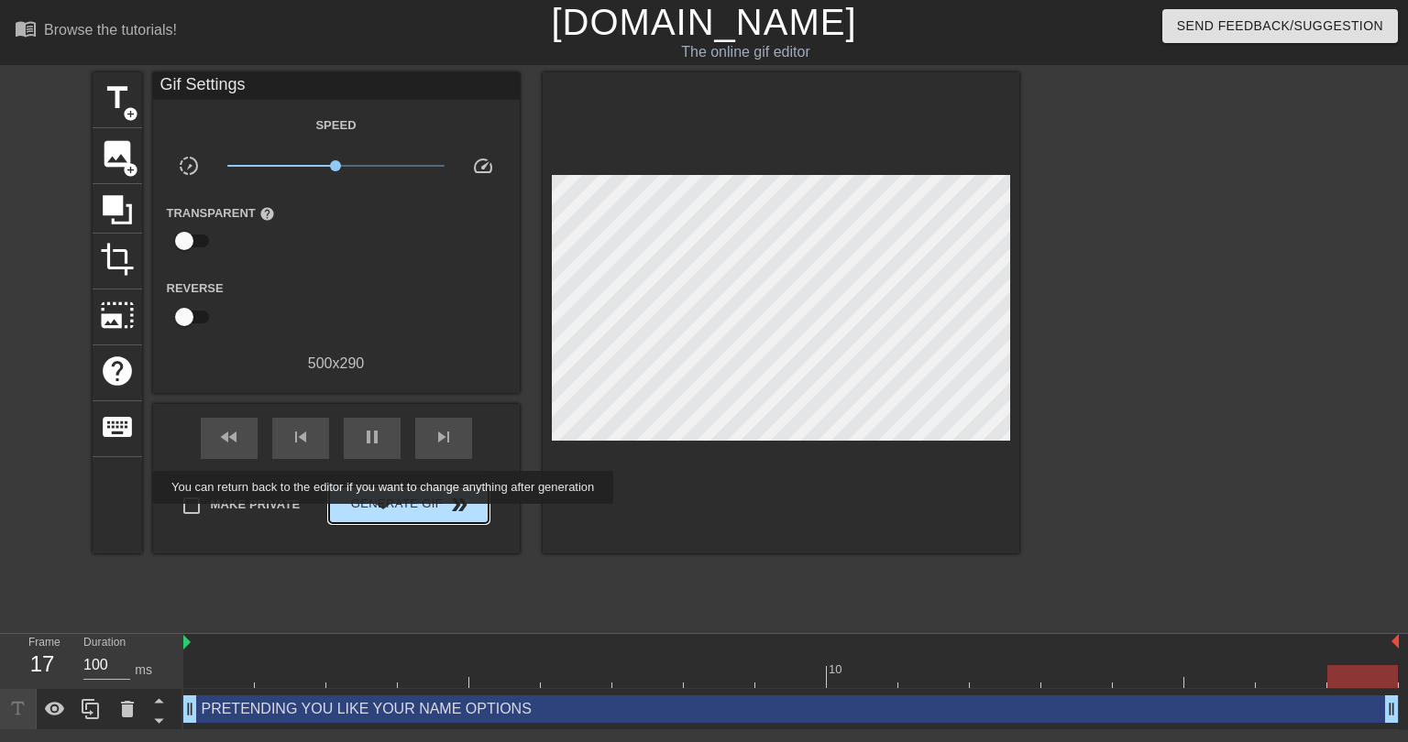
click at [385, 518] on button "Generate Gif double_arrow" at bounding box center [408, 505] width 159 height 37
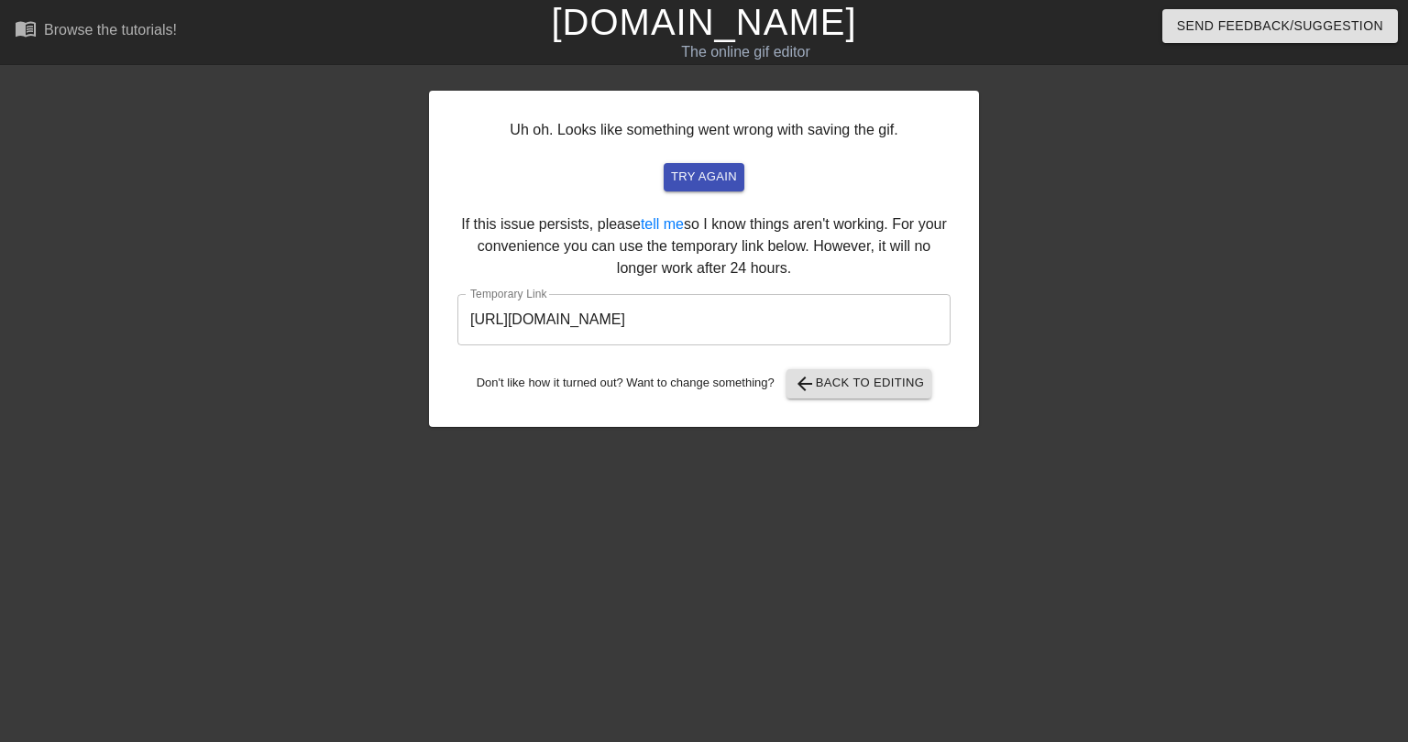
click at [658, 323] on input "https://www.gifntext.com/temp_generations/04yNZkp4.gif" at bounding box center [703, 319] width 493 height 51
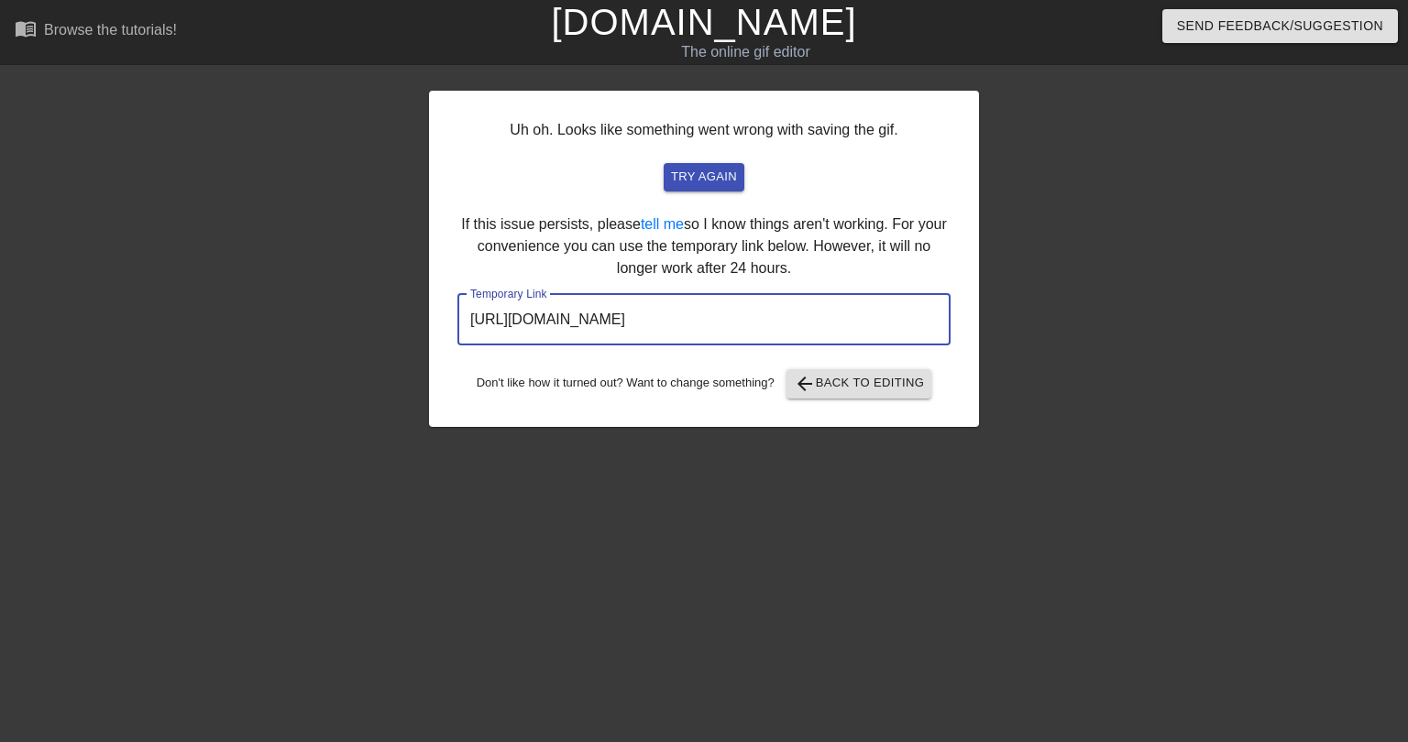
click at [657, 323] on input "https://www.gifntext.com/temp_generations/04yNZkp4.gif" at bounding box center [703, 319] width 493 height 51
